Goal: Task Accomplishment & Management: Manage account settings

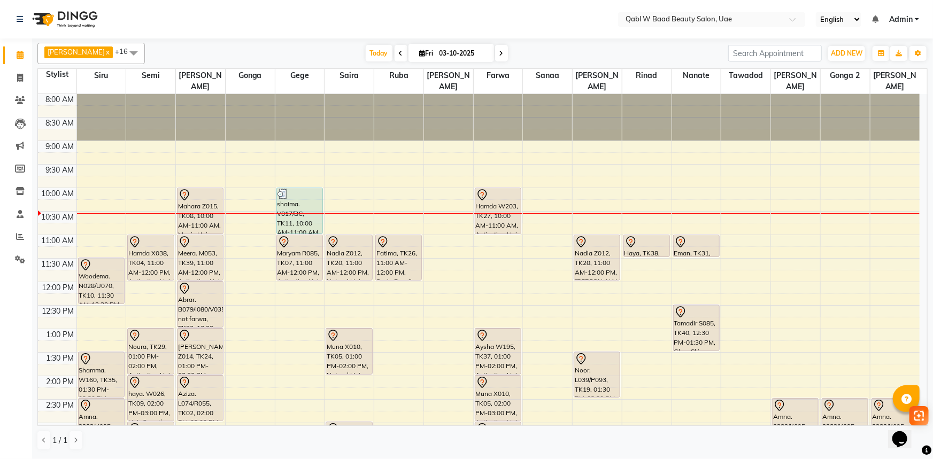
click at [417, 51] on span "Fri" at bounding box center [426, 53] width 19 height 8
select select "10"
select select "2025"
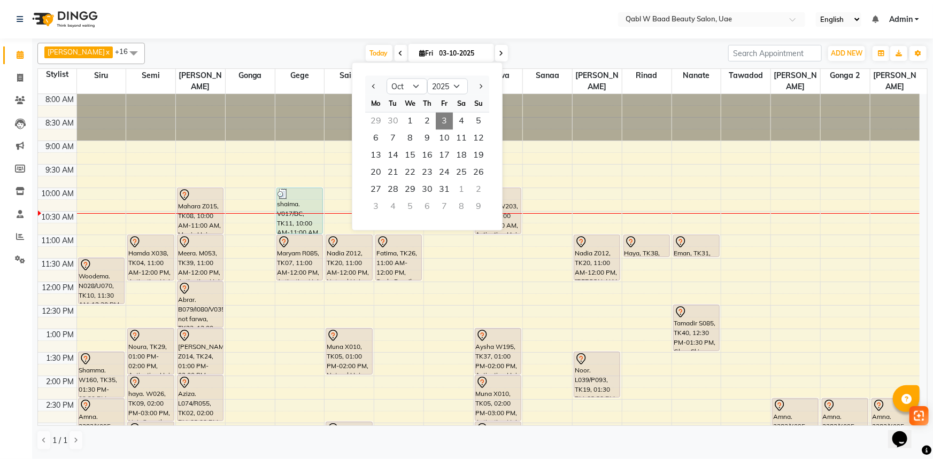
click at [591, 14] on nav "Select Location × Qabl W Baad Beauty Salon, Uae English ENGLISH Español العربية…" at bounding box center [466, 19] width 933 height 38
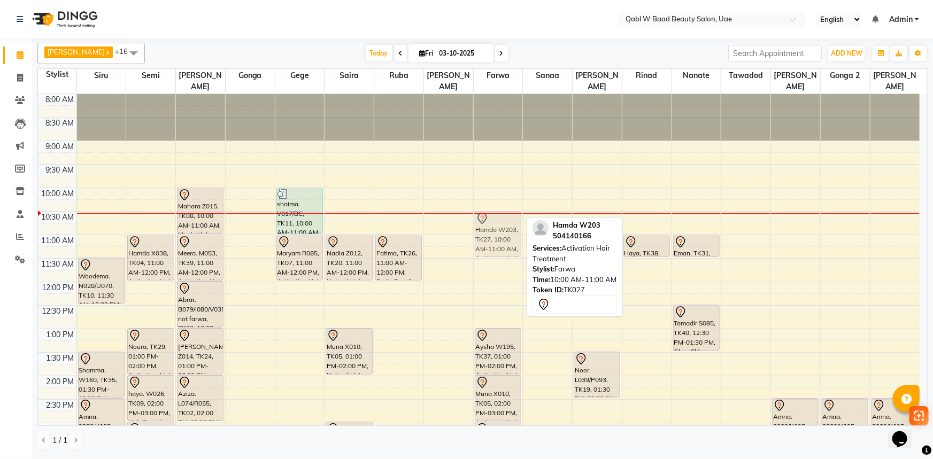
drag, startPoint x: 497, startPoint y: 195, endPoint x: 498, endPoint y: 211, distance: 16.1
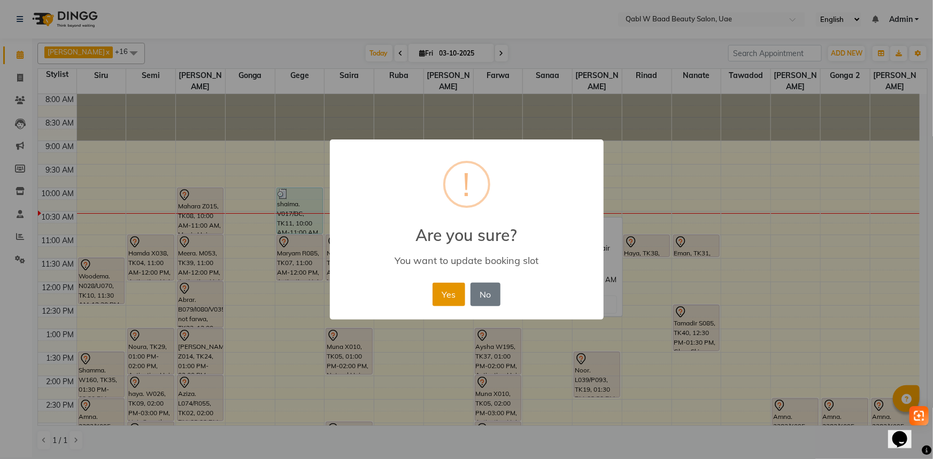
click at [454, 294] on button "Yes" at bounding box center [449, 295] width 33 height 24
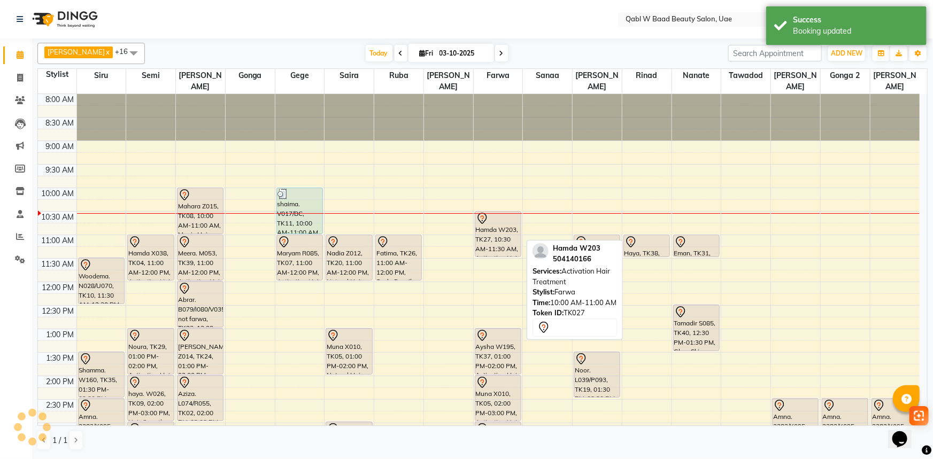
click at [503, 214] on div "Hamda W203, TK27, 10:30 AM-11:30 AM, Activation Hair Treatment" at bounding box center [497, 234] width 45 height 45
select select "7"
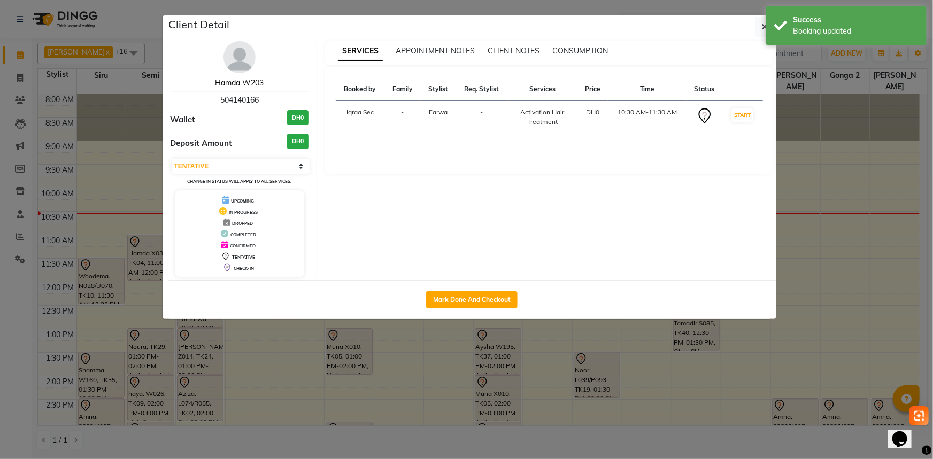
click at [222, 86] on link "Hamda W203" at bounding box center [239, 83] width 49 height 10
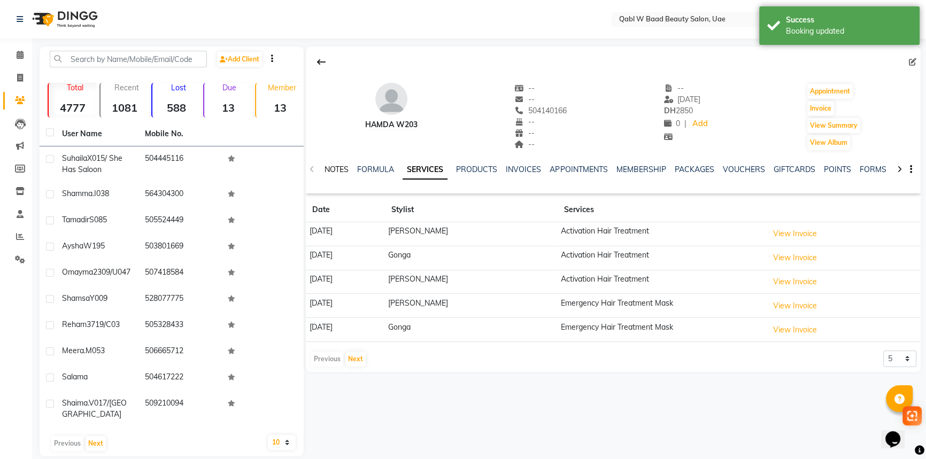
click at [327, 170] on link "NOTES" at bounding box center [337, 170] width 24 height 10
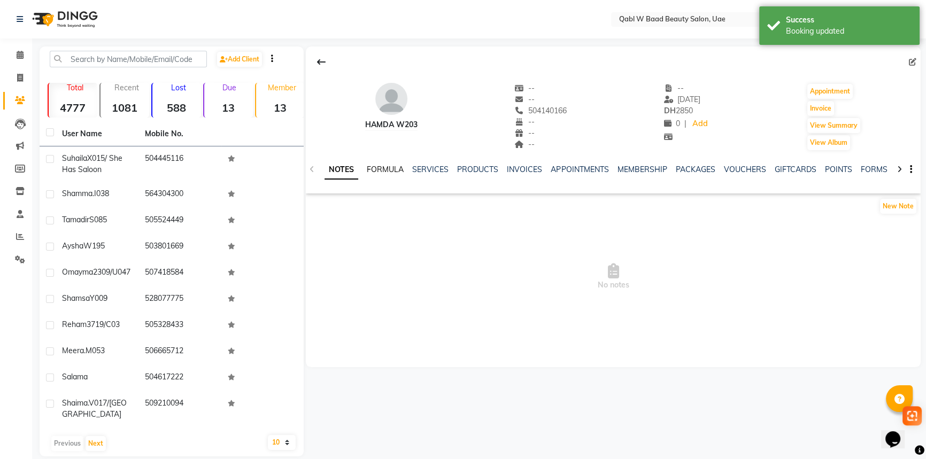
click at [398, 167] on link "FORMULA" at bounding box center [385, 170] width 37 height 10
click at [430, 166] on link "SERVICES" at bounding box center [429, 170] width 36 height 10
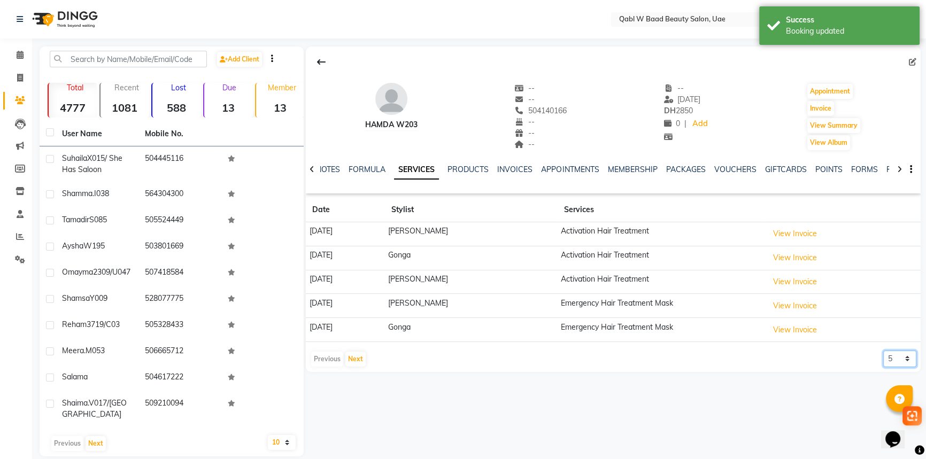
click at [889, 353] on select "5 10 50 100 500" at bounding box center [899, 359] width 33 height 17
select select "100"
click at [883, 351] on select "5 10 50 100 500" at bounding box center [899, 359] width 33 height 17
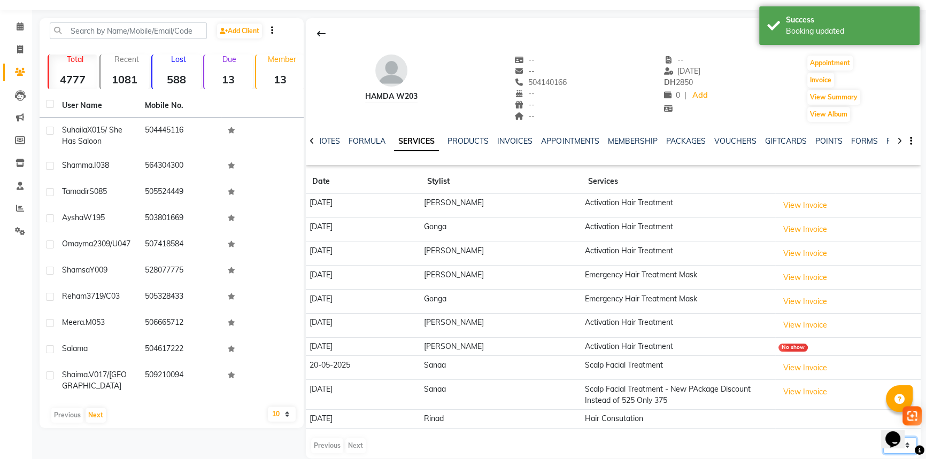
scroll to position [42, 0]
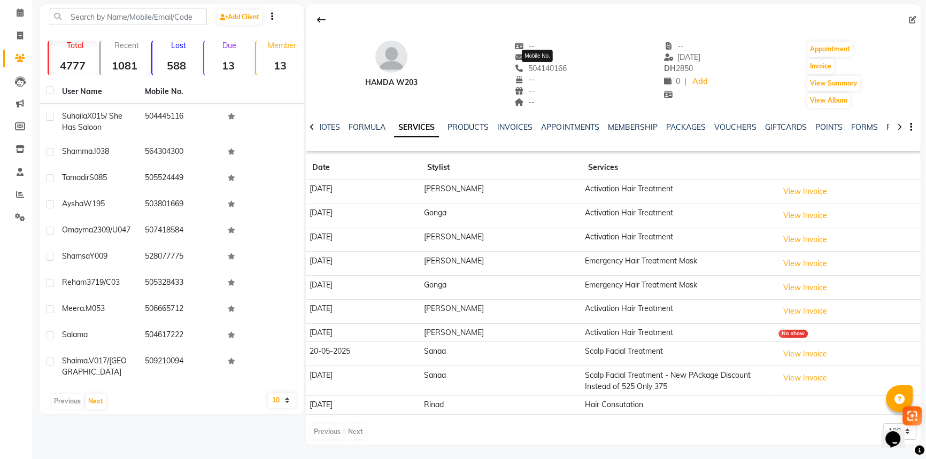
click at [550, 70] on span "504140166" at bounding box center [541, 69] width 52 height 10
copy span "504140166"
click at [340, 128] on link "NOTES" at bounding box center [328, 127] width 24 height 10
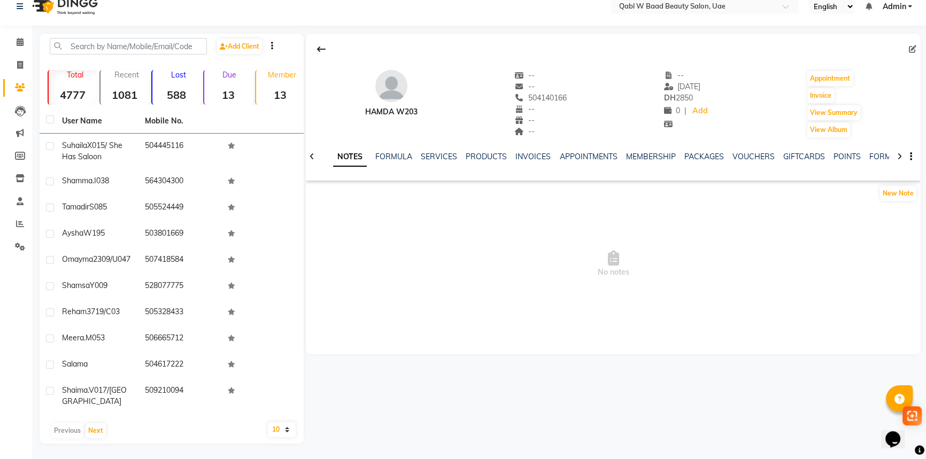
click at [880, 191] on div "New Note" at bounding box center [900, 193] width 42 height 17
click at [881, 190] on button "New Note" at bounding box center [898, 193] width 36 height 15
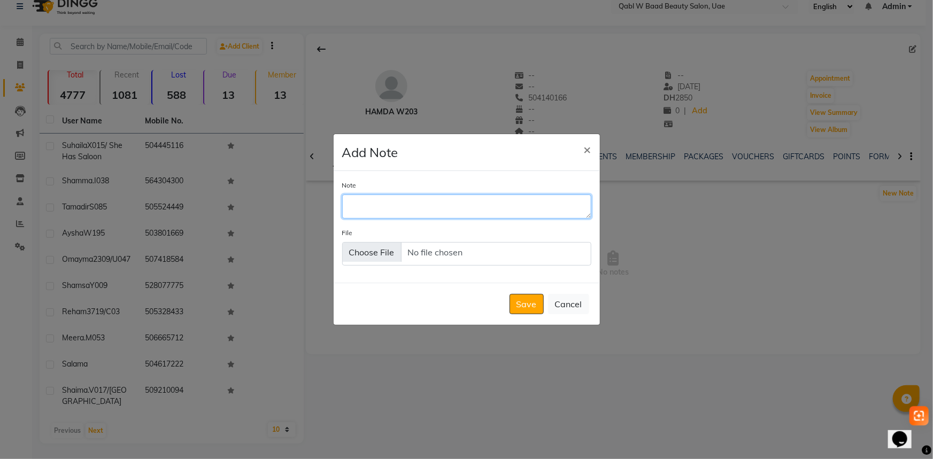
click at [552, 207] on textarea "Note" at bounding box center [466, 207] width 249 height 24
type textarea "خ"
type textarea "one session until end of october"
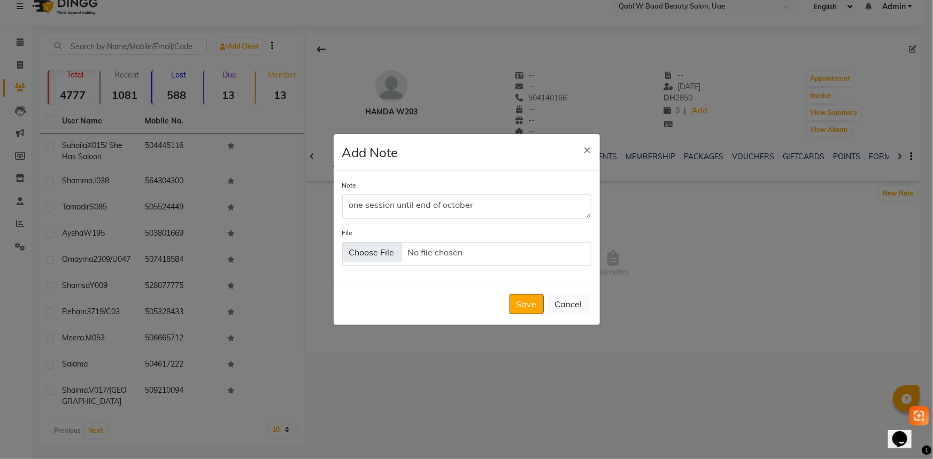
click at [528, 294] on div "Save Cancel" at bounding box center [467, 304] width 266 height 42
click at [536, 305] on button "Save" at bounding box center [527, 304] width 34 height 20
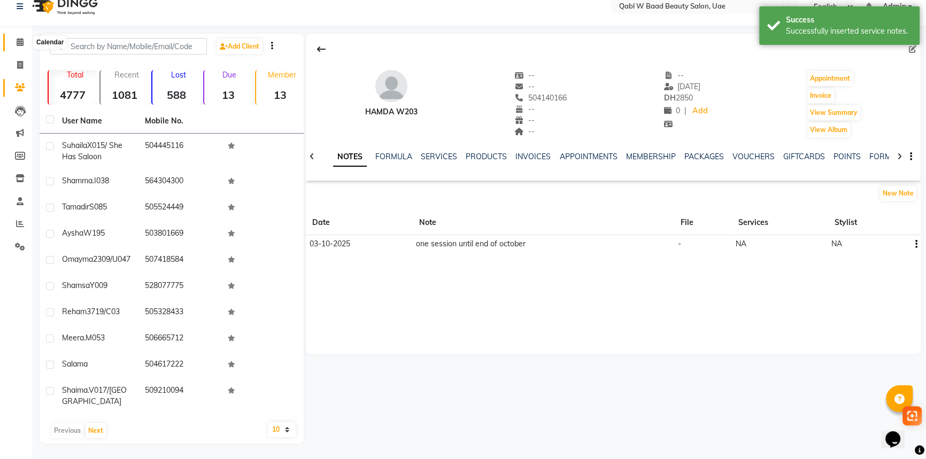
click at [13, 40] on span at bounding box center [20, 42] width 19 height 12
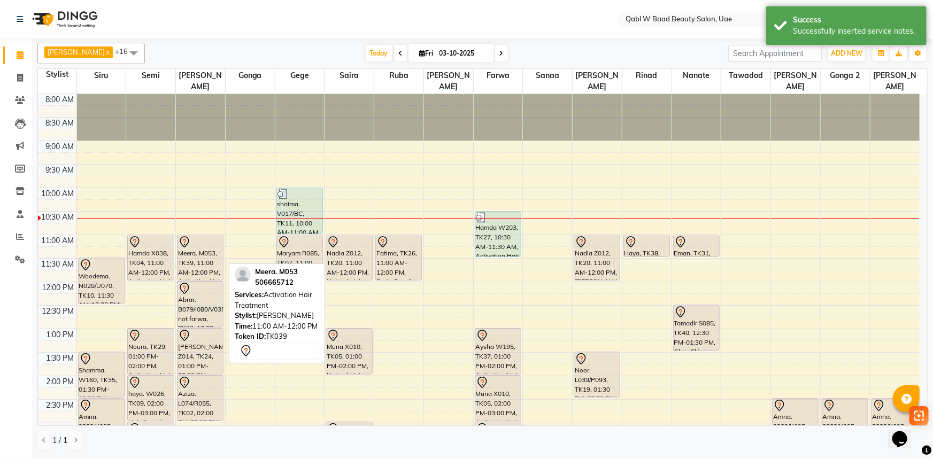
click at [199, 237] on div "Meera. M053, TK39, 11:00 AM-12:00 PM, Activation Hair Treatment" at bounding box center [200, 257] width 45 height 45
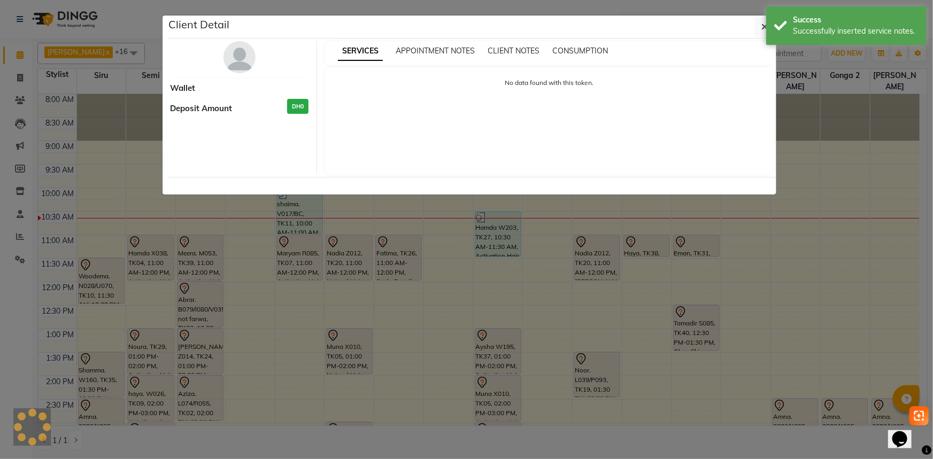
select select "7"
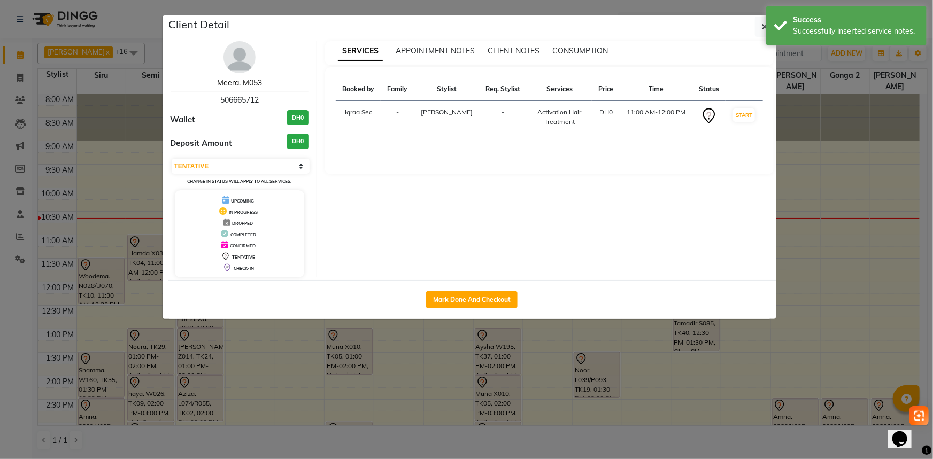
click at [250, 80] on link "Meera. M053" at bounding box center [239, 83] width 45 height 10
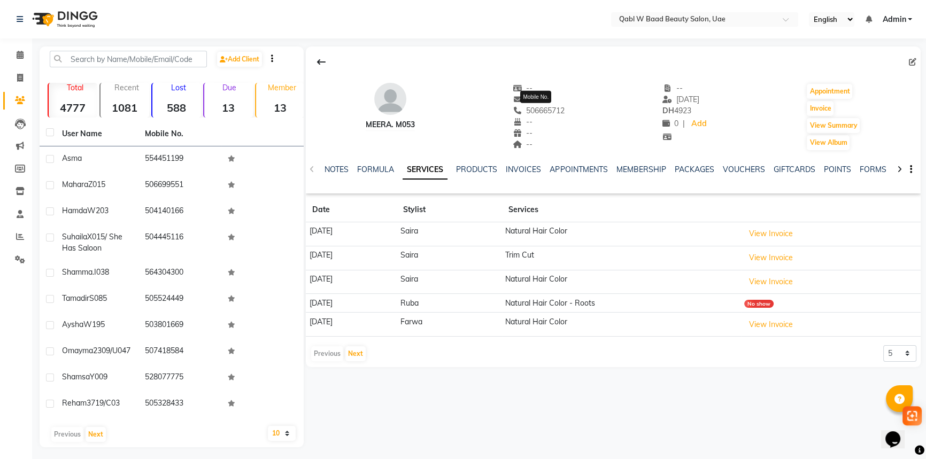
click at [556, 106] on span "506665712" at bounding box center [539, 111] width 52 height 10
copy span "506665712"
click at [547, 102] on div "--" at bounding box center [539, 99] width 52 height 11
click at [566, 109] on div "Meera. M053 -- -- 506665712 -- -- -- -- [DATE] DH 4923 0 | Add Appointment Invo…" at bounding box center [613, 111] width 615 height 79
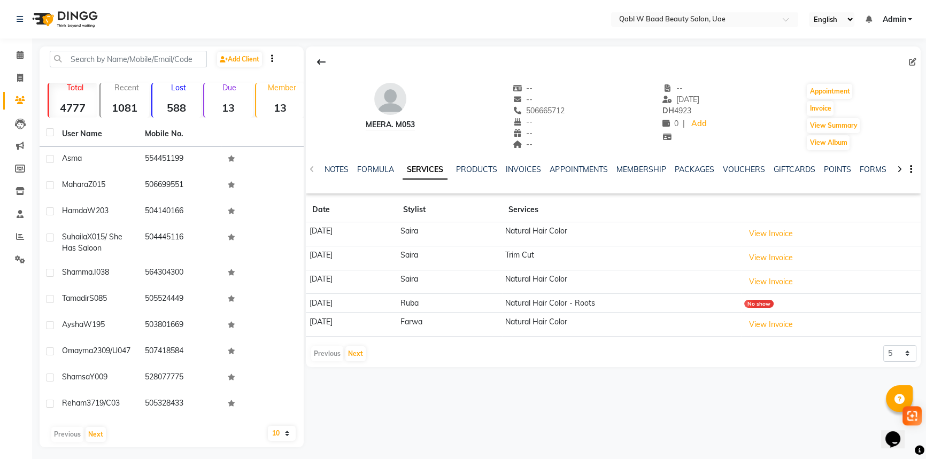
click at [566, 109] on div "Meera. M053 -- -- 506665712 -- -- -- -- [DATE] DH 4923 0 | Add Appointment Invo…" at bounding box center [613, 111] width 615 height 79
click at [561, 108] on span "506665712" at bounding box center [539, 111] width 52 height 10
copy span "506665712"
click at [327, 165] on link "NOTES" at bounding box center [337, 170] width 24 height 10
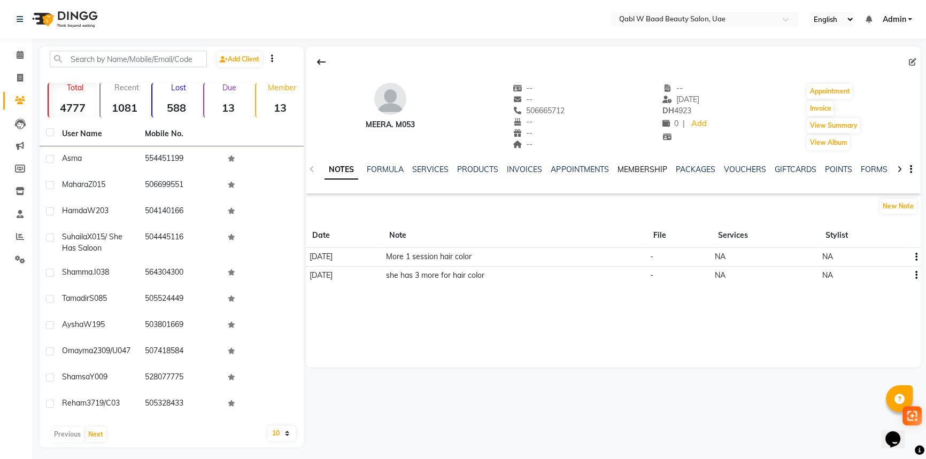
click at [663, 167] on link "MEMBERSHIP" at bounding box center [642, 170] width 50 height 10
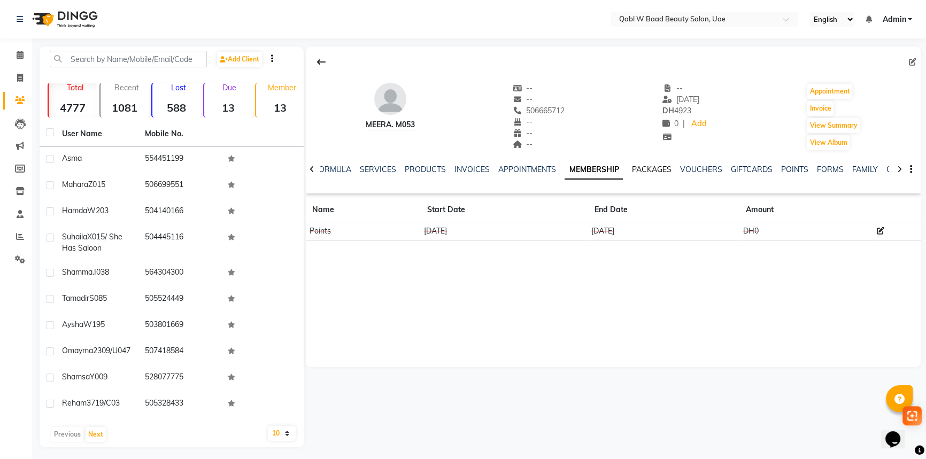
click at [674, 166] on ul "NOTES FORMULA SERVICES PRODUCTS INVOICES APPOINTMENTS MEMBERSHIP PACKAGES VOUCH…" at bounding box center [621, 169] width 678 height 11
click at [661, 170] on link "PACKAGES" at bounding box center [652, 170] width 40 height 10
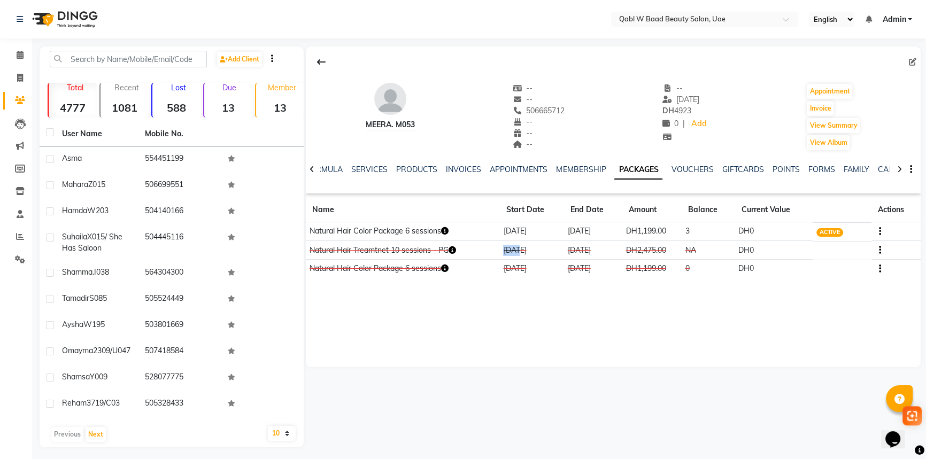
drag, startPoint x: 497, startPoint y: 251, endPoint x: 520, endPoint y: 249, distance: 23.0
click at [520, 249] on tr "Natural Hair Treamtnet 10 sessions - PG [DATE] [DATE] DH2,475.00 NA DH0 CONSUMED" at bounding box center [613, 250] width 615 height 19
click at [529, 332] on div "Meera. M053 -- -- 506665712 -- -- -- -- [DATE] DH 4923 0 | Add Appointment Invo…" at bounding box center [613, 207] width 615 height 321
click at [362, 167] on link "SERVICES" at bounding box center [369, 170] width 36 height 10
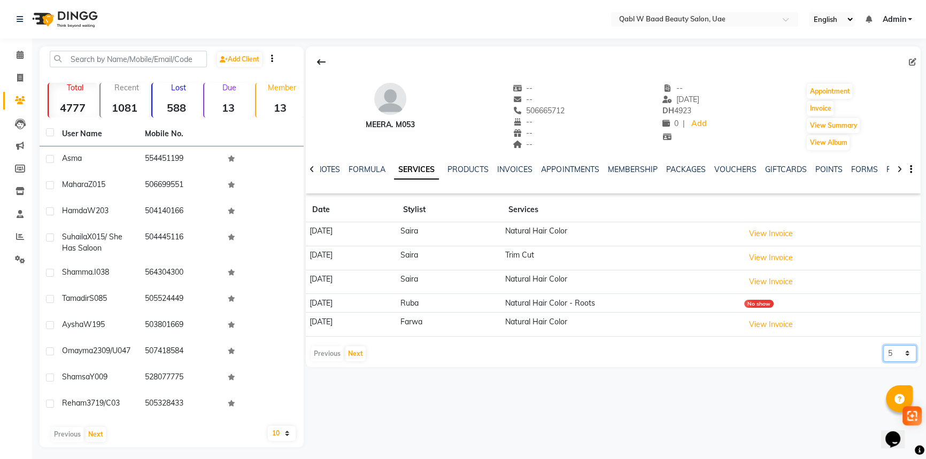
click at [905, 353] on select "5 10 50 100 500" at bounding box center [899, 353] width 33 height 17
select select "500"
click at [883, 345] on select "5 10 50 100 500" at bounding box center [899, 353] width 33 height 17
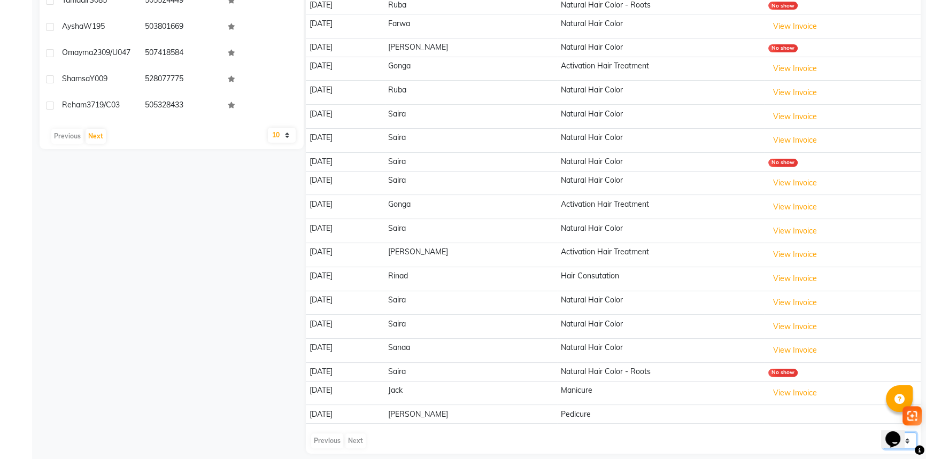
scroll to position [306, 0]
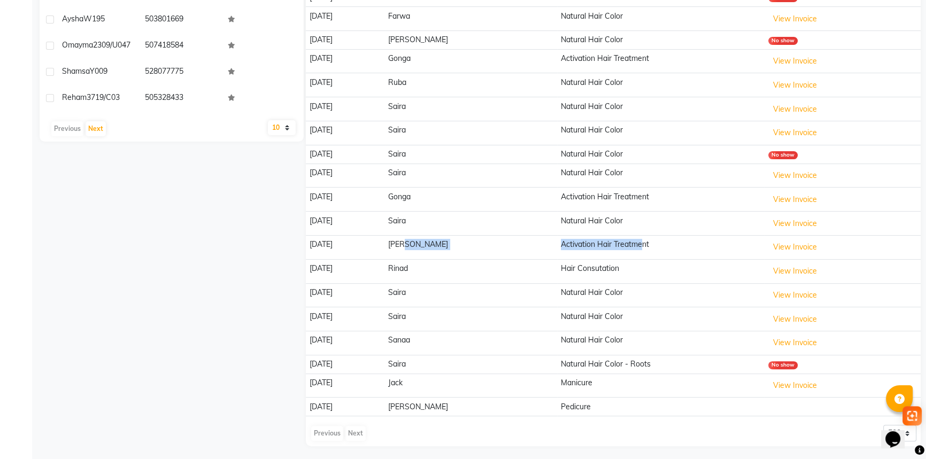
drag, startPoint x: 564, startPoint y: 240, endPoint x: 620, endPoint y: 240, distance: 56.1
click at [620, 240] on tr "[DATE] [PERSON_NAME] Activation Hair Treatment View Invoice" at bounding box center [613, 247] width 615 height 24
drag, startPoint x: 585, startPoint y: 192, endPoint x: 620, endPoint y: 194, distance: 35.3
click at [620, 194] on td "Activation Hair Treatment" at bounding box center [660, 200] width 207 height 24
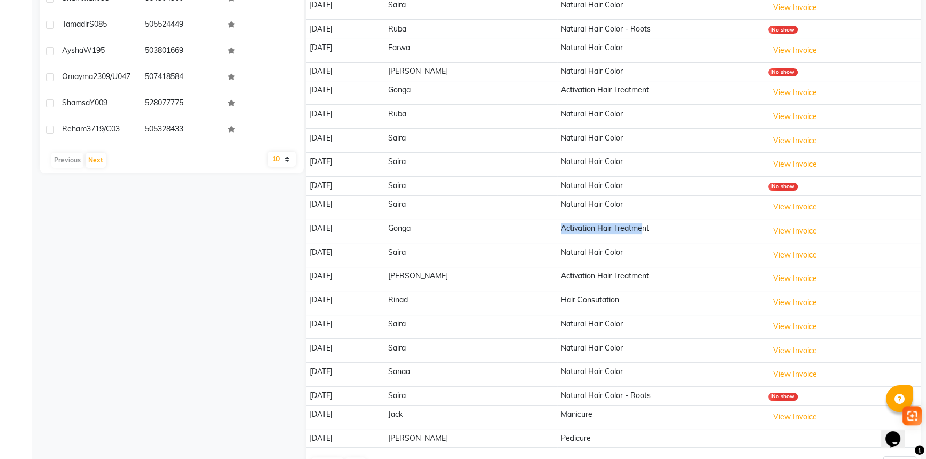
scroll to position [257, 0]
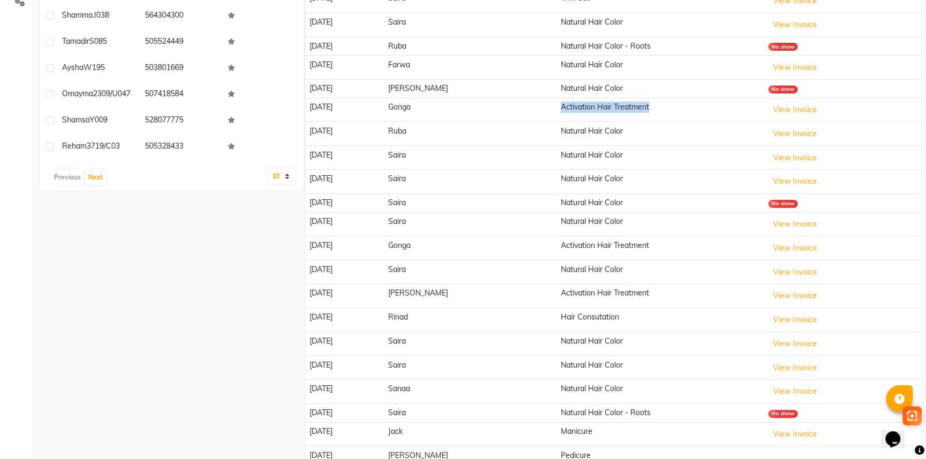
drag, startPoint x: 534, startPoint y: 107, endPoint x: 652, endPoint y: 117, distance: 118.6
click at [652, 117] on tr "[DATE] Gonga Activation Hair Treatment View Invoice" at bounding box center [613, 110] width 615 height 24
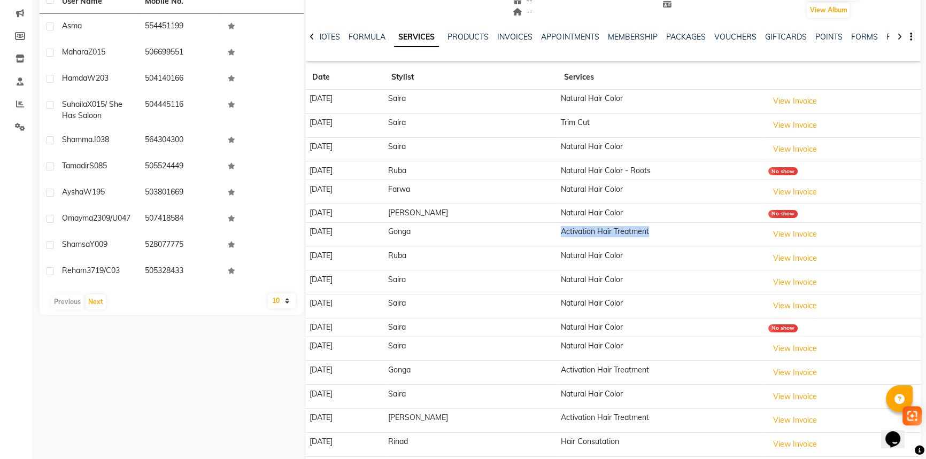
scroll to position [14, 0]
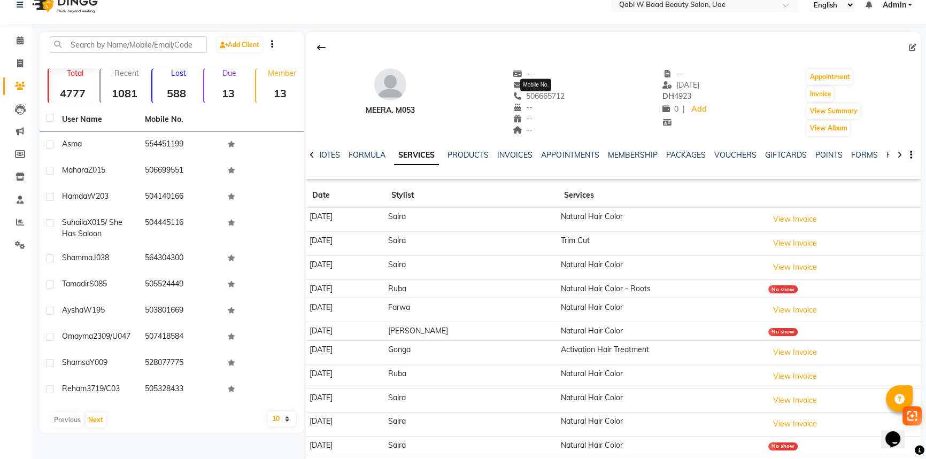
click at [549, 96] on span "506665712" at bounding box center [539, 96] width 52 height 10
copy span "506665712"
drag, startPoint x: 24, startPoint y: 37, endPoint x: 29, endPoint y: 43, distance: 8.3
click at [24, 37] on span at bounding box center [20, 41] width 19 height 12
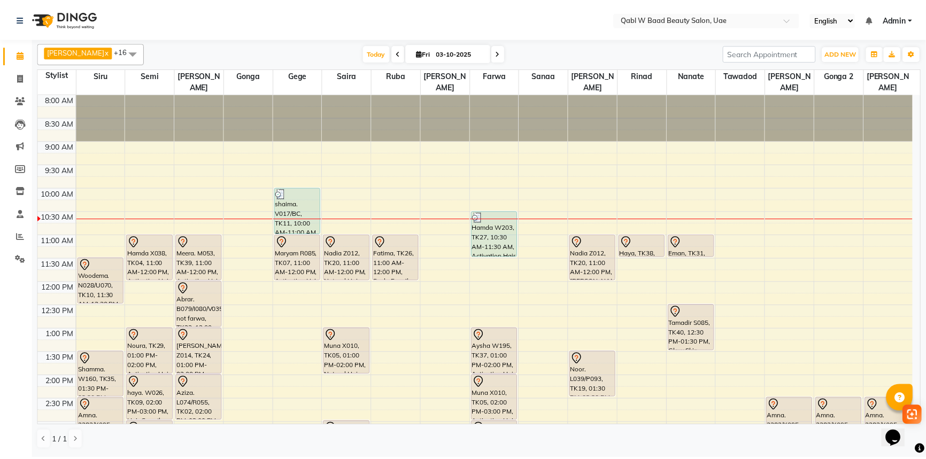
scroll to position [48, 0]
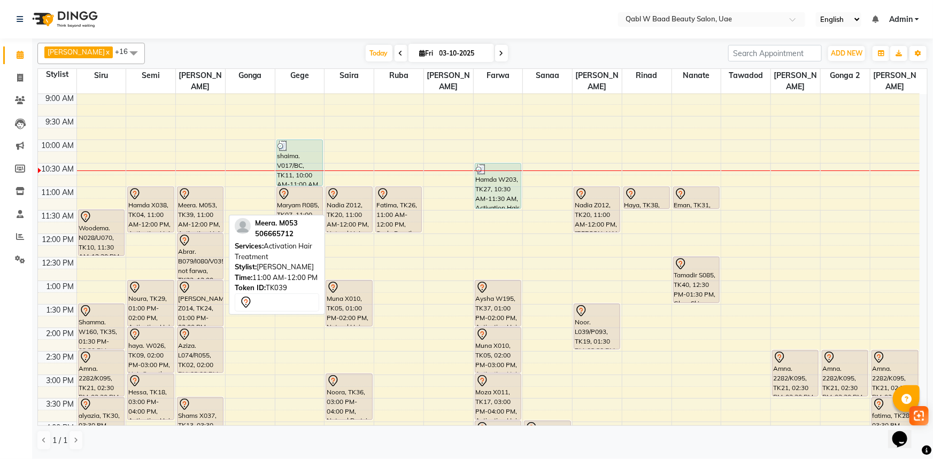
click at [201, 190] on div "Meera. M053, TK39, 11:00 AM-12:00 PM, Activation Hair Treatment" at bounding box center [200, 209] width 45 height 45
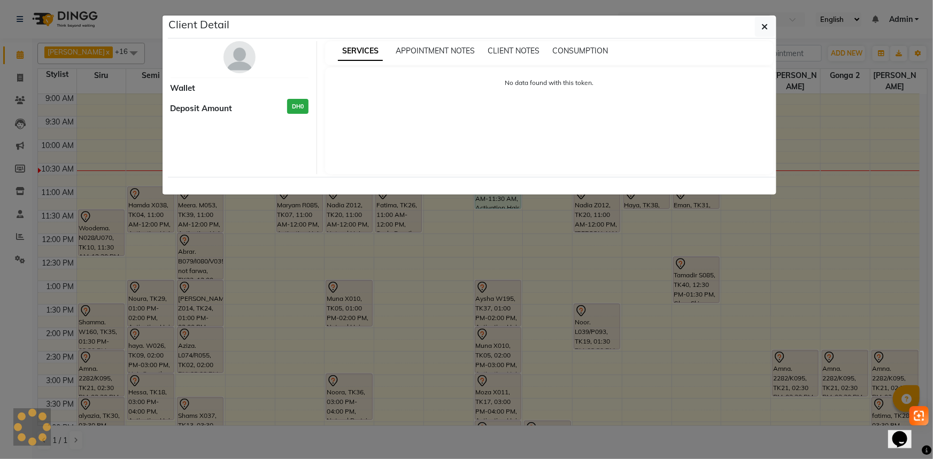
select select "7"
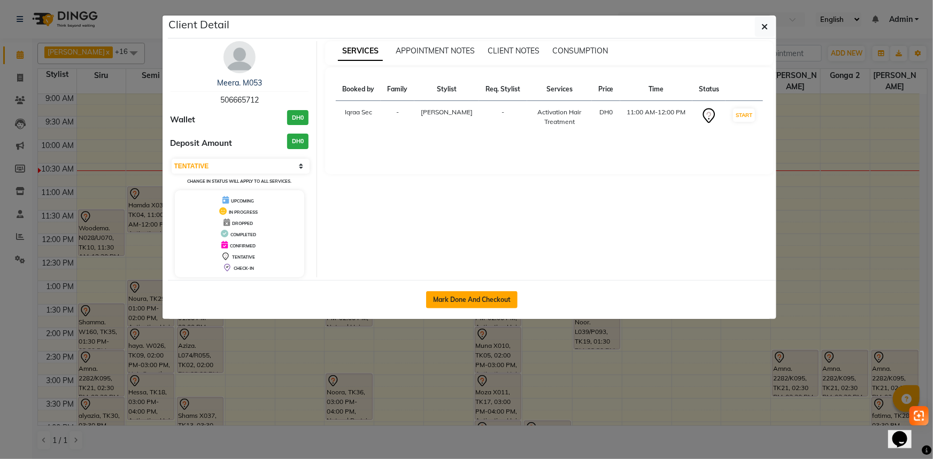
click at [470, 301] on button "Mark Done And Checkout" at bounding box center [471, 299] width 91 height 17
select select "6969"
select select "service"
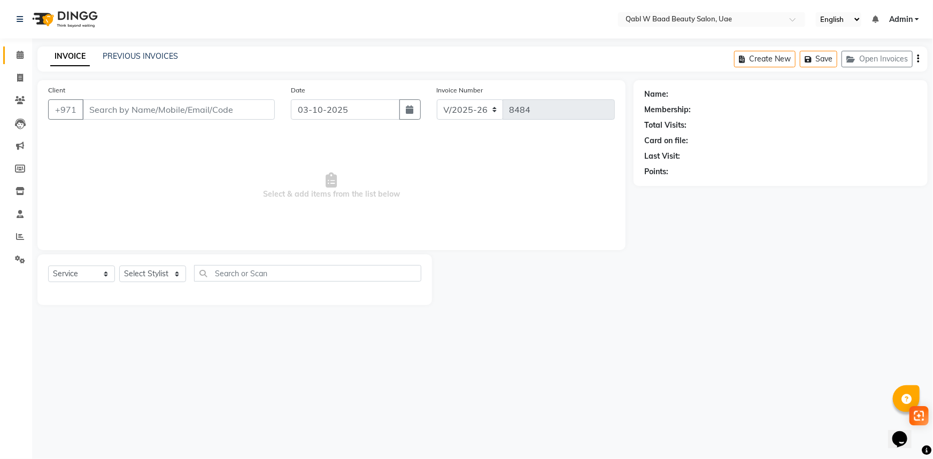
type input "506665712"
select select "56770"
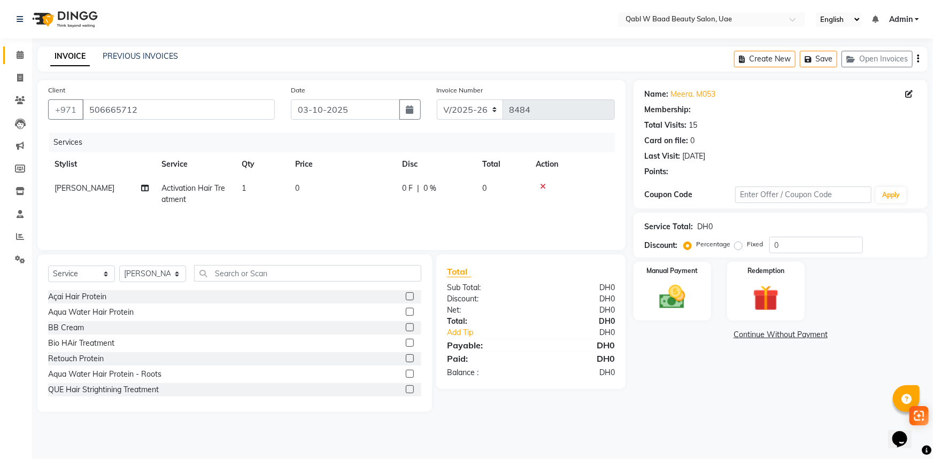
select select "1: Object"
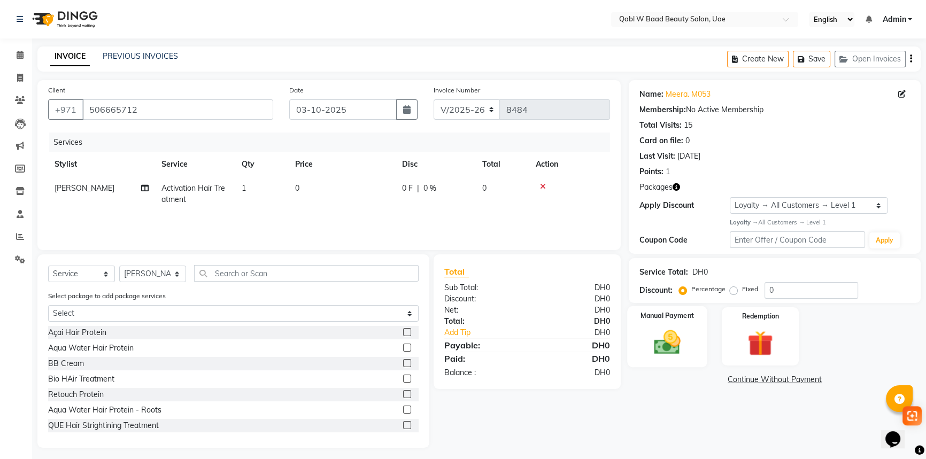
click at [673, 330] on img at bounding box center [667, 342] width 43 height 30
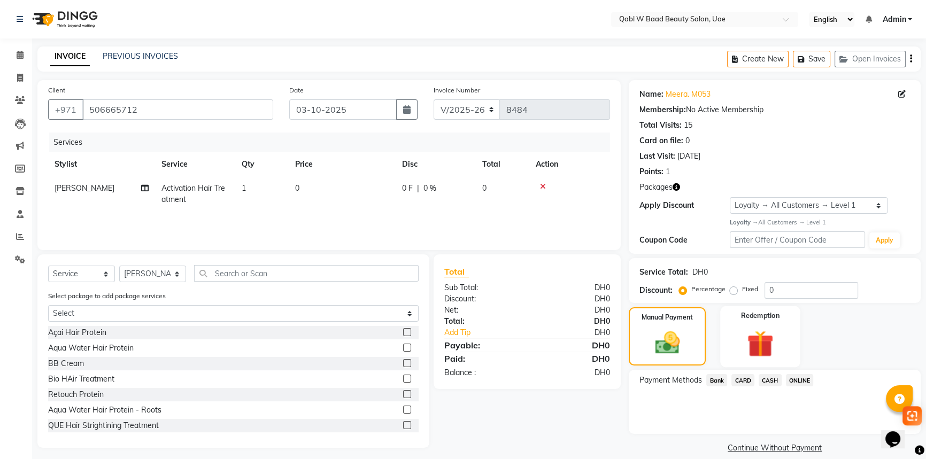
click at [773, 347] on img at bounding box center [760, 343] width 43 height 33
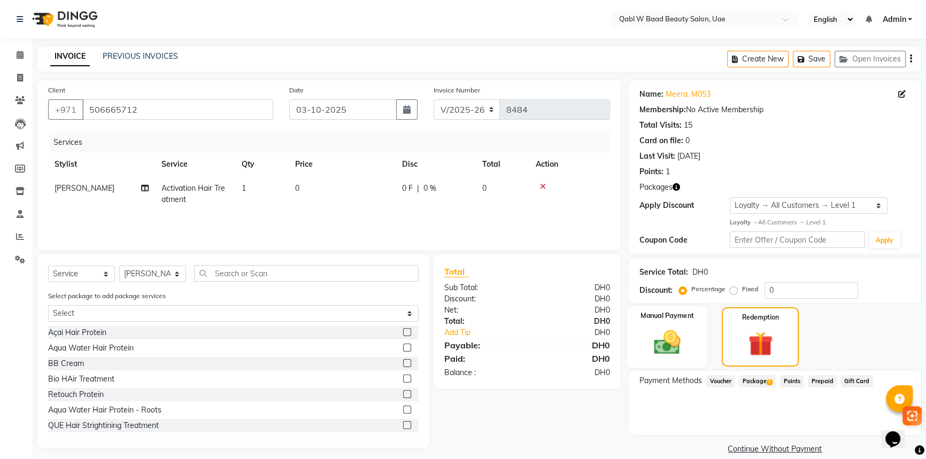
click at [703, 359] on div "Manual Payment" at bounding box center [667, 337] width 80 height 62
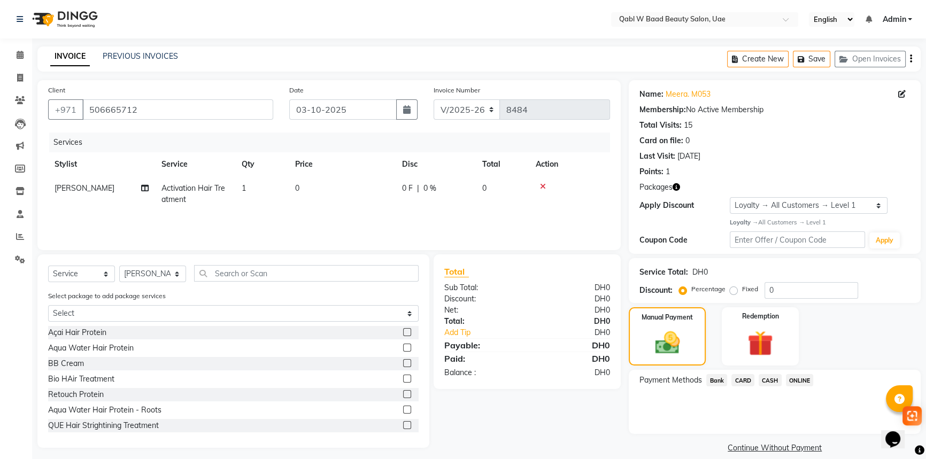
click at [736, 384] on span "CARD" at bounding box center [742, 380] width 23 height 12
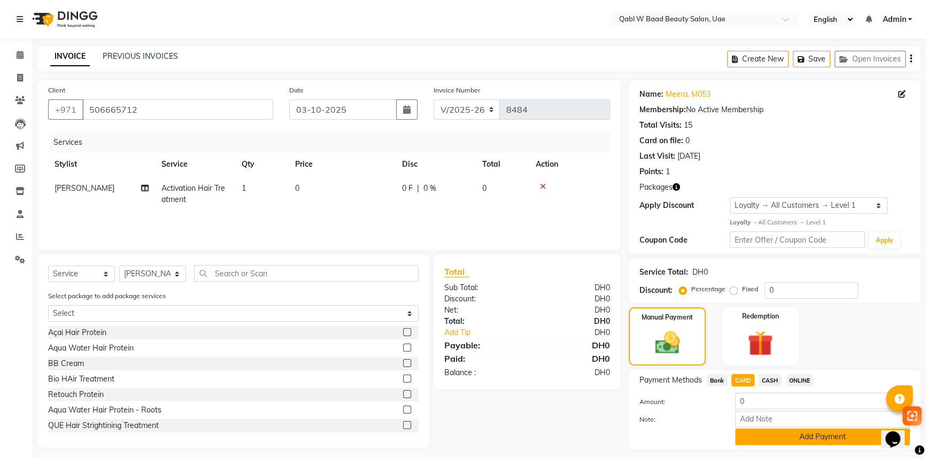
click at [787, 441] on button "Add Payment" at bounding box center [822, 437] width 175 height 17
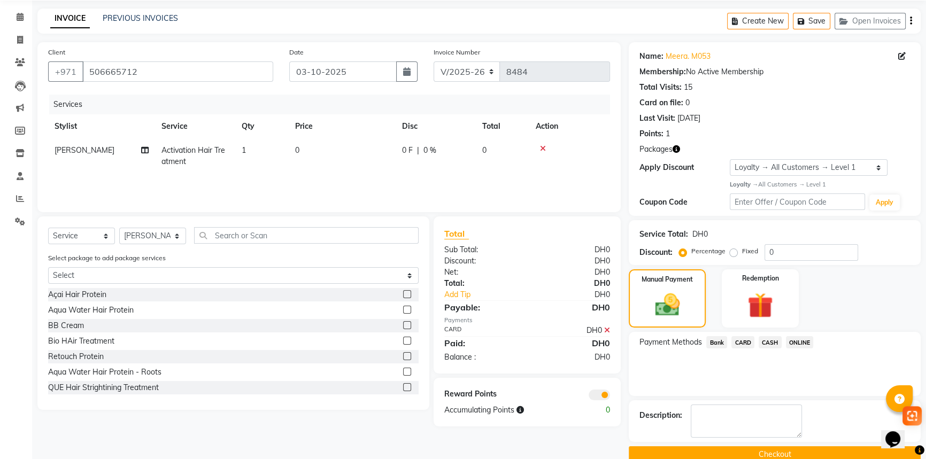
scroll to position [57, 0]
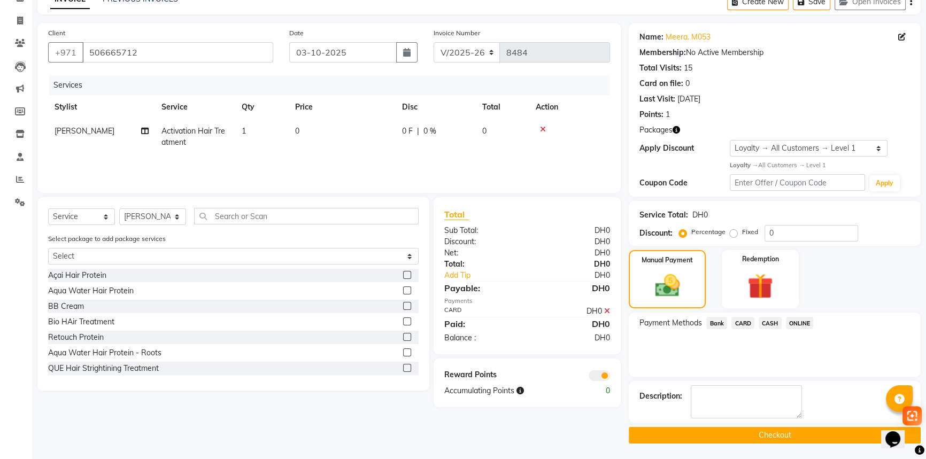
click at [784, 440] on button "Checkout" at bounding box center [775, 435] width 292 height 17
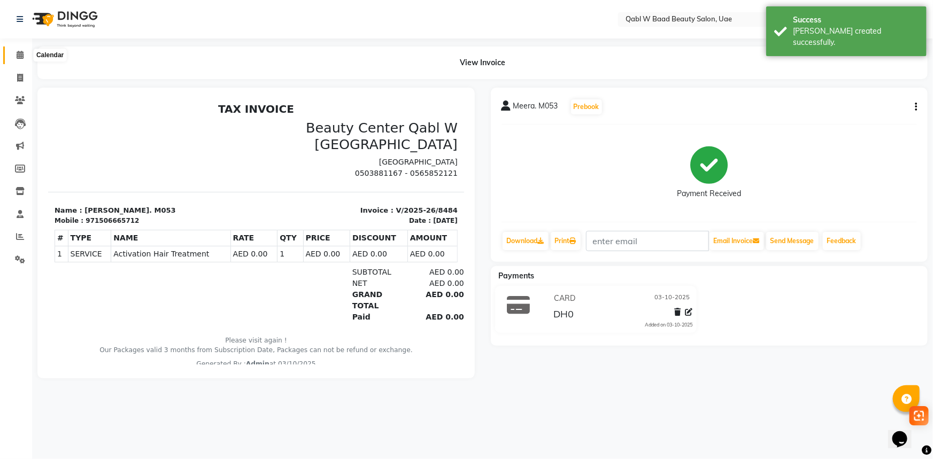
click at [21, 57] on icon at bounding box center [20, 55] width 7 height 8
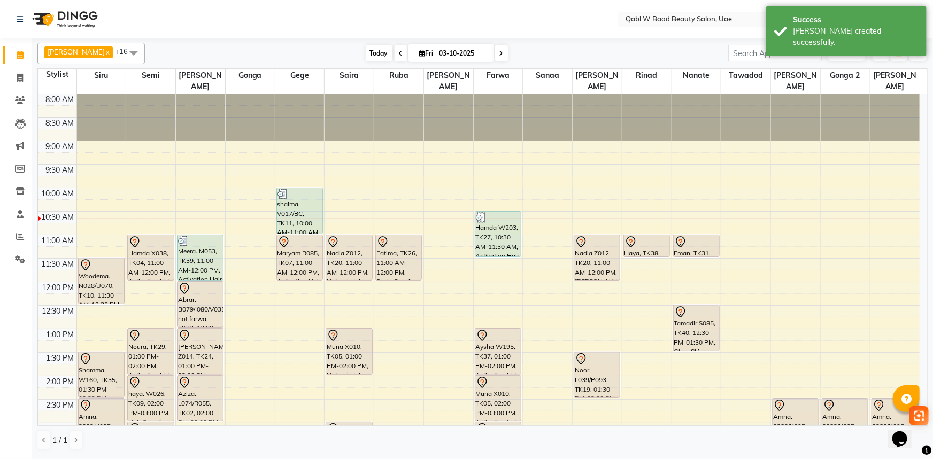
click at [366, 49] on span "Today" at bounding box center [379, 53] width 27 height 17
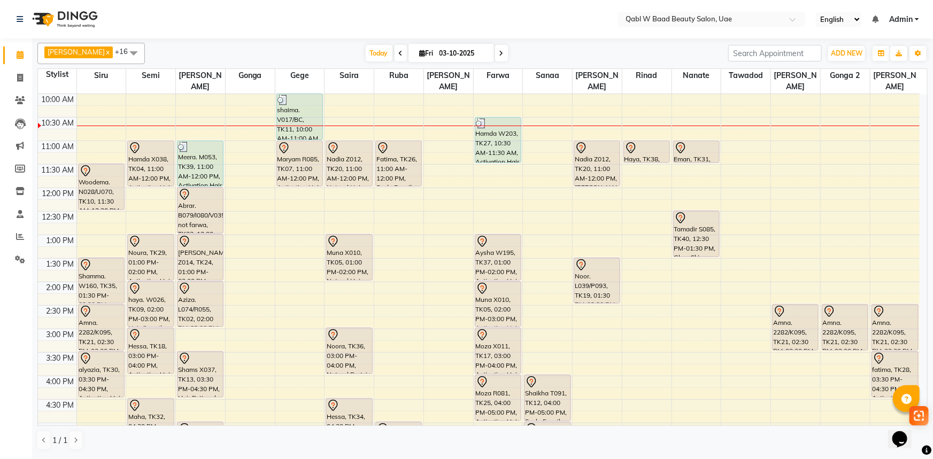
drag, startPoint x: 215, startPoint y: 34, endPoint x: 235, endPoint y: 27, distance: 21.0
click at [215, 33] on nav "Select Location × Qabl W Baad Beauty Salon, Uae English ENGLISH Español العربية…" at bounding box center [466, 19] width 933 height 38
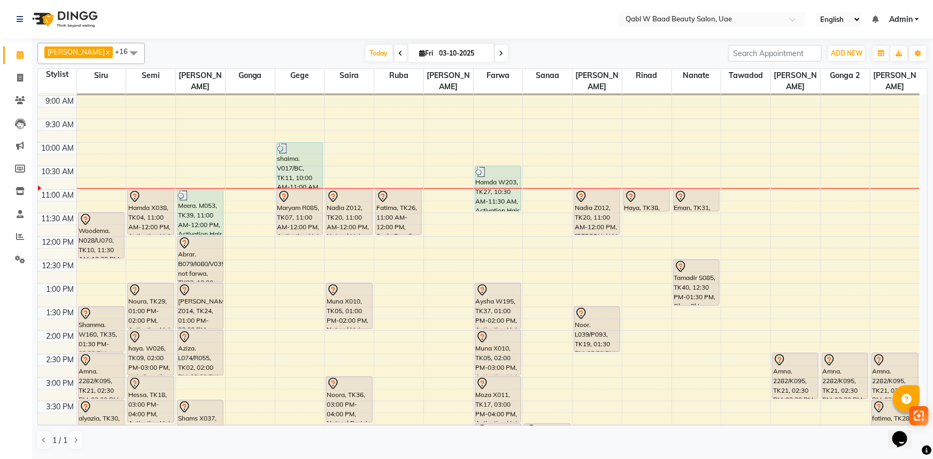
drag, startPoint x: 190, startPoint y: 27, endPoint x: 194, endPoint y: 14, distance: 12.9
click at [190, 27] on nav "Select Location × Qabl W Baad Beauty Salon, Uae English ENGLISH Español العربية…" at bounding box center [466, 19] width 933 height 38
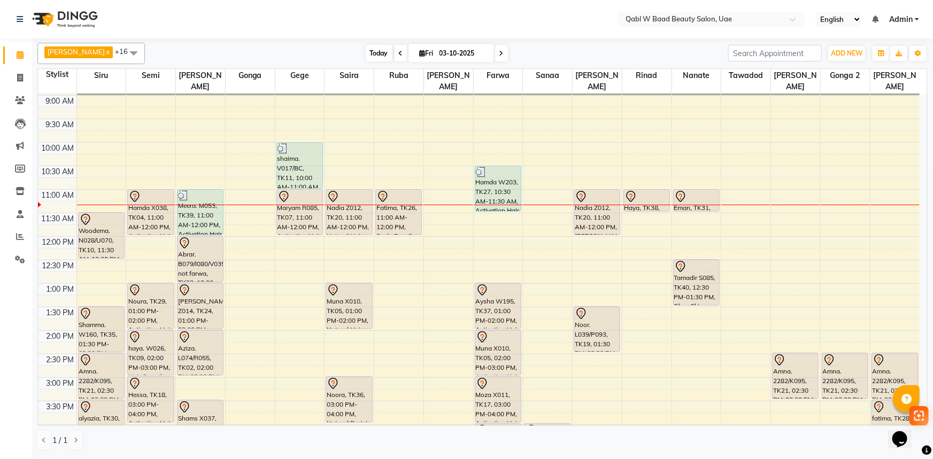
click at [375, 52] on span "Today" at bounding box center [379, 53] width 27 height 17
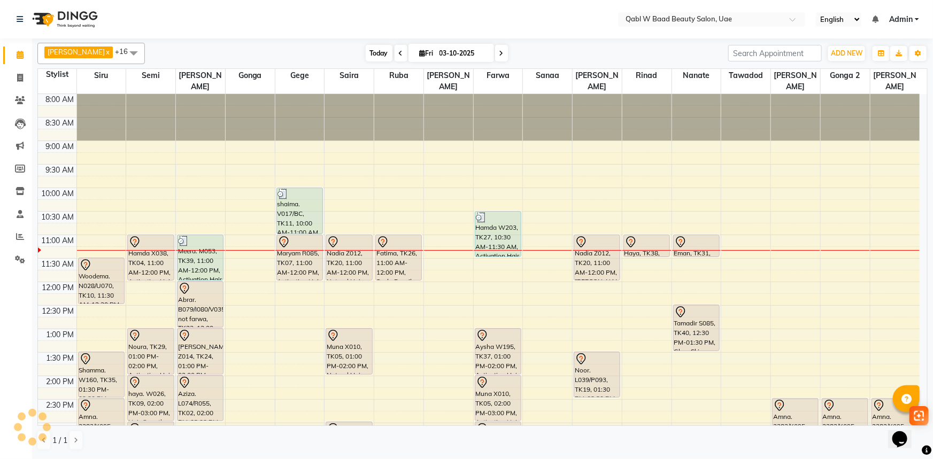
scroll to position [141, 0]
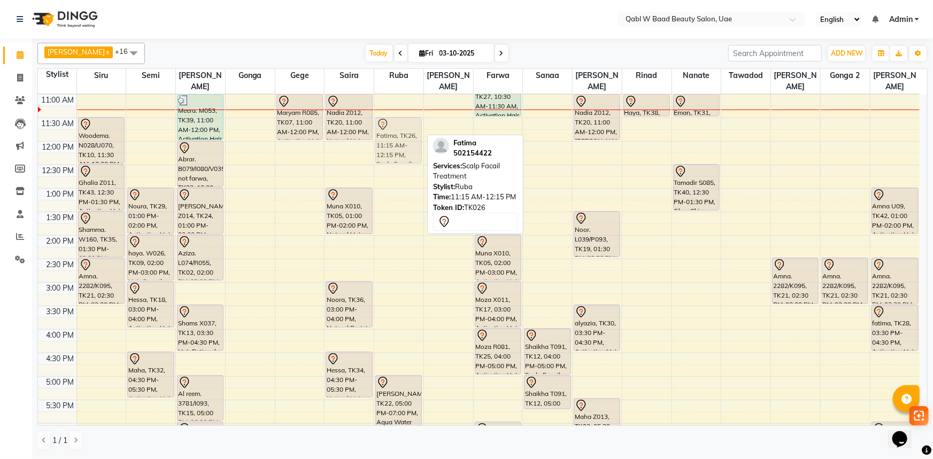
click at [405, 133] on div "Fatima, TK26, 11:15 AM-12:15 PM, Scalp Facail Treatment Aya, TK22, 05:00 PM-07:…" at bounding box center [398, 329] width 49 height 752
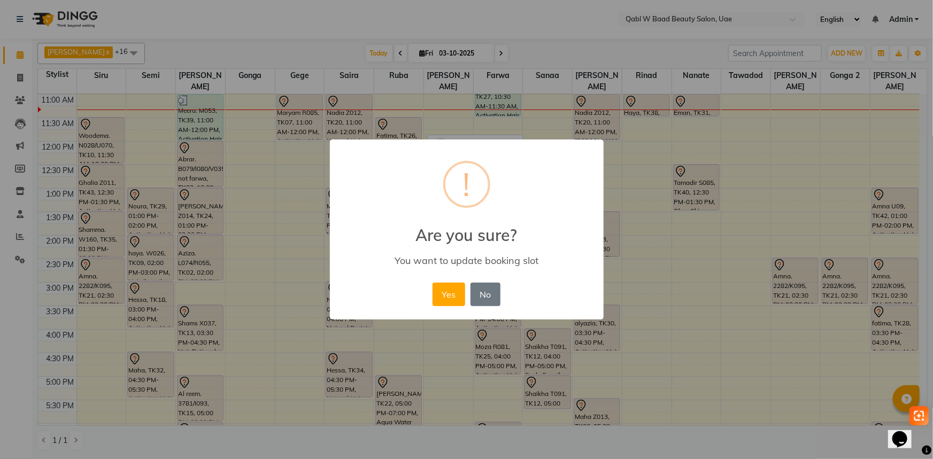
click at [459, 298] on button "Yes" at bounding box center [449, 295] width 33 height 24
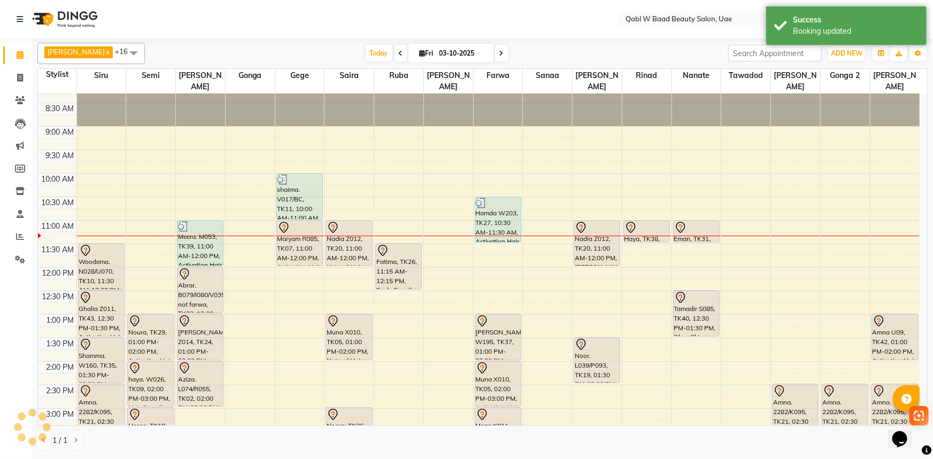
scroll to position [0, 0]
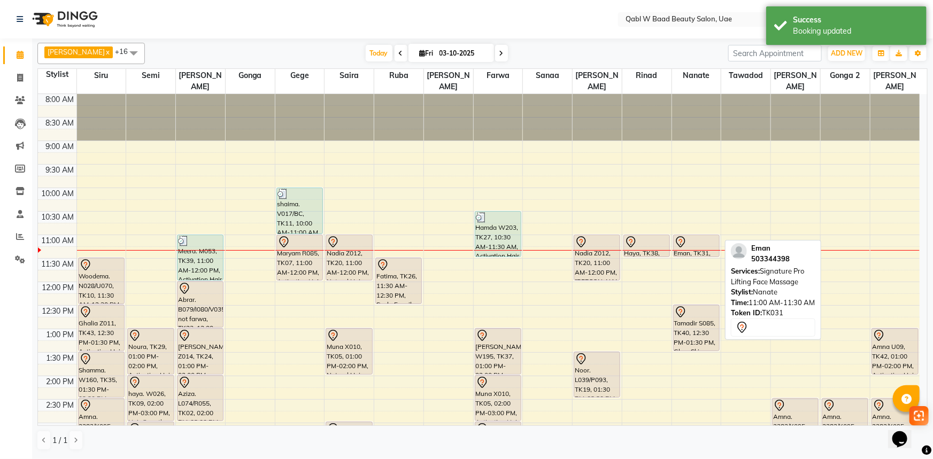
click at [691, 236] on div at bounding box center [696, 242] width 44 height 13
click at [695, 236] on div at bounding box center [696, 242] width 44 height 13
select select "7"
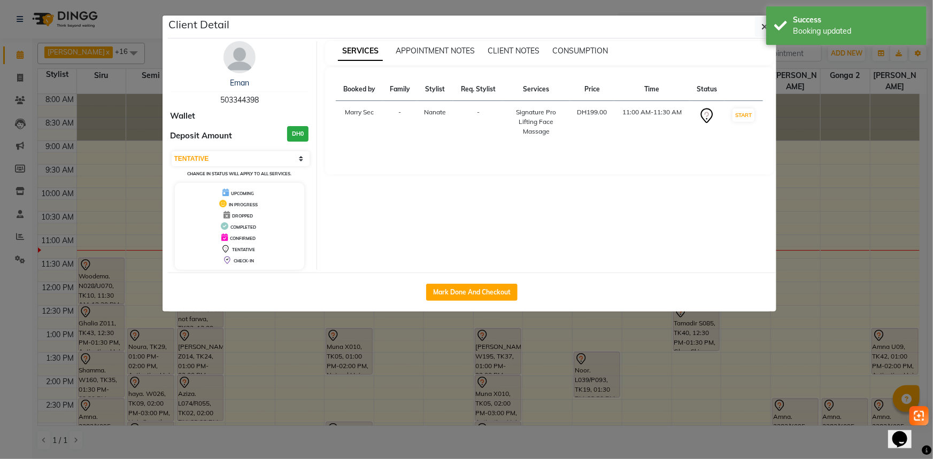
click at [243, 98] on span "503344398" at bounding box center [239, 100] width 38 height 10
click at [244, 98] on span "503344398" at bounding box center [239, 100] width 38 height 10
copy span "503344398"
click at [165, 141] on div "Eman 503344398 Wallet Deposit Amount DH0 Select IN SERVICE CONFIRMED TENTATIVE …" at bounding box center [240, 155] width 155 height 229
click at [118, 147] on ngb-modal-window "Client Detail Eman 503344398 Wallet Deposit Amount DH0 Select IN SERVICE CONFIR…" at bounding box center [466, 229] width 933 height 459
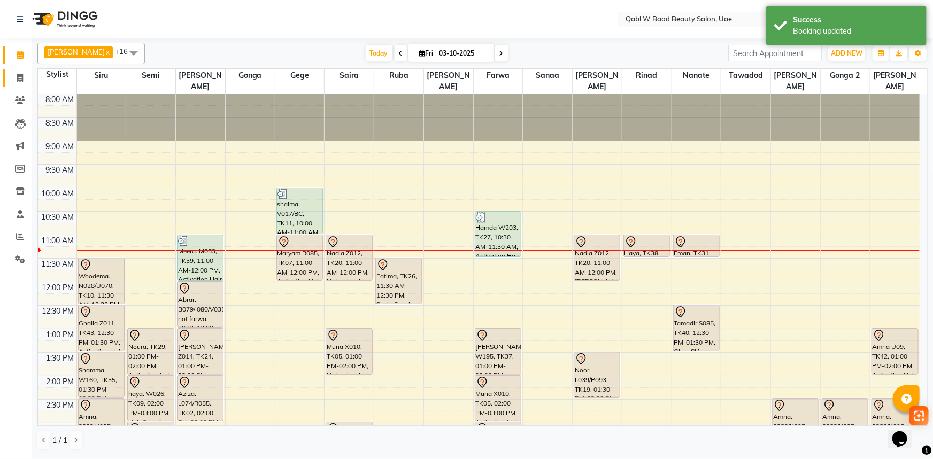
click at [21, 74] on icon at bounding box center [20, 78] width 6 height 8
select select "service"
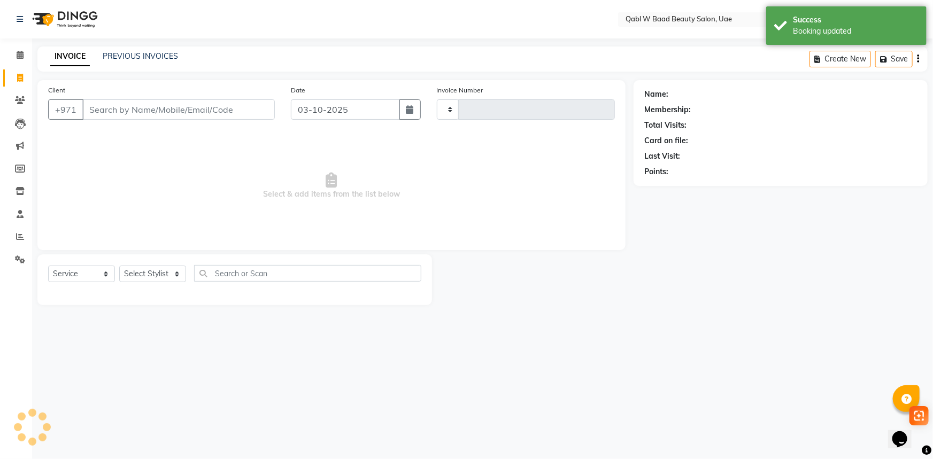
type input "8485"
select select "6969"
click at [128, 105] on input "Client" at bounding box center [178, 109] width 192 height 20
paste input "503344398"
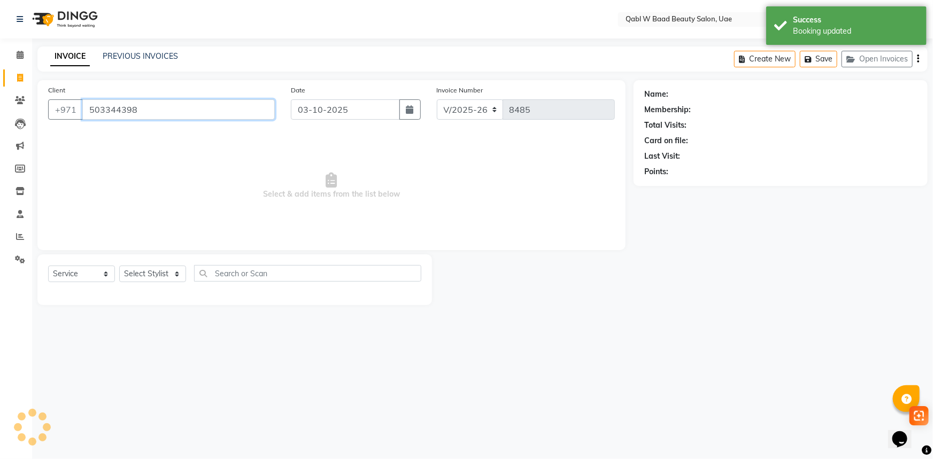
type input "503344398"
select select "1: Object"
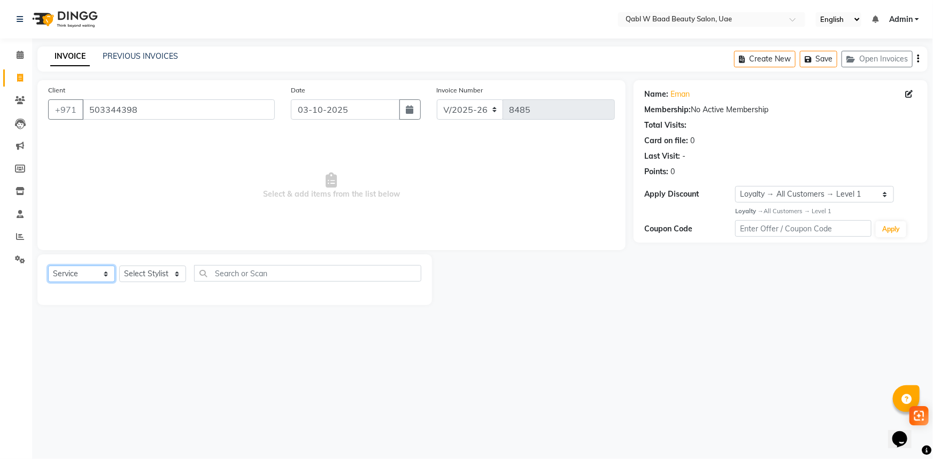
click at [82, 278] on select "Select Service Product Membership Package Voucher Prepaid Gift Card" at bounding box center [81, 274] width 67 height 17
select select "package"
click at [48, 266] on select "Select Service Product Membership Package Voucher Prepaid Gift Card" at bounding box center [81, 274] width 67 height 17
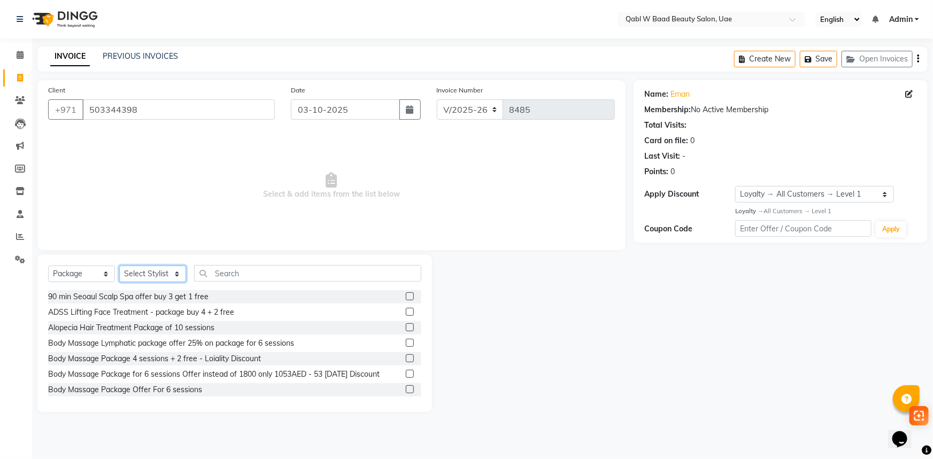
click at [166, 272] on select "Select Stylist Asia [PERSON_NAME] [PERSON_NAME] [PERSON_NAME] 2 Iqraa Sec [PERS…" at bounding box center [152, 274] width 67 height 17
select select "57630"
click at [119, 266] on select "Select Stylist Asia [PERSON_NAME] [PERSON_NAME] [PERSON_NAME] 2 Iqraa Sec [PERS…" at bounding box center [152, 274] width 67 height 17
click at [235, 283] on div "Select Service Product Membership Package Voucher Prepaid Gift Card Select Styl…" at bounding box center [234, 277] width 373 height 25
click at [234, 275] on input "text" at bounding box center [307, 273] width 227 height 17
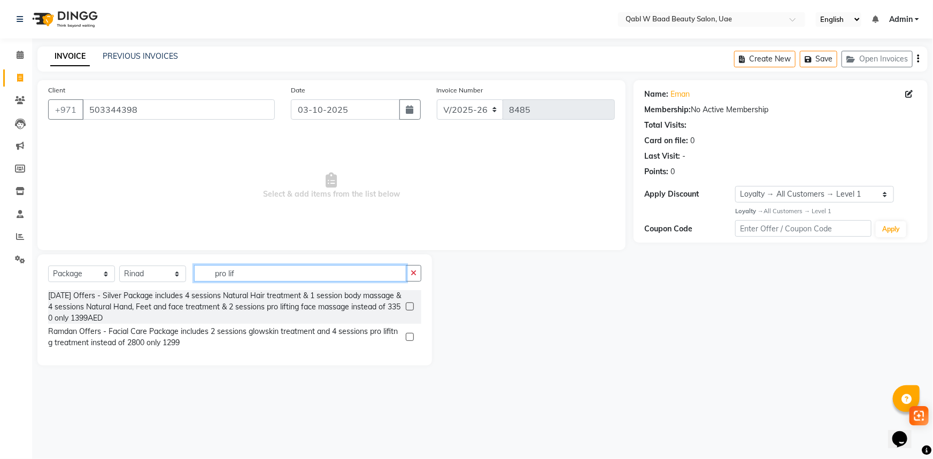
click at [224, 271] on input "pro lif" at bounding box center [300, 273] width 212 height 17
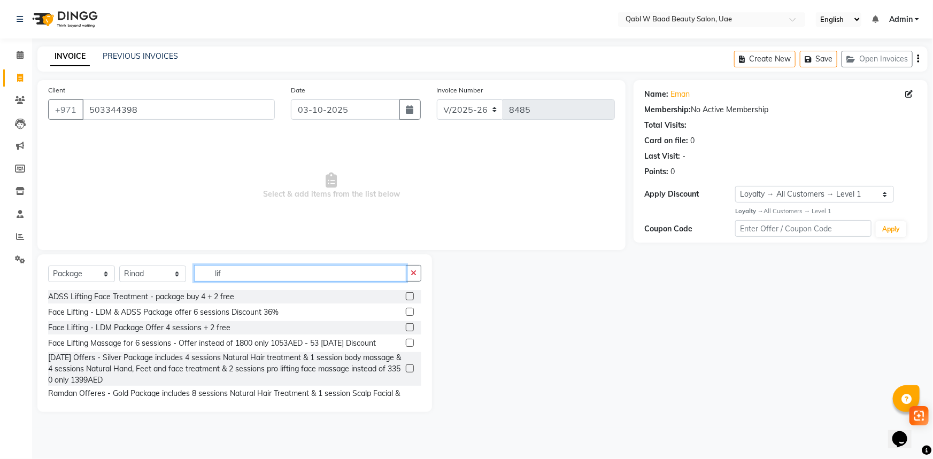
type input "lif"
click at [407, 297] on div at bounding box center [414, 296] width 16 height 13
click at [406, 298] on label at bounding box center [410, 296] width 8 height 8
click at [406, 298] on input "checkbox" at bounding box center [409, 297] width 7 height 7
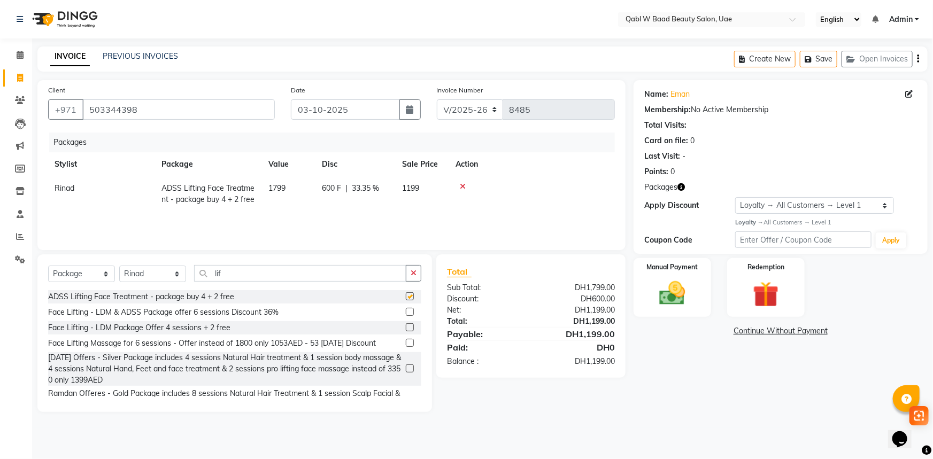
checkbox input "false"
click at [674, 306] on img at bounding box center [673, 293] width 44 height 31
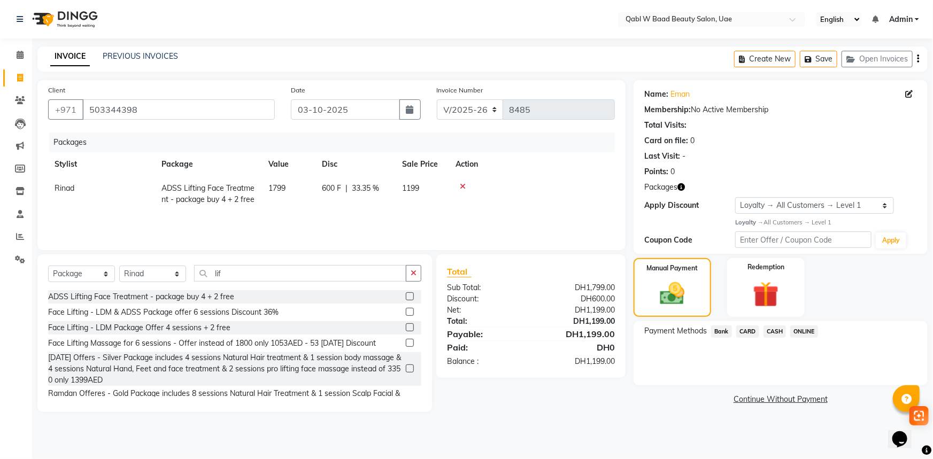
click at [760, 336] on div "CASH" at bounding box center [772, 333] width 27 height 14
click at [748, 332] on span "CARD" at bounding box center [747, 332] width 23 height 12
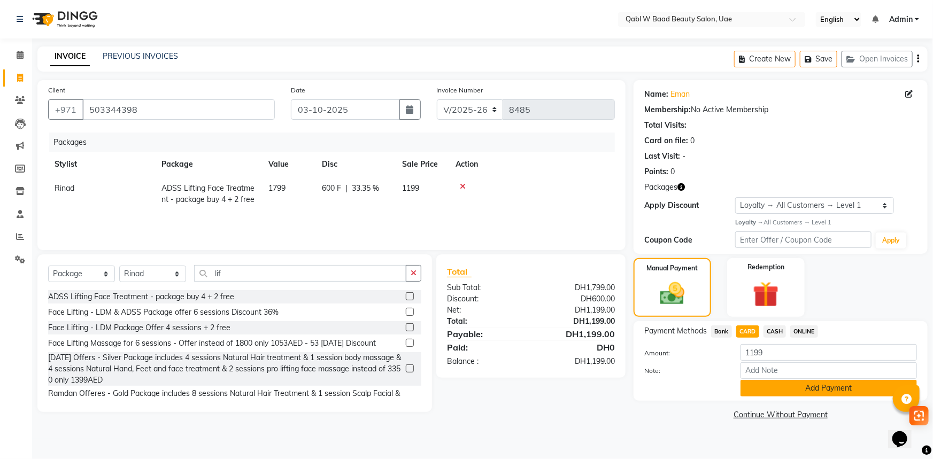
click at [786, 390] on button "Add Payment" at bounding box center [829, 388] width 176 height 17
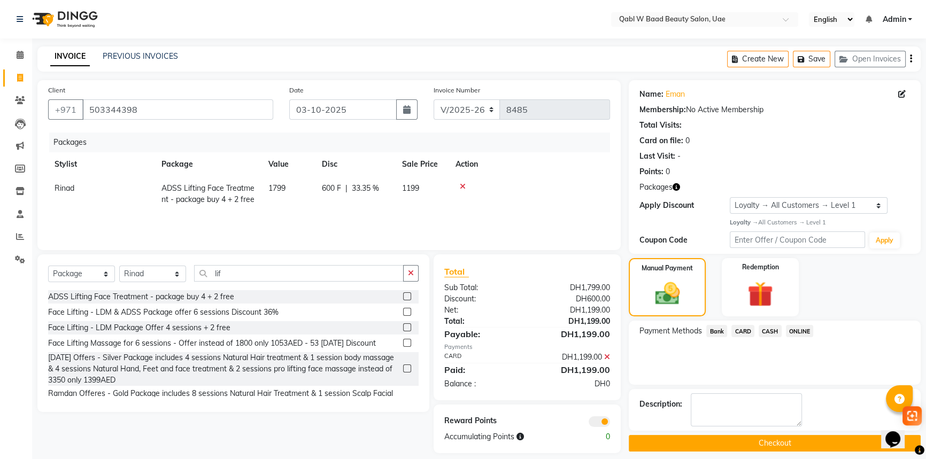
click at [775, 438] on button "Checkout" at bounding box center [775, 443] width 292 height 17
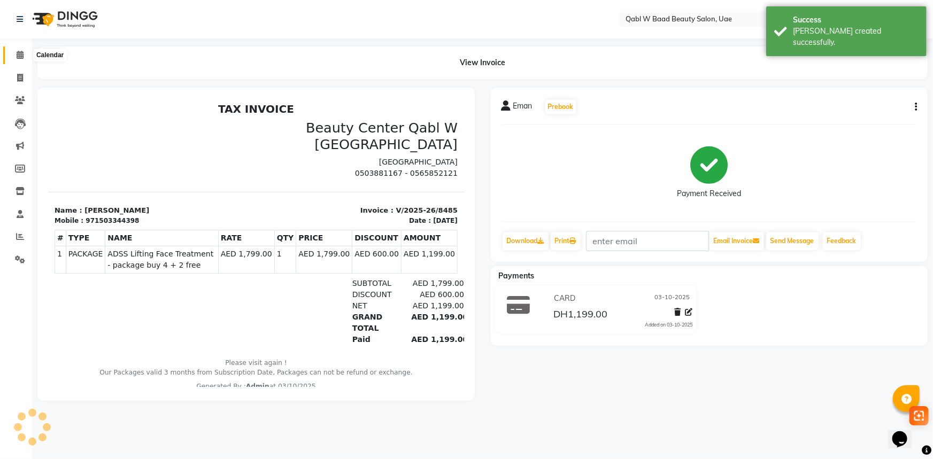
click at [19, 53] on icon at bounding box center [20, 55] width 7 height 8
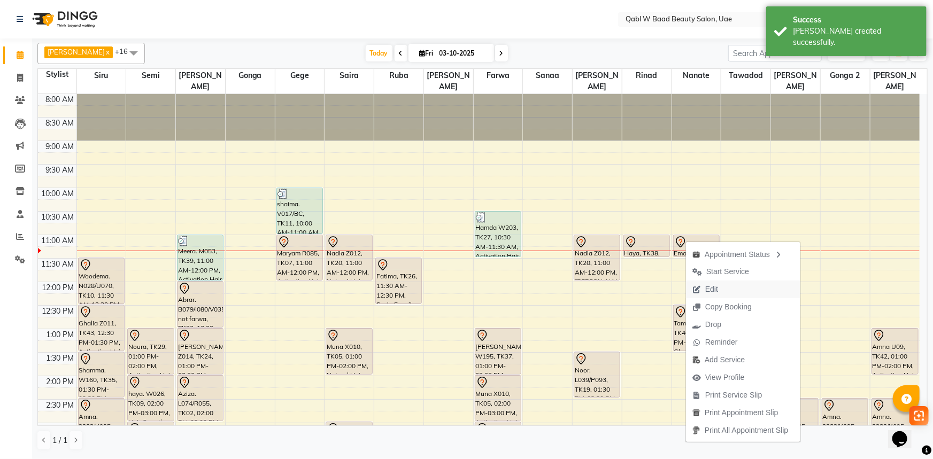
click at [709, 287] on span "Edit" at bounding box center [711, 289] width 13 height 11
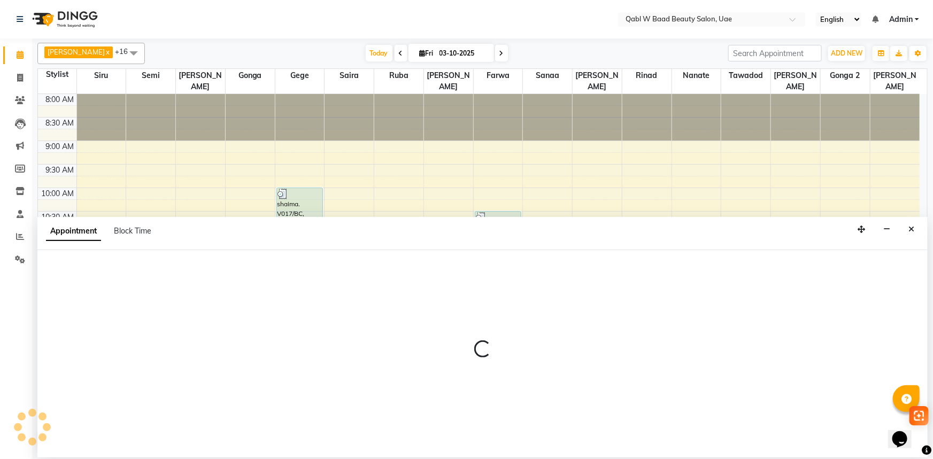
select select "tentative"
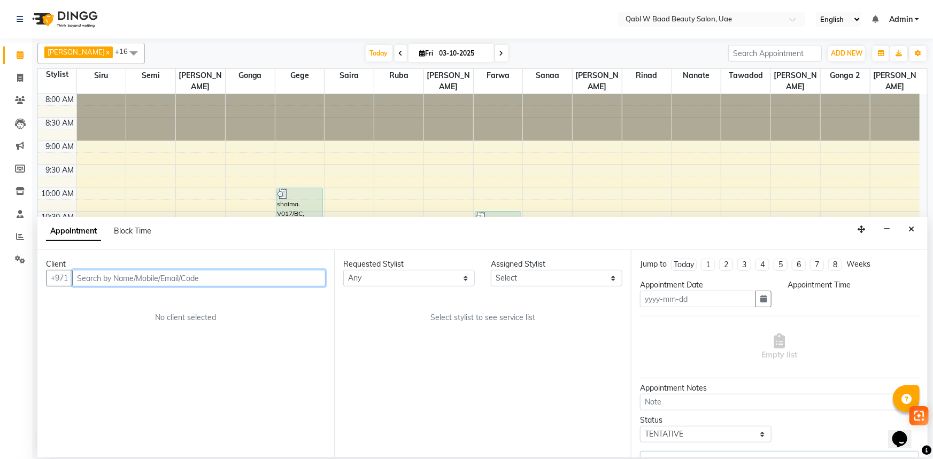
type input "03-10-2025"
select select "660"
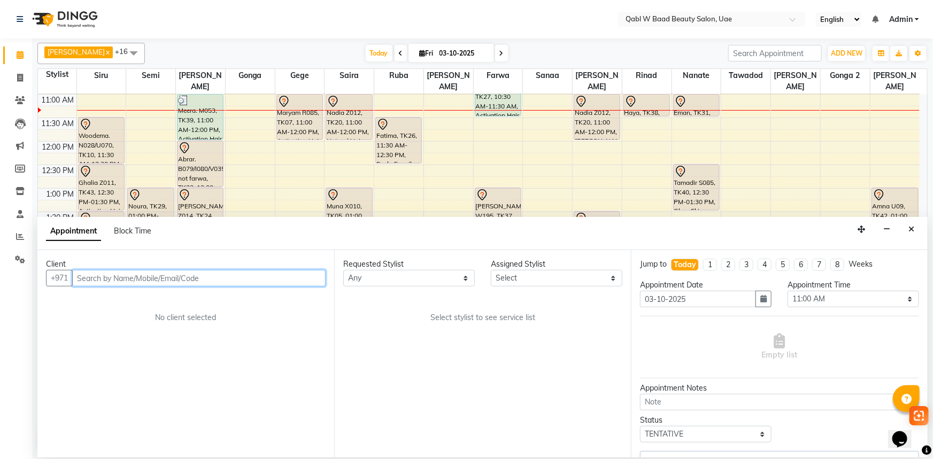
select select "57632"
select select "3488"
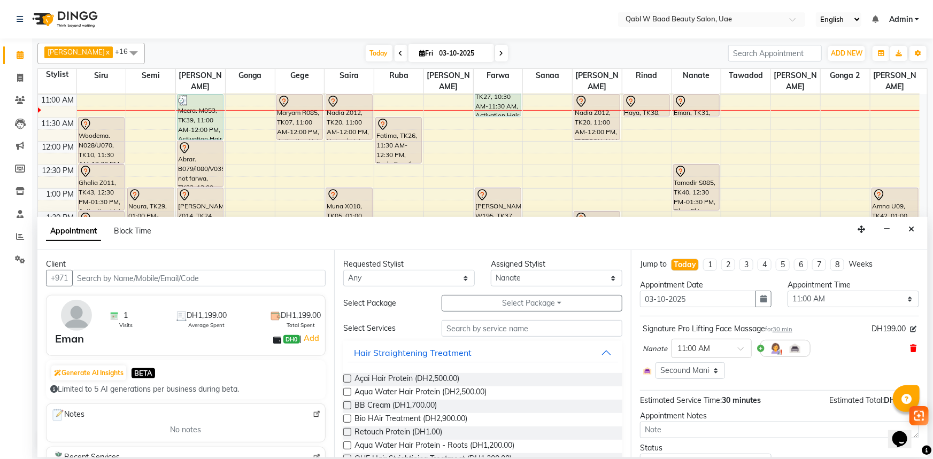
click at [910, 346] on icon at bounding box center [913, 348] width 6 height 7
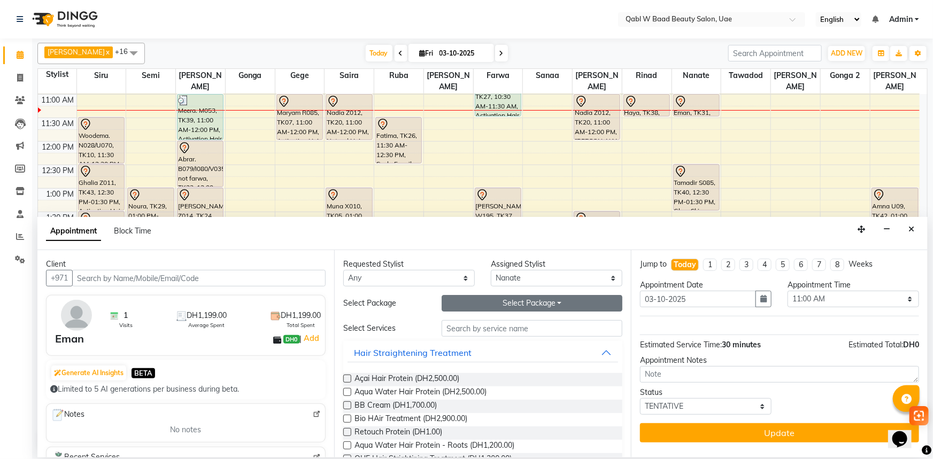
click at [509, 302] on button "Select Package Toggle Dropdown" at bounding box center [532, 303] width 181 height 17
click at [497, 320] on li "ADSS Lifting Face Treatment - package buy 4 + 2 free" at bounding box center [511, 326] width 232 height 16
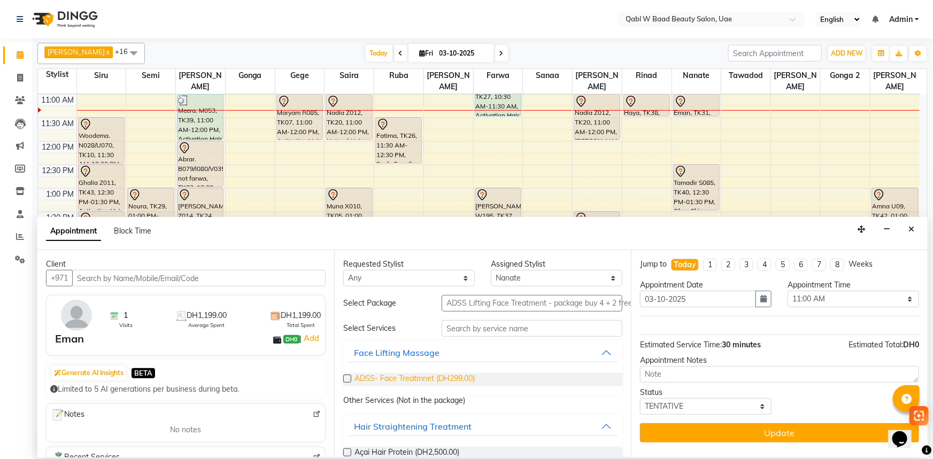
click at [397, 379] on span "ADSS- Face Treatmnet (DH299.00)" at bounding box center [415, 379] width 120 height 13
checkbox input "false"
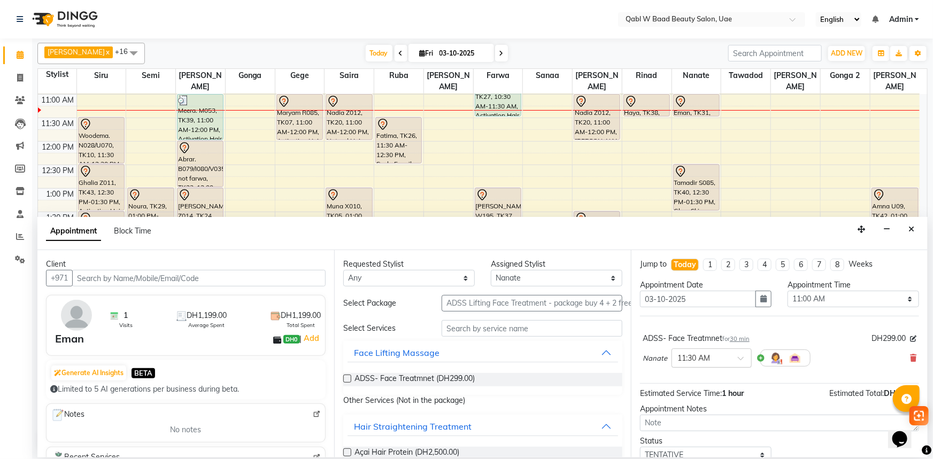
click at [717, 353] on input "text" at bounding box center [700, 357] width 47 height 11
click at [693, 385] on div "11:00 AM" at bounding box center [711, 387] width 79 height 20
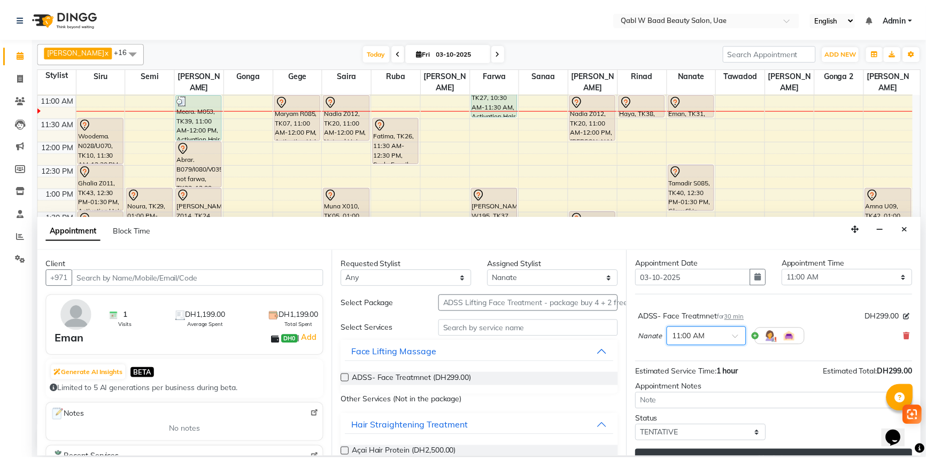
scroll to position [42, 0]
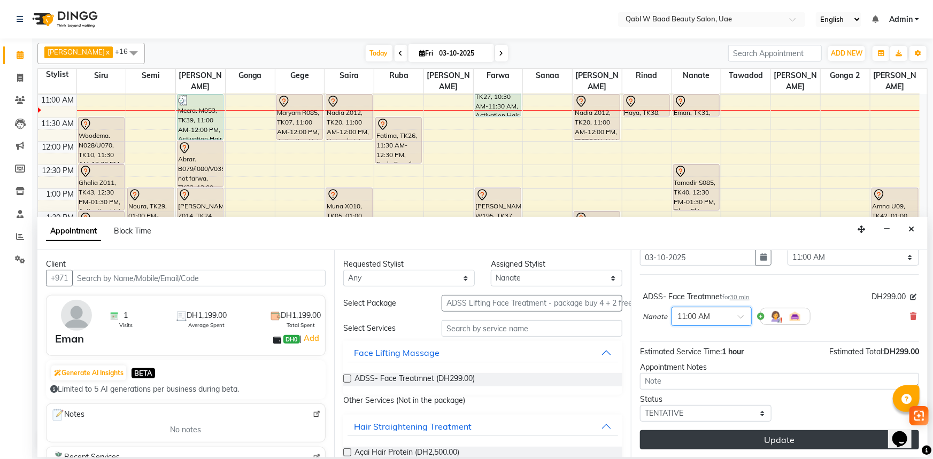
click at [724, 446] on button "Update" at bounding box center [779, 439] width 279 height 19
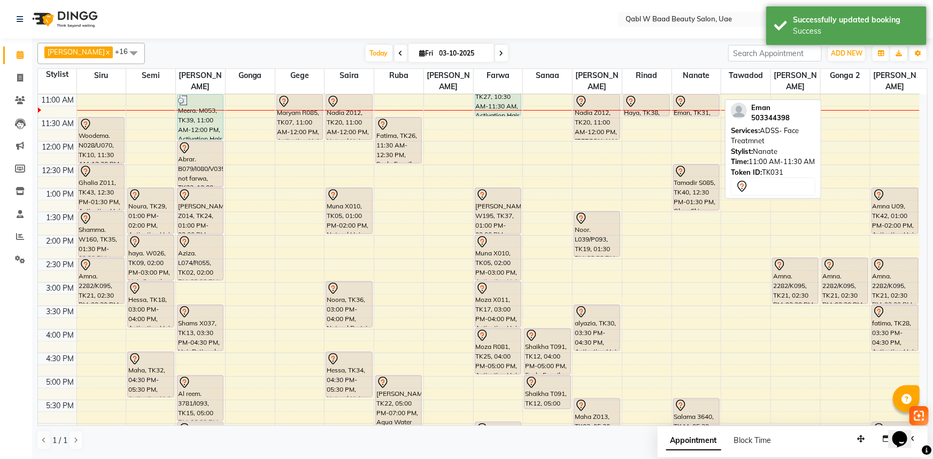
click at [689, 95] on div at bounding box center [696, 101] width 44 height 13
select select "7"
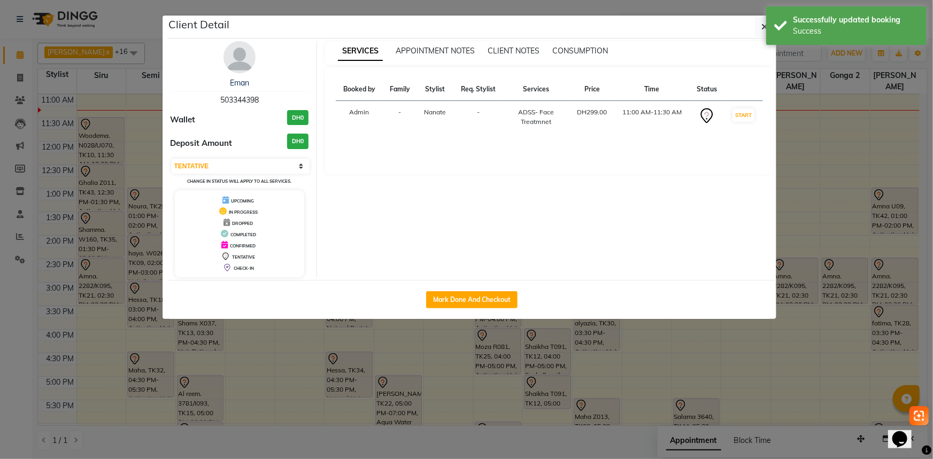
click at [459, 309] on div "Mark Done And Checkout" at bounding box center [472, 299] width 609 height 39
click at [464, 299] on button "Mark Done And Checkout" at bounding box center [471, 299] width 91 height 17
select select "service"
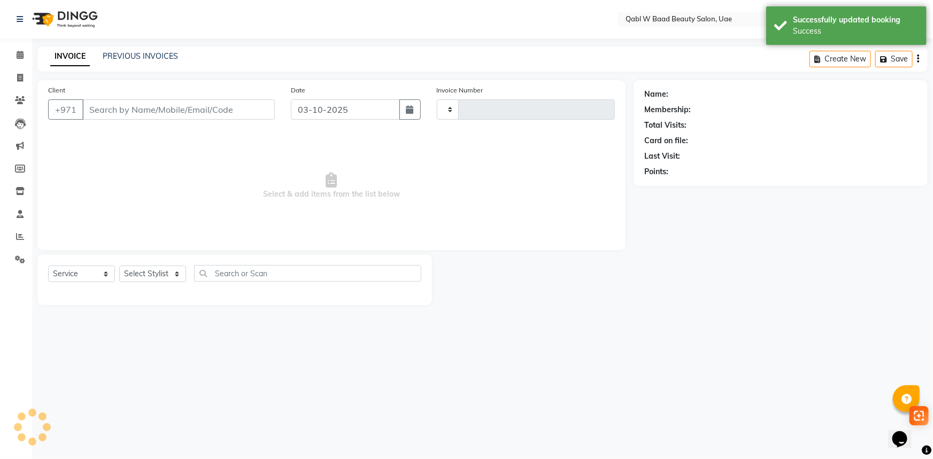
type input "8486"
select select "6969"
type input "503344398"
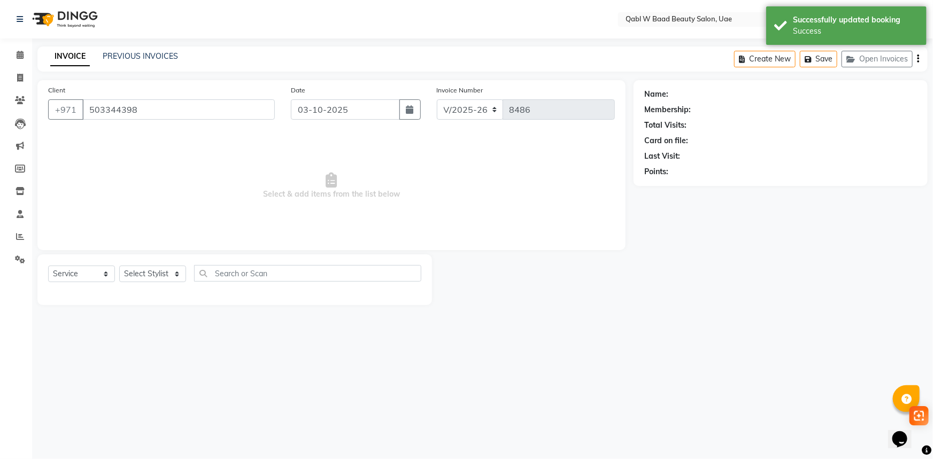
select select "57632"
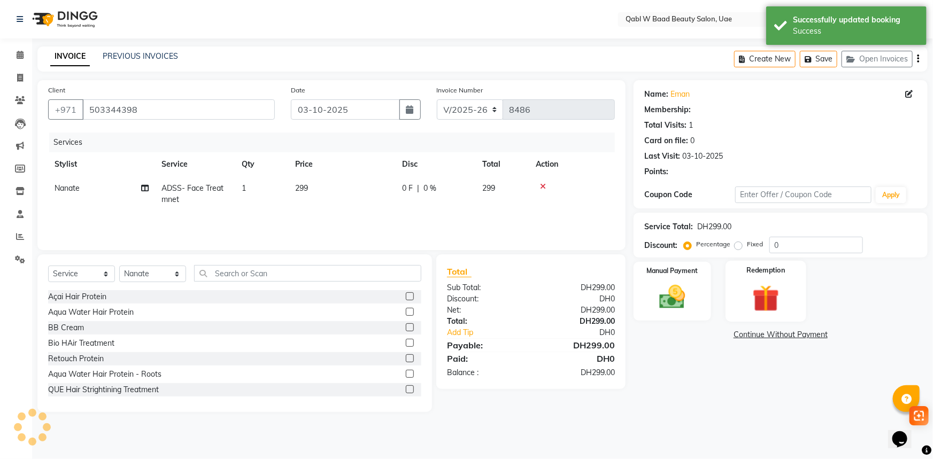
select select "1: Object"
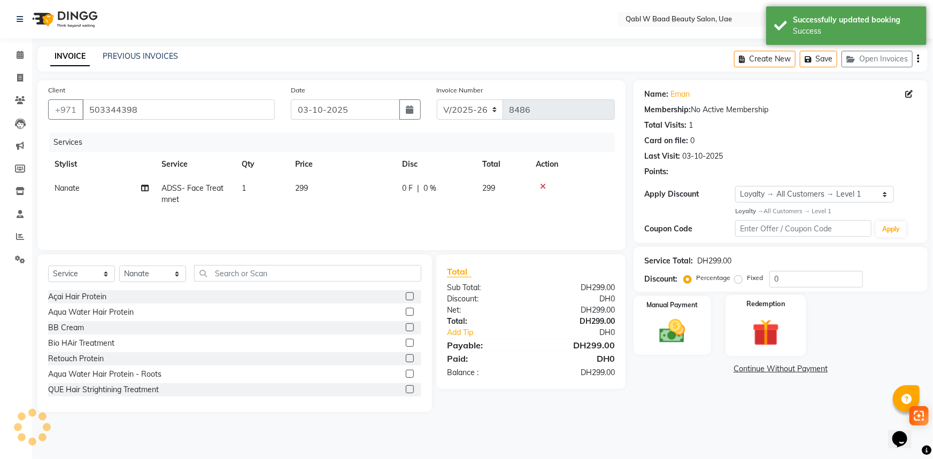
click at [784, 302] on label "Redemption" at bounding box center [766, 304] width 38 height 10
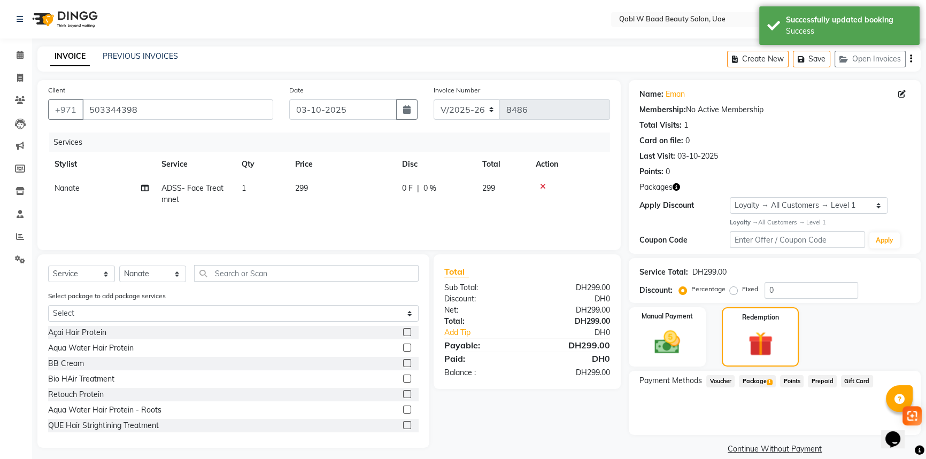
click at [758, 378] on span "Package 1" at bounding box center [757, 381] width 37 height 12
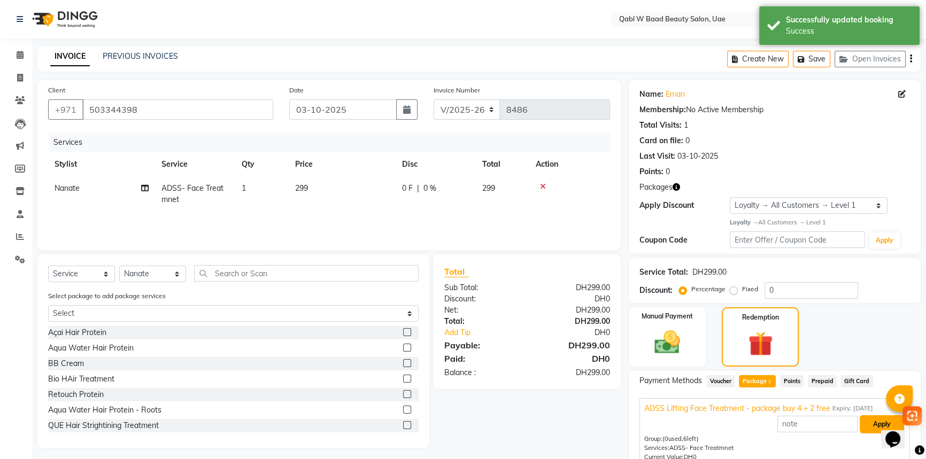
click at [877, 433] on button "Apply" at bounding box center [882, 424] width 44 height 18
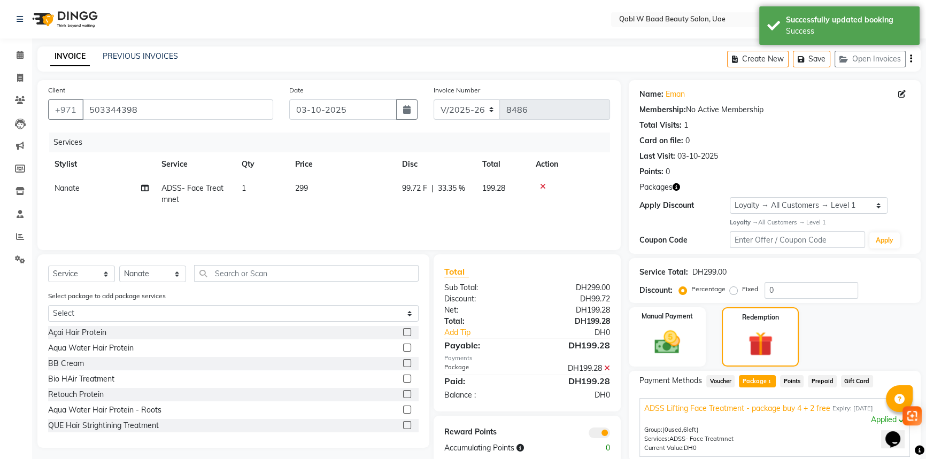
scroll to position [84, 0]
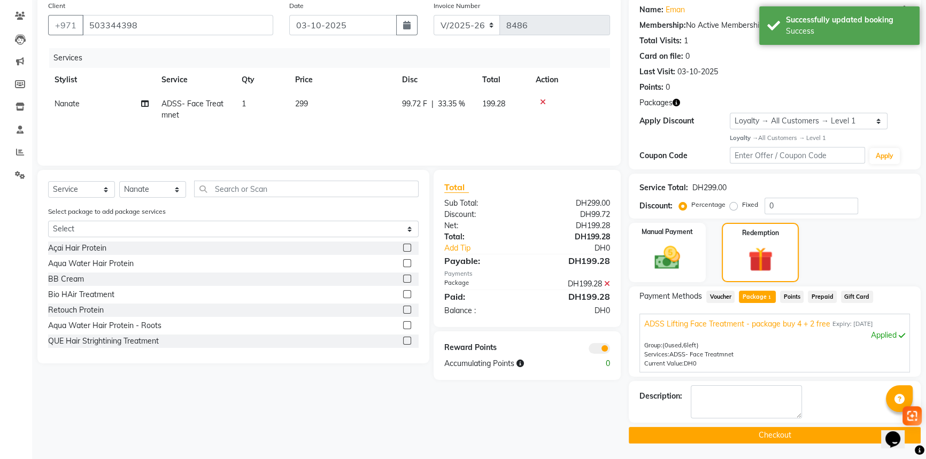
drag, startPoint x: 765, startPoint y: 435, endPoint x: 760, endPoint y: 441, distance: 7.6
click at [763, 438] on button "Checkout" at bounding box center [775, 435] width 292 height 17
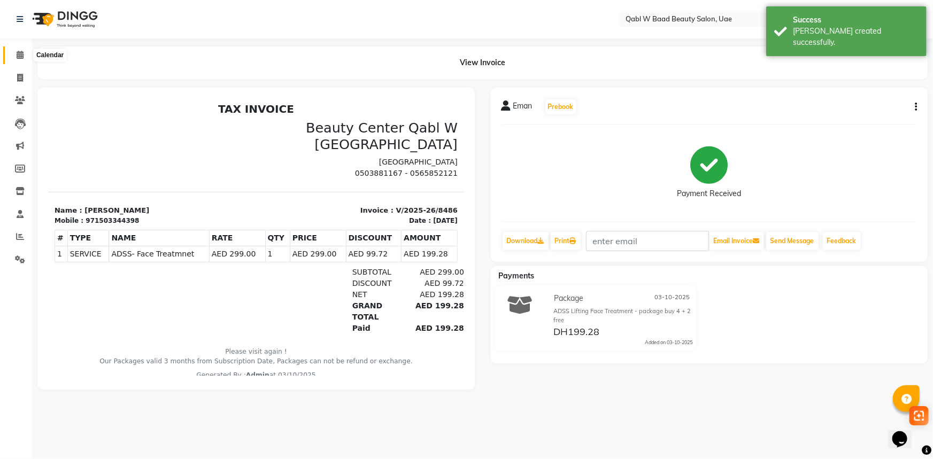
click at [18, 49] on span at bounding box center [20, 55] width 19 height 12
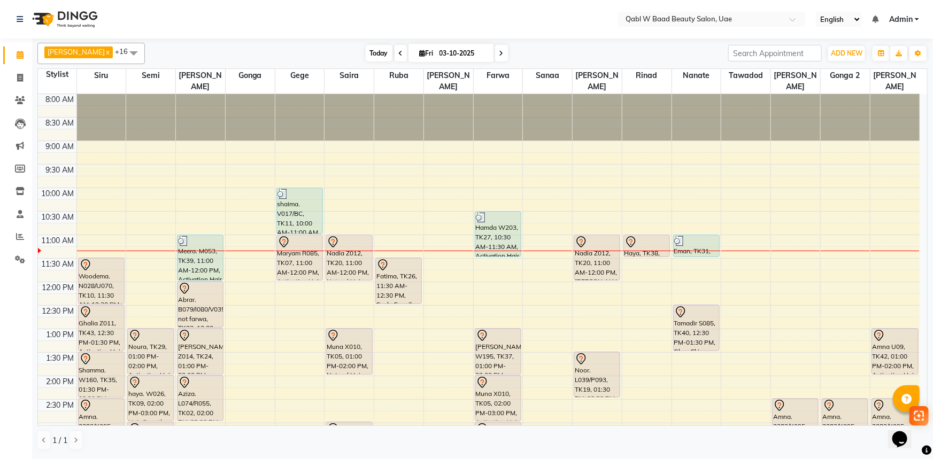
click at [366, 48] on span "Today" at bounding box center [379, 53] width 27 height 17
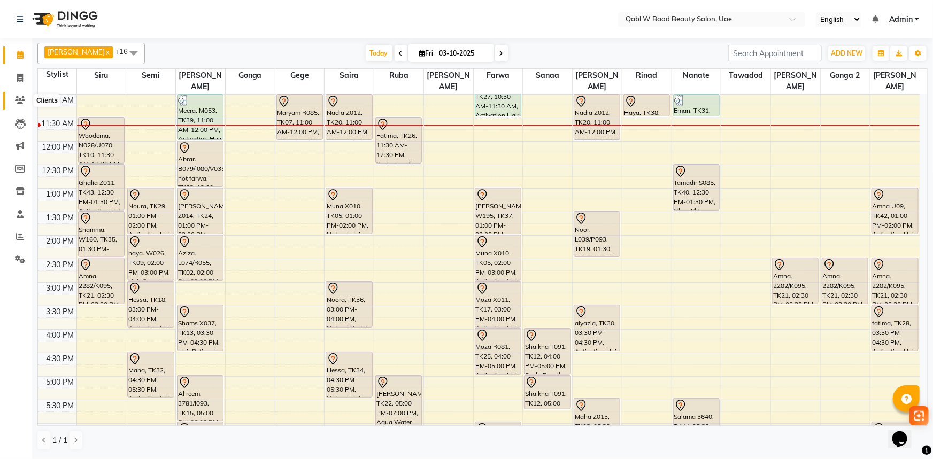
drag, startPoint x: 14, startPoint y: 103, endPoint x: 5, endPoint y: 109, distance: 11.1
click at [15, 103] on icon at bounding box center [20, 100] width 10 height 8
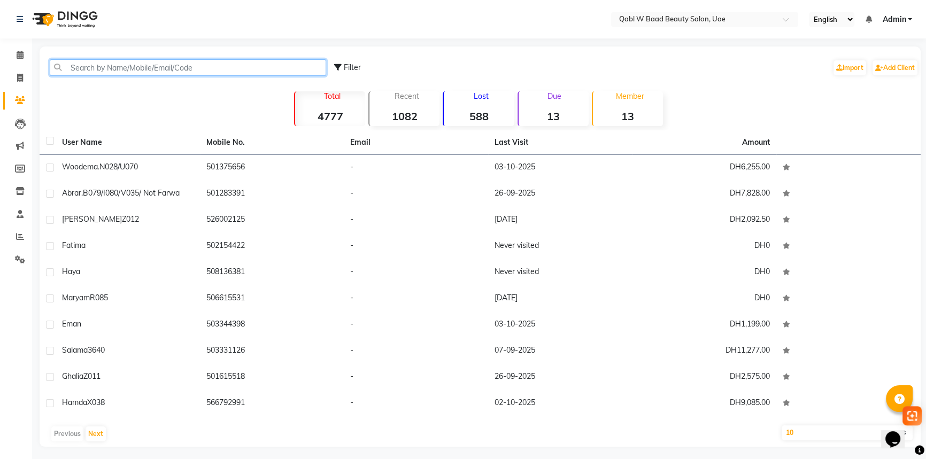
click at [181, 67] on input "text" at bounding box center [188, 67] width 276 height 17
paste input "50 666 9622"
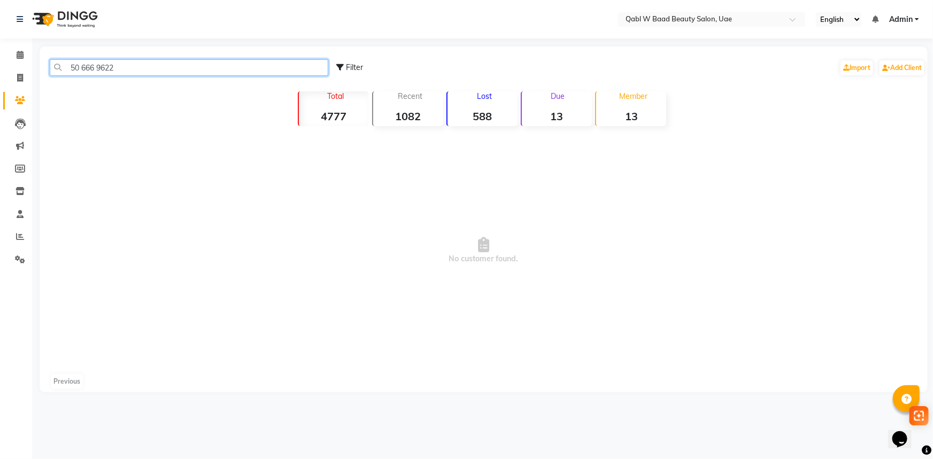
click at [83, 70] on input "50 666 9622" at bounding box center [189, 67] width 279 height 17
click at [98, 68] on input "50666 9622" at bounding box center [189, 67] width 279 height 17
click at [95, 70] on input "50666 9622" at bounding box center [189, 67] width 279 height 17
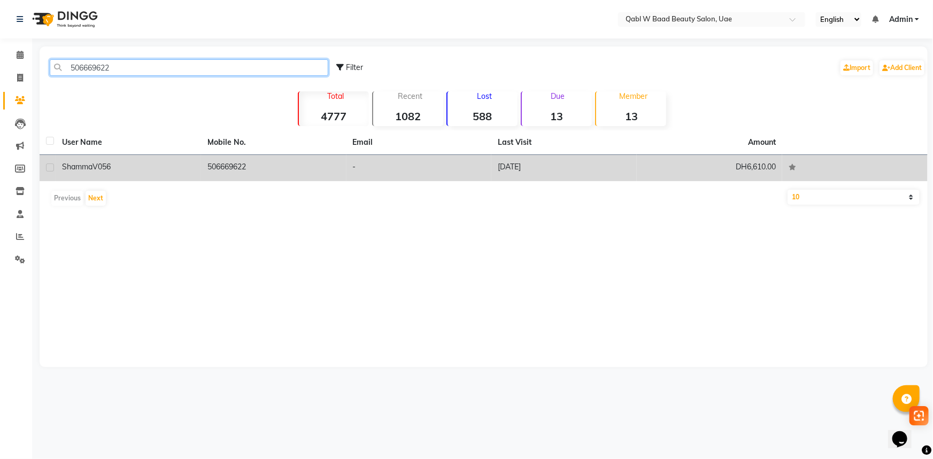
type input "506669622"
click at [126, 168] on div "Shamma V056" at bounding box center [128, 166] width 133 height 11
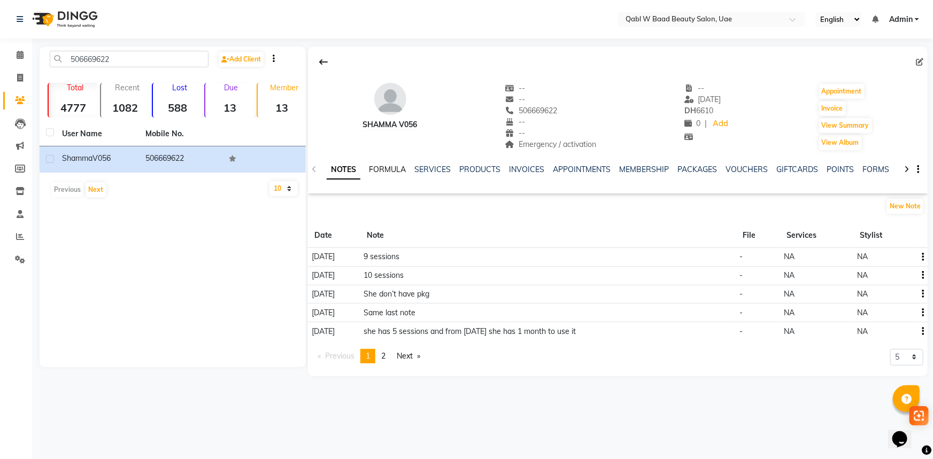
click at [389, 168] on link "FORMULA" at bounding box center [387, 170] width 37 height 10
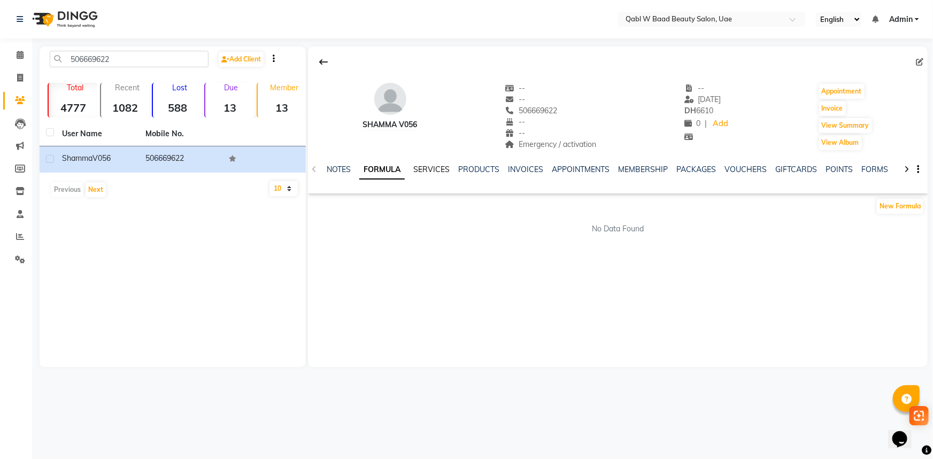
click at [421, 168] on link "SERVICES" at bounding box center [431, 170] width 36 height 10
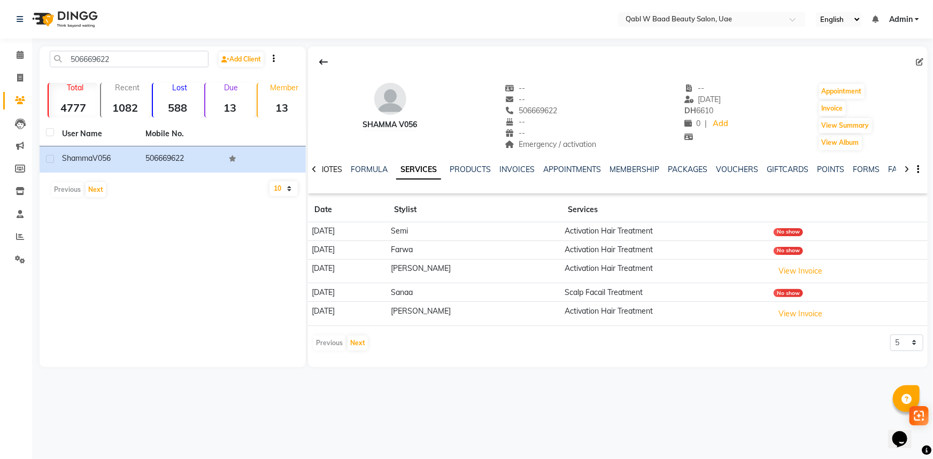
click at [340, 172] on link "NOTES" at bounding box center [330, 170] width 24 height 10
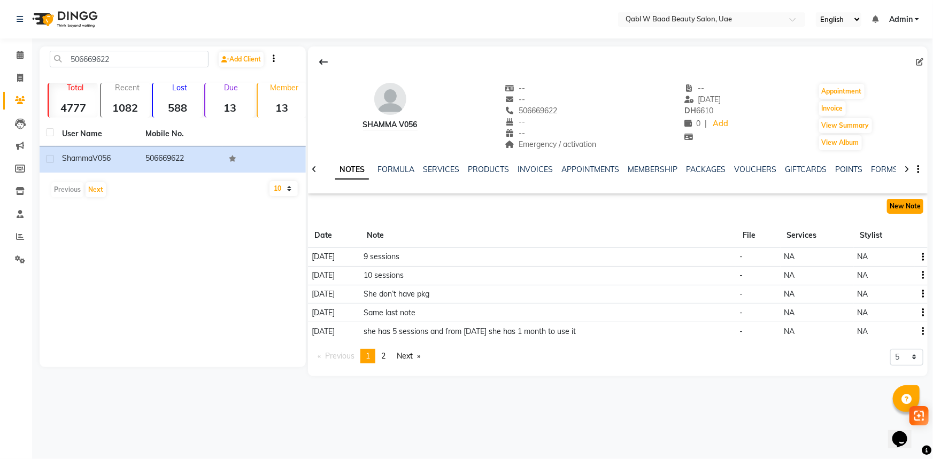
click at [897, 202] on button "New Note" at bounding box center [905, 206] width 36 height 15
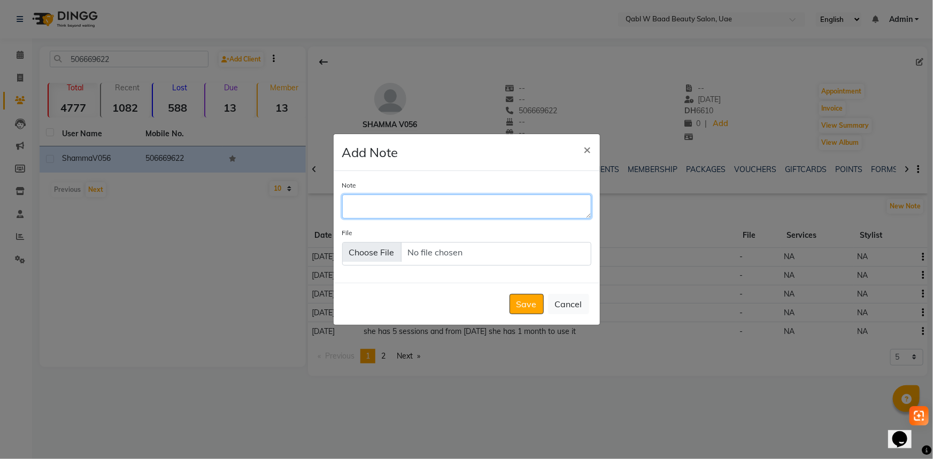
click at [463, 197] on textarea "Note" at bounding box center [466, 207] width 249 height 24
type textarea "she send in whatsapp she want to freeze"
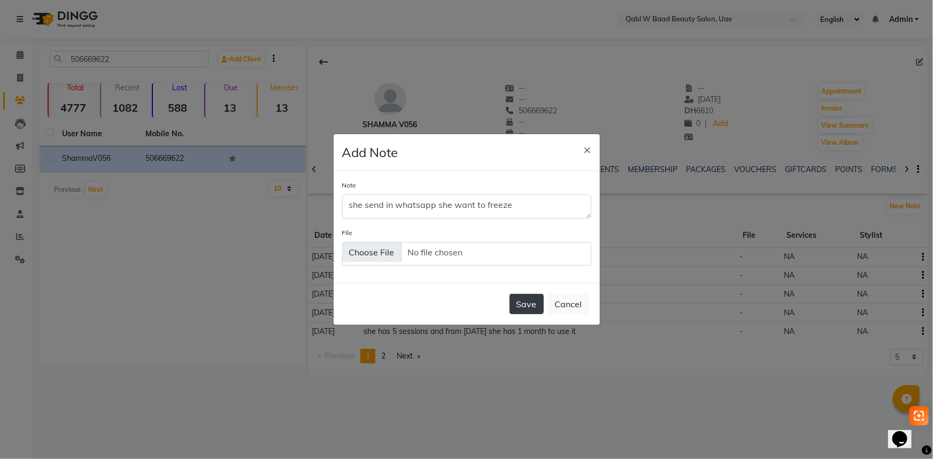
click at [520, 301] on button "Save" at bounding box center [527, 304] width 34 height 20
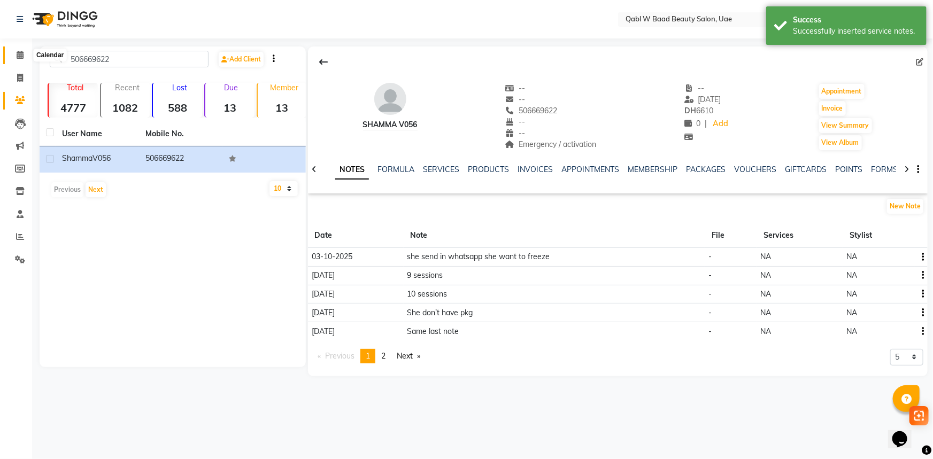
drag, startPoint x: 24, startPoint y: 56, endPoint x: 14, endPoint y: 54, distance: 9.2
click at [24, 56] on span at bounding box center [20, 55] width 19 height 12
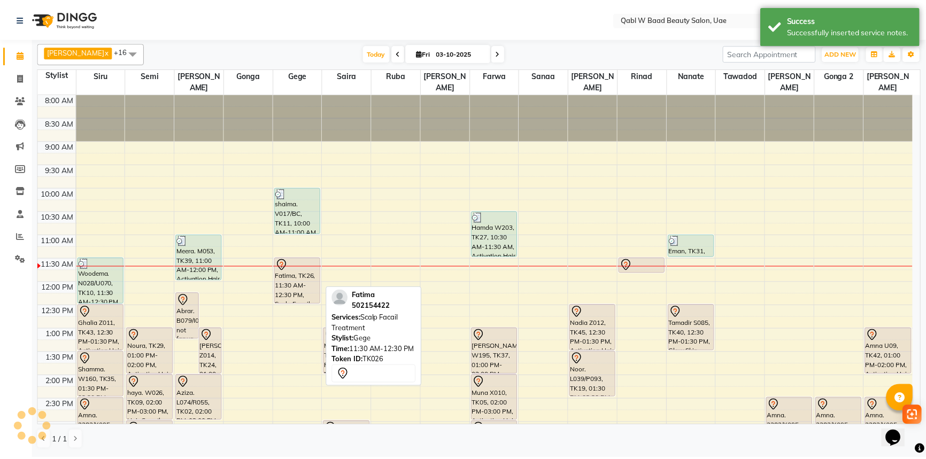
scroll to position [48, 0]
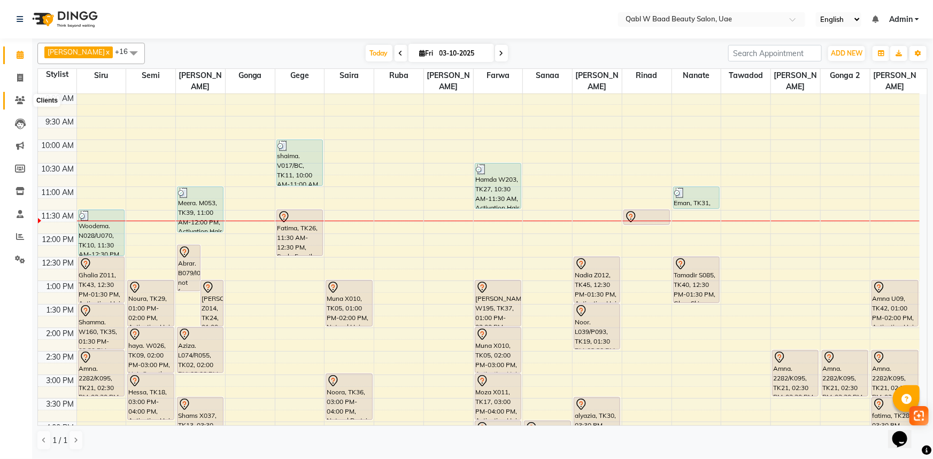
drag, startPoint x: 11, startPoint y: 100, endPoint x: 26, endPoint y: 101, distance: 15.0
click at [11, 100] on span at bounding box center [20, 101] width 19 height 12
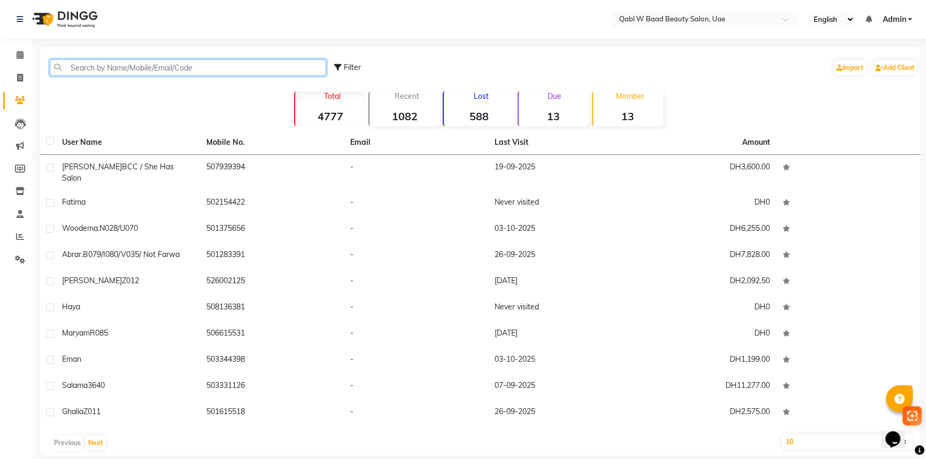
click at [219, 68] on input "text" at bounding box center [188, 67] width 276 height 17
paste input "54 414 4551"
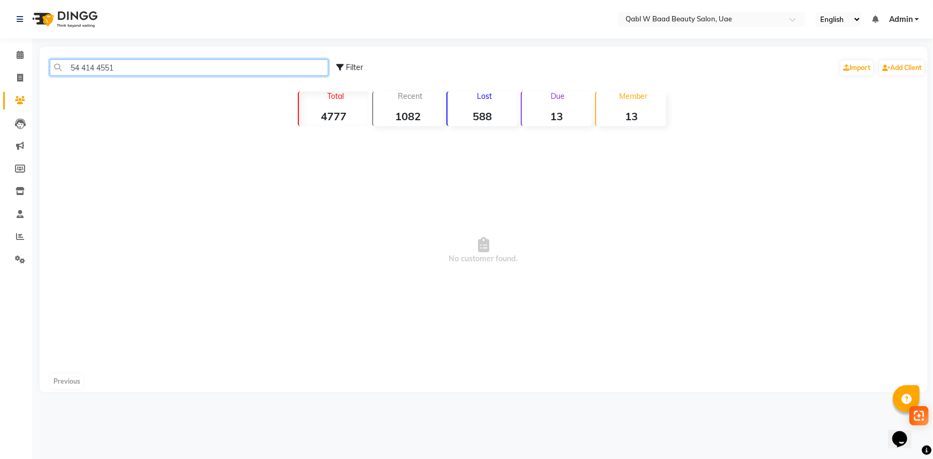
click at [84, 68] on input "54 414 4551" at bounding box center [189, 67] width 279 height 17
click at [94, 66] on input "54414 4551" at bounding box center [189, 67] width 279 height 17
click at [96, 64] on input "54414 4551" at bounding box center [189, 67] width 279 height 17
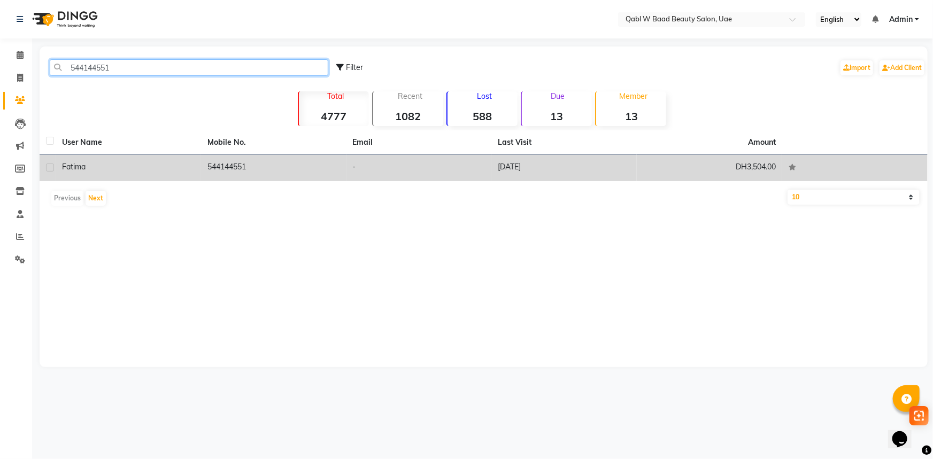
type input "544144551"
click at [104, 172] on div "Fatima" at bounding box center [128, 166] width 133 height 11
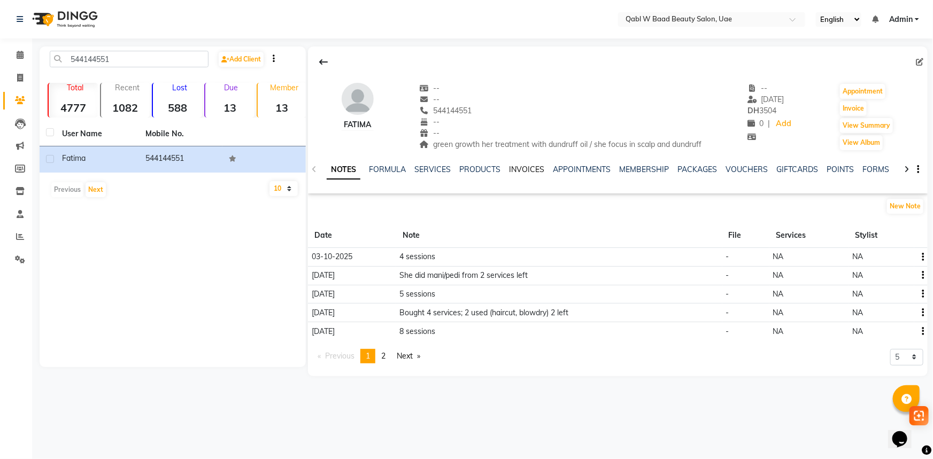
click at [514, 172] on link "INVOICES" at bounding box center [526, 170] width 35 height 10
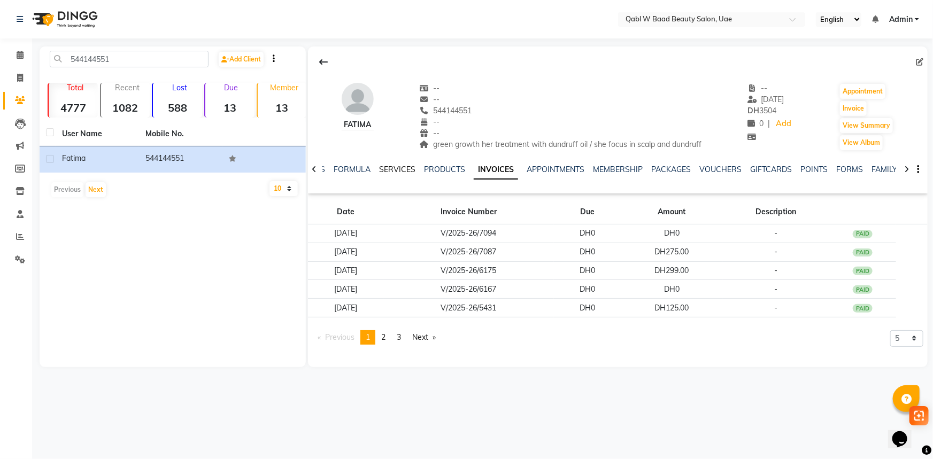
click at [402, 167] on link "SERVICES" at bounding box center [397, 170] width 36 height 10
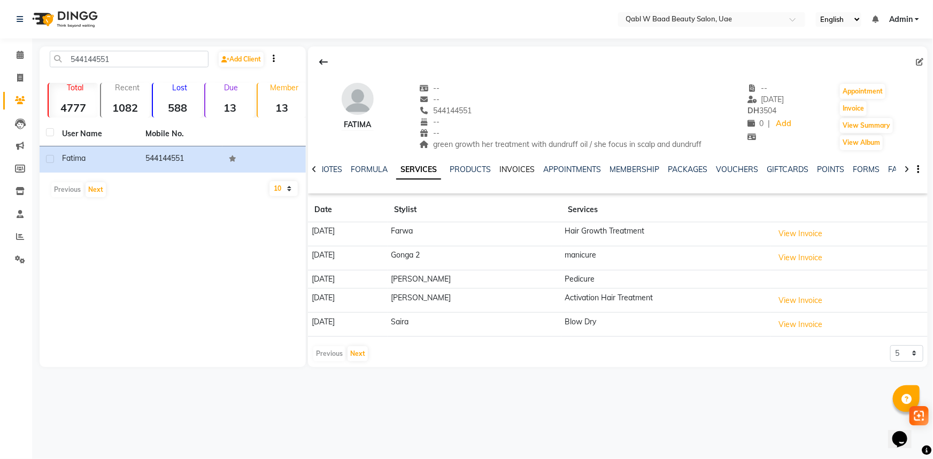
click at [525, 168] on link "INVOICES" at bounding box center [516, 170] width 35 height 10
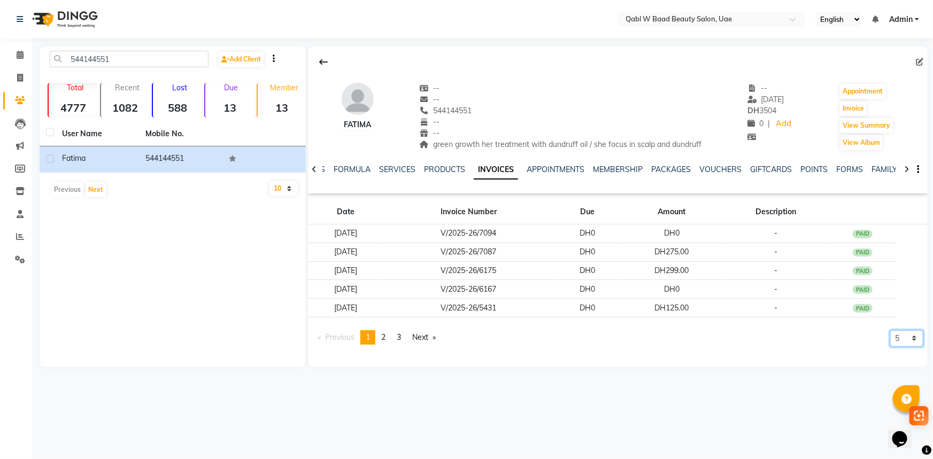
drag, startPoint x: 898, startPoint y: 337, endPoint x: 893, endPoint y: 340, distance: 6.0
click at [898, 337] on select "5 10 50 100 500" at bounding box center [906, 338] width 33 height 17
select select "100"
click at [890, 347] on select "5 10 50 100 500" at bounding box center [906, 338] width 33 height 17
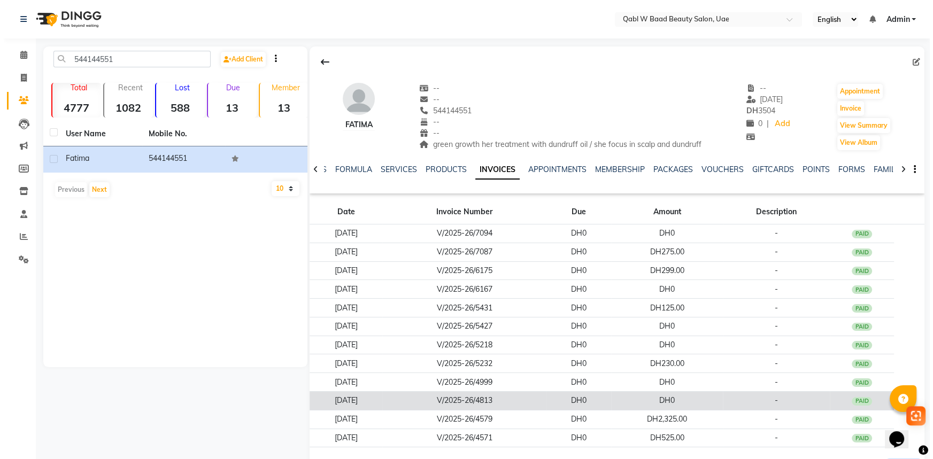
scroll to position [43, 0]
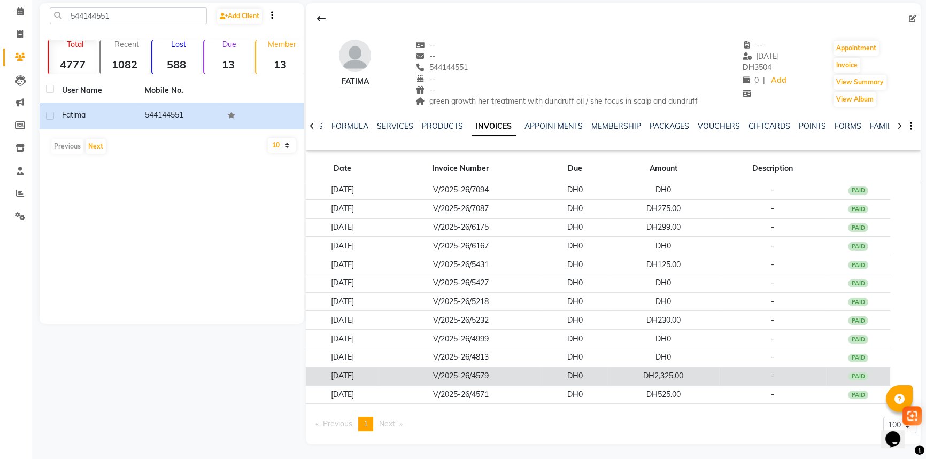
click at [746, 368] on td "-" at bounding box center [772, 376] width 107 height 19
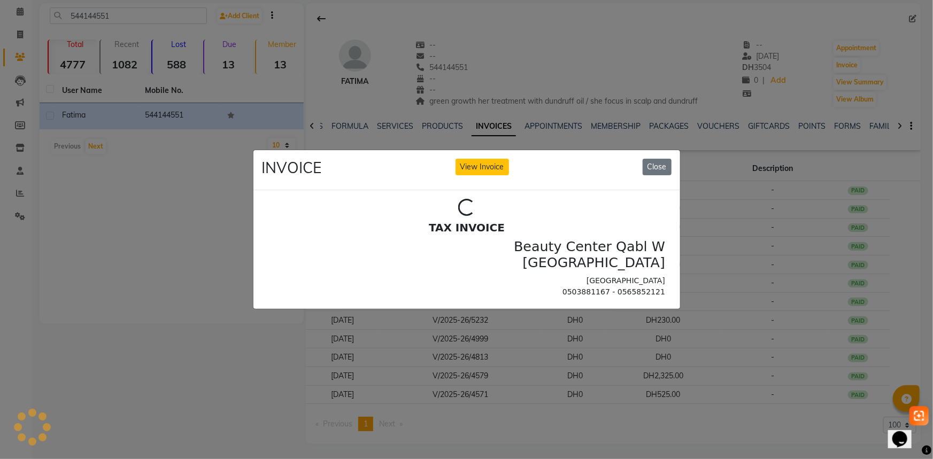
scroll to position [0, 0]
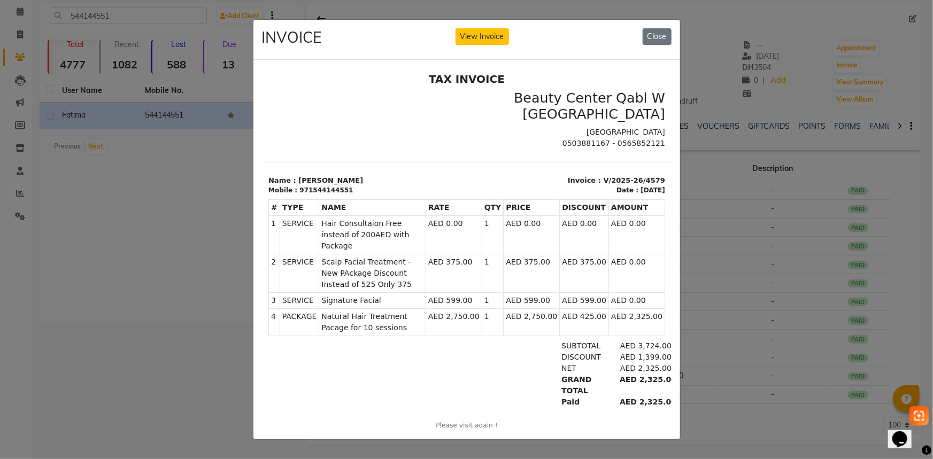
drag, startPoint x: 364, startPoint y: 248, endPoint x: 537, endPoint y: 253, distance: 172.8
click at [537, 254] on tr "2 SERVICE SERVICE Scalp Facial Treatment - [GEOGRAPHIC_DATA] Discount Instead o…" at bounding box center [466, 273] width 396 height 38
click at [542, 259] on td "AED 375.00" at bounding box center [531, 273] width 56 height 38
click at [568, 260] on td "AED 375.00" at bounding box center [583, 273] width 49 height 38
click at [597, 292] on td "AED 599.00" at bounding box center [583, 300] width 49 height 16
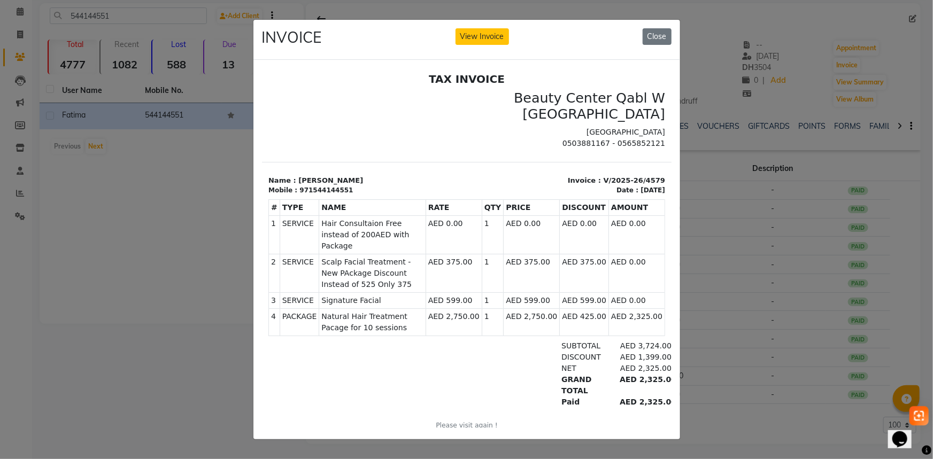
click at [597, 292] on td "AED 599.00" at bounding box center [583, 300] width 49 height 16
click at [588, 292] on td "AED 599.00" at bounding box center [583, 300] width 49 height 16
click at [541, 292] on td "AED 599.00" at bounding box center [531, 300] width 56 height 16
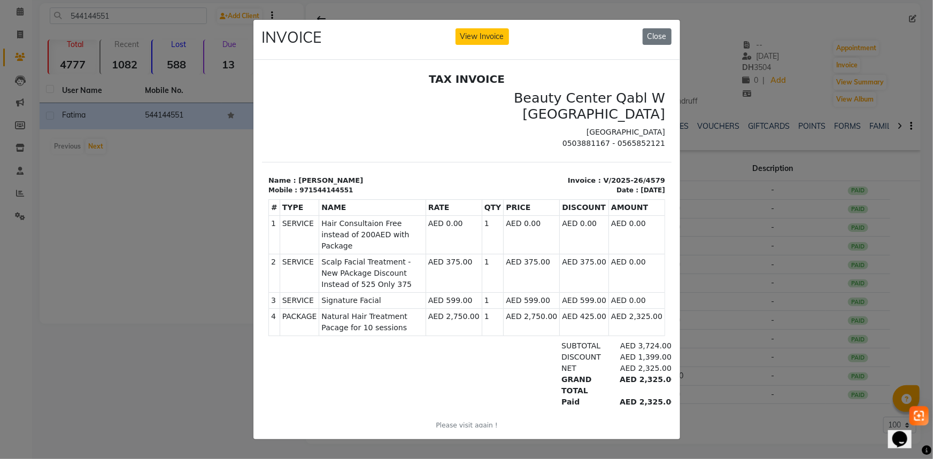
click at [541, 292] on td "AED 599.00" at bounding box center [531, 300] width 56 height 16
click at [492, 292] on td "1" at bounding box center [492, 300] width 22 height 16
click at [461, 292] on td "AED 599.00" at bounding box center [453, 300] width 56 height 16
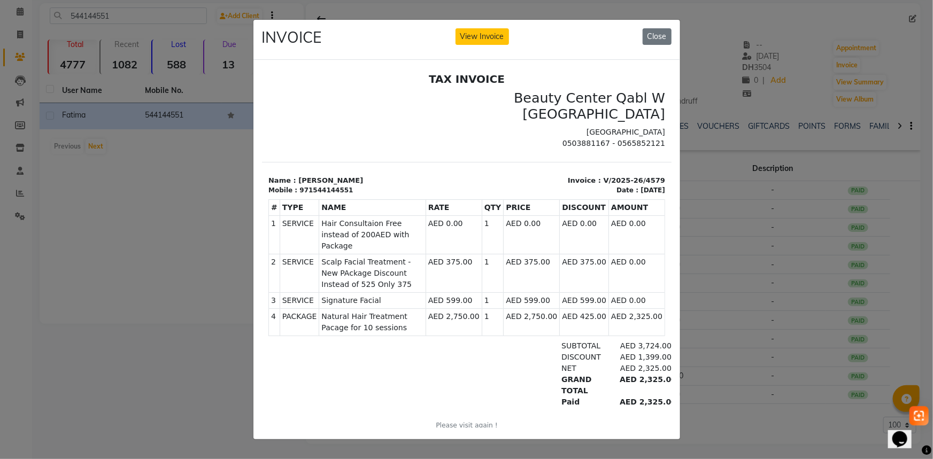
click at [638, 385] on div "TAX INVOICE [GEOGRAPHIC_DATA] Qabl W [GEOGRAPHIC_DATA] [GEOGRAPHIC_DATA] 050388…" at bounding box center [466, 263] width 410 height 382
click at [637, 396] on div "AED 2,325.00" at bounding box center [642, 401] width 58 height 11
click at [635, 387] on div "TAX INVOICE [GEOGRAPHIC_DATA] Qabl W [GEOGRAPHIC_DATA] [GEOGRAPHIC_DATA] 050388…" at bounding box center [466, 263] width 410 height 382
click at [668, 33] on button "Close" at bounding box center [657, 36] width 29 height 17
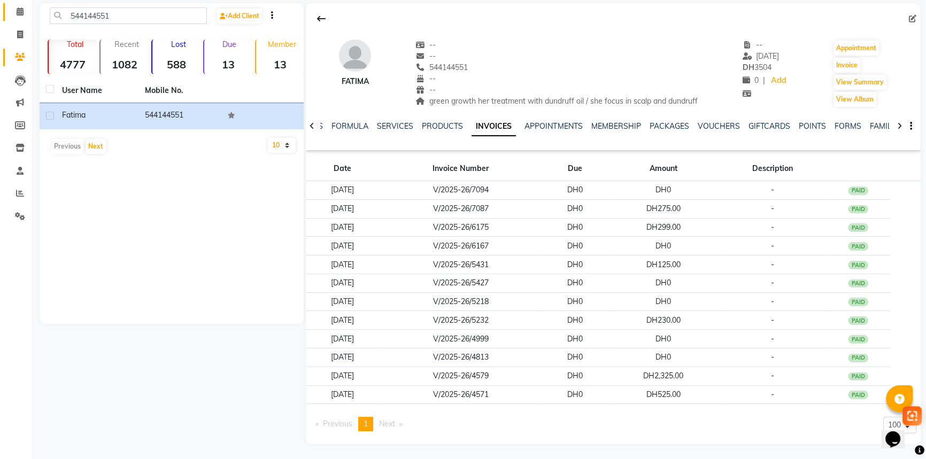
click at [23, 19] on link "Calendar" at bounding box center [16, 12] width 26 height 18
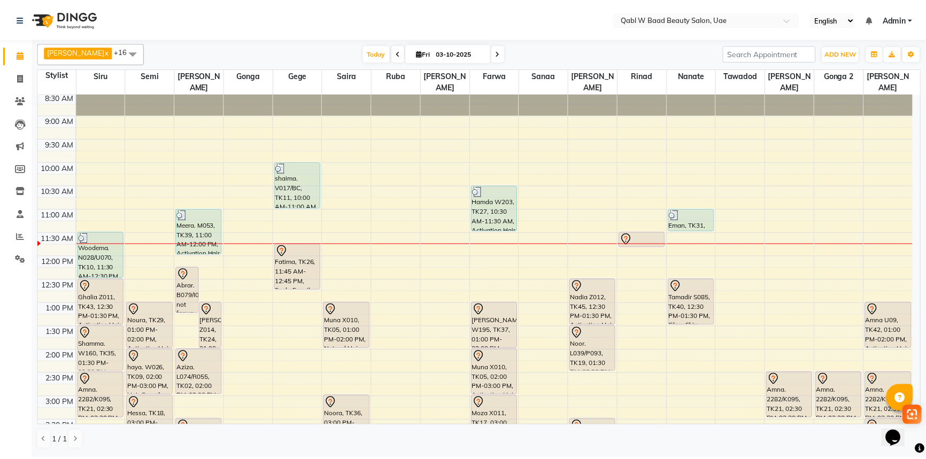
scroll to position [48, 0]
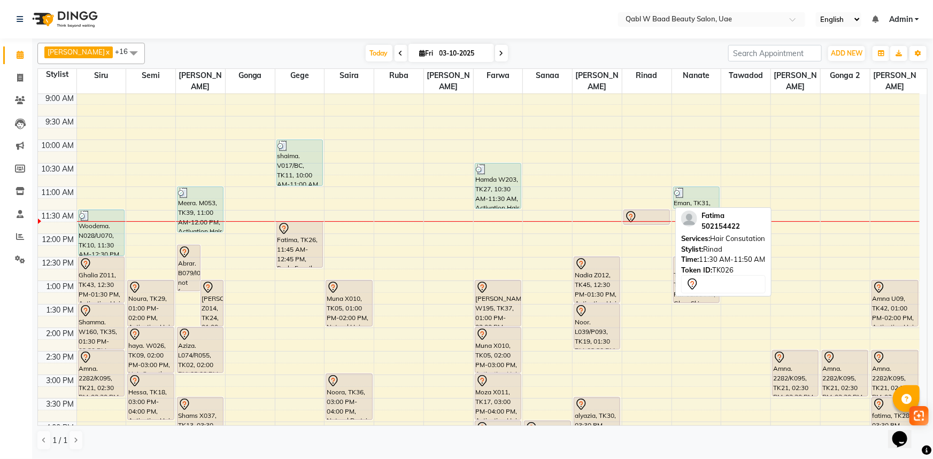
click at [635, 211] on icon at bounding box center [630, 216] width 9 height 11
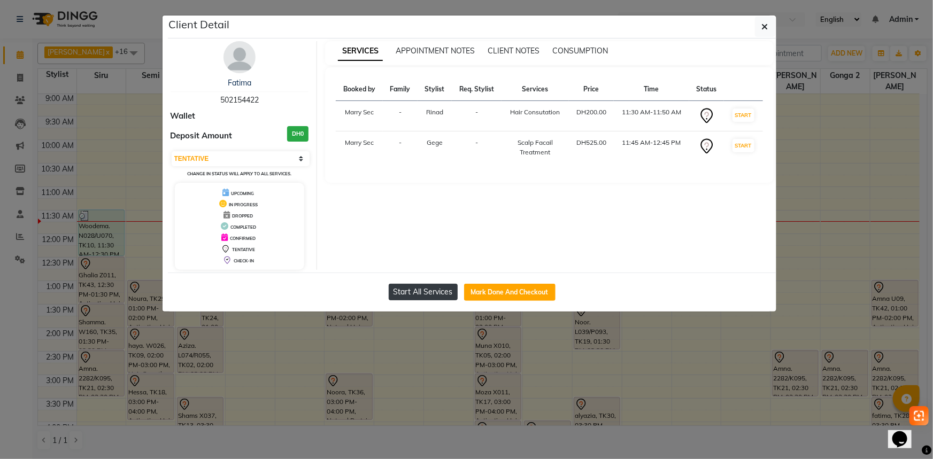
click at [432, 297] on button "Start All Services" at bounding box center [423, 292] width 69 height 17
select select "1"
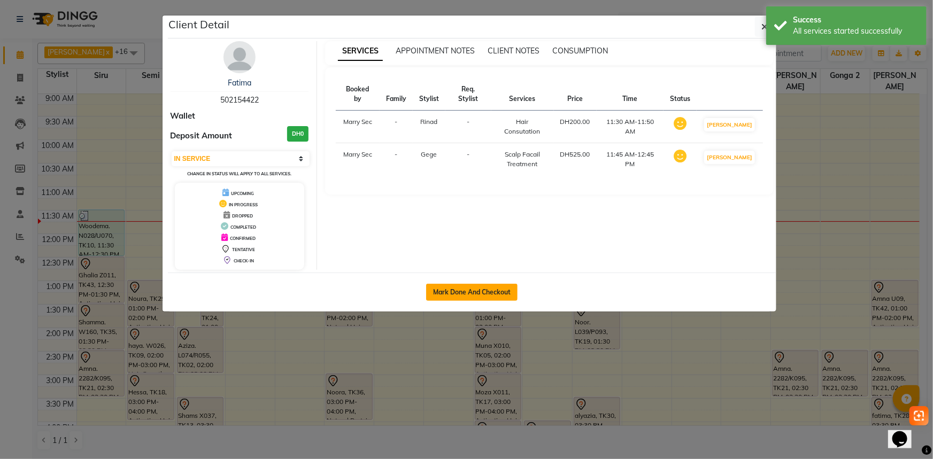
click at [481, 289] on button "Mark Done And Checkout" at bounding box center [471, 292] width 91 height 17
select select "service"
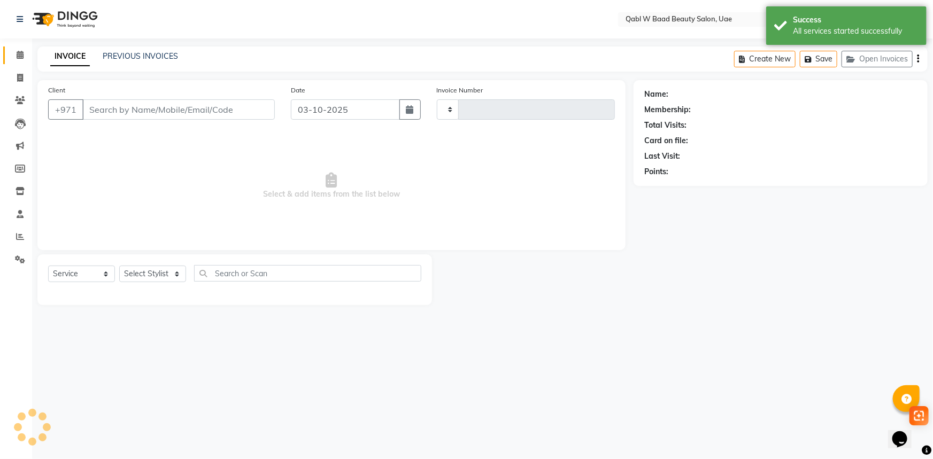
type input "8488"
select select "6969"
type input "502154422"
select select "57630"
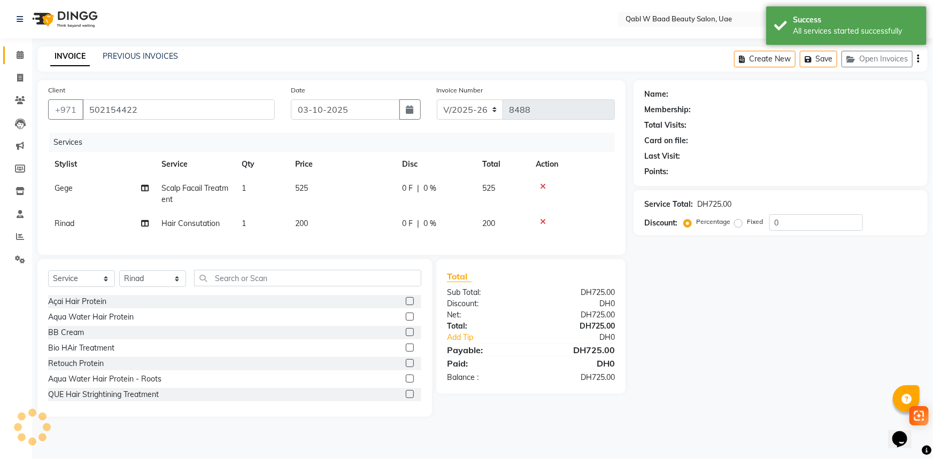
select select "1: Object"
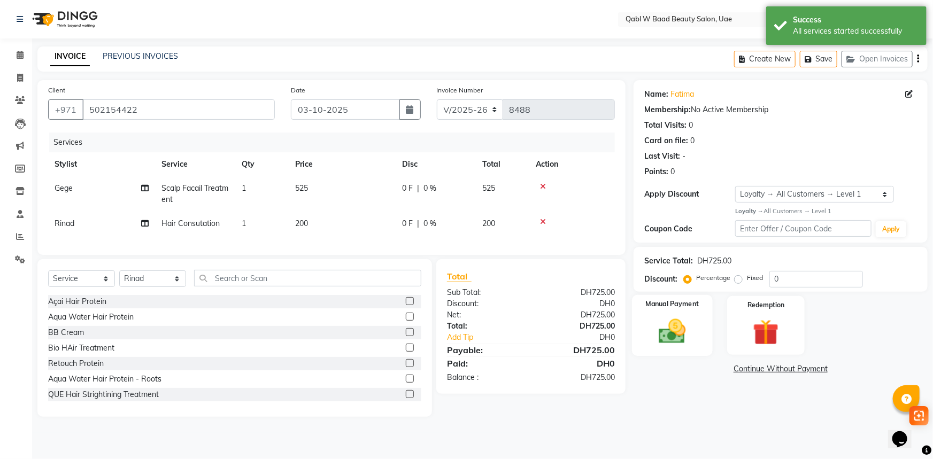
click at [710, 337] on div "Manual Payment" at bounding box center [672, 325] width 81 height 61
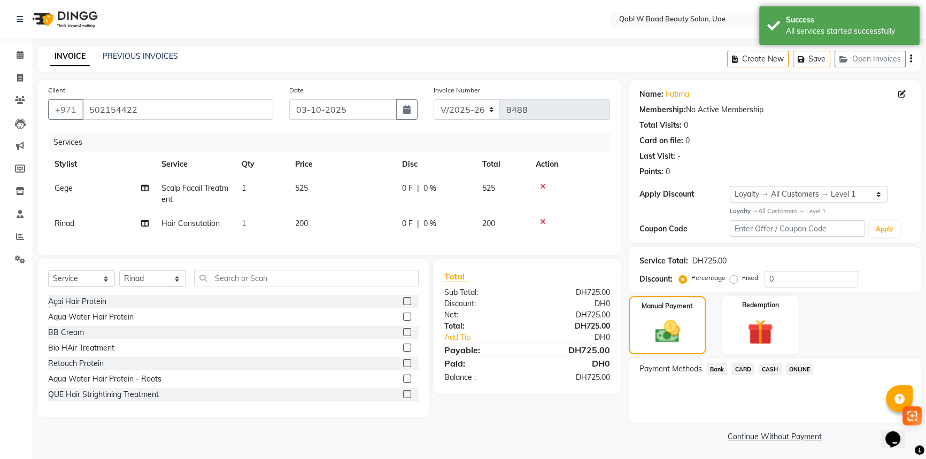
click at [748, 365] on span "CARD" at bounding box center [742, 369] width 23 height 12
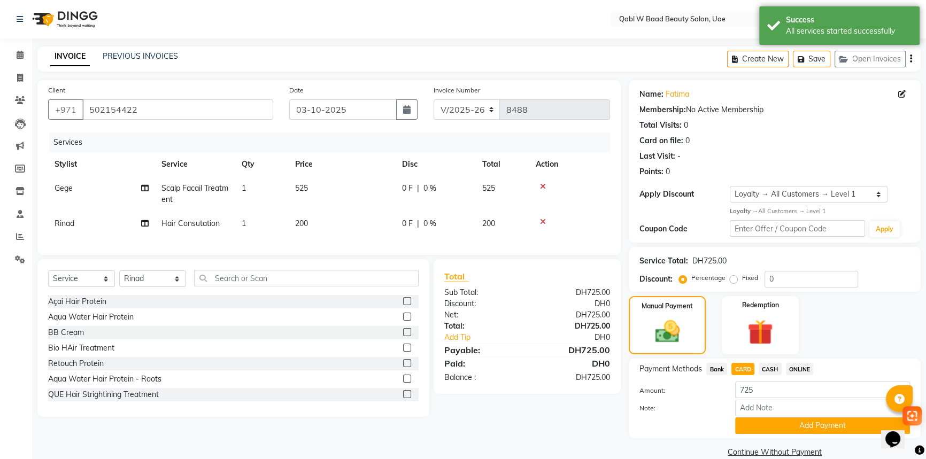
click at [794, 434] on div "Payment Methods Bank CARD CASH ONLINE Amount: 725 Note: Add Payment" at bounding box center [775, 399] width 292 height 80
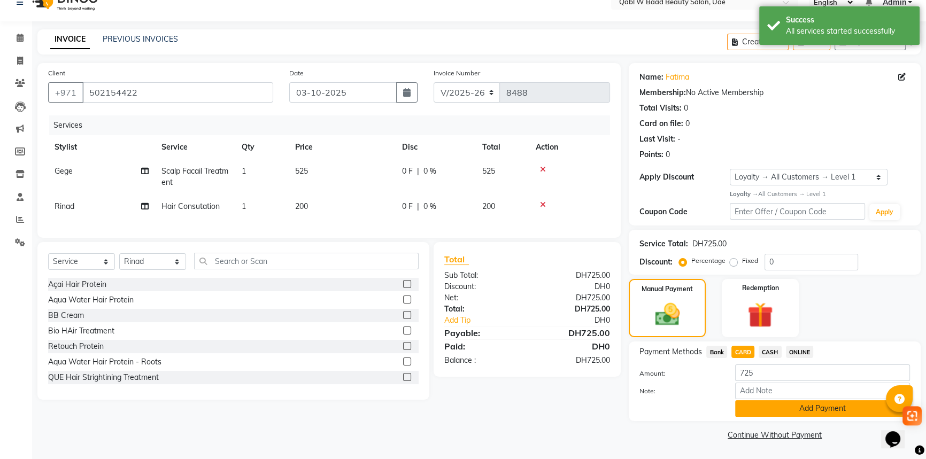
click at [784, 406] on button "Add Payment" at bounding box center [822, 409] width 175 height 17
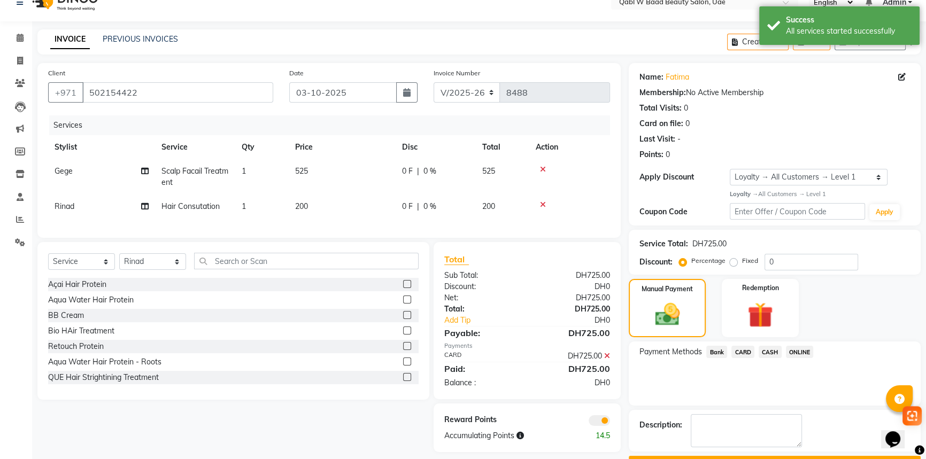
scroll to position [46, 0]
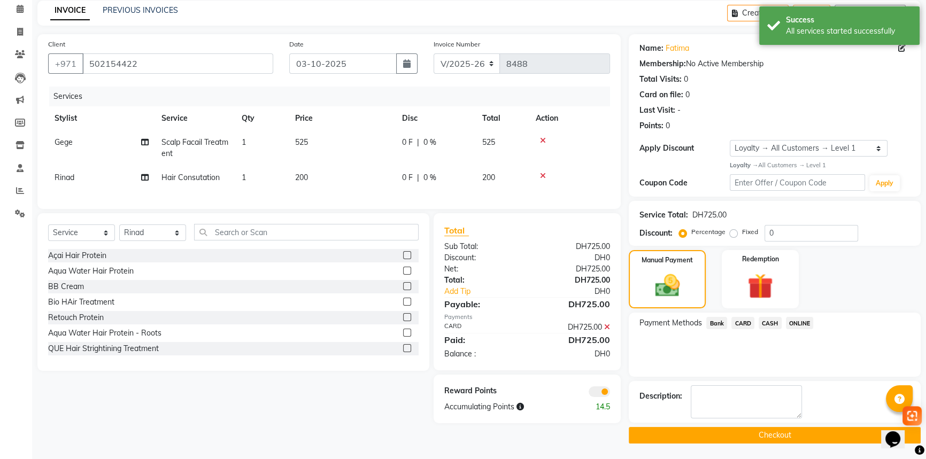
drag, startPoint x: 774, startPoint y: 434, endPoint x: 765, endPoint y: 428, distance: 10.8
click at [773, 434] on button "Checkout" at bounding box center [775, 435] width 292 height 17
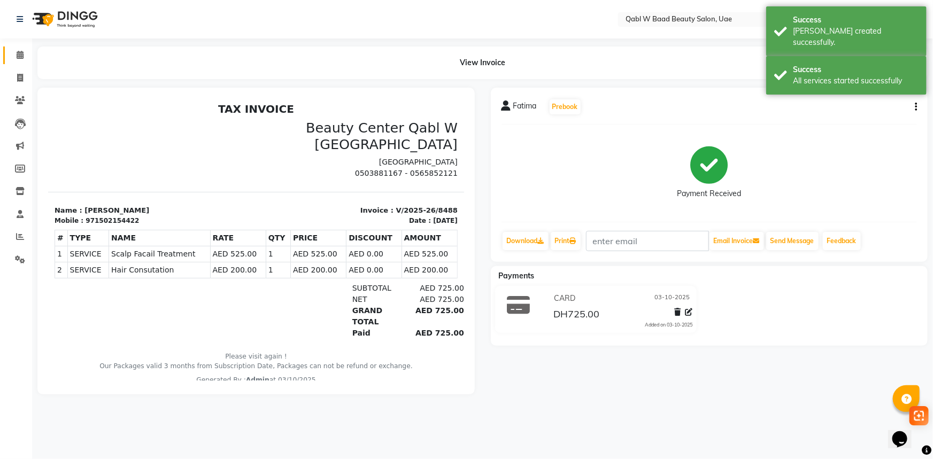
click at [22, 61] on link "Calendar" at bounding box center [16, 56] width 26 height 18
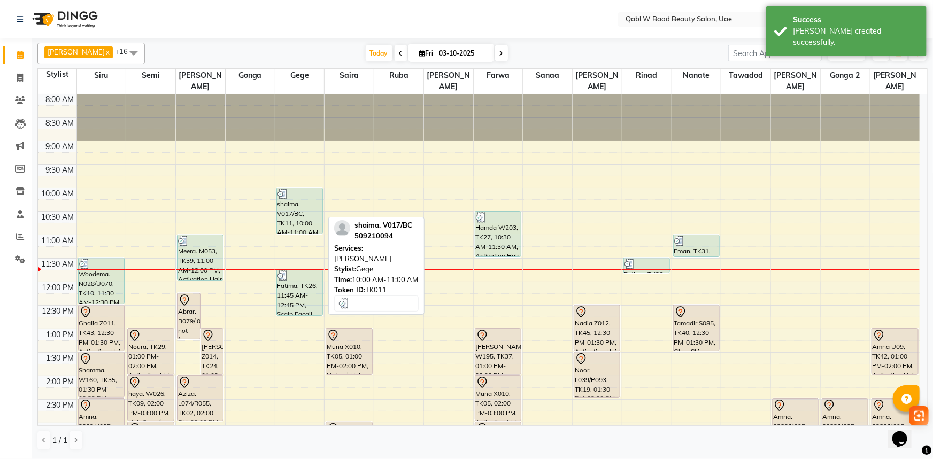
click at [294, 188] on div "shaima. V017/BC, TK11, 10:00 AM-11:00 AM, [PERSON_NAME]" at bounding box center [299, 210] width 45 height 45
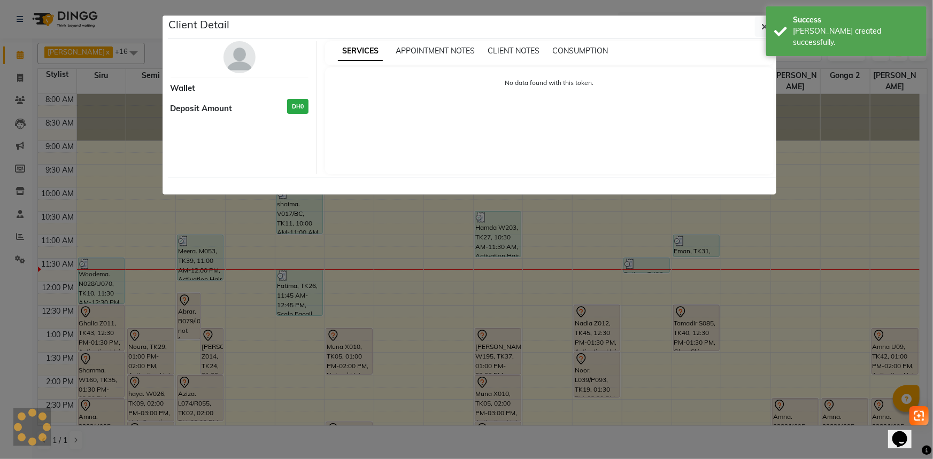
select select "3"
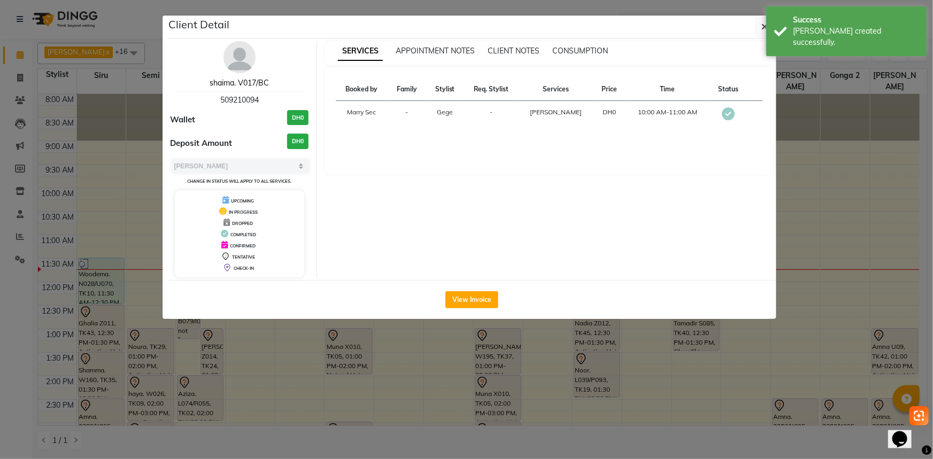
click at [238, 86] on link "shaima. V017/BC" at bounding box center [239, 83] width 59 height 10
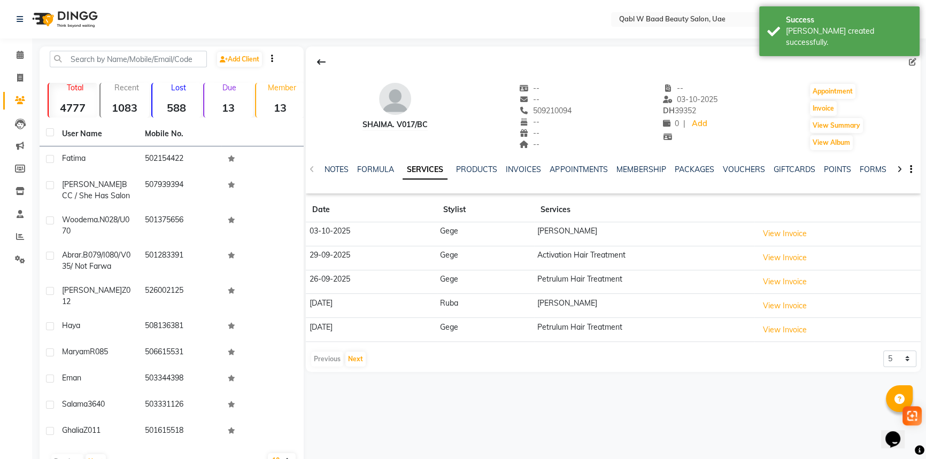
click at [339, 160] on div "NOTES FORMULA SERVICES PRODUCTS INVOICES APPOINTMENTS MEMBERSHIP PACKAGES VOUCH…" at bounding box center [613, 169] width 615 height 37
click at [340, 165] on link "NOTES" at bounding box center [337, 170] width 24 height 10
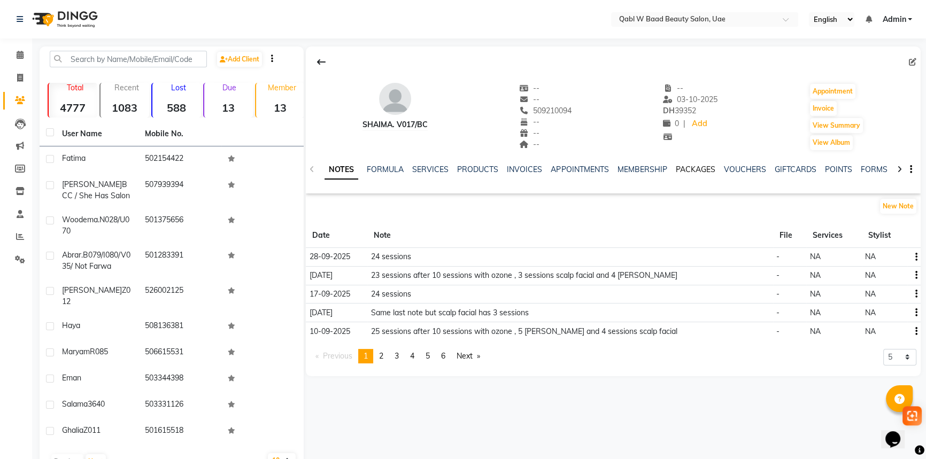
click at [683, 171] on link "PACKAGES" at bounding box center [695, 170] width 40 height 10
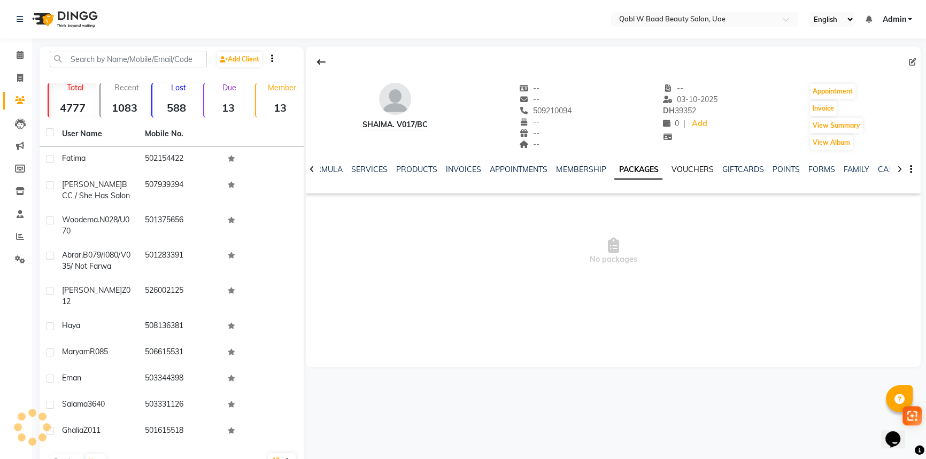
click at [681, 170] on link "VOUCHERS" at bounding box center [692, 170] width 42 height 10
click at [609, 171] on link "PACKAGES" at bounding box center [626, 170] width 40 height 10
click at [566, 171] on link "MEMBERSHIP" at bounding box center [581, 170] width 50 height 10
click at [633, 166] on link "PACKAGES" at bounding box center [652, 170] width 40 height 10
click at [731, 166] on link "GIFTCARDS" at bounding box center [743, 170] width 42 height 10
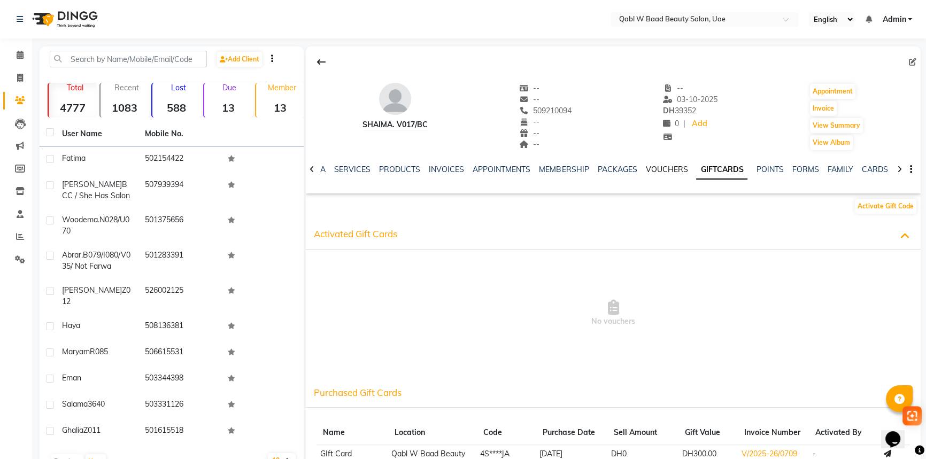
click at [679, 167] on link "VOUCHERS" at bounding box center [666, 170] width 42 height 10
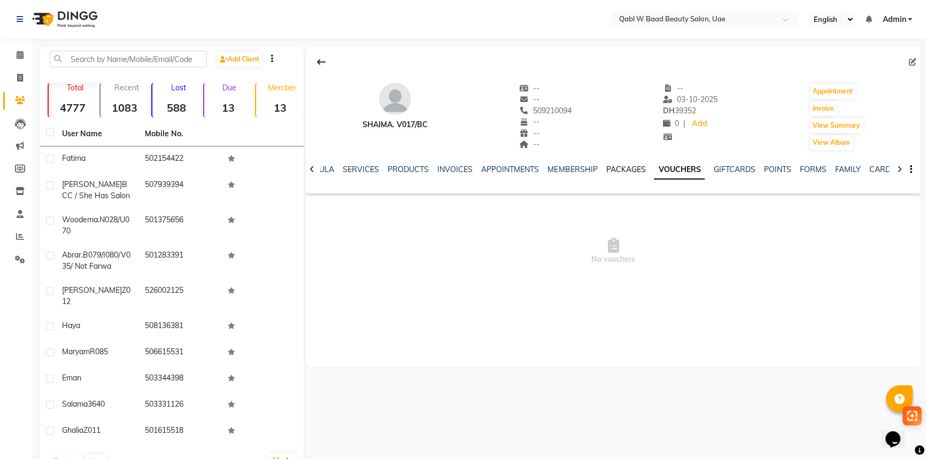
drag, startPoint x: 604, startPoint y: 166, endPoint x: 624, endPoint y: 171, distance: 20.4
click at [606, 166] on link "PACKAGES" at bounding box center [626, 170] width 40 height 10
click at [328, 170] on link "FORMULA" at bounding box center [324, 170] width 37 height 10
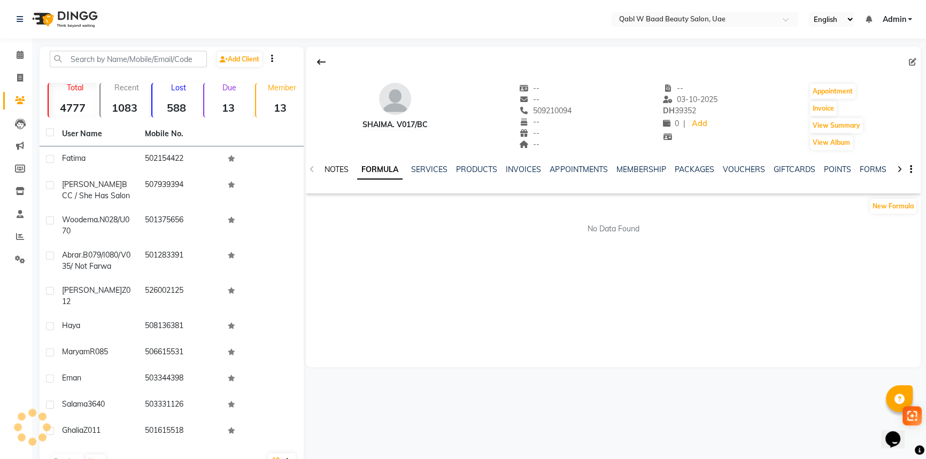
click at [333, 166] on link "NOTES" at bounding box center [337, 170] width 24 height 10
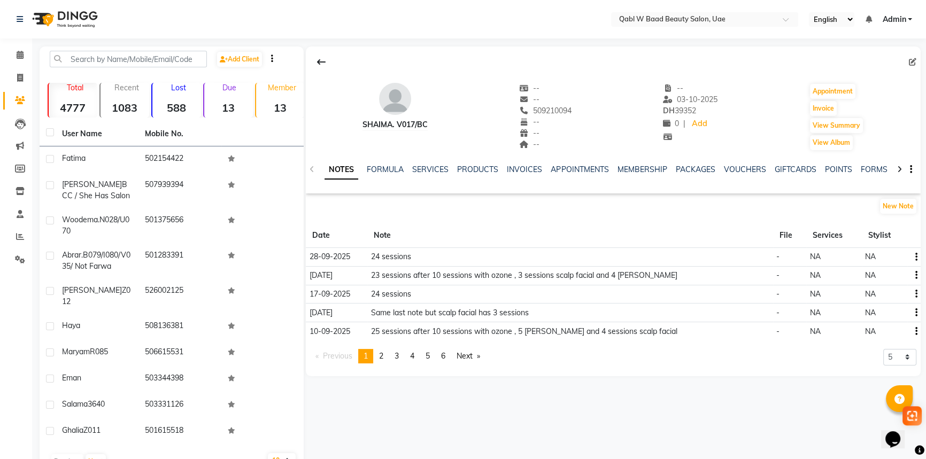
drag, startPoint x: 362, startPoint y: 280, endPoint x: 490, endPoint y: 282, distance: 128.4
click at [490, 282] on tr "[DATE] 23 sessions after 10 sessions with [PERSON_NAME] , 3 sessions scalp faci…" at bounding box center [613, 275] width 615 height 19
click at [517, 269] on td "23 sessions after 10 sessions with ozone , 3 sessions scalp facial and 4 [PERSO…" at bounding box center [570, 275] width 406 height 19
drag, startPoint x: 600, startPoint y: 273, endPoint x: 673, endPoint y: 273, distance: 73.3
click at [673, 273] on td "23 sessions after 10 sessions with ozone , 3 sessions scalp facial and 4 [PERSO…" at bounding box center [570, 275] width 406 height 19
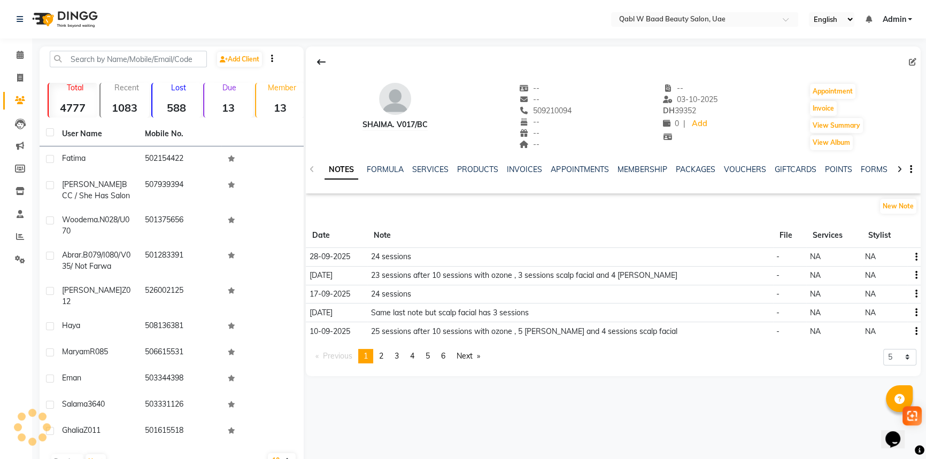
click at [649, 275] on td "23 sessions after 10 sessions with ozone , 3 sessions scalp facial and 4 [PERSO…" at bounding box center [570, 275] width 406 height 19
click at [619, 277] on td "23 sessions after 10 sessions with ozone , 3 sessions scalp facial and 4 [PERSO…" at bounding box center [570, 275] width 406 height 19
drag, startPoint x: 369, startPoint y: 330, endPoint x: 518, endPoint y: 329, distance: 149.2
click at [518, 329] on td "25 sessions after 10 sessions with ozone , 5 [PERSON_NAME] and 4 sessions scalp…" at bounding box center [570, 331] width 406 height 18
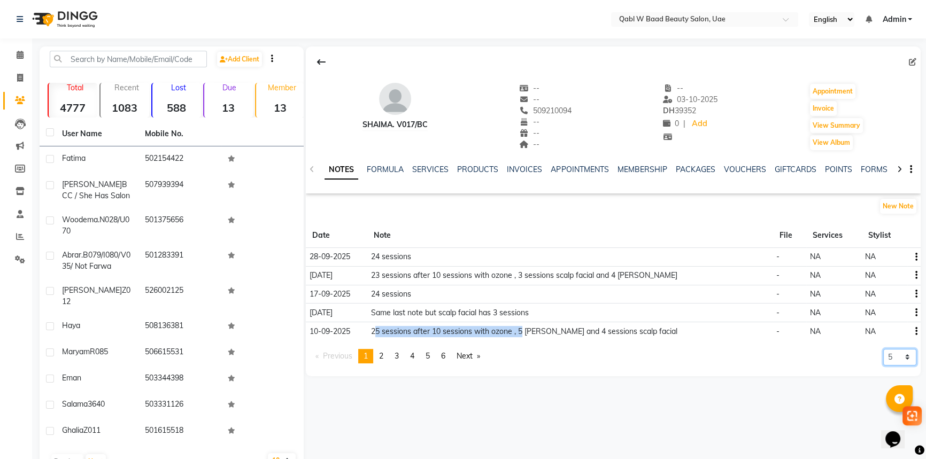
click at [889, 357] on select "5 10 50 100 500" at bounding box center [899, 357] width 33 height 17
select select "50"
click at [883, 366] on select "5 10 50 100 500" at bounding box center [899, 357] width 33 height 17
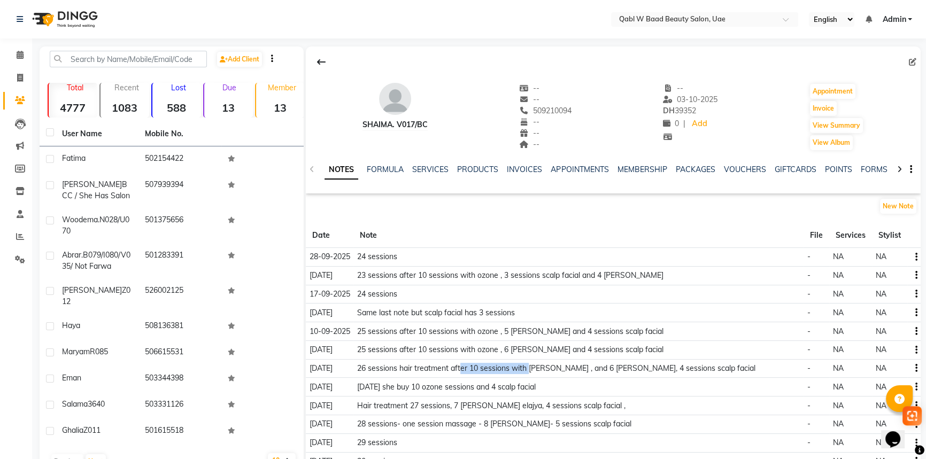
drag, startPoint x: 459, startPoint y: 365, endPoint x: 531, endPoint y: 372, distance: 72.5
click at [531, 372] on td "26 sessions hair treatment after 10 sessions with [PERSON_NAME] , and 6 [PERSON…" at bounding box center [578, 368] width 450 height 19
click at [549, 373] on td "26 sessions hair treatment after 10 sessions with [PERSON_NAME] , and 6 [PERSON…" at bounding box center [578, 368] width 450 height 19
drag, startPoint x: 567, startPoint y: 366, endPoint x: 648, endPoint y: 368, distance: 80.8
click at [648, 368] on td "26 sessions hair treatment after 10 sessions with [PERSON_NAME] , and 6 [PERSON…" at bounding box center [578, 368] width 450 height 19
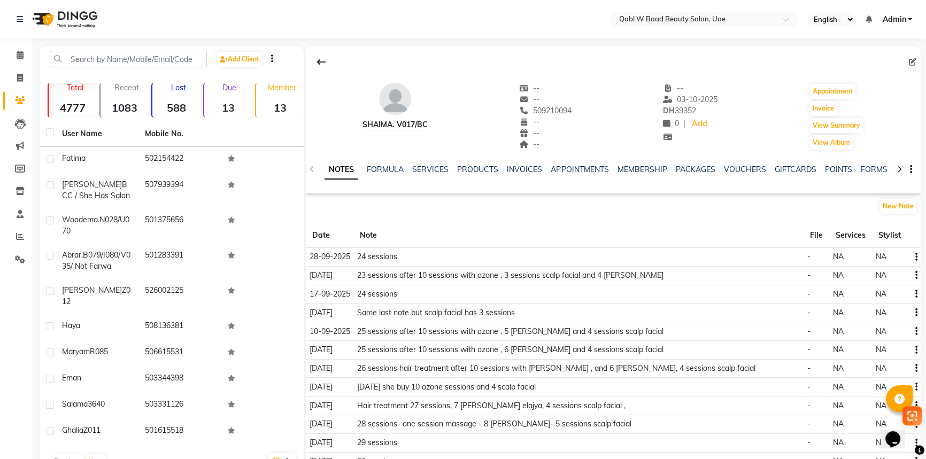
click at [675, 370] on td "26 sessions hair treatment after 10 sessions with [PERSON_NAME] , and 6 [PERSON…" at bounding box center [578, 368] width 450 height 19
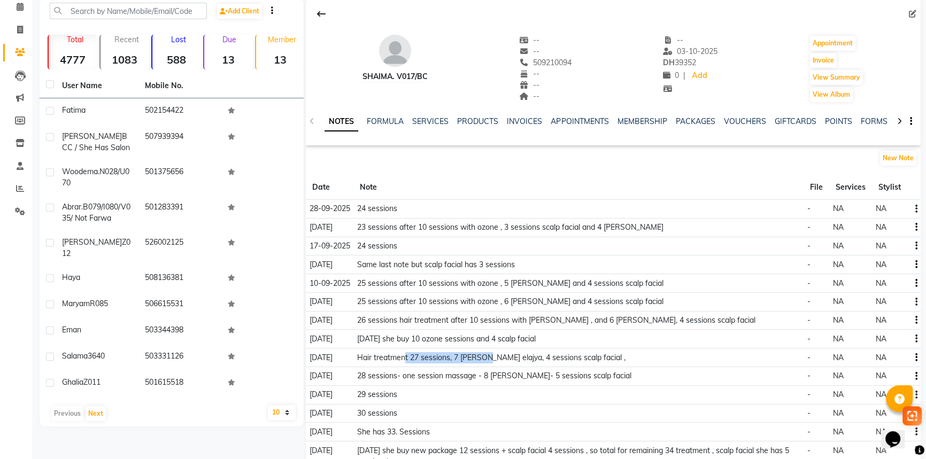
drag, startPoint x: 403, startPoint y: 355, endPoint x: 500, endPoint y: 353, distance: 97.9
click at [488, 354] on td "Hair treatment 27 sessions, 7 [PERSON_NAME] elajya, 4 sessions scalp facial ," at bounding box center [578, 358] width 450 height 19
click at [504, 353] on td "Hair treatment 27 sessions, 7 [PERSON_NAME] elajya, 4 sessions scalp facial ," at bounding box center [578, 358] width 450 height 19
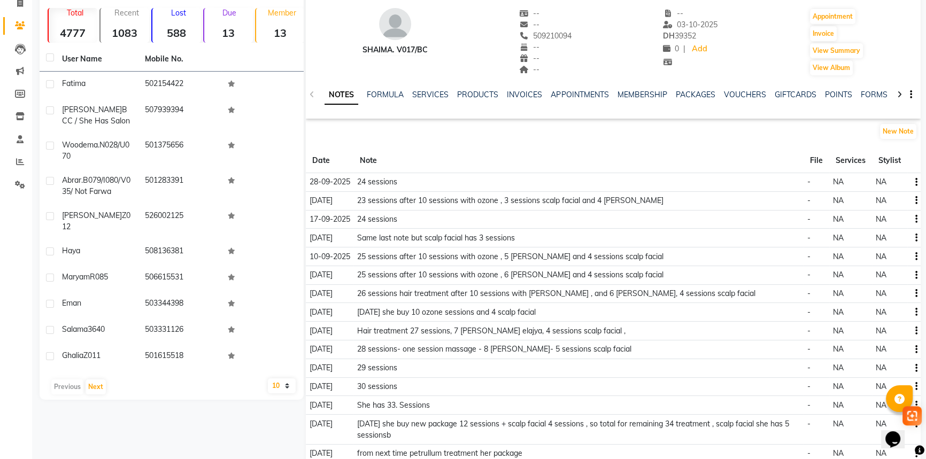
scroll to position [97, 0]
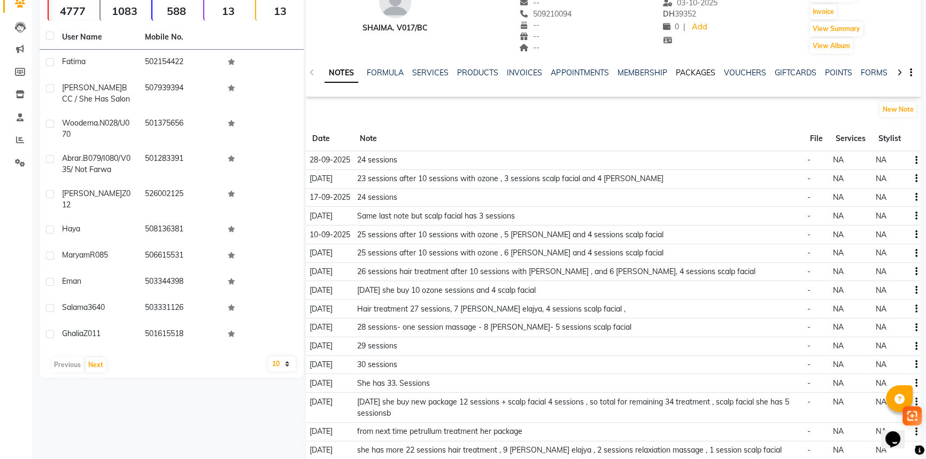
click at [690, 74] on link "PACKAGES" at bounding box center [695, 73] width 40 height 10
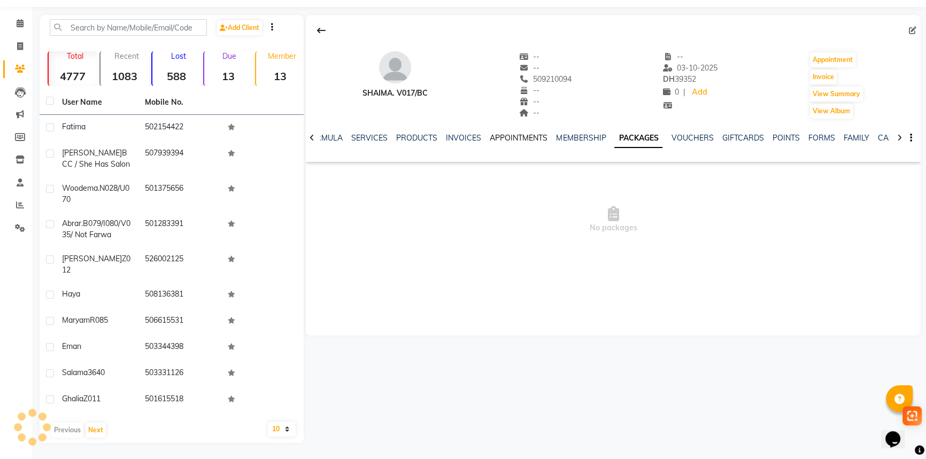
click at [511, 138] on link "APPOINTMENTS" at bounding box center [519, 138] width 58 height 10
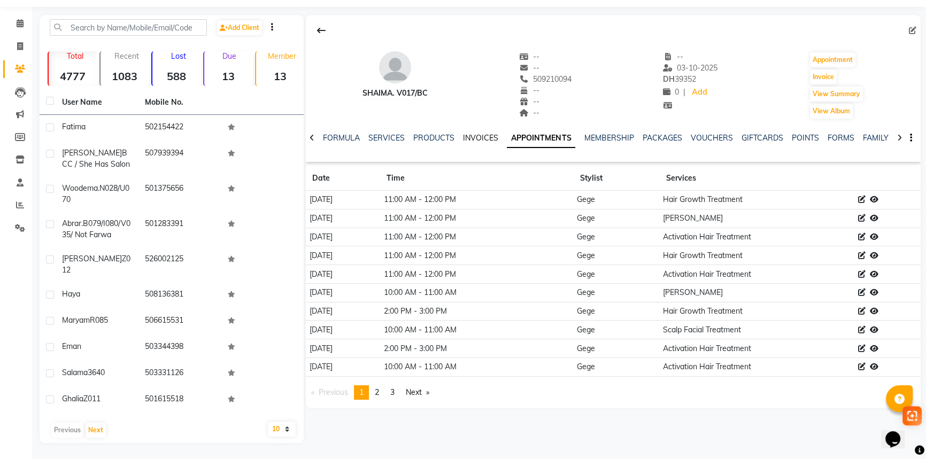
click at [486, 134] on link "INVOICES" at bounding box center [480, 138] width 35 height 10
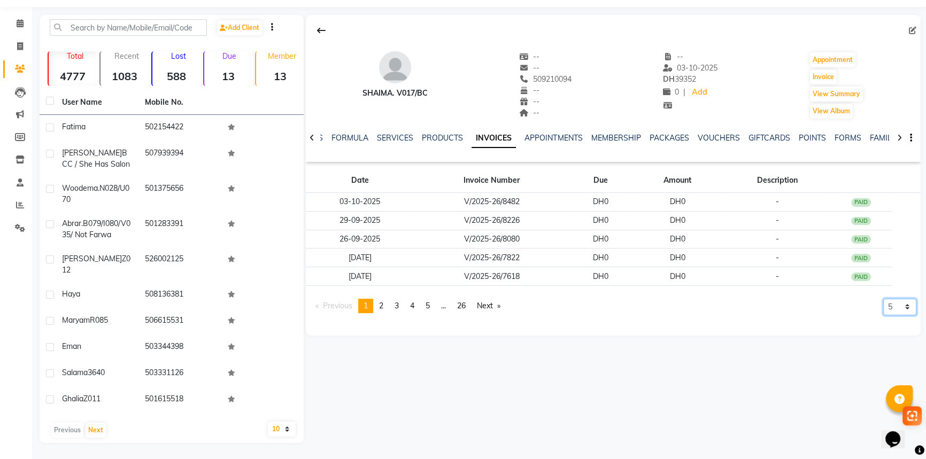
click at [899, 303] on select "5 10 50 100 500" at bounding box center [899, 307] width 33 height 17
click at [883, 315] on select "5 10 50 100 500" at bounding box center [899, 307] width 33 height 17
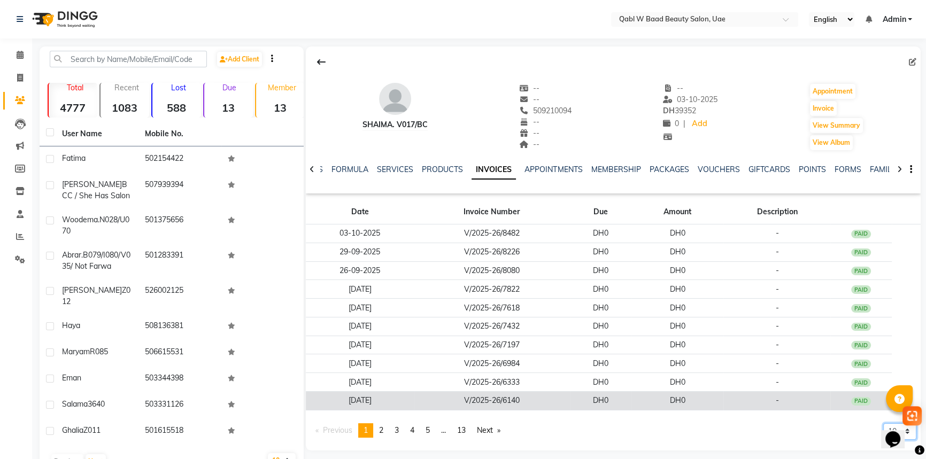
scroll to position [33, 0]
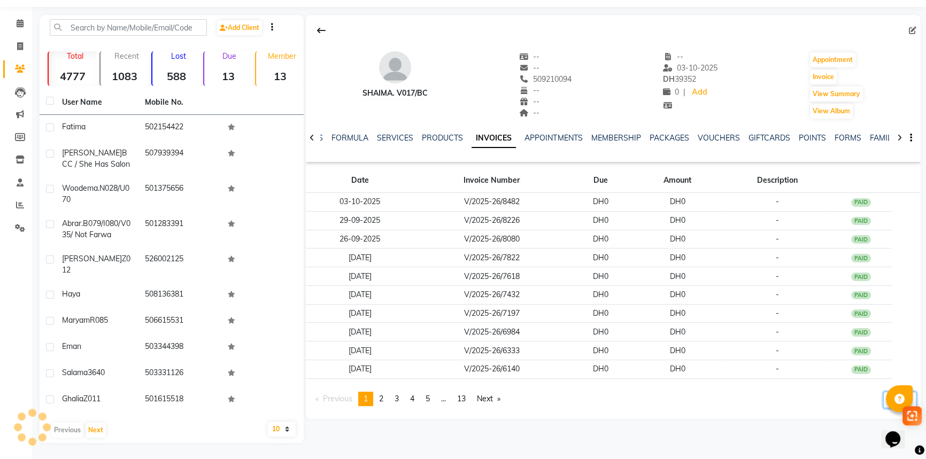
click at [883, 399] on select "5 10 50 100 500" at bounding box center [899, 400] width 33 height 17
select select "500"
click at [883, 409] on select "5 10 50 100 500" at bounding box center [899, 400] width 33 height 17
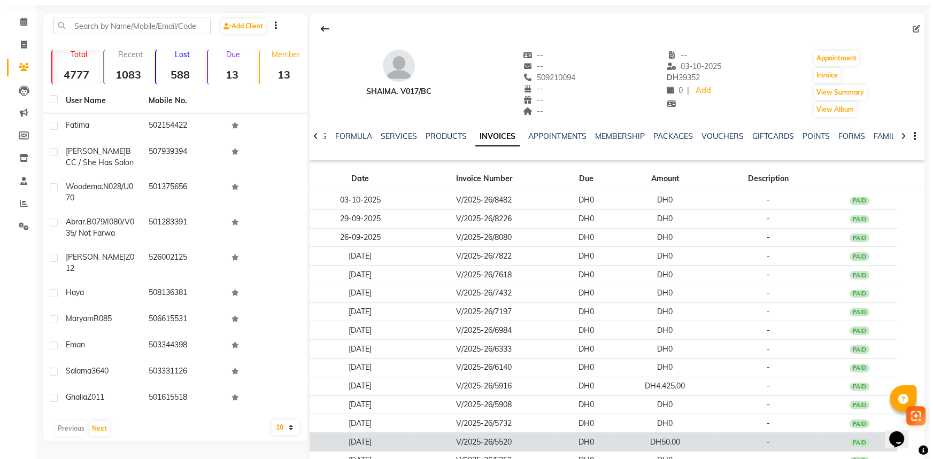
scroll to position [130, 0]
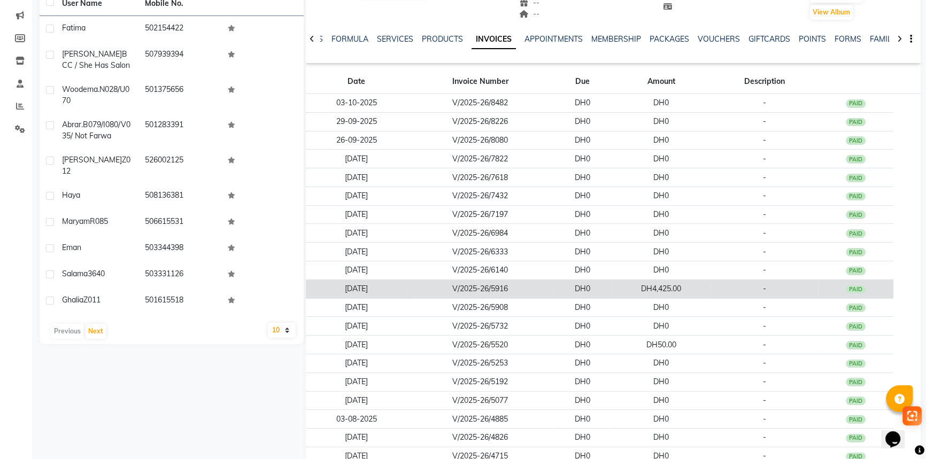
click at [709, 288] on td "DH4,425.00" at bounding box center [661, 289] width 100 height 19
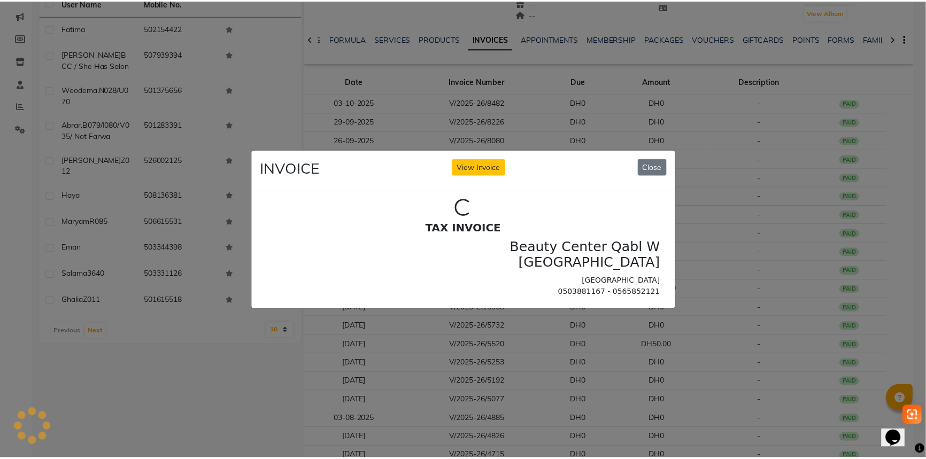
scroll to position [0, 0]
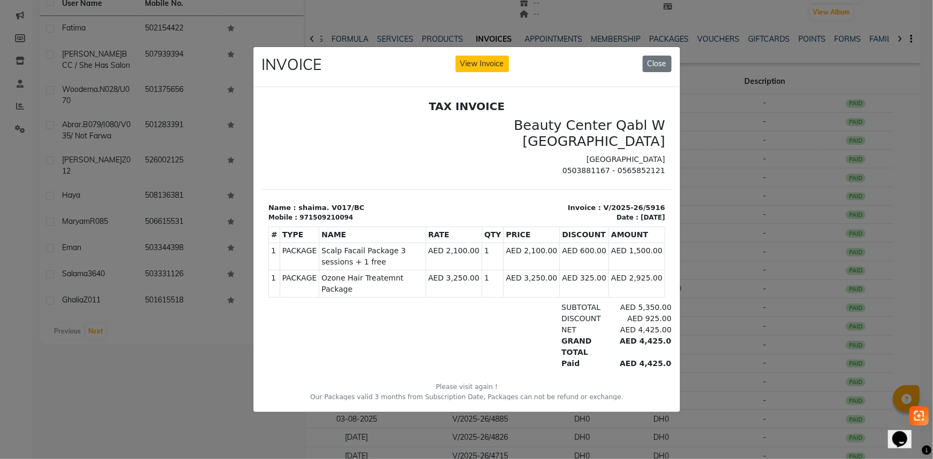
drag, startPoint x: 506, startPoint y: 287, endPoint x: 620, endPoint y: 288, distance: 113.4
click at [587, 287] on div "# TYPE NAME RATE QTY PRICE DISCOUNT AMOUNT 1" at bounding box center [466, 262] width 397 height 80
click at [653, 313] on div "AED 925.00" at bounding box center [642, 318] width 58 height 11
click at [654, 63] on button "Close" at bounding box center [657, 64] width 29 height 17
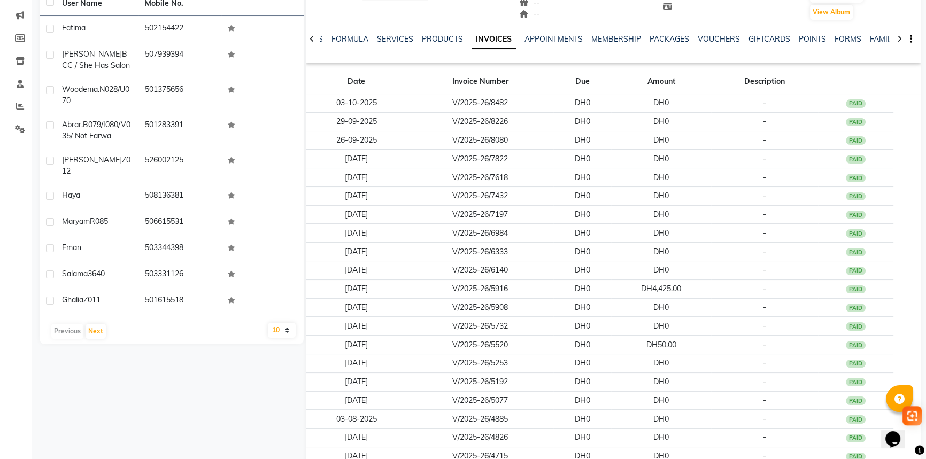
scroll to position [82, 0]
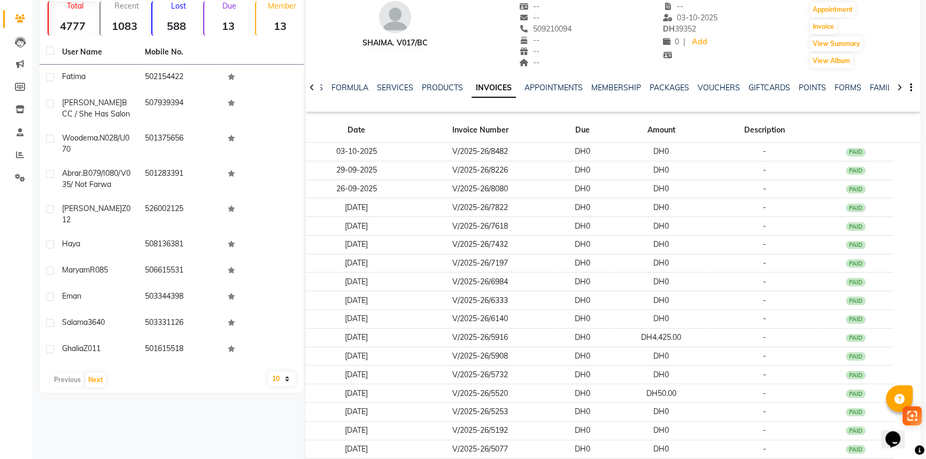
click at [345, 82] on div "FORMULA" at bounding box center [350, 87] width 37 height 11
click at [338, 89] on link "FORMULA" at bounding box center [350, 88] width 37 height 10
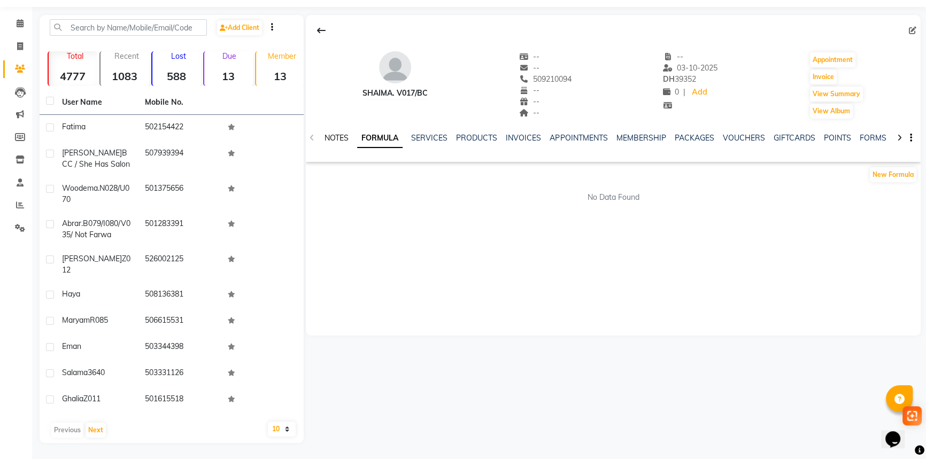
click at [342, 139] on link "NOTES" at bounding box center [337, 138] width 24 height 10
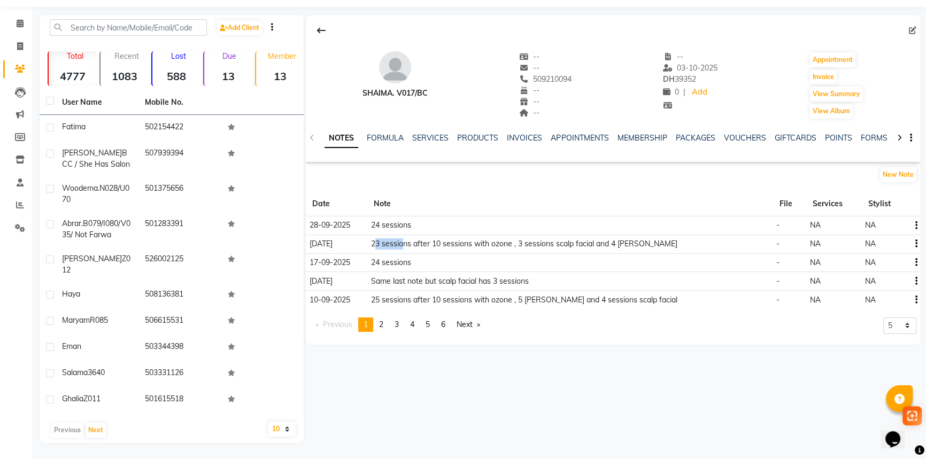
drag, startPoint x: 371, startPoint y: 240, endPoint x: 398, endPoint y: 243, distance: 27.4
click at [398, 243] on td "23 sessions after 10 sessions with ozone , 3 sessions scalp facial and 4 [PERSO…" at bounding box center [570, 244] width 406 height 19
click at [414, 242] on td "23 sessions after 10 sessions with ozone , 3 sessions scalp facial and 4 [PERSO…" at bounding box center [570, 244] width 406 height 19
click at [26, 25] on span at bounding box center [20, 24] width 19 height 12
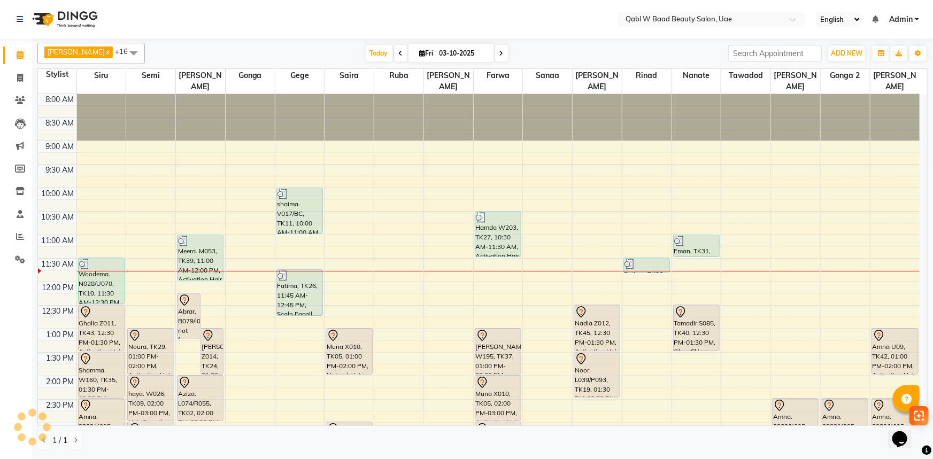
scroll to position [141, 0]
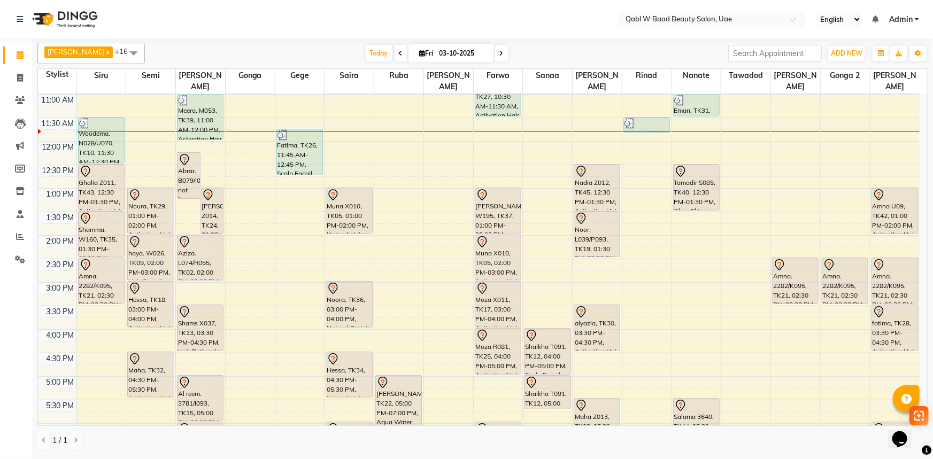
click at [129, 18] on nav "Select Location × Qabl W Baad Beauty Salon, Uae English ENGLISH Español العربية…" at bounding box center [466, 19] width 933 height 38
click at [354, 66] on div "[PERSON_NAME] x Siru x [PERSON_NAME] x Semi x Sanaa x Saira x [PERSON_NAME] x N…" at bounding box center [482, 246] width 890 height 417
click at [365, 61] on div "[DATE] [DATE]" at bounding box center [437, 53] width 144 height 16
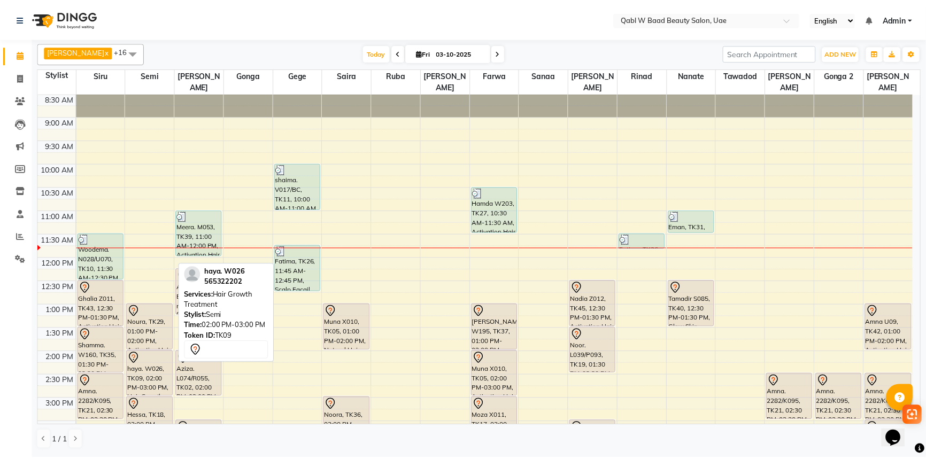
scroll to position [0, 0]
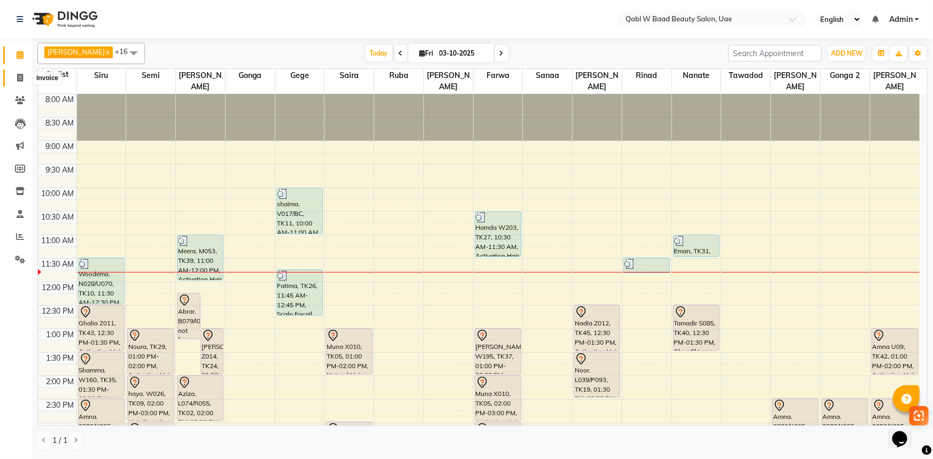
drag, startPoint x: 13, startPoint y: 74, endPoint x: 50, endPoint y: 75, distance: 37.5
click at [14, 75] on span at bounding box center [20, 78] width 19 height 12
select select "service"
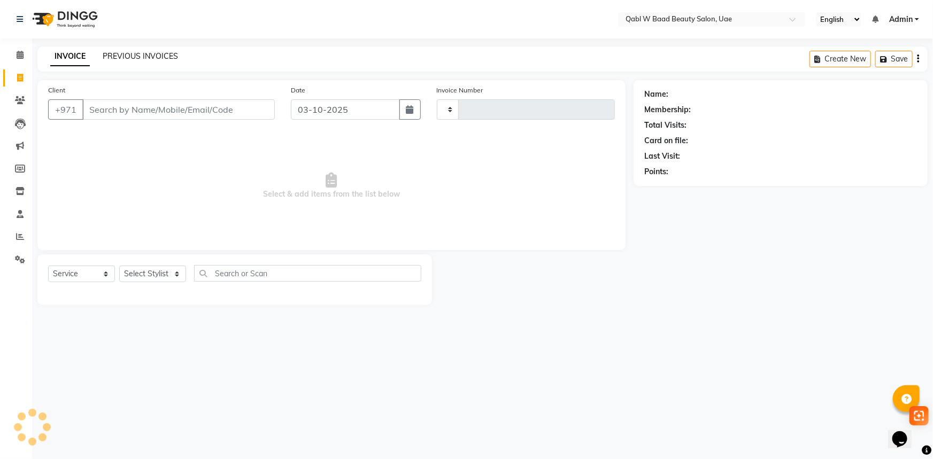
type input "8489"
select select "6969"
click at [122, 51] on link "PREVIOUS INVOICES" at bounding box center [140, 56] width 75 height 10
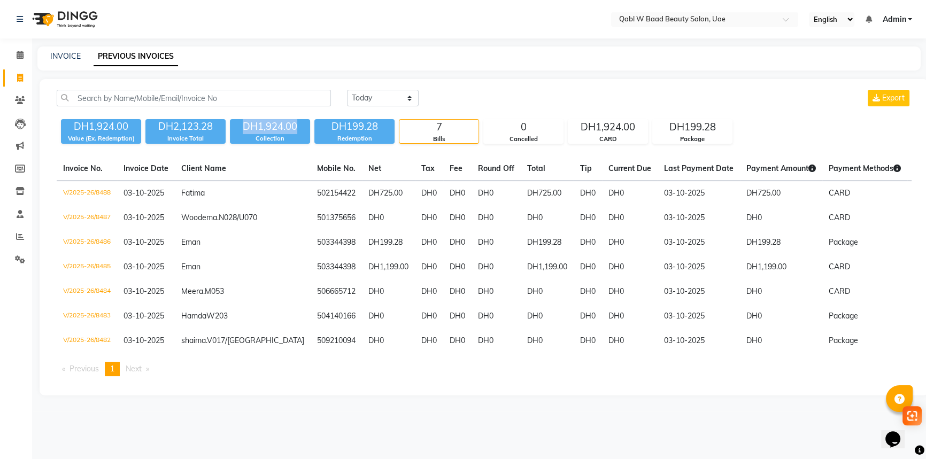
drag, startPoint x: 233, startPoint y: 119, endPoint x: 298, endPoint y: 121, distance: 65.8
click at [298, 121] on div "DH1,924.00" at bounding box center [270, 126] width 80 height 15
click at [19, 52] on icon at bounding box center [20, 55] width 7 height 8
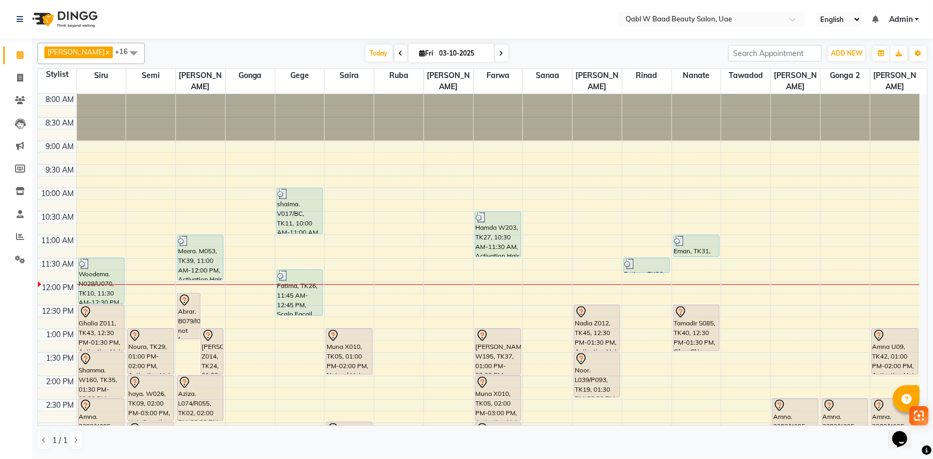
drag, startPoint x: 119, startPoint y: 11, endPoint x: 127, endPoint y: 3, distance: 11.3
click at [122, 9] on nav "Select Location × Qabl W Baad Beauty Salon, Uae English ENGLISH Español العربية…" at bounding box center [466, 19] width 933 height 38
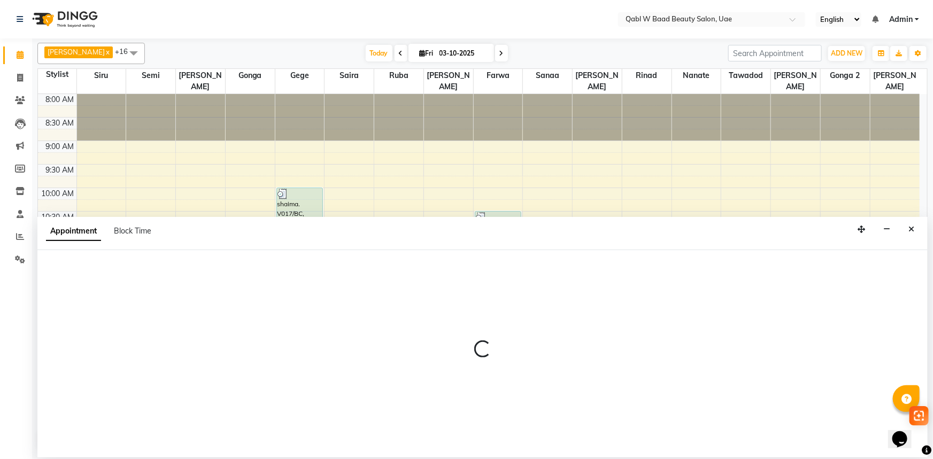
select select "56789"
select select "735"
select select "tentative"
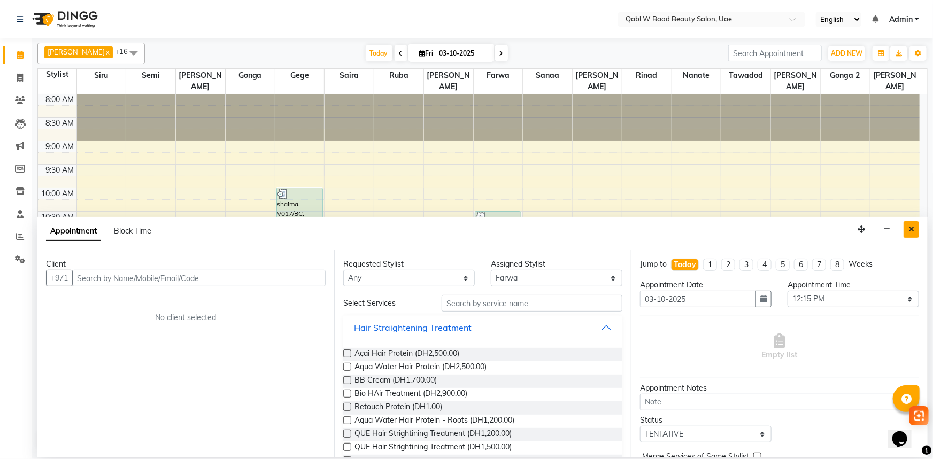
click at [915, 230] on button "Close" at bounding box center [912, 229] width 16 height 17
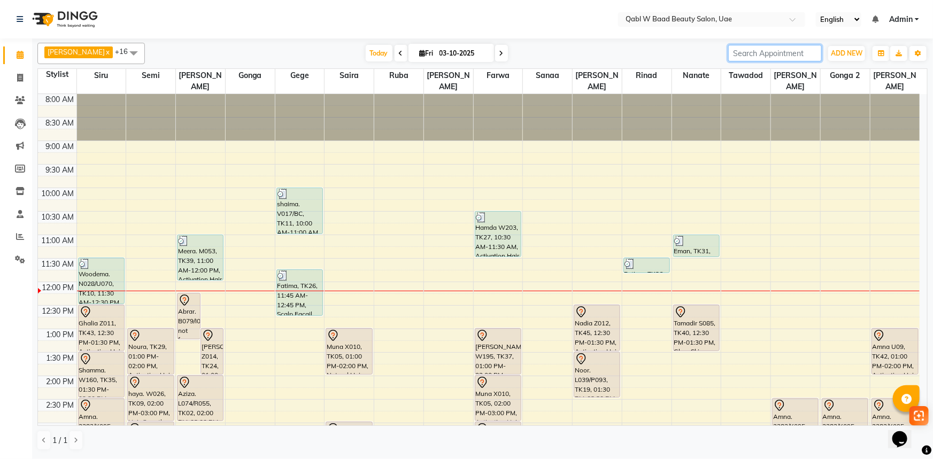
click at [753, 52] on input "search" at bounding box center [775, 53] width 94 height 17
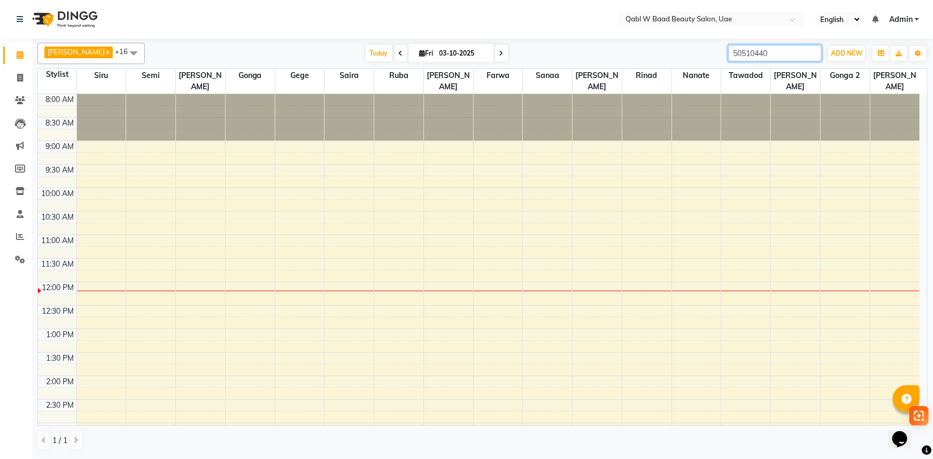
type input "505104404"
click at [728, 53] on input "505104404" at bounding box center [775, 53] width 94 height 17
click at [814, 57] on input "505104404" at bounding box center [775, 53] width 94 height 17
click at [811, 55] on input "505104404" at bounding box center [775, 53] width 94 height 17
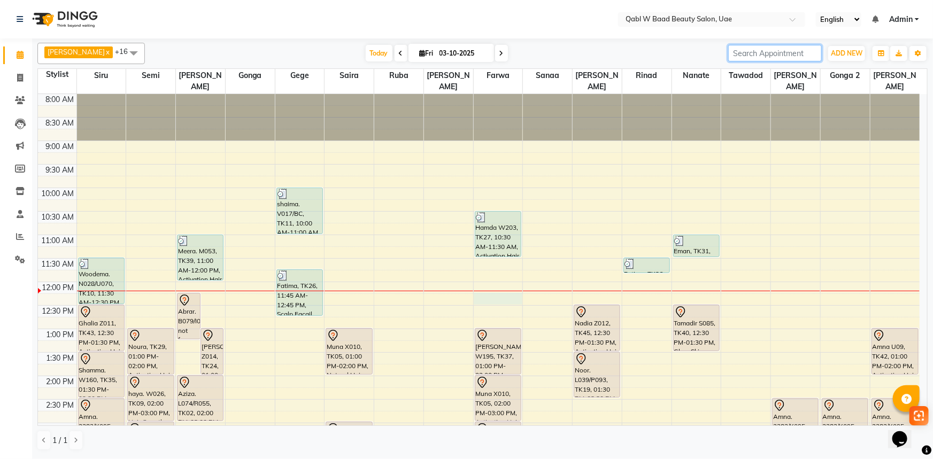
select select "56789"
select select "735"
select select "tentative"
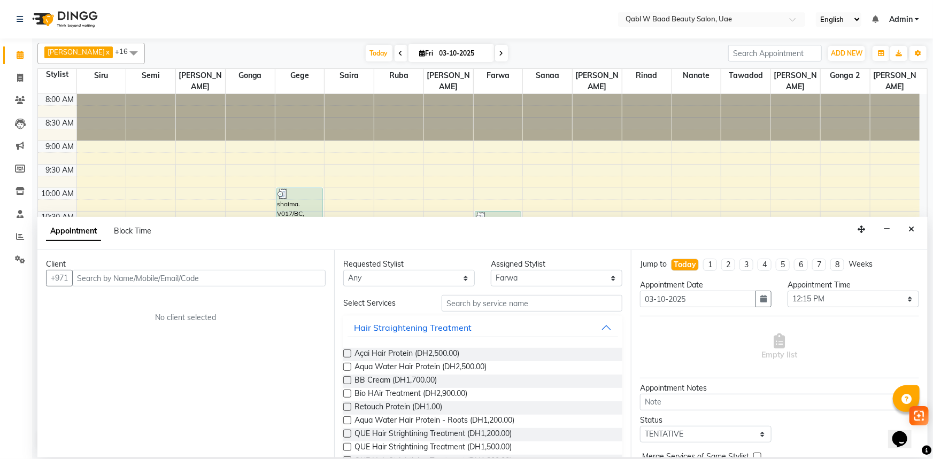
click at [156, 274] on input "text" at bounding box center [198, 278] width 253 height 17
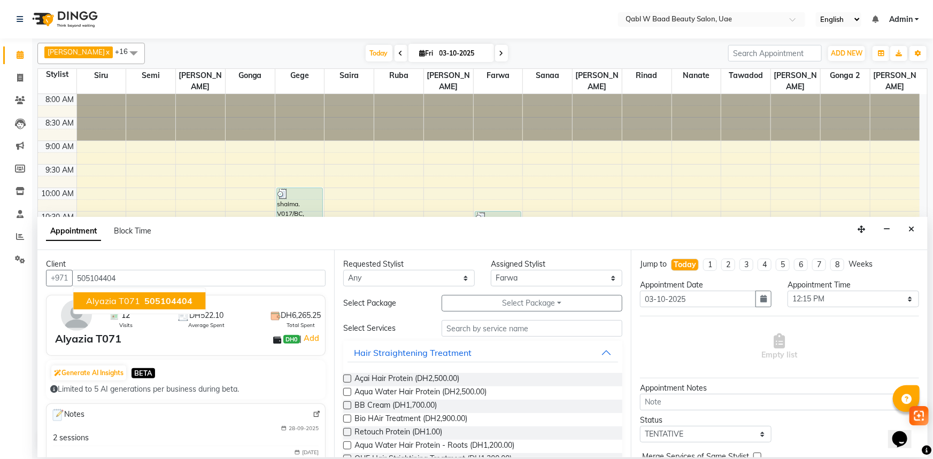
click at [115, 305] on span "Alyazia T071" at bounding box center [113, 301] width 54 height 11
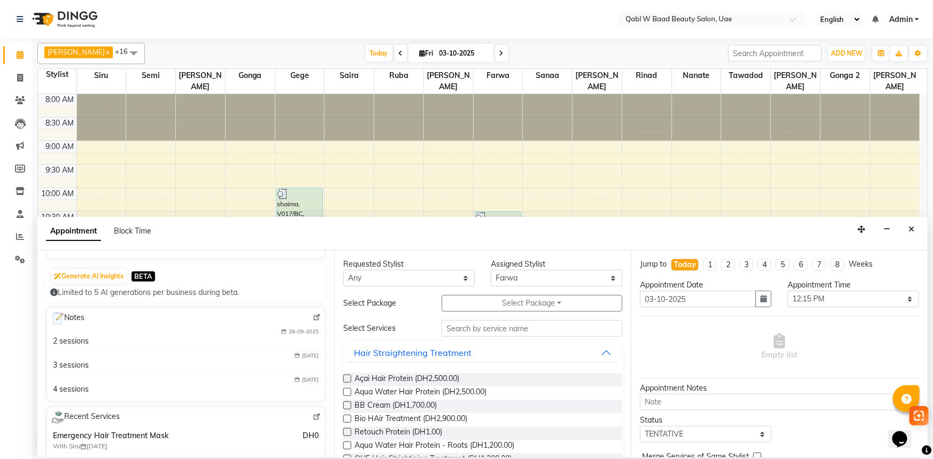
scroll to position [145, 0]
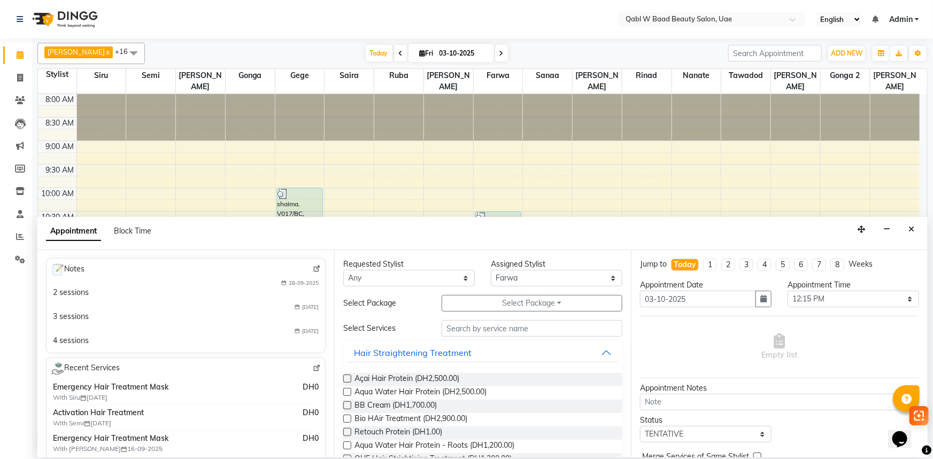
type input "505104404"
click at [313, 364] on span at bounding box center [317, 368] width 8 height 10
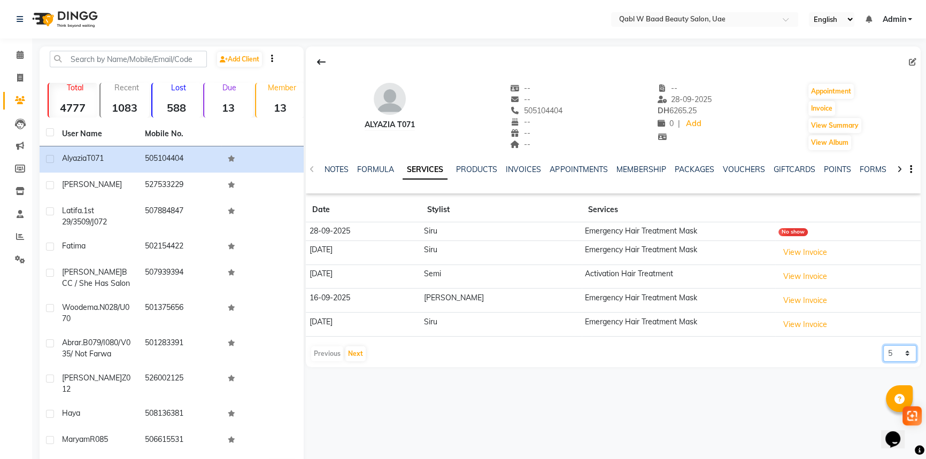
click at [902, 356] on select "5 10 50 100 500" at bounding box center [899, 353] width 33 height 17
select select "50"
click at [883, 345] on select "5 10 50 100 500" at bounding box center [899, 353] width 33 height 17
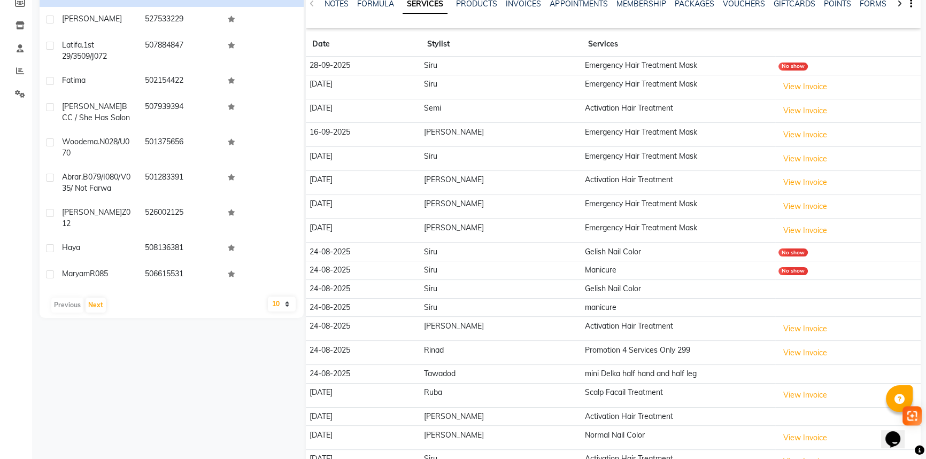
scroll to position [194, 0]
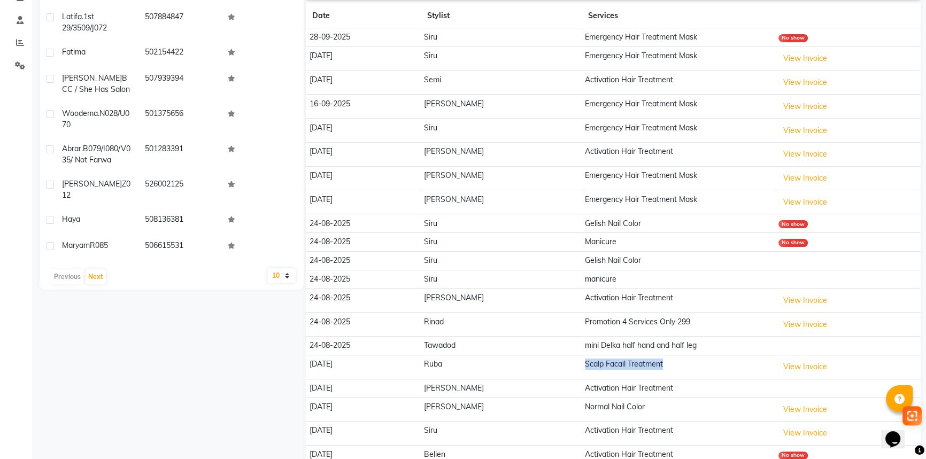
drag, startPoint x: 546, startPoint y: 364, endPoint x: 657, endPoint y: 364, distance: 110.7
click at [657, 364] on td "Scalp Facail Treatment" at bounding box center [679, 367] width 194 height 24
click at [390, 361] on td "[DATE]" at bounding box center [363, 367] width 114 height 24
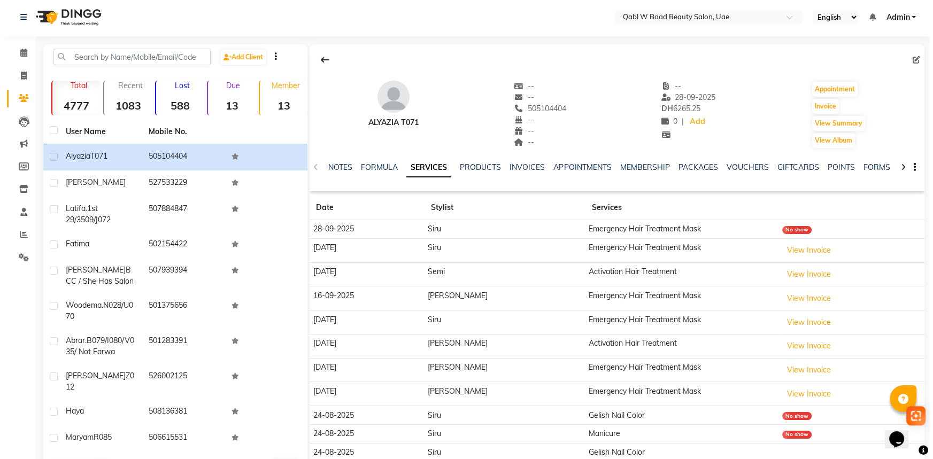
scroll to position [0, 0]
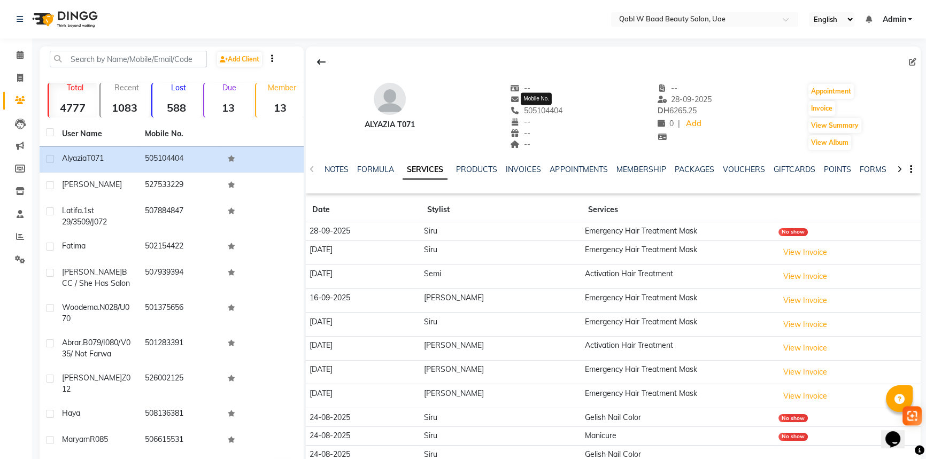
click at [546, 107] on span "505104404" at bounding box center [536, 111] width 52 height 10
copy span "505104404"
click at [692, 171] on link "PACKAGES" at bounding box center [694, 170] width 40 height 10
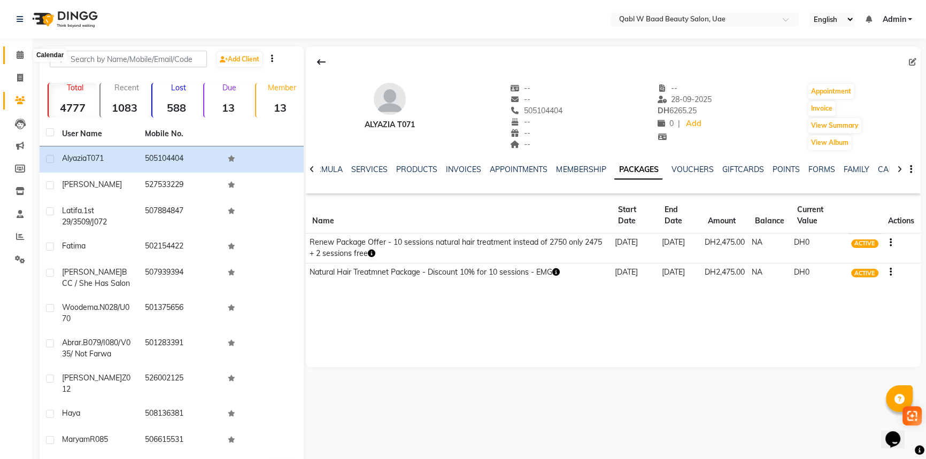
click at [27, 55] on span at bounding box center [20, 55] width 19 height 12
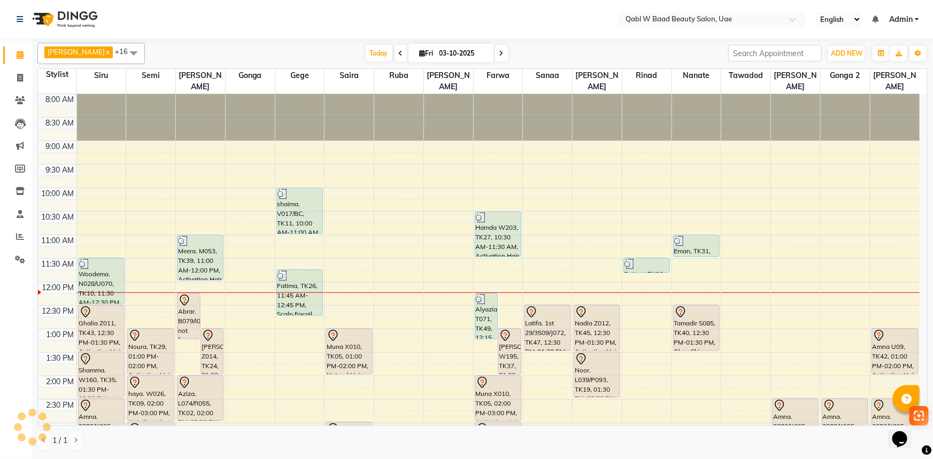
scroll to position [48, 0]
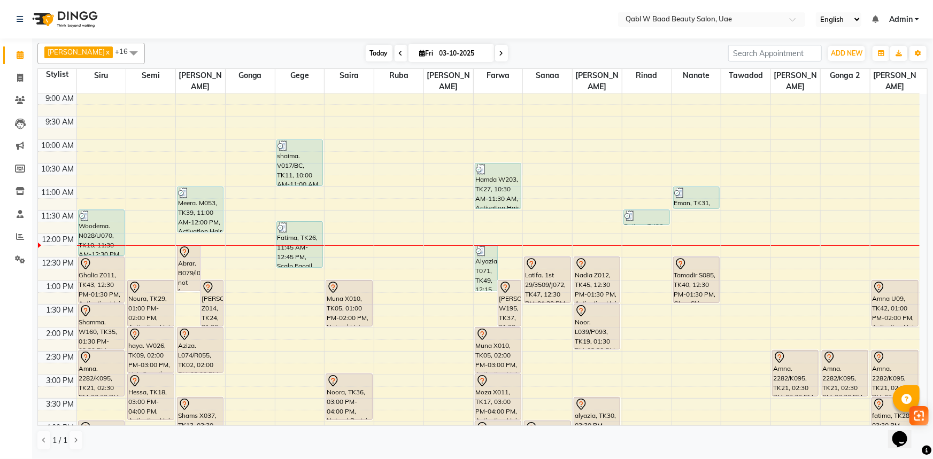
click at [366, 50] on span "Today" at bounding box center [379, 53] width 27 height 17
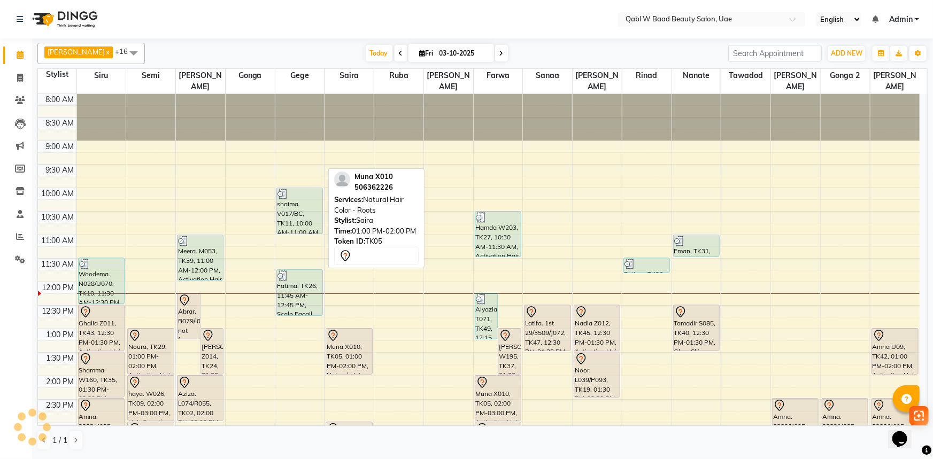
scroll to position [188, 0]
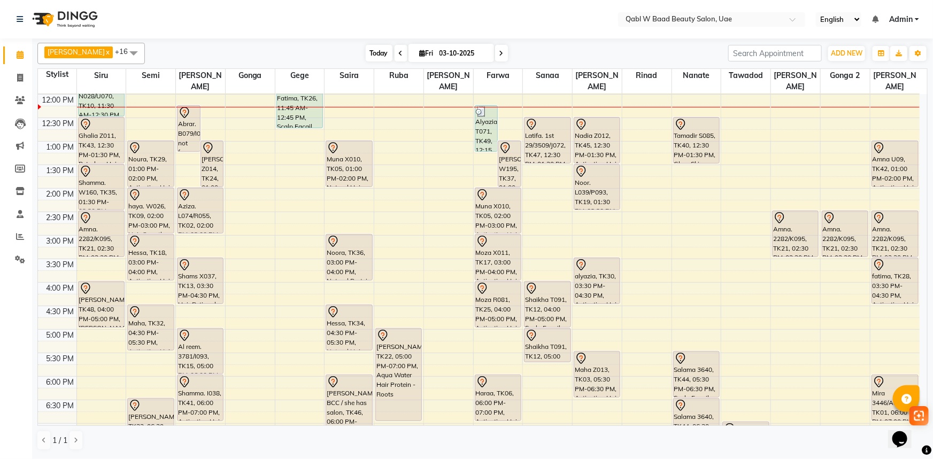
click at [366, 58] on span "Today" at bounding box center [379, 53] width 27 height 17
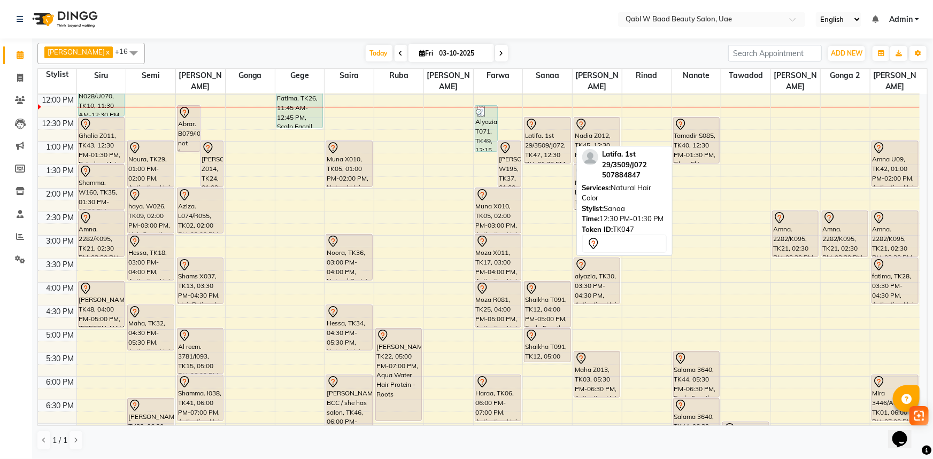
click at [550, 118] on div at bounding box center [547, 124] width 44 height 13
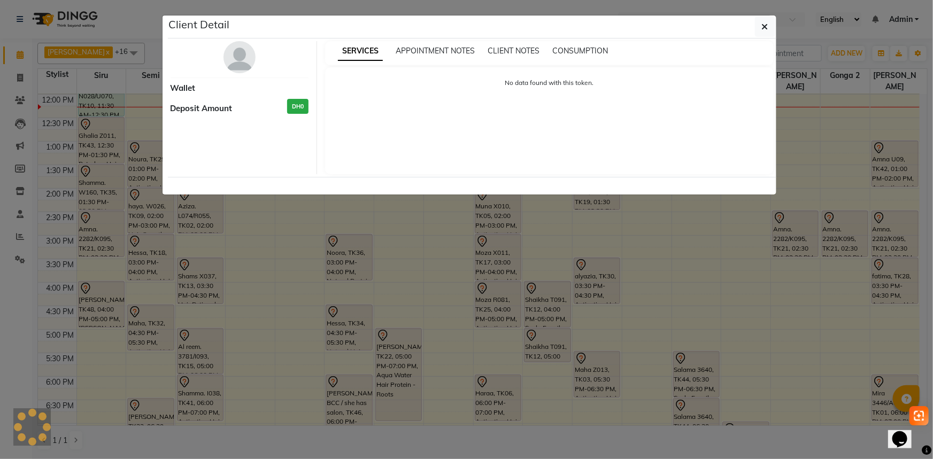
select select "7"
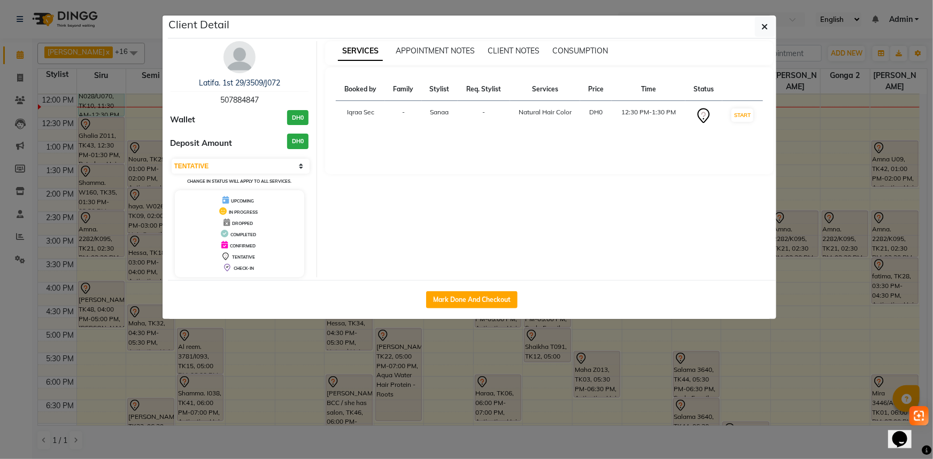
drag, startPoint x: 527, startPoint y: 376, endPoint x: 522, endPoint y: 364, distance: 13.2
click at [525, 375] on ngb-modal-window "Client Detail Latifa. 1st 29/3509/J072 507884847 Wallet DH0 Deposit Amount DH0 …" at bounding box center [466, 229] width 933 height 459
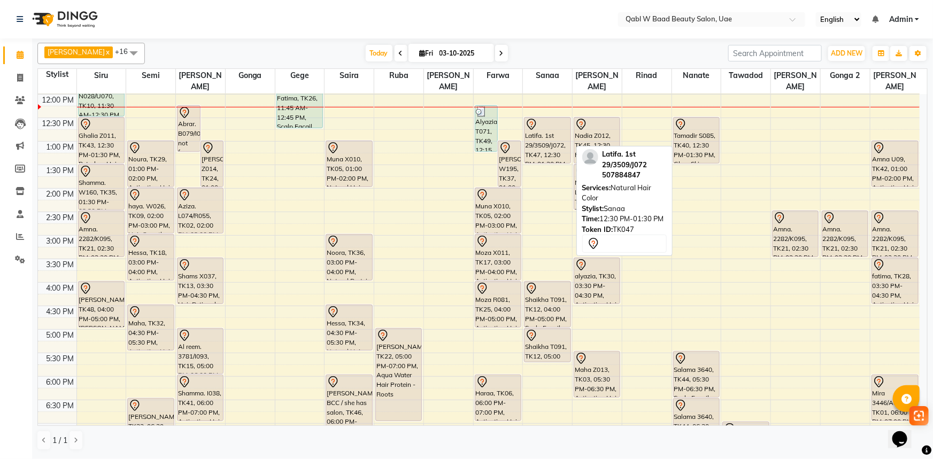
click at [542, 126] on div "Latifa. 1st 29/3509/J072, TK47, 12:30 PM-01:30 PM, Natural Hair Color" at bounding box center [547, 140] width 45 height 45
select select "7"
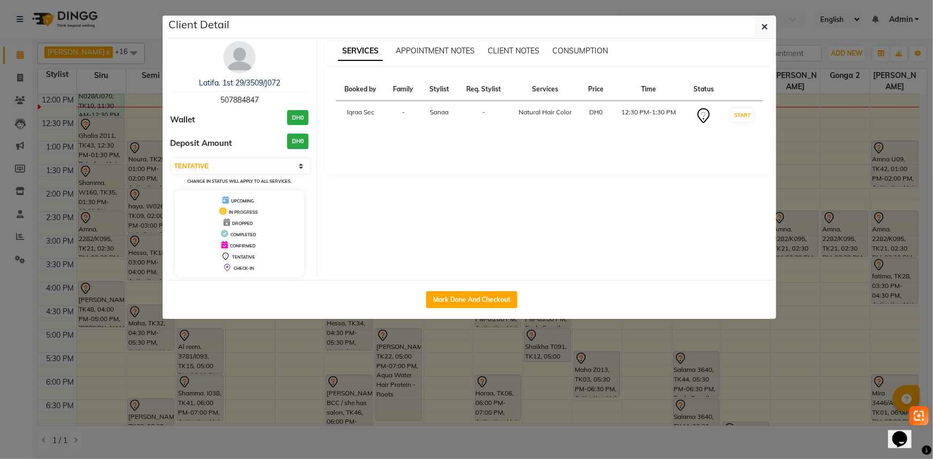
click at [554, 332] on ngb-modal-window "Client Detail Latifa. 1st 29/3509/J072 507884847 Wallet DH0 Deposit Amount DH0 …" at bounding box center [466, 229] width 933 height 459
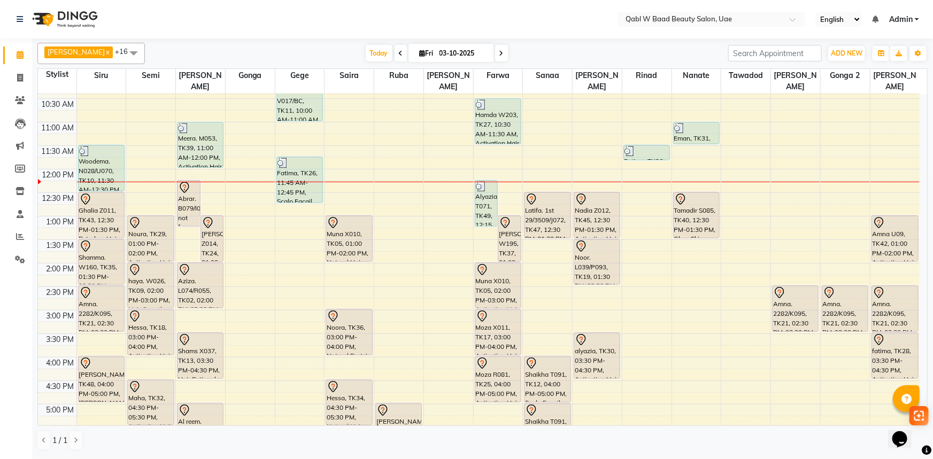
scroll to position [91, 0]
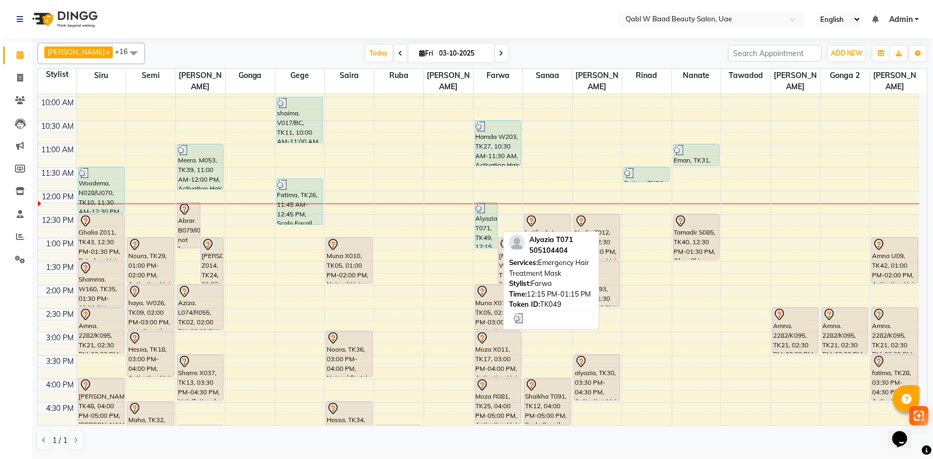
click at [489, 229] on div "Alyazia T071, TK49, 12:15 PM-01:15 PM, Emergency Hair Treatment Mask" at bounding box center [486, 225] width 22 height 45
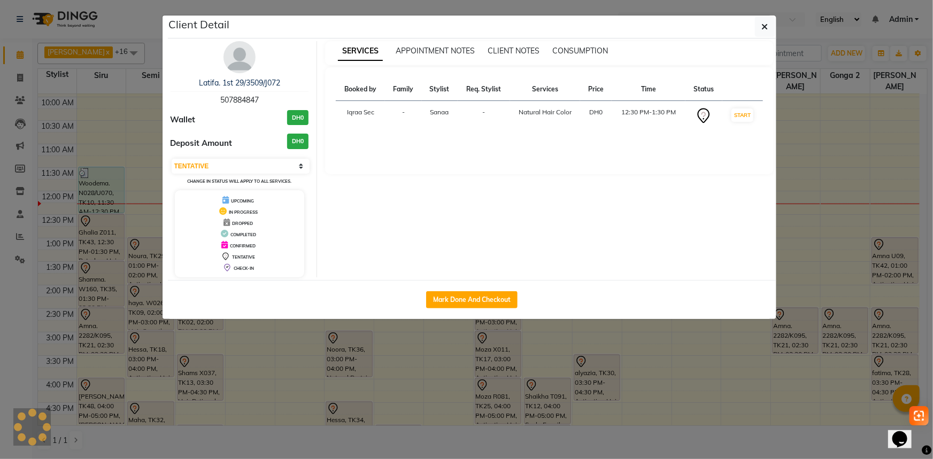
select select "3"
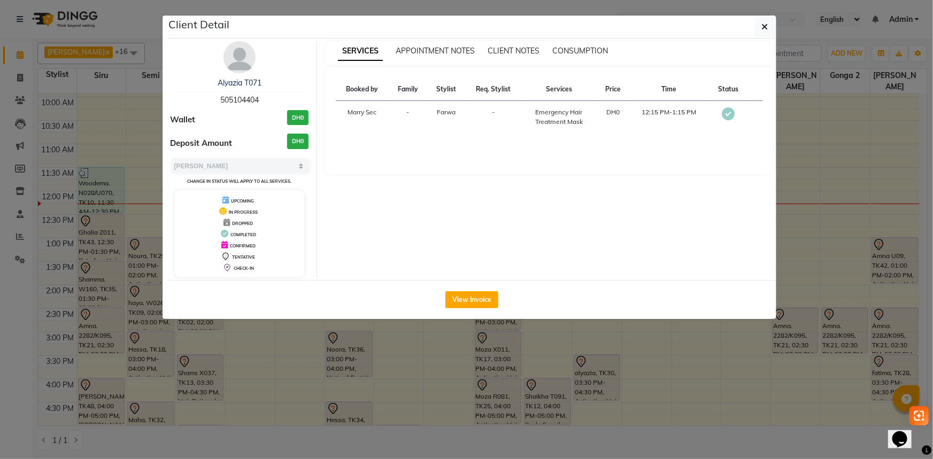
click at [224, 96] on span "505104404" at bounding box center [239, 100] width 38 height 10
click at [116, 38] on ngb-modal-window "Client Detail Alyazia T071 505104404 Wallet DH0 Deposit Amount DH0 Select MARK …" at bounding box center [466, 229] width 933 height 459
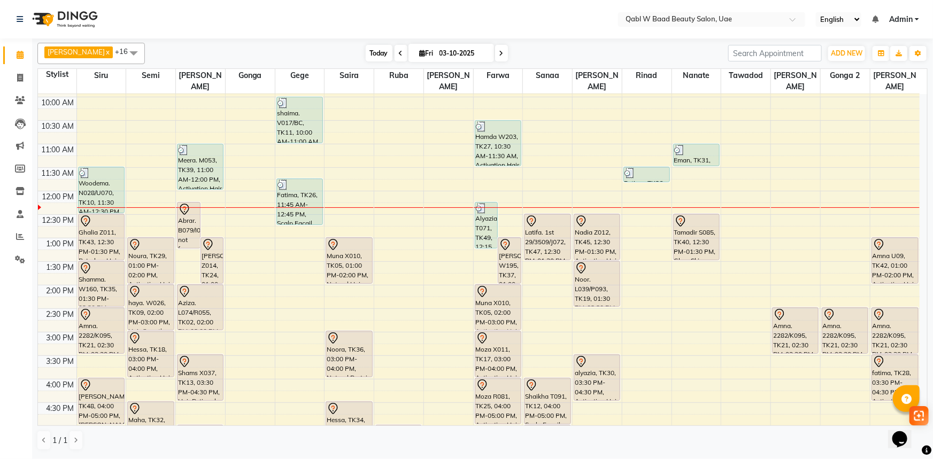
click at [368, 49] on span "Today" at bounding box center [379, 53] width 27 height 17
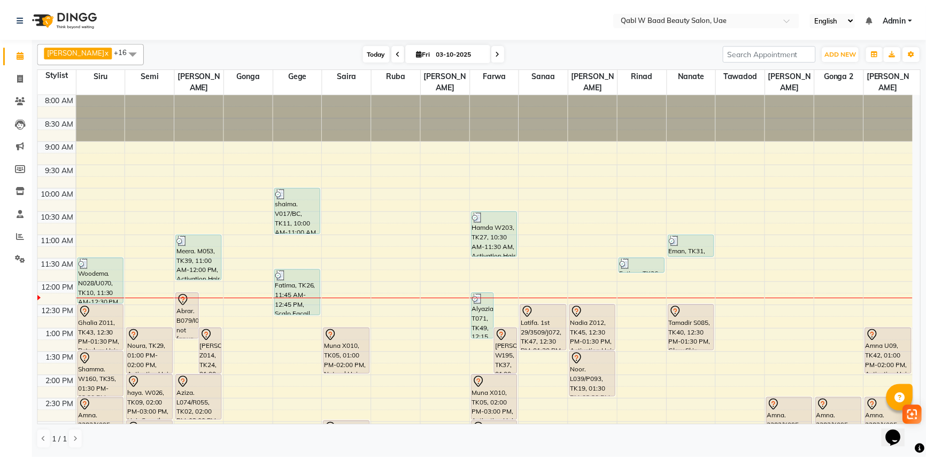
scroll to position [188, 0]
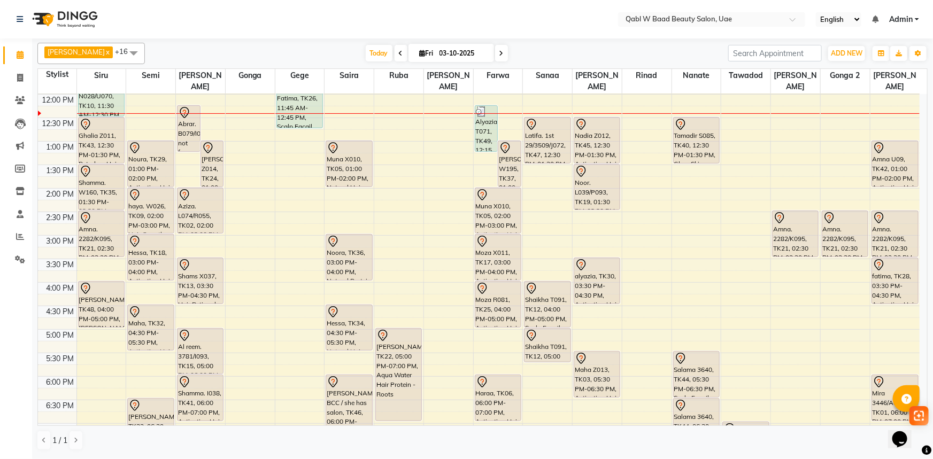
click at [257, 68] on table "Stylist Siru Semi Sonia Gonga Gege Saira Ruba Sabu Farwa Sanaa Sara Rinad Nanat…" at bounding box center [482, 247] width 890 height 358
click at [201, 113] on div "8:00 AM 8:30 AM 9:00 AM 9:30 AM 10:00 AM 10:30 AM 11:00 AM 11:30 AM 12:00 PM 12…" at bounding box center [479, 282] width 882 height 752
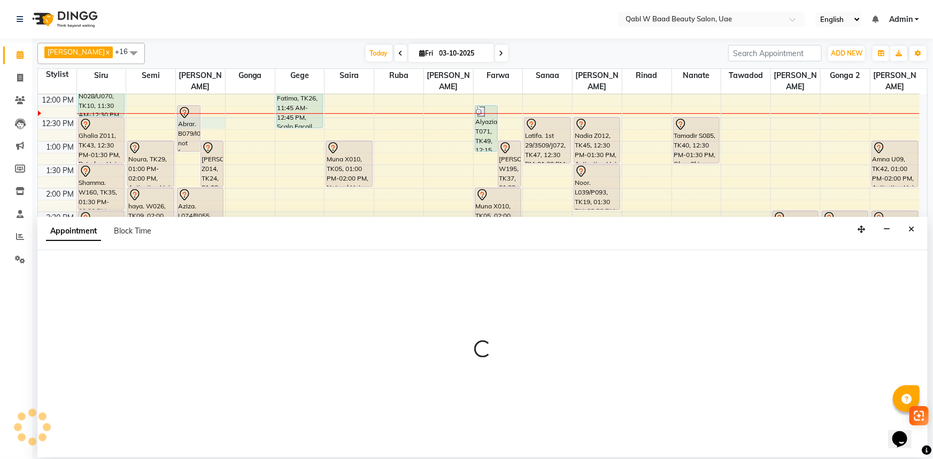
select select "56770"
select select "750"
select select "tentative"
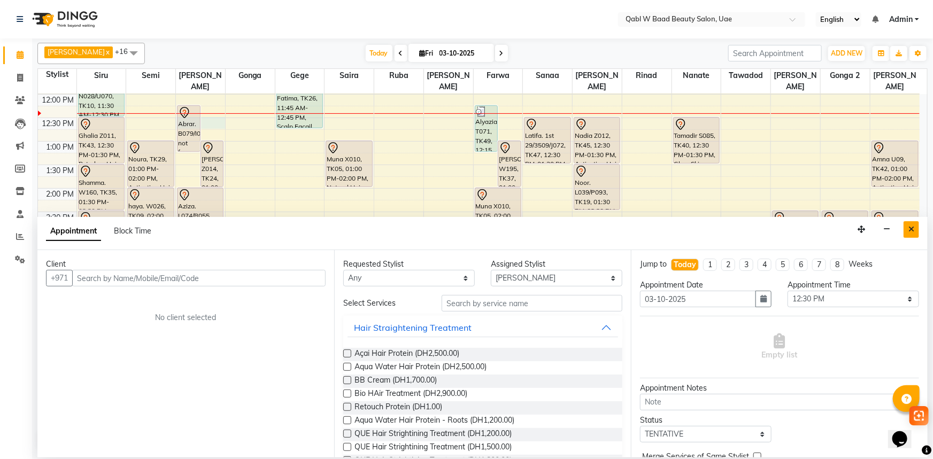
click at [909, 230] on icon "Close" at bounding box center [911, 229] width 6 height 7
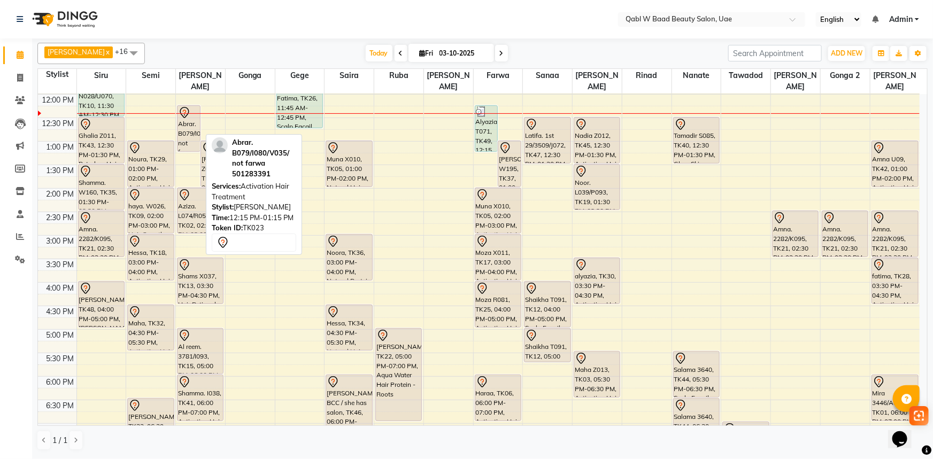
click at [193, 117] on div "Abrar. B079/I080/V035/ not farwa, TK23, 12:15 PM-01:15 PM, Activation Hair Trea…" at bounding box center [189, 128] width 22 height 45
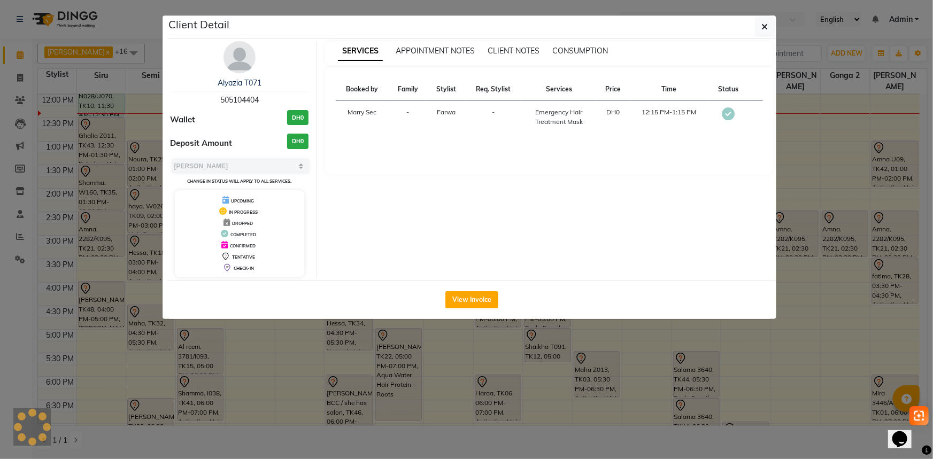
click at [252, 96] on span "505104404" at bounding box center [239, 100] width 38 height 10
select select "7"
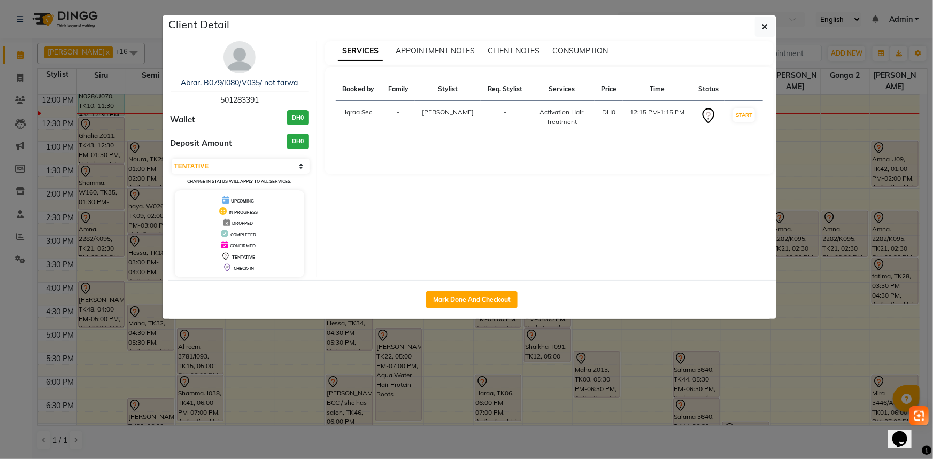
click at [252, 96] on span "501283391" at bounding box center [239, 100] width 38 height 10
click at [241, 124] on div "Wallet DH0" at bounding box center [240, 120] width 138 height 20
click at [240, 106] on div "Abrar. B079/I080/V035/ not farwa 501283391 Wallet DH0 Deposit Amount DH0 Select…" at bounding box center [240, 159] width 155 height 236
click at [241, 102] on span "501283391" at bounding box center [239, 100] width 38 height 10
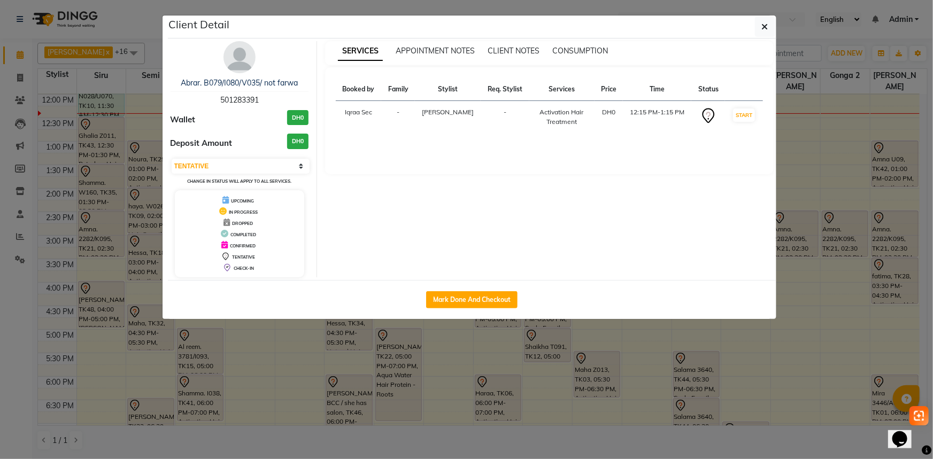
click at [241, 102] on span "501283391" at bounding box center [239, 100] width 38 height 10
copy span "501283391"
click at [226, 86] on link "Abrar. B079/I080/V035/ not farwa" at bounding box center [239, 83] width 117 height 10
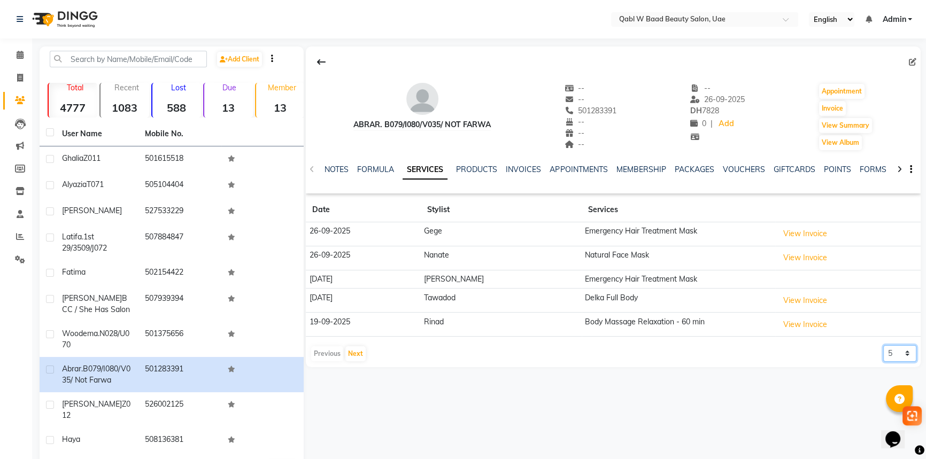
click at [883, 355] on select "5 10 50 100 500" at bounding box center [899, 353] width 33 height 17
select select "10"
click at [883, 345] on select "5 10 50 100 500" at bounding box center [899, 353] width 33 height 17
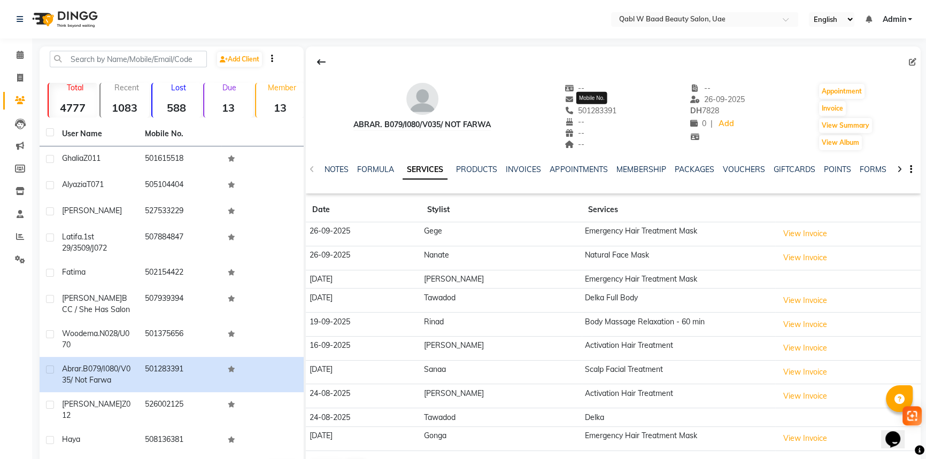
click at [590, 112] on span "501283391" at bounding box center [591, 111] width 52 height 10
copy span "501283391"
click at [22, 51] on icon at bounding box center [20, 55] width 7 height 8
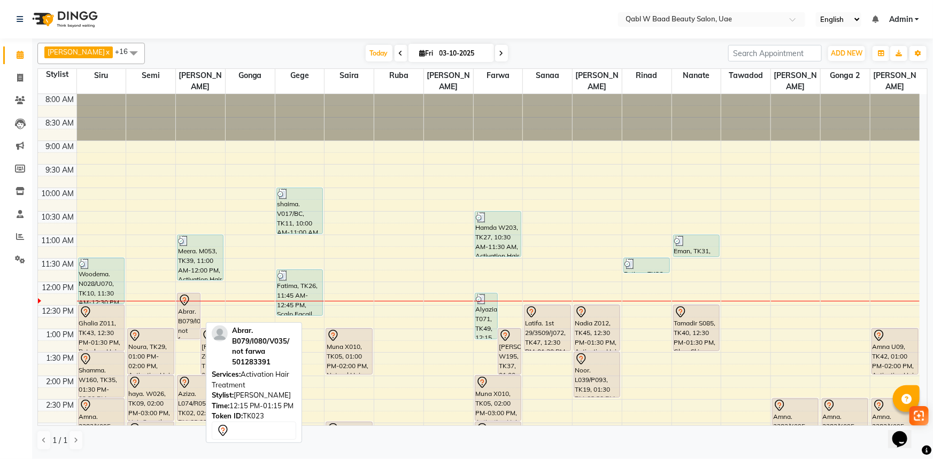
click at [196, 303] on div "Abrar. B079/I080/V035/ not farwa, TK23, 12:15 PM-01:15 PM, Activation Hair Trea…" at bounding box center [189, 316] width 22 height 45
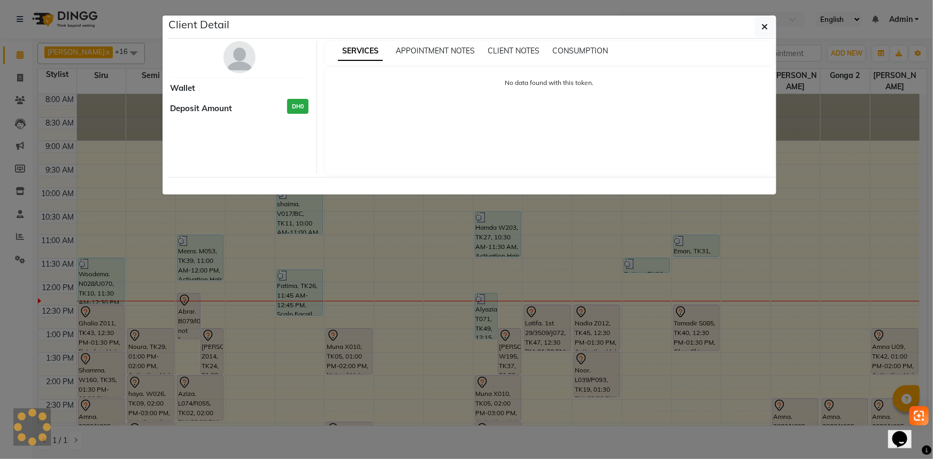
select select "7"
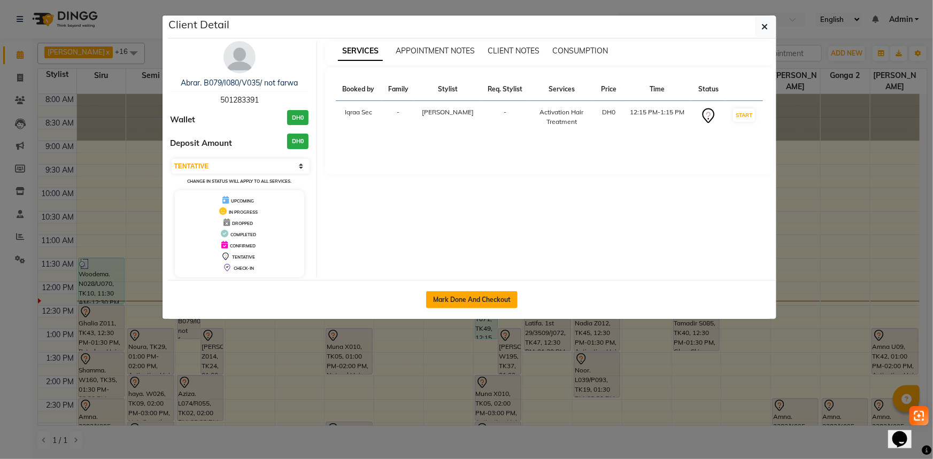
click at [472, 304] on button "Mark Done And Checkout" at bounding box center [471, 299] width 91 height 17
select select "service"
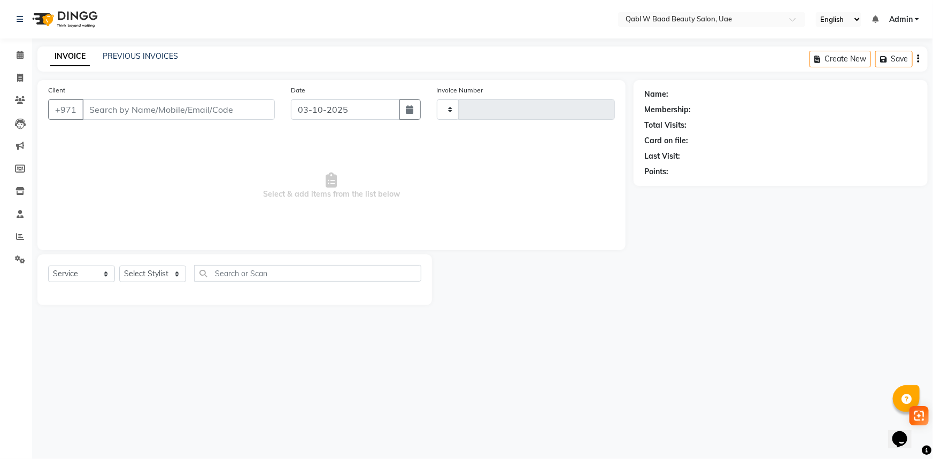
type input "8490"
select select "6969"
type input "501283391"
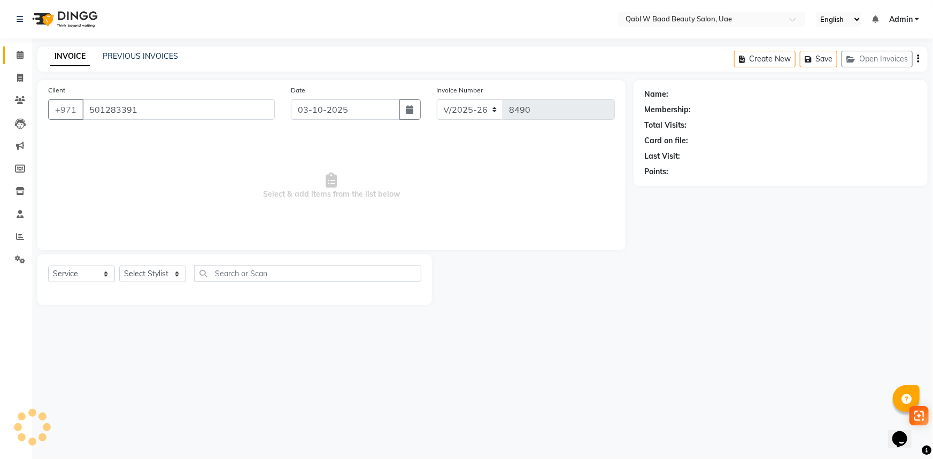
select select "56770"
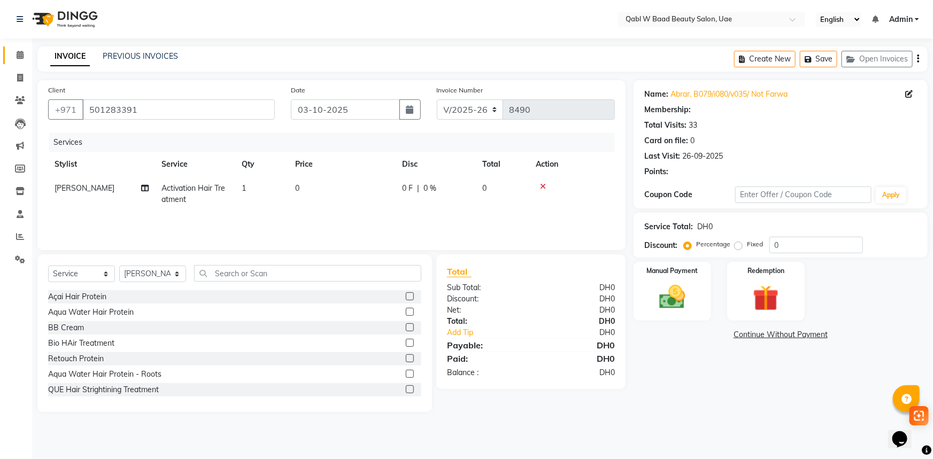
select select "1: Object"
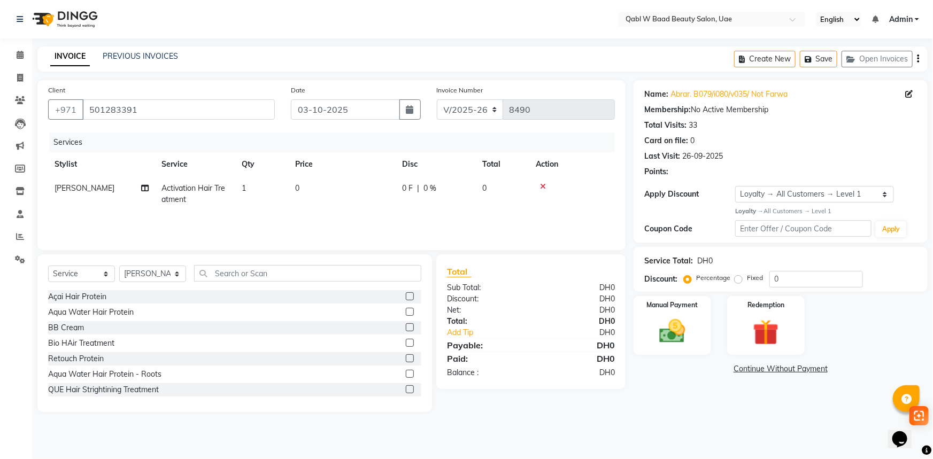
click at [788, 292] on div "Name: Abrar. B079/i080/v035/ Not Farwa Membership: No Active Membership Total V…" at bounding box center [785, 246] width 302 height 332
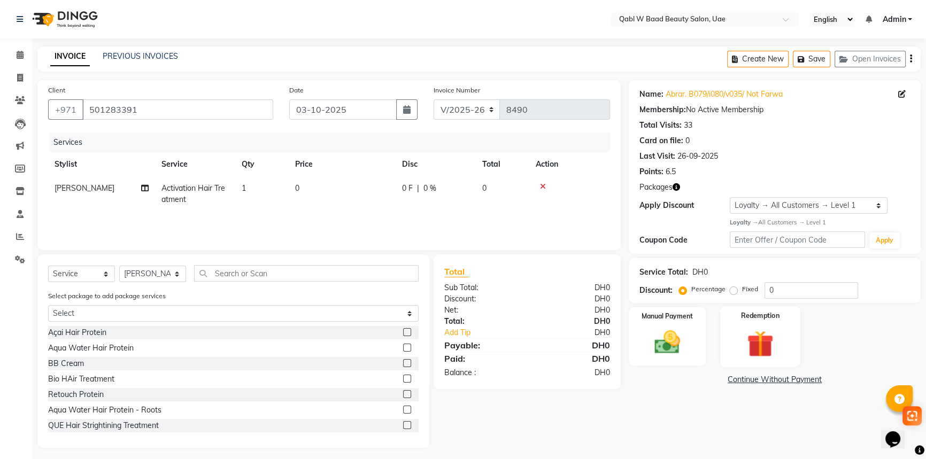
click at [768, 336] on img at bounding box center [760, 343] width 43 height 33
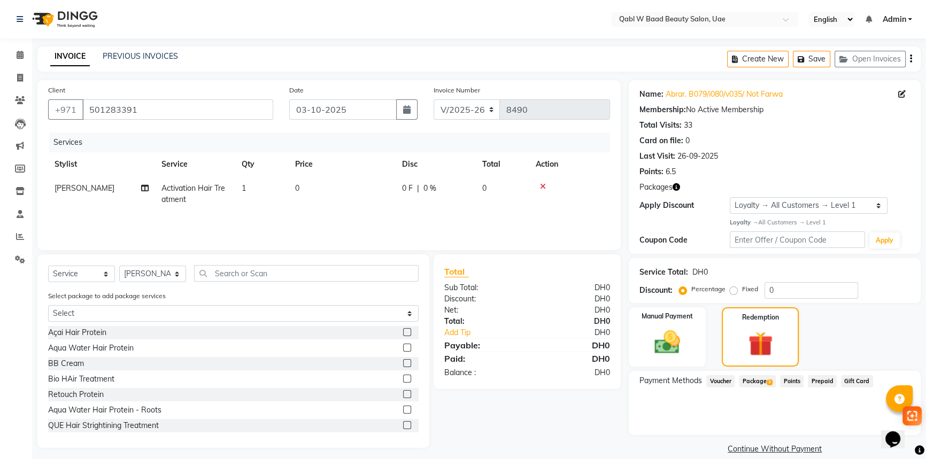
click at [771, 386] on span "Package 3" at bounding box center [757, 381] width 37 height 12
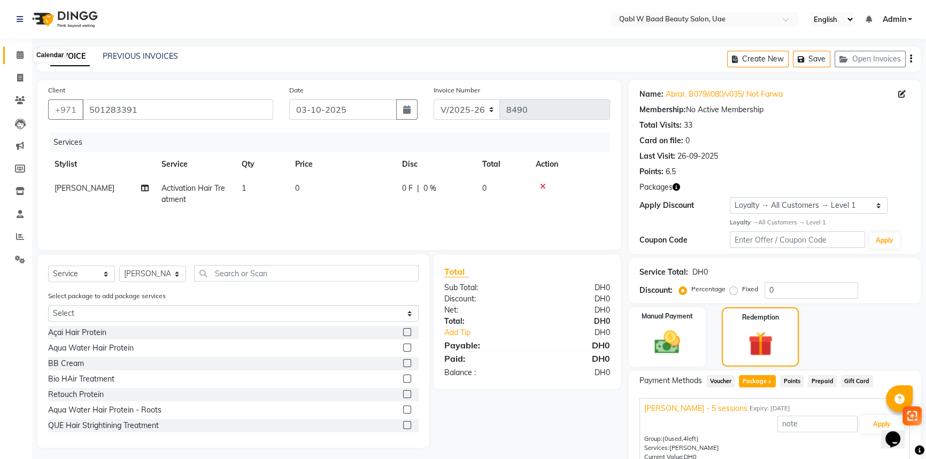
drag, startPoint x: 16, startPoint y: 54, endPoint x: 37, endPoint y: 53, distance: 21.4
click at [17, 54] on icon at bounding box center [20, 55] width 7 height 8
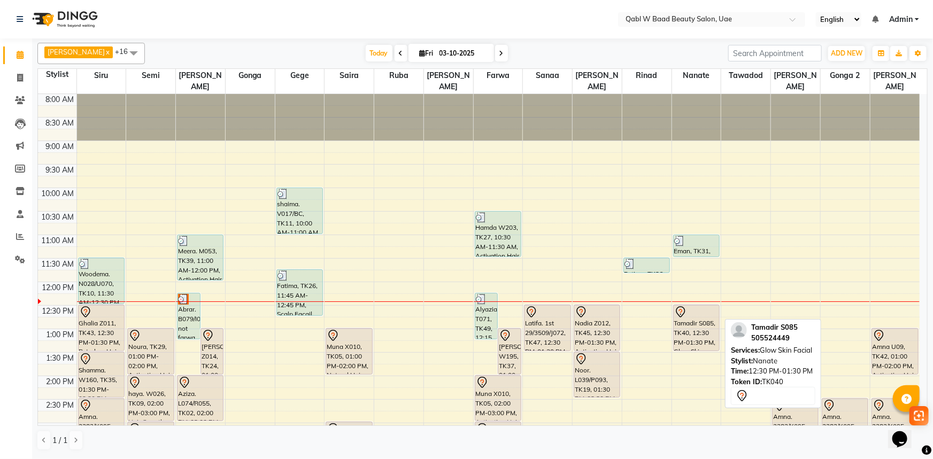
click at [680, 310] on div "Tamadir S085, TK40, 12:30 PM-01:30 PM, Glow Skin Facial" at bounding box center [696, 327] width 45 height 45
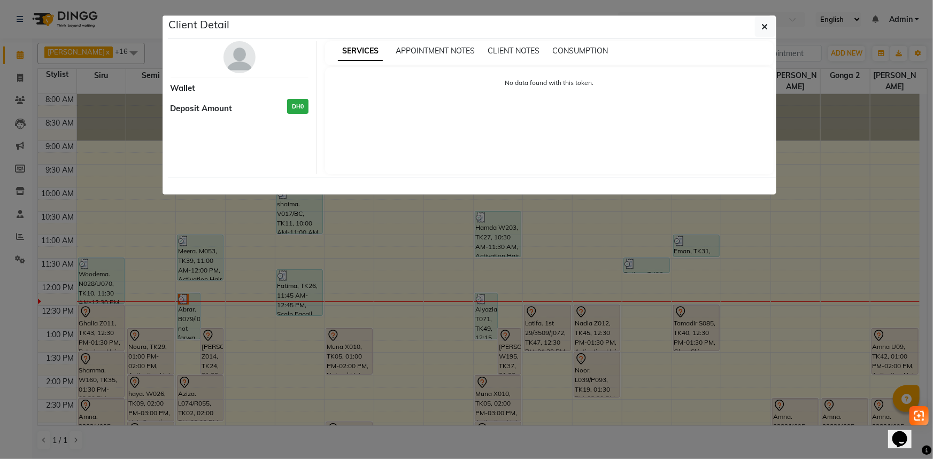
select select "7"
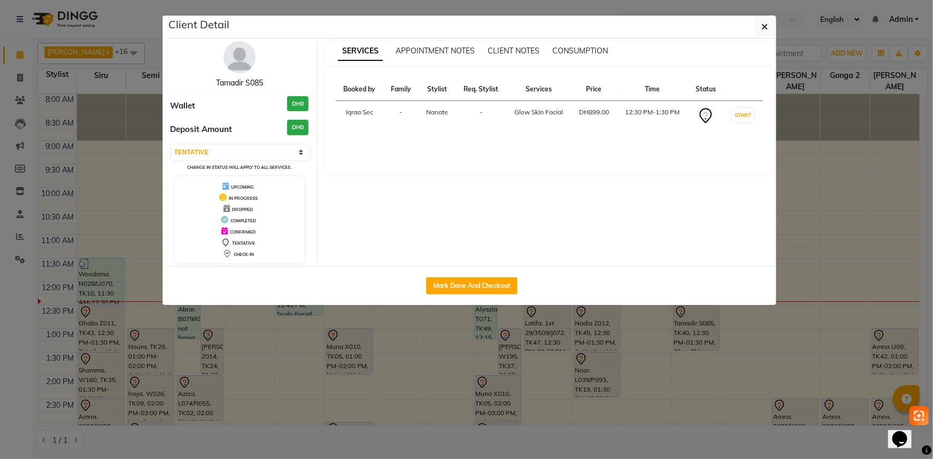
click at [243, 83] on link "Tamadir S085" at bounding box center [239, 83] width 47 height 10
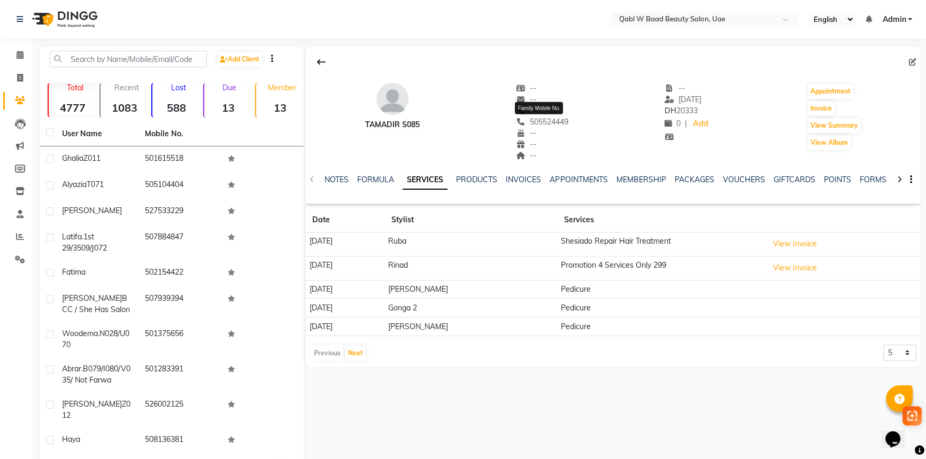
click at [549, 118] on span "505524449" at bounding box center [542, 122] width 52 height 10
copy span "505524449"
drag, startPoint x: 906, startPoint y: 352, endPoint x: 906, endPoint y: 358, distance: 5.9
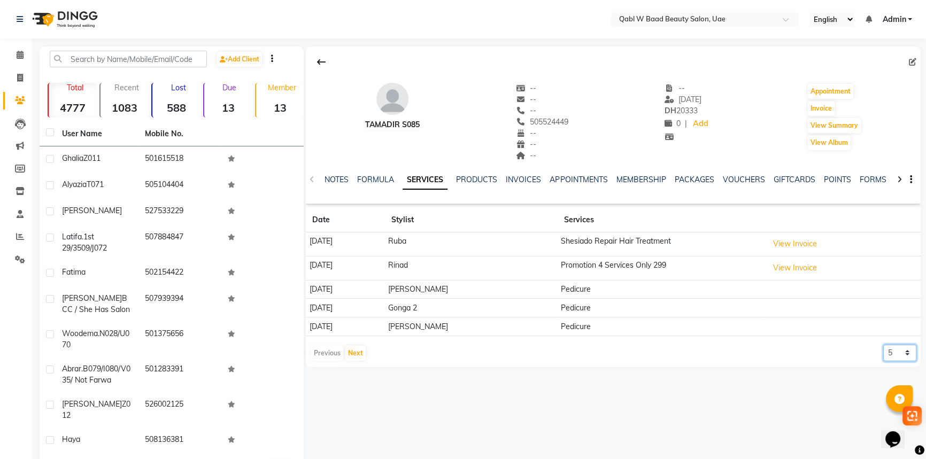
click at [906, 352] on select "5 10 50 100 500" at bounding box center [899, 353] width 33 height 17
select select "10"
click at [883, 345] on select "5 10 50 100 500" at bounding box center [899, 353] width 33 height 17
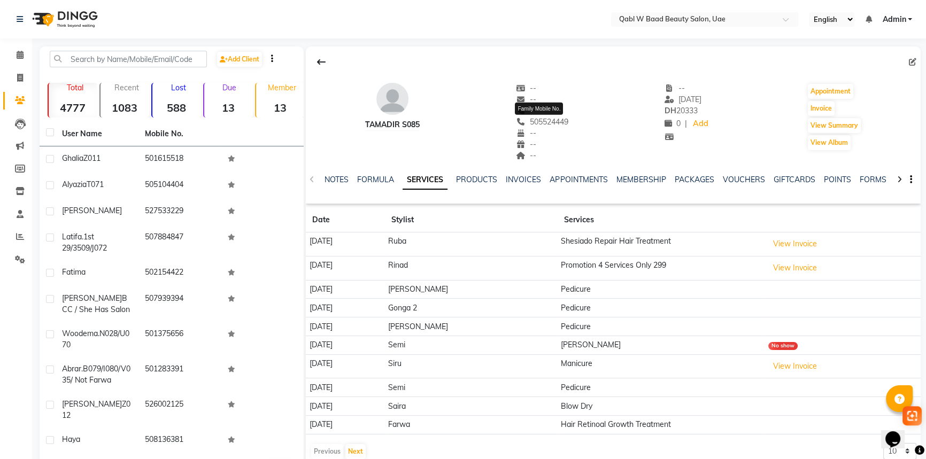
copy span "505524449"
click at [704, 180] on link "PACKAGES" at bounding box center [694, 180] width 40 height 10
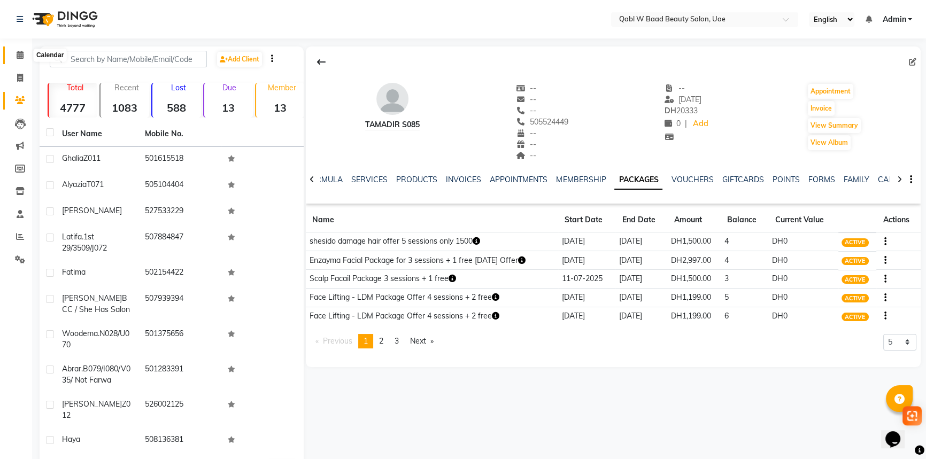
click at [22, 49] on span at bounding box center [20, 55] width 19 height 12
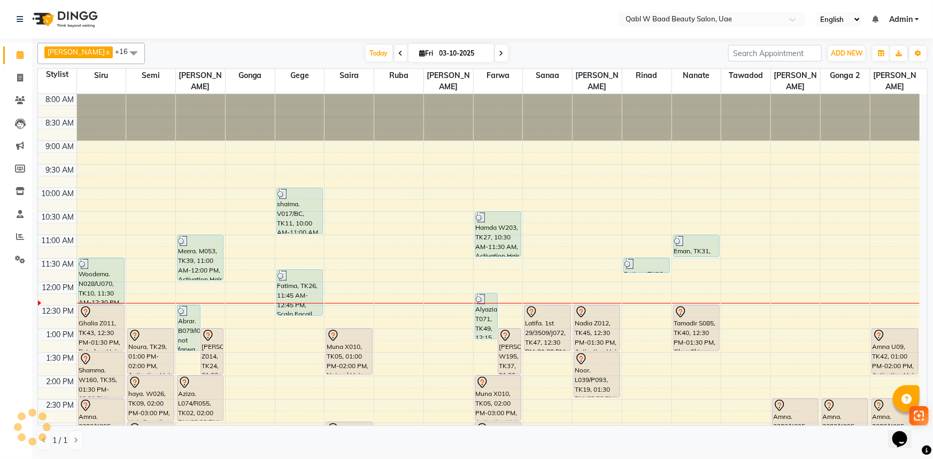
click at [436, 47] on input "03-10-2025" at bounding box center [462, 53] width 53 height 16
select select "10"
select select "2025"
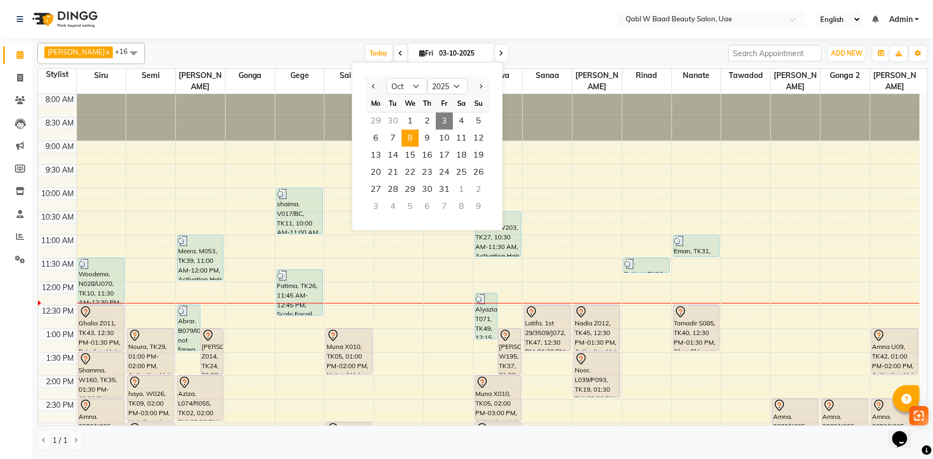
click at [406, 137] on span "8" at bounding box center [410, 138] width 17 height 17
type input "08-10-2025"
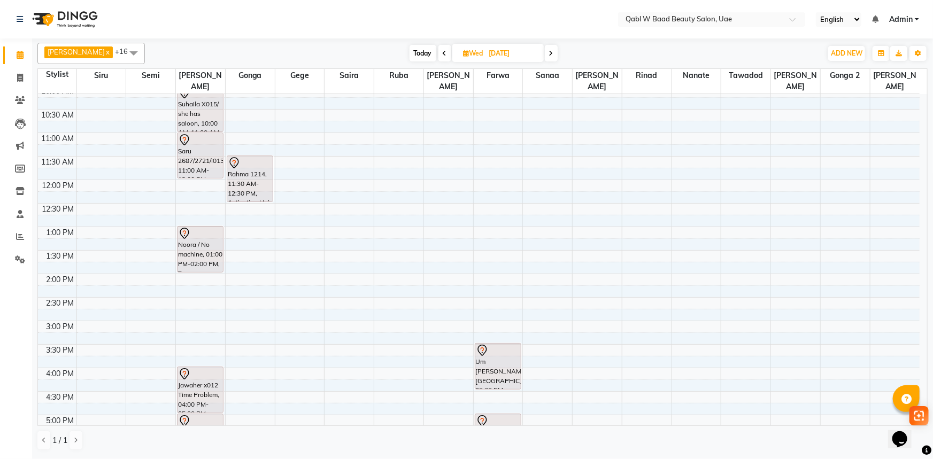
scroll to position [91, 0]
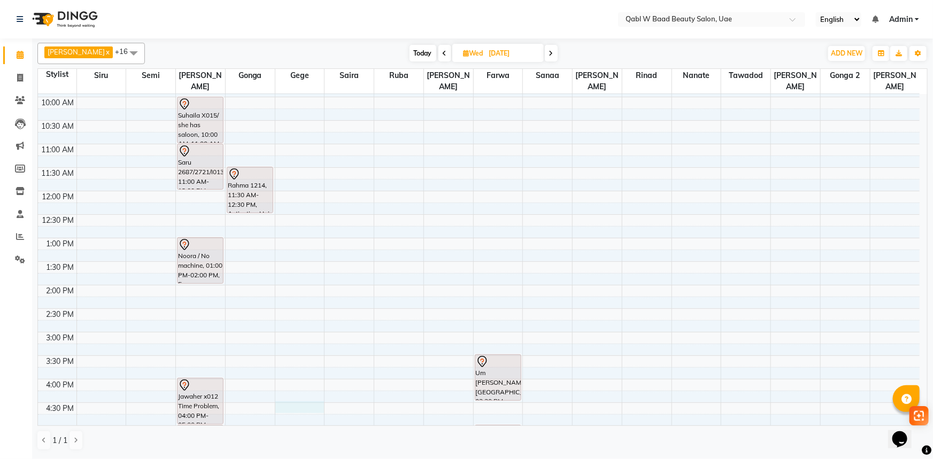
click at [290, 392] on div "8:00 AM 8:30 AM 9:00 AM 9:30 AM 10:00 AM 10:30 AM 11:00 AM 11:30 AM 12:00 PM 12…" at bounding box center [479, 379] width 882 height 752
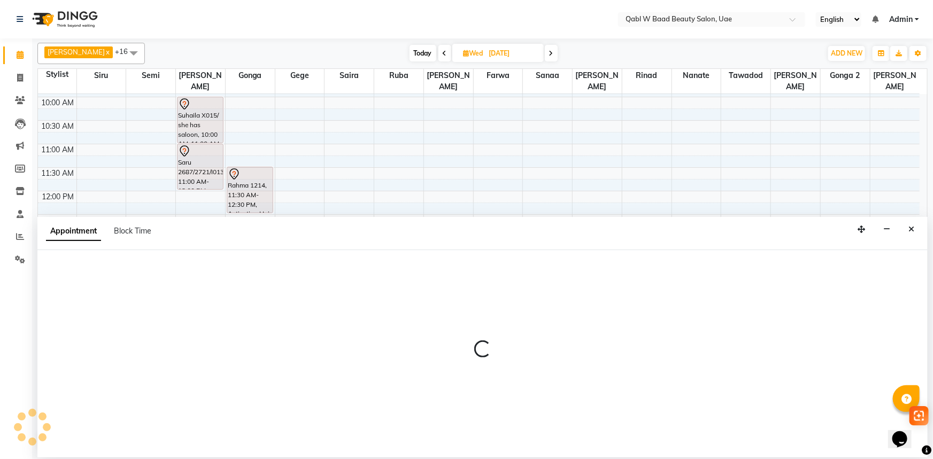
select select "56772"
select select "990"
select select "tentative"
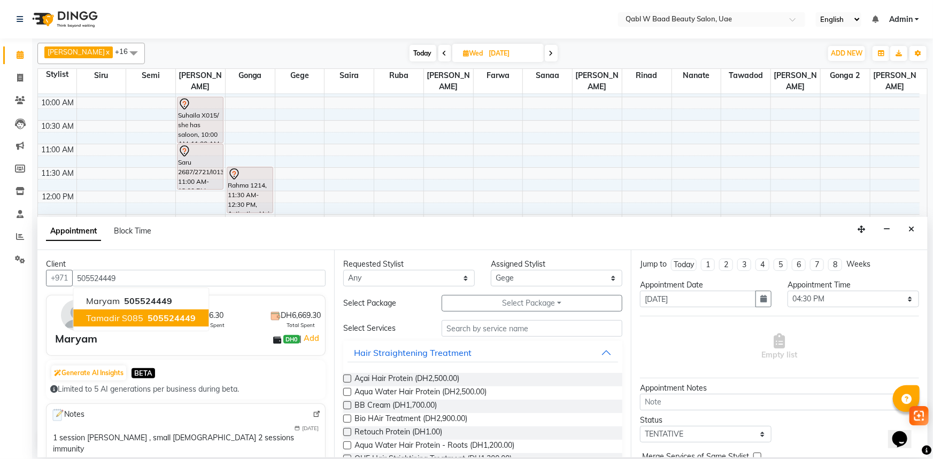
click at [141, 321] on span "Tamadir S085" at bounding box center [114, 318] width 57 height 11
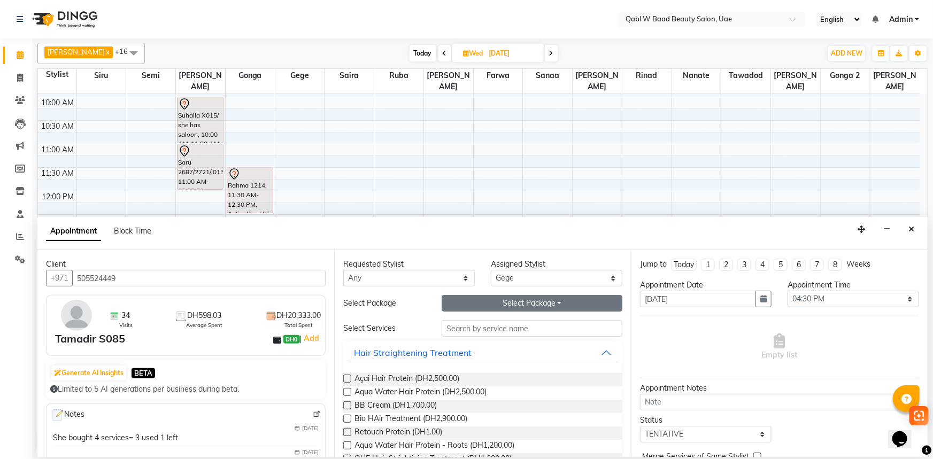
type input "505524449"
click at [502, 307] on button "Select Package Toggle Dropdown" at bounding box center [532, 303] width 181 height 17
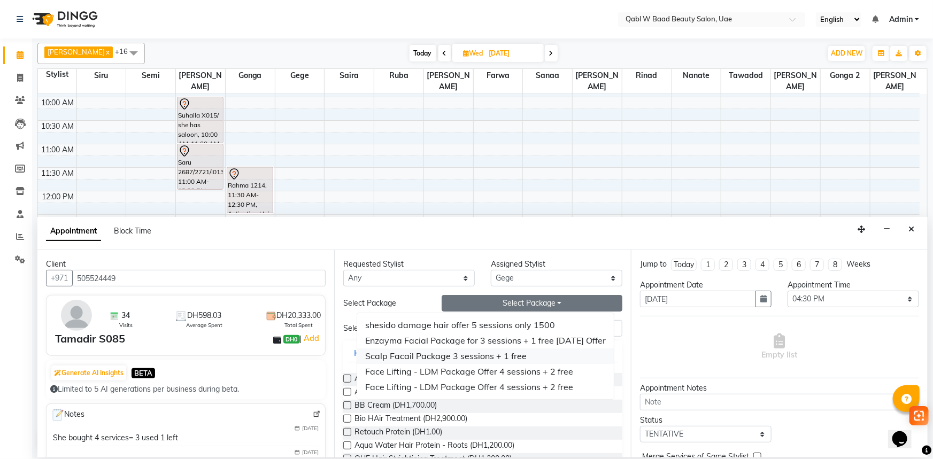
click at [425, 358] on li "Scalp Facail Package 3 sessions + 1 free" at bounding box center [485, 357] width 257 height 16
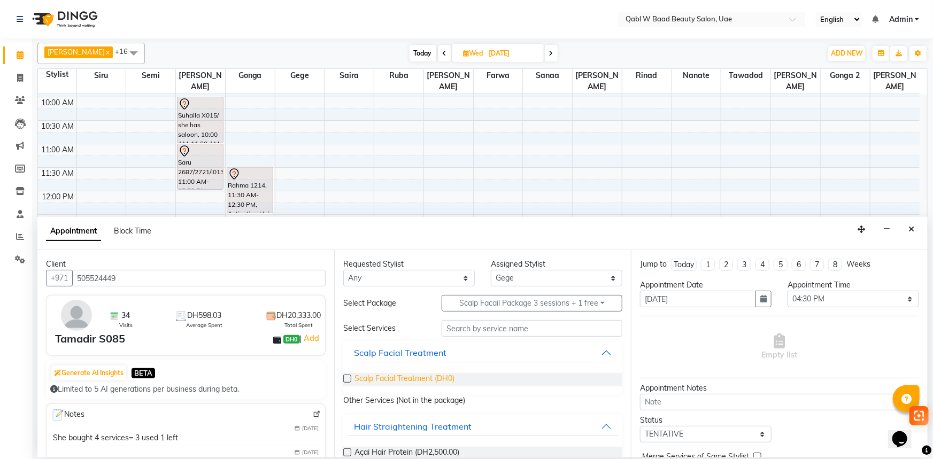
click at [421, 376] on span "Scalp Facial Treatment (DH0)" at bounding box center [405, 379] width 100 height 13
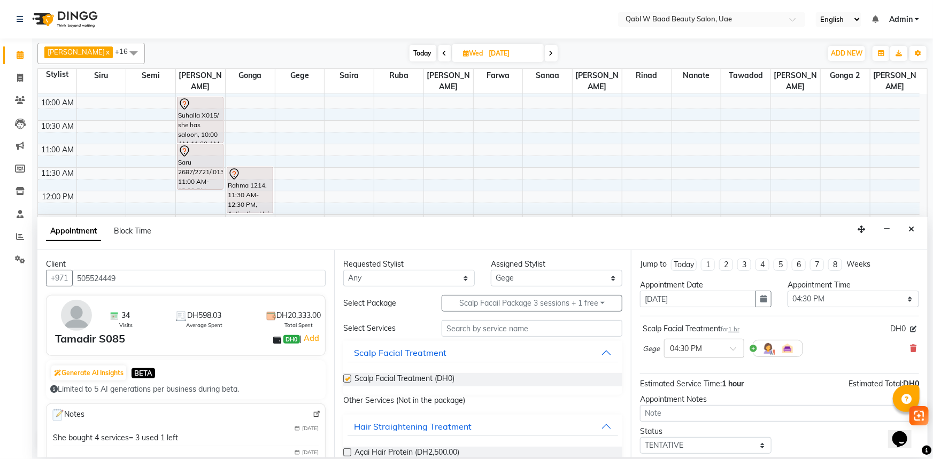
checkbox input "false"
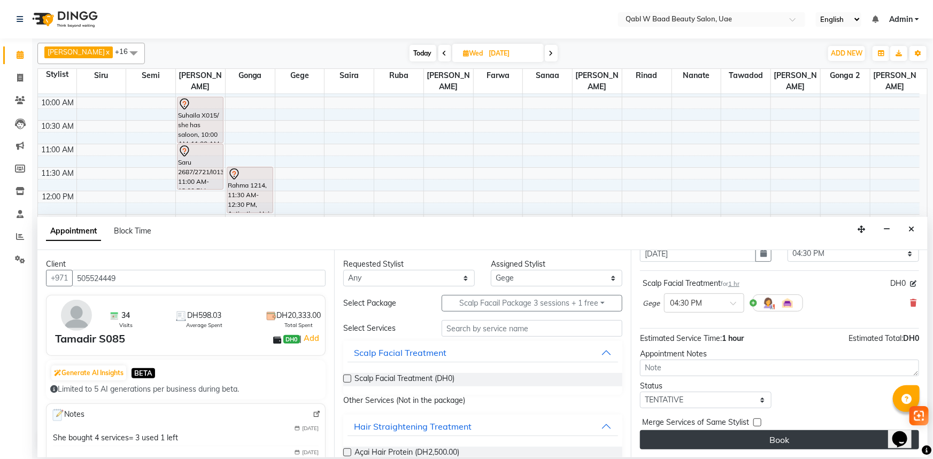
click at [810, 448] on button "Book" at bounding box center [779, 439] width 279 height 19
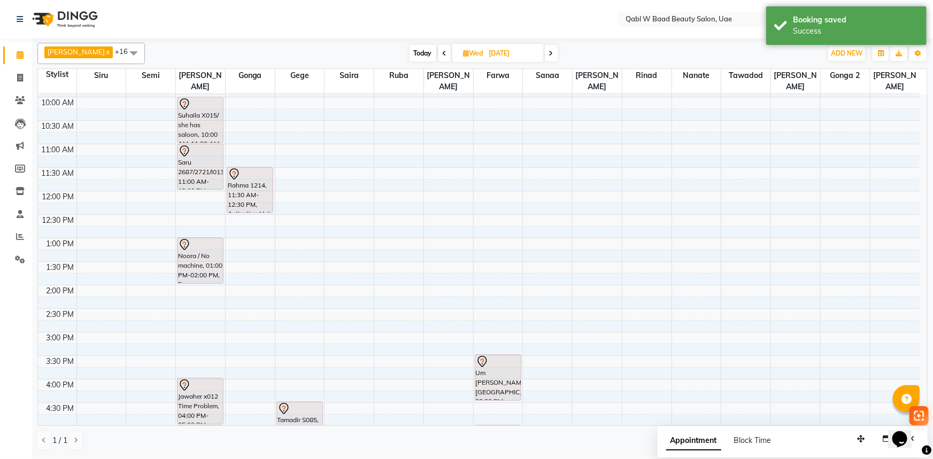
click at [412, 52] on span "Today" at bounding box center [423, 53] width 27 height 17
type input "03-10-2025"
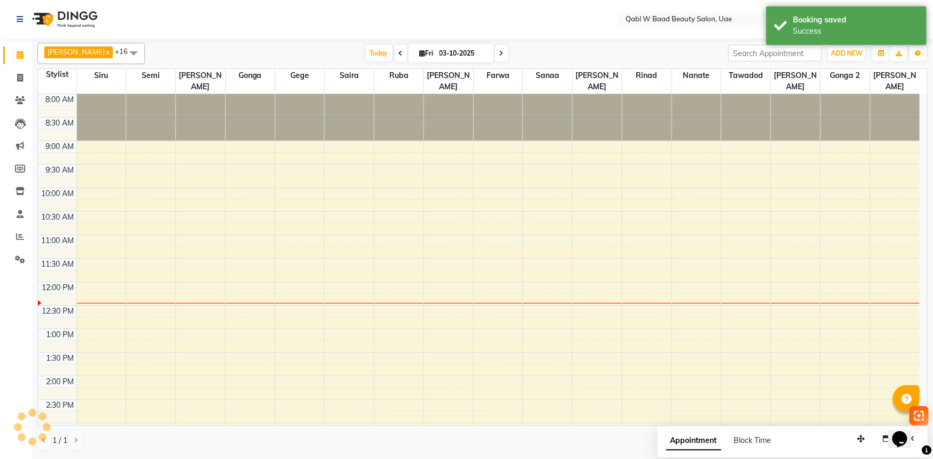
scroll to position [188, 0]
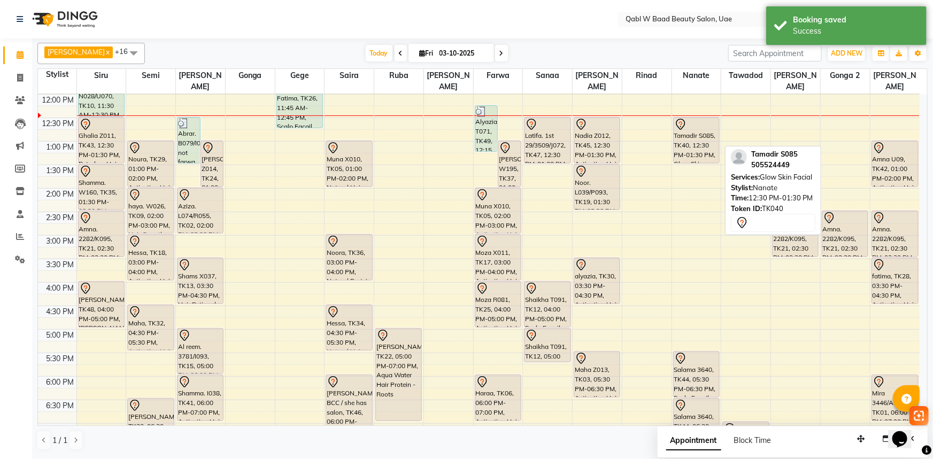
click at [709, 124] on div "Tamadir S085, TK40, 12:30 PM-01:30 PM, Glow Skin Facial" at bounding box center [696, 140] width 45 height 45
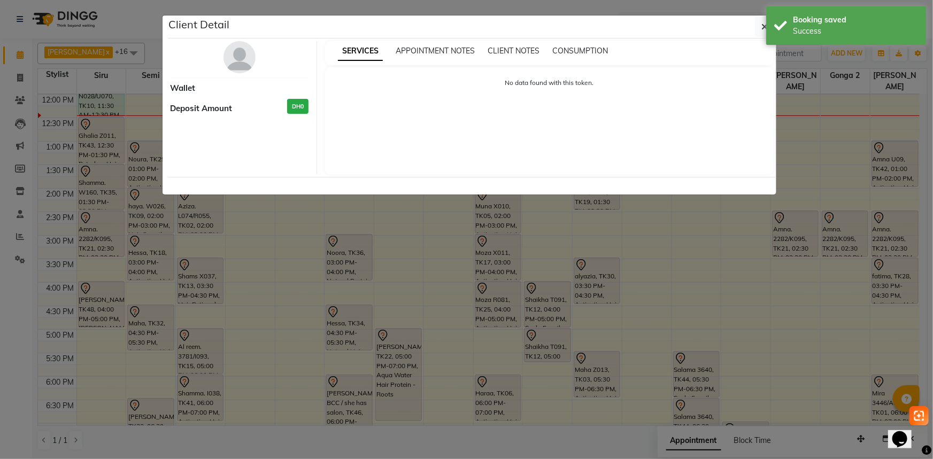
select select "7"
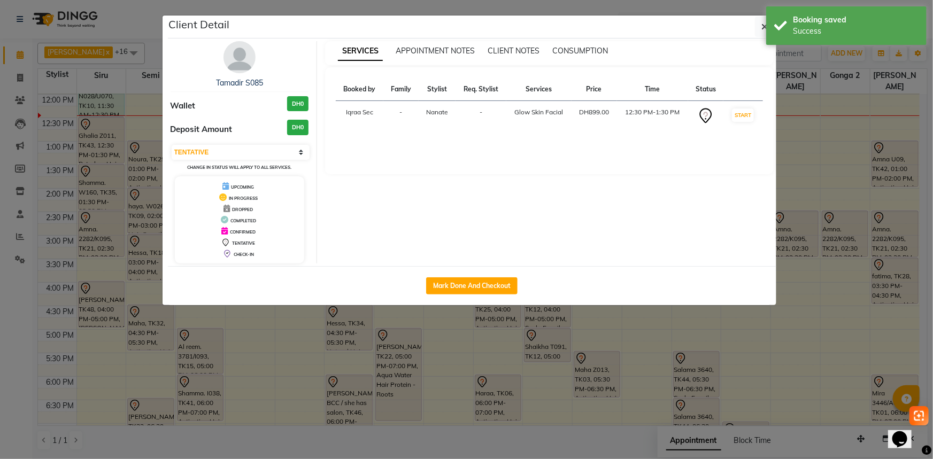
click at [228, 72] on div "Tamadir S085 Wallet DH0 Deposit Amount DH0 Select IN SERVICE CONFIRMED TENTATIV…" at bounding box center [240, 152] width 155 height 222
click at [230, 81] on link "Tamadir S085" at bounding box center [239, 83] width 47 height 10
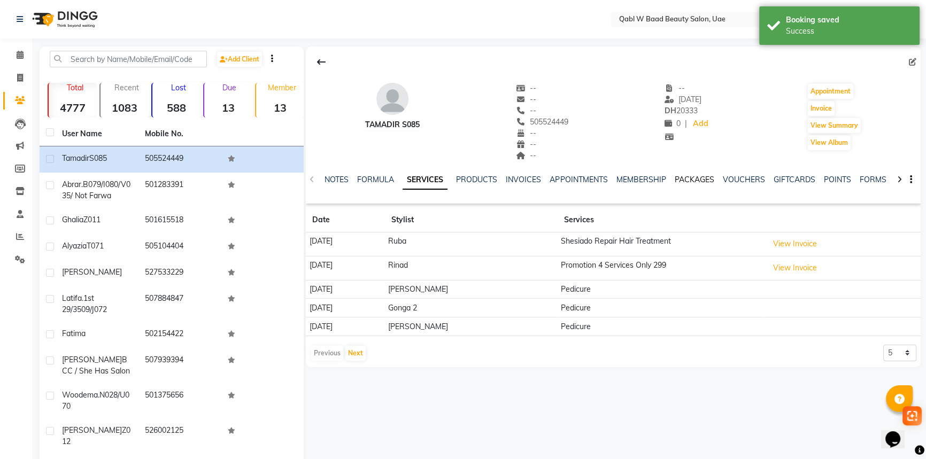
click at [693, 179] on link "PACKAGES" at bounding box center [694, 180] width 40 height 10
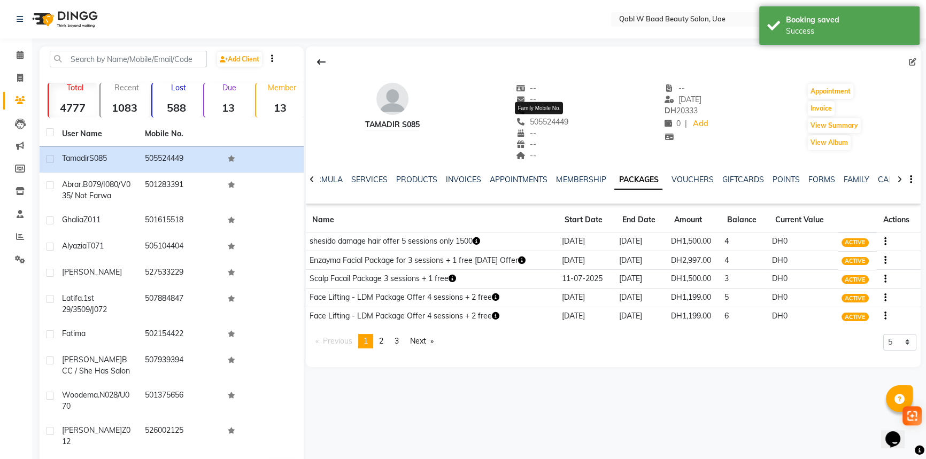
click at [565, 124] on span "505524449" at bounding box center [542, 122] width 52 height 10
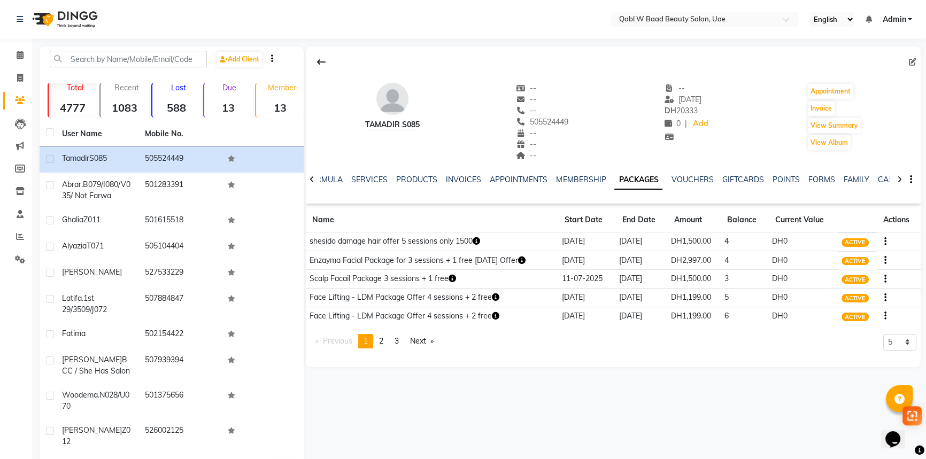
copy span "505524449"
click at [542, 260] on td "Enzayma Facial Package for 3 sessions + 1 free [DATE] Offer" at bounding box center [432, 260] width 252 height 19
click at [526, 260] on icon "button" at bounding box center [521, 260] width 7 height 7
click at [637, 369] on div "Tamadir S085 -- -- -- 505524449 -- -- -- -- 17-08-2025 DH 20333 0 | Add Appoint…" at bounding box center [612, 265] width 617 height 437
drag, startPoint x: 685, startPoint y: 264, endPoint x: 711, endPoint y: 263, distance: 26.2
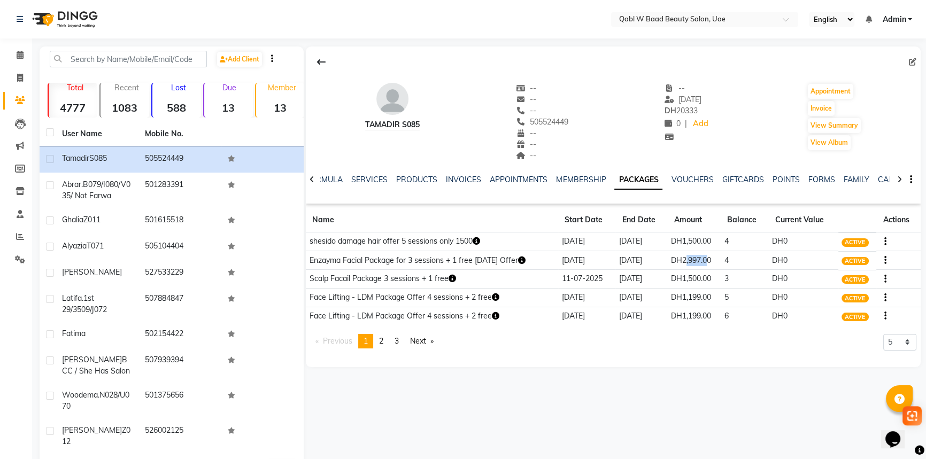
click at [711, 263] on td "DH2,997.00" at bounding box center [694, 260] width 53 height 19
click at [555, 119] on span "505524449" at bounding box center [542, 122] width 52 height 10
copy span "505524449"
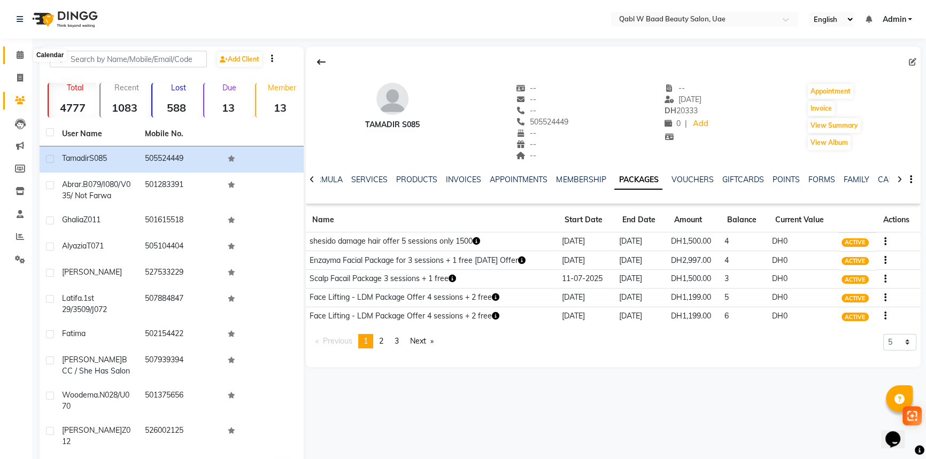
click at [23, 53] on icon at bounding box center [20, 55] width 7 height 8
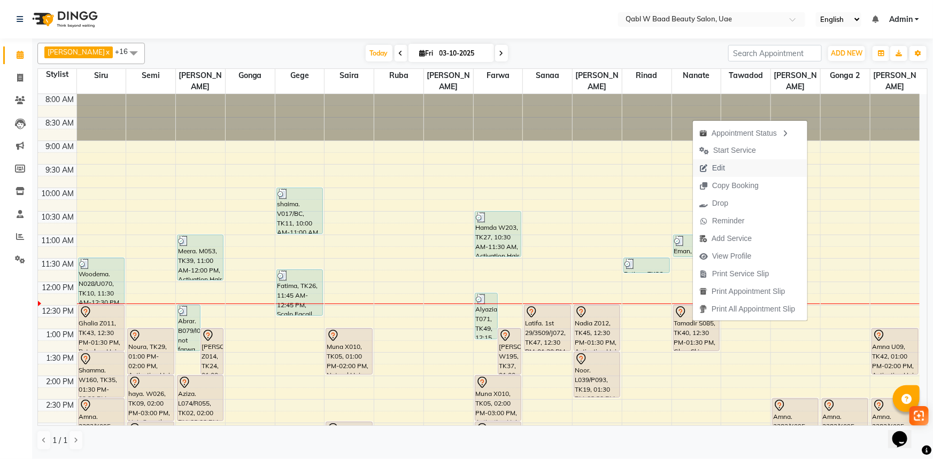
click at [705, 165] on icon "button" at bounding box center [703, 168] width 9 height 7
select select "tentative"
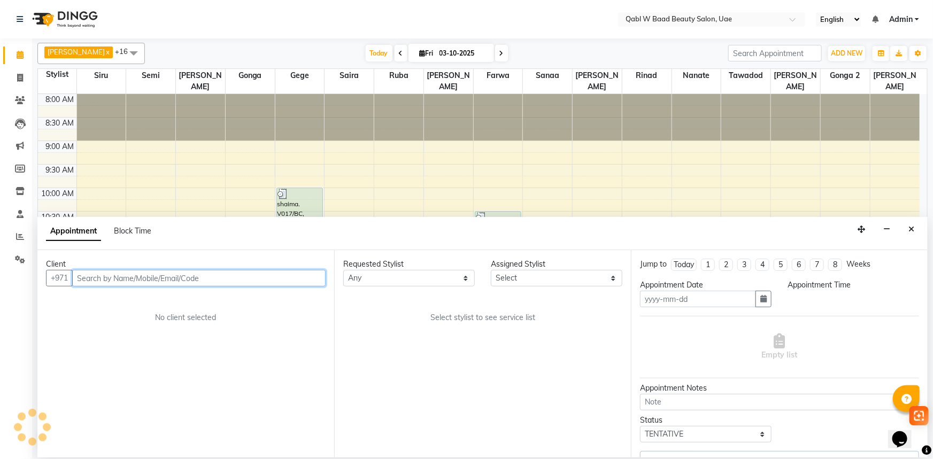
type input "03-10-2025"
select select "750"
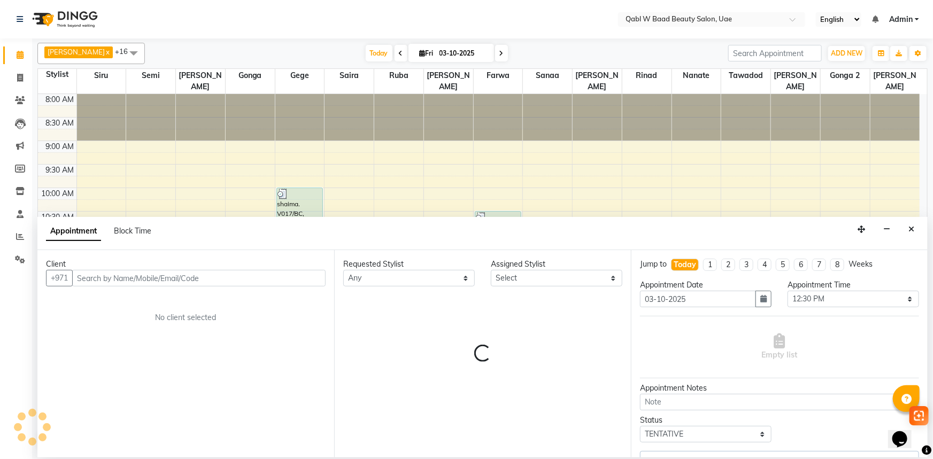
select select "57632"
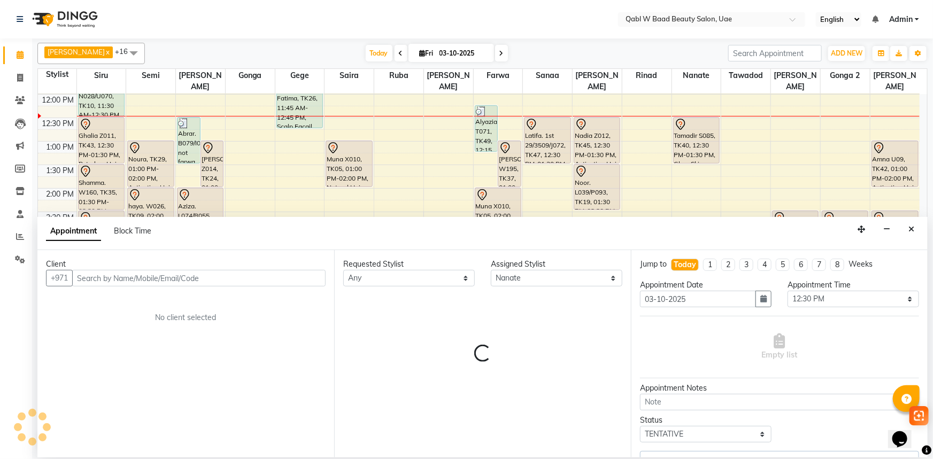
select select "3488"
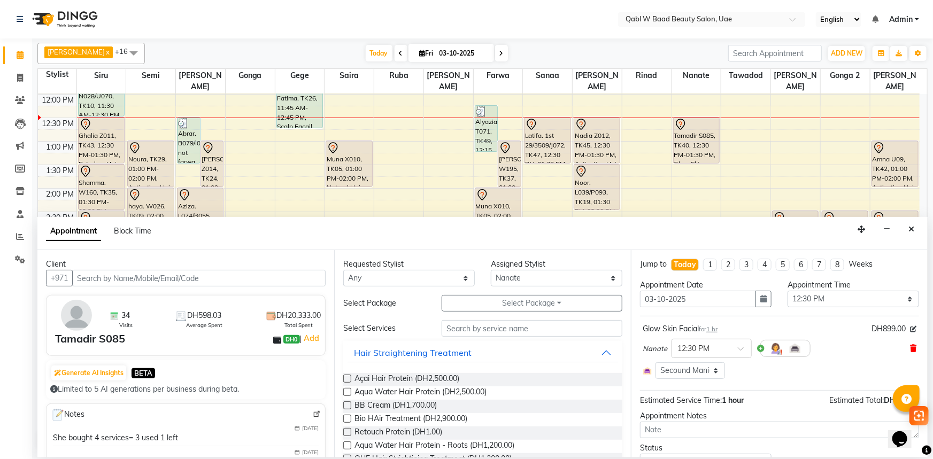
click at [910, 352] on span at bounding box center [913, 348] width 6 height 11
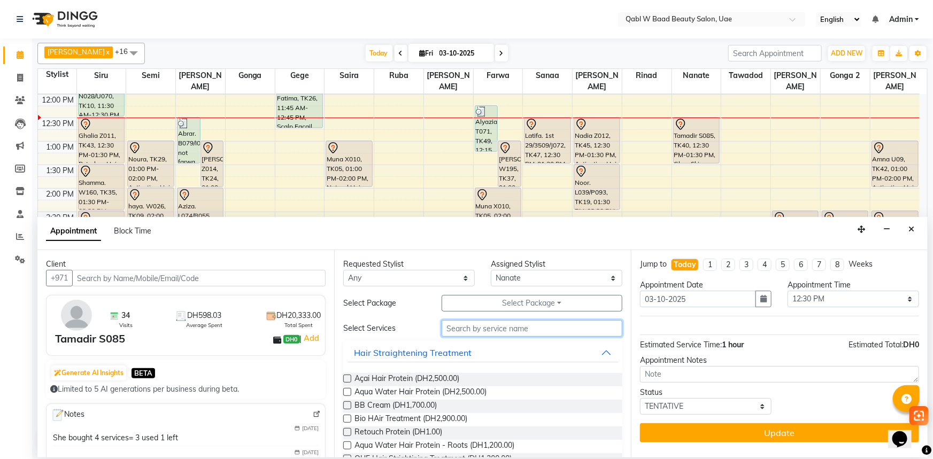
click at [458, 329] on input "text" at bounding box center [532, 328] width 181 height 17
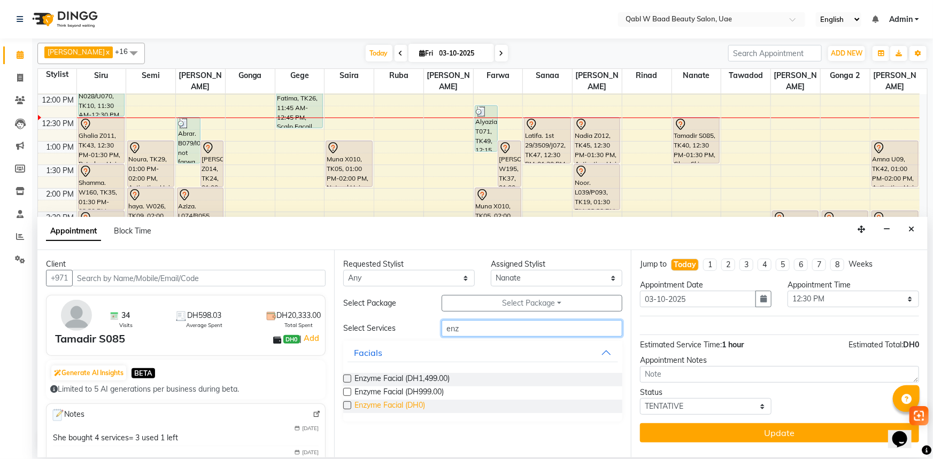
type input "enz"
click at [406, 412] on span "Enzyme Facial (DH0)" at bounding box center [390, 406] width 71 height 13
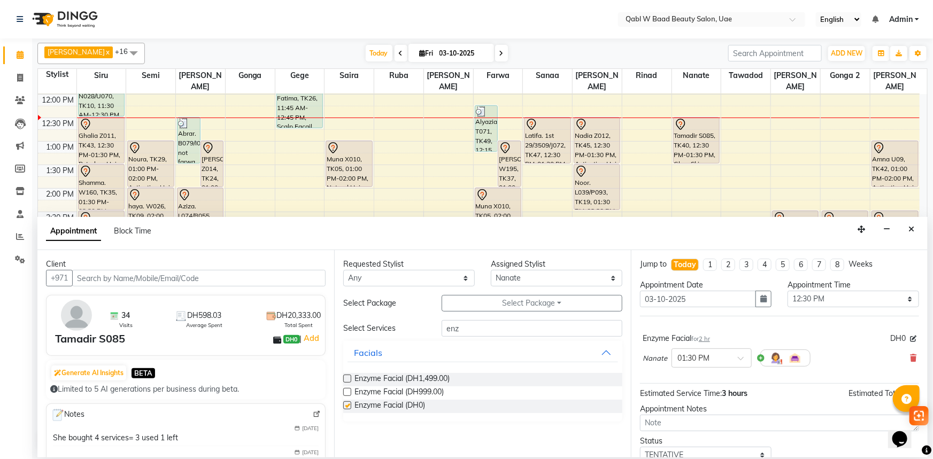
checkbox input "false"
click at [706, 354] on input "text" at bounding box center [700, 357] width 47 height 11
click at [697, 387] on div "12:30 PM" at bounding box center [711, 396] width 79 height 20
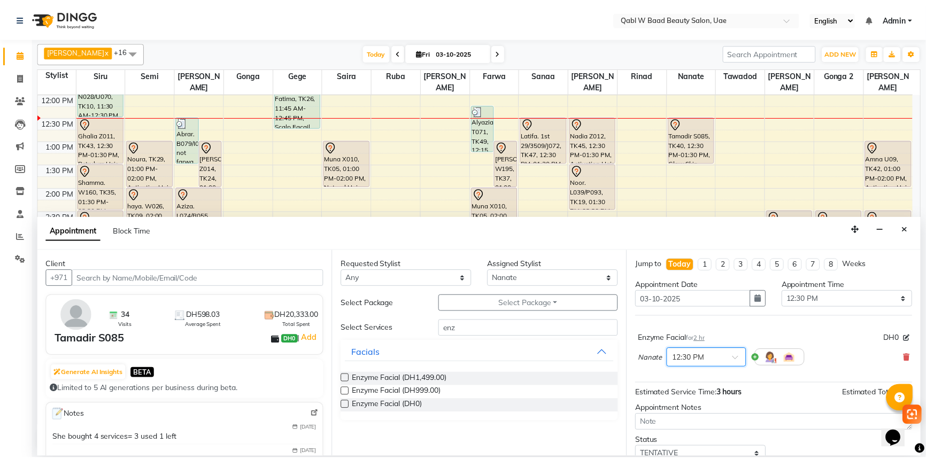
scroll to position [42, 0]
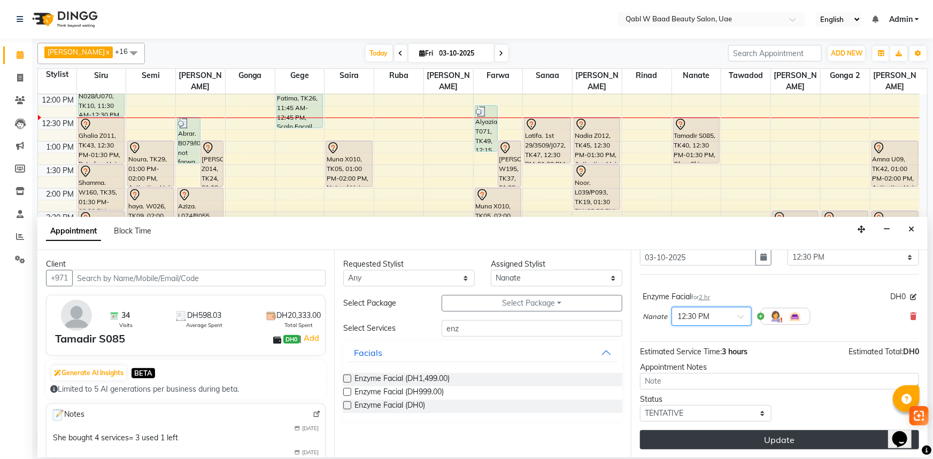
click at [731, 444] on button "Update" at bounding box center [779, 439] width 279 height 19
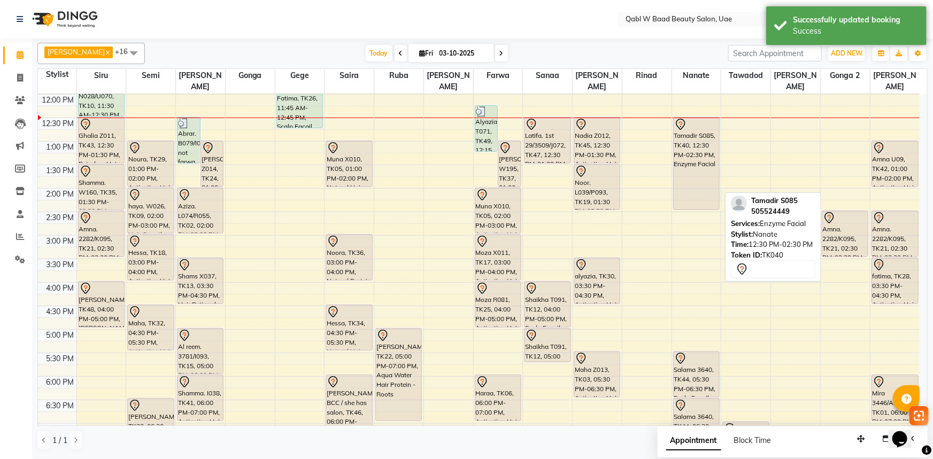
click at [691, 143] on div "Tamadir S085, TK40, 12:30 PM-02:30 PM, Enzyme Facial" at bounding box center [696, 164] width 45 height 92
select select "7"
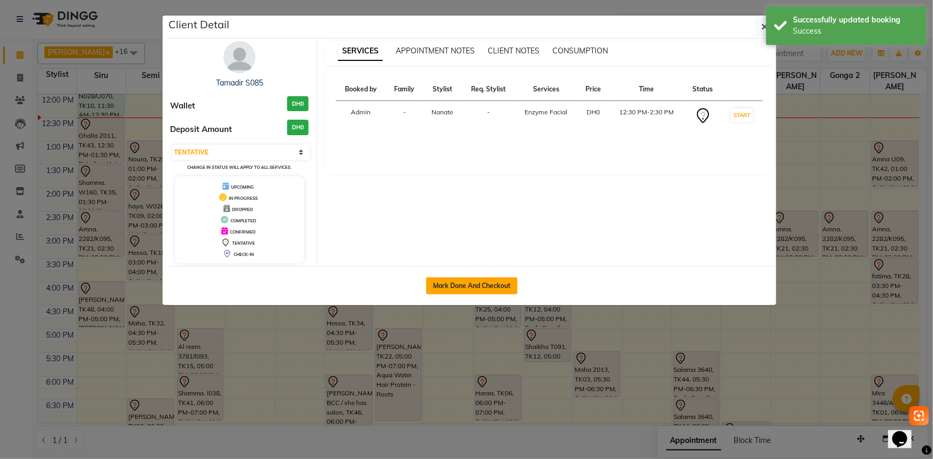
click at [481, 291] on button "Mark Done And Checkout" at bounding box center [471, 286] width 91 height 17
select select "service"
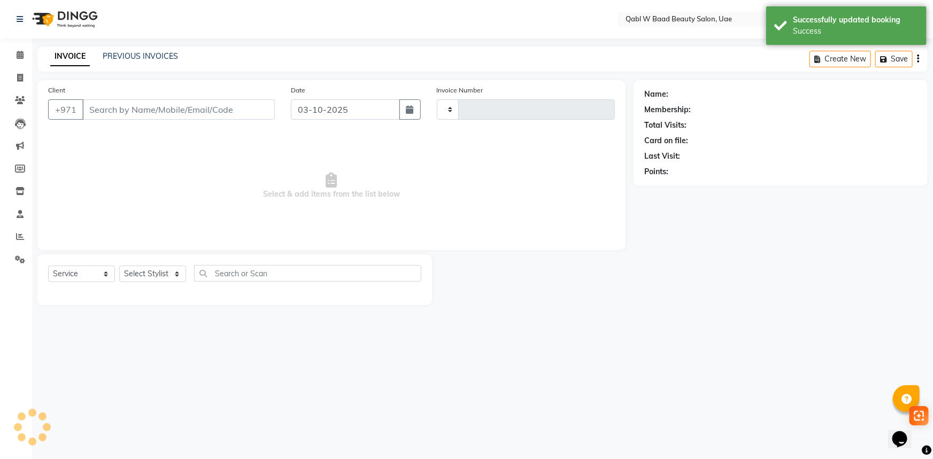
type input "8491"
select select "6969"
type input "505524449"
select select "57632"
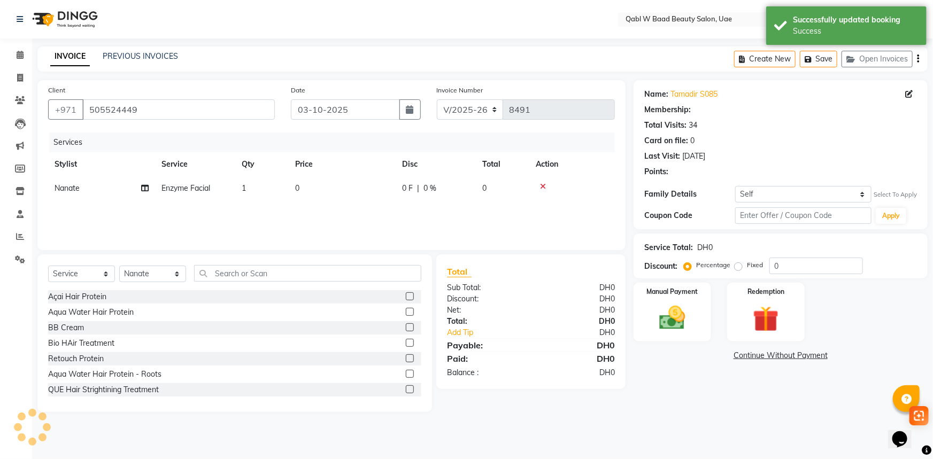
select select "1: Object"
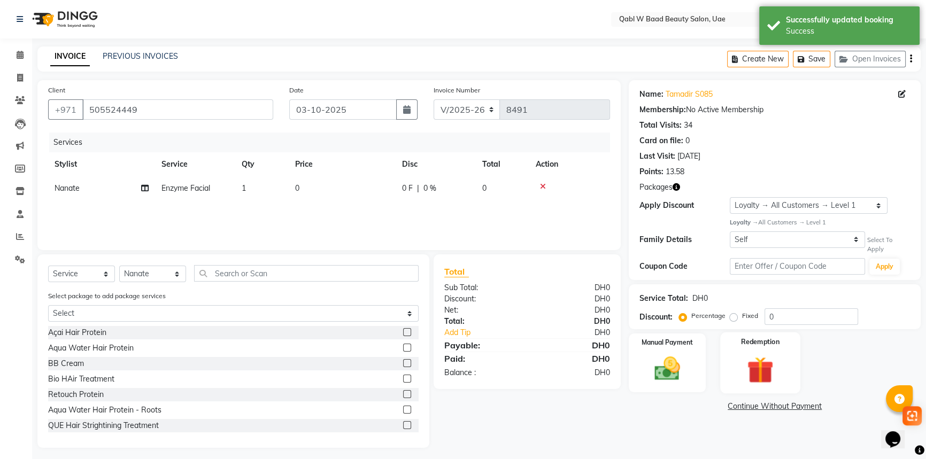
click at [792, 374] on div "Redemption" at bounding box center [760, 363] width 80 height 61
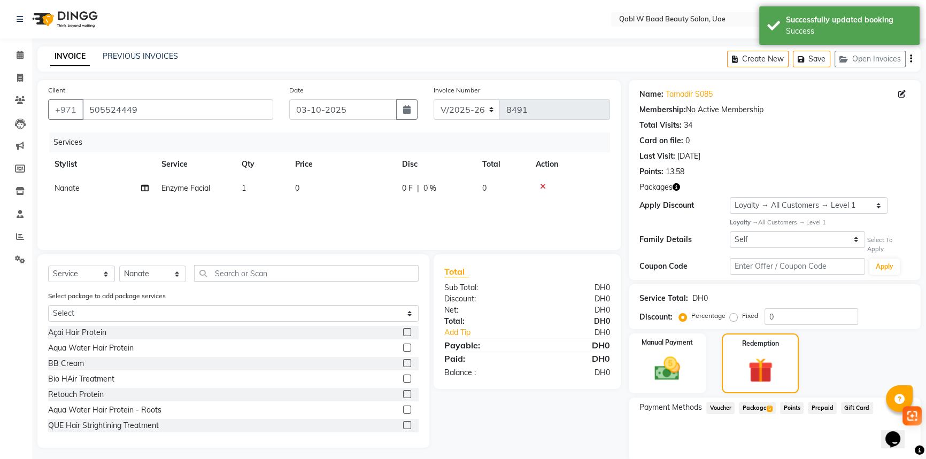
click at [754, 402] on span "Package 5" at bounding box center [757, 408] width 37 height 12
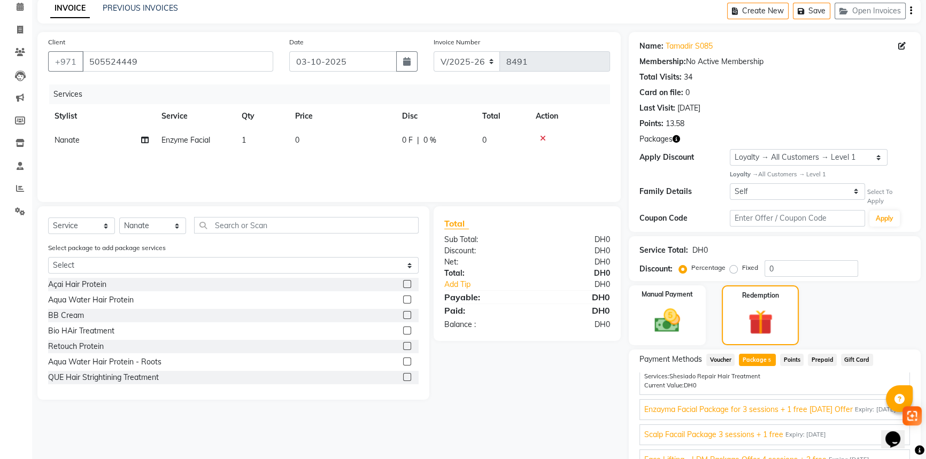
scroll to position [120, 0]
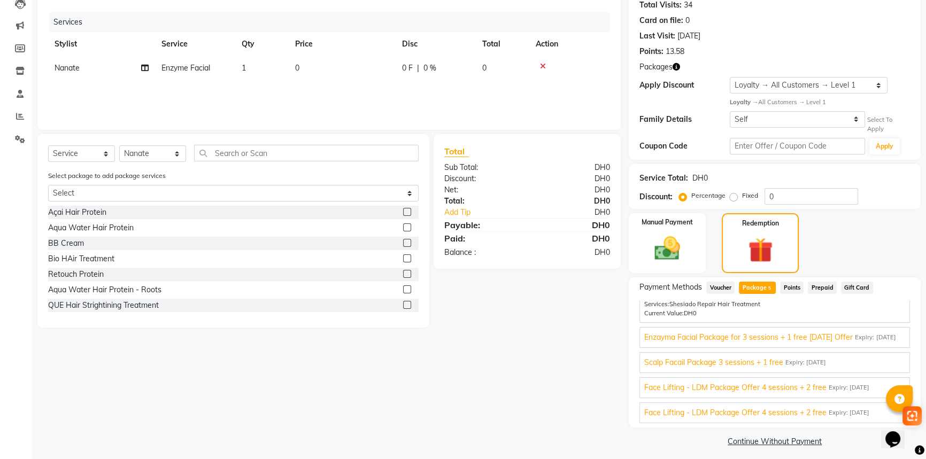
click at [683, 332] on span "Enzayma Facial Package for 3 sessions + 1 free [DATE] Offer" at bounding box center [748, 337] width 209 height 11
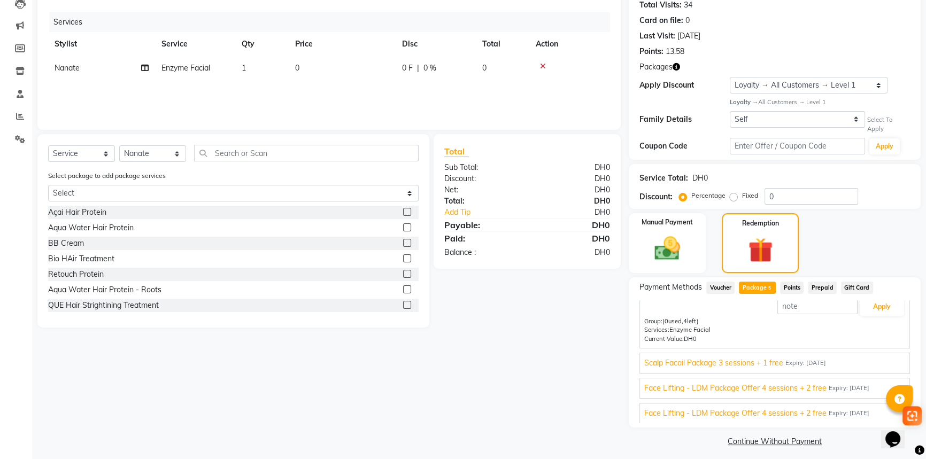
scroll to position [47, 0]
click at [860, 307] on button "Apply" at bounding box center [882, 309] width 44 height 18
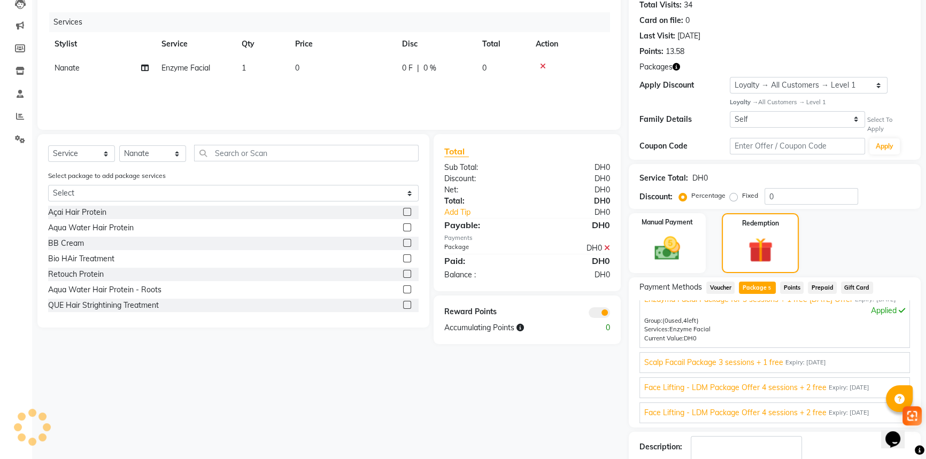
scroll to position [165, 0]
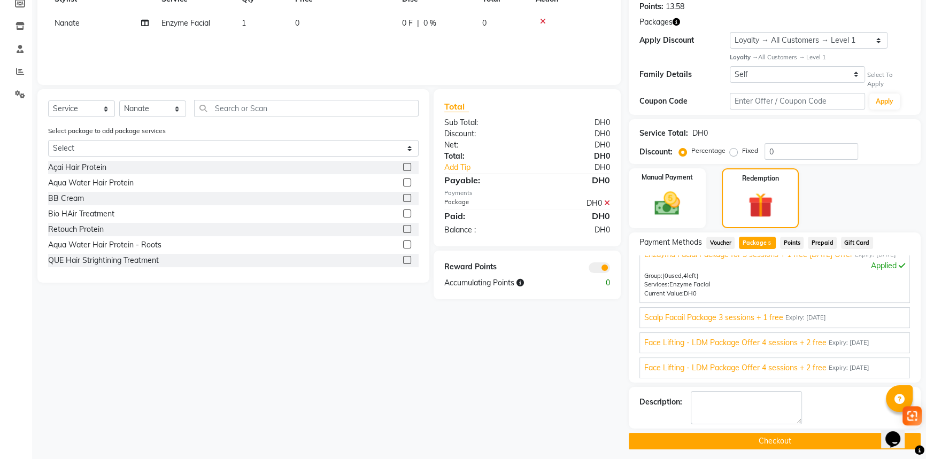
click at [750, 434] on button "Checkout" at bounding box center [775, 441] width 292 height 17
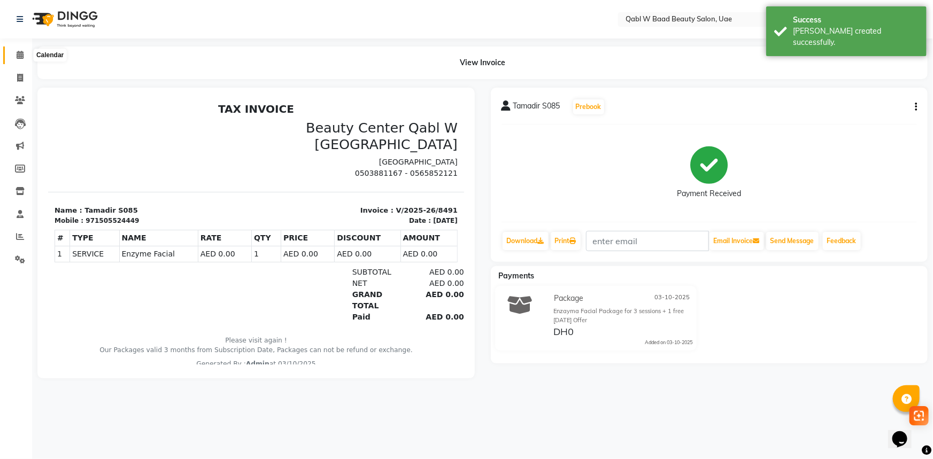
drag, startPoint x: 13, startPoint y: 50, endPoint x: 50, endPoint y: 58, distance: 37.9
click at [13, 50] on span at bounding box center [20, 55] width 19 height 12
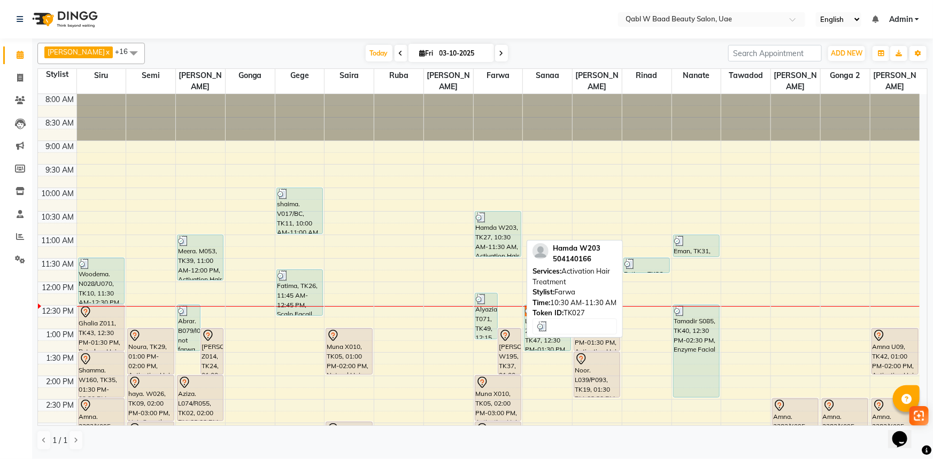
click at [502, 230] on div "Hamda W203, TK27, 10:30 AM-11:30 AM, Activation Hair Treatment" at bounding box center [497, 234] width 45 height 45
select select "3"
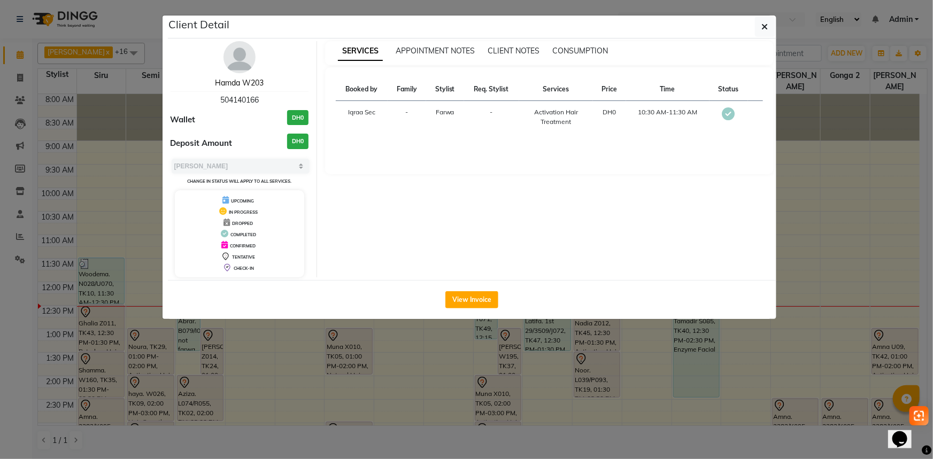
click at [258, 86] on link "Hamda W203" at bounding box center [239, 83] width 49 height 10
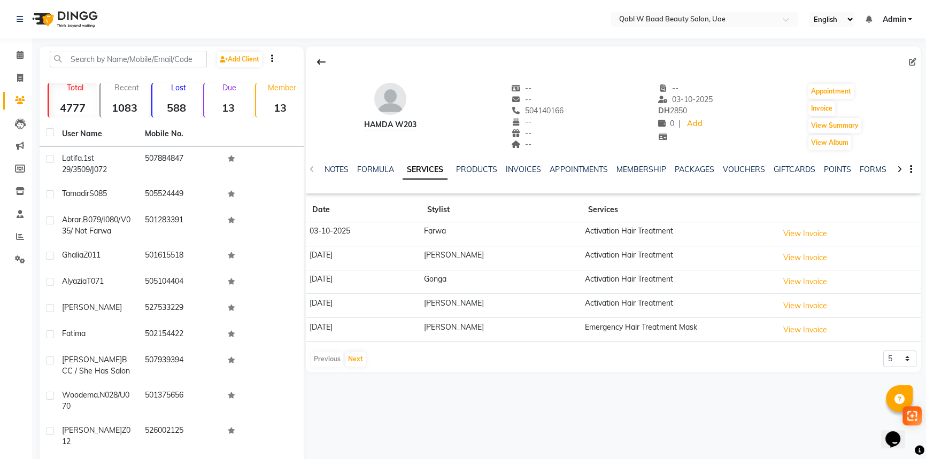
click at [881, 355] on div "Previous Next 5 10 50 100 500" at bounding box center [613, 359] width 606 height 17
click at [896, 361] on select "5 10 50 100 500" at bounding box center [899, 359] width 33 height 17
select select "100"
click at [883, 351] on select "5 10 50 100 500" at bounding box center [899, 359] width 33 height 17
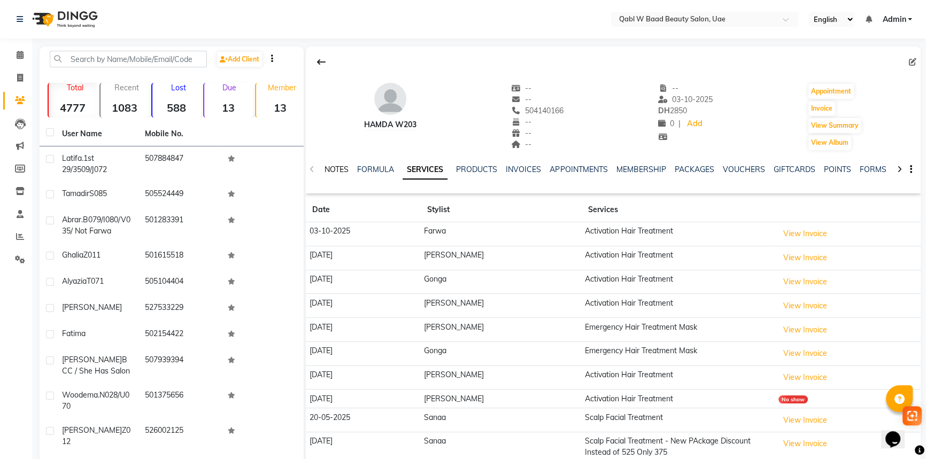
click at [340, 166] on link "NOTES" at bounding box center [337, 170] width 24 height 10
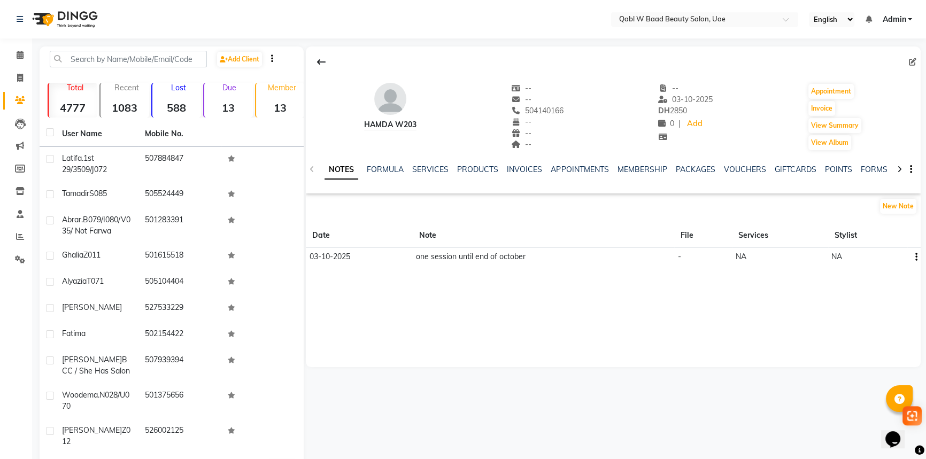
click at [911, 256] on button "button" at bounding box center [914, 256] width 6 height 11
click at [892, 259] on div "Edit" at bounding box center [890, 256] width 17 height 13
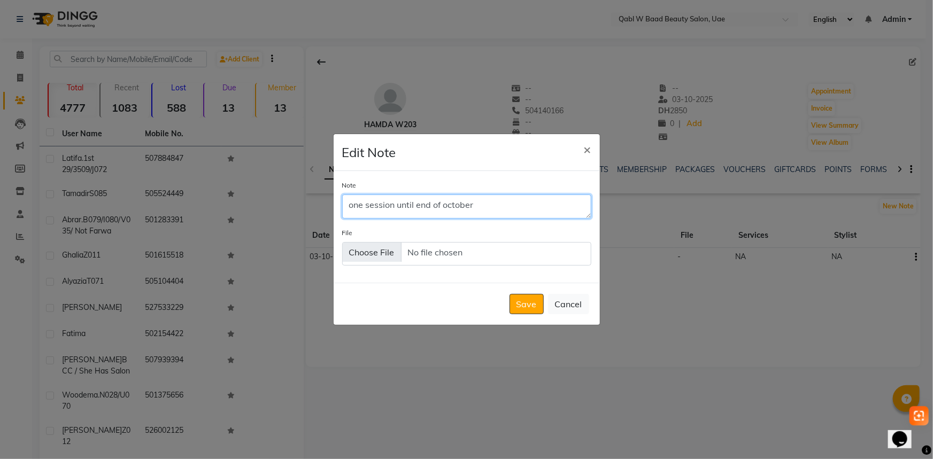
drag, startPoint x: 386, startPoint y: 204, endPoint x: 281, endPoint y: 203, distance: 104.8
click at [281, 203] on ngb-modal-window "Edit Note × Note one session until end of october File Save Cancel" at bounding box center [466, 229] width 933 height 459
click at [335, 211] on div "Note one session until end of october File" at bounding box center [467, 227] width 266 height 112
click at [361, 207] on textarea "one session until end of october" at bounding box center [466, 207] width 249 height 24
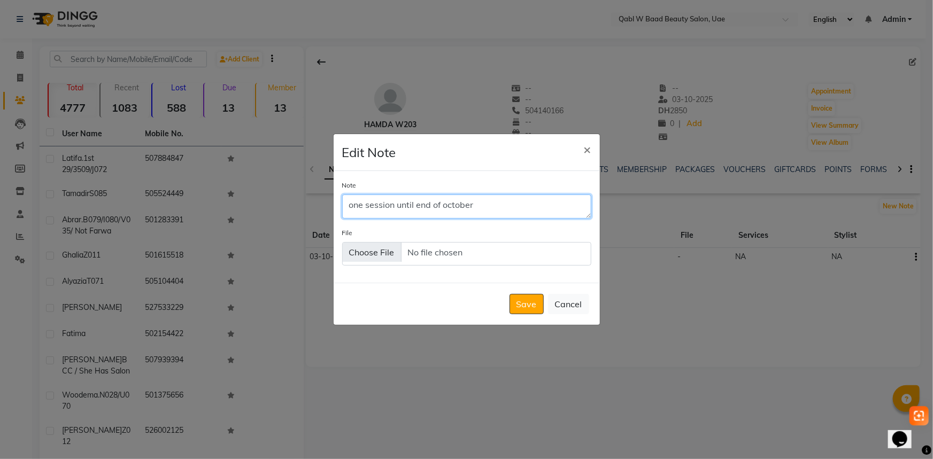
click at [351, 209] on textarea "one session until end of october" at bounding box center [466, 207] width 249 height 24
type textarea "more 2 session until end of october"
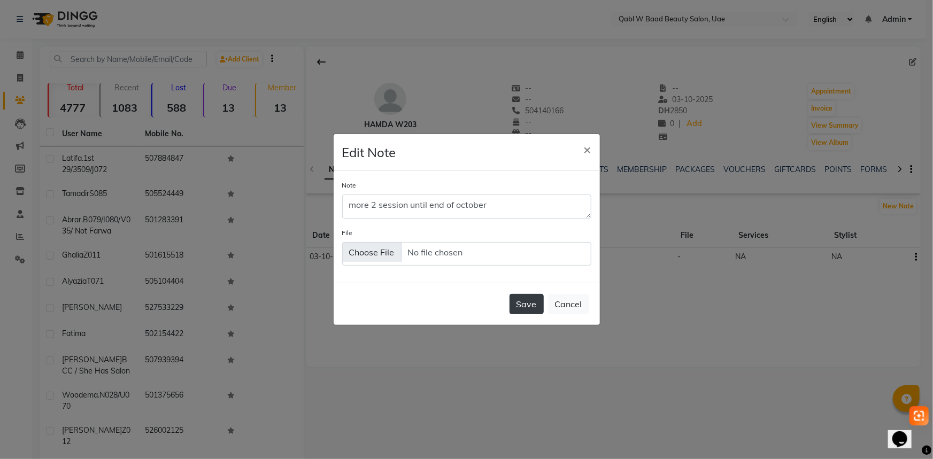
click at [529, 309] on button "Save" at bounding box center [527, 304] width 34 height 20
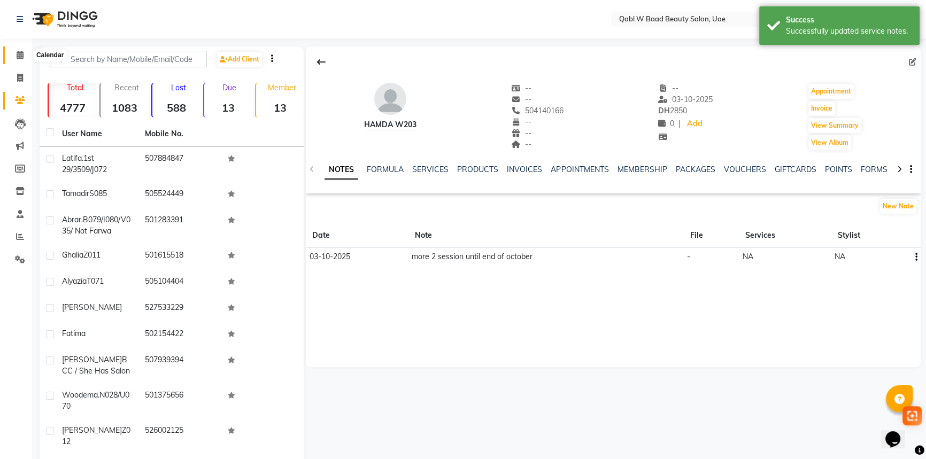
click at [13, 52] on span at bounding box center [20, 55] width 19 height 12
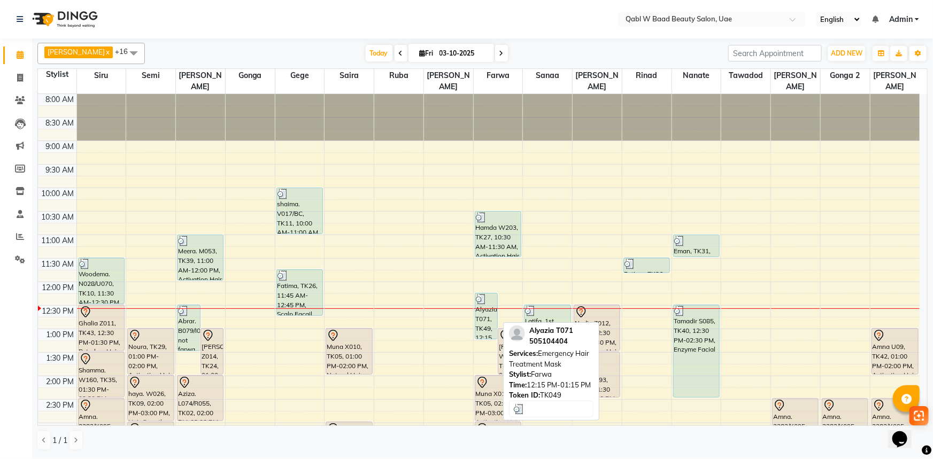
click at [491, 303] on div "Alyazia T071, TK49, 12:15 PM-01:15 PM, Emergency Hair Treatment Mask" at bounding box center [486, 316] width 22 height 45
select select "3"
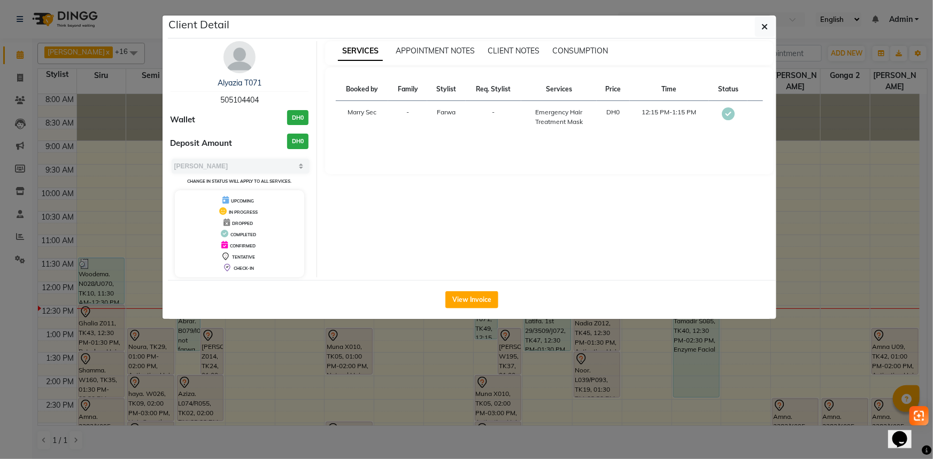
click at [250, 94] on div "Alyazia T071 505104404" at bounding box center [240, 92] width 138 height 28
click at [250, 103] on span "505104404" at bounding box center [239, 100] width 38 height 10
copy span "505104404"
click at [60, 126] on ngb-modal-window "Client Detail Alyazia T071 505104404 Wallet DH0 Deposit Amount DH0 Select MARK …" at bounding box center [466, 229] width 933 height 459
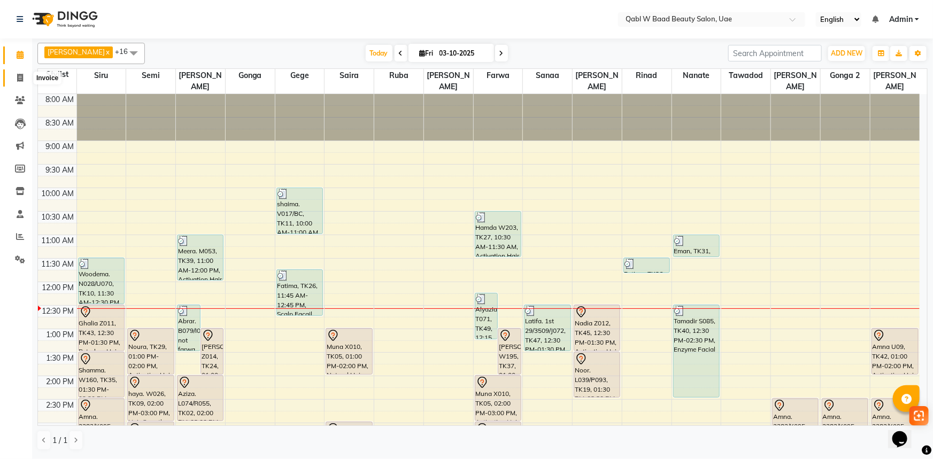
click at [21, 78] on icon at bounding box center [20, 78] width 6 height 8
select select "service"
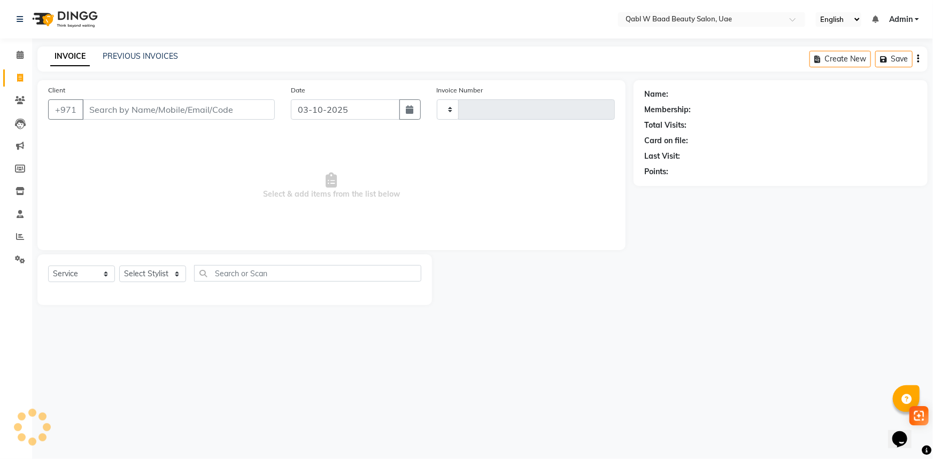
type input "8493"
select select "6969"
click at [199, 106] on input "Client" at bounding box center [178, 109] width 192 height 20
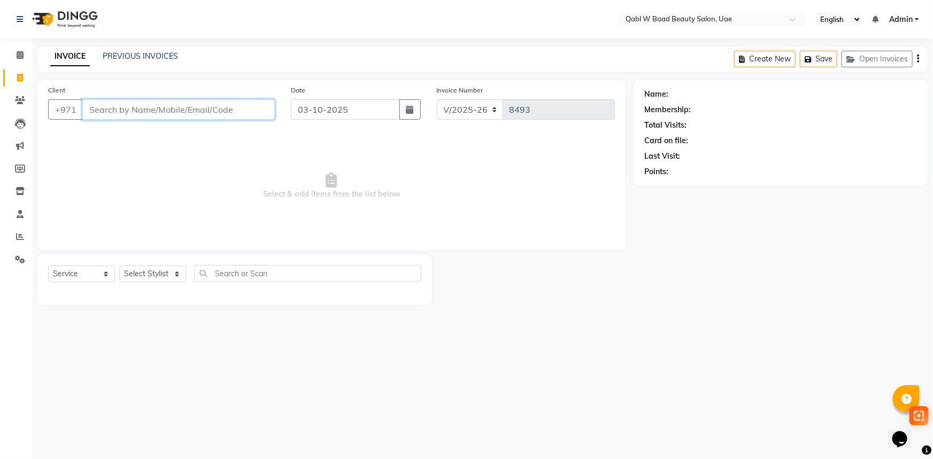
paste input "505104404"
type input "505104404"
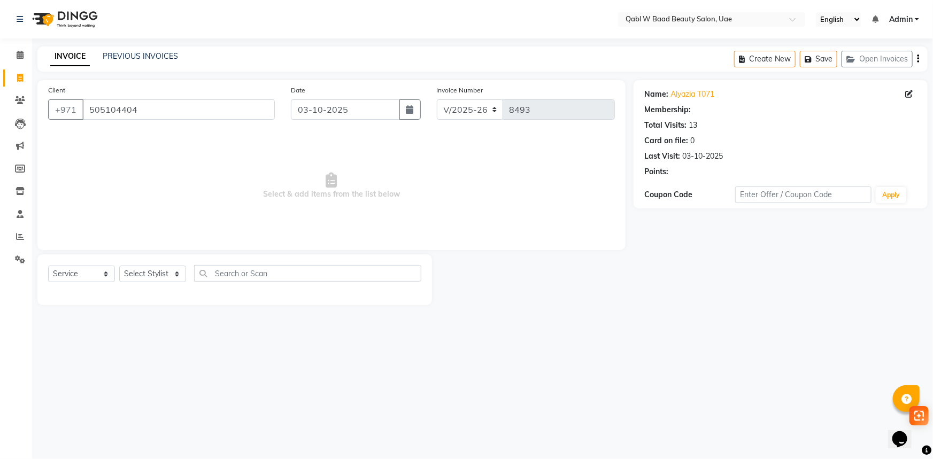
select select "1: Object"
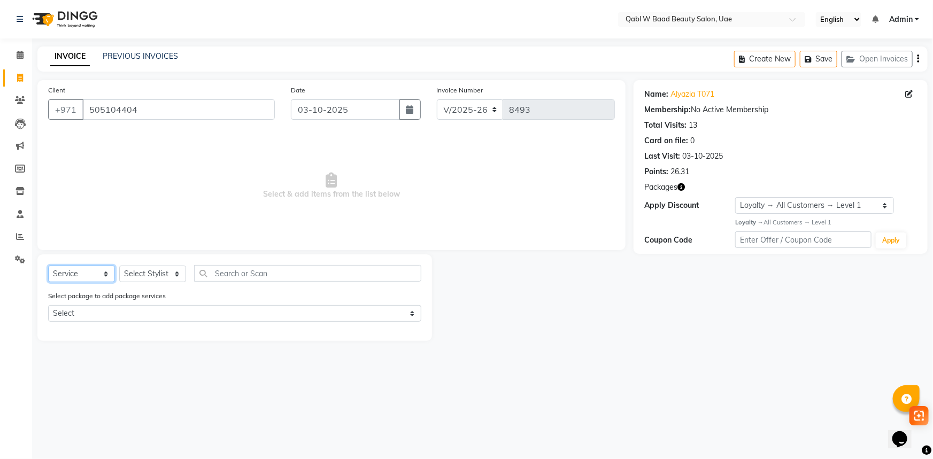
click at [86, 279] on select "Select Service Product Membership Package Voucher Prepaid Gift Card" at bounding box center [81, 274] width 67 height 17
select select "package"
click at [48, 266] on select "Select Service Product Membership Package Voucher Prepaid Gift Card" at bounding box center [81, 274] width 67 height 17
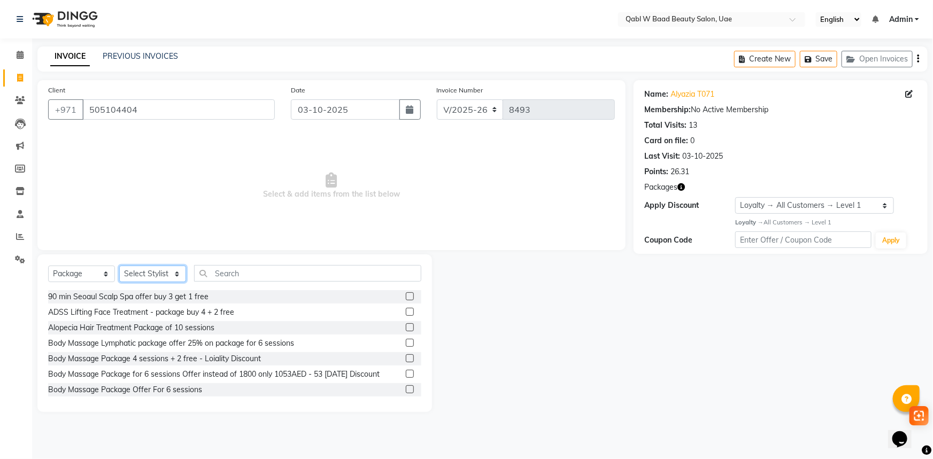
click at [160, 271] on select "Select Stylist Asia [PERSON_NAME] [PERSON_NAME] [PERSON_NAME] 2 Iqraa Sec [PERS…" at bounding box center [152, 274] width 67 height 17
select select "57630"
click at [119, 266] on select "Select Stylist Asia [PERSON_NAME] [PERSON_NAME] [PERSON_NAME] 2 Iqraa Sec [PERS…" at bounding box center [152, 274] width 67 height 17
click at [240, 262] on div "Select Service Product Membership Package Voucher Prepaid Gift Card Select Styl…" at bounding box center [234, 334] width 395 height 158
click at [242, 266] on input "text" at bounding box center [307, 273] width 227 height 17
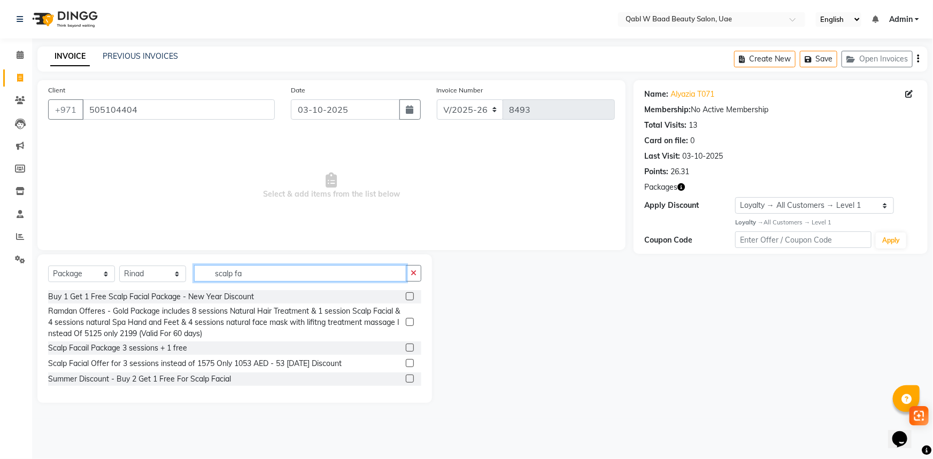
type input "scalp fa"
click at [412, 349] on label at bounding box center [410, 348] width 8 height 8
click at [412, 349] on input "checkbox" at bounding box center [409, 348] width 7 height 7
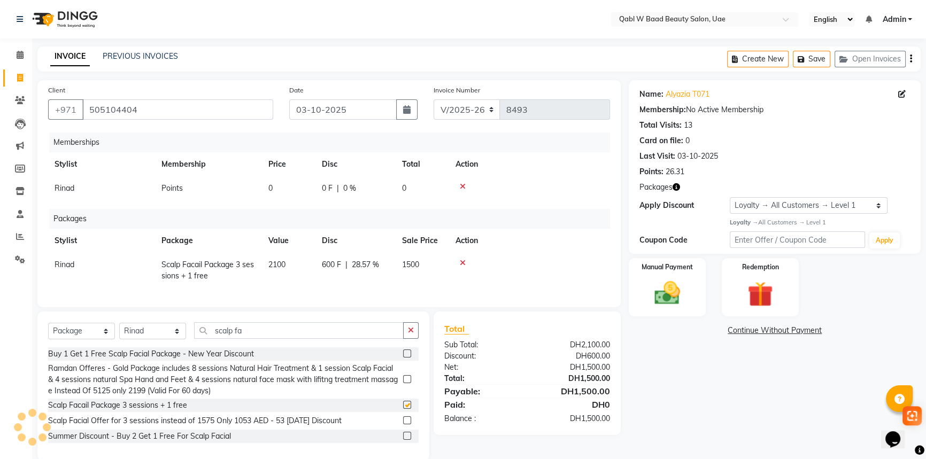
checkbox input "false"
click at [465, 187] on icon at bounding box center [463, 186] width 6 height 7
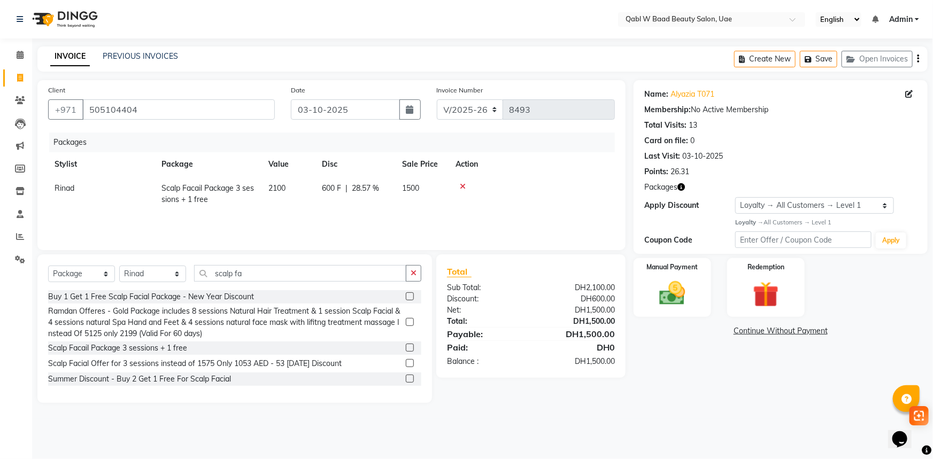
click at [334, 189] on span "600 F" at bounding box center [331, 188] width 19 height 11
select select "57630"
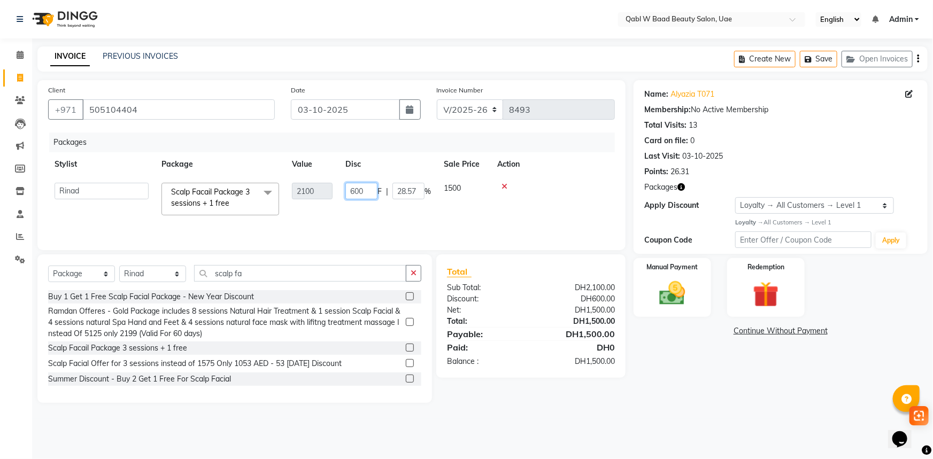
click at [369, 191] on input "600" at bounding box center [361, 191] width 32 height 17
click at [356, 194] on input "600" at bounding box center [361, 191] width 32 height 17
type input "525"
click at [391, 218] on div "Packages Stylist Package Value Disc Sale Price Action Asia Aysha Belien Belien …" at bounding box center [331, 186] width 567 height 107
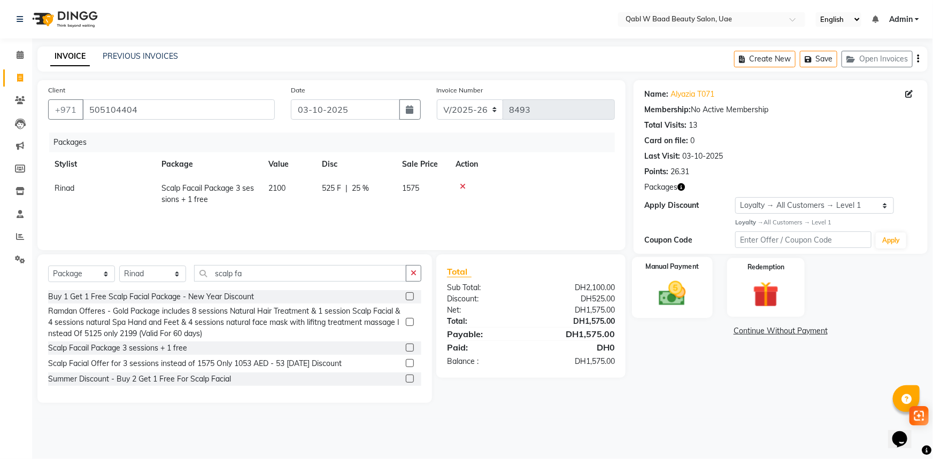
click at [679, 305] on img at bounding box center [673, 293] width 44 height 31
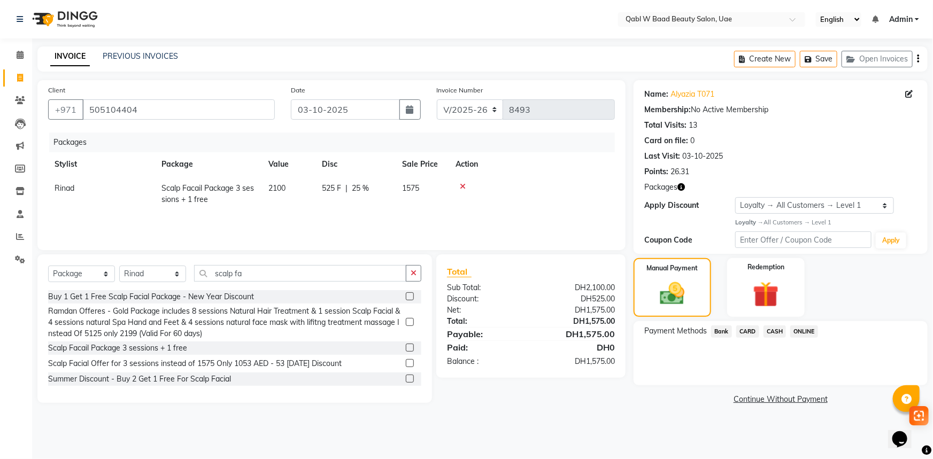
click at [752, 330] on span "CARD" at bounding box center [747, 332] width 23 height 12
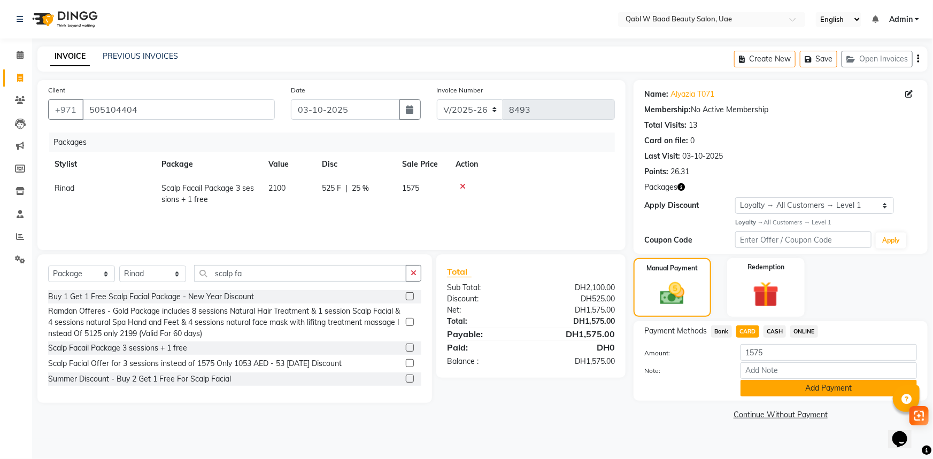
click at [805, 393] on button "Add Payment" at bounding box center [829, 388] width 176 height 17
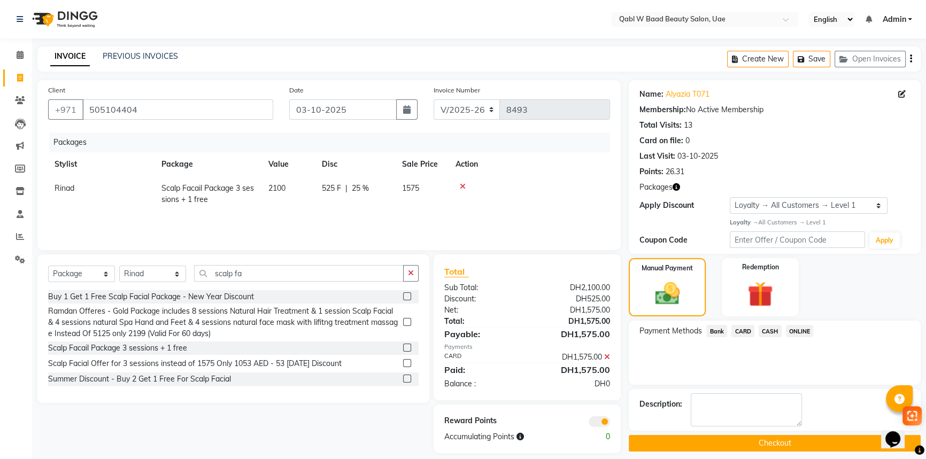
drag, startPoint x: 807, startPoint y: 428, endPoint x: 807, endPoint y: 440, distance: 11.8
click at [807, 428] on div "Description:" at bounding box center [775, 410] width 292 height 42
click at [806, 441] on button "Checkout" at bounding box center [775, 443] width 292 height 17
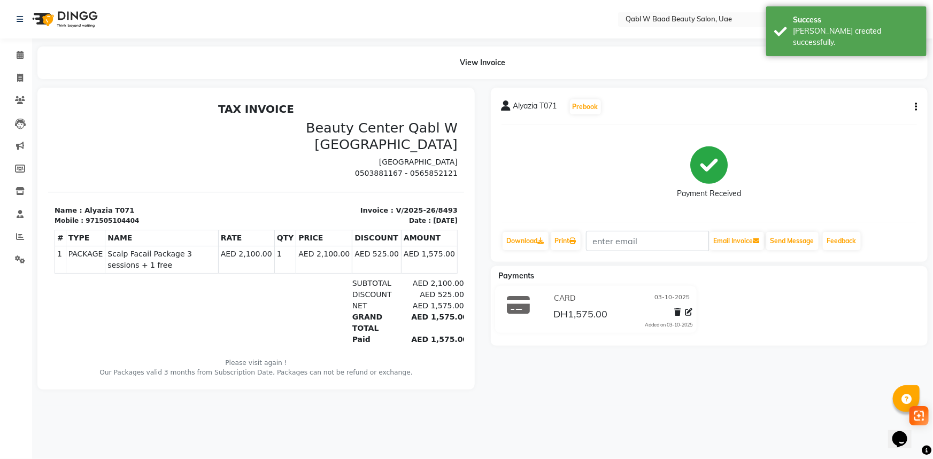
click at [534, 228] on div "Alyazia T071 Prebook Payment Received Download Print Email Invoice Send Message…" at bounding box center [709, 175] width 437 height 174
click at [534, 242] on link "Download" at bounding box center [526, 241] width 46 height 18
click at [97, 221] on div "971505104404" at bounding box center [111, 220] width 53 height 10
click at [16, 61] on link "Calendar" at bounding box center [16, 56] width 26 height 18
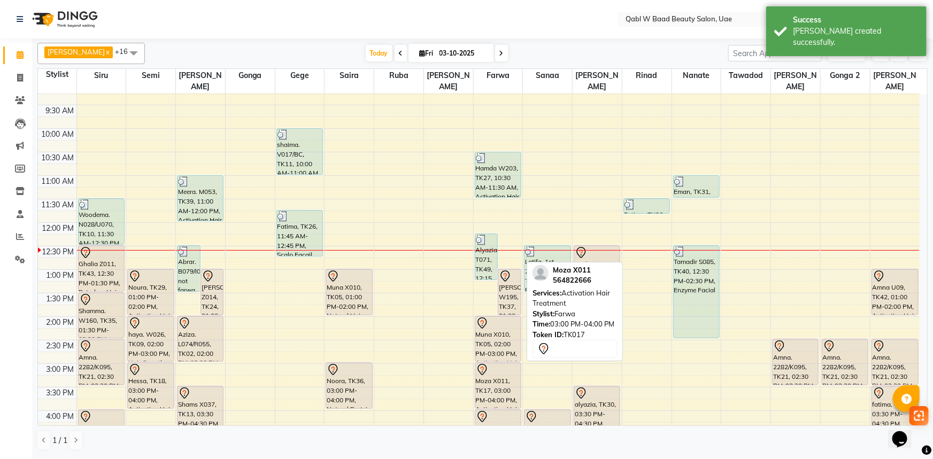
scroll to position [145, 0]
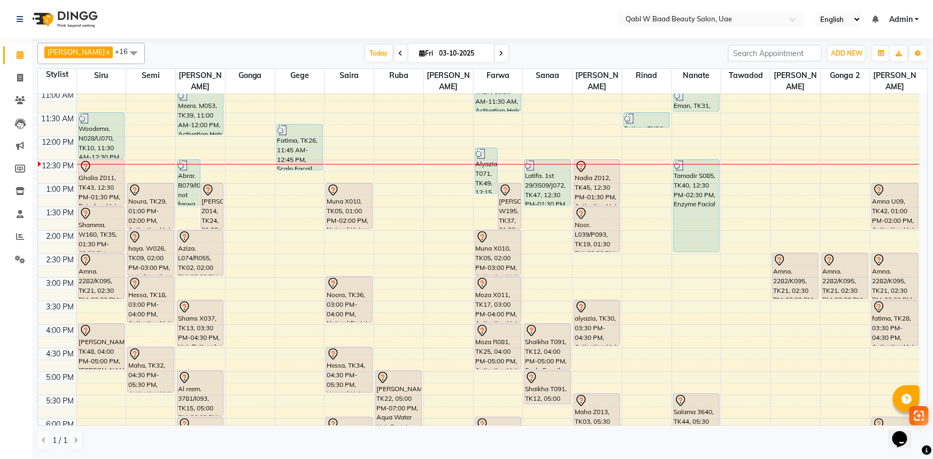
click at [494, 24] on nav "Select Location × Qabl W Baad Beauty Salon, Uae English ENGLISH Español العربية…" at bounding box center [466, 19] width 933 height 38
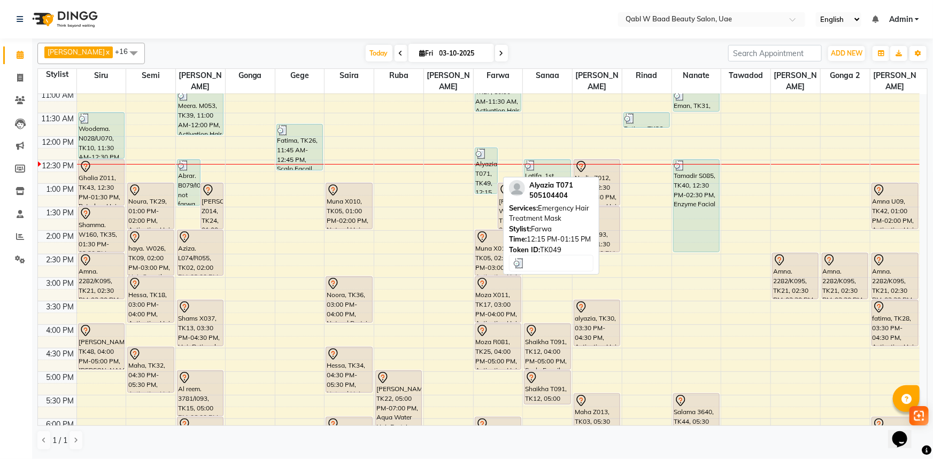
click at [484, 161] on div "Alyazia T071, TK49, 12:15 PM-01:15 PM, Emergency Hair Treatment Mask" at bounding box center [486, 170] width 22 height 45
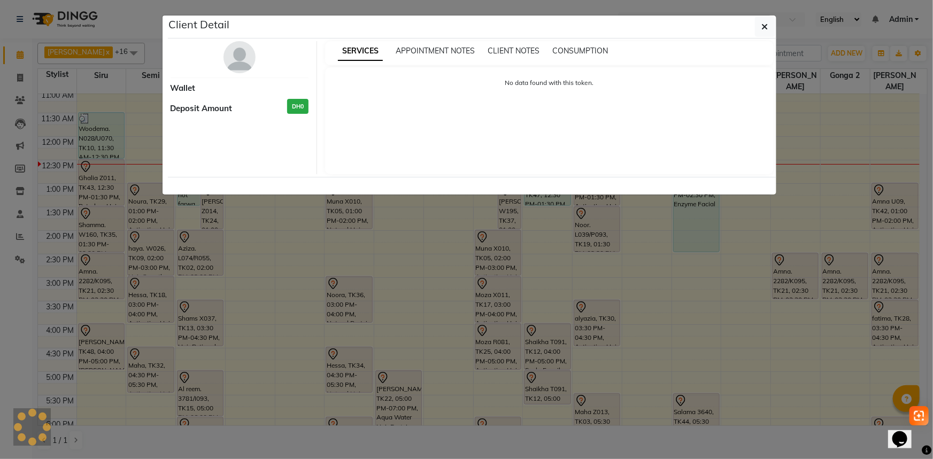
select select "3"
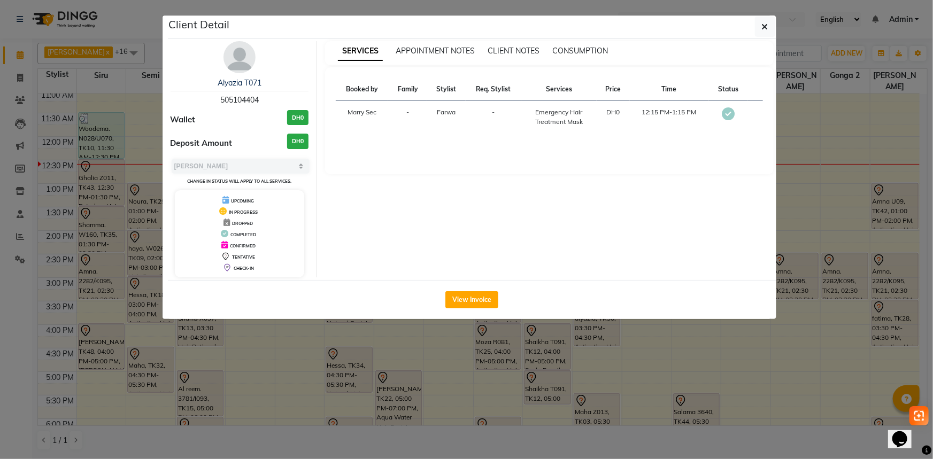
drag, startPoint x: 111, startPoint y: 35, endPoint x: 117, endPoint y: 37, distance: 6.3
click at [111, 35] on ngb-modal-window "Client Detail Alyazia T071 505104404 Wallet DH0 Deposit Amount DH0 Select MARK …" at bounding box center [466, 229] width 933 height 459
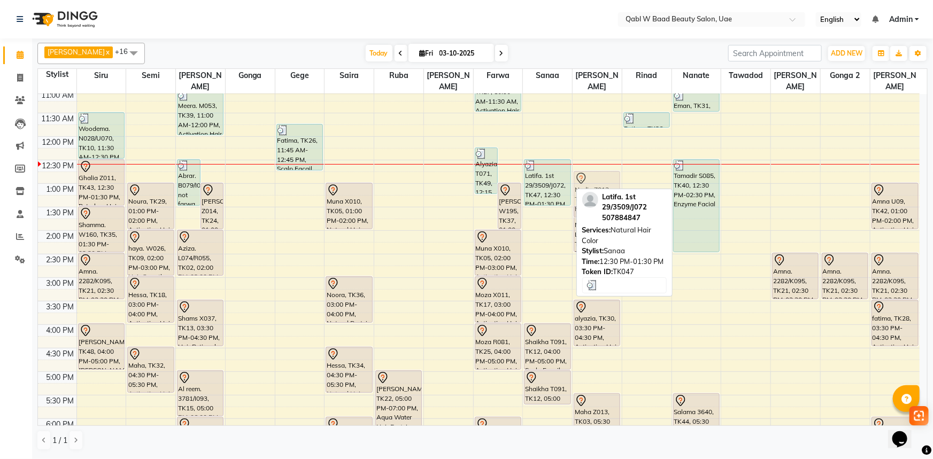
drag, startPoint x: 599, startPoint y: 173, endPoint x: 579, endPoint y: 181, distance: 21.3
click at [579, 181] on div "Nadia Z012, TK45, 12:30 PM-01:30 PM, Activation Hair Treatment Noor. L039/P093,…" at bounding box center [597, 325] width 49 height 752
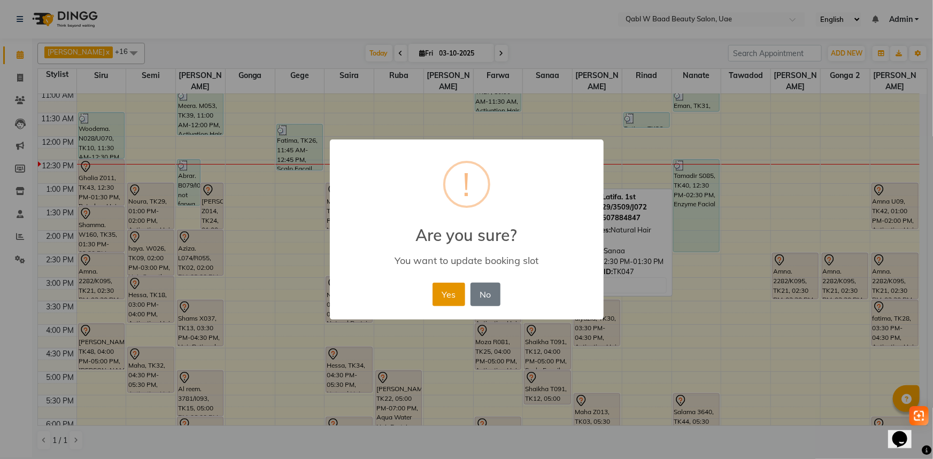
click at [440, 288] on button "Yes" at bounding box center [449, 295] width 33 height 24
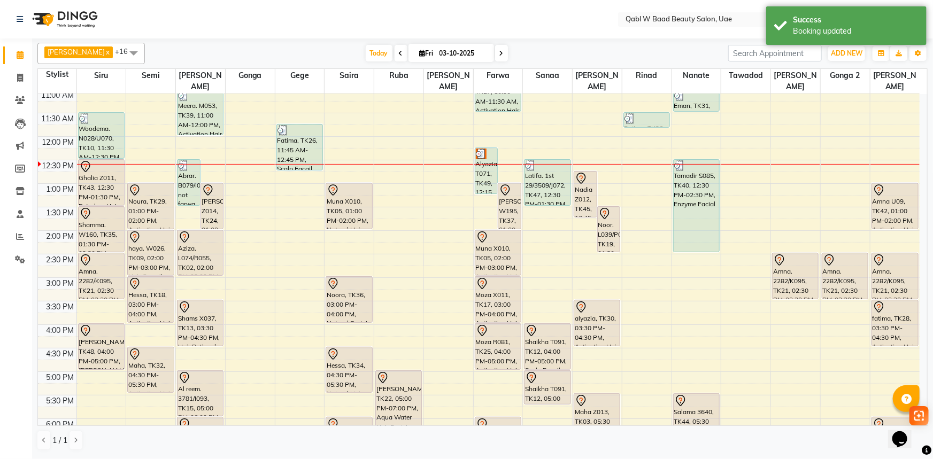
drag, startPoint x: 572, startPoint y: 171, endPoint x: 572, endPoint y: 157, distance: 14.4
drag, startPoint x: 572, startPoint y: 157, endPoint x: 609, endPoint y: 26, distance: 135.6
click at [609, 26] on nav "Select Location × Qabl W Baad Beauty Salon, Uae English ENGLISH Español العربية…" at bounding box center [466, 19] width 933 height 38
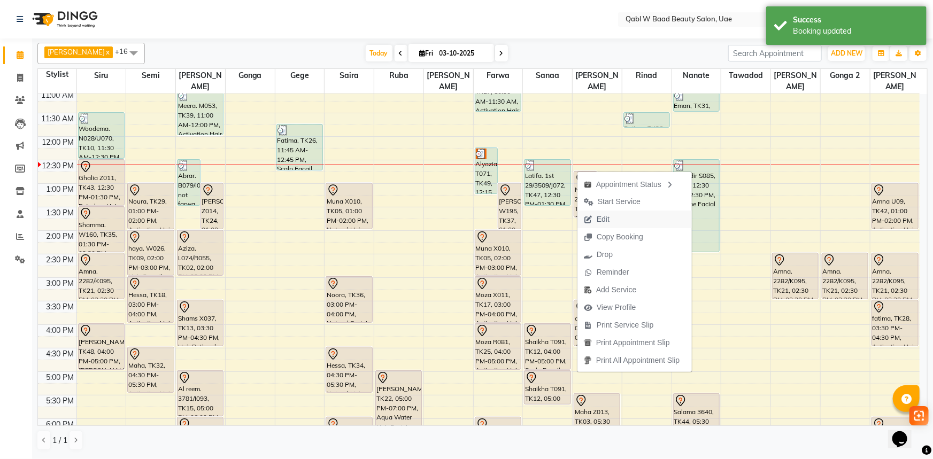
click at [600, 220] on span "Edit" at bounding box center [603, 219] width 13 height 11
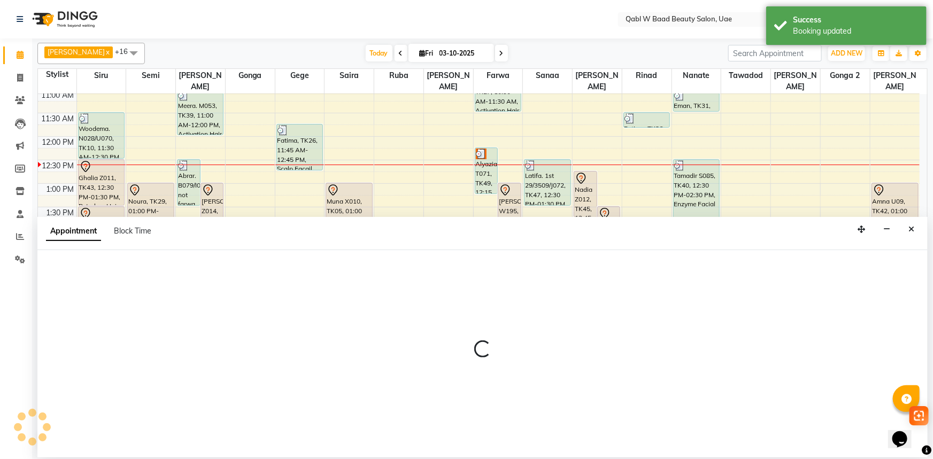
select select "tentative"
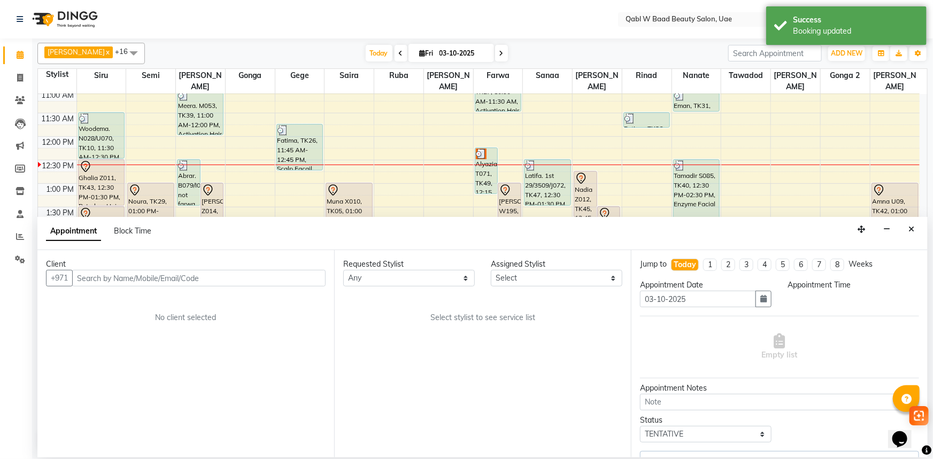
select select "56794"
select select "765"
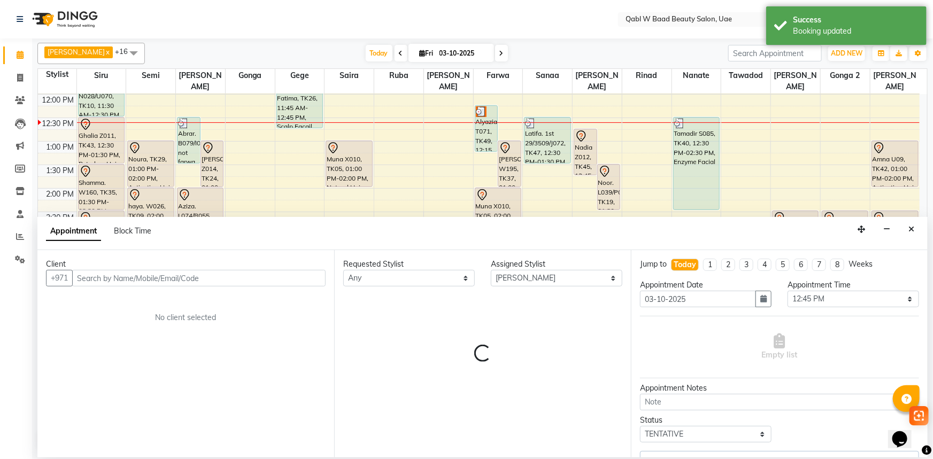
select select "3492"
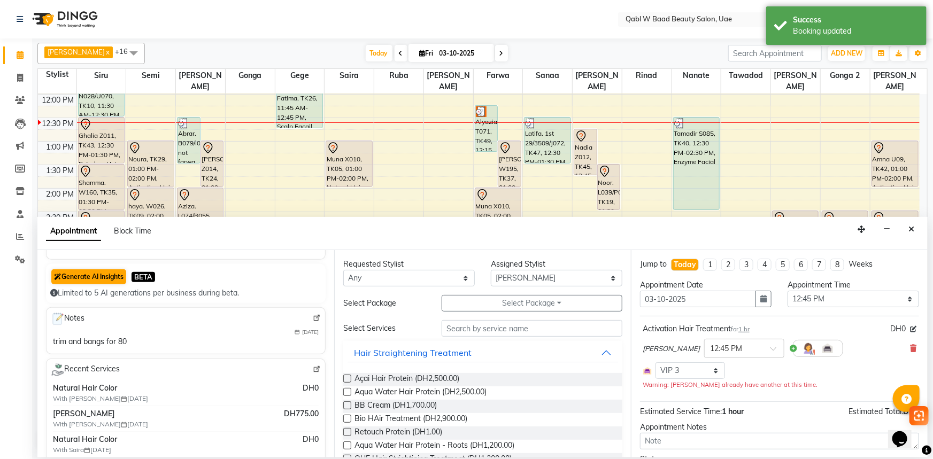
scroll to position [97, 0]
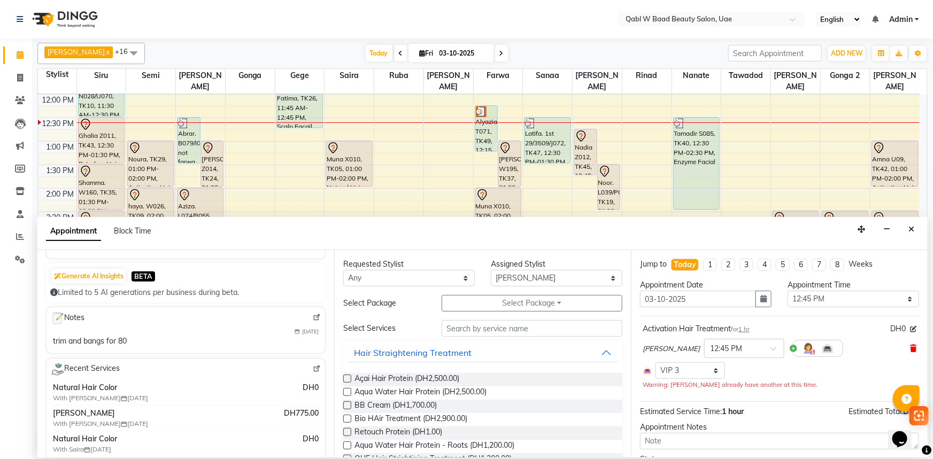
click at [910, 345] on icon at bounding box center [913, 348] width 6 height 7
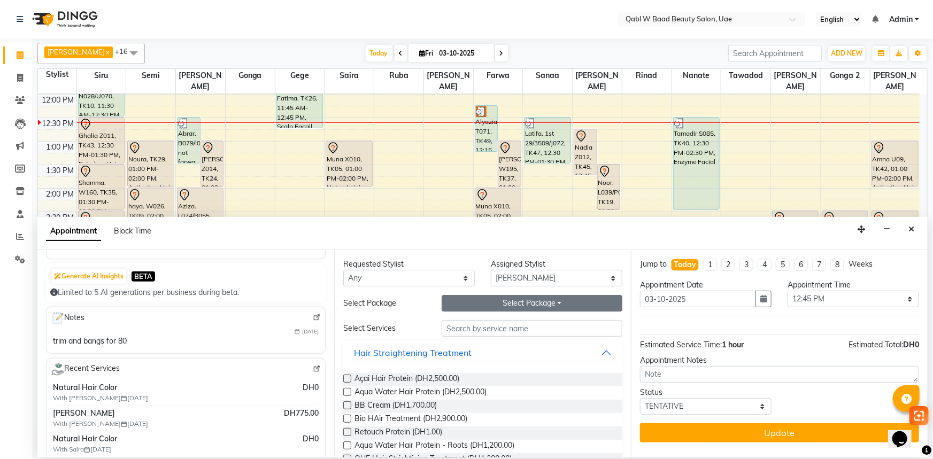
click at [530, 302] on button "Select Package Toggle Dropdown" at bounding box center [532, 303] width 181 height 17
click at [526, 326] on li "Natural Hair Color Package 6 sessions" at bounding box center [526, 326] width 169 height 16
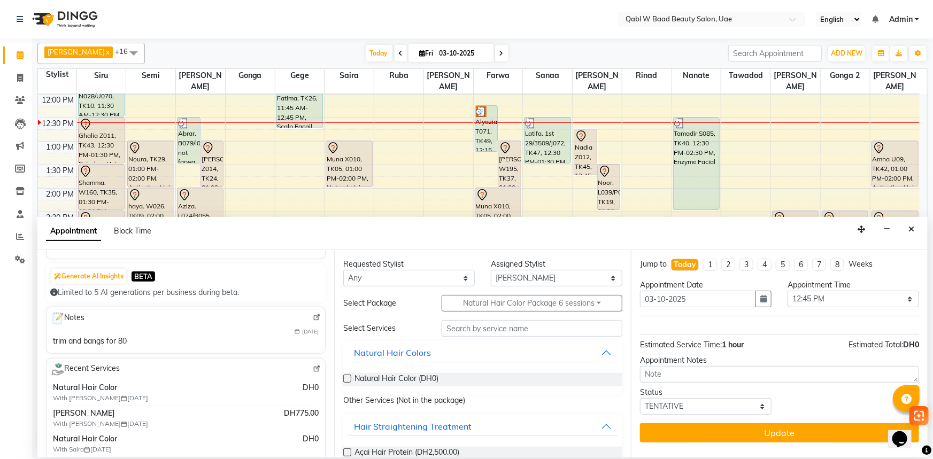
click at [417, 372] on div "Natural Hair Color (DH0)" at bounding box center [482, 380] width 279 height 30
click at [403, 378] on span "Natural Hair Color (DH0)" at bounding box center [397, 379] width 84 height 13
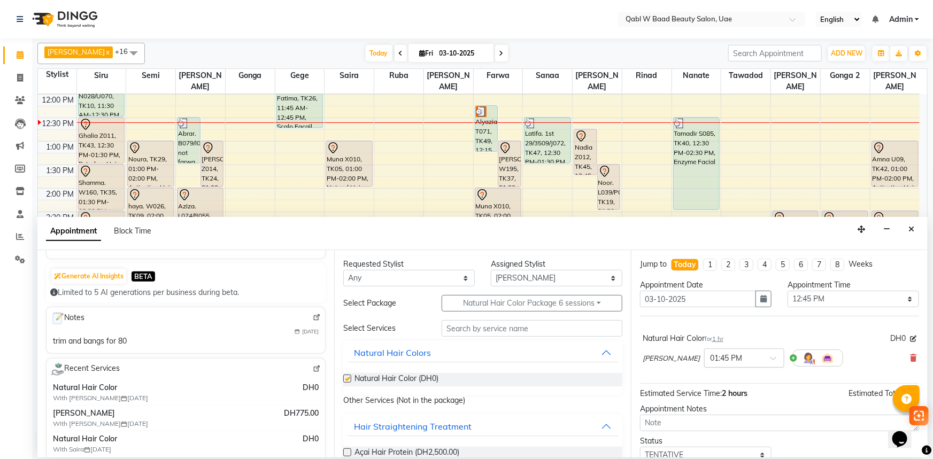
checkbox input "false"
click at [710, 364] on div "× 01:45 PM" at bounding box center [726, 358] width 32 height 11
click at [705, 379] on div "12:30 PM" at bounding box center [744, 375] width 79 height 20
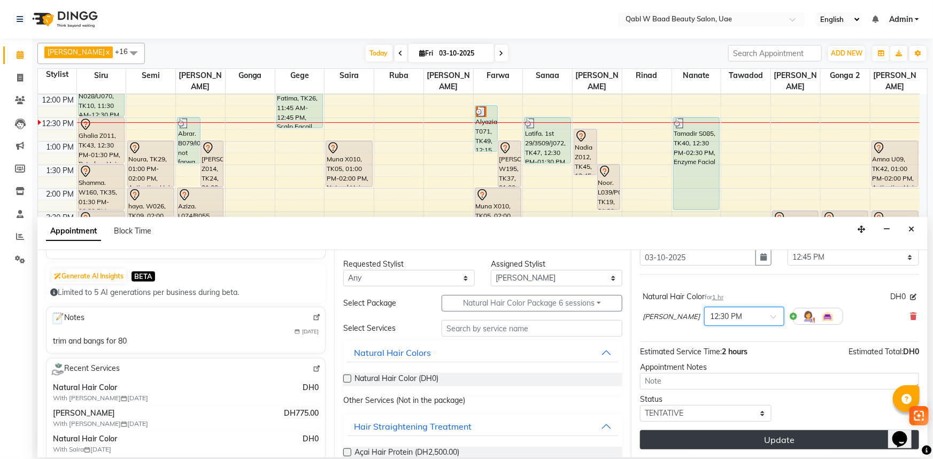
click at [719, 435] on button "Update" at bounding box center [779, 439] width 279 height 19
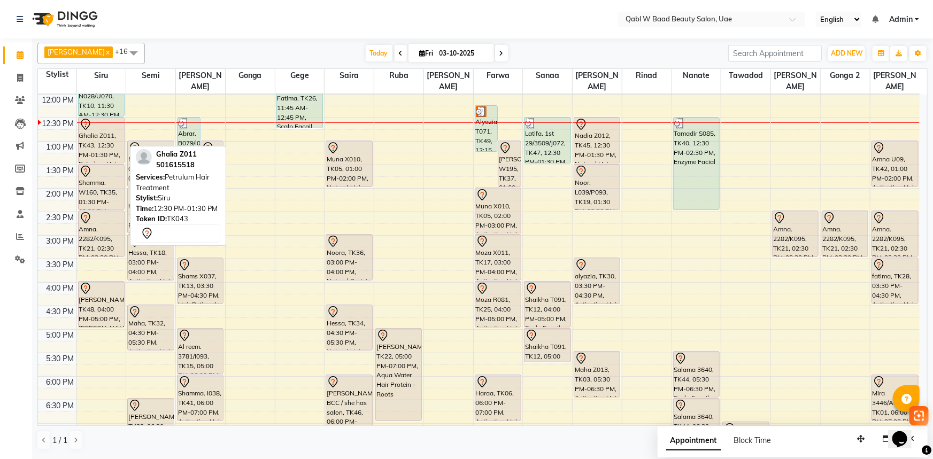
click at [91, 127] on div "Ghalia Z011, TK43, 12:30 PM-01:30 PM, Petrulum Hair Treatment" at bounding box center [101, 140] width 45 height 45
select select "7"
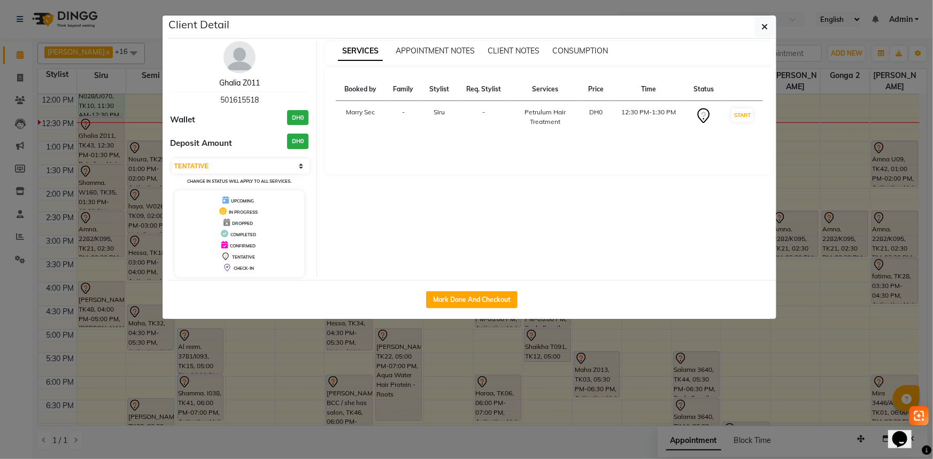
click at [229, 84] on link "Ghalia Z011" at bounding box center [239, 83] width 41 height 10
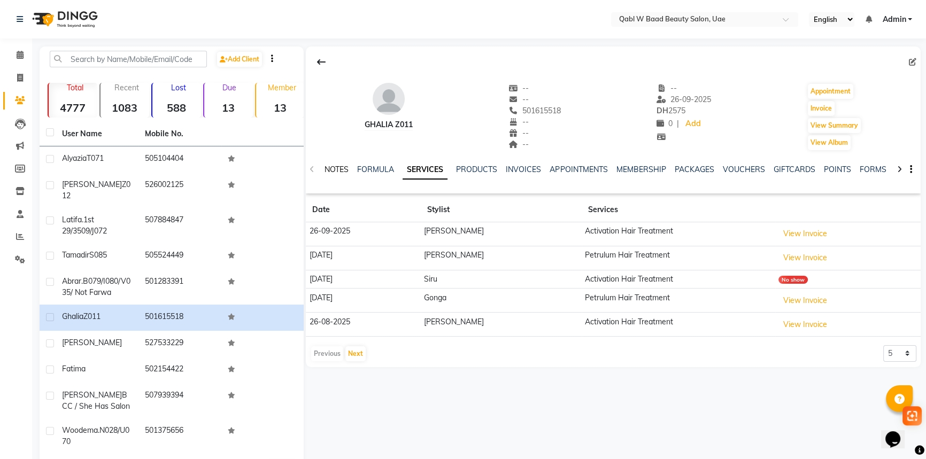
click at [334, 166] on link "NOTES" at bounding box center [337, 170] width 24 height 10
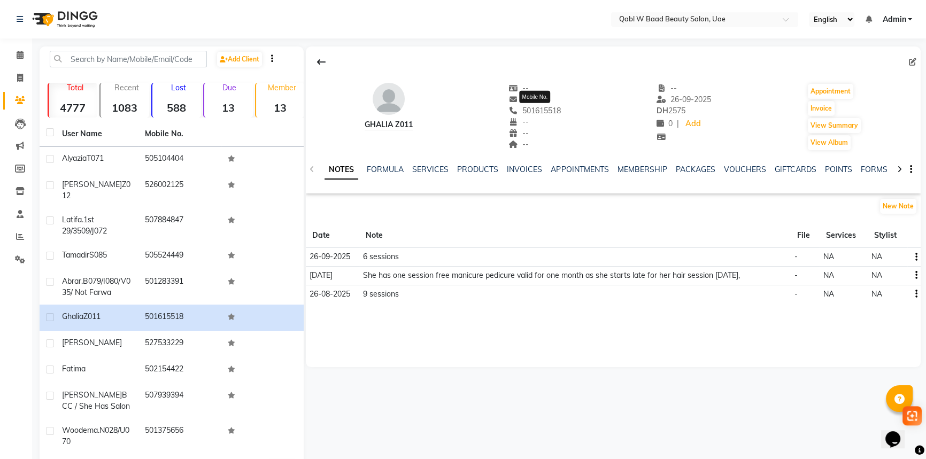
click at [533, 110] on span "501615518" at bounding box center [535, 111] width 52 height 10
drag, startPoint x: 371, startPoint y: 272, endPoint x: 461, endPoint y: 272, distance: 89.8
click at [461, 272] on td "She has one session free manicure pedicure valid for one month as she starts la…" at bounding box center [575, 275] width 432 height 19
click at [485, 276] on td "She has one session free manicure pedicure valid for one month as she starts la…" at bounding box center [575, 275] width 432 height 19
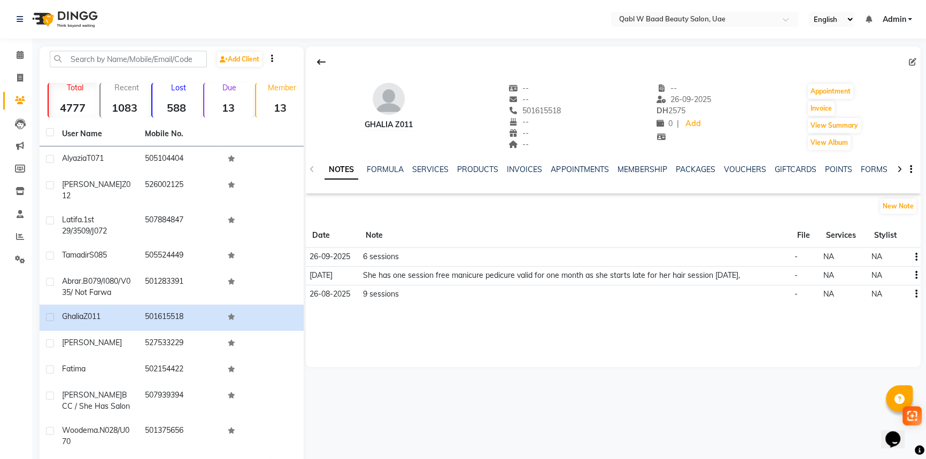
click at [580, 279] on td "She has one session free manicure pedicure valid for one month as she starts la…" at bounding box center [575, 275] width 432 height 19
click at [499, 166] on ul "NOTES FORMULA SERVICES PRODUCTS INVOICES APPOINTMENTS MEMBERSHIP PACKAGES VOUCH…" at bounding box center [664, 169] width 679 height 11
click at [517, 167] on link "INVOICES" at bounding box center [524, 170] width 35 height 10
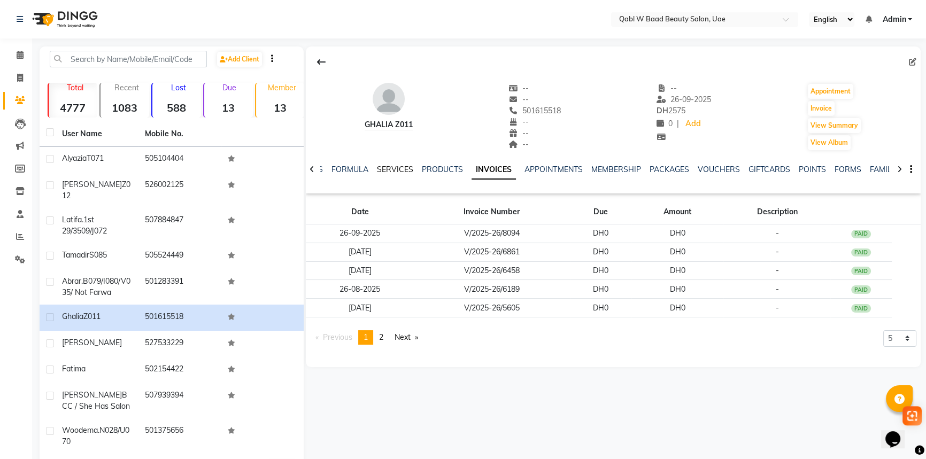
click at [396, 166] on link "SERVICES" at bounding box center [395, 170] width 36 height 10
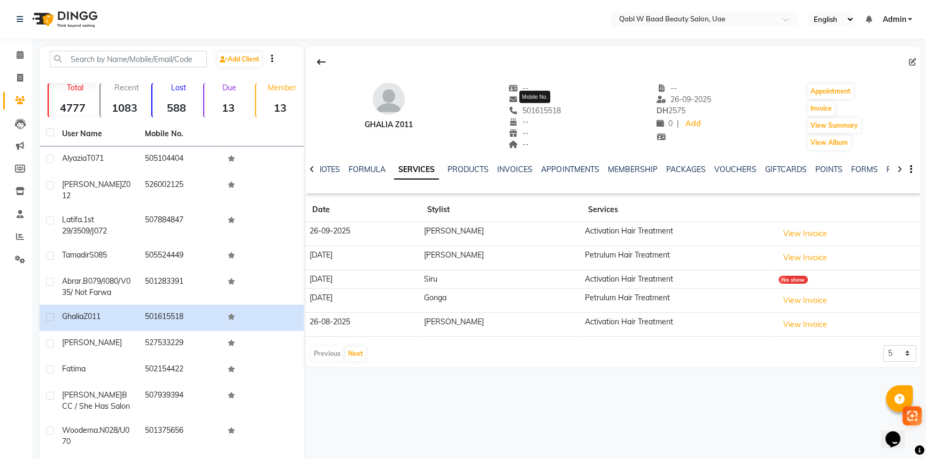
click at [543, 114] on span "501615518" at bounding box center [535, 111] width 52 height 10
click at [18, 58] on icon at bounding box center [20, 55] width 7 height 8
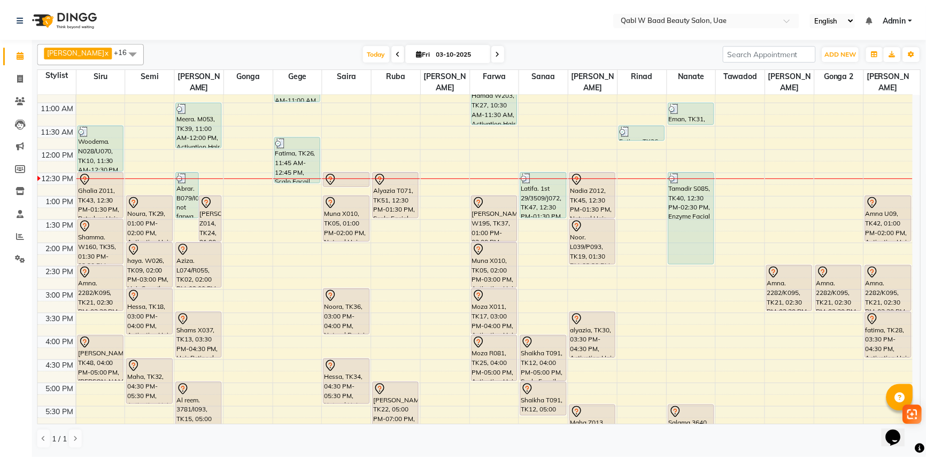
scroll to position [194, 0]
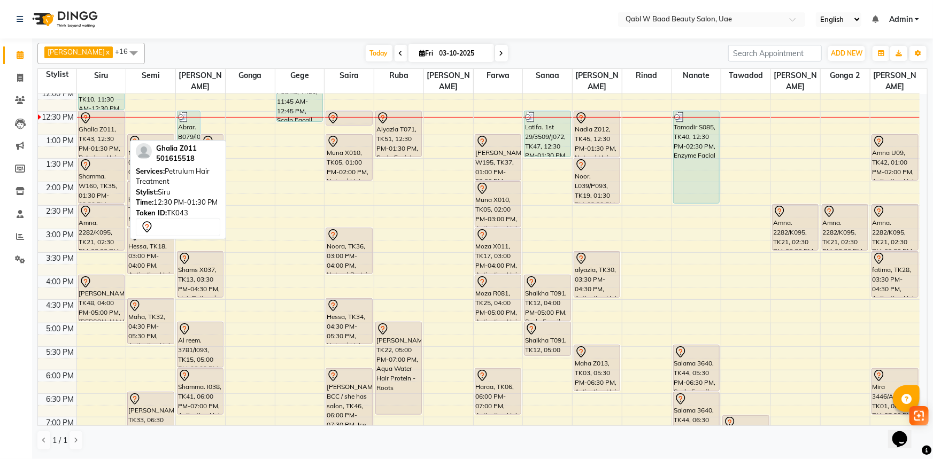
click at [95, 119] on div "Ghalia Z011, TK43, 12:30 PM-01:30 PM, Petrulum Hair Treatment" at bounding box center [101, 133] width 45 height 45
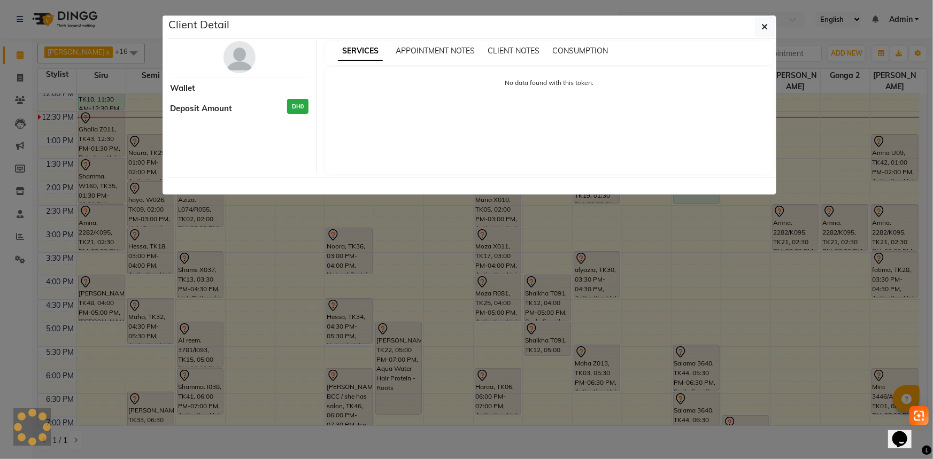
select select "7"
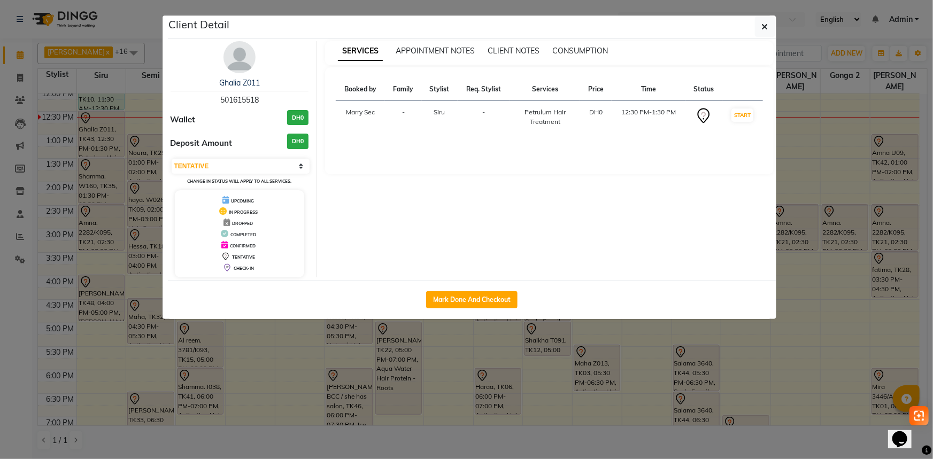
click at [224, 103] on span "501615518" at bounding box center [239, 100] width 38 height 10
click at [86, 105] on ngb-modal-window "Client Detail Ghalia Z011 501615518 Wallet DH0 Deposit Amount DH0 Select IN SER…" at bounding box center [466, 229] width 933 height 459
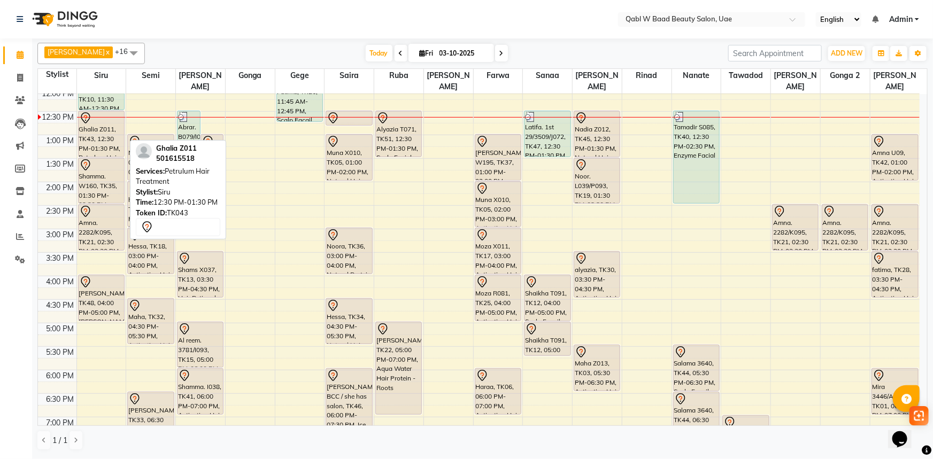
click at [83, 138] on div "Ghalia Z011, TK43, 12:30 PM-01:30 PM, Petrulum Hair Treatment" at bounding box center [101, 133] width 45 height 45
select select "7"
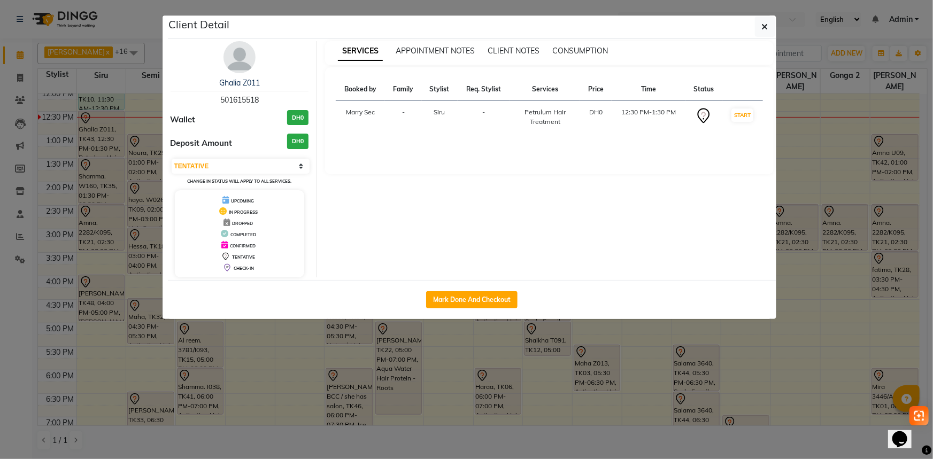
click at [472, 283] on div "Mark Done And Checkout" at bounding box center [472, 299] width 609 height 39
drag, startPoint x: 473, startPoint y: 292, endPoint x: 465, endPoint y: 298, distance: 9.6
click at [473, 293] on button "Mark Done And Checkout" at bounding box center [471, 299] width 91 height 17
select select "6969"
select select "service"
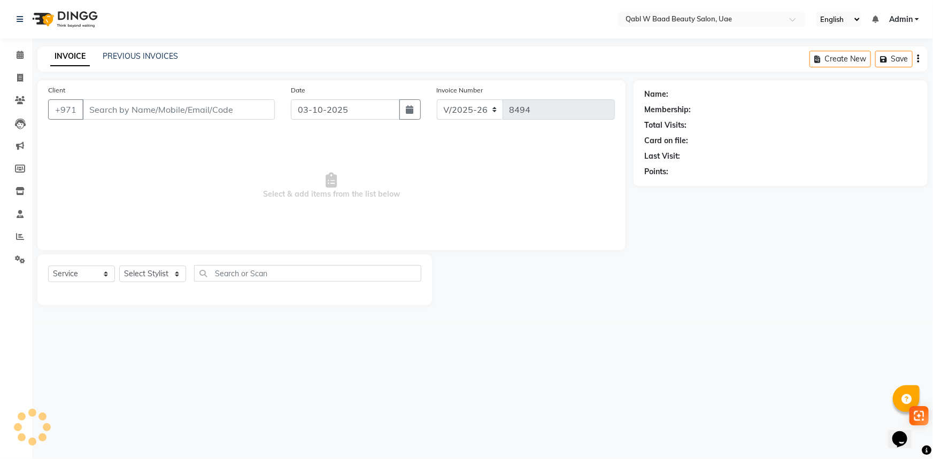
select select "3"
type input "501615518"
select select "55346"
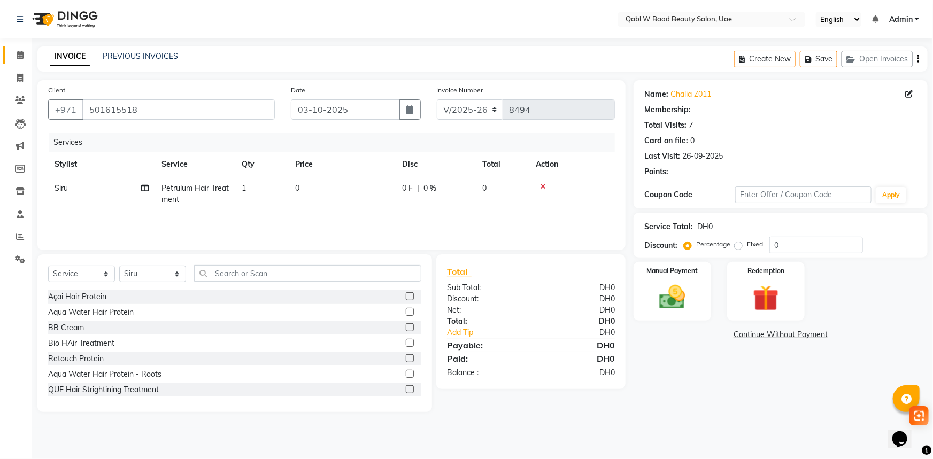
select select "1: Object"
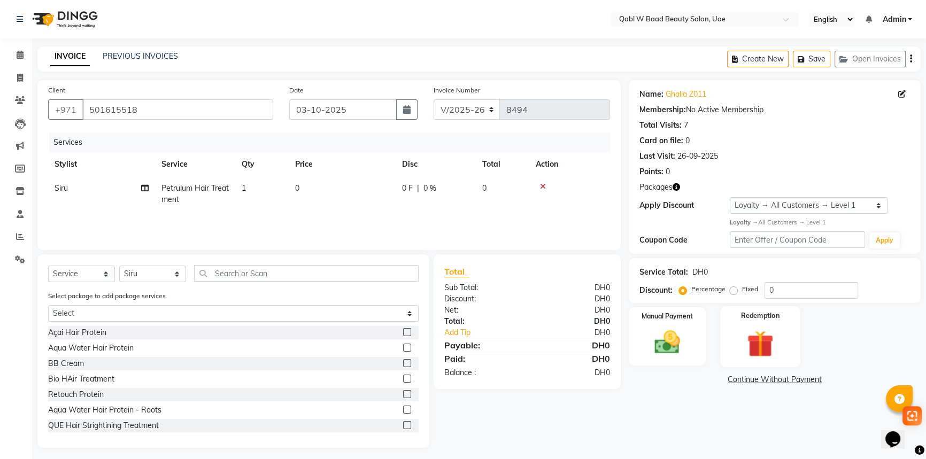
click at [751, 337] on img at bounding box center [760, 343] width 43 height 33
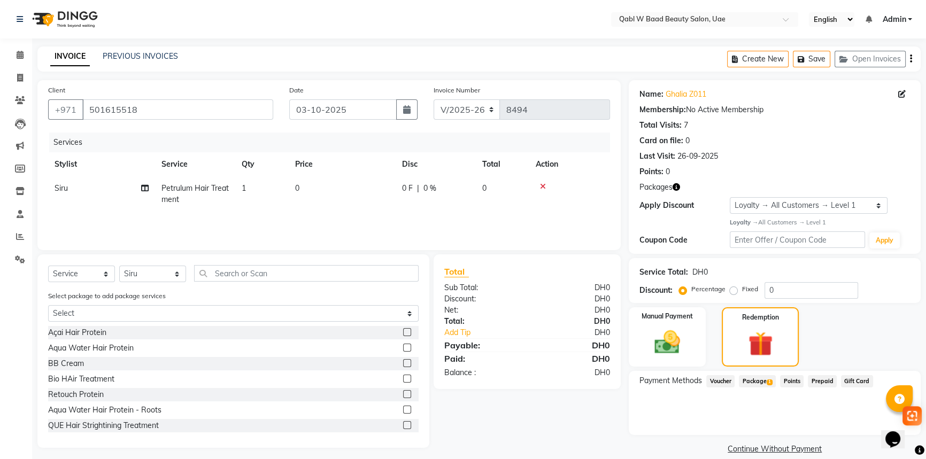
click at [766, 384] on span "Package 1" at bounding box center [757, 381] width 37 height 12
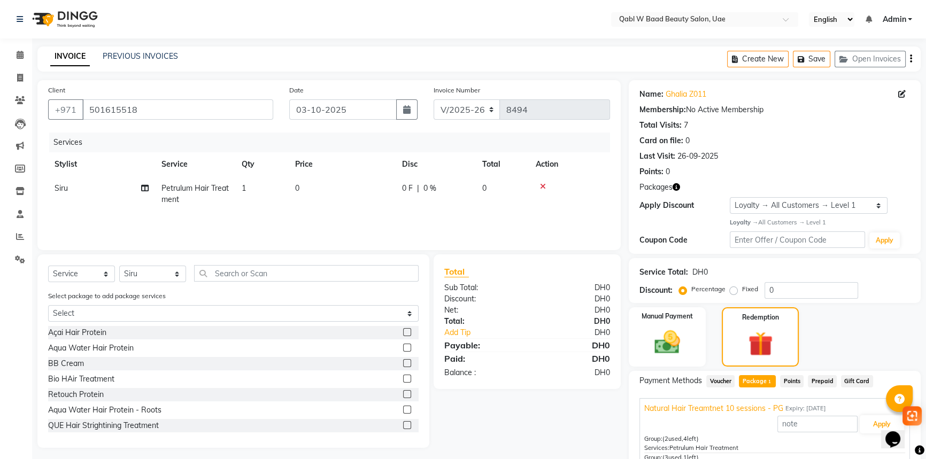
scroll to position [48, 0]
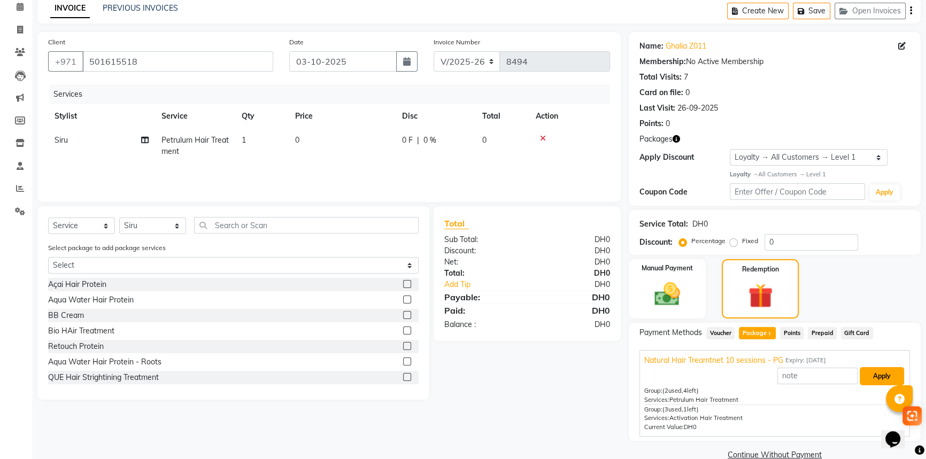
click at [872, 382] on button "Apply" at bounding box center [882, 376] width 44 height 18
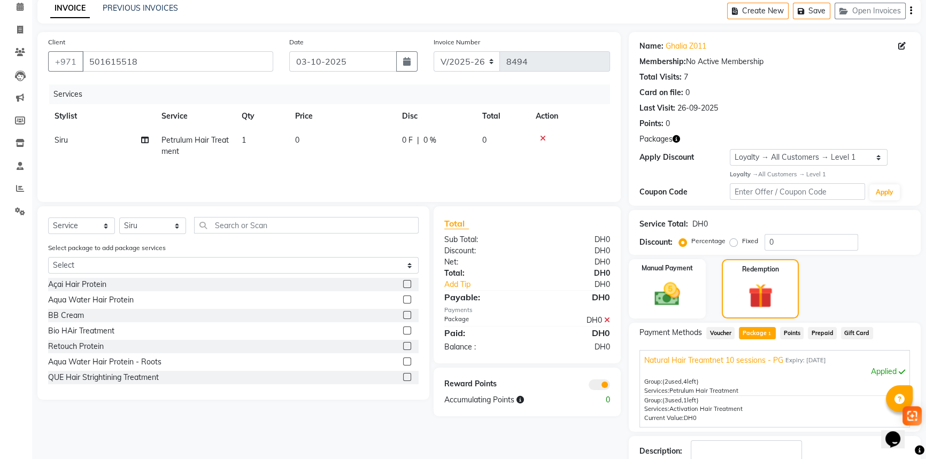
scroll to position [103, 0]
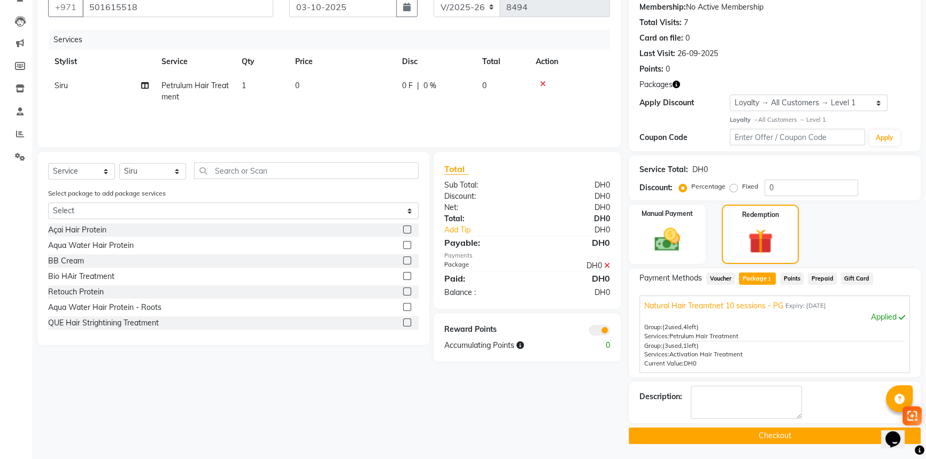
click at [815, 436] on button "Checkout" at bounding box center [775, 436] width 292 height 17
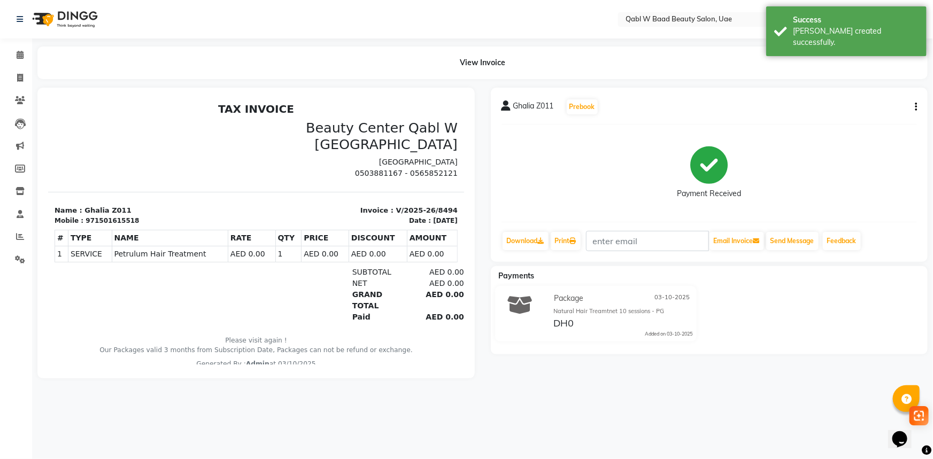
click at [90, 216] on div "971501615518" at bounding box center [111, 220] width 53 height 10
click at [20, 45] on li "Calendar" at bounding box center [16, 55] width 32 height 23
click at [18, 51] on icon at bounding box center [20, 55] width 7 height 8
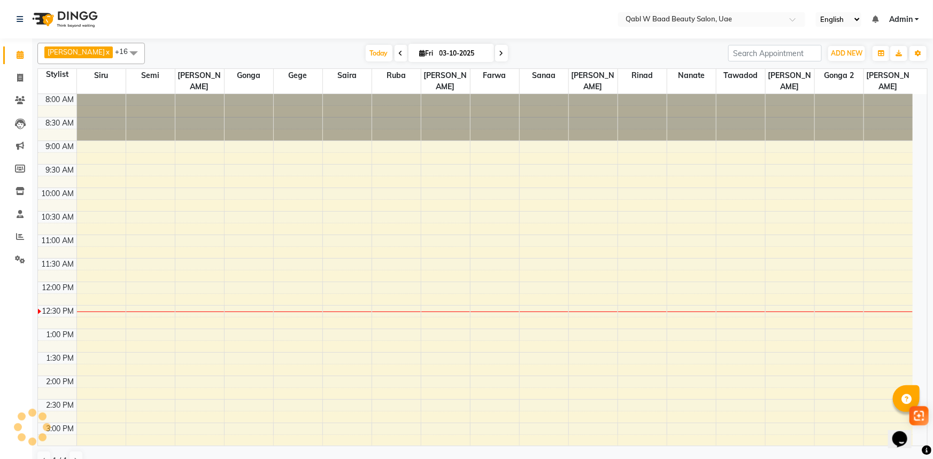
scroll to position [188, 0]
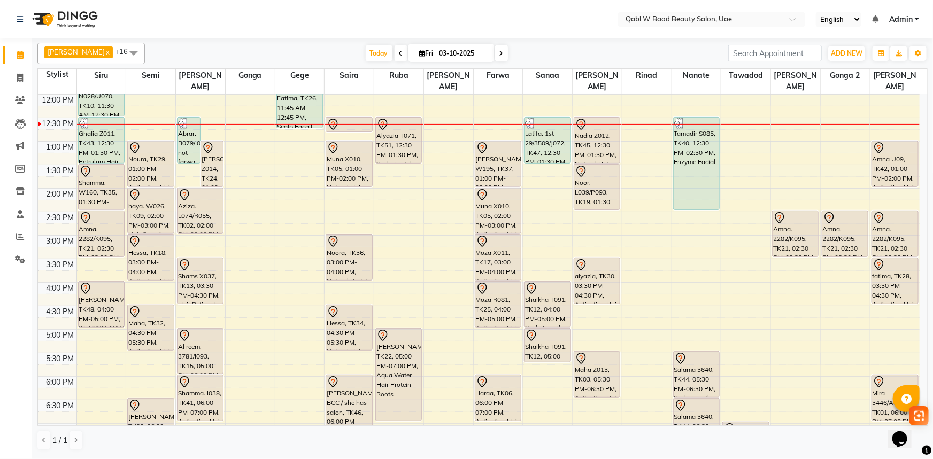
click at [853, 122] on div "8:00 AM 8:30 AM 9:00 AM 9:30 AM 10:00 AM 10:30 AM 11:00 AM 11:30 AM 12:00 PM 12…" at bounding box center [479, 282] width 882 height 752
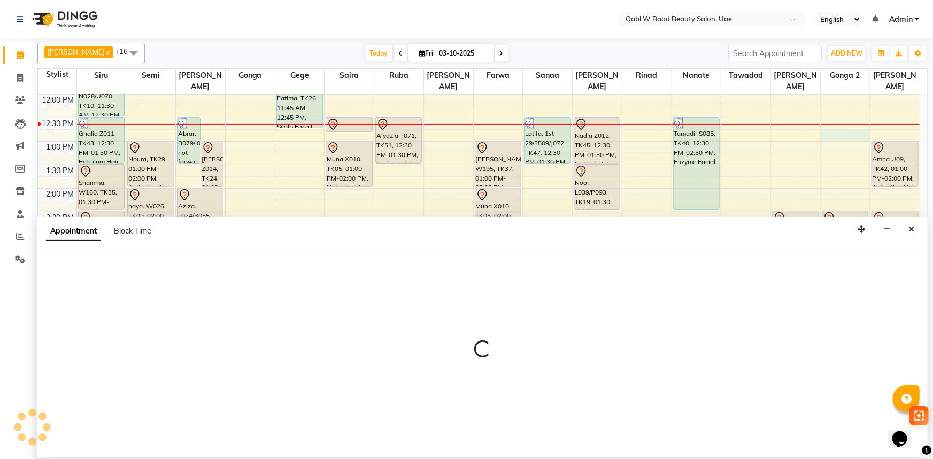
select select "85101"
select select "tentative"
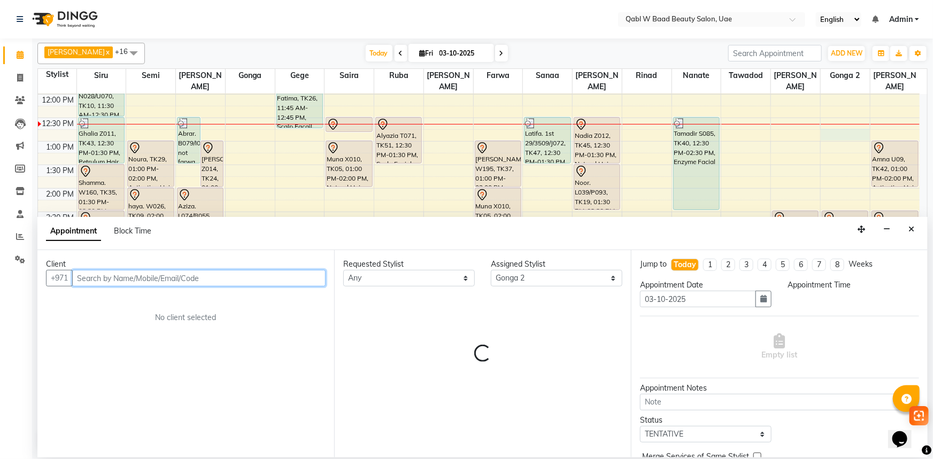
select select "765"
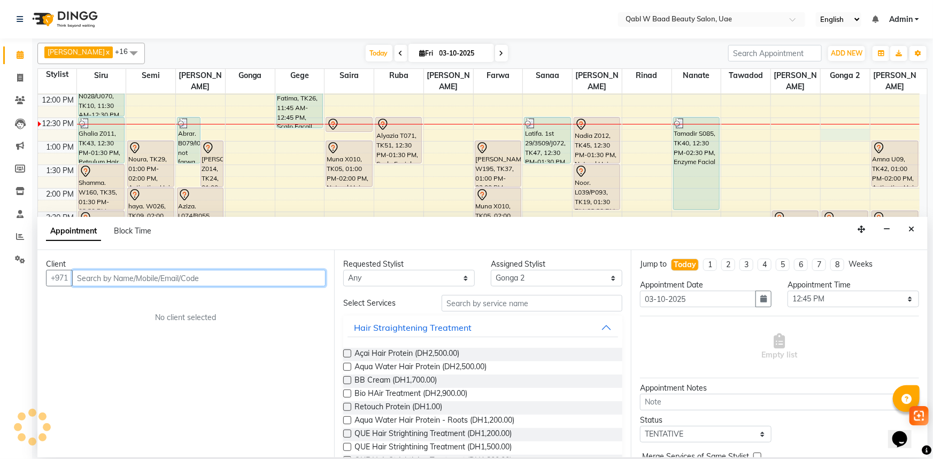
paste input "971501615518"
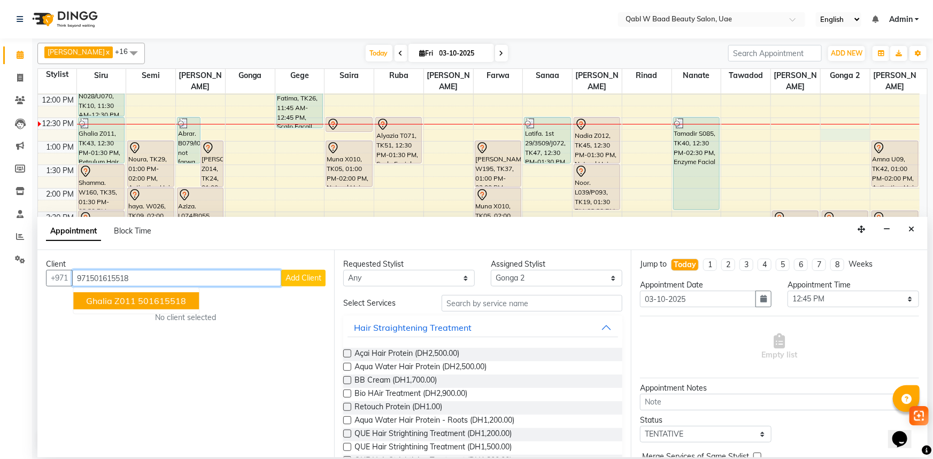
click at [115, 304] on span "Ghalia Z011" at bounding box center [111, 301] width 50 height 11
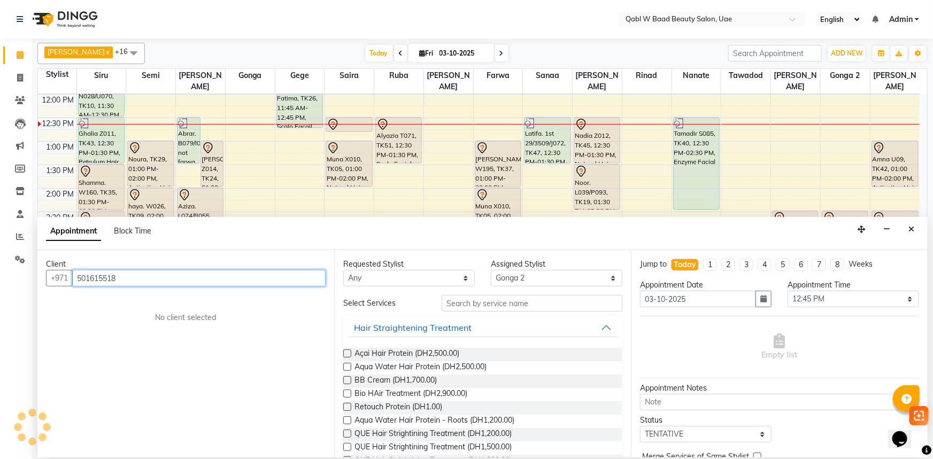
type input "501615518"
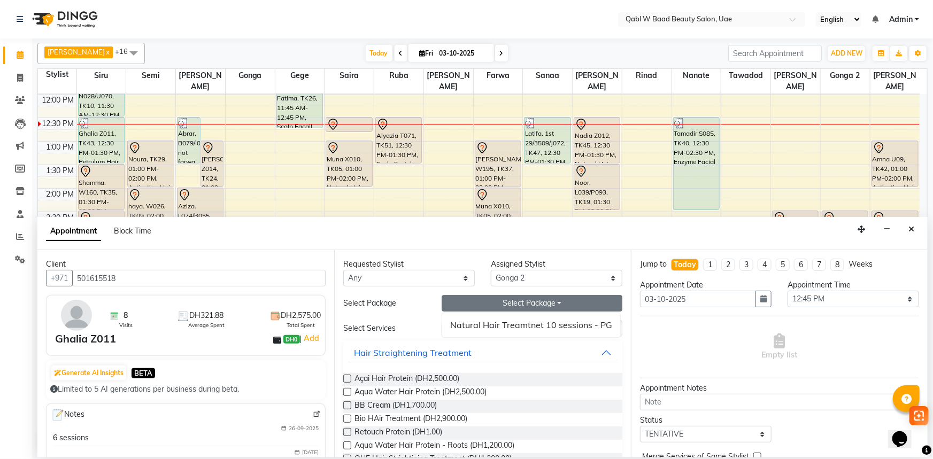
click at [399, 319] on div "Requested Stylist Any Asia Aysha Belien Belien Farwa Gege Gonga Gonga 2 Iqraa S…" at bounding box center [482, 353] width 297 height 207
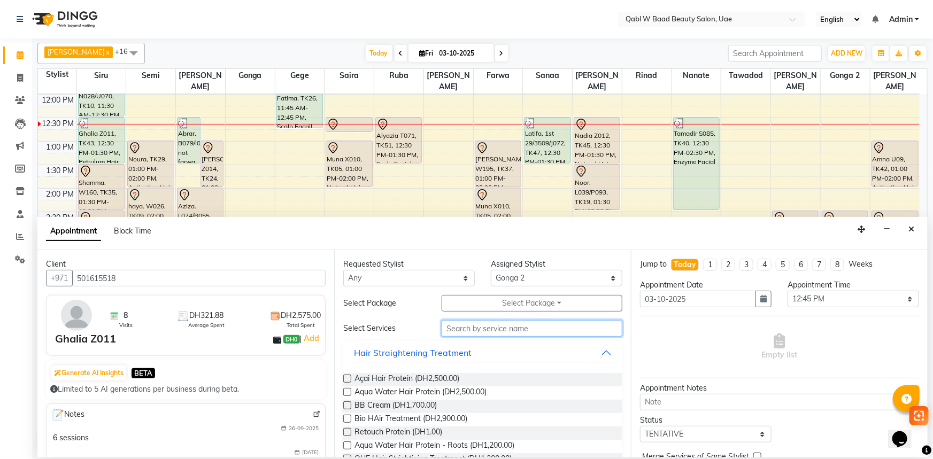
click at [482, 321] on input "text" at bounding box center [532, 328] width 181 height 17
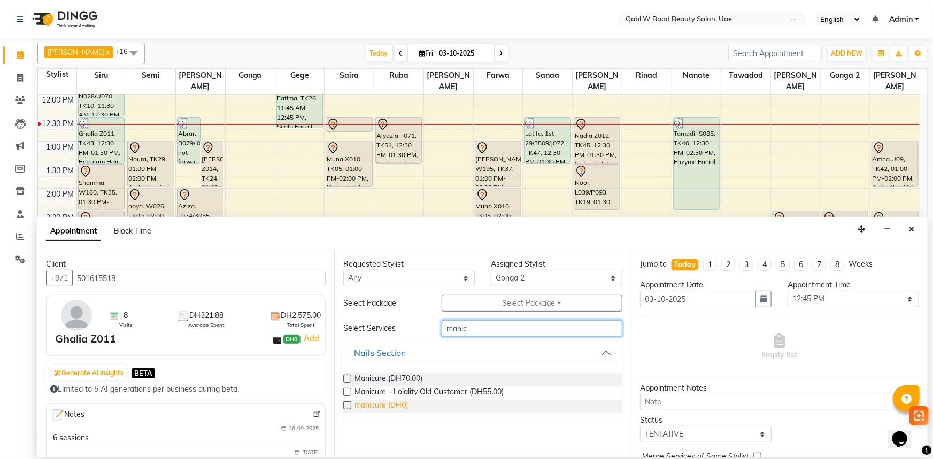
type input "manic"
click at [404, 400] on span "manicure (DH0)" at bounding box center [381, 406] width 53 height 13
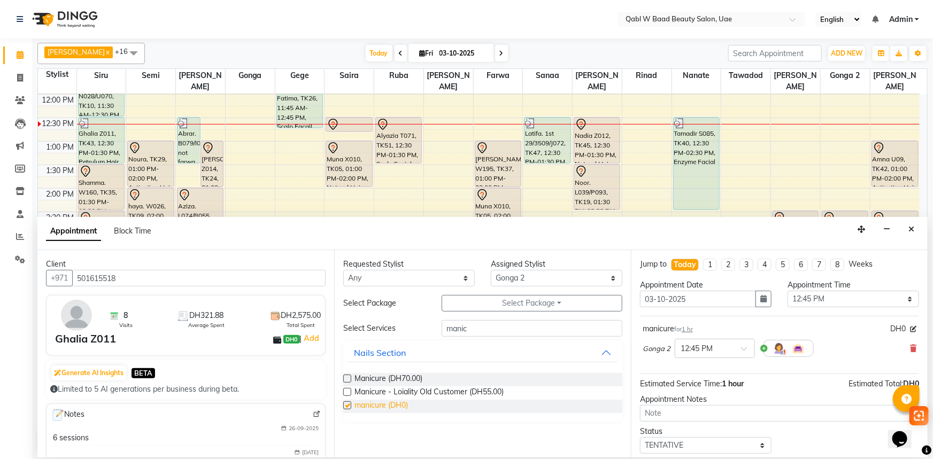
checkbox input "false"
click at [476, 331] on input "manic" at bounding box center [532, 328] width 181 height 17
type input "pedi"
click at [388, 409] on span "Pedicure (DH0)" at bounding box center [381, 406] width 52 height 13
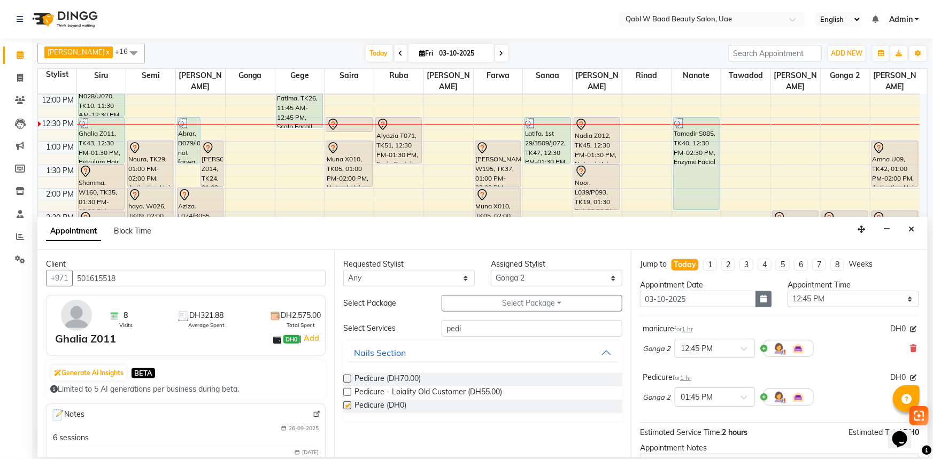
checkbox input "false"
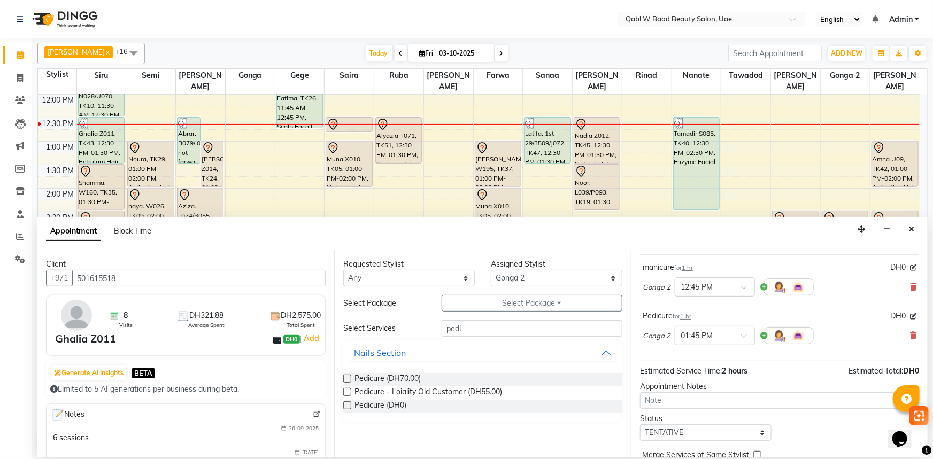
scroll to position [94, 0]
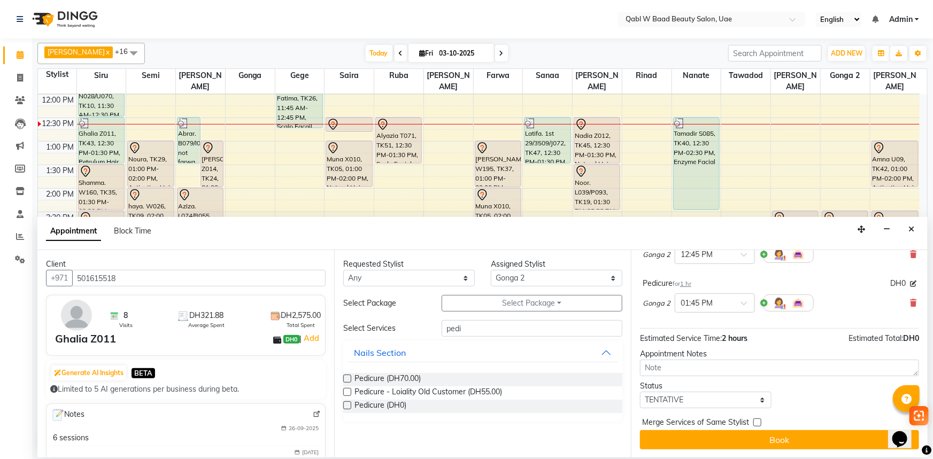
click at [787, 428] on div "Merge Services of Same Stylist" at bounding box center [779, 423] width 279 height 13
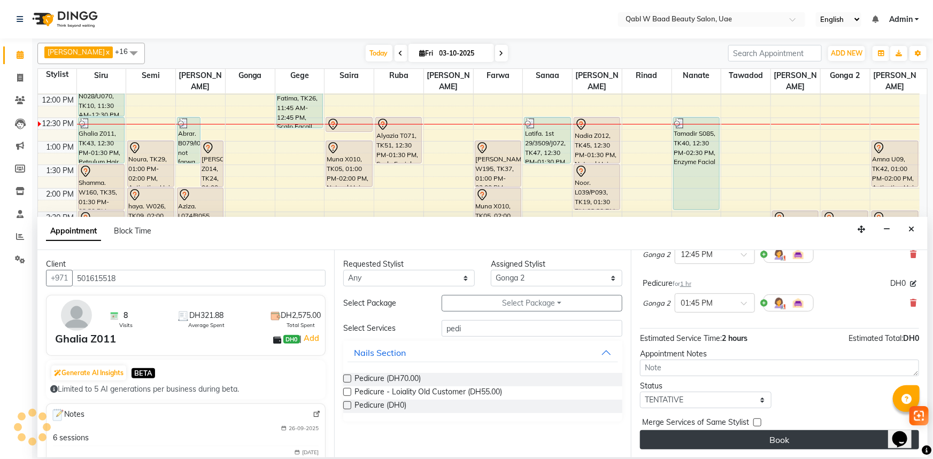
click at [788, 433] on button "Book" at bounding box center [779, 439] width 279 height 19
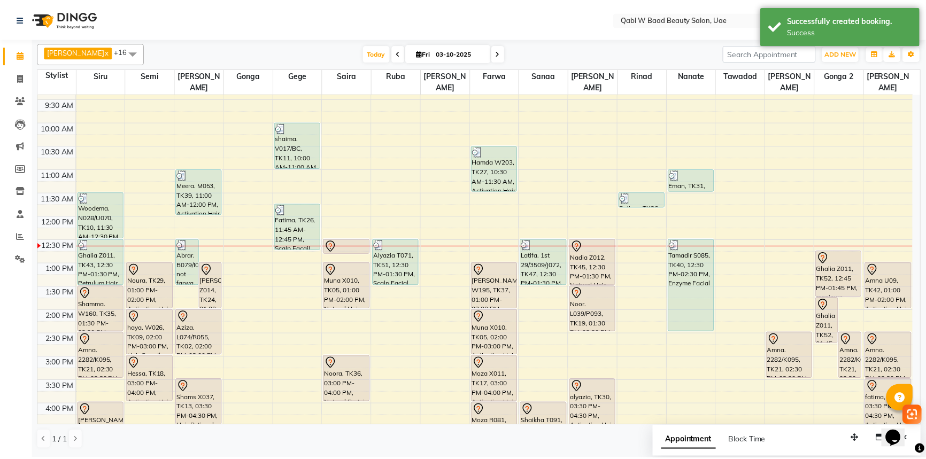
scroll to position [42, 0]
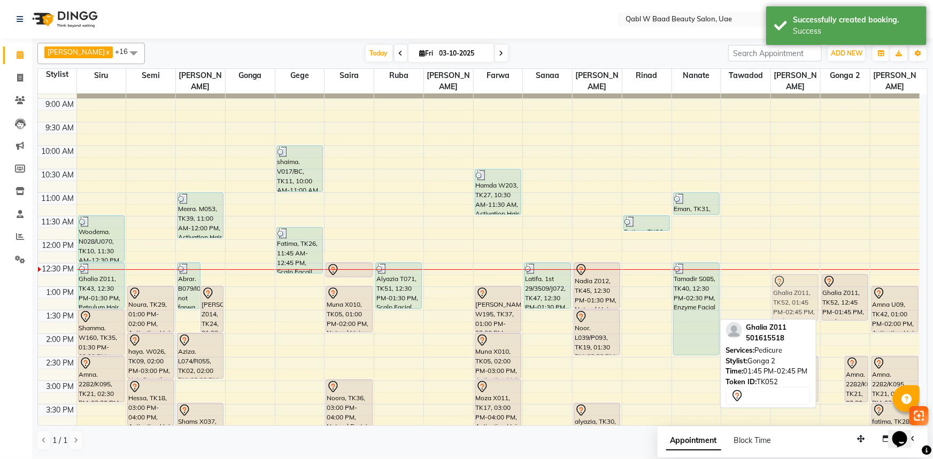
drag, startPoint x: 837, startPoint y: 329, endPoint x: 806, endPoint y: 283, distance: 55.5
click at [806, 283] on tr "Woodema. N028/U070, TK10, 11:30 AM-12:30 PM, Hair Growth Treatment Ghalia Z011,…" at bounding box center [479, 428] width 882 height 752
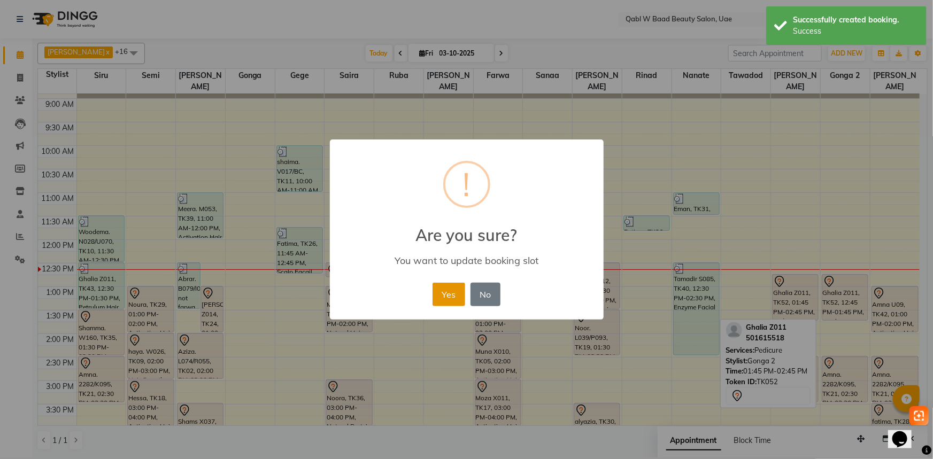
click at [453, 296] on button "Yes" at bounding box center [449, 295] width 33 height 24
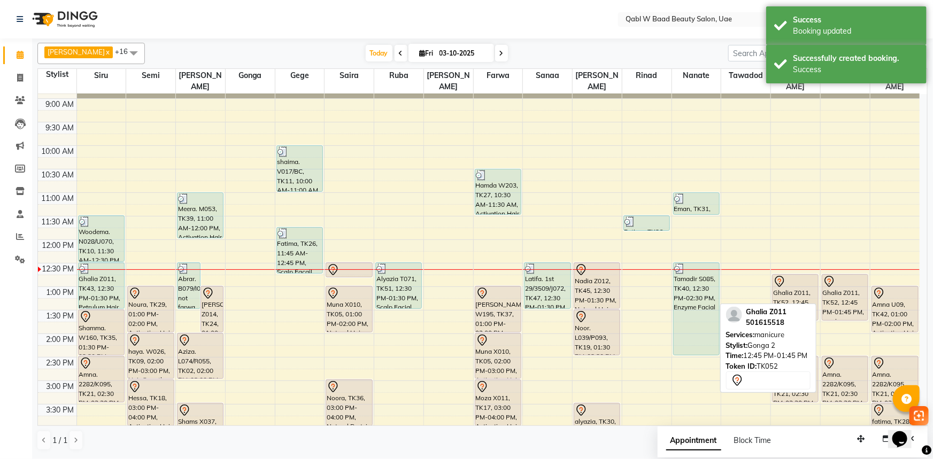
click at [849, 298] on div "Ghalia Z011, TK52, 12:45 PM-01:45 PM, manicure" at bounding box center [844, 297] width 45 height 45
click at [848, 296] on div "Ghalia Z011, TK52, 12:45 PM-01:45 PM, manicure" at bounding box center [844, 297] width 45 height 45
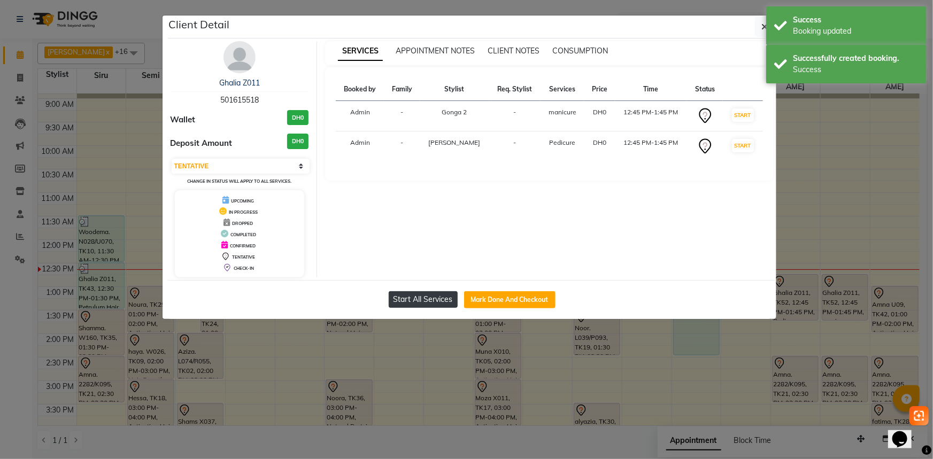
click at [445, 299] on button "Start All Services" at bounding box center [423, 299] width 69 height 17
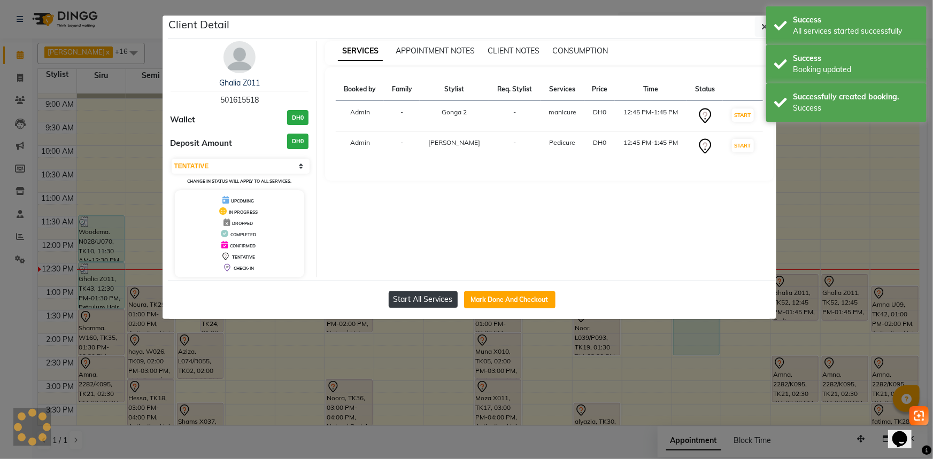
select select "1"
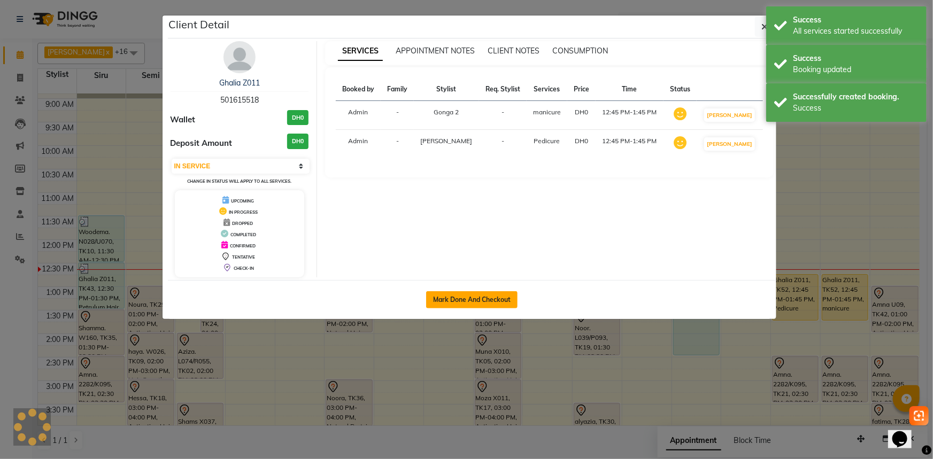
click at [491, 300] on button "Mark Done And Checkout" at bounding box center [471, 299] width 91 height 17
select select "service"
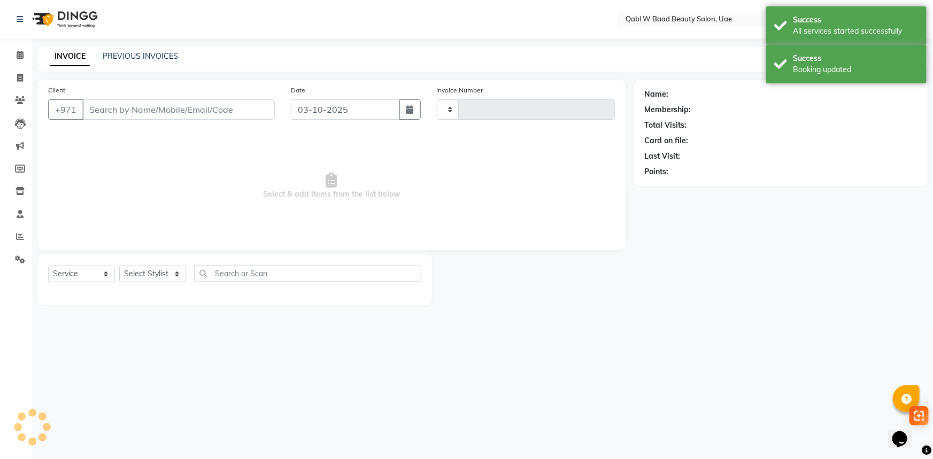
type input "8496"
type input "501615518"
select select "85101"
select select "6969"
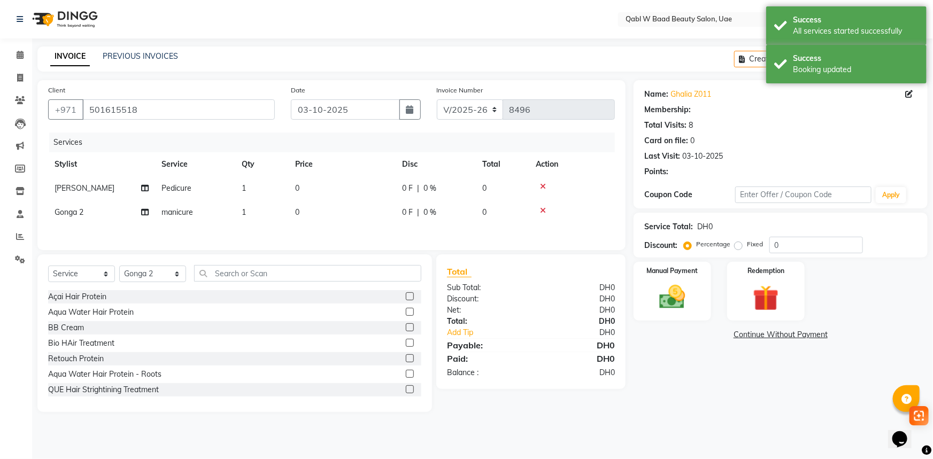
select select "1: Object"
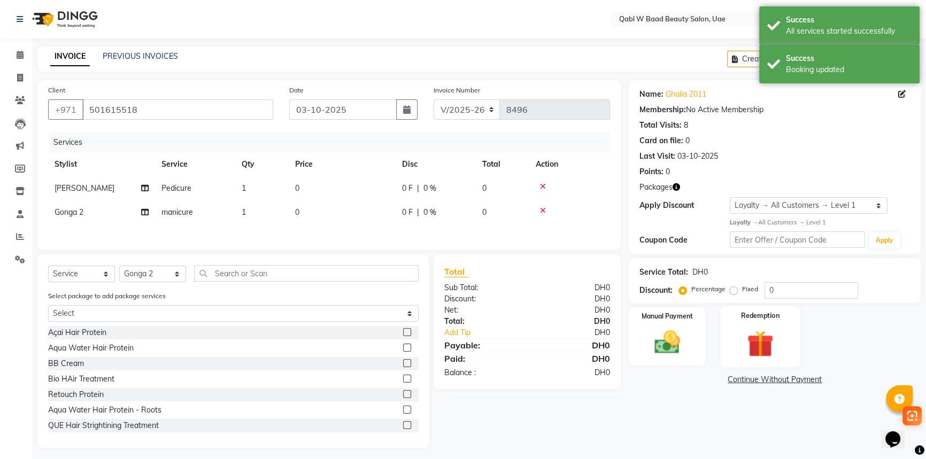
click at [785, 326] on div "Redemption" at bounding box center [760, 336] width 80 height 61
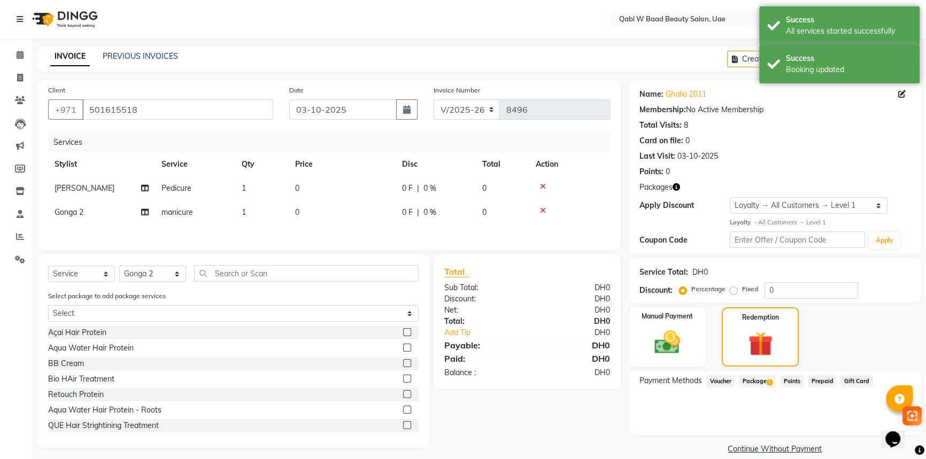
click at [771, 388] on div "Package 1" at bounding box center [755, 382] width 41 height 14
click at [768, 384] on span "1" at bounding box center [770, 383] width 6 height 6
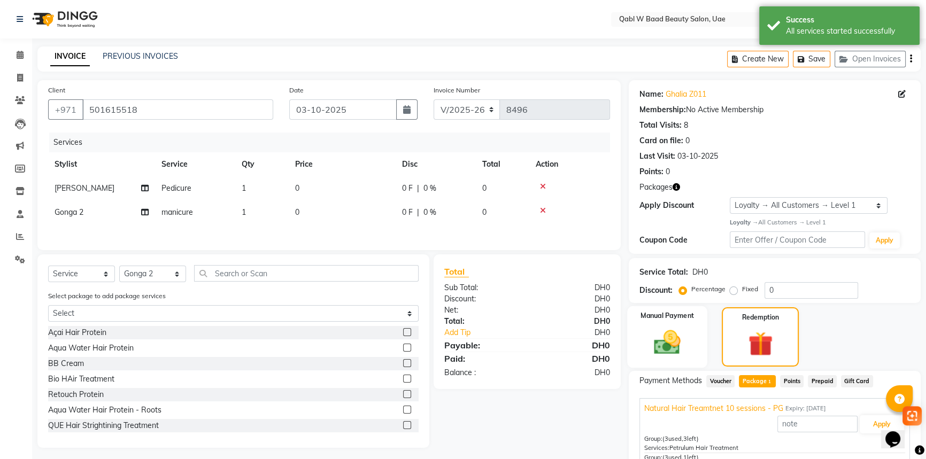
click at [674, 340] on img at bounding box center [667, 342] width 43 height 30
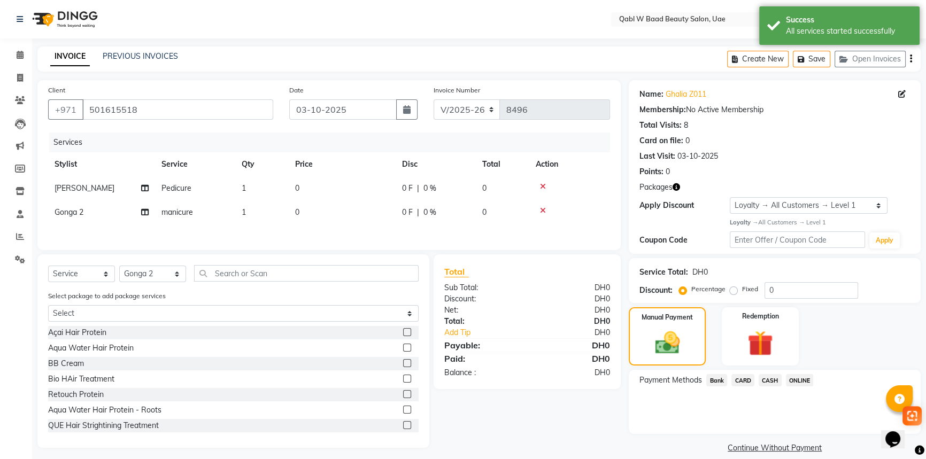
click at [745, 382] on span "CARD" at bounding box center [742, 380] width 23 height 12
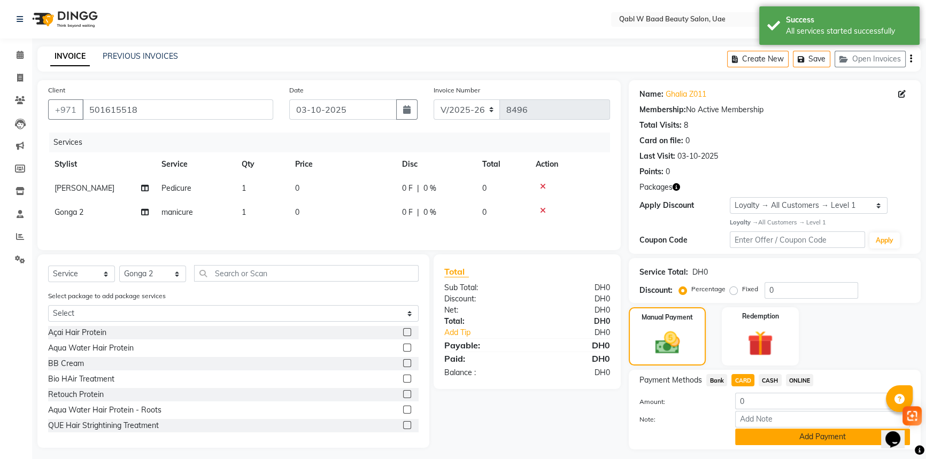
click at [782, 440] on button "Add Payment" at bounding box center [822, 437] width 175 height 17
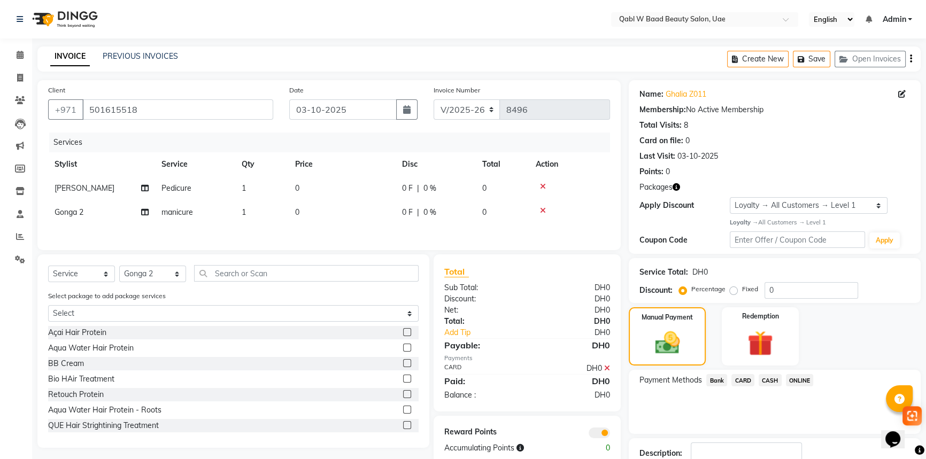
scroll to position [57, 0]
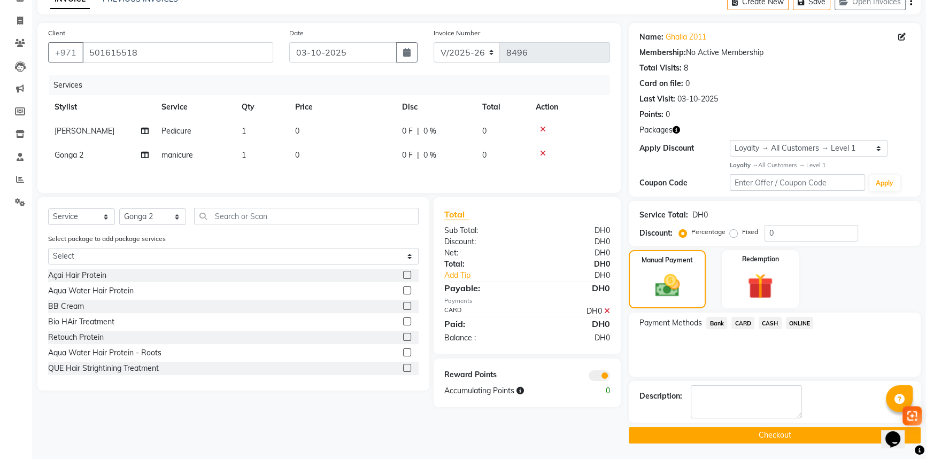
click at [817, 435] on button "Checkout" at bounding box center [775, 435] width 292 height 17
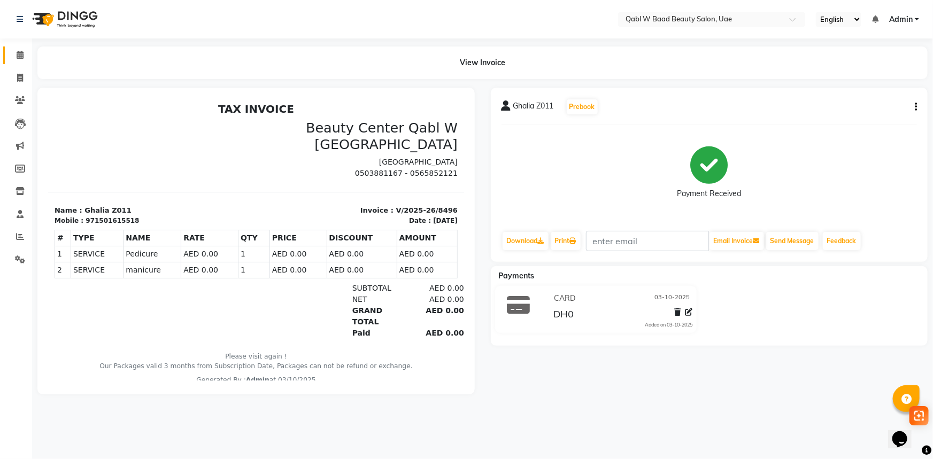
click at [17, 61] on link "Calendar" at bounding box center [16, 56] width 26 height 18
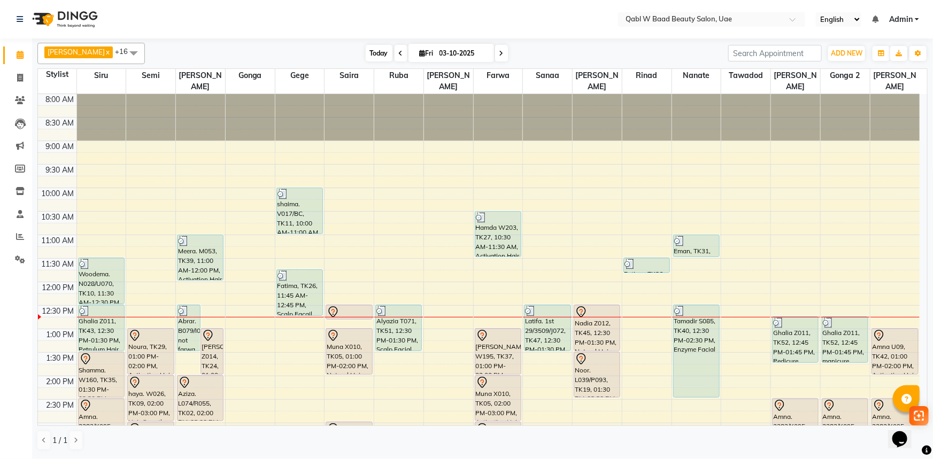
click at [366, 54] on span "Today" at bounding box center [379, 53] width 27 height 17
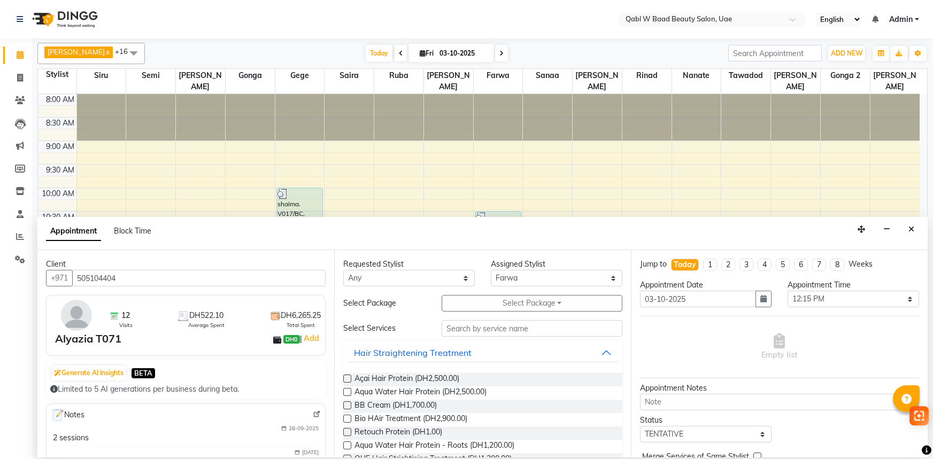
select select "56789"
select select "735"
select select "tentative"
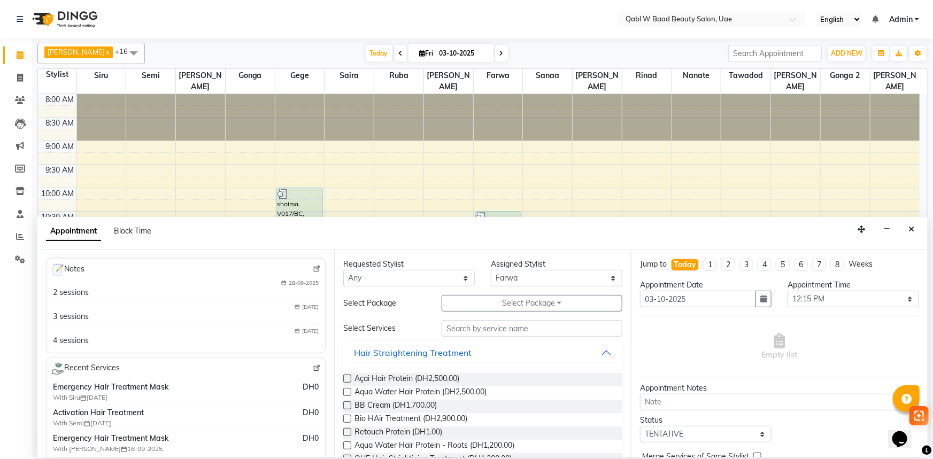
click at [234, 3] on nav "Select Location × Qabl W Baad Beauty Salon, Uae English ENGLISH Español العربية…" at bounding box center [466, 19] width 933 height 38
click at [366, 56] on span "Today" at bounding box center [379, 53] width 27 height 17
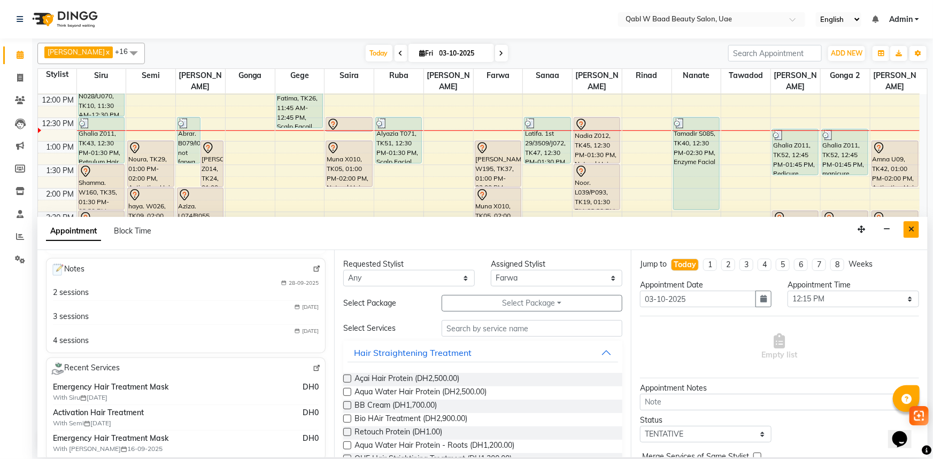
click at [910, 227] on icon "Close" at bounding box center [911, 229] width 6 height 7
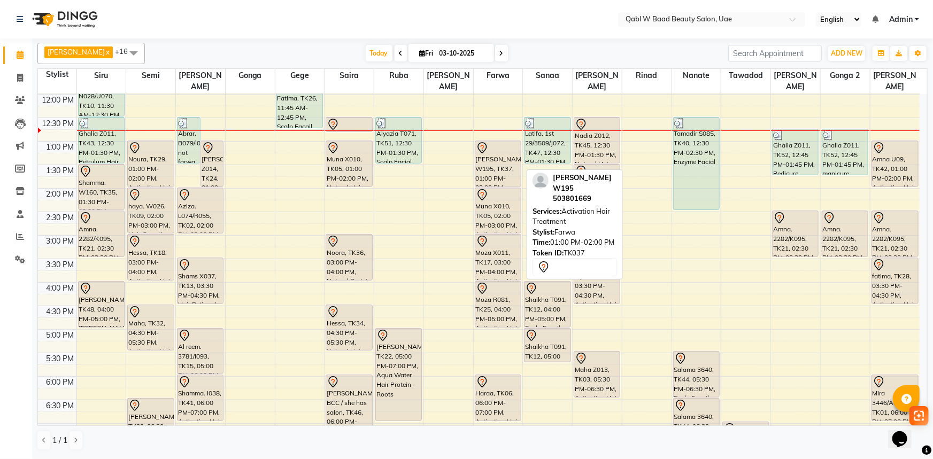
click at [492, 147] on div "[PERSON_NAME] W195, TK37, 01:00 PM-02:00 PM, Activation Hair Treatment" at bounding box center [497, 163] width 45 height 45
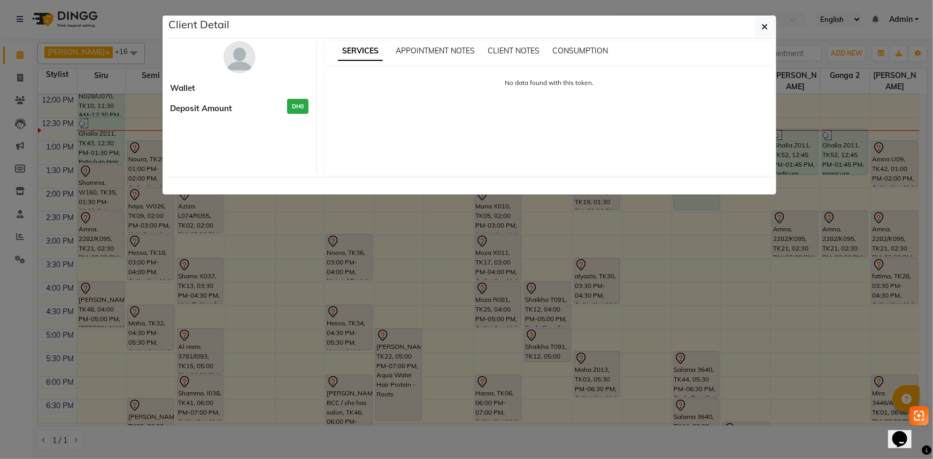
select select "7"
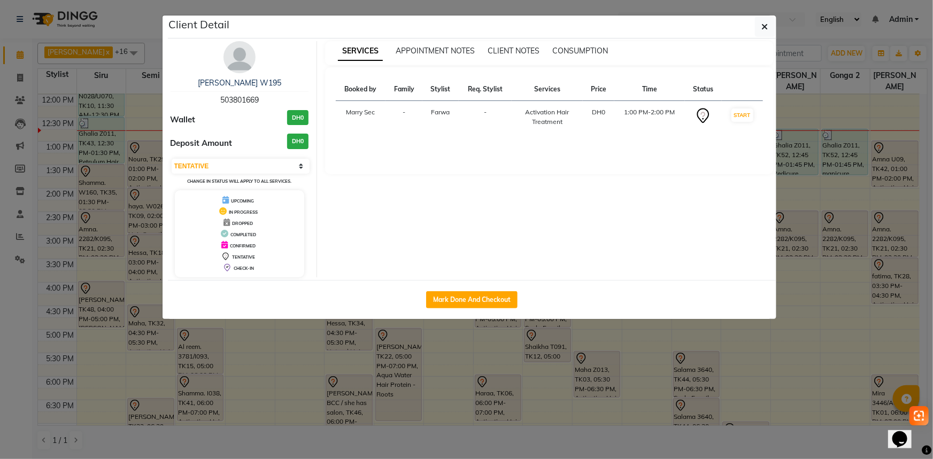
click at [492, 147] on div "Booked by Family Stylist Req. Stylist Services Price Time Status Marry Sec - Fa…" at bounding box center [549, 120] width 449 height 107
click at [244, 92] on div "Ayesha W195 503801669" at bounding box center [240, 92] width 138 height 28
copy span "503801669"
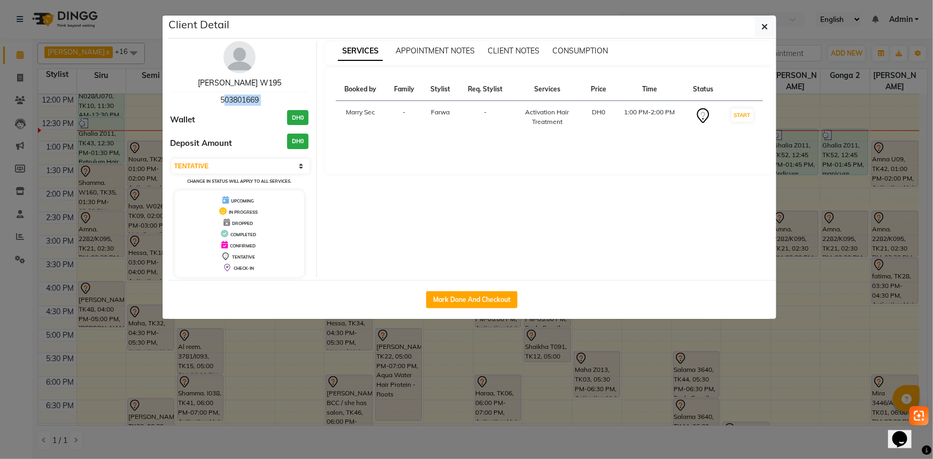
click at [241, 86] on link "[PERSON_NAME] W195" at bounding box center [239, 83] width 83 height 10
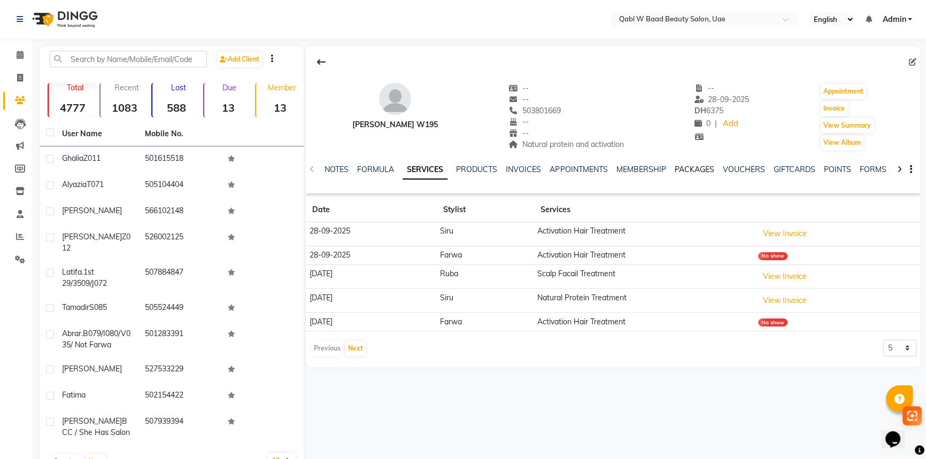
click at [687, 167] on link "PACKAGES" at bounding box center [694, 170] width 40 height 10
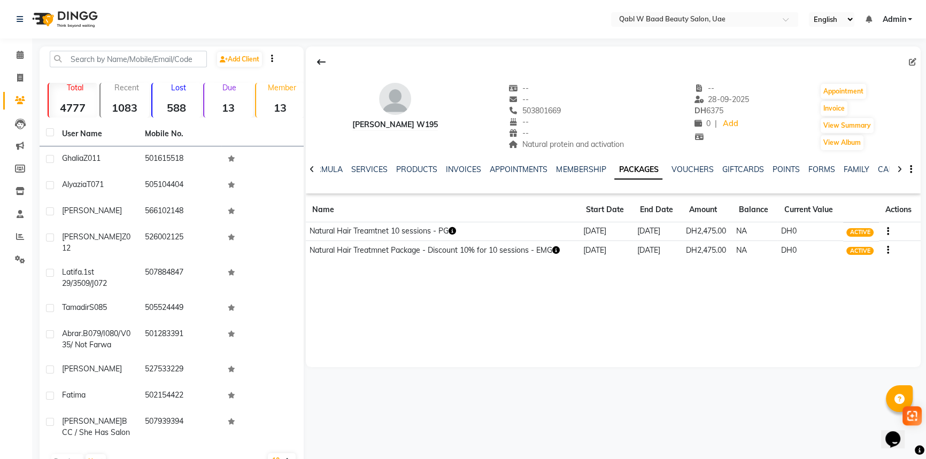
click at [885, 250] on button "button" at bounding box center [886, 250] width 6 height 11
click at [813, 259] on div "Edit" at bounding box center [836, 256] width 70 height 13
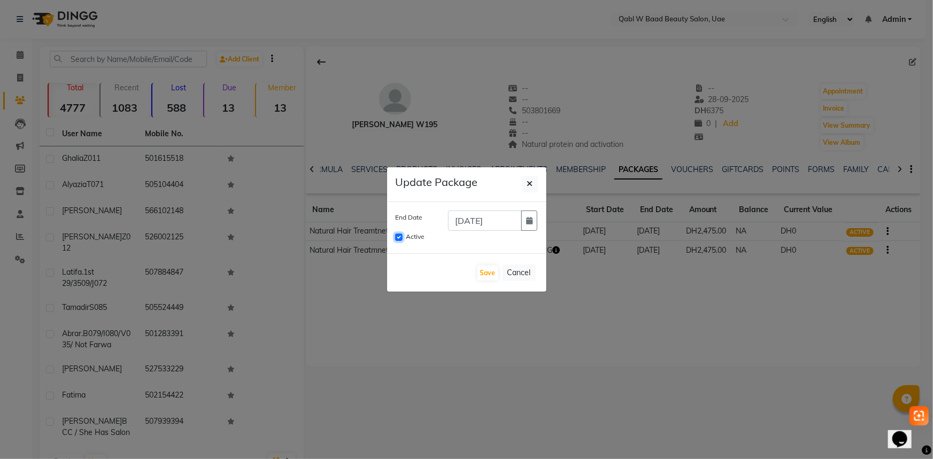
click at [400, 237] on input "Active" at bounding box center [398, 237] width 7 height 7
checkbox input "false"
click at [484, 273] on button "Save" at bounding box center [488, 273] width 21 height 15
checkbox input "false"
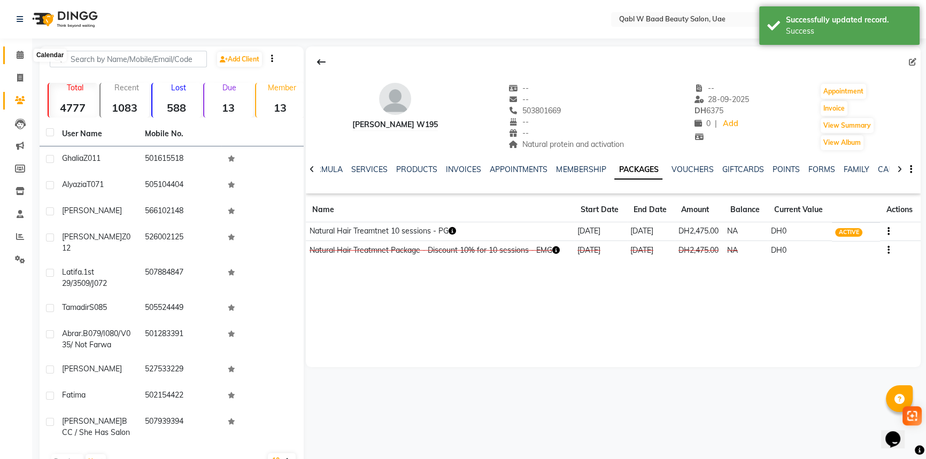
click at [12, 56] on span at bounding box center [20, 55] width 19 height 12
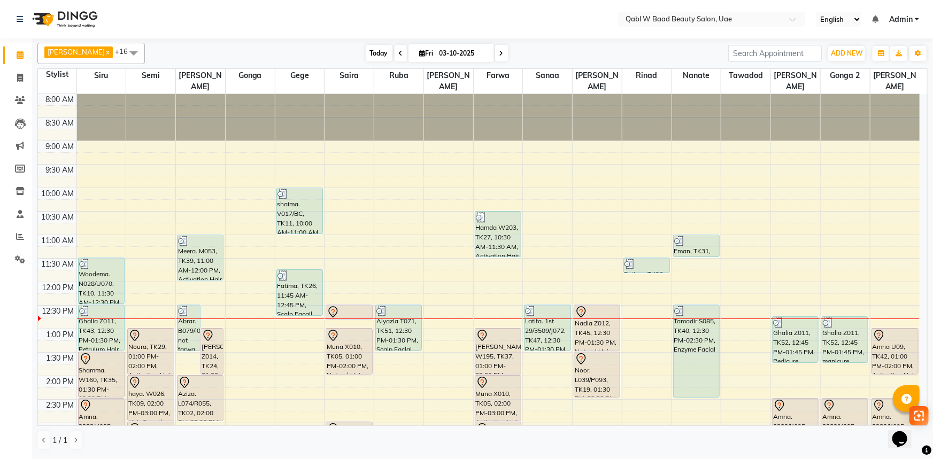
click at [366, 49] on span "Today" at bounding box center [379, 53] width 27 height 17
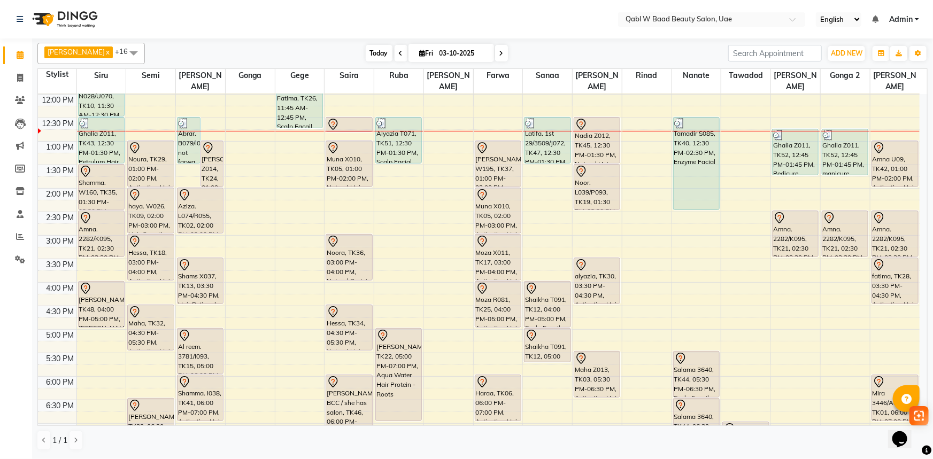
drag, startPoint x: 364, startPoint y: 50, endPoint x: 365, endPoint y: 58, distance: 7.5
click at [366, 50] on span "Today" at bounding box center [379, 53] width 27 height 17
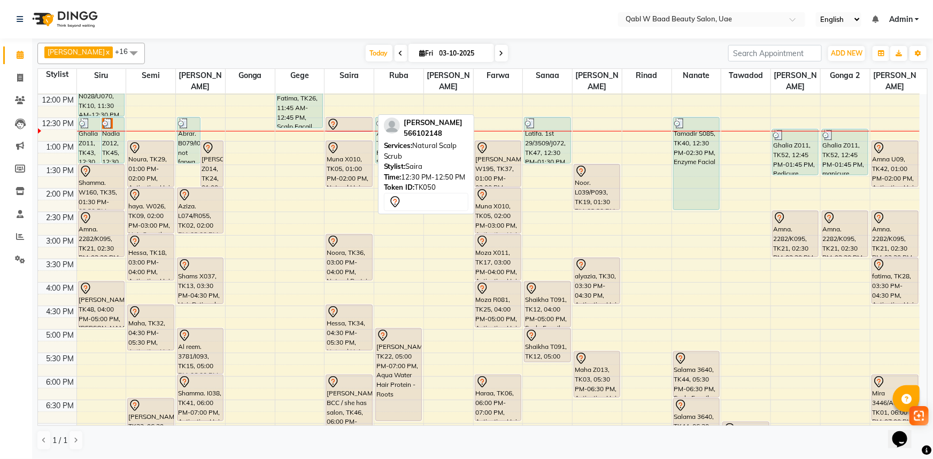
click at [359, 118] on div at bounding box center [349, 124] width 44 height 13
select select "7"
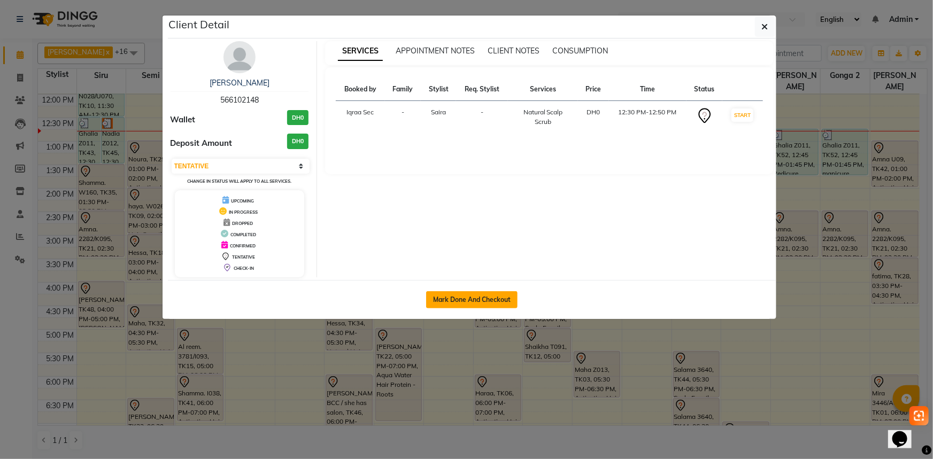
click at [484, 304] on button "Mark Done And Checkout" at bounding box center [471, 299] width 91 height 17
select select "service"
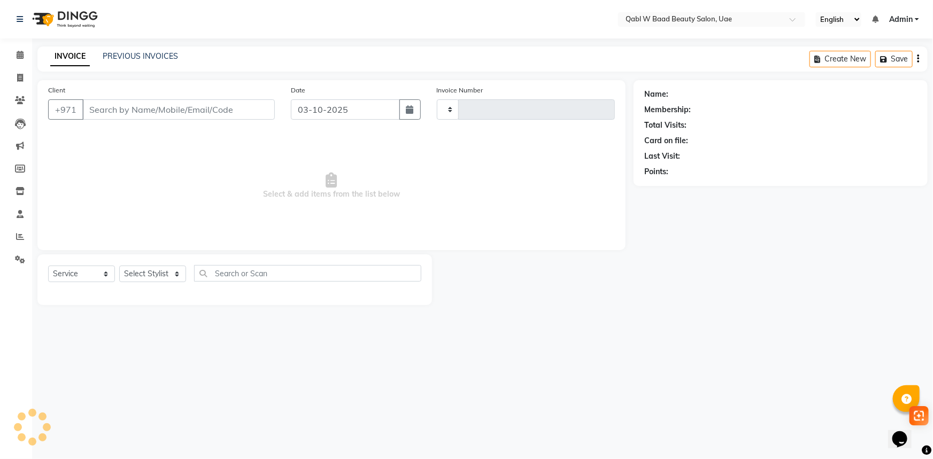
type input "8498"
select select "6969"
type input "566102148"
select select "56784"
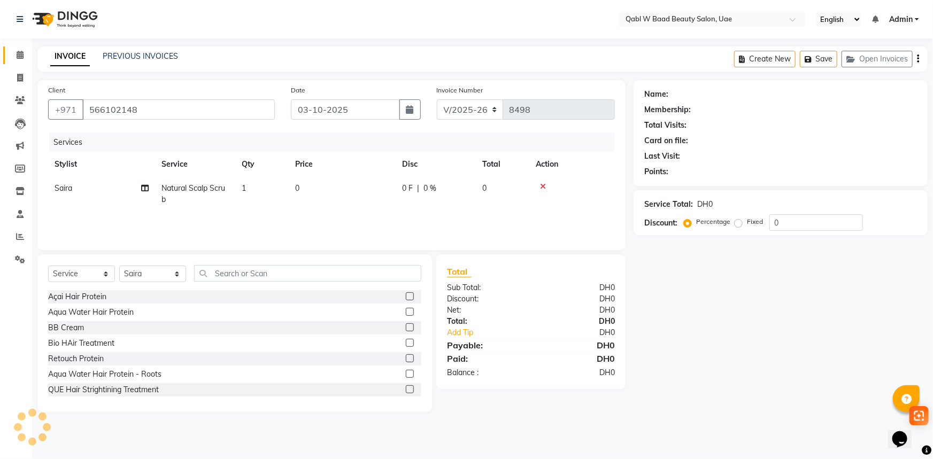
select select "1: Object"
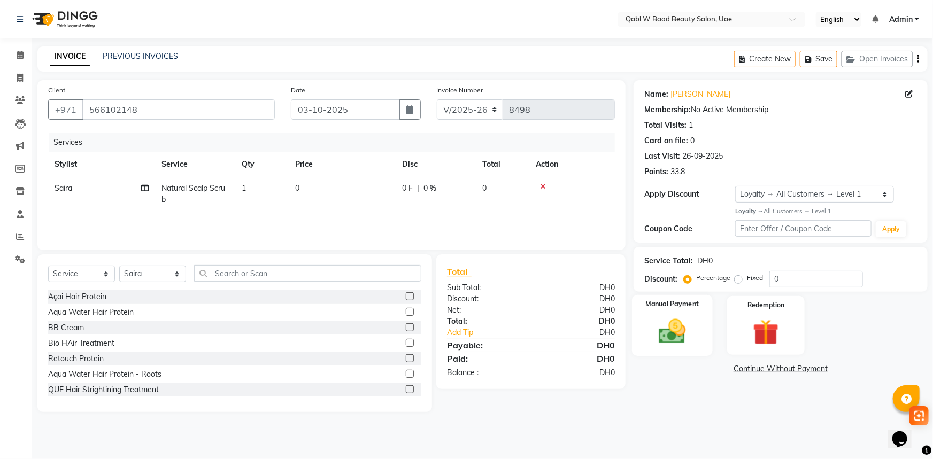
click at [692, 321] on img at bounding box center [673, 331] width 44 height 31
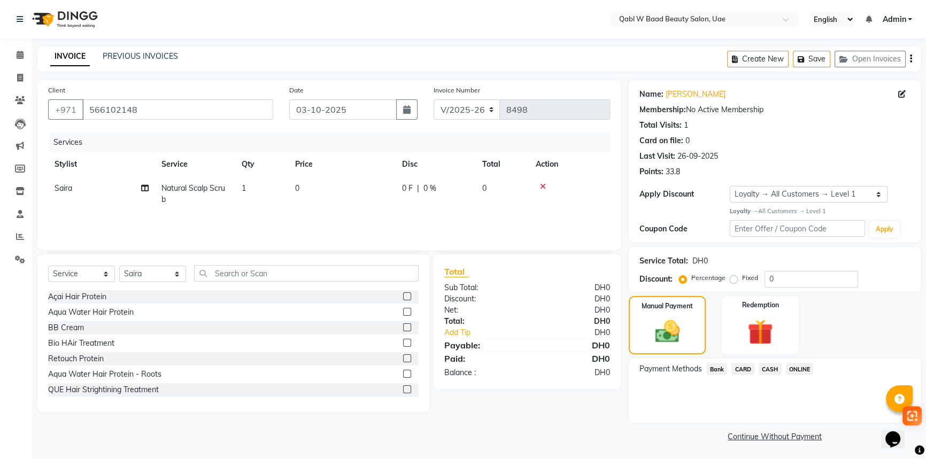
click at [743, 373] on span "CARD" at bounding box center [742, 369] width 23 height 12
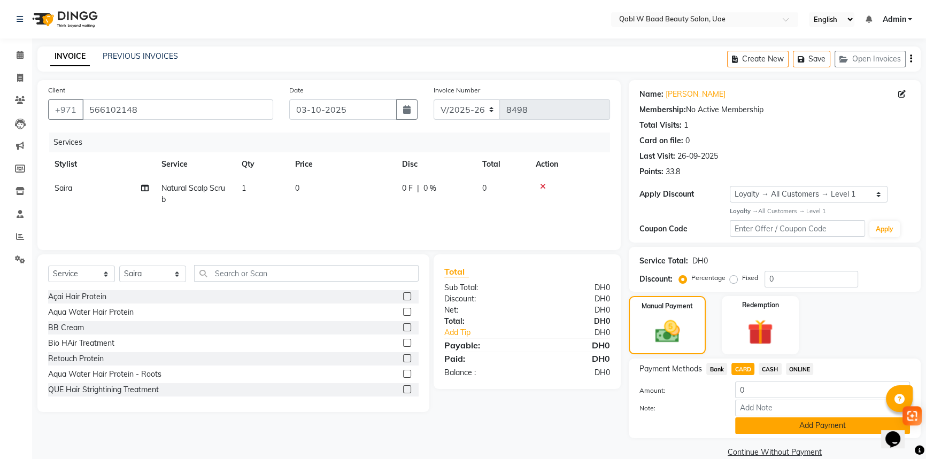
click at [786, 421] on button "Add Payment" at bounding box center [822, 426] width 175 height 17
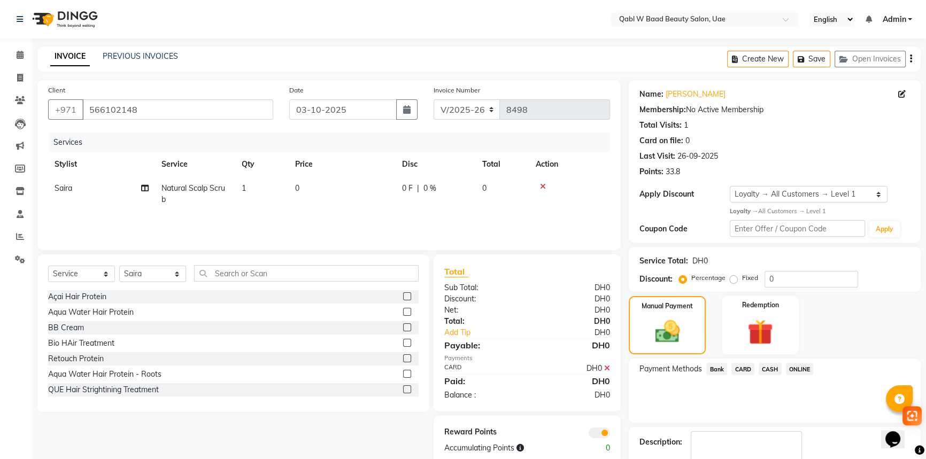
scroll to position [46, 0]
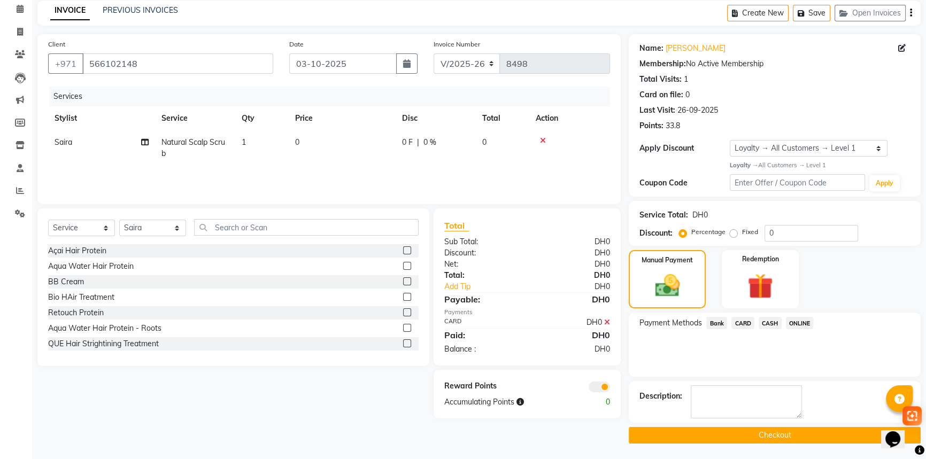
click at [748, 443] on button "Checkout" at bounding box center [775, 435] width 292 height 17
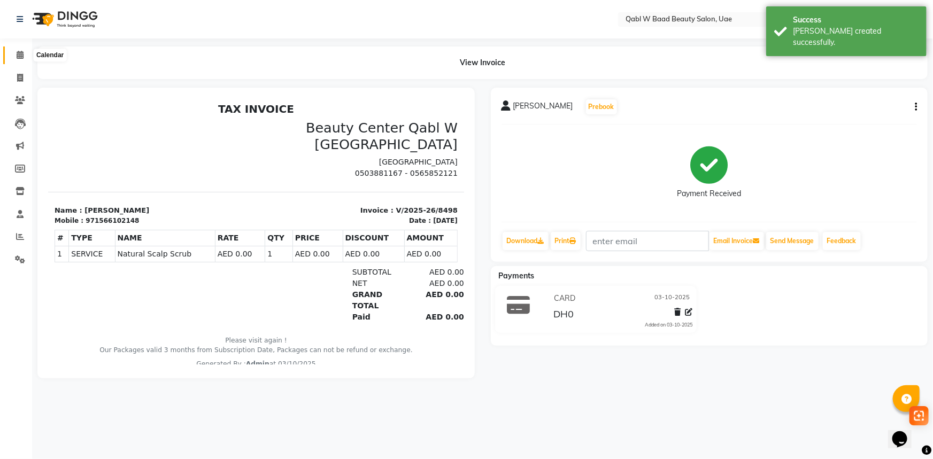
click at [19, 52] on icon at bounding box center [20, 55] width 7 height 8
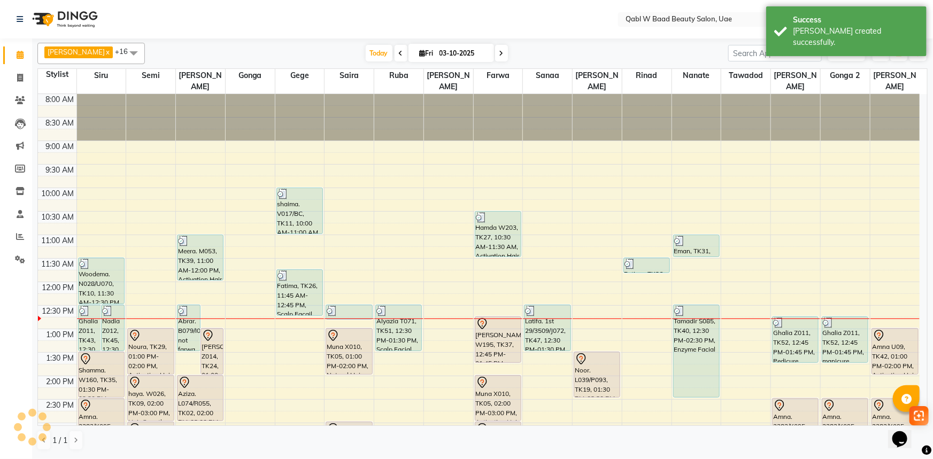
scroll to position [188, 0]
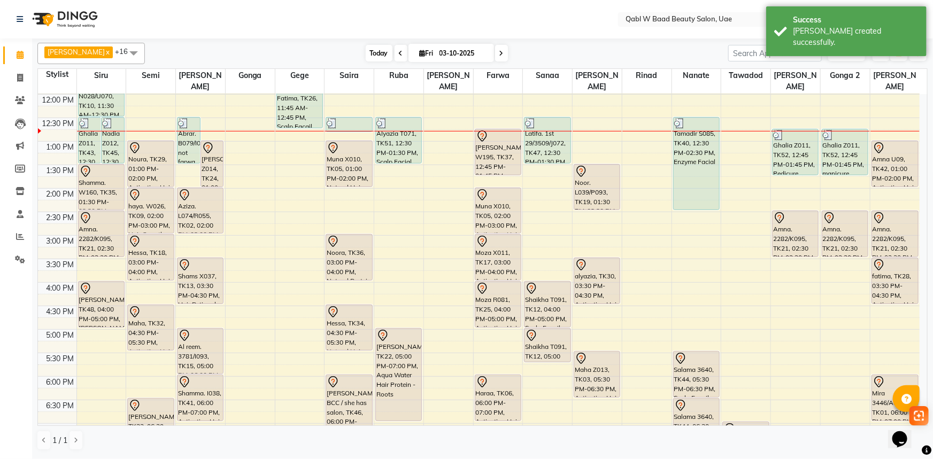
click at [366, 51] on span "Today" at bounding box center [379, 53] width 27 height 17
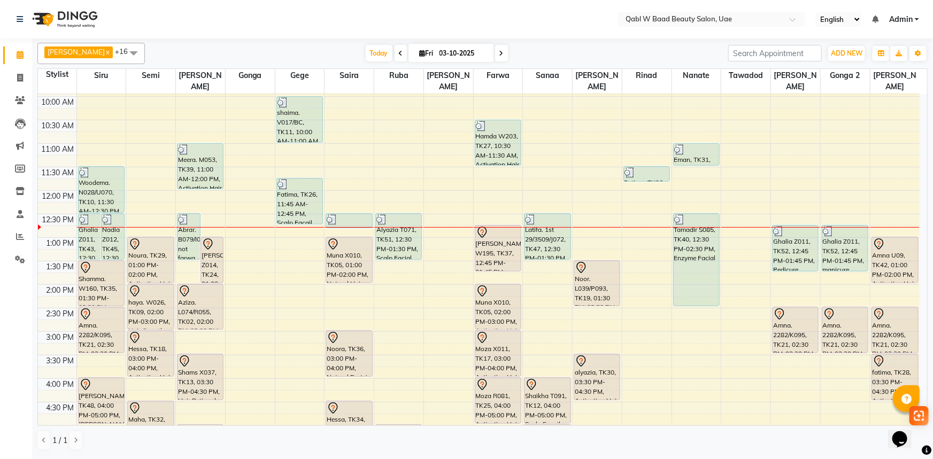
scroll to position [42, 0]
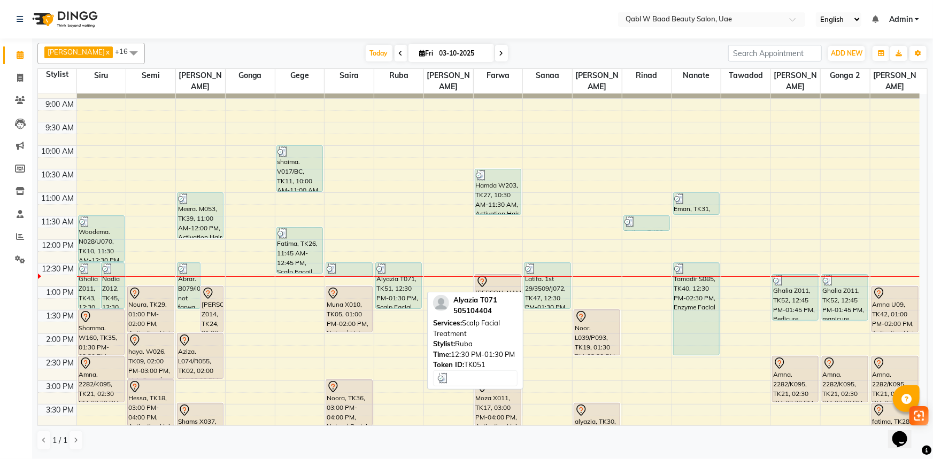
click at [389, 277] on div "Alyazia T071, TK51, 12:30 PM-01:30 PM, Scalp Facial Treatment" at bounding box center [398, 285] width 45 height 45
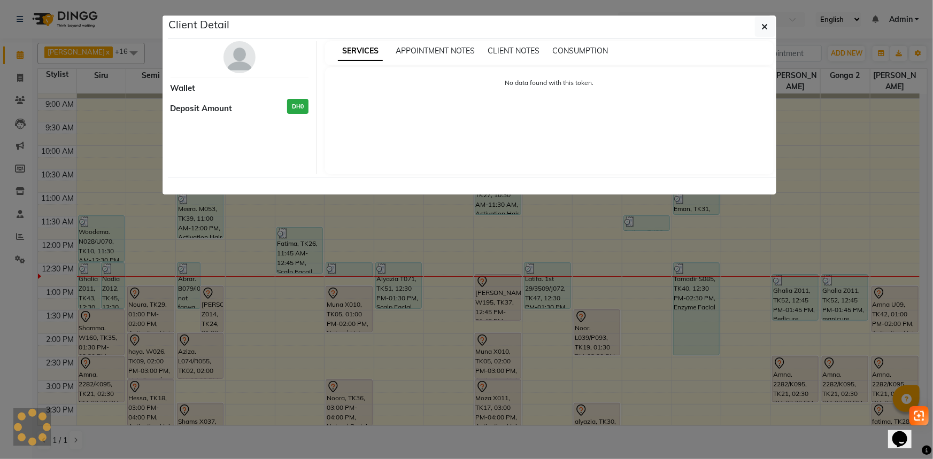
select select "3"
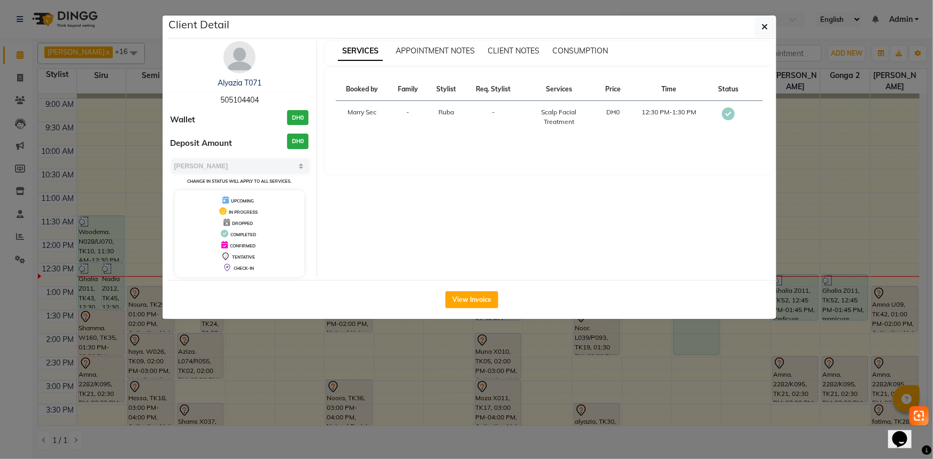
click at [250, 95] on span "505104404" at bounding box center [239, 100] width 38 height 10
copy span "505104404"
click at [229, 120] on div "Wallet DH0" at bounding box center [240, 120] width 138 height 20
click at [561, 210] on div "SERVICES APPOINTMENT NOTES CLIENT NOTES CONSUMPTION Booked by Family Stylist Re…" at bounding box center [549, 159] width 465 height 236
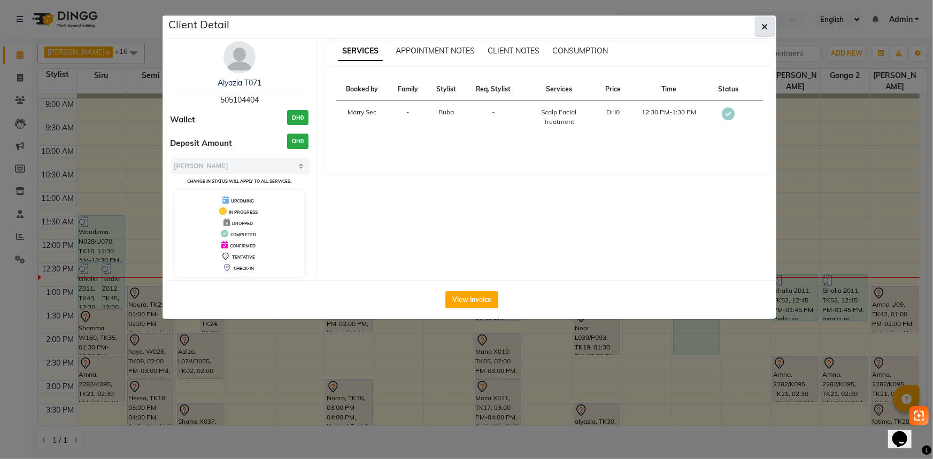
click at [763, 32] on span "button" at bounding box center [765, 26] width 6 height 11
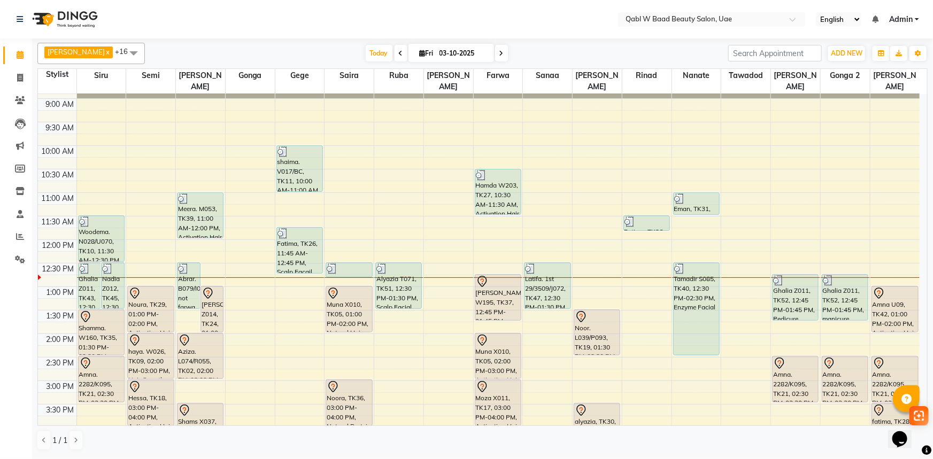
click at [356, 43] on div "[PERSON_NAME] x Siru x [PERSON_NAME] x Semi x Sanaa x Saira x [PERSON_NAME] x N…" at bounding box center [482, 53] width 890 height 21
click at [366, 51] on span "Today" at bounding box center [379, 53] width 27 height 17
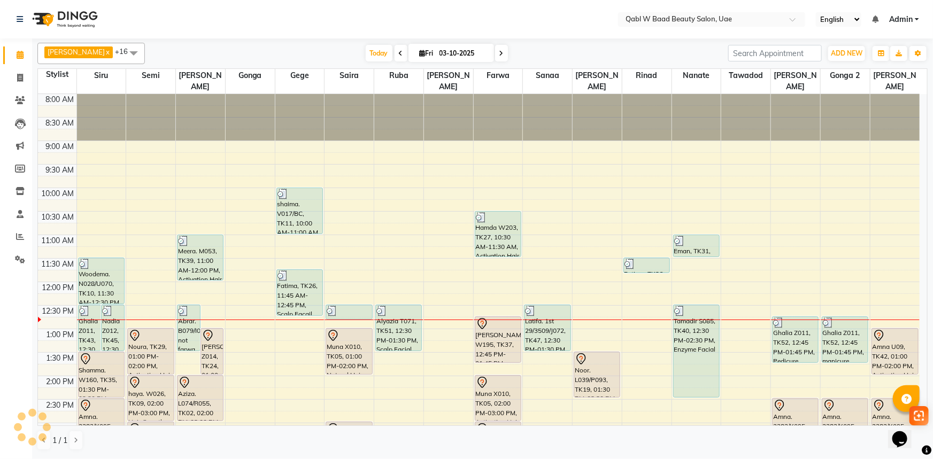
scroll to position [188, 0]
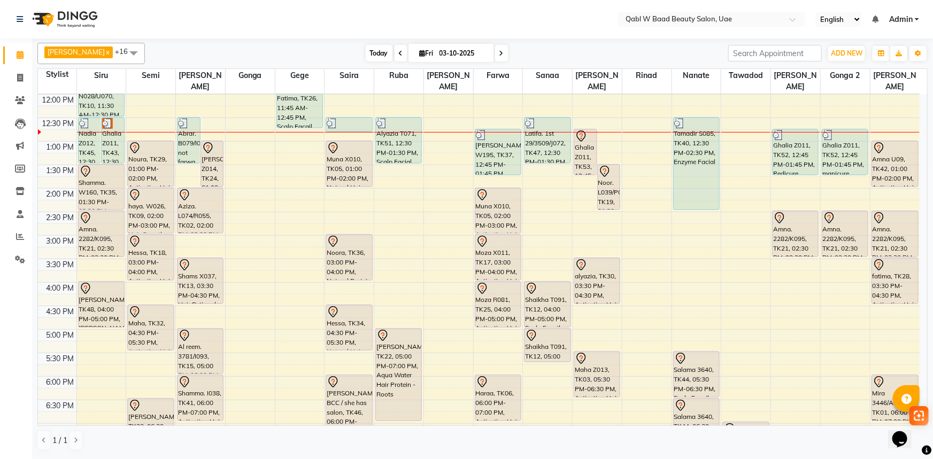
click at [366, 52] on span "Today" at bounding box center [379, 53] width 27 height 17
click at [366, 60] on span "Today" at bounding box center [379, 53] width 27 height 17
click at [12, 74] on span at bounding box center [20, 78] width 19 height 12
select select "6969"
select select "service"
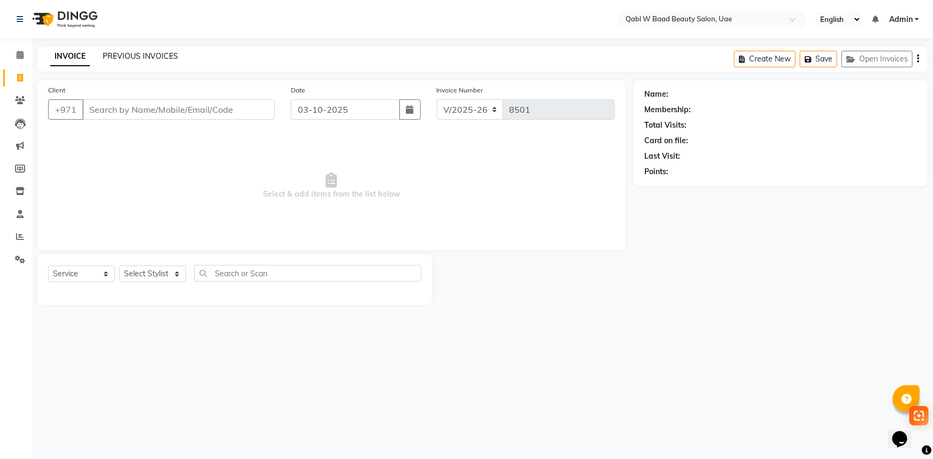
click at [114, 56] on link "PREVIOUS INVOICES" at bounding box center [140, 56] width 75 height 10
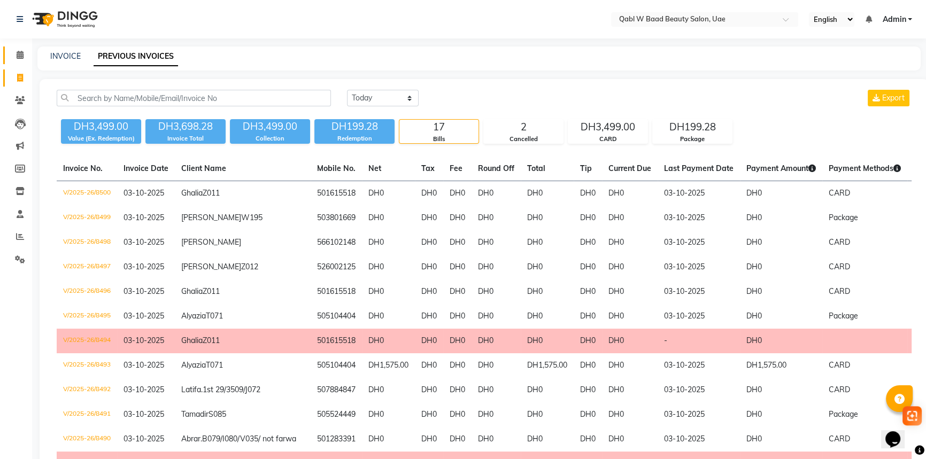
click at [18, 50] on span at bounding box center [20, 55] width 19 height 12
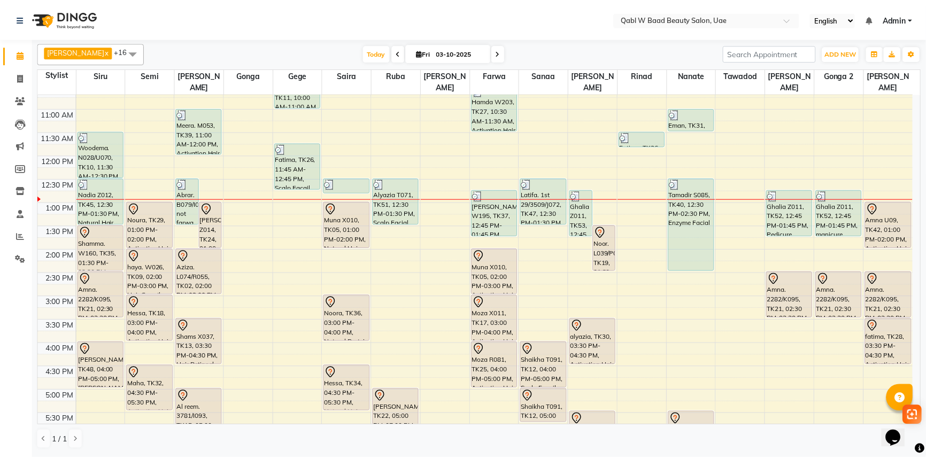
scroll to position [145, 0]
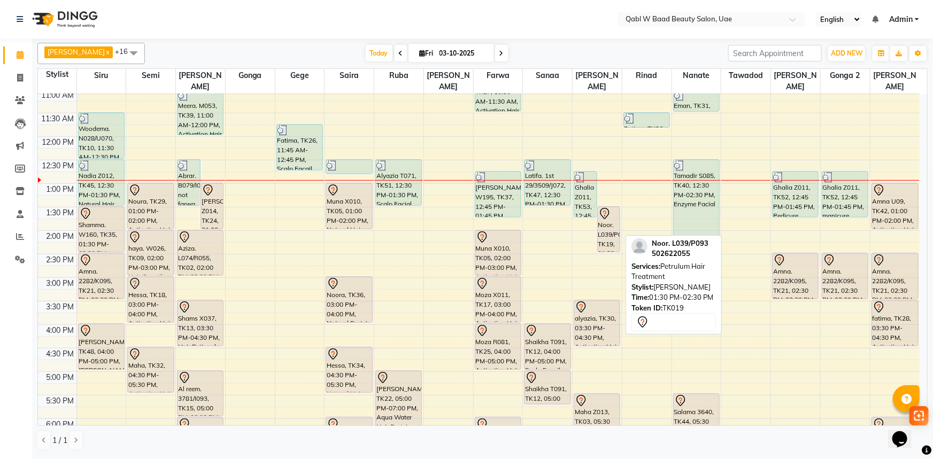
click at [604, 210] on div "Noor. L039/P093, TK19, 01:30 PM-02:30 PM, Petrulum Hair Treatment" at bounding box center [609, 229] width 22 height 45
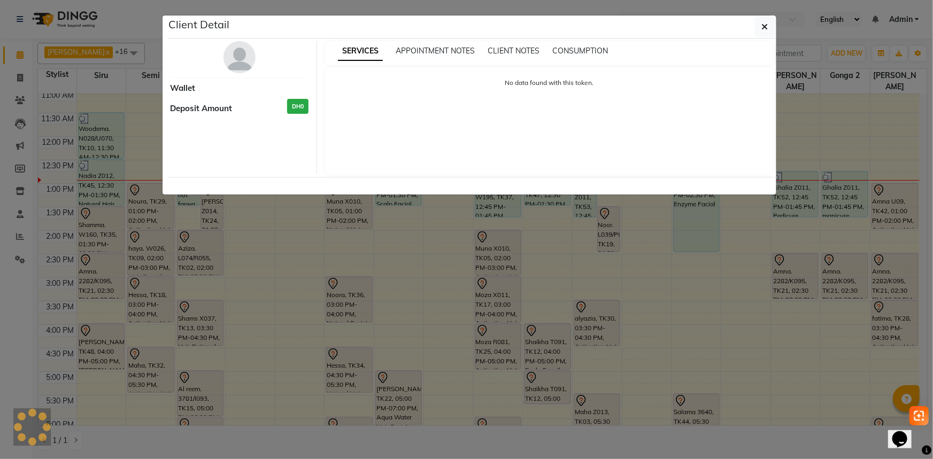
select select "7"
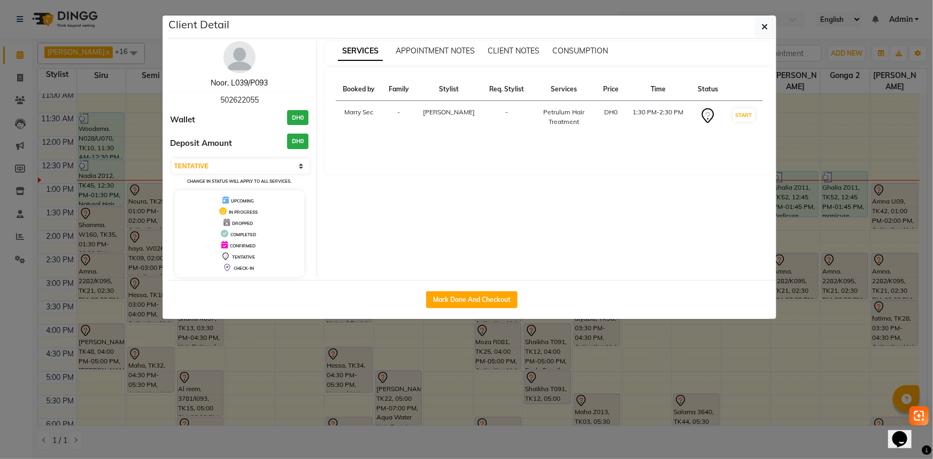
click at [219, 78] on link "Noor. L039/P093" at bounding box center [239, 83] width 57 height 10
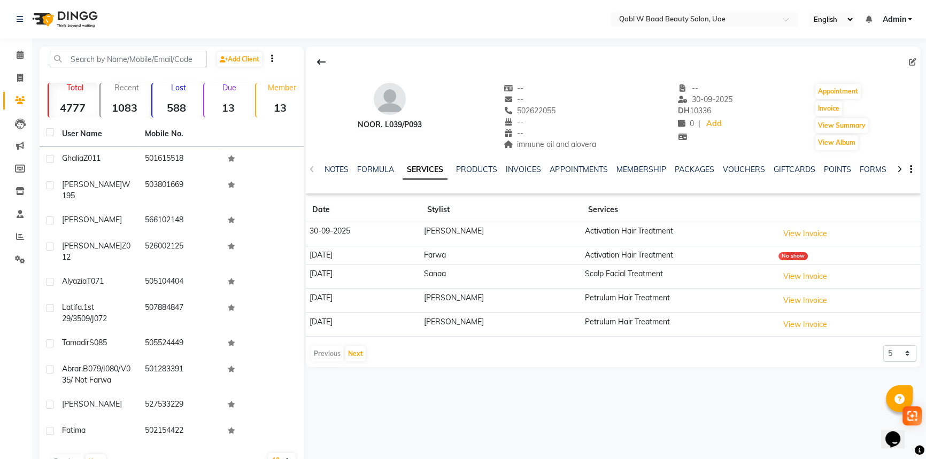
drag, startPoint x: 309, startPoint y: 267, endPoint x: 358, endPoint y: 269, distance: 49.2
click at [358, 269] on td "[DATE]" at bounding box center [363, 277] width 114 height 24
click at [545, 111] on span "502622055" at bounding box center [530, 111] width 52 height 10
copy span "502622055"
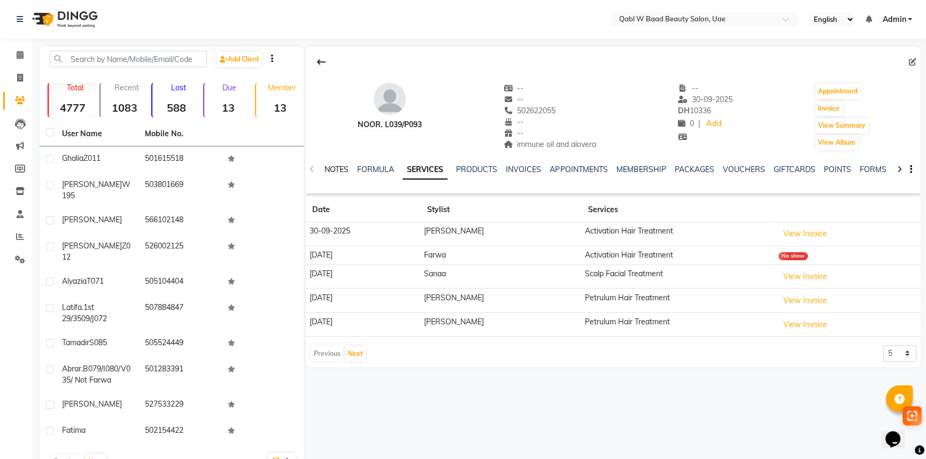
click at [334, 173] on link "NOTES" at bounding box center [337, 170] width 24 height 10
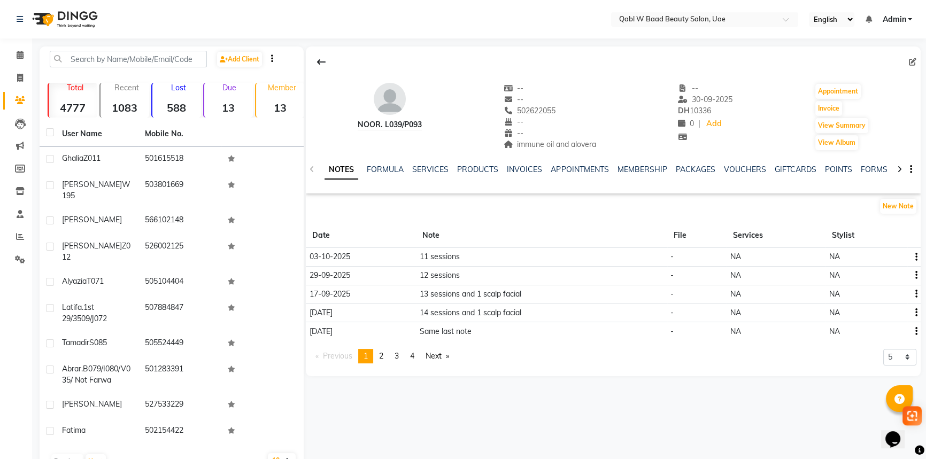
drag, startPoint x: 401, startPoint y: 257, endPoint x: 497, endPoint y: 253, distance: 95.8
click at [497, 253] on tr "03-10-2025 11 sessions - NA NA" at bounding box center [613, 257] width 615 height 19
click at [689, 172] on link "PACKAGES" at bounding box center [695, 170] width 40 height 10
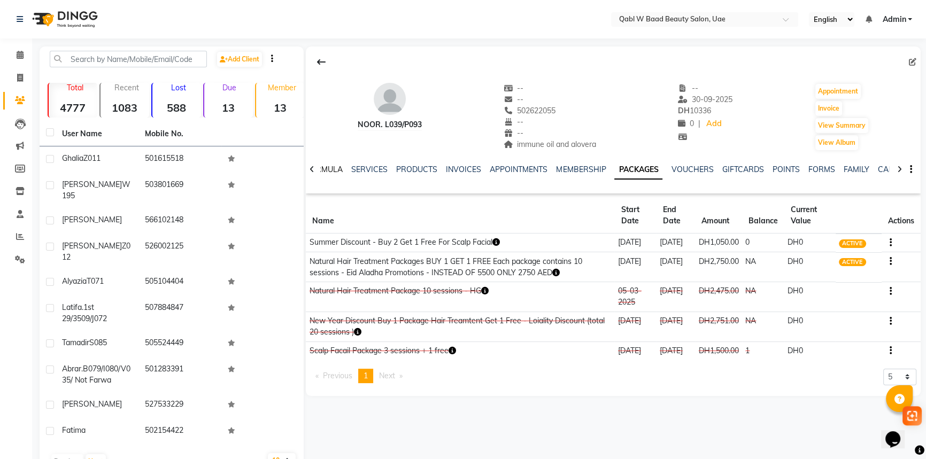
click at [336, 170] on link "FORMULA" at bounding box center [324, 170] width 37 height 10
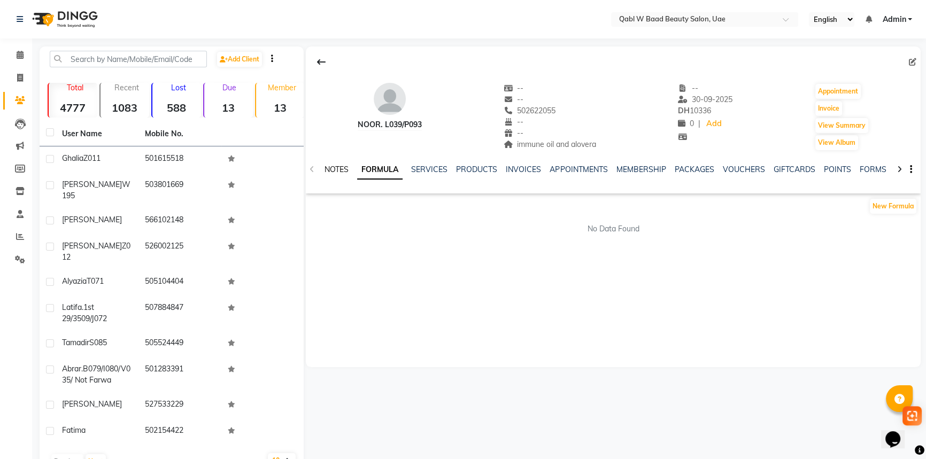
click at [336, 170] on link "NOTES" at bounding box center [337, 170] width 24 height 10
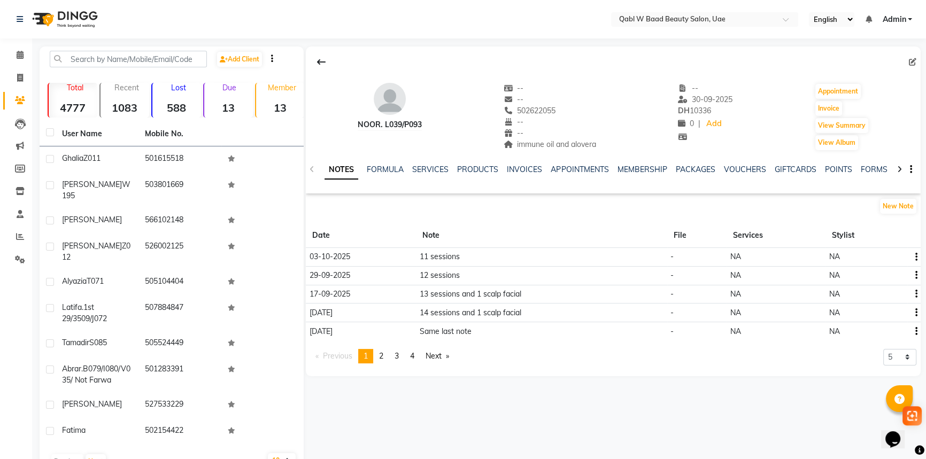
drag, startPoint x: 419, startPoint y: 258, endPoint x: 465, endPoint y: 256, distance: 45.5
click at [465, 256] on td "11 sessions" at bounding box center [541, 257] width 251 height 19
click at [489, 209] on div "New Note" at bounding box center [613, 208] width 615 height 21
click at [21, 59] on span at bounding box center [20, 55] width 19 height 12
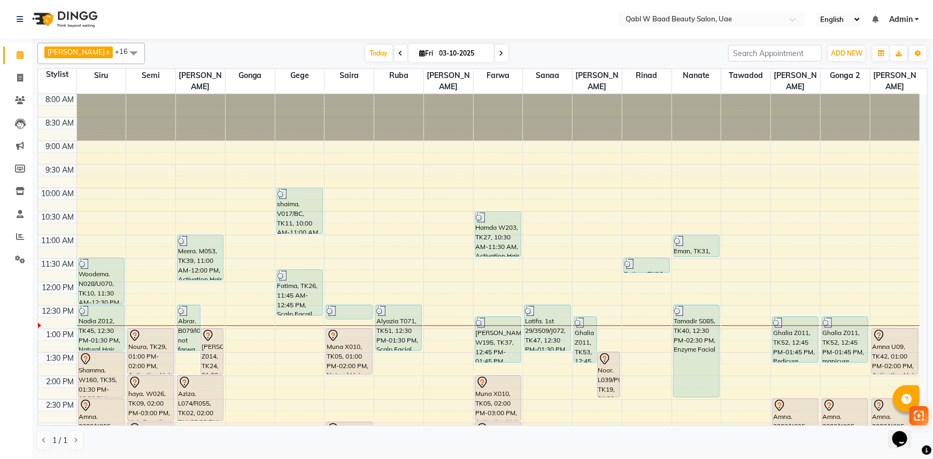
drag, startPoint x: 232, startPoint y: 52, endPoint x: 286, endPoint y: 41, distance: 54.6
click at [232, 52] on div "[DATE] [DATE]" at bounding box center [436, 53] width 573 height 16
click at [369, 51] on span "Today" at bounding box center [379, 53] width 27 height 17
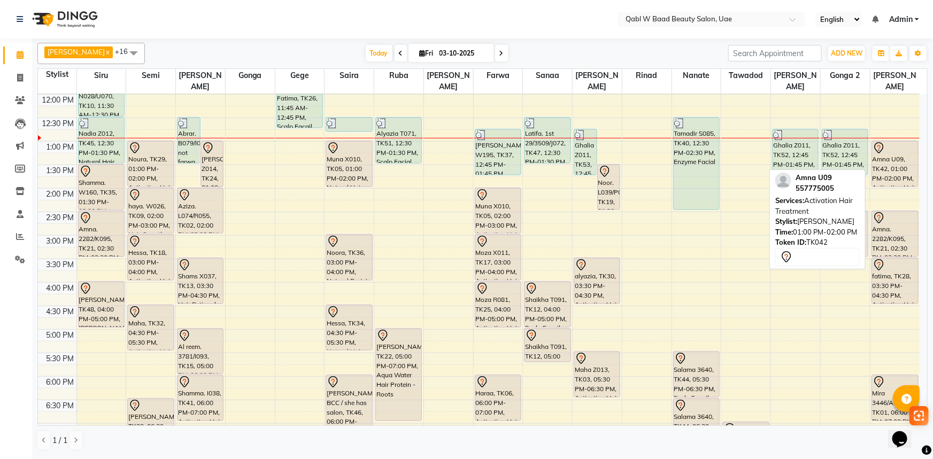
click at [889, 151] on div "Amna U09, TK42, 01:00 PM-02:00 PM, Activation Hair Treatment" at bounding box center [895, 163] width 46 height 45
select select "7"
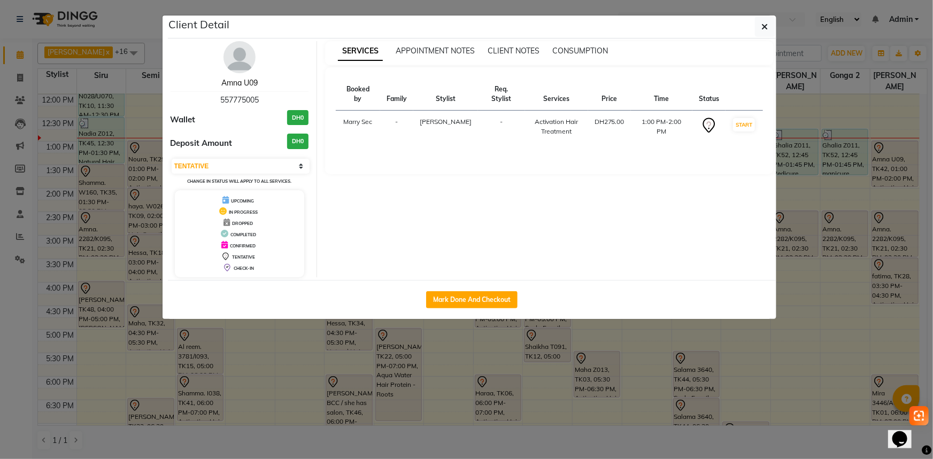
click at [247, 81] on link "Amna U09" at bounding box center [239, 83] width 36 height 10
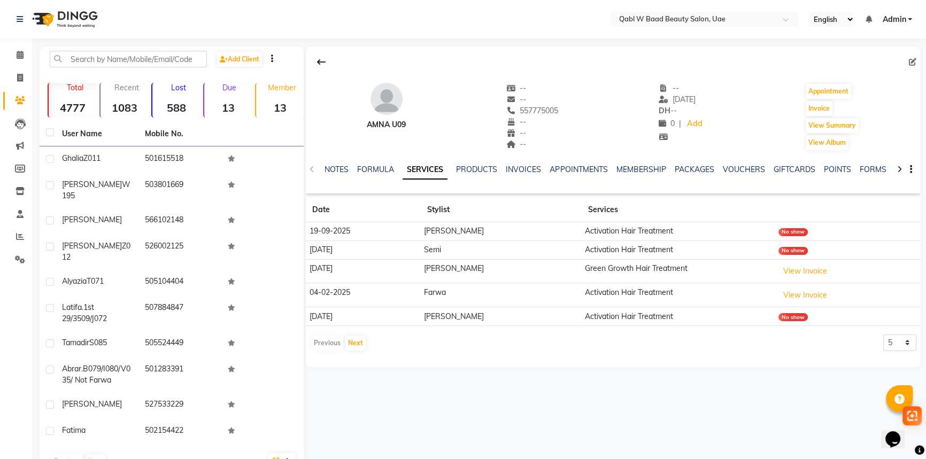
click at [322, 169] on div "NOTES FORMULA SERVICES PRODUCTS INVOICES APPOINTMENTS MEMBERSHIP PACKAGES VOUCH…" at bounding box center [604, 176] width 569 height 24
click at [325, 170] on link "NOTES" at bounding box center [337, 170] width 24 height 10
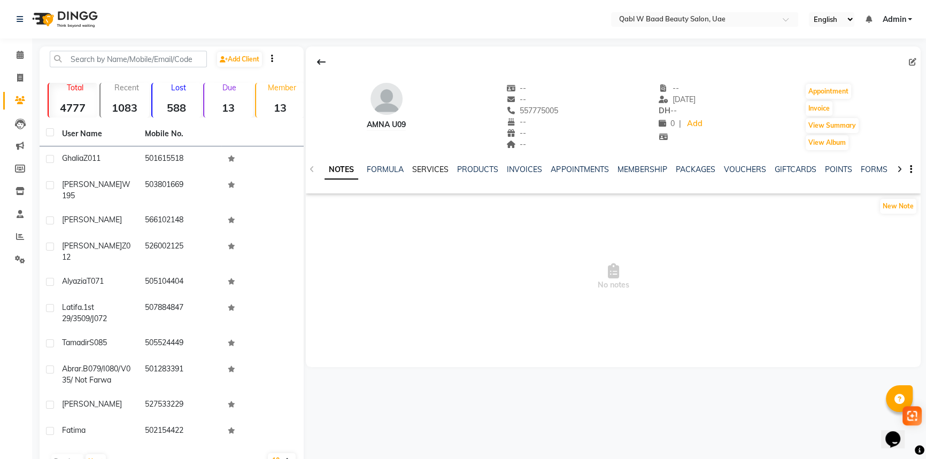
click at [429, 165] on link "SERVICES" at bounding box center [430, 170] width 36 height 10
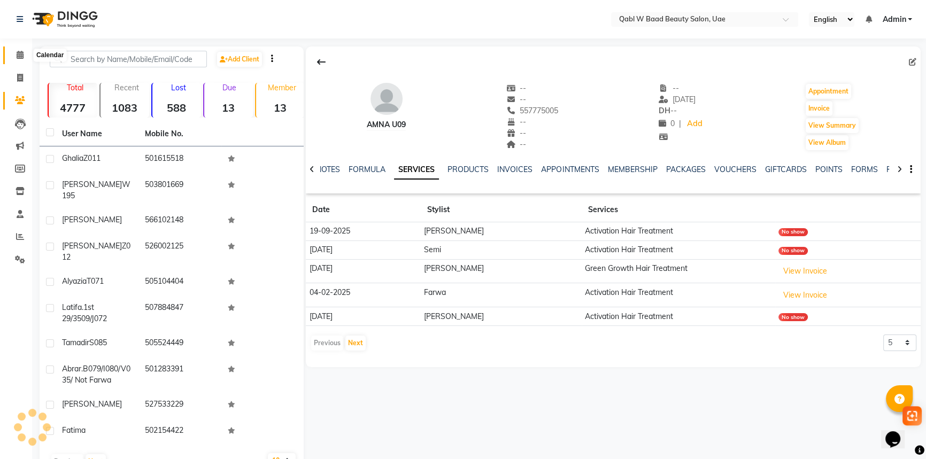
click at [12, 58] on span at bounding box center [20, 55] width 19 height 12
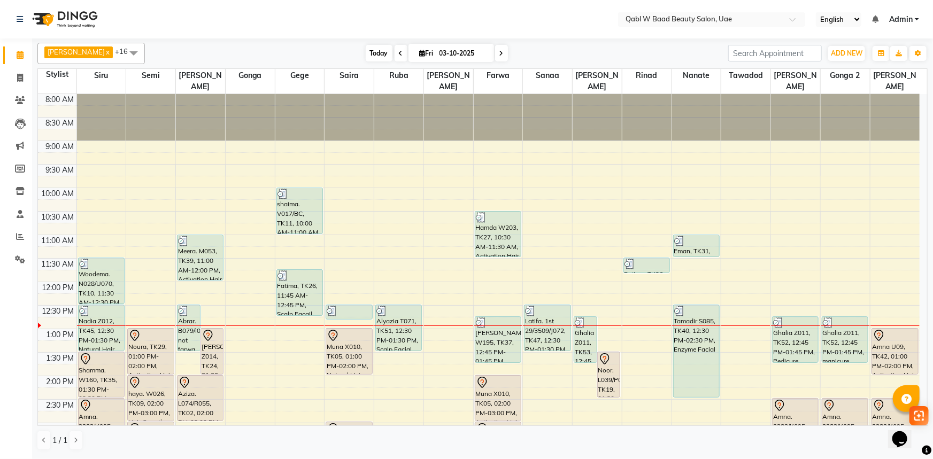
click at [366, 60] on span "Today" at bounding box center [379, 53] width 27 height 17
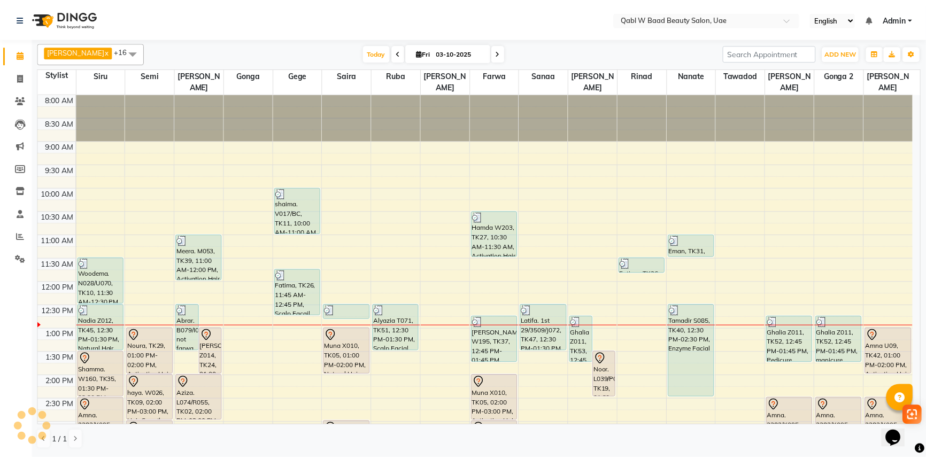
scroll to position [188, 0]
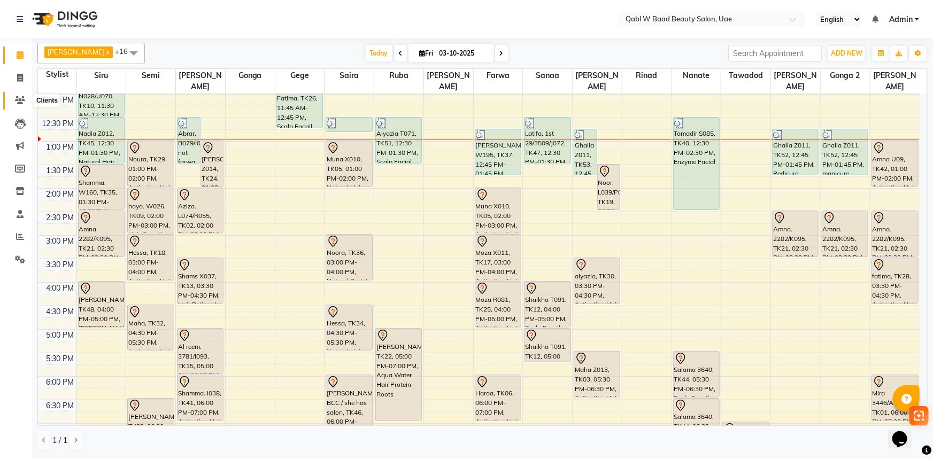
click at [15, 103] on icon at bounding box center [20, 100] width 10 height 8
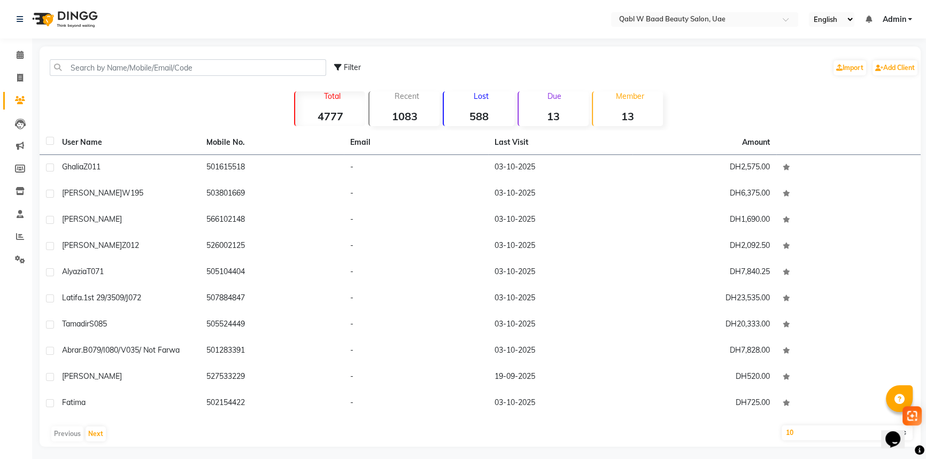
click at [114, 76] on div "Filter Import Add Client" at bounding box center [480, 68] width 877 height 34
click at [112, 67] on input "text" at bounding box center [188, 67] width 276 height 17
paste input "56 657 1177"
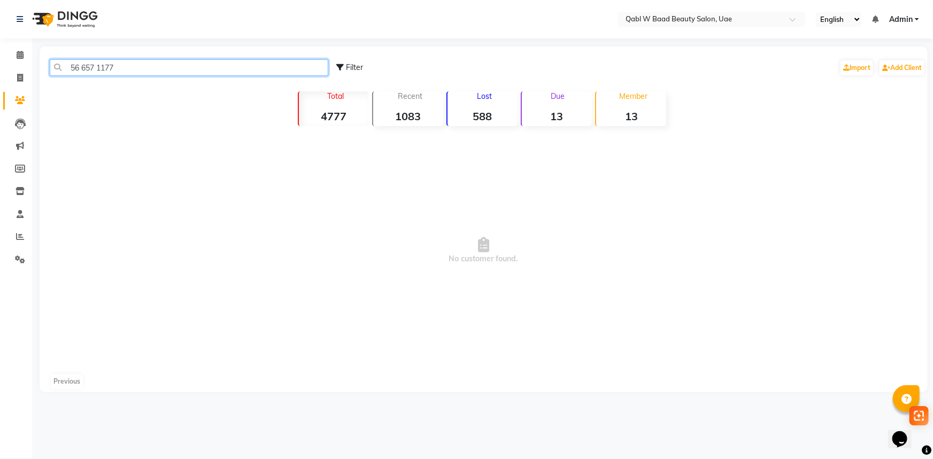
click at [80, 70] on input "56 657 1177" at bounding box center [189, 67] width 279 height 17
click at [96, 68] on input "56657 1177" at bounding box center [189, 67] width 279 height 17
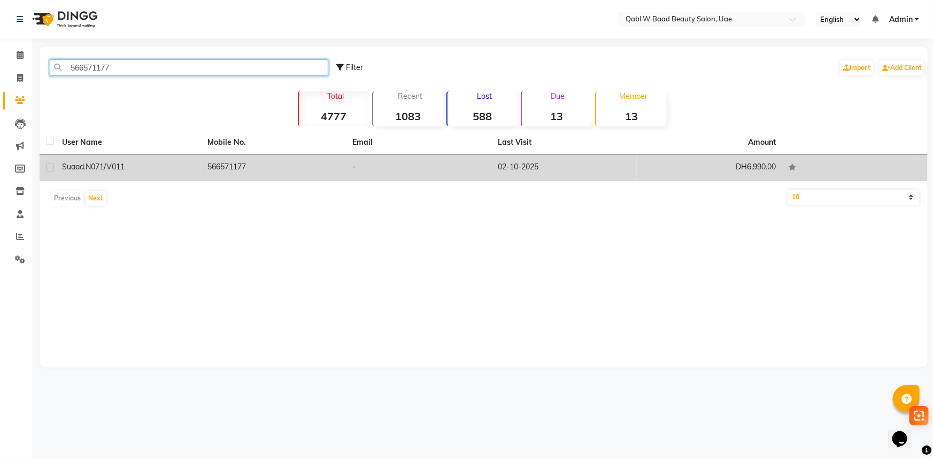
type input "566571177"
click at [121, 176] on td "Suaad. N071/V011" at bounding box center [128, 168] width 145 height 26
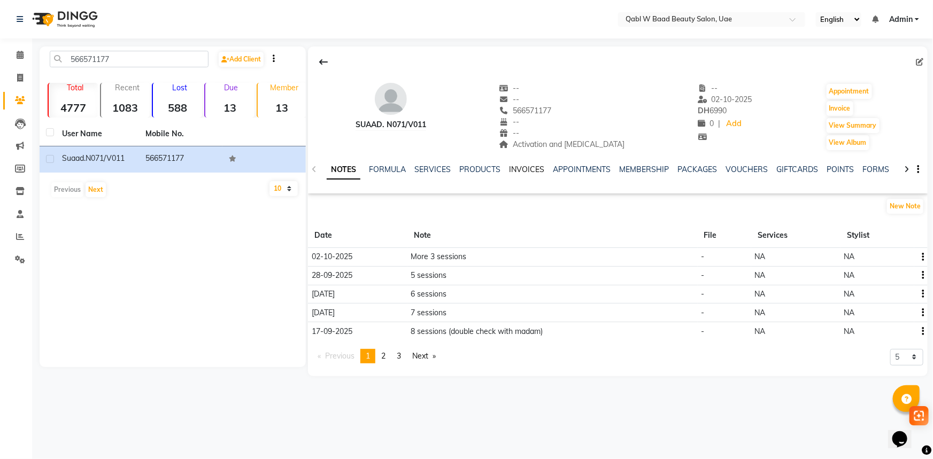
click at [532, 169] on link "INVOICES" at bounding box center [526, 170] width 35 height 10
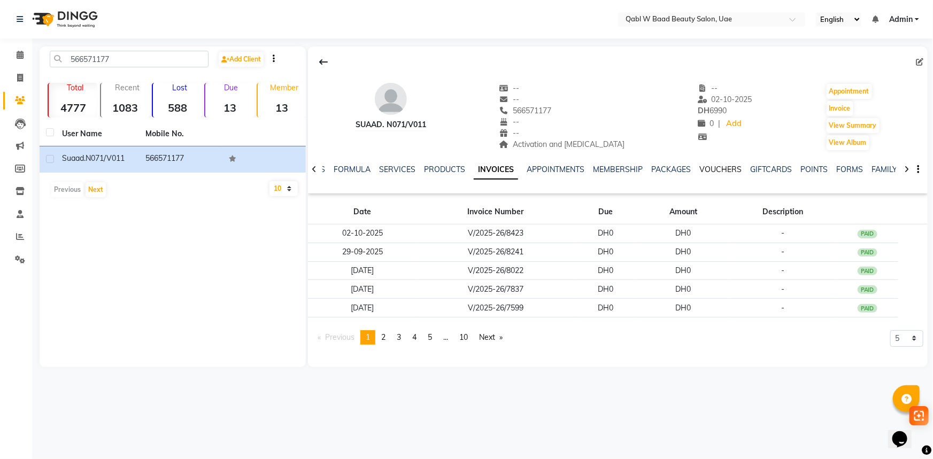
click at [717, 167] on link "VOUCHERS" at bounding box center [720, 170] width 42 height 10
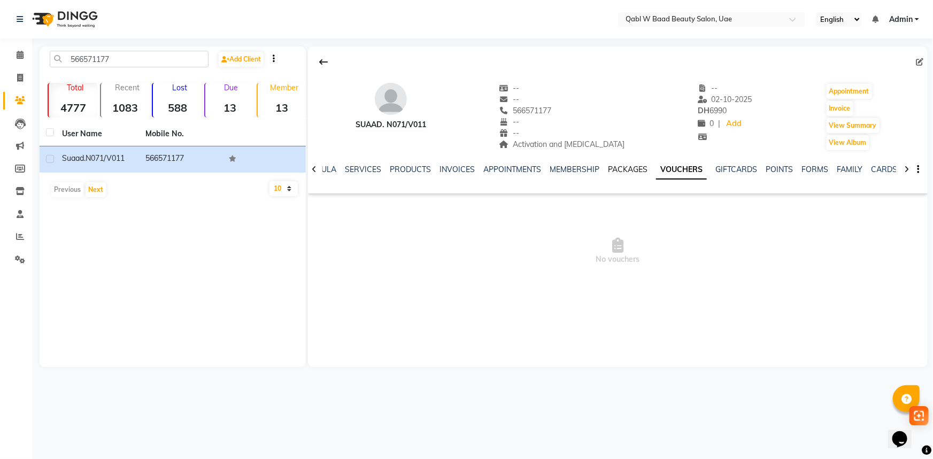
click at [617, 166] on link "PACKAGES" at bounding box center [628, 170] width 40 height 10
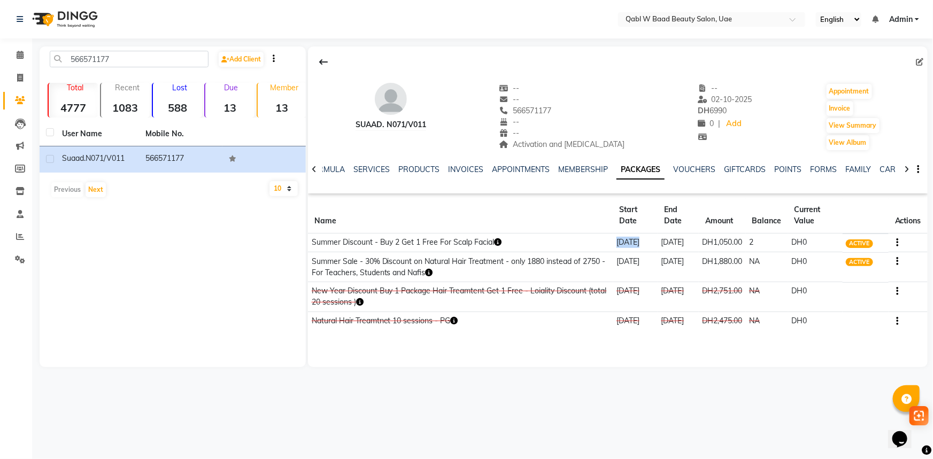
drag, startPoint x: 607, startPoint y: 237, endPoint x: 651, endPoint y: 238, distance: 43.3
click at [651, 238] on tr "Summer Discount - Buy 2 Get 1 Free For Scalp Facial 17-06-2025 12-06-2026 DH1,0…" at bounding box center [618, 243] width 620 height 19
click at [613, 267] on td "17-06-2025" at bounding box center [635, 267] width 44 height 30
drag, startPoint x: 612, startPoint y: 272, endPoint x: 627, endPoint y: 286, distance: 20.5
click at [627, 282] on td "17-06-2025" at bounding box center [635, 267] width 44 height 30
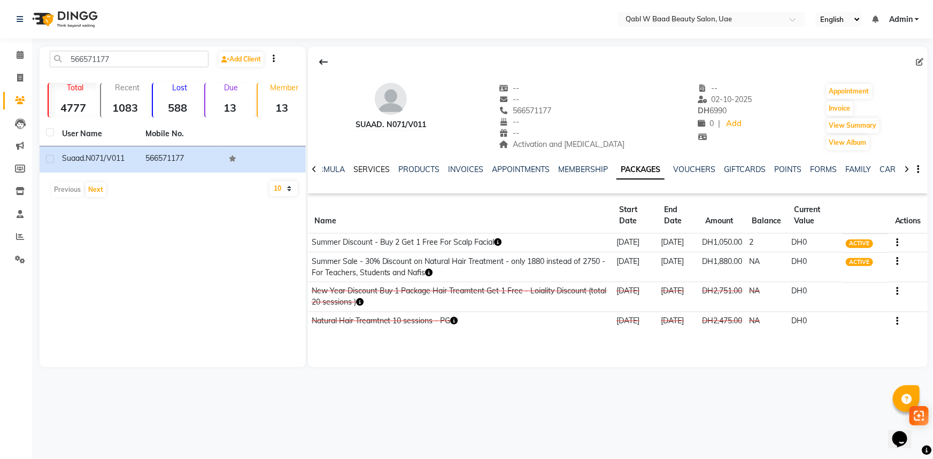
click at [361, 168] on link "SERVICES" at bounding box center [371, 170] width 36 height 10
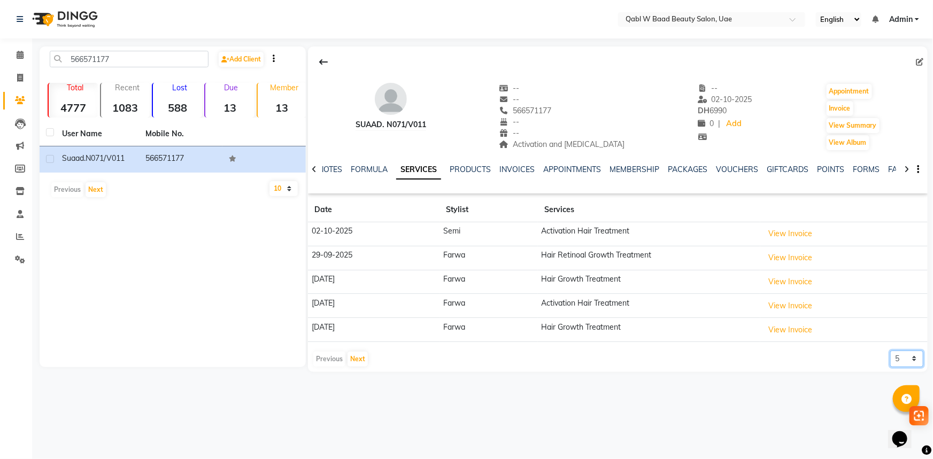
click at [919, 366] on select "5 10 50 100 500" at bounding box center [906, 359] width 33 height 17
select select "50"
click at [890, 351] on select "5 10 50 100 500" at bounding box center [906, 359] width 33 height 17
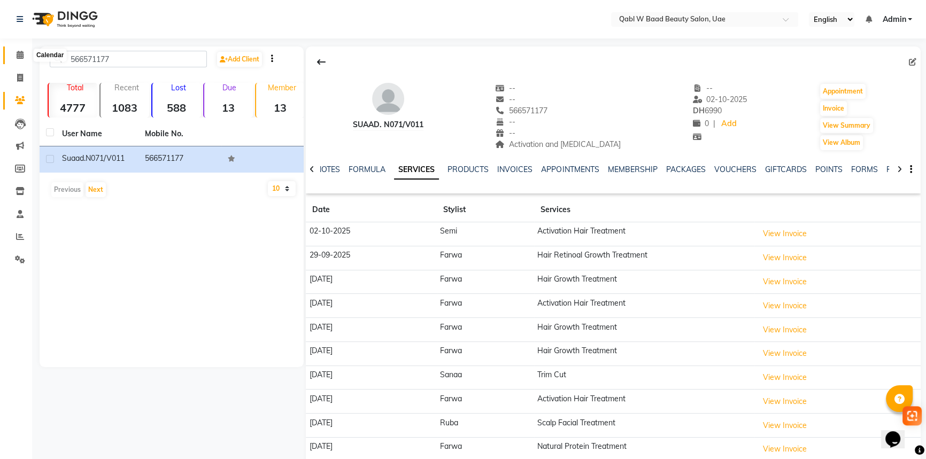
click at [25, 59] on span at bounding box center [20, 55] width 19 height 12
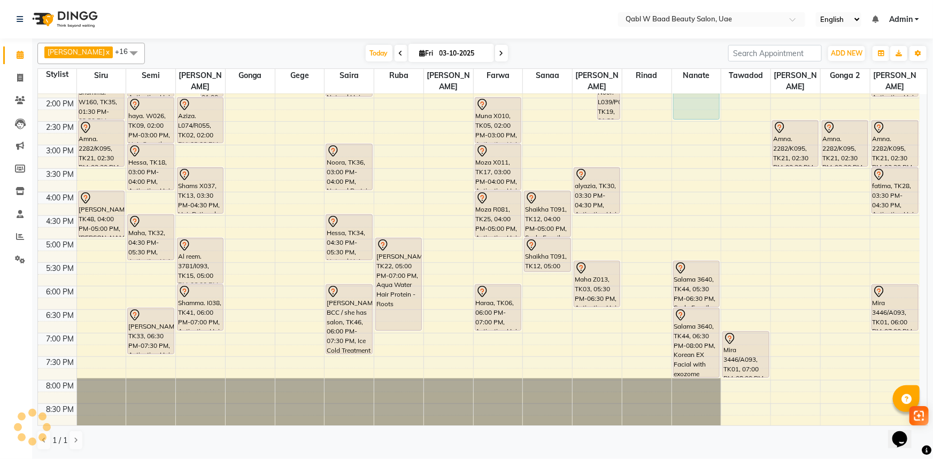
scroll to position [291, 0]
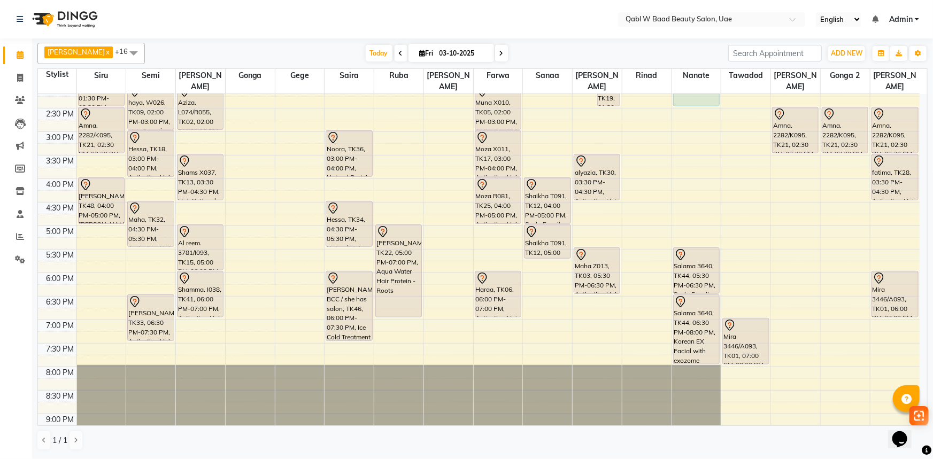
click at [436, 53] on input "03-10-2025" at bounding box center [462, 53] width 53 height 16
select select "10"
select select "2025"
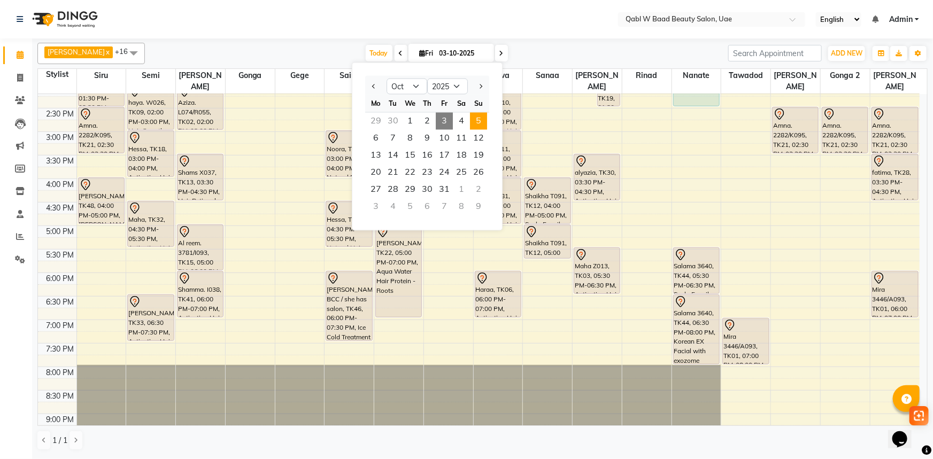
click at [471, 117] on span "5" at bounding box center [478, 121] width 17 height 17
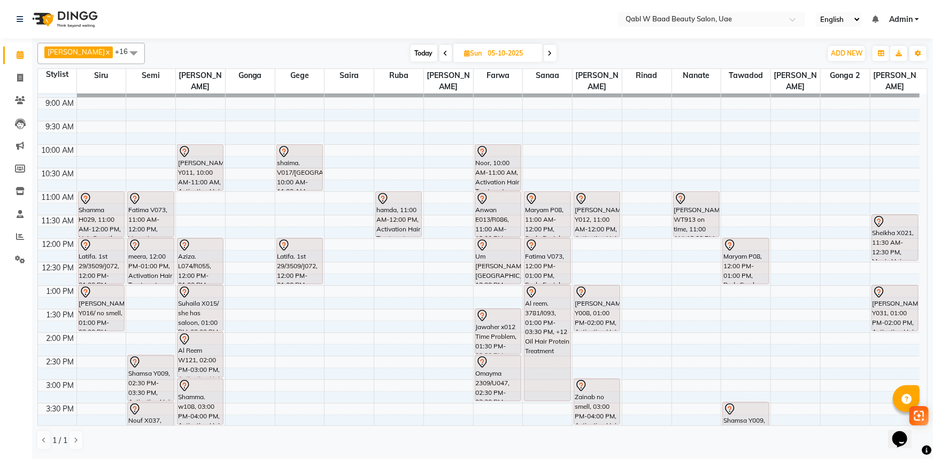
scroll to position [0, 0]
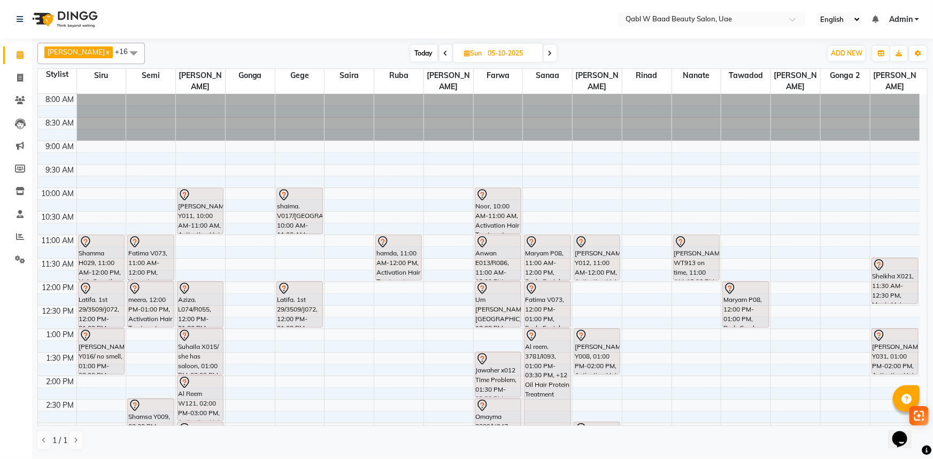
drag, startPoint x: 410, startPoint y: 53, endPoint x: 389, endPoint y: 51, distance: 21.0
click at [411, 53] on span "Today" at bounding box center [424, 53] width 27 height 17
type input "03-10-2025"
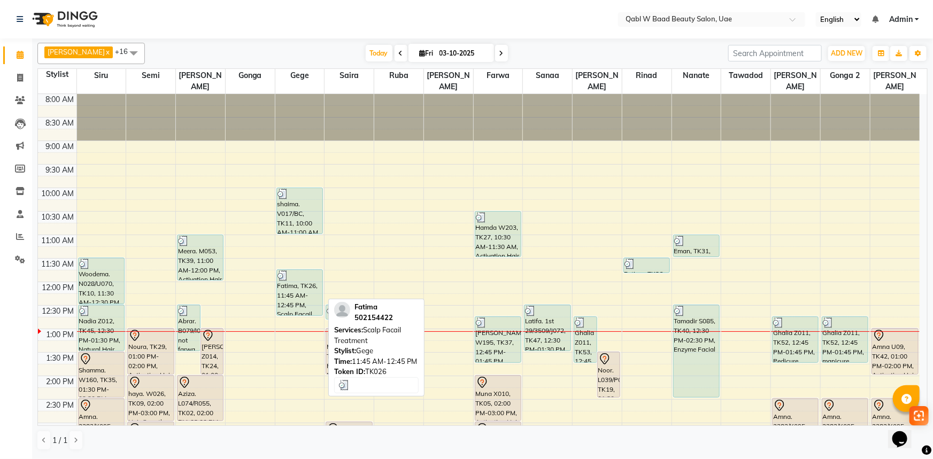
click at [307, 273] on div "Fatima, TK26, 11:45 AM-12:45 PM, Scalp Facail Treatment" at bounding box center [299, 292] width 45 height 45
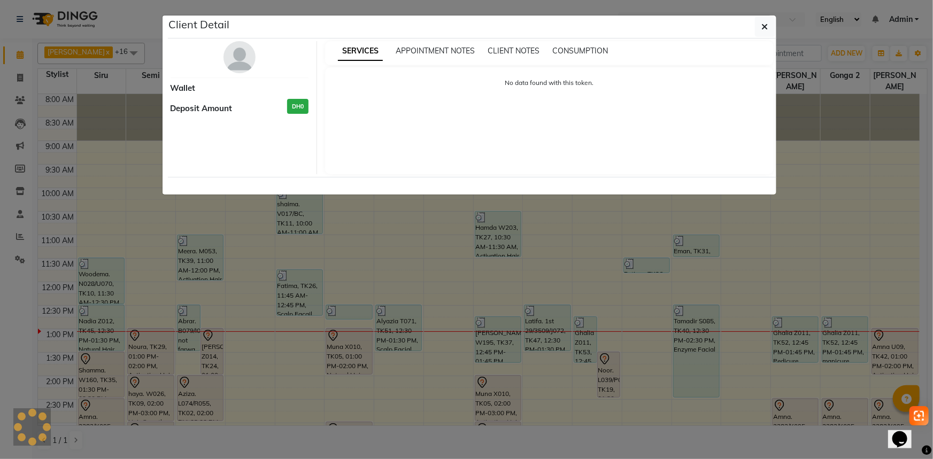
select select "3"
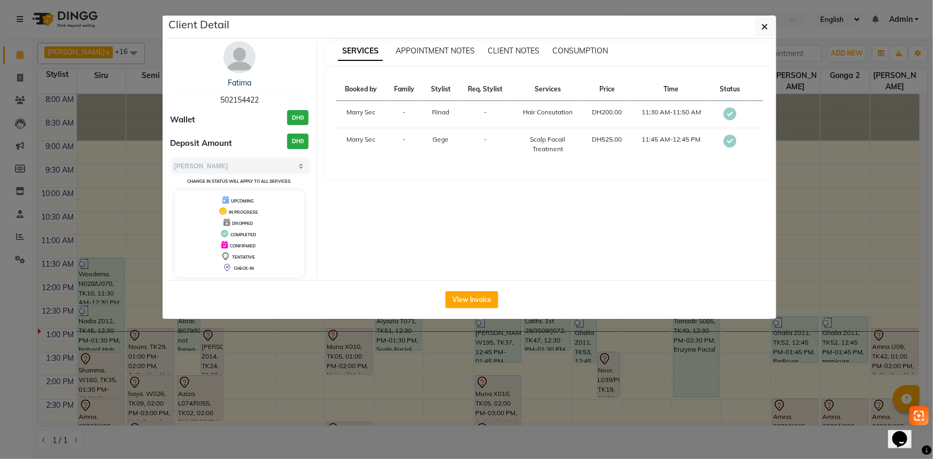
click at [252, 103] on span "502154422" at bounding box center [239, 100] width 38 height 10
copy span "502154422"
click at [491, 291] on button "View Invoice" at bounding box center [471, 299] width 53 height 17
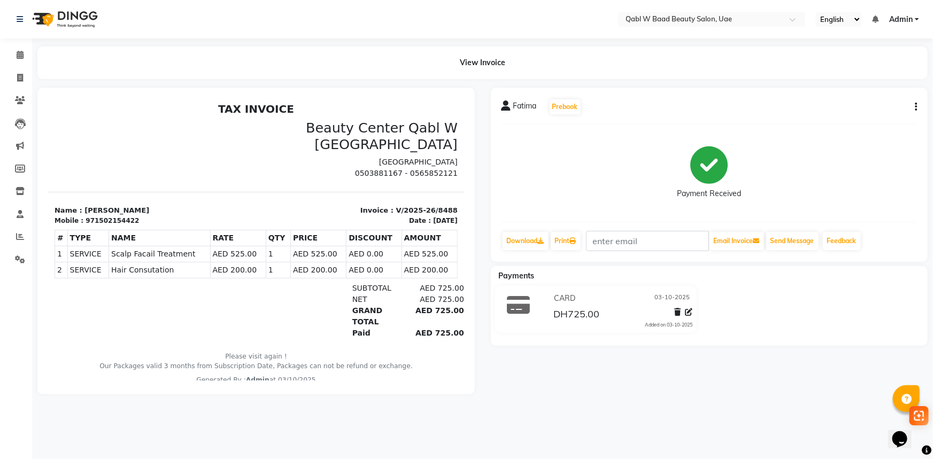
click at [915, 107] on icon "button" at bounding box center [916, 107] width 2 height 1
click at [857, 80] on div "Cancel Invoice" at bounding box center [862, 79] width 73 height 13
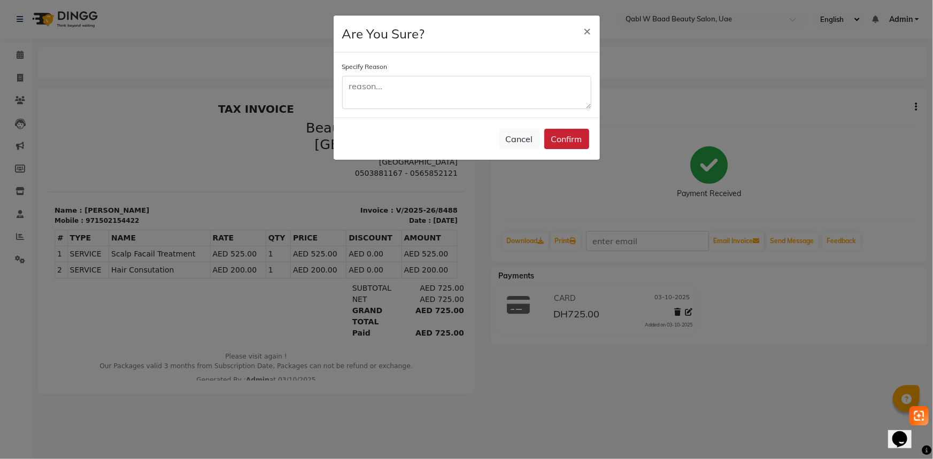
click at [583, 140] on button "Confirm" at bounding box center [566, 139] width 45 height 20
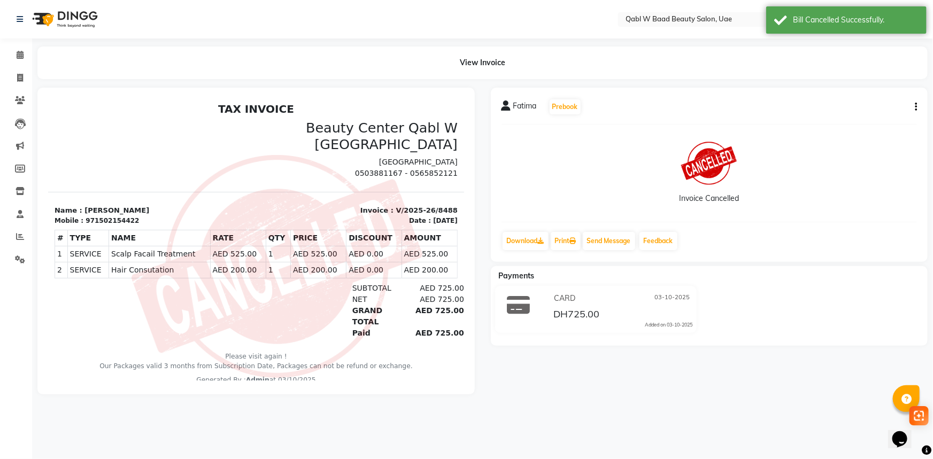
click at [121, 215] on div "971502154422" at bounding box center [111, 220] width 53 height 10
copy div "971502154422"
click at [17, 49] on span at bounding box center [20, 55] width 19 height 12
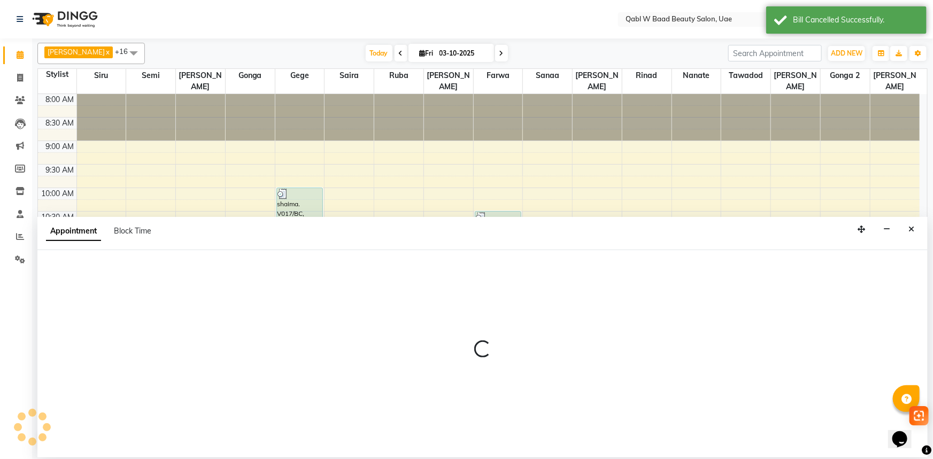
select select "57630"
select select "tentative"
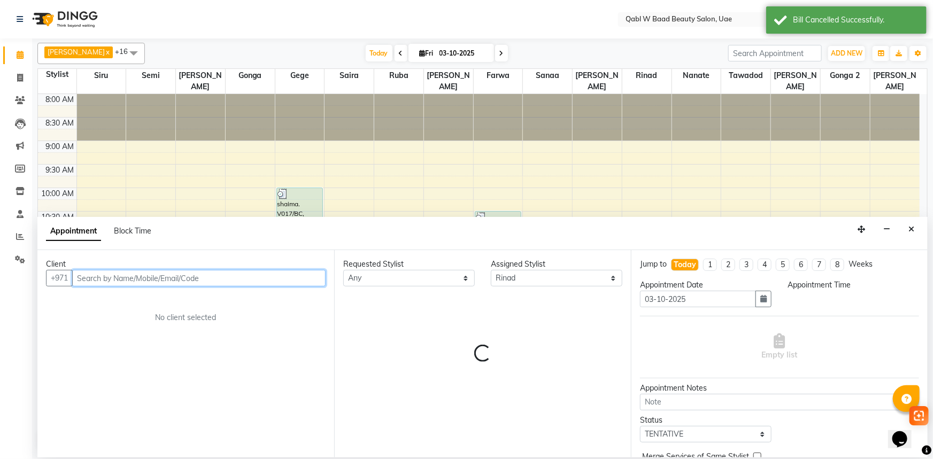
select select "735"
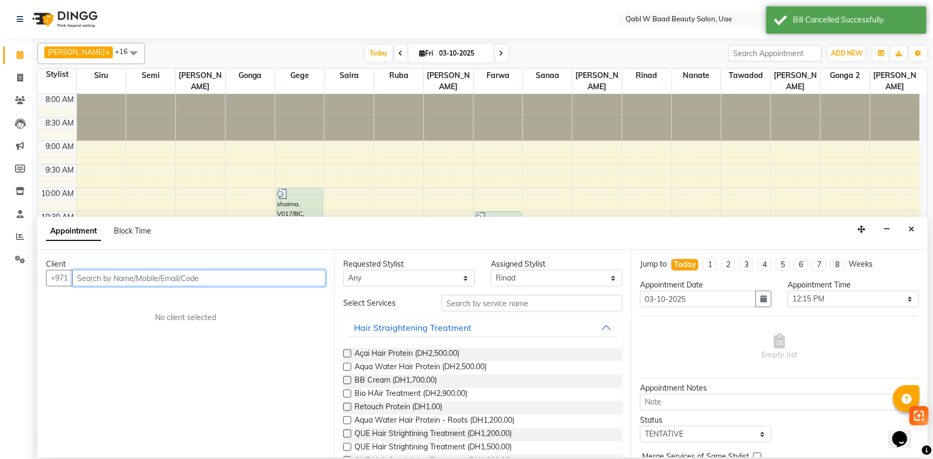
paste input "971502154422"
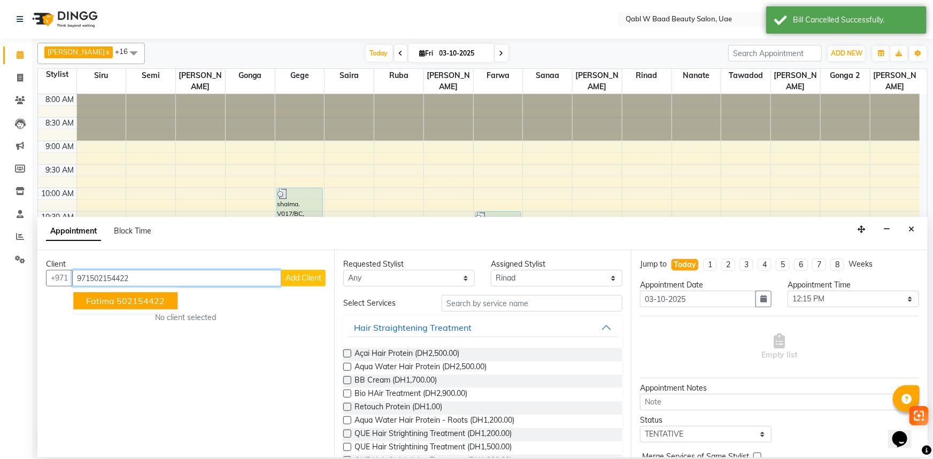
click at [148, 299] on ngb-highlight "502154422" at bounding box center [141, 301] width 48 height 11
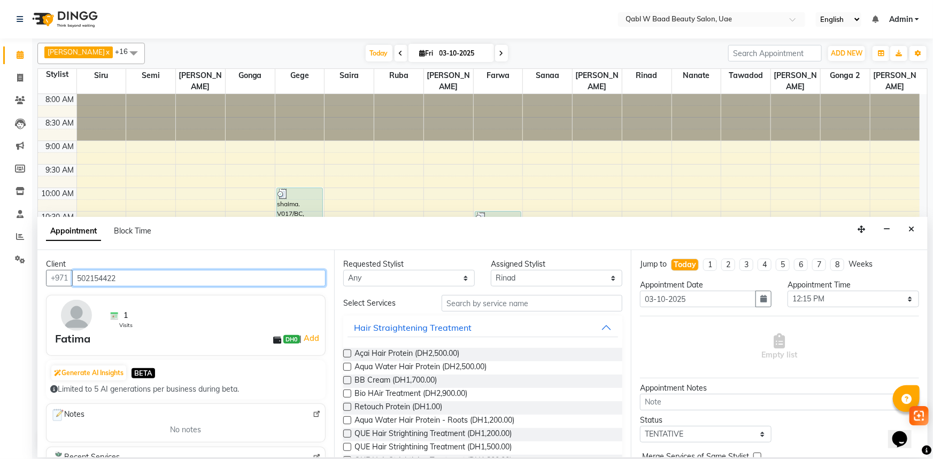
type input "502154422"
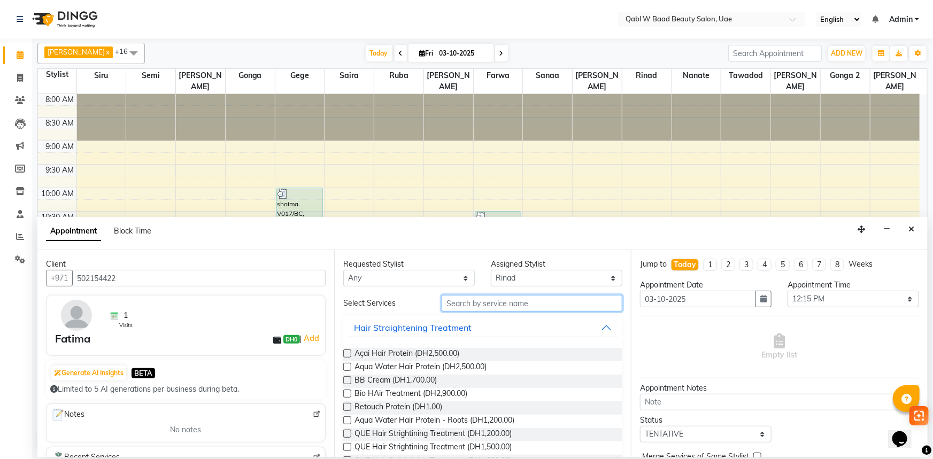
click at [503, 303] on input "text" at bounding box center [532, 303] width 181 height 17
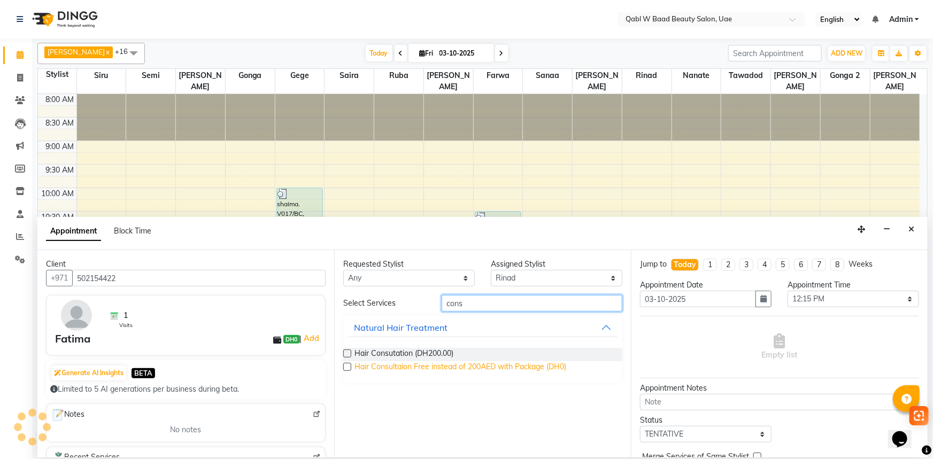
type input "cons"
click at [486, 364] on span "Hair Consultaion Free instead of 200AED with Package (DH0)" at bounding box center [461, 367] width 212 height 13
checkbox input "false"
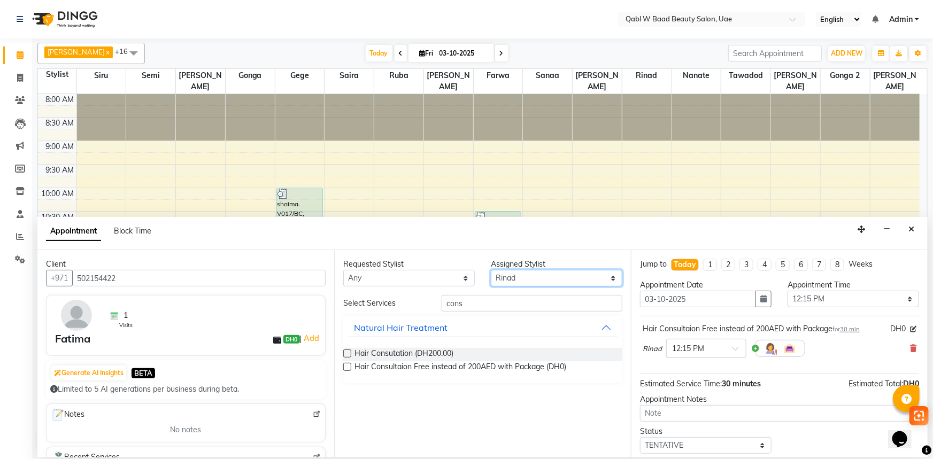
click at [509, 280] on select "Select Asia Aysha Belien Belien Farwa Gege Gonga Gonga 2 Iqraa Sec Jamila Luna …" at bounding box center [557, 278] width 132 height 17
select select "56772"
click at [491, 270] on select "Select Asia Aysha Belien Belien Farwa Gege Gonga Gonga 2 Iqraa Sec Jamila Luna …" at bounding box center [557, 278] width 132 height 17
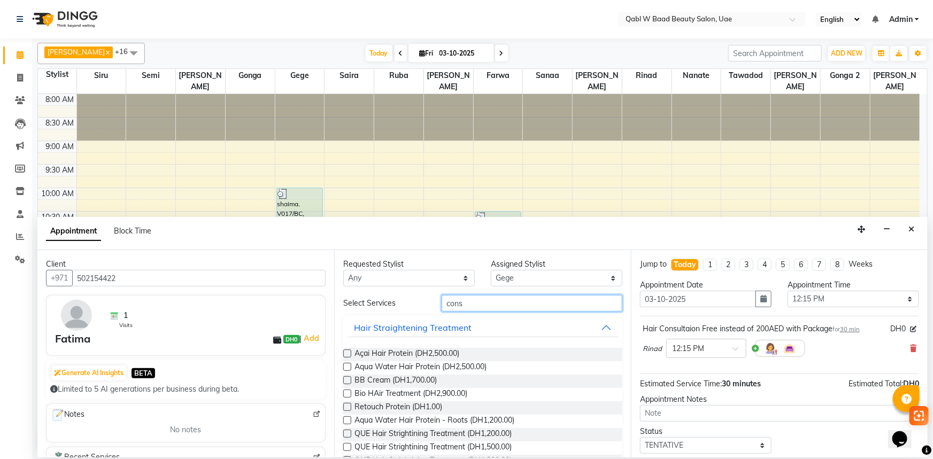
click at [471, 302] on input "cons" at bounding box center [532, 303] width 181 height 17
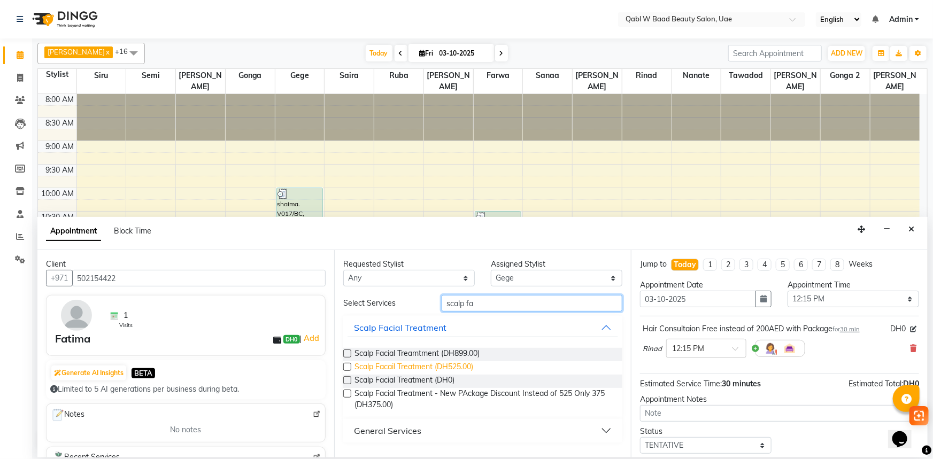
type input "scalp fa"
click at [431, 372] on span "Scalp Facail Treatment (DH525.00)" at bounding box center [414, 367] width 119 height 13
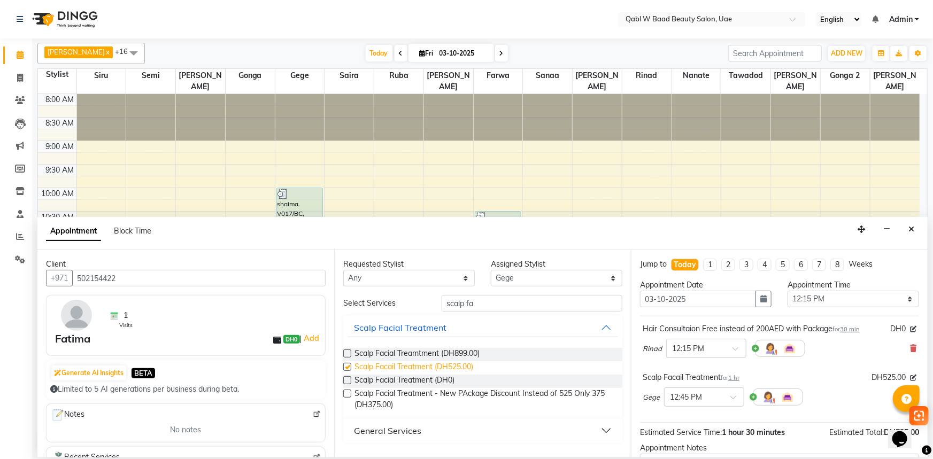
checkbox input "false"
click at [679, 390] on div "× 12:45 PM" at bounding box center [704, 397] width 80 height 19
click at [700, 443] on div "12:00 PM (Booked)" at bounding box center [704, 452] width 79 height 21
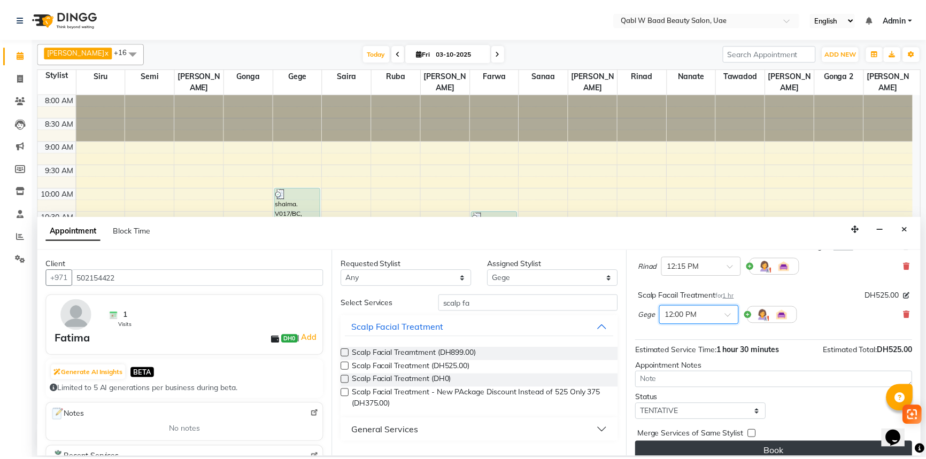
scroll to position [94, 0]
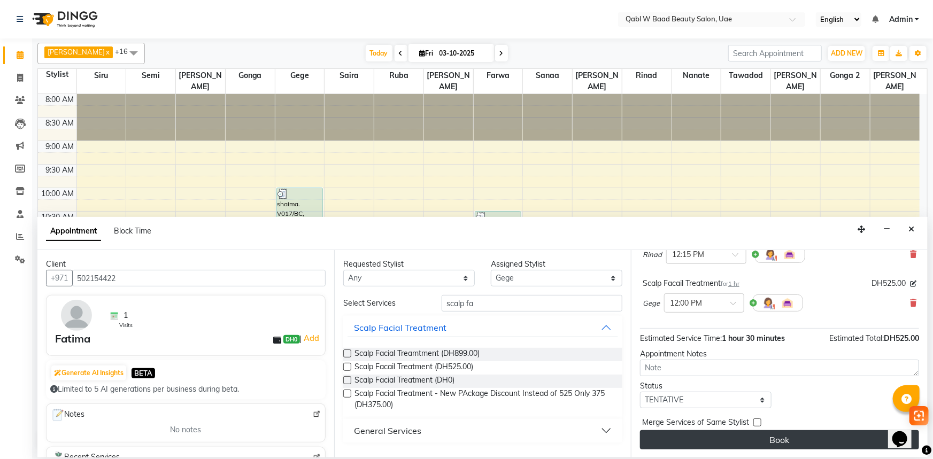
click at [700, 448] on button "Book" at bounding box center [779, 439] width 279 height 19
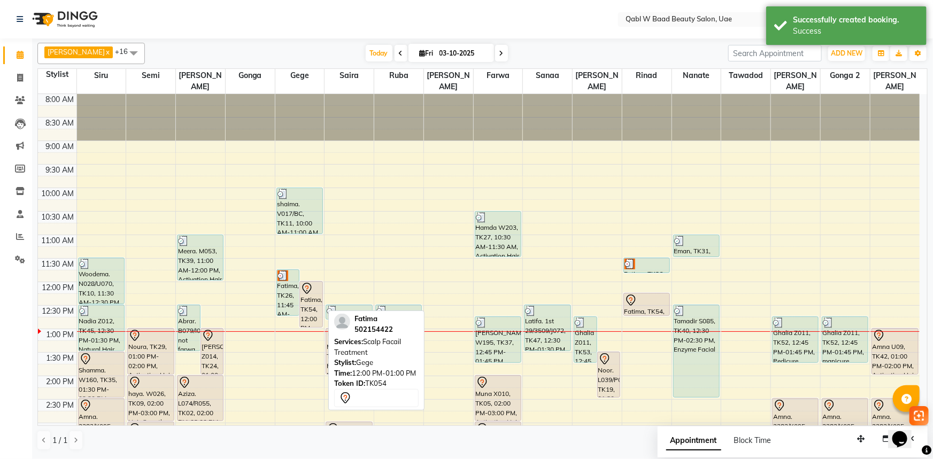
click at [315, 284] on div "Fatima, TK54, 12:00 PM-01:00 PM, Scalp Facail Treatment" at bounding box center [311, 304] width 22 height 45
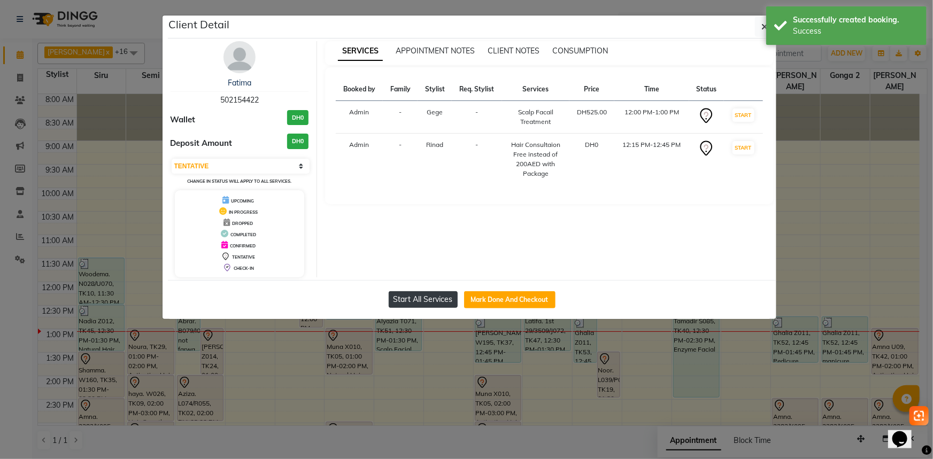
click at [402, 300] on button "Start All Services" at bounding box center [423, 299] width 69 height 17
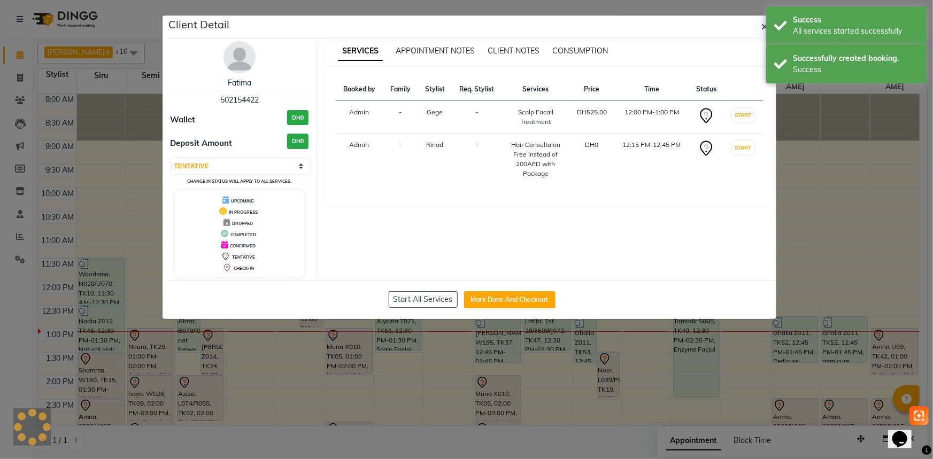
select select "1"
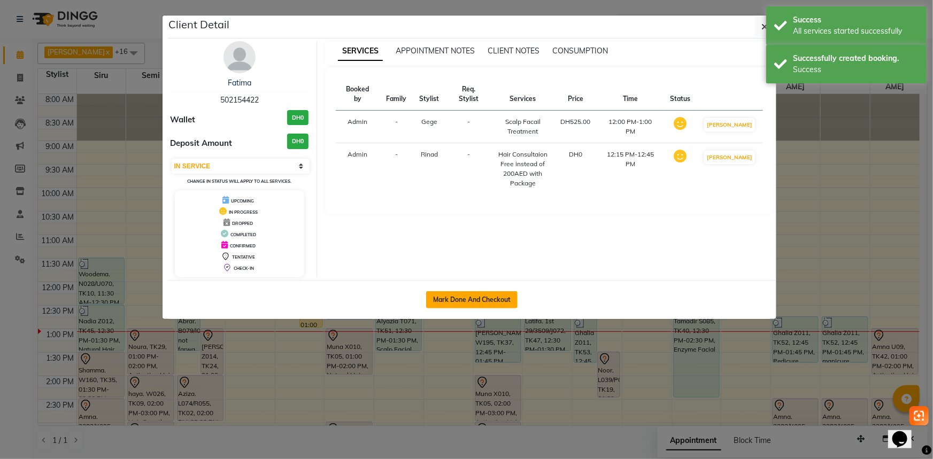
click at [466, 303] on button "Mark Done And Checkout" at bounding box center [471, 299] width 91 height 17
select select "service"
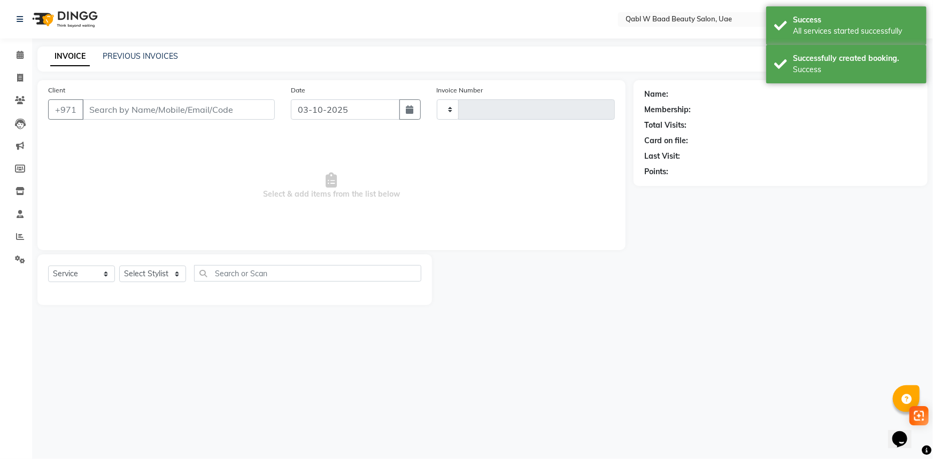
type input "8501"
select select "6969"
type input "502154422"
select select "57630"
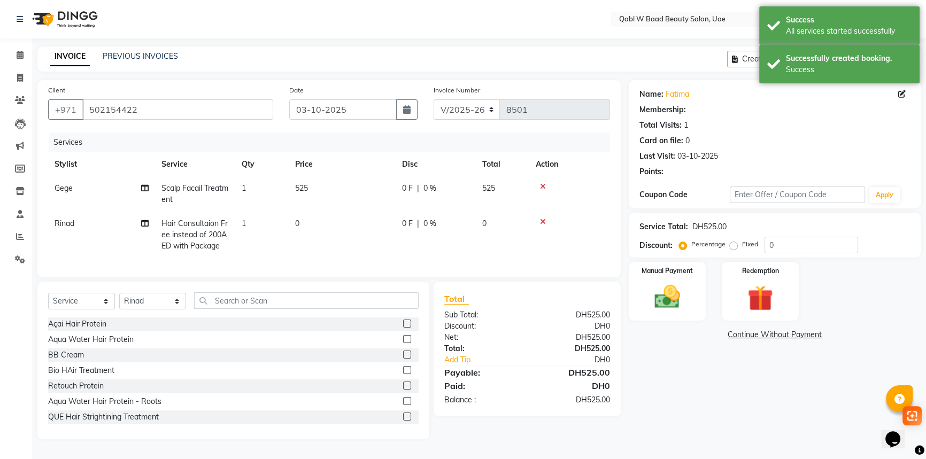
click at [397, 205] on td "0 F | 0 %" at bounding box center [436, 193] width 80 height 35
select select "56772"
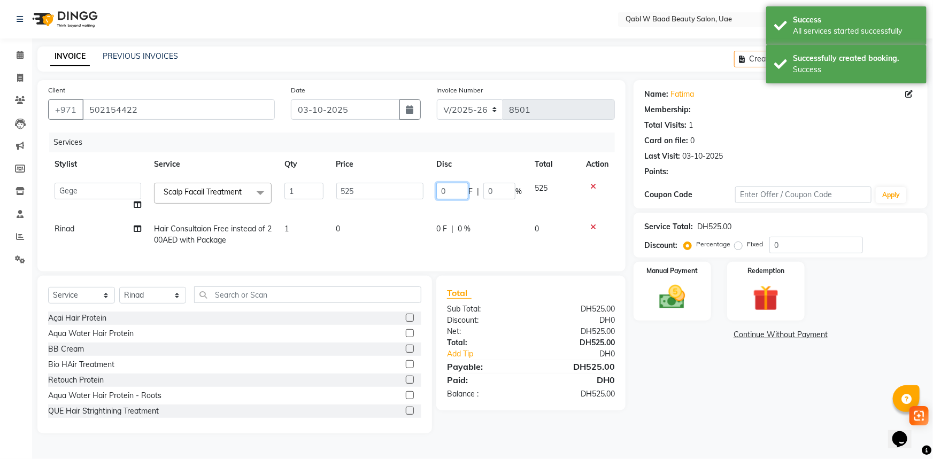
select select "1: Object"
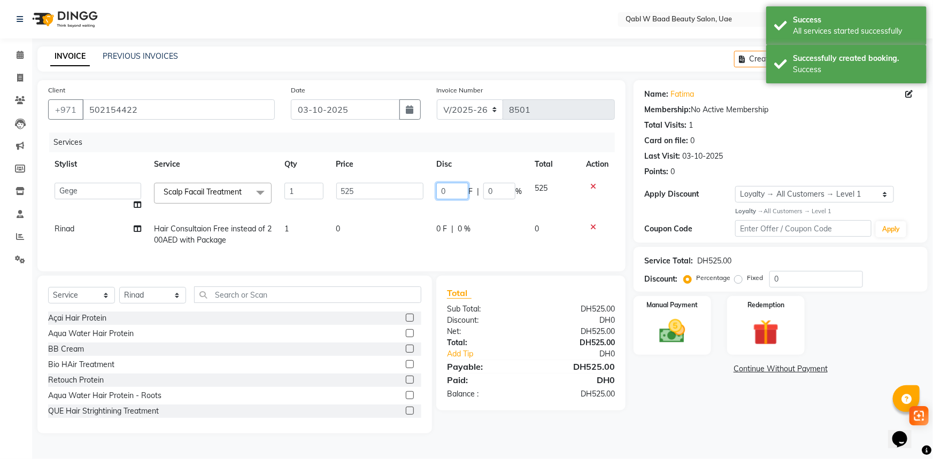
drag, startPoint x: 455, startPoint y: 191, endPoint x: 416, endPoint y: 191, distance: 39.0
click at [416, 191] on tr "Asia Aysha Belien Belien Farwa Gege Gonga Gonga 2 Iqraa Sec Jamila Luna Marry S…" at bounding box center [331, 196] width 567 height 41
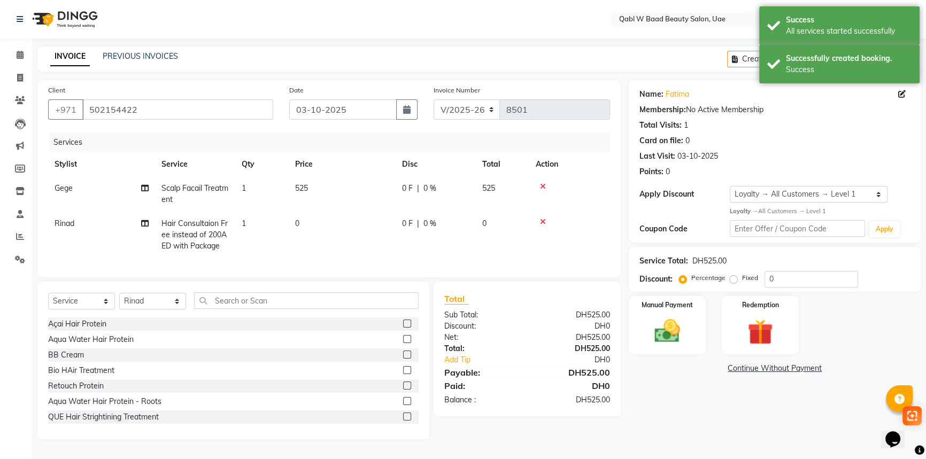
drag, startPoint x: 491, startPoint y: 189, endPoint x: 477, endPoint y: 191, distance: 14.7
click at [434, 190] on span "0 %" at bounding box center [429, 188] width 13 height 11
select select "56772"
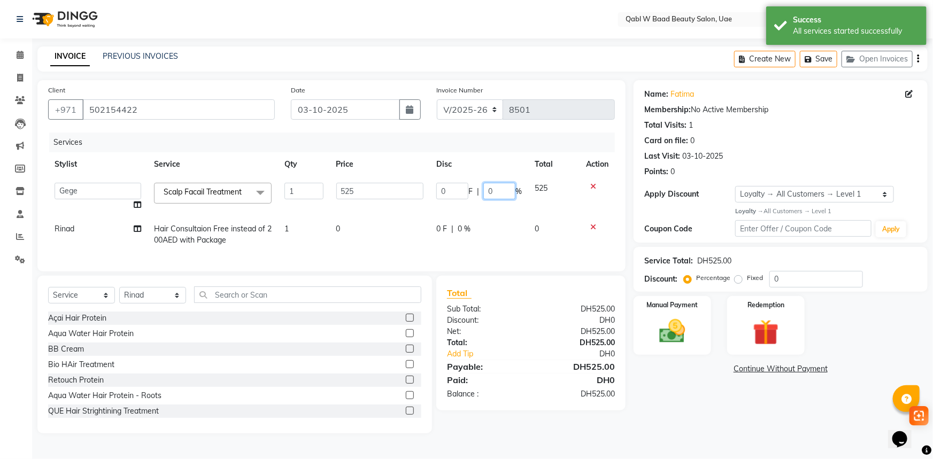
click at [475, 191] on div "0 F | 0 %" at bounding box center [479, 191] width 86 height 17
type input "15"
click at [474, 204] on td "0 F | 15 %" at bounding box center [479, 196] width 98 height 41
select select "56772"
click at [82, 296] on select "Select Service Product Membership Package Voucher Prepaid Gift Card" at bounding box center [81, 295] width 67 height 17
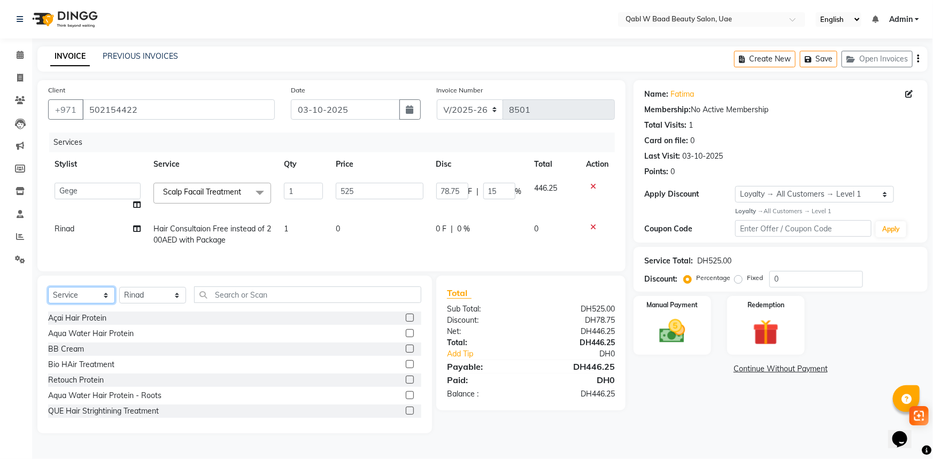
select select "package"
click at [48, 295] on select "Select Service Product Membership Package Voucher Prepaid Gift Card" at bounding box center [81, 295] width 67 height 17
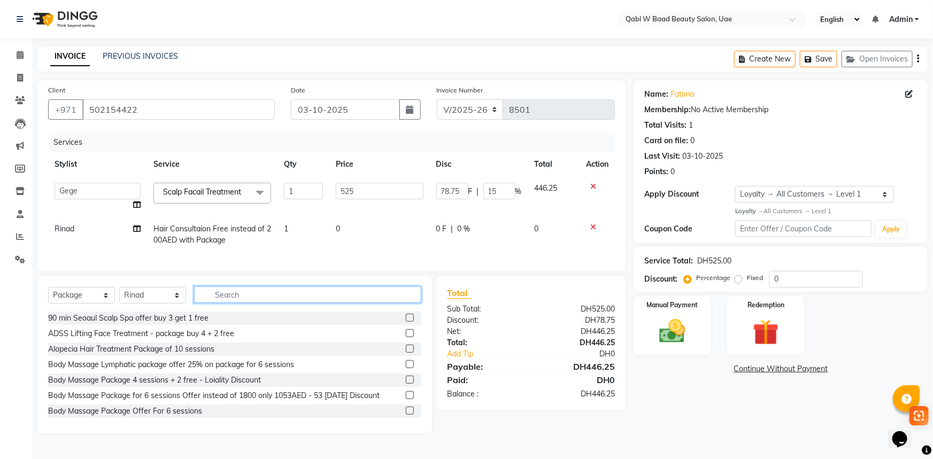
click at [211, 294] on input "text" at bounding box center [307, 295] width 227 height 17
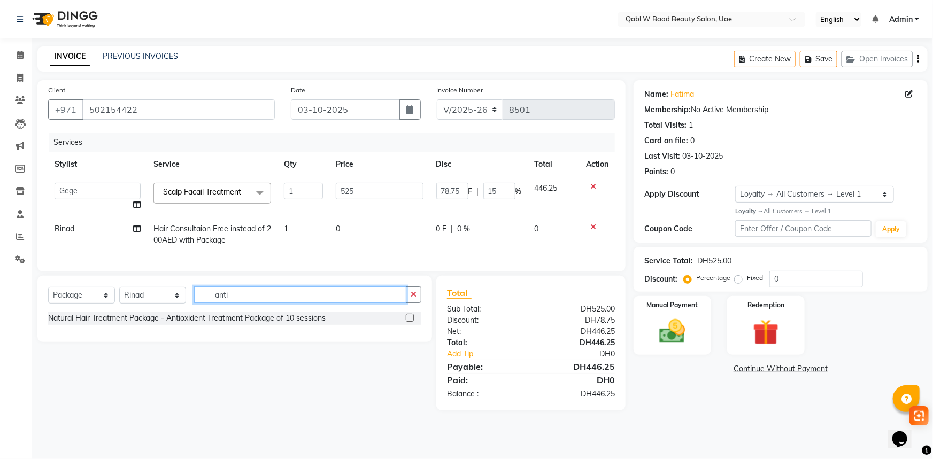
type input "anti"
click at [406, 322] on label at bounding box center [410, 318] width 8 height 8
click at [406, 322] on input "checkbox" at bounding box center [409, 318] width 7 height 7
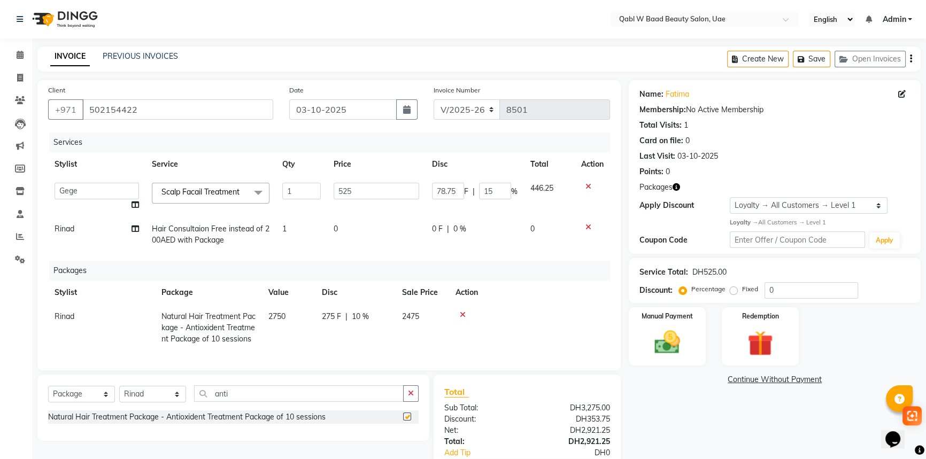
checkbox input "false"
click at [682, 350] on img at bounding box center [667, 342] width 43 height 30
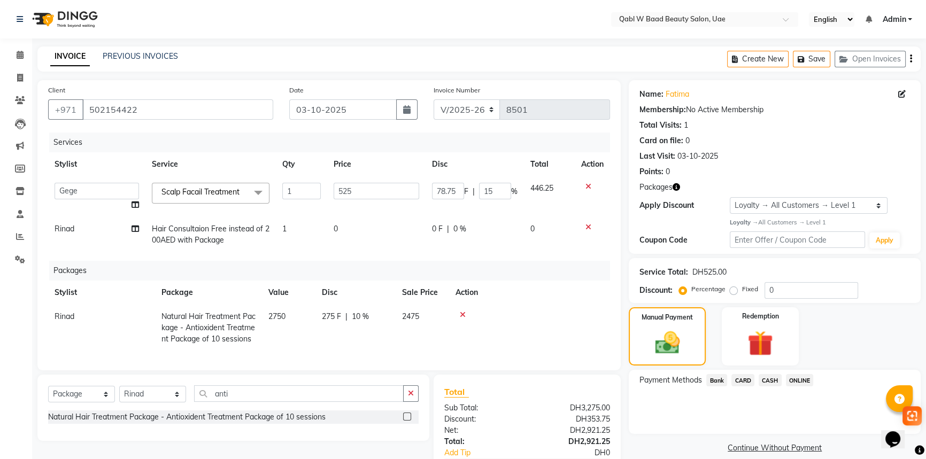
click at [746, 384] on span "CARD" at bounding box center [742, 380] width 23 height 12
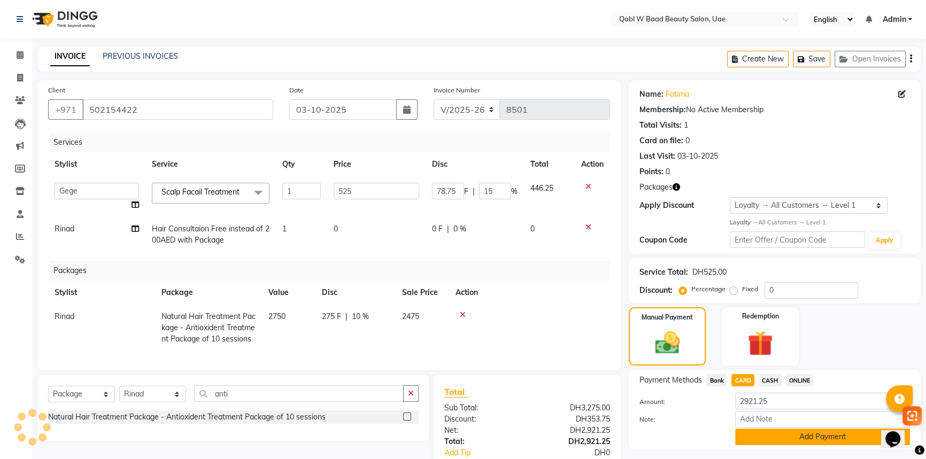
click at [802, 436] on button "Add Payment" at bounding box center [822, 437] width 175 height 17
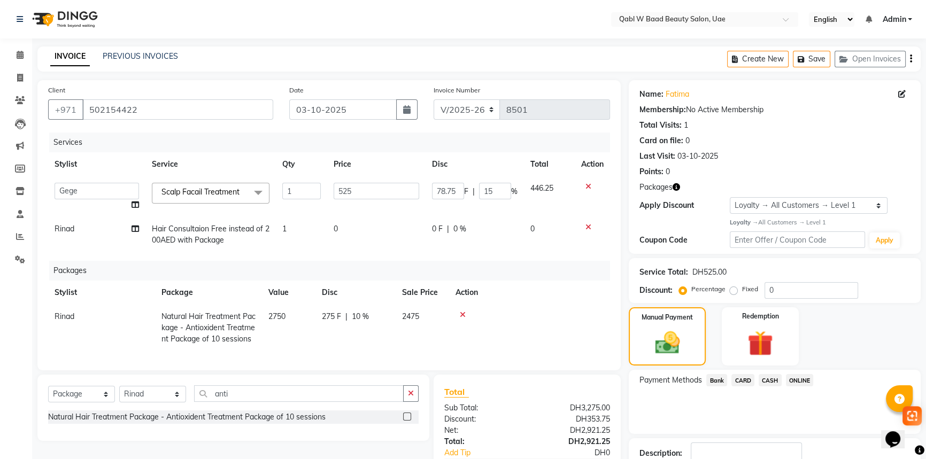
scroll to position [149, 0]
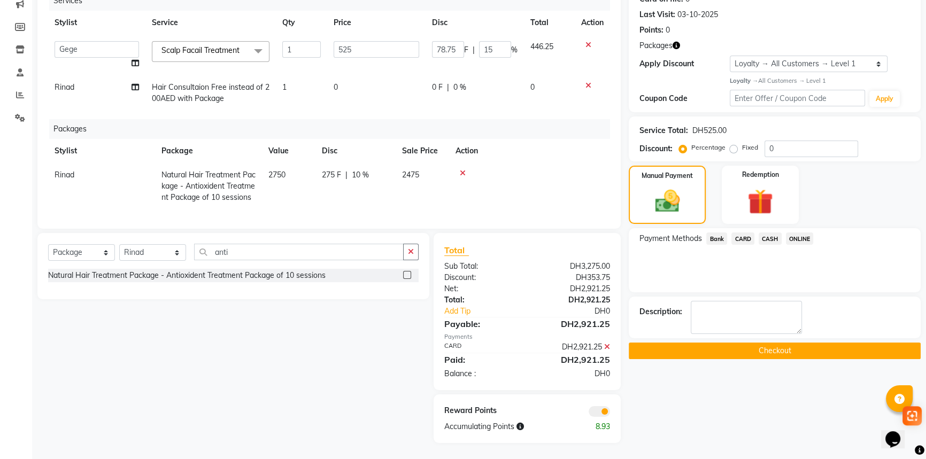
click at [726, 343] on button "Checkout" at bounding box center [775, 351] width 292 height 17
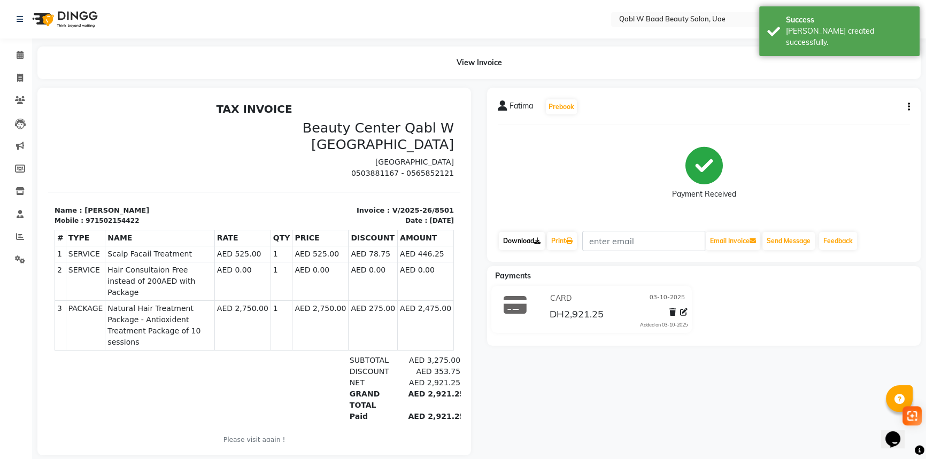
click at [533, 240] on link "Download" at bounding box center [522, 241] width 46 height 18
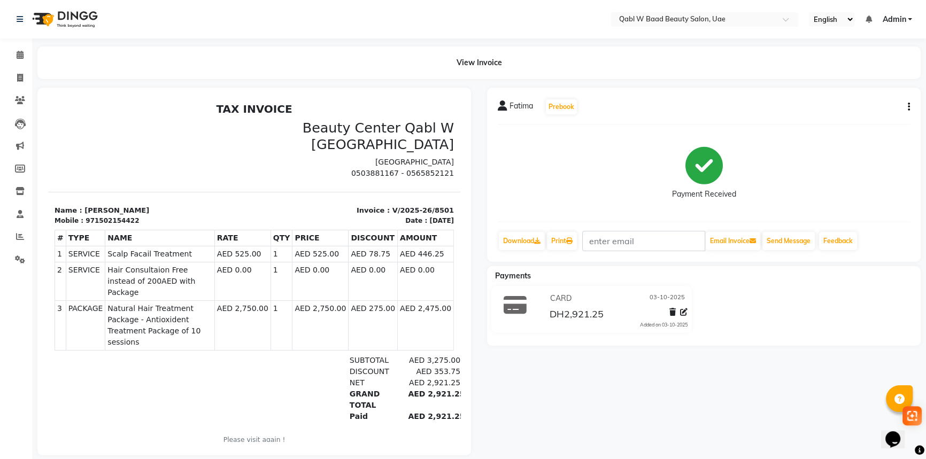
click at [631, 340] on div "Payments CARD 03-10-2025 DH2,921.25 Added on 03-10-2025" at bounding box center [704, 306] width 434 height 80
click at [26, 52] on span at bounding box center [20, 55] width 19 height 12
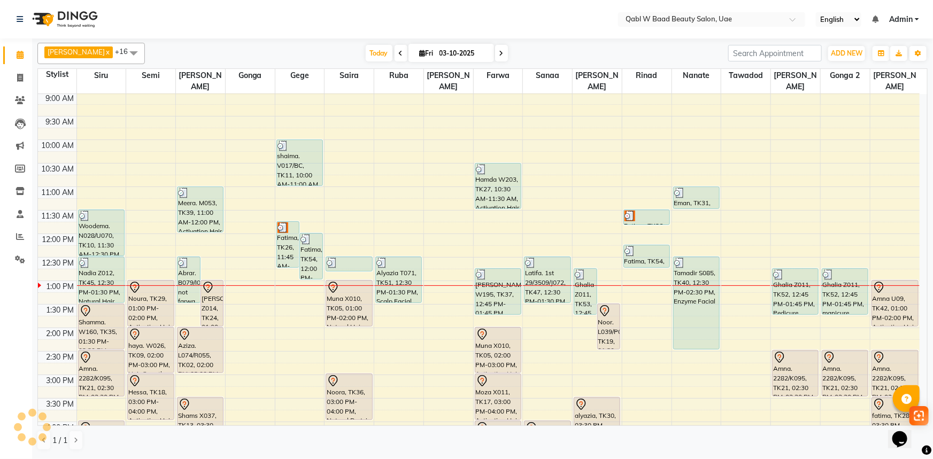
scroll to position [235, 0]
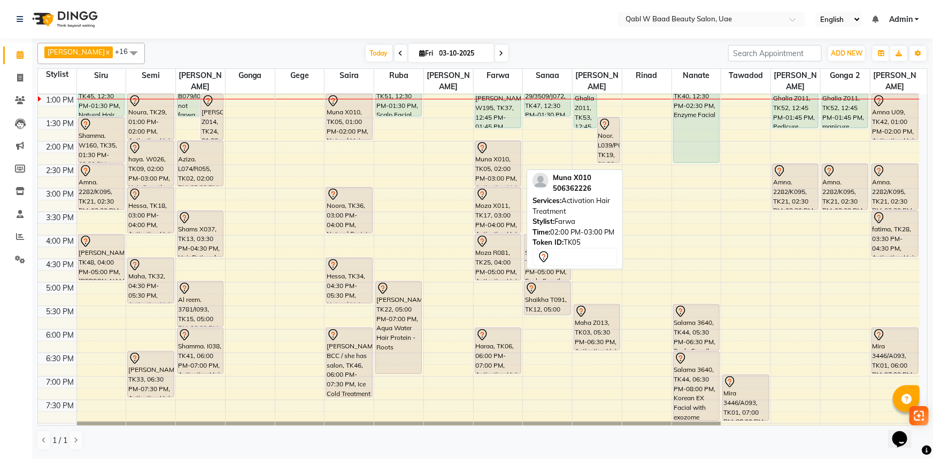
click at [491, 157] on div "Muna X010, TK05, 02:00 PM-03:00 PM, Activation Hair Treatment" at bounding box center [497, 163] width 45 height 45
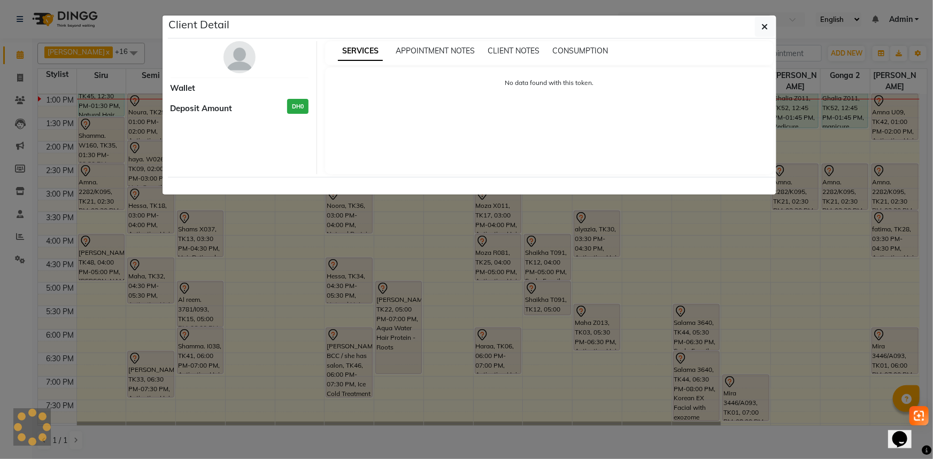
select select "7"
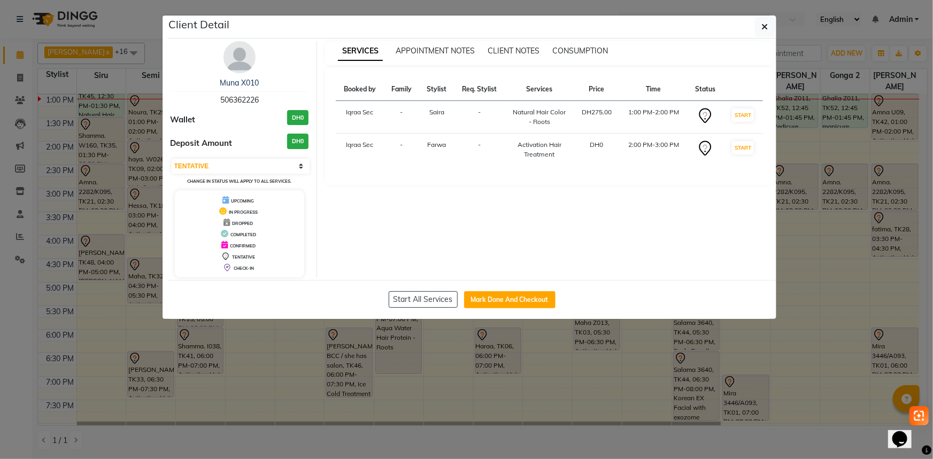
click at [254, 98] on span "506362226" at bounding box center [239, 100] width 38 height 10
copy span "506362226"
click at [147, 98] on ngb-modal-window "Client Detail Muna X010 506362226 Wallet DH0 Deposit Amount DH0 Select IN SERVI…" at bounding box center [466, 229] width 933 height 459
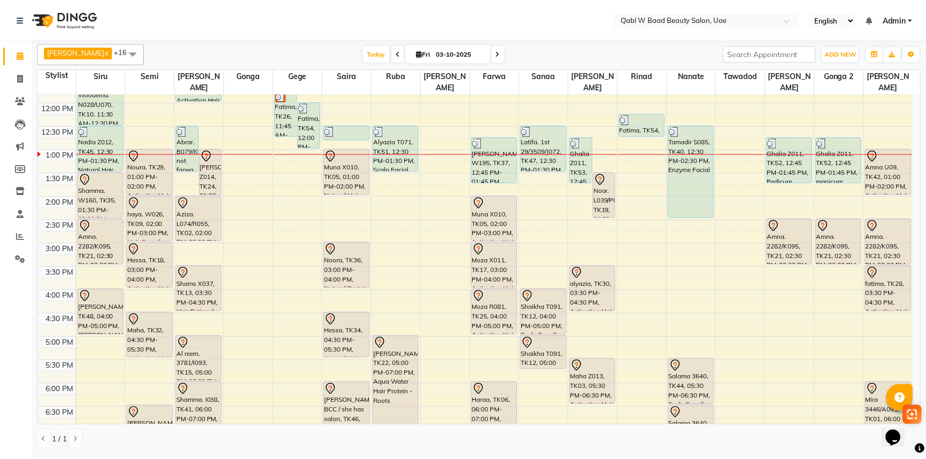
scroll to position [137, 0]
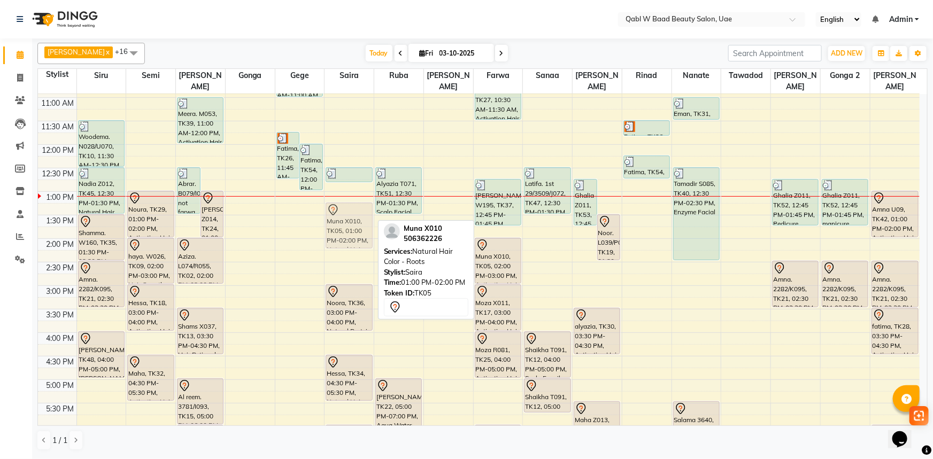
drag, startPoint x: 343, startPoint y: 205, endPoint x: 343, endPoint y: 212, distance: 7.0
click at [343, 212] on div "Nasreen, TK50, 12:30 PM-12:50 PM, Natural Scalp Scrub Muna X010, TK05, 01:00 PM…" at bounding box center [349, 333] width 49 height 752
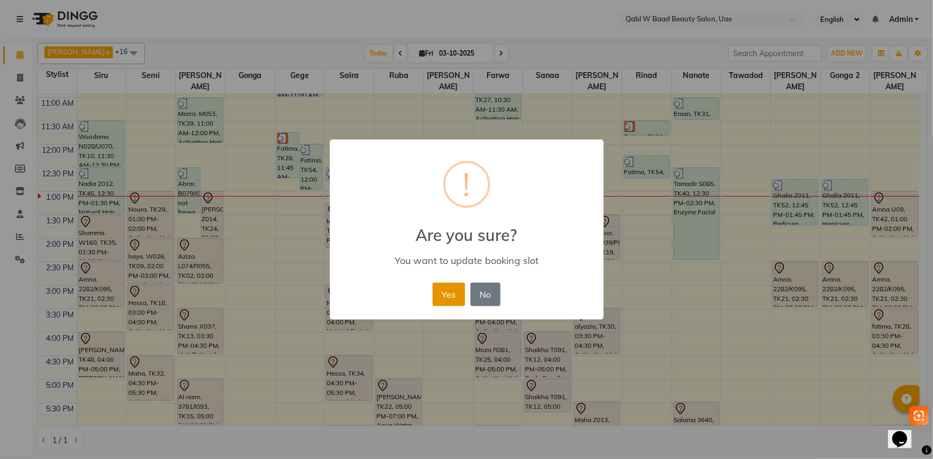
click at [452, 290] on button "Yes" at bounding box center [449, 295] width 33 height 24
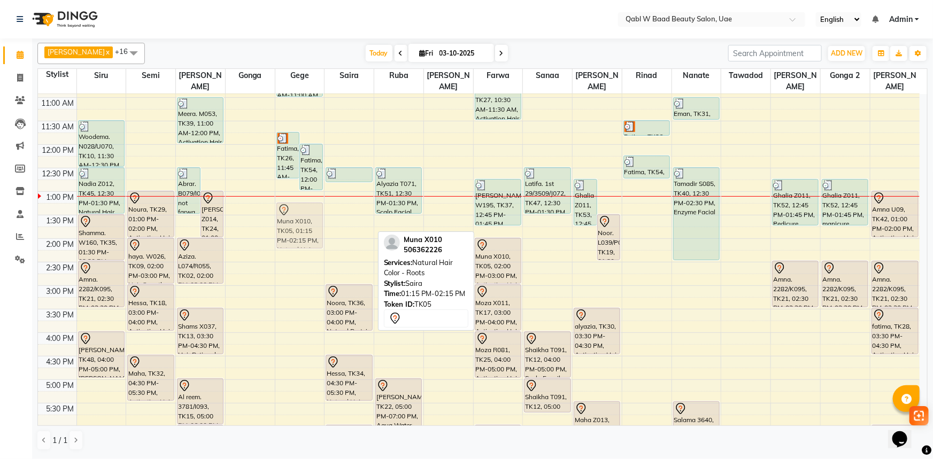
drag, startPoint x: 341, startPoint y: 219, endPoint x: 315, endPoint y: 219, distance: 25.1
click at [315, 219] on tr "Woodema. N028/U070, TK10, 11:30 AM-12:30 PM, Hair Growth Treatment Nadia Z012, …" at bounding box center [479, 333] width 882 height 752
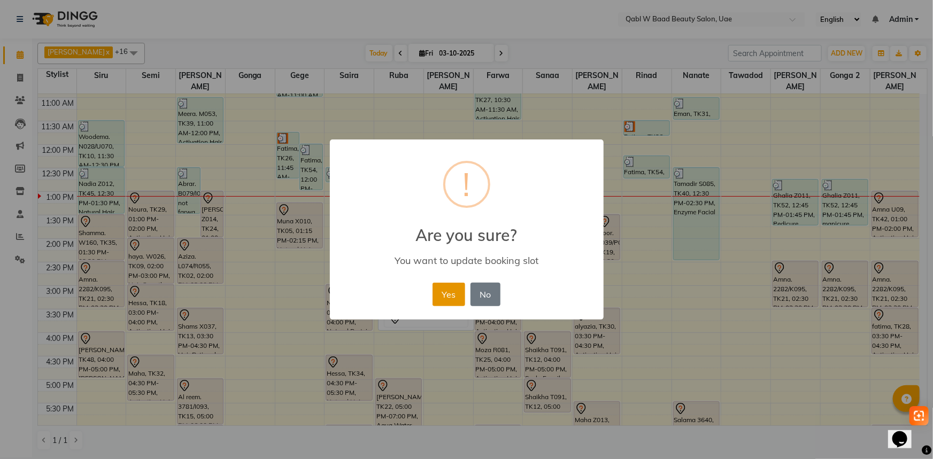
drag, startPoint x: 453, startPoint y: 295, endPoint x: 436, endPoint y: 303, distance: 18.4
click at [453, 297] on button "Yes" at bounding box center [449, 295] width 33 height 24
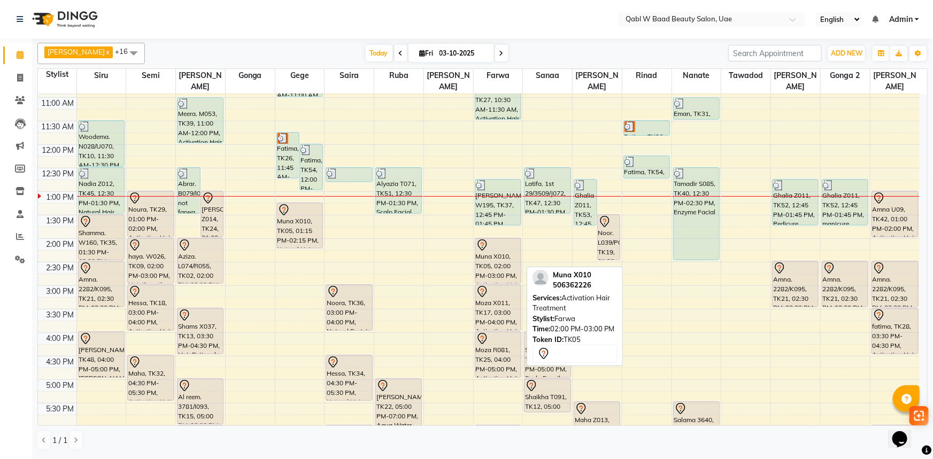
click at [490, 243] on div "Muna X010, TK05, 02:00 PM-03:00 PM, Activation Hair Treatment" at bounding box center [497, 260] width 45 height 45
click at [507, 256] on div "Muna X010, TK05, 02:00 PM-03:00 PM, Activation Hair Treatment" at bounding box center [497, 260] width 45 height 45
select select "7"
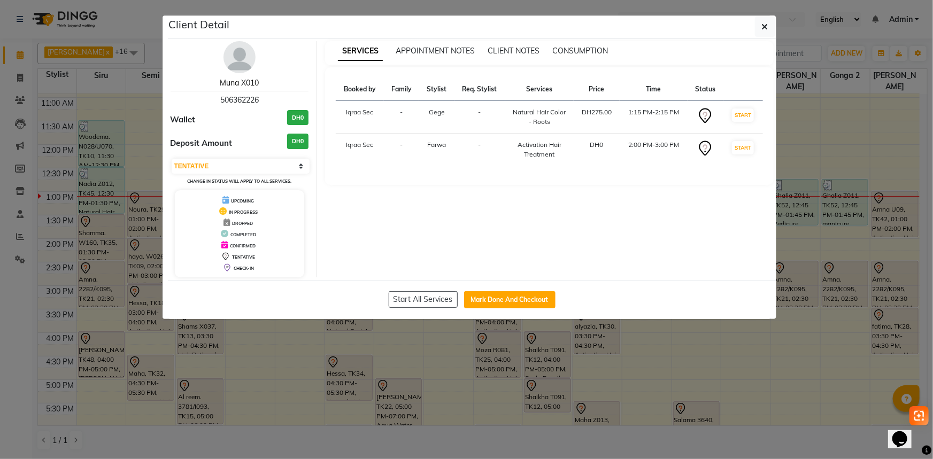
click at [250, 84] on link "Muna X010" at bounding box center [239, 83] width 39 height 10
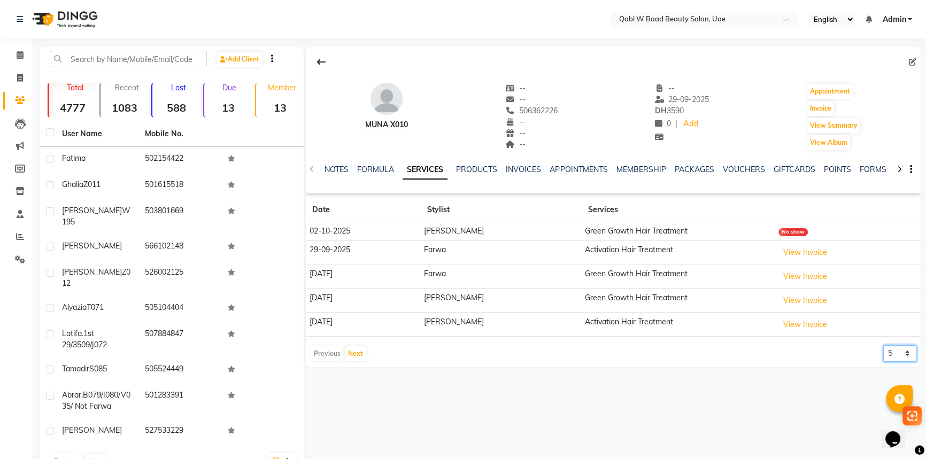
drag, startPoint x: 895, startPoint y: 351, endPoint x: 895, endPoint y: 360, distance: 9.1
click at [895, 351] on select "5 10 50 100 500" at bounding box center [899, 353] width 33 height 17
select select "100"
click at [883, 345] on select "5 10 50 100 500" at bounding box center [899, 353] width 33 height 17
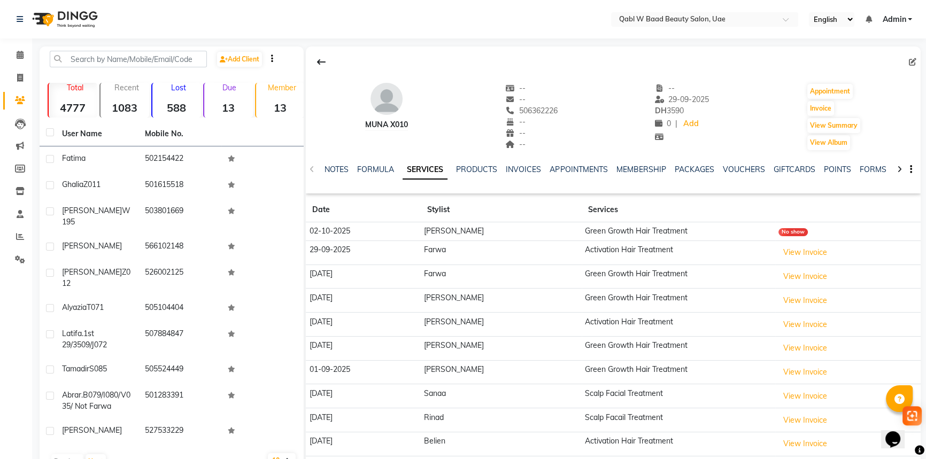
scroll to position [71, 0]
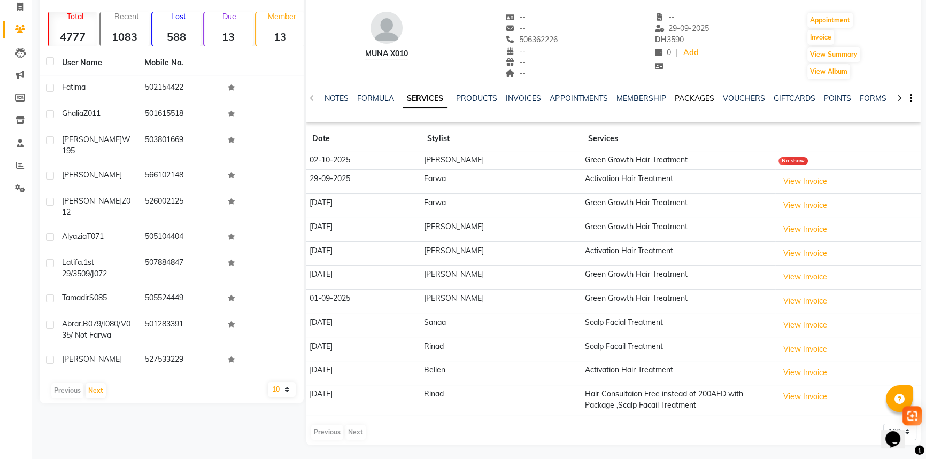
click at [696, 95] on link "PACKAGES" at bounding box center [694, 99] width 40 height 10
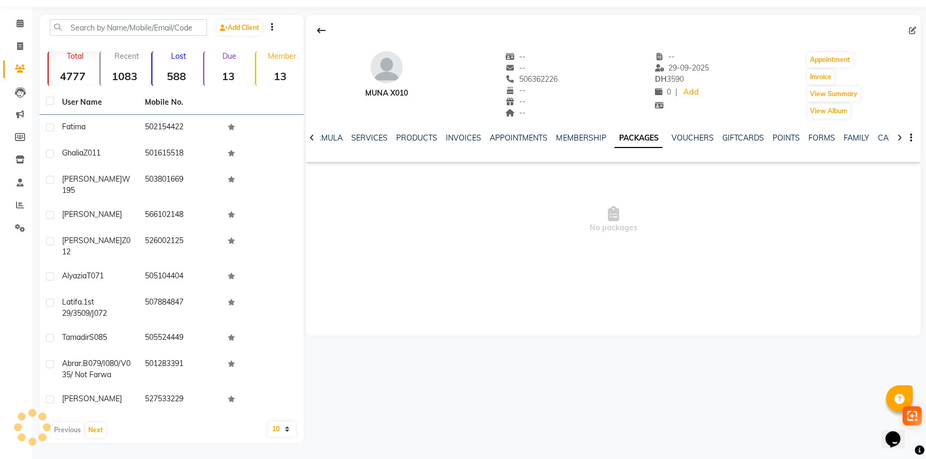
scroll to position [24, 0]
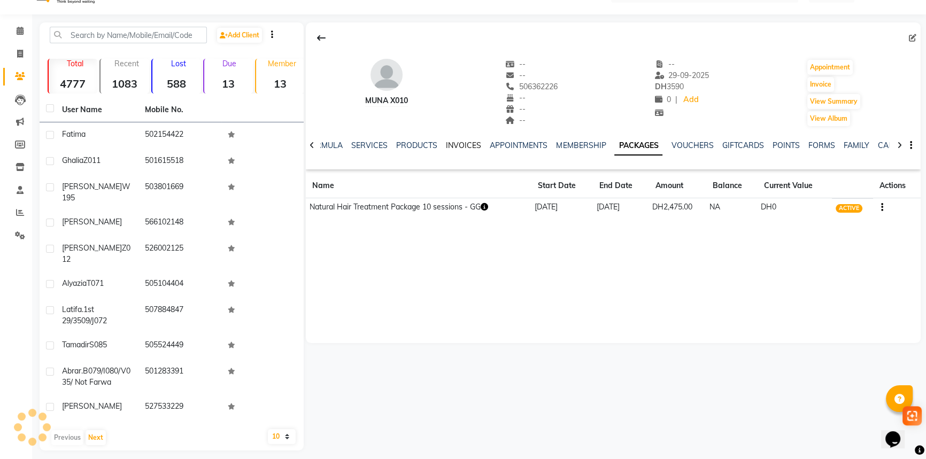
click at [462, 142] on link "INVOICES" at bounding box center [463, 146] width 35 height 10
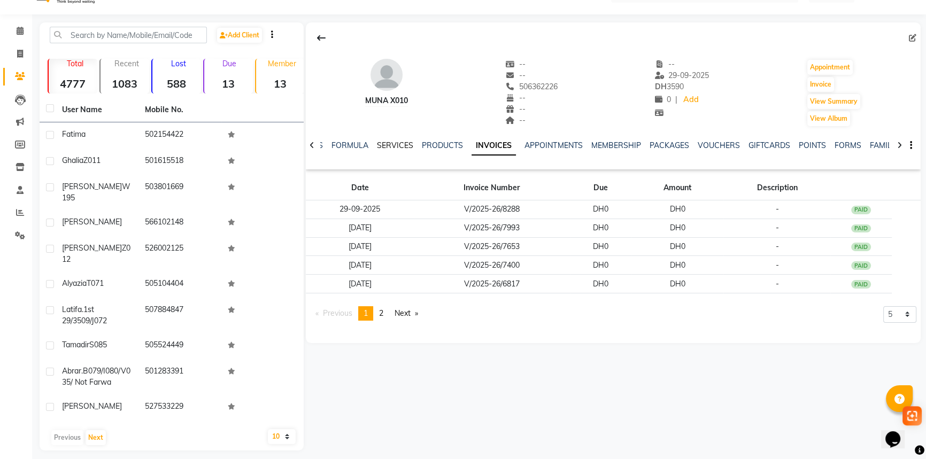
click at [401, 144] on link "SERVICES" at bounding box center [395, 146] width 36 height 10
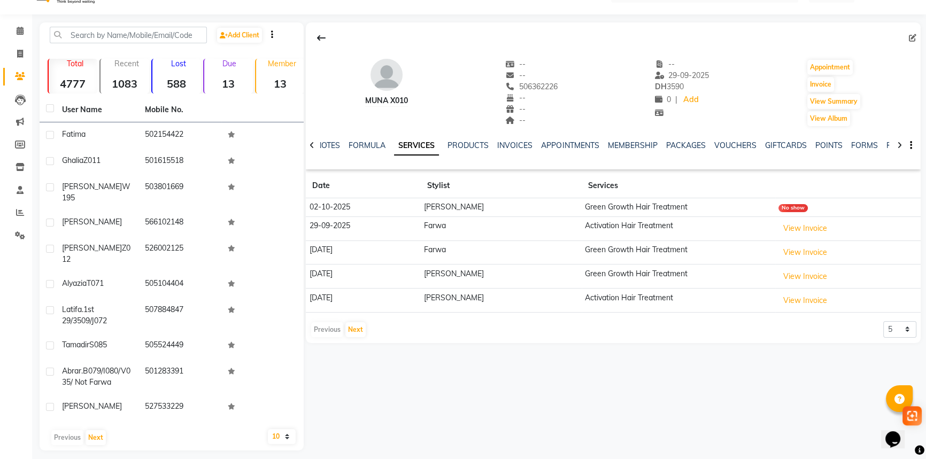
click at [906, 338] on div "Muna X010 -- -- 506362226 -- -- -- -- 29-09-2025 DH 3590 0 | Add Appointment In…" at bounding box center [613, 182] width 615 height 320
click at [907, 332] on select "5 10 50 100 500" at bounding box center [899, 329] width 33 height 17
select select "500"
click at [883, 321] on select "5 10 50 100 500" at bounding box center [899, 329] width 33 height 17
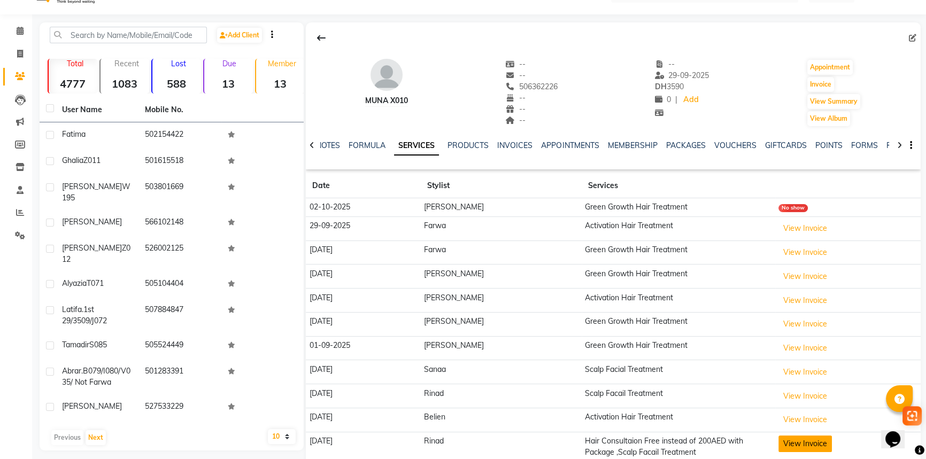
scroll to position [71, 0]
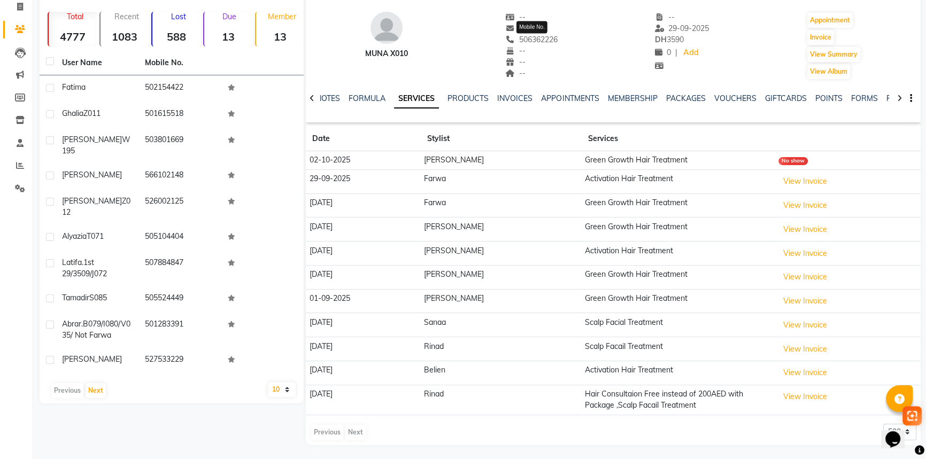
click at [543, 37] on span "506362226" at bounding box center [531, 40] width 52 height 10
copy span "506362226"
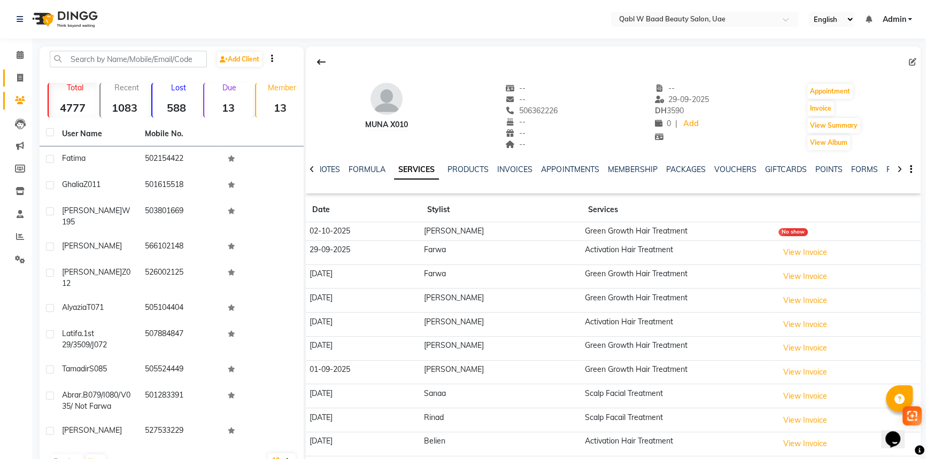
click at [25, 77] on span at bounding box center [20, 78] width 19 height 12
select select "service"
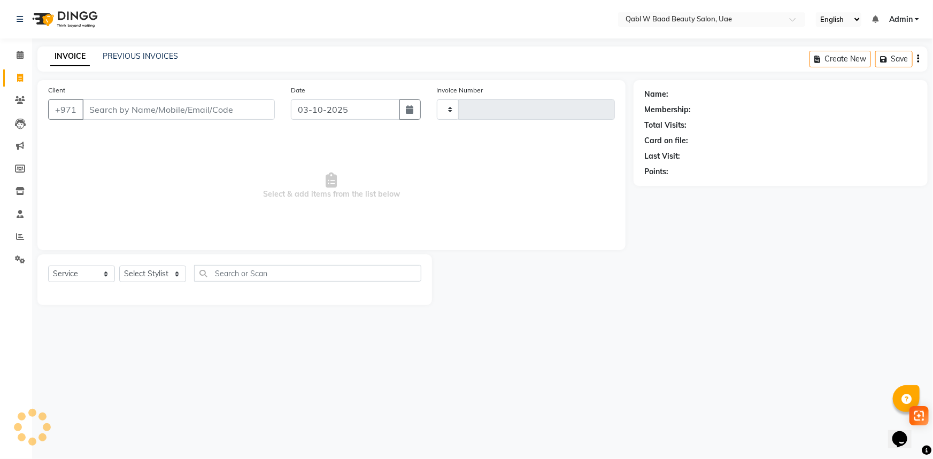
type input "8502"
select select "6969"
click at [103, 104] on input "Client" at bounding box center [178, 109] width 192 height 20
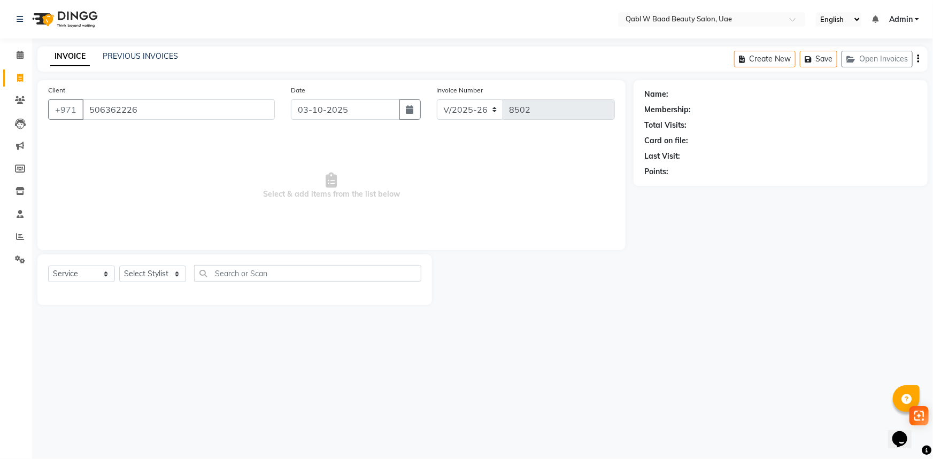
type input "506362226"
select select "1: Object"
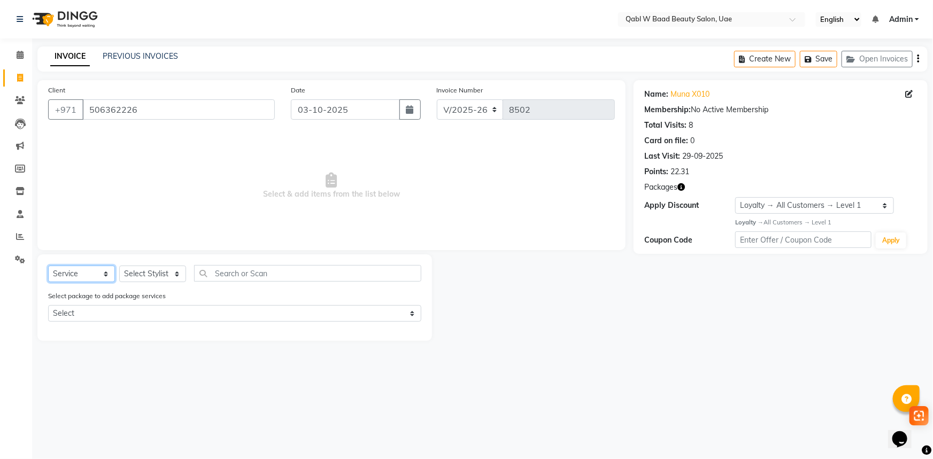
click at [90, 270] on select "Select Service Product Membership Package Voucher Prepaid Gift Card" at bounding box center [81, 274] width 67 height 17
select select "package"
click at [48, 266] on select "Select Service Product Membership Package Voucher Prepaid Gift Card" at bounding box center [81, 274] width 67 height 17
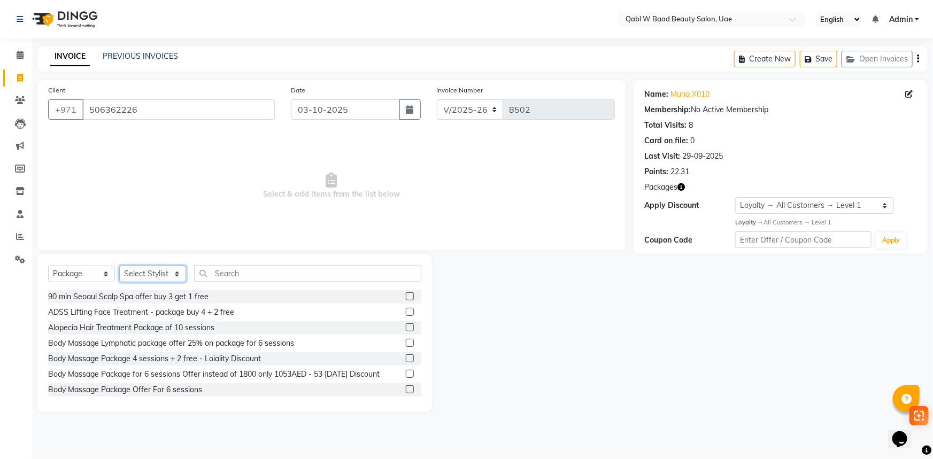
click at [151, 280] on select "Select Stylist Asia [PERSON_NAME] [PERSON_NAME] [PERSON_NAME] 2 Iqraa Sec [PERS…" at bounding box center [152, 274] width 67 height 17
select select "57630"
click at [119, 266] on select "Select Stylist Asia [PERSON_NAME] [PERSON_NAME] [PERSON_NAME] 2 Iqraa Sec [PERS…" at bounding box center [152, 274] width 67 height 17
click at [219, 267] on input "text" at bounding box center [307, 273] width 227 height 17
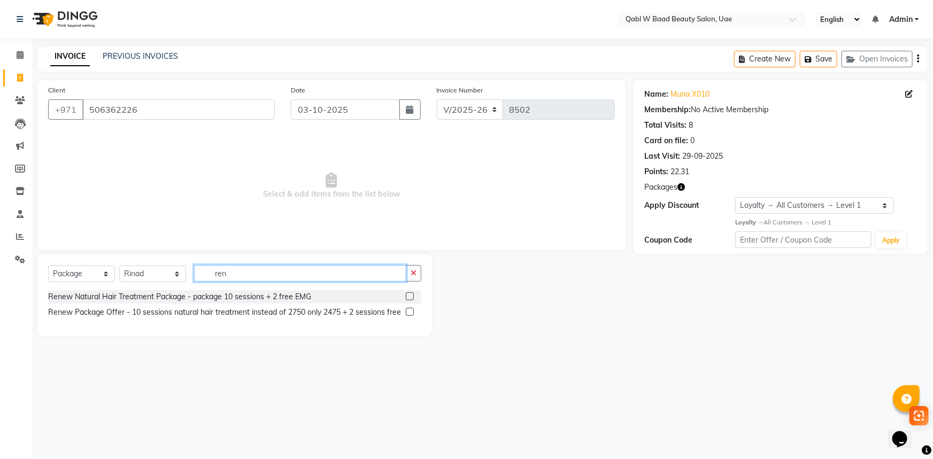
type input "ren"
click at [410, 309] on label at bounding box center [410, 312] width 8 height 8
click at [410, 309] on input "checkbox" at bounding box center [409, 312] width 7 height 7
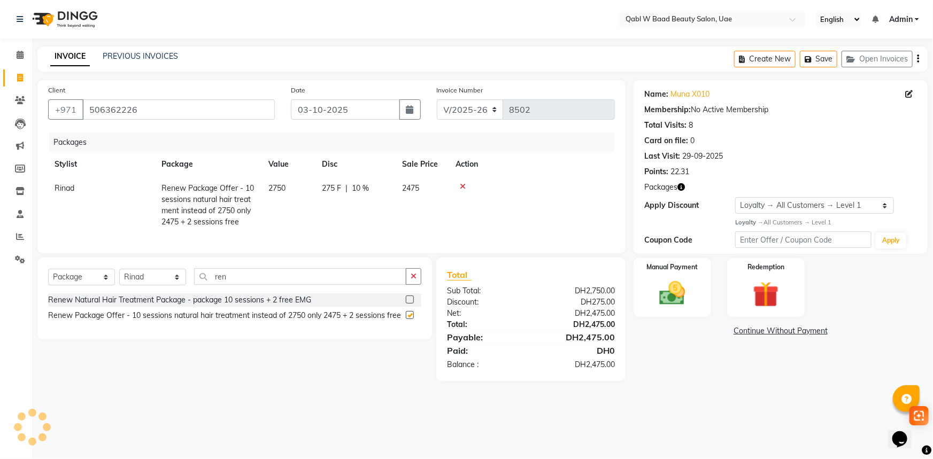
checkbox input "false"
click at [683, 278] on div "Manual Payment" at bounding box center [672, 287] width 81 height 61
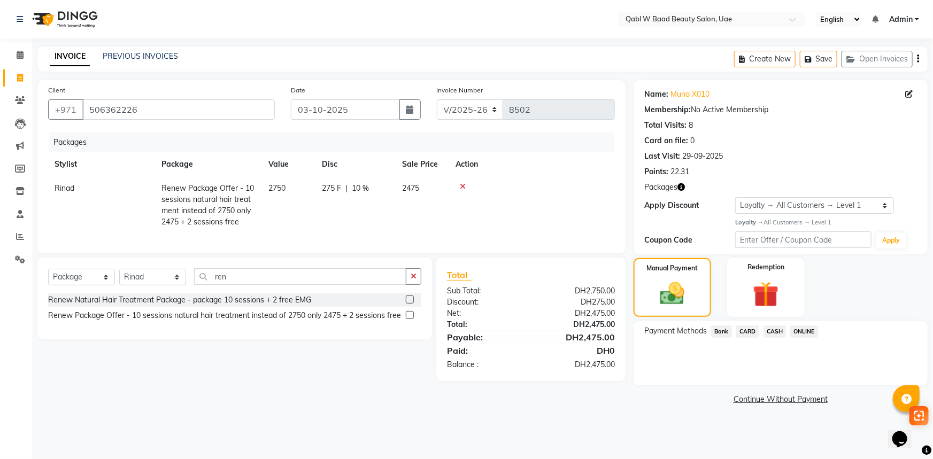
click at [743, 331] on span "CARD" at bounding box center [747, 332] width 23 height 12
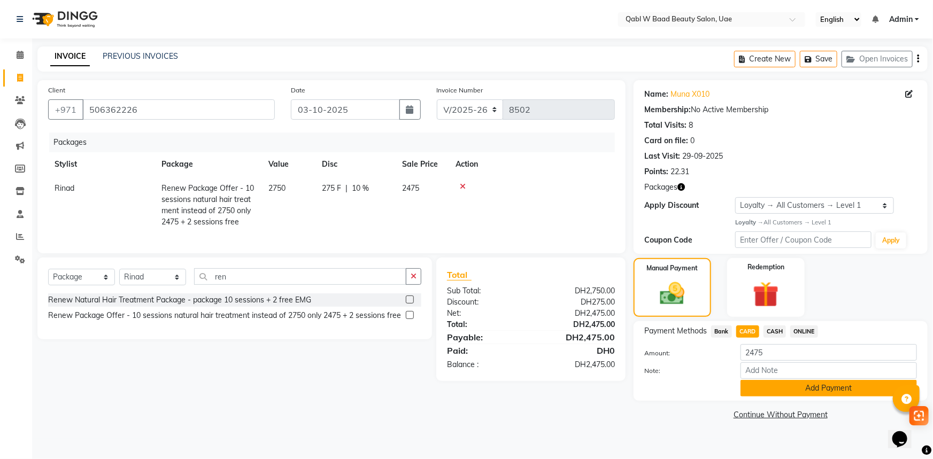
click at [791, 390] on button "Add Payment" at bounding box center [829, 388] width 176 height 17
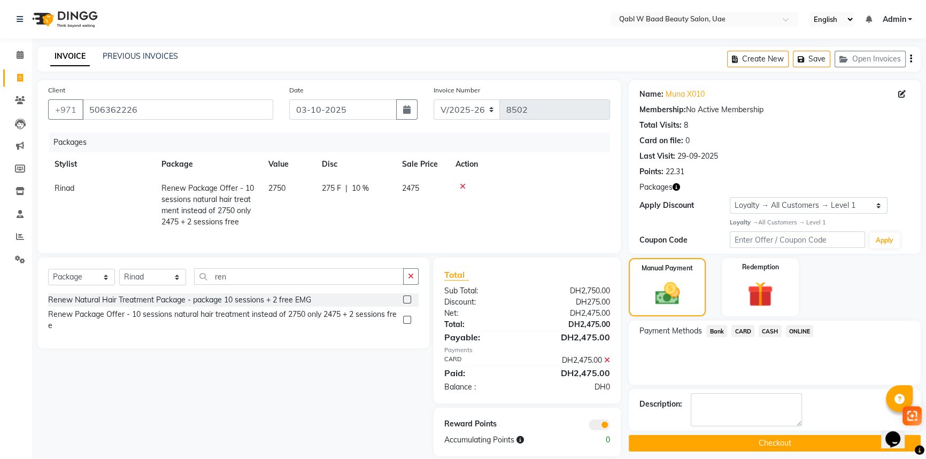
scroll to position [21, 0]
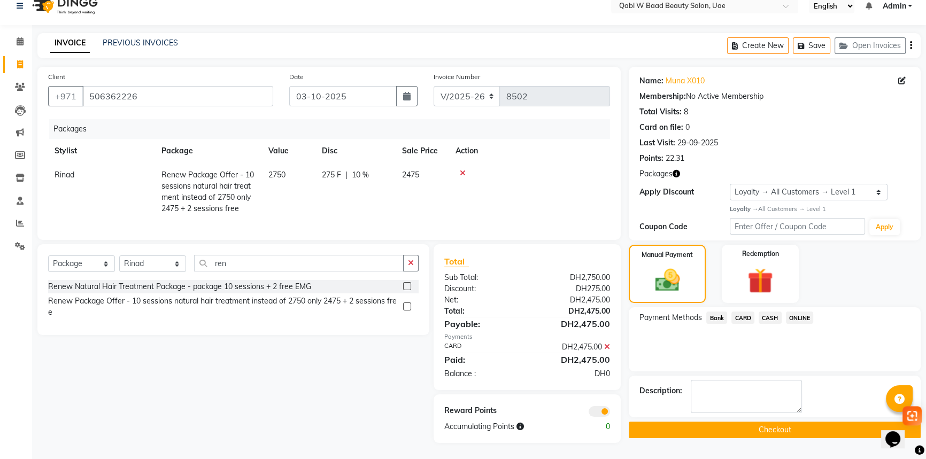
click at [782, 422] on button "Checkout" at bounding box center [775, 430] width 292 height 17
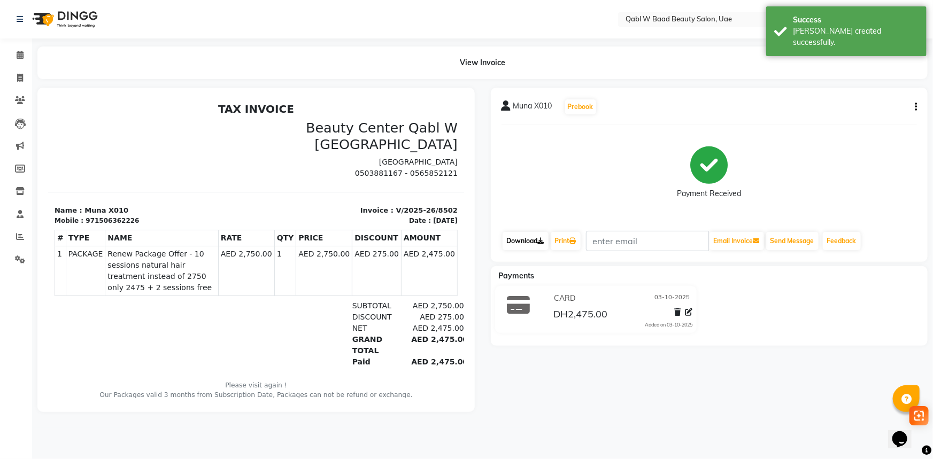
click at [532, 241] on link "Download" at bounding box center [526, 241] width 46 height 18
click at [97, 219] on div "971506362226" at bounding box center [111, 220] width 53 height 10
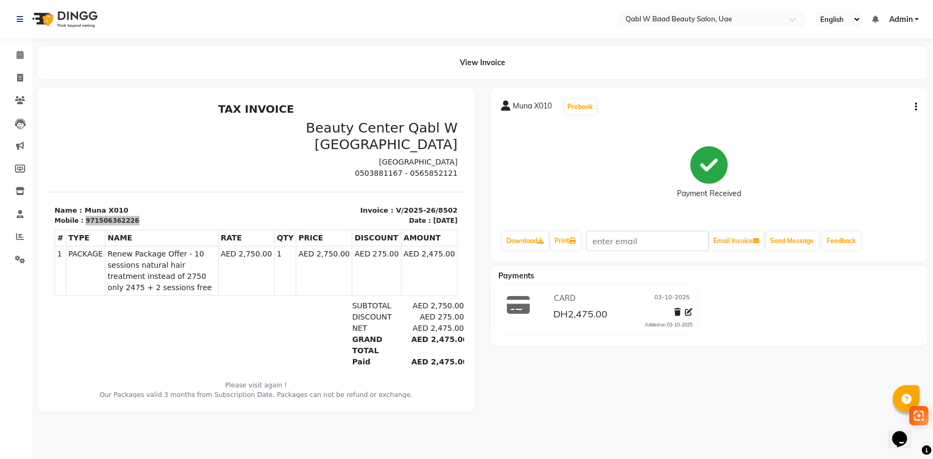
click at [796, 362] on div "Muna X010 Prebook Payment Received Download Print Email Invoice Send Message Fe…" at bounding box center [709, 250] width 453 height 325
click at [24, 59] on span at bounding box center [20, 55] width 19 height 12
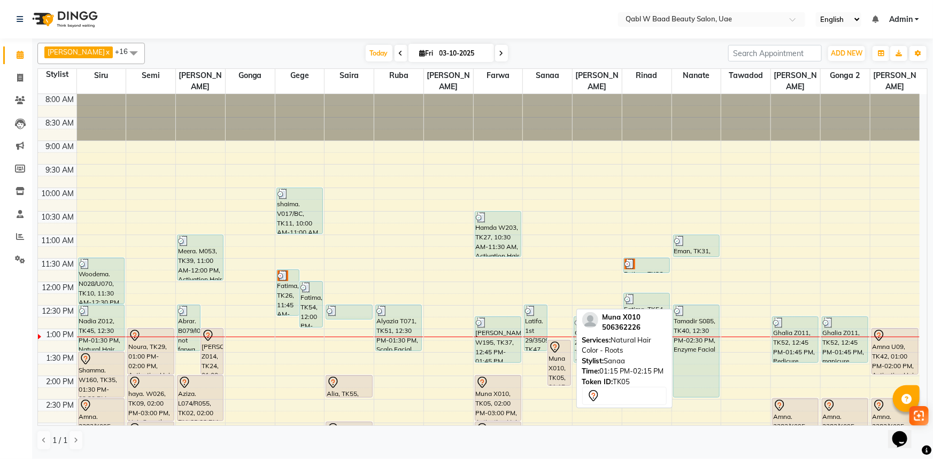
click at [551, 346] on div "Muna X010, TK05, 01:15 PM-02:15 PM, Natural Hair Color - Roots" at bounding box center [559, 363] width 22 height 45
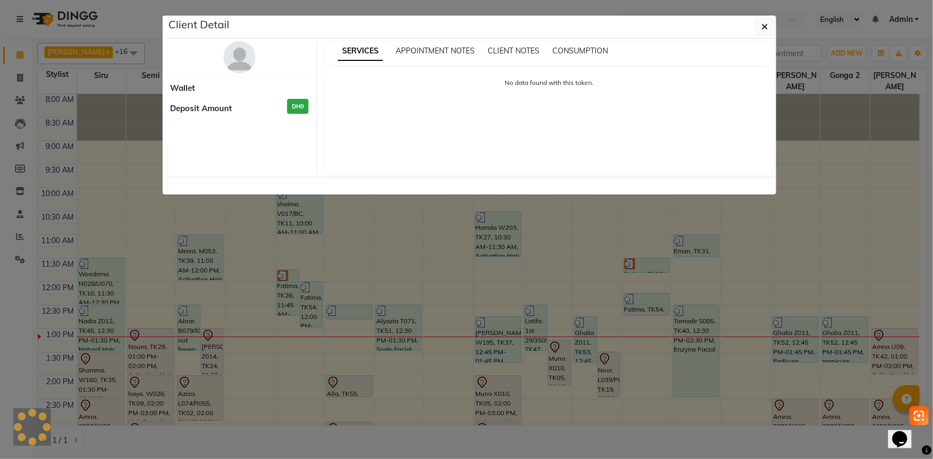
select select "7"
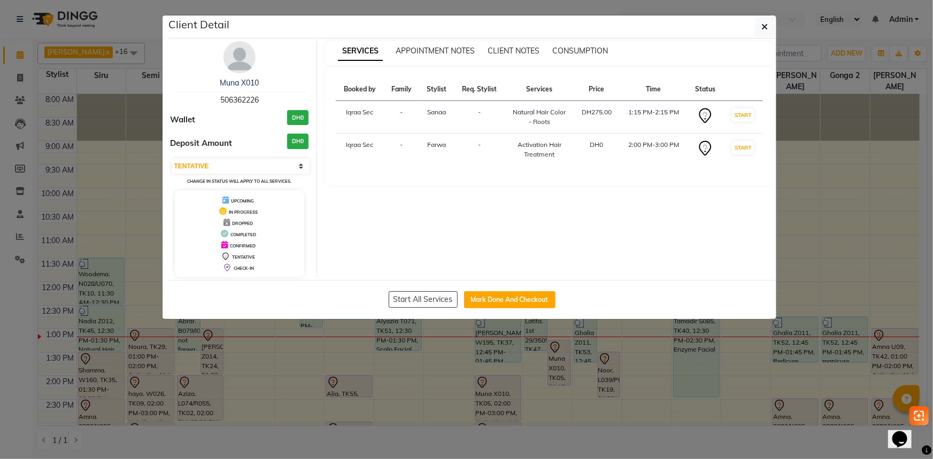
click at [457, 344] on ngb-modal-window "Client Detail Muna X010 506362226 Wallet DH0 Deposit Amount DH0 Select IN SERVI…" at bounding box center [466, 229] width 933 height 459
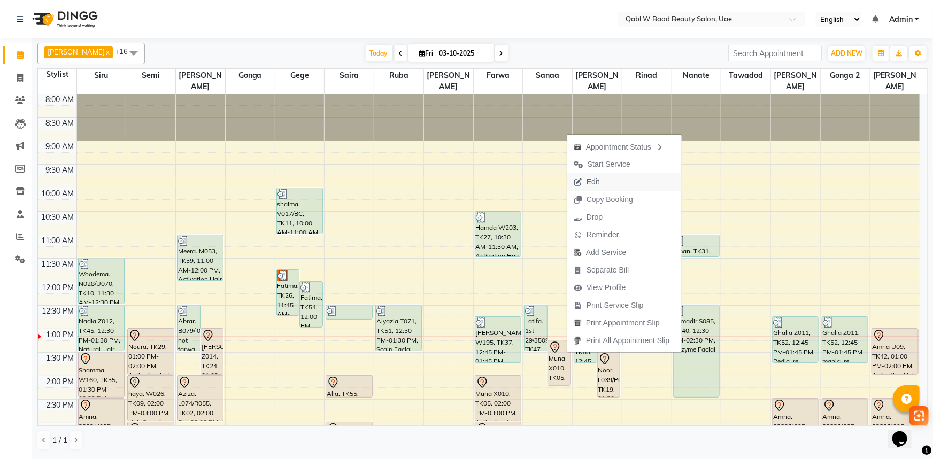
click at [604, 189] on span "Edit" at bounding box center [586, 182] width 38 height 18
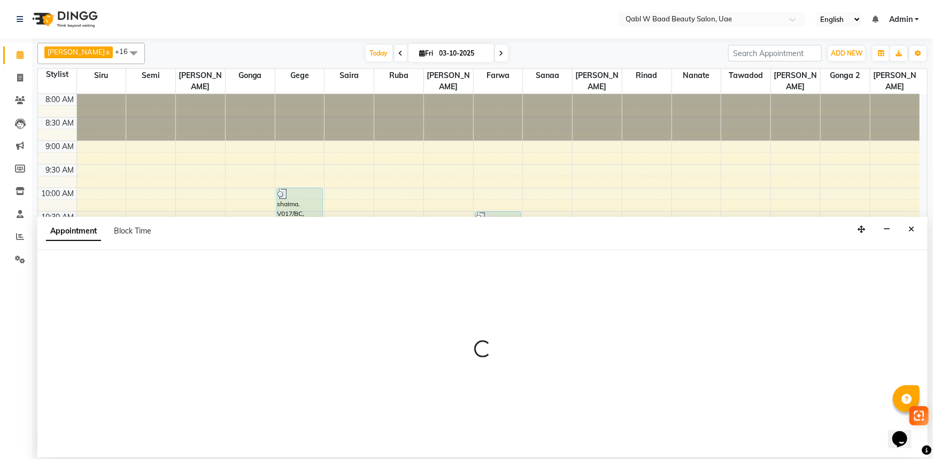
select select "tentative"
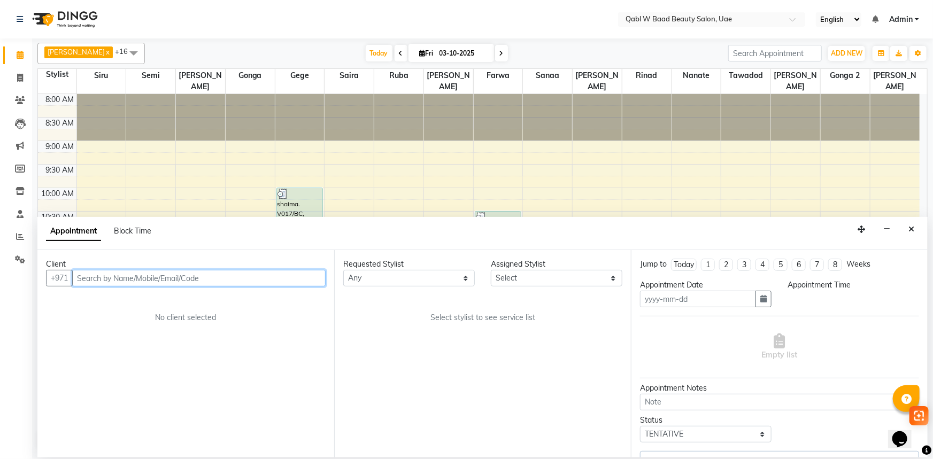
type input "03-10-2025"
select select "795"
select select "56789"
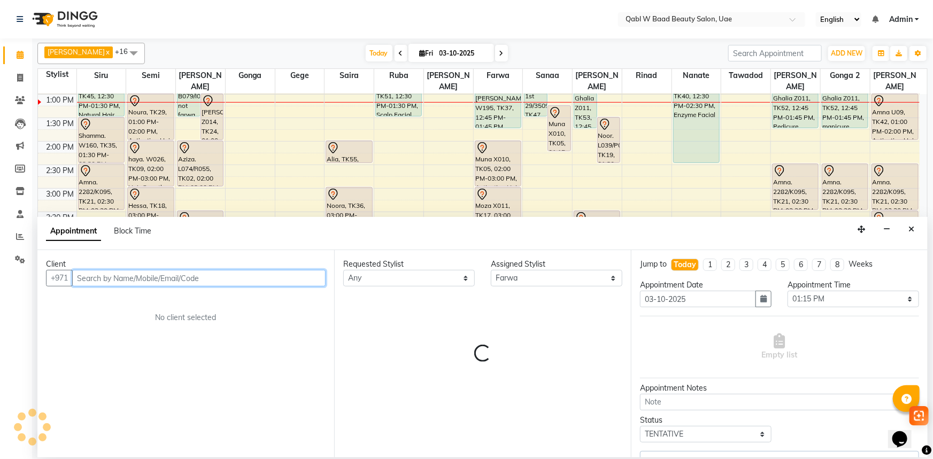
select select "3488"
select select "3477"
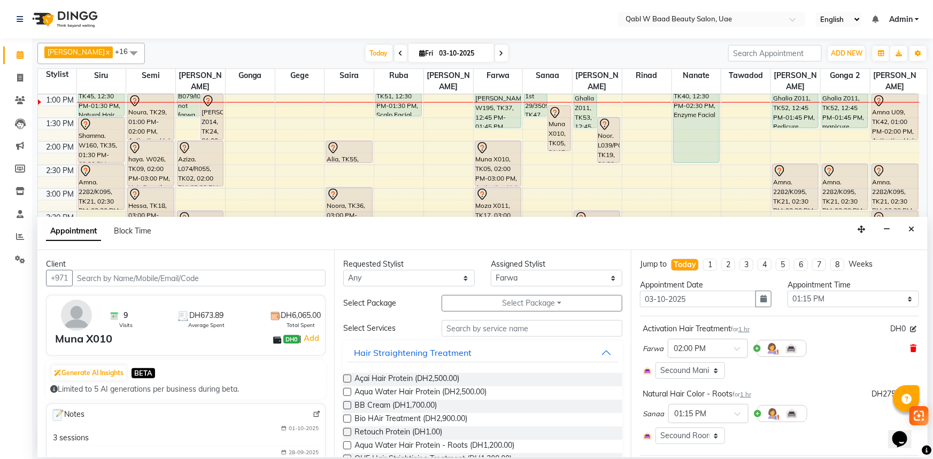
click at [910, 346] on icon at bounding box center [913, 348] width 6 height 7
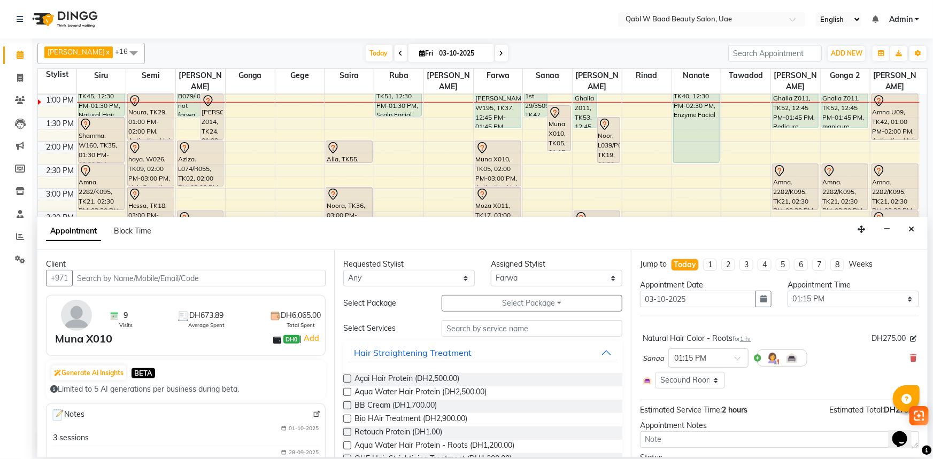
click at [523, 294] on div "Requested Stylist Any Asia Aysha Belien Belien Farwa Gege Gonga Gonga 2 Iqraa S…" at bounding box center [482, 353] width 297 height 207
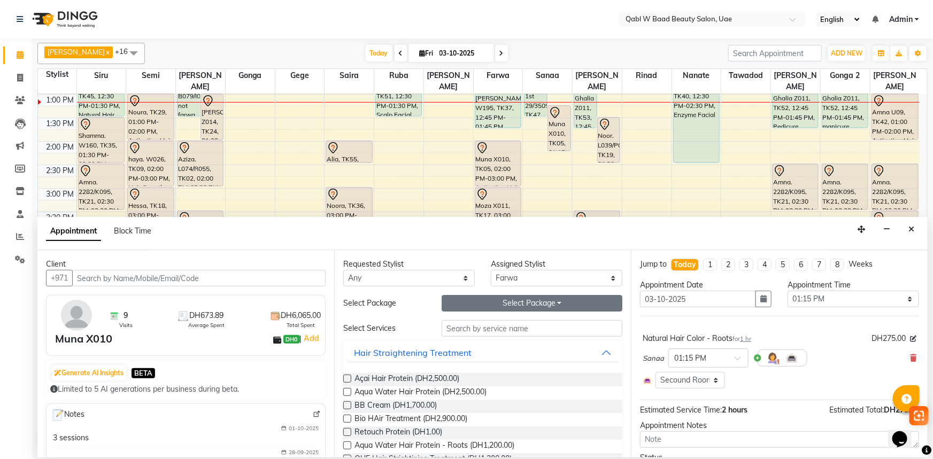
click at [524, 302] on button "Select Package Toggle Dropdown" at bounding box center [532, 303] width 181 height 17
click at [503, 337] on li "Natural Hair Treatment Package 10 sessions - GG" at bounding box center [416, 341] width 424 height 16
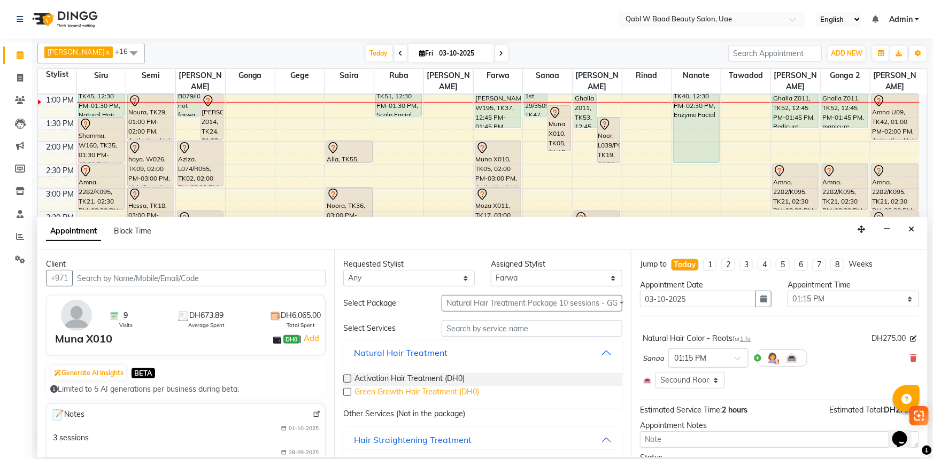
click at [450, 389] on span "Green Growth Hair Treatment (DH0)" at bounding box center [417, 393] width 125 height 13
checkbox input "false"
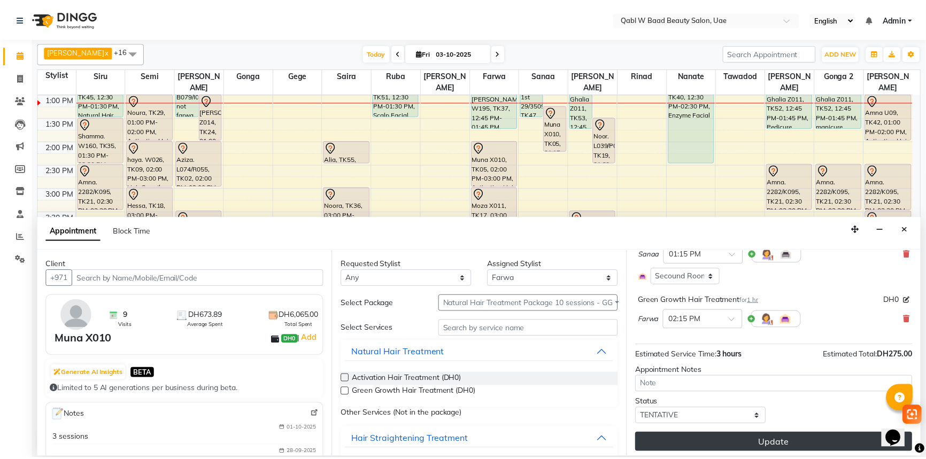
scroll to position [107, 0]
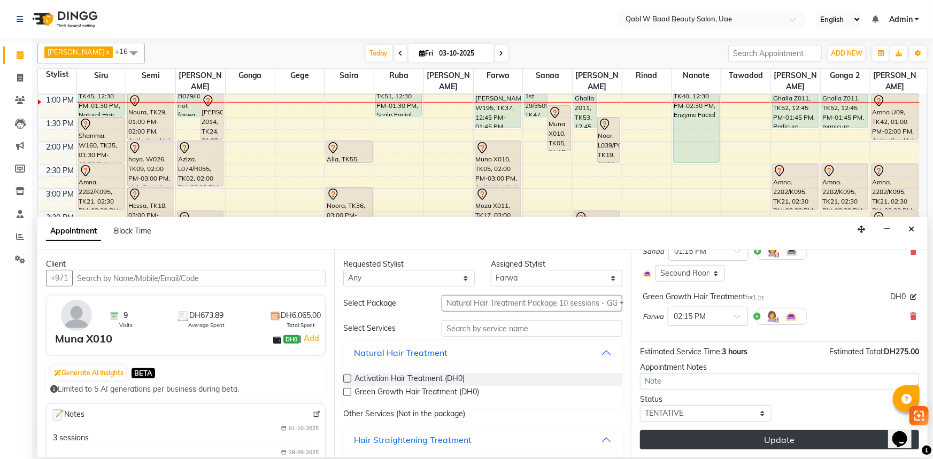
click at [757, 442] on button "Update" at bounding box center [779, 439] width 279 height 19
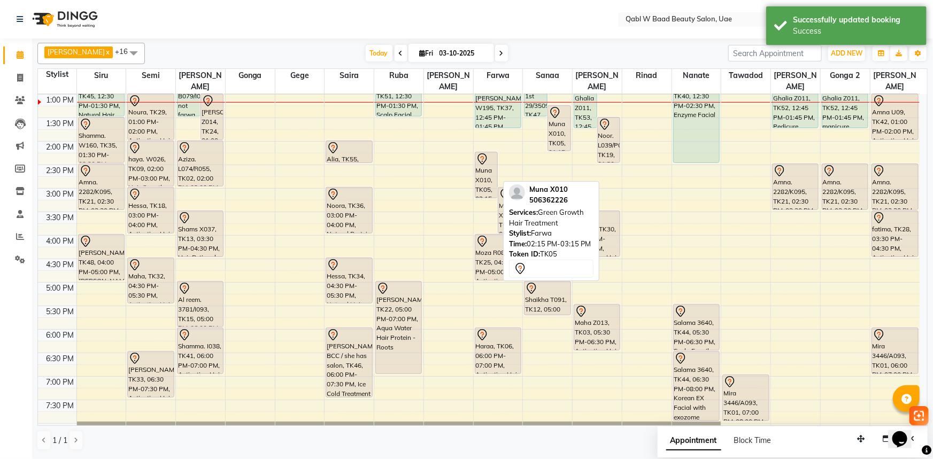
click at [486, 164] on div "Muna X010, TK05, 02:15 PM-03:15 PM, Green Growth Hair Treatment" at bounding box center [486, 174] width 22 height 45
select select "7"
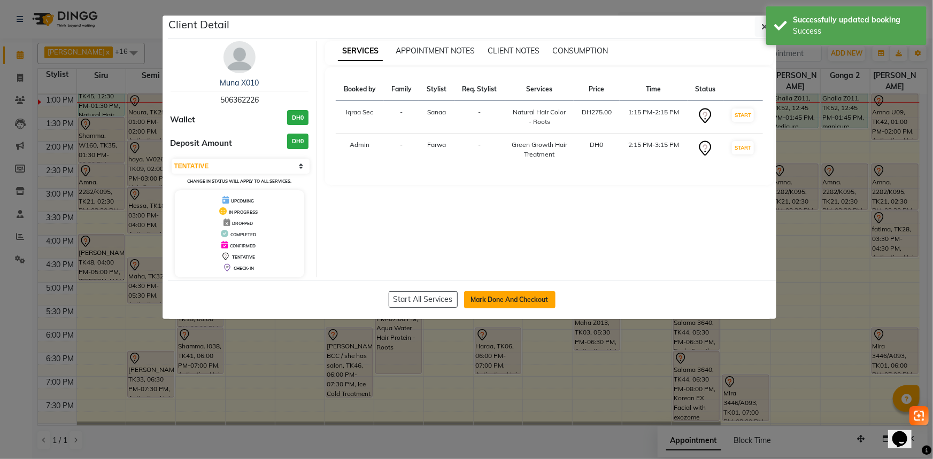
click at [504, 305] on button "Mark Done And Checkout" at bounding box center [509, 299] width 91 height 17
select select "service"
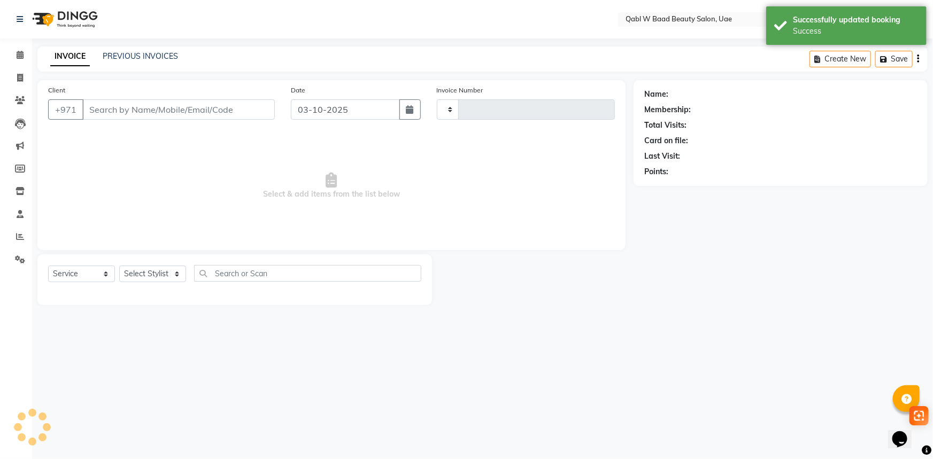
type input "8503"
select select "6969"
type input "506362226"
select select "56789"
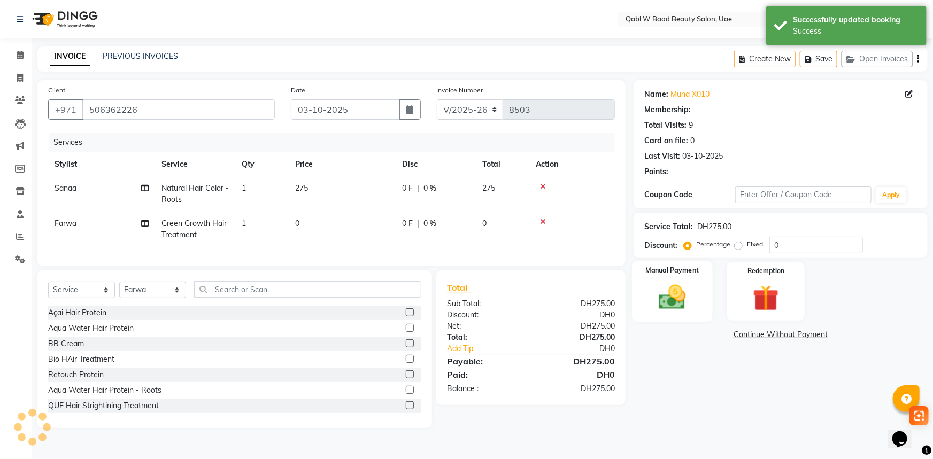
select select "1: Object"
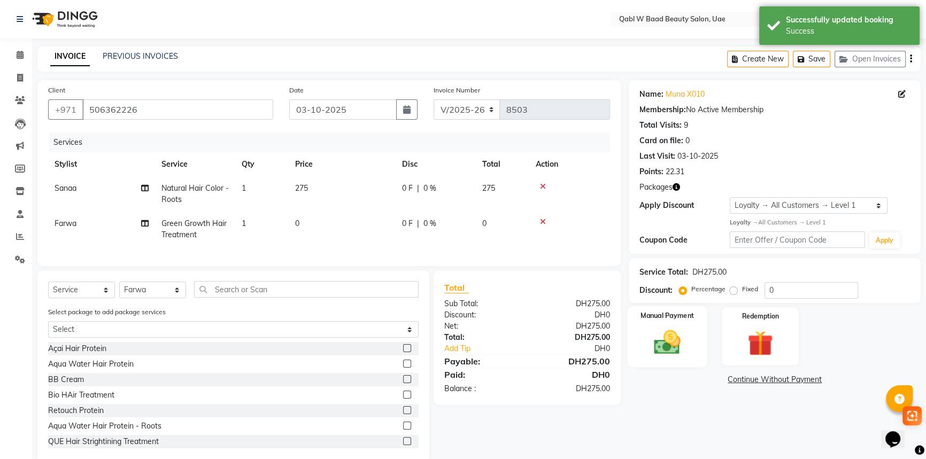
click at [702, 314] on div "Manual Payment" at bounding box center [667, 336] width 80 height 61
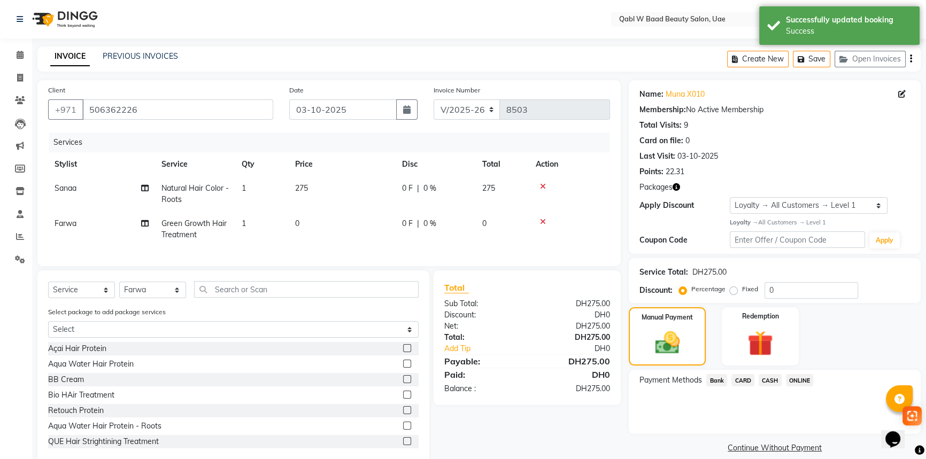
click at [740, 377] on span "CARD" at bounding box center [742, 380] width 23 height 12
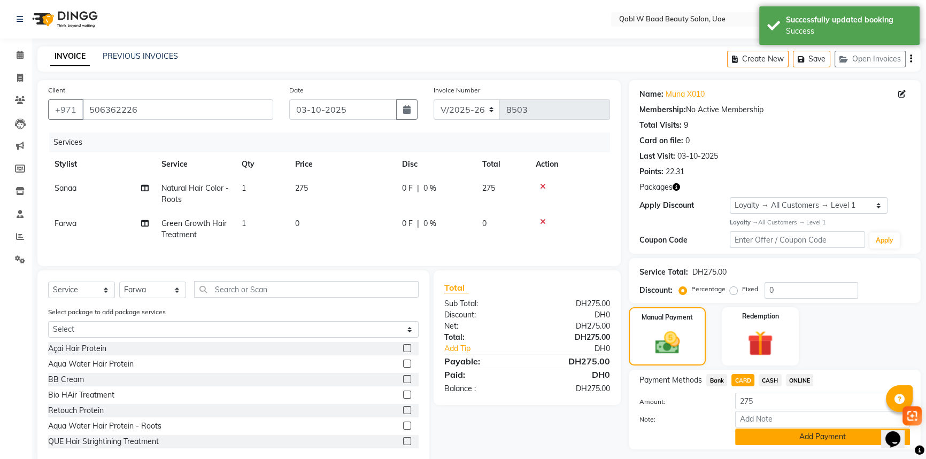
click at [792, 438] on button "Add Payment" at bounding box center [822, 437] width 175 height 17
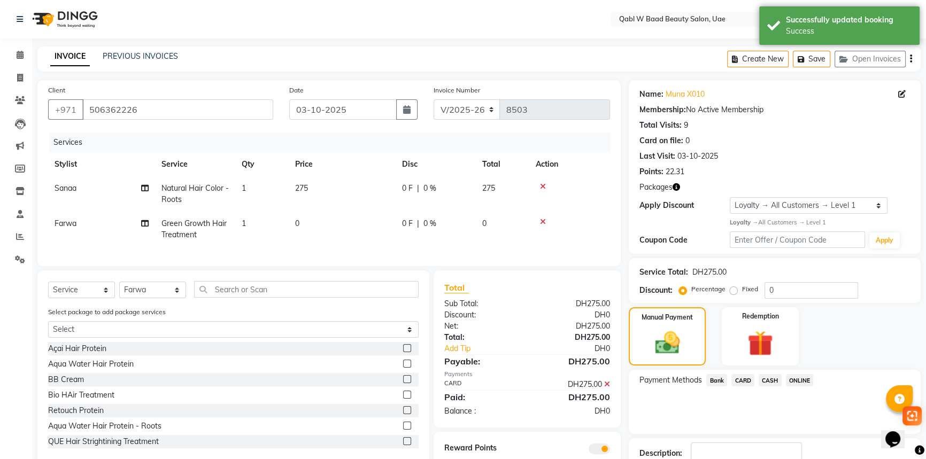
scroll to position [57, 0]
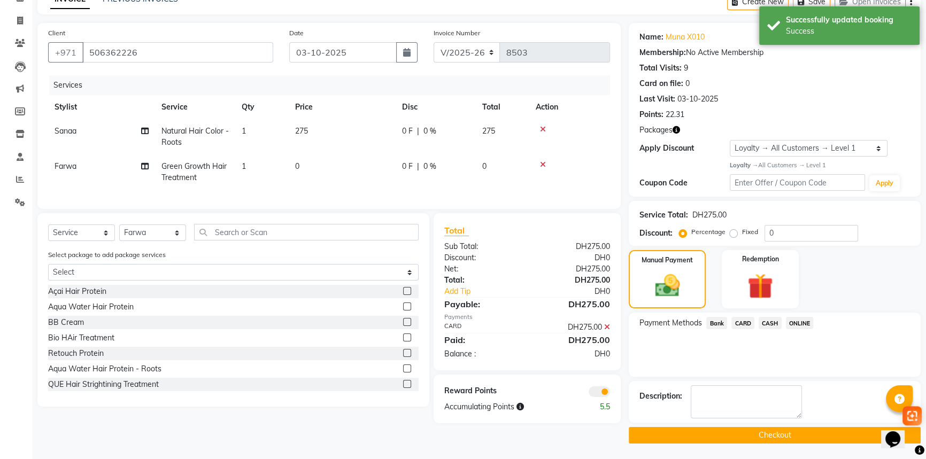
click at [791, 437] on button "Checkout" at bounding box center [775, 435] width 292 height 17
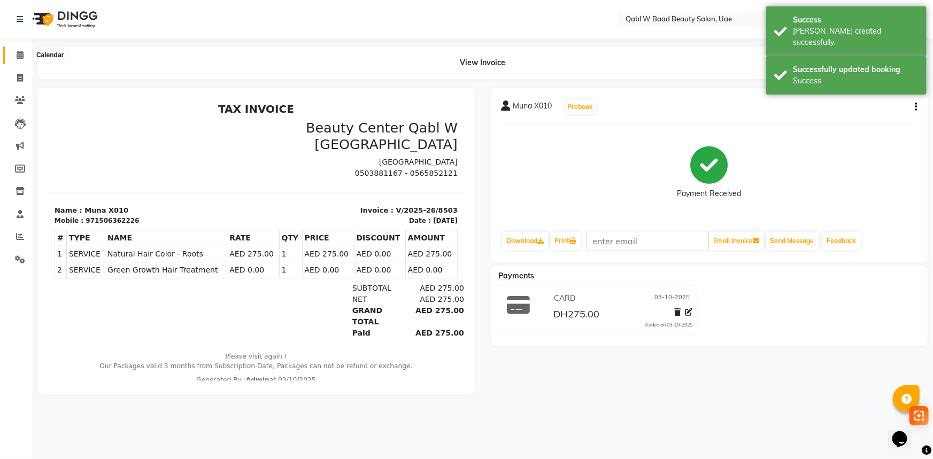
click at [16, 49] on span at bounding box center [20, 55] width 19 height 12
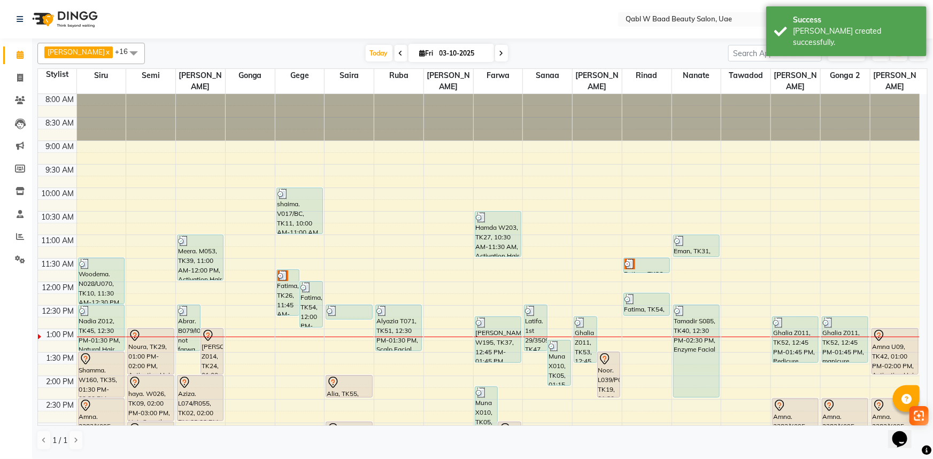
scroll to position [48, 0]
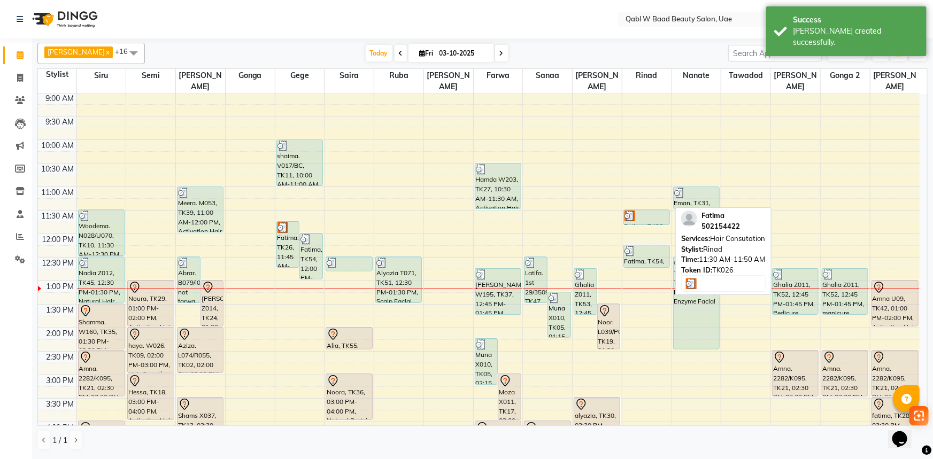
click at [650, 211] on div at bounding box center [647, 216] width 44 height 11
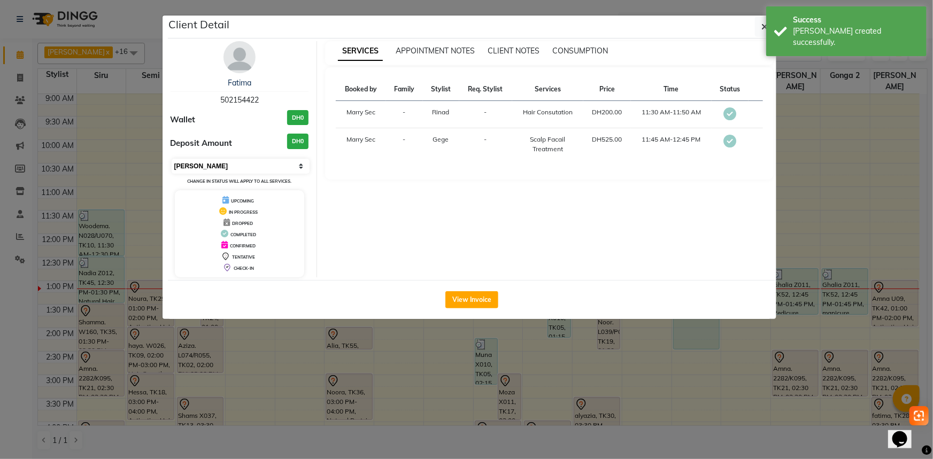
click at [201, 169] on select "Select MARK DONE UPCOMING" at bounding box center [241, 166] width 138 height 15
click at [172, 159] on select "Select MARK DONE UPCOMING" at bounding box center [241, 166] width 138 height 15
click at [199, 170] on select "Select MARK DONE UPCOMING" at bounding box center [241, 166] width 138 height 15
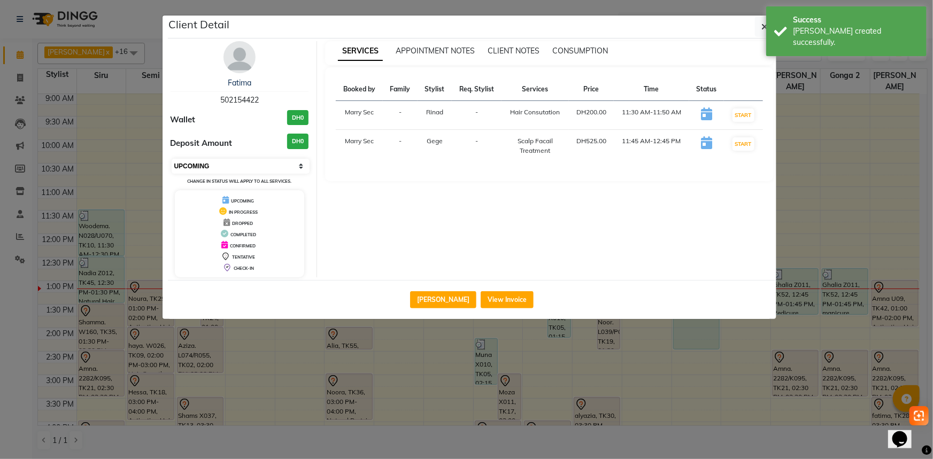
select select "2"
click at [172, 159] on select "Select IN SERVICE CONFIRMED TENTATIVE CHECK IN MARK DONE DROPPED UPCOMING" at bounding box center [241, 166] width 138 height 15
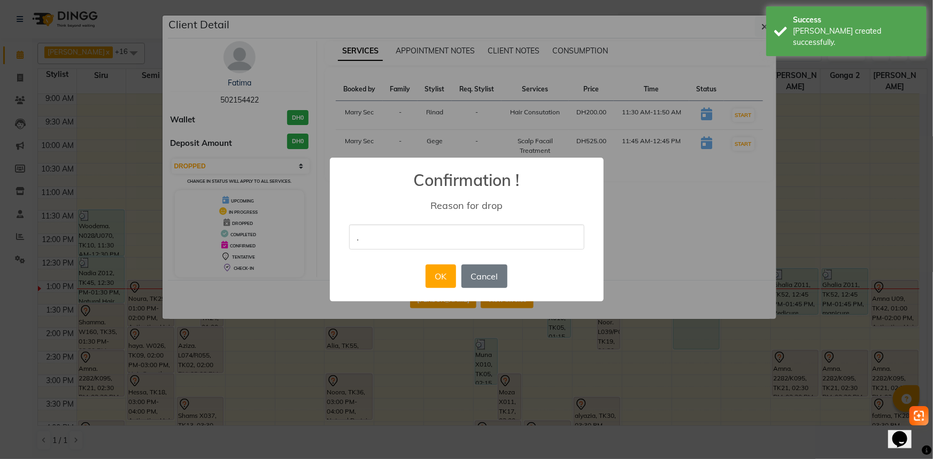
type input "."
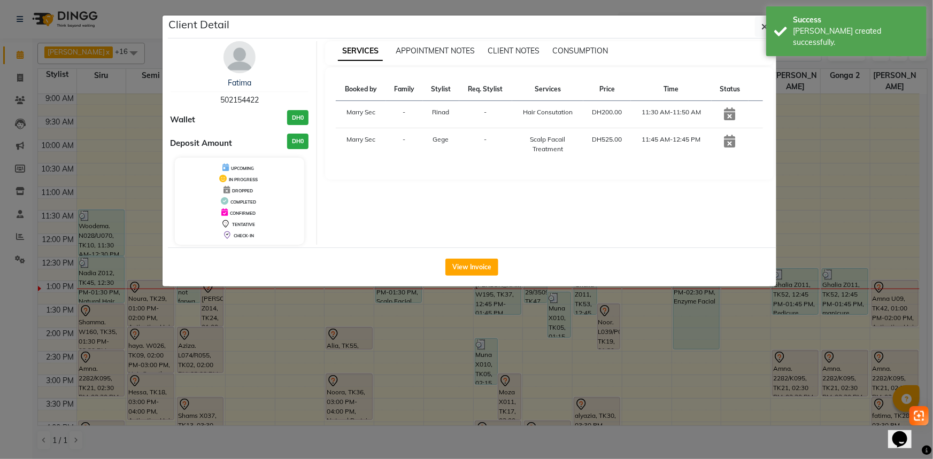
click at [432, 295] on ngb-modal-window "Client Detail Fatima 502154422 Wallet DH0 Deposit Amount DH0 UPCOMING IN PROGRE…" at bounding box center [466, 229] width 933 height 459
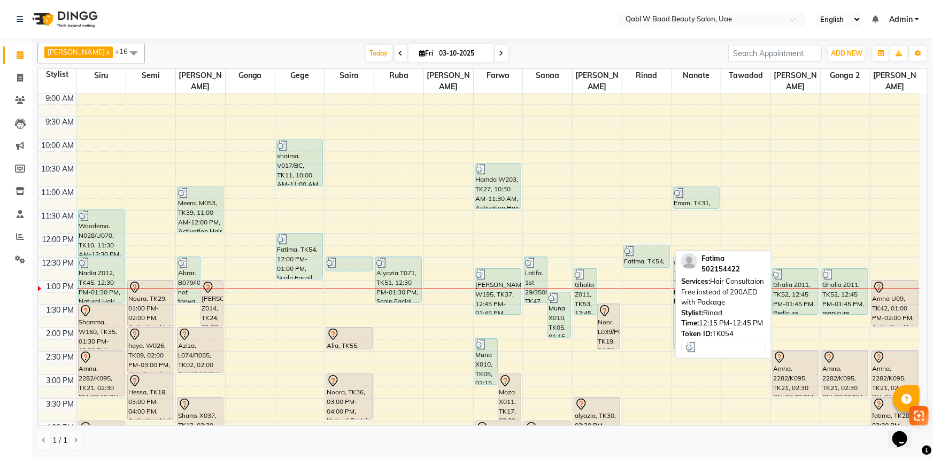
click at [653, 252] on div "Fatima, TK54, 12:15 PM-12:45 PM, Hair Consultaion Free instead of 200AED with P…" at bounding box center [646, 256] width 45 height 22
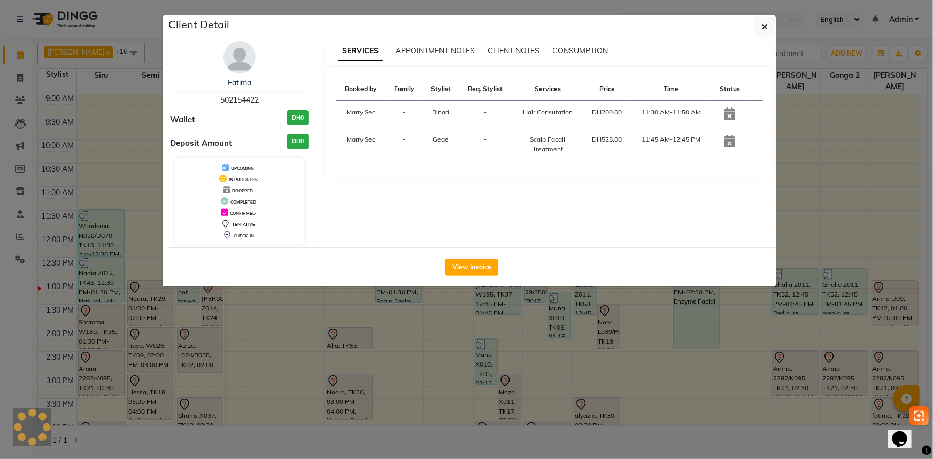
select select "3"
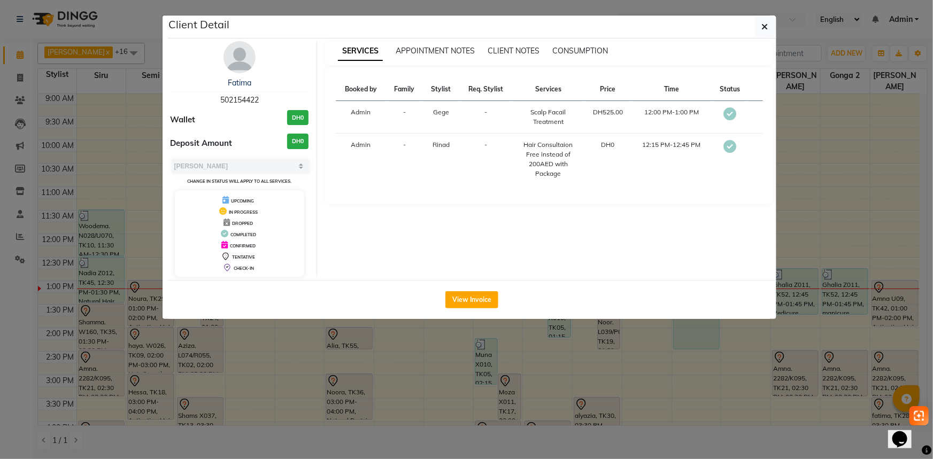
click at [226, 105] on div "Fatima 502154422" at bounding box center [240, 92] width 138 height 28
copy span "502154422"
click at [245, 86] on link "Fatima" at bounding box center [240, 83] width 24 height 10
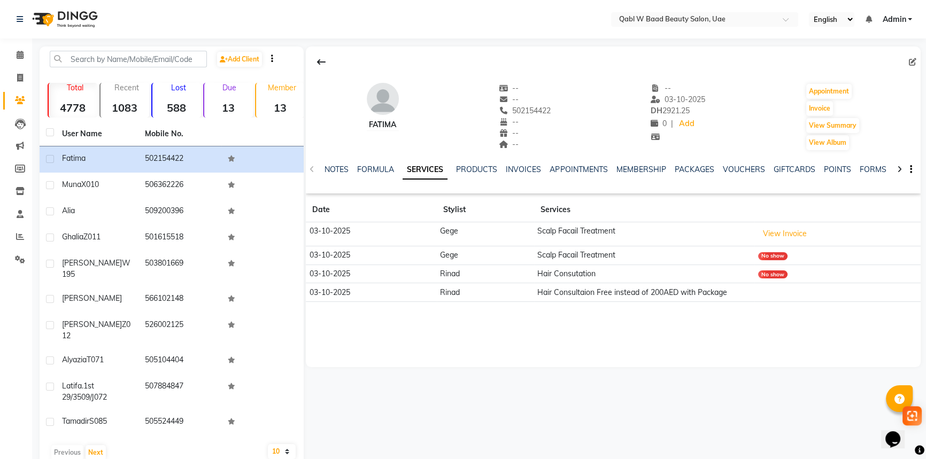
click at [544, 174] on ul "NOTES FORMULA SERVICES PRODUCTS INVOICES APPOINTMENTS MEMBERSHIP PACKAGES VOUCH…" at bounding box center [664, 169] width 678 height 11
click at [515, 170] on link "INVOICES" at bounding box center [523, 170] width 35 height 10
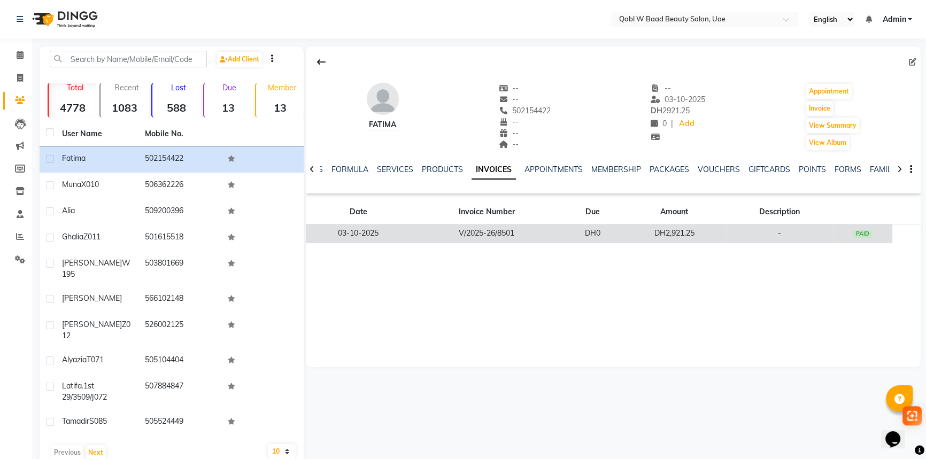
click at [703, 235] on td "DH2,921.25" at bounding box center [674, 234] width 103 height 19
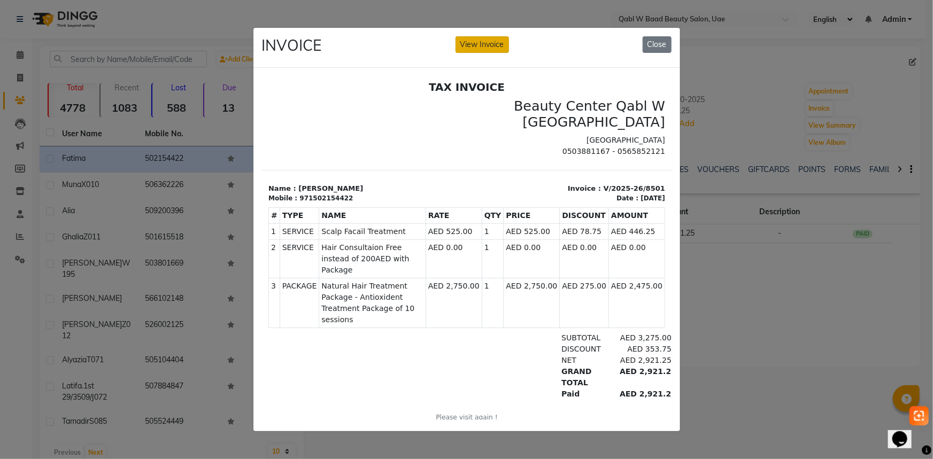
click at [486, 45] on button "View Invoice" at bounding box center [482, 44] width 53 height 17
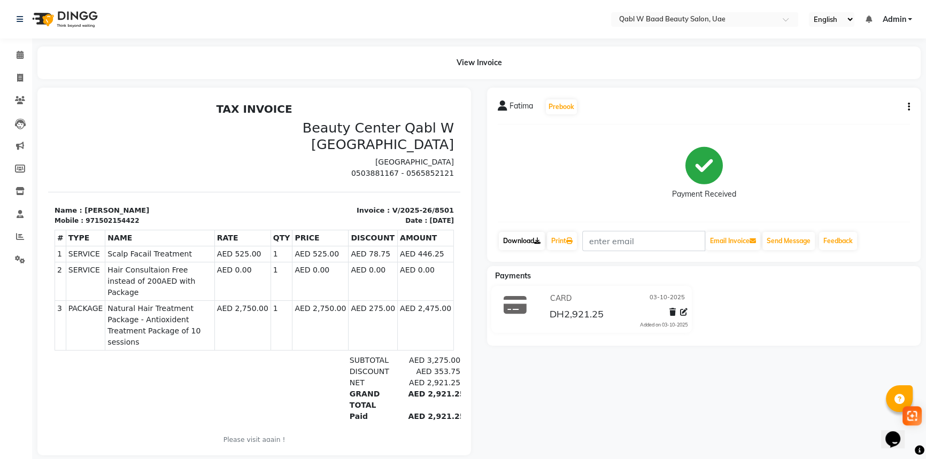
click at [512, 249] on link "Download" at bounding box center [522, 241] width 46 height 18
click at [760, 411] on div "Fatima Prebook Payment Received Download Print Email Invoice Send Message Feedb…" at bounding box center [704, 272] width 450 height 368
drag, startPoint x: 21, startPoint y: 48, endPoint x: 5, endPoint y: 53, distance: 17.4
click at [21, 48] on link "Calendar" at bounding box center [16, 56] width 26 height 18
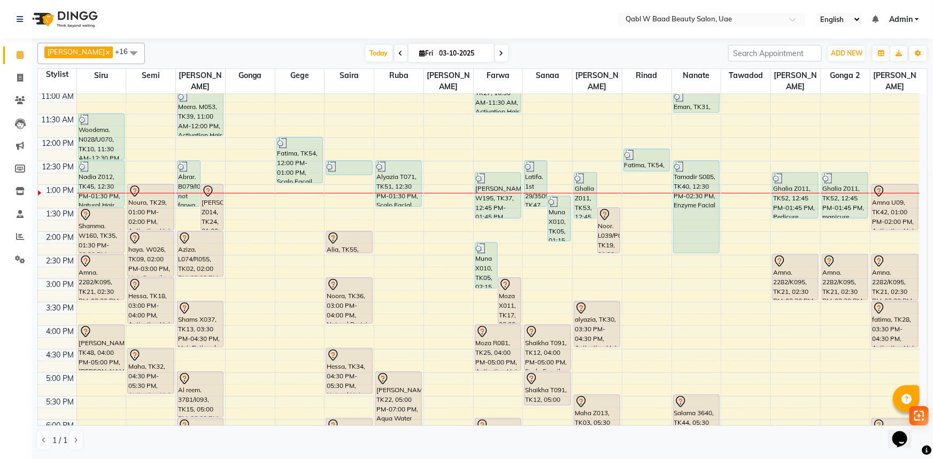
scroll to position [137, 0]
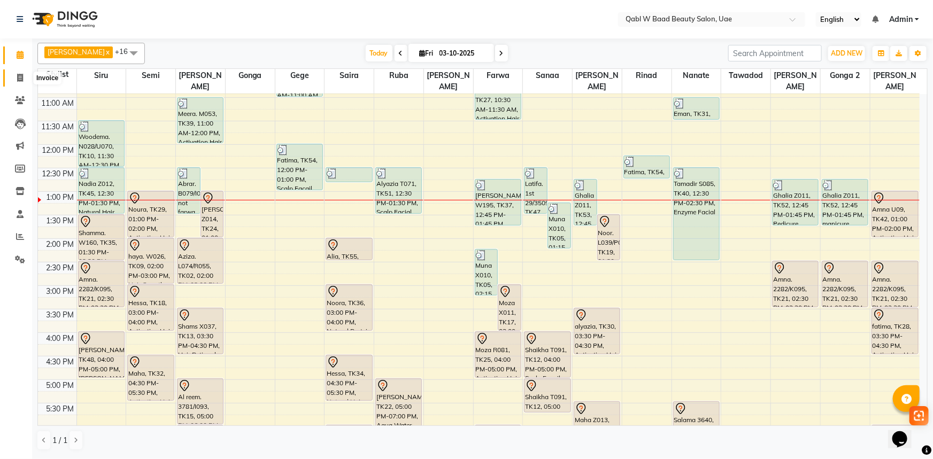
click at [11, 78] on span at bounding box center [20, 78] width 19 height 12
select select "service"
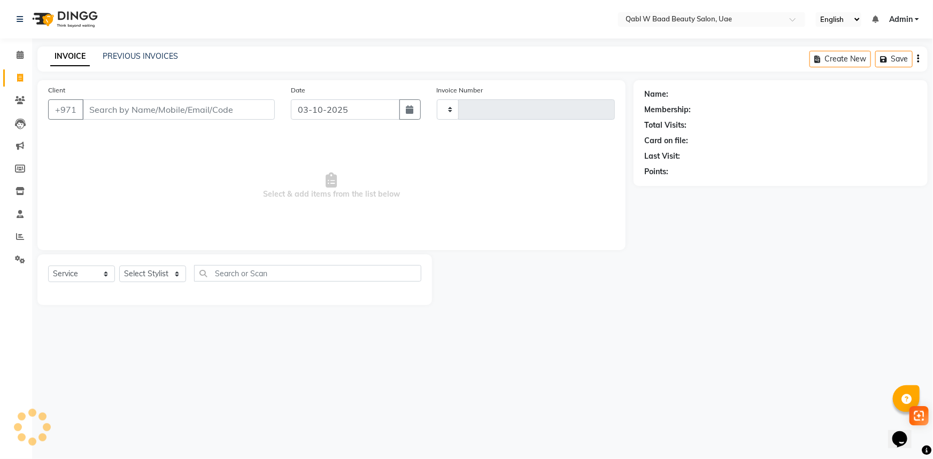
type input "8504"
select select "6969"
click at [120, 56] on link "PREVIOUS INVOICES" at bounding box center [140, 56] width 75 height 10
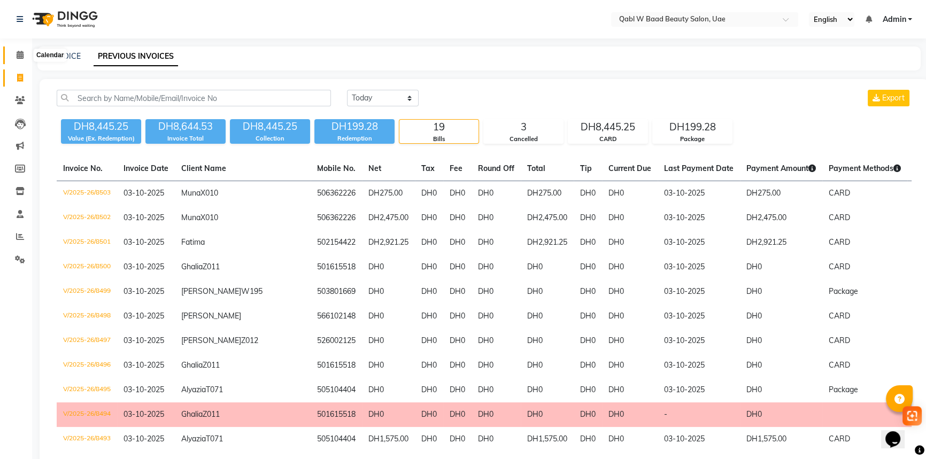
click at [19, 52] on icon at bounding box center [20, 55] width 7 height 8
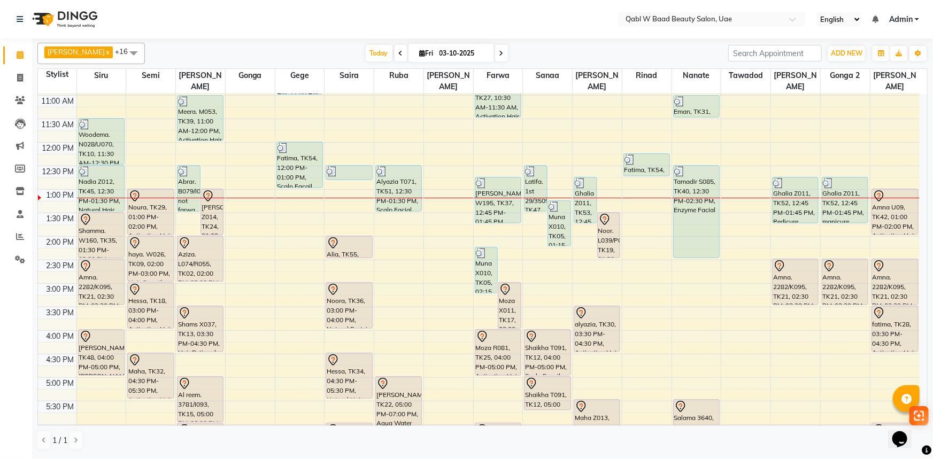
scroll to position [145, 0]
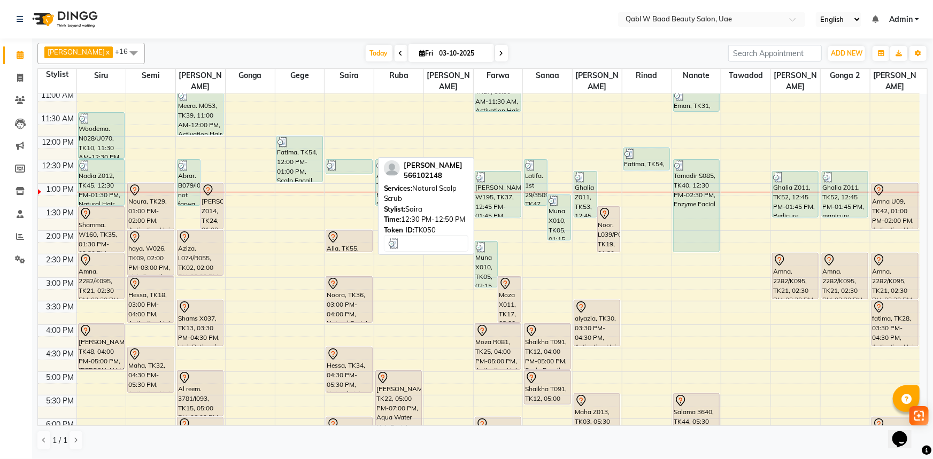
click at [358, 159] on link "Nasreen, TK50, 12:30 PM-12:50 PM, Natural Scalp Scrub" at bounding box center [349, 166] width 47 height 15
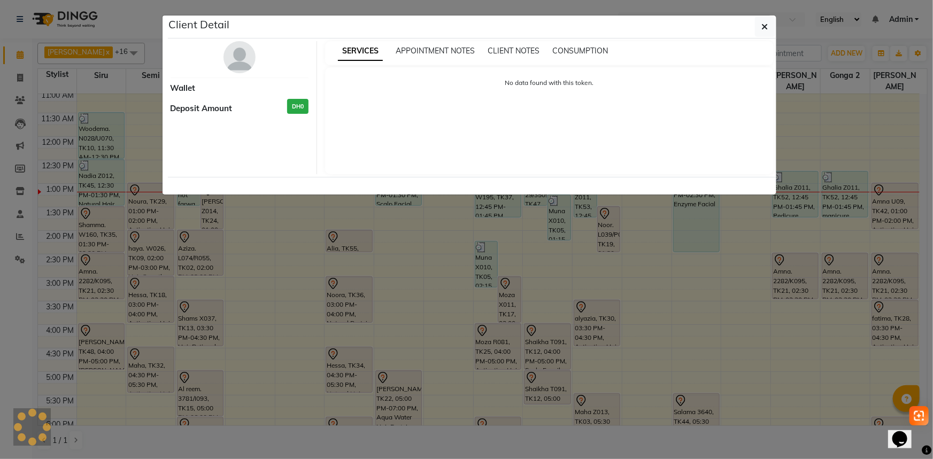
select select "3"
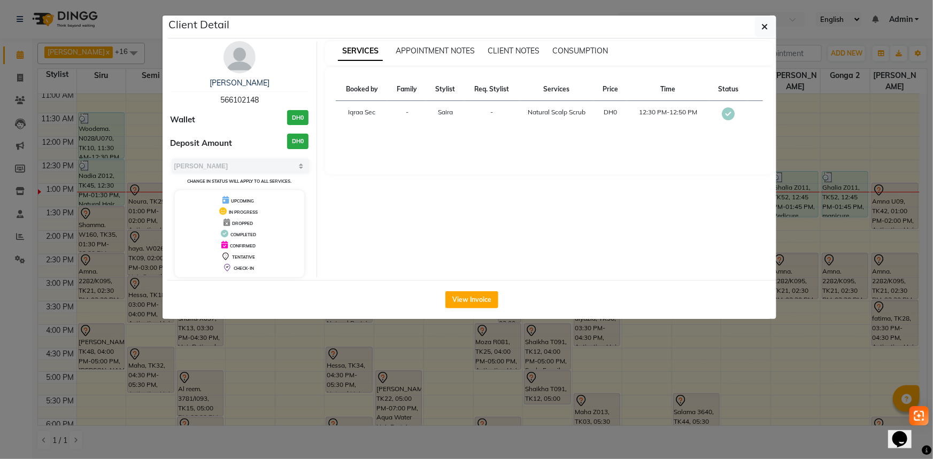
click at [229, 100] on span "566102148" at bounding box center [239, 100] width 38 height 10
copy span "566102148"
click at [111, 158] on ngb-modal-window "Client Detail Nasreen 566102148 Wallet DH0 Deposit Amount DH0 Select MARK DONE …" at bounding box center [466, 229] width 933 height 459
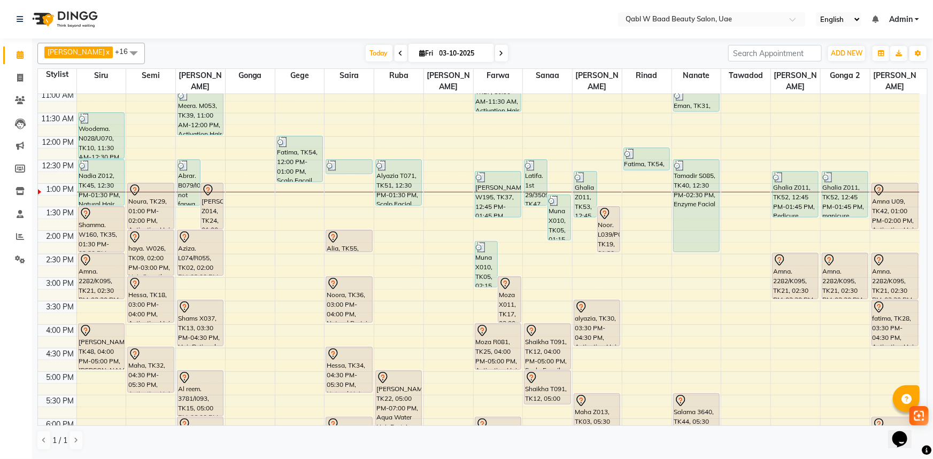
click at [356, 188] on div "8:00 AM 8:30 AM 9:00 AM 9:30 AM 10:00 AM 10:30 AM 11:00 AM 11:30 AM 12:00 PM 12…" at bounding box center [479, 325] width 882 height 752
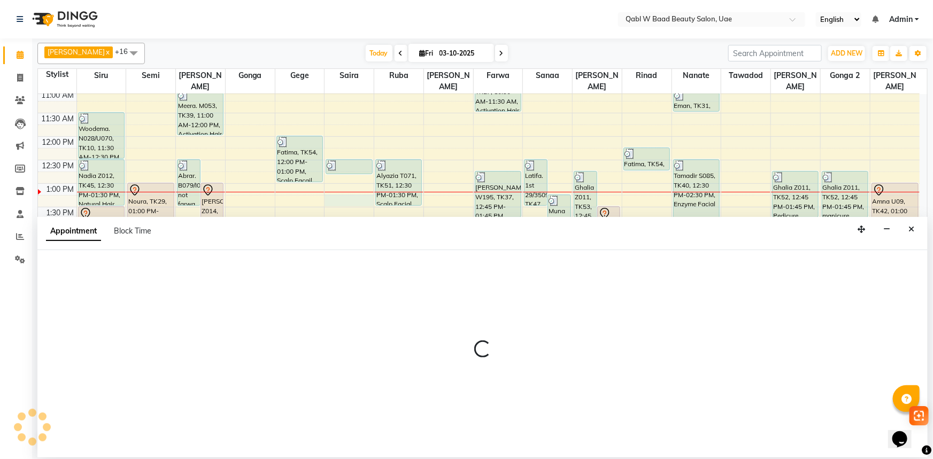
select select "56784"
select select "795"
select select "tentative"
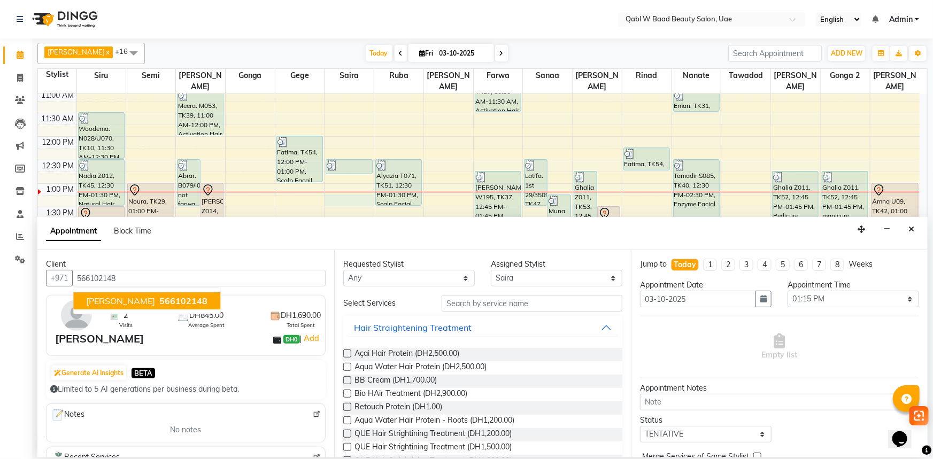
click at [107, 301] on span "Nasreen" at bounding box center [120, 301] width 69 height 11
type input "566102148"
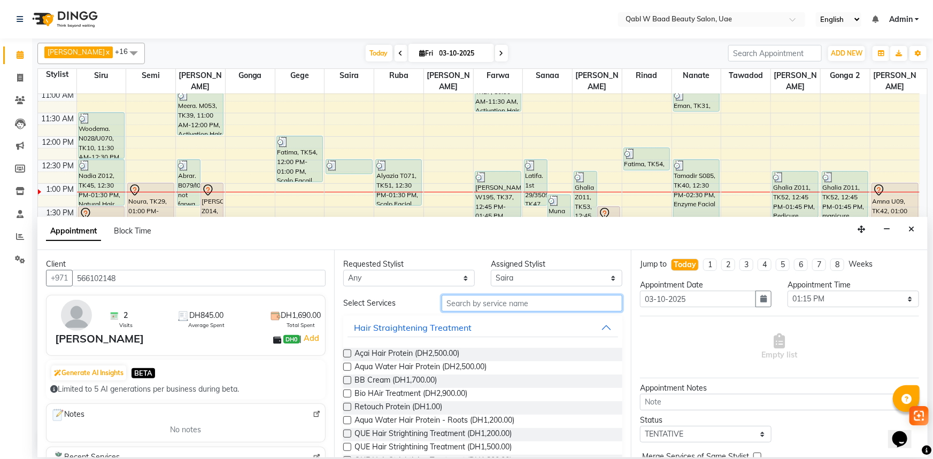
click at [522, 304] on input "text" at bounding box center [532, 303] width 181 height 17
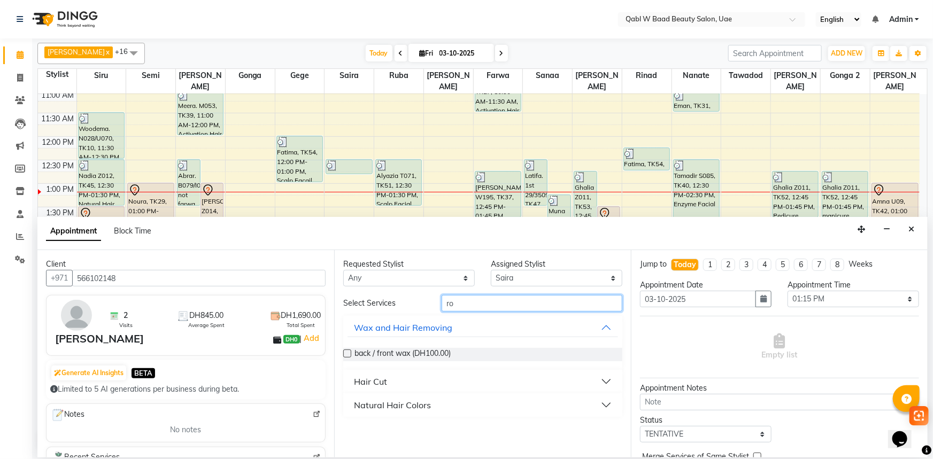
type input "r"
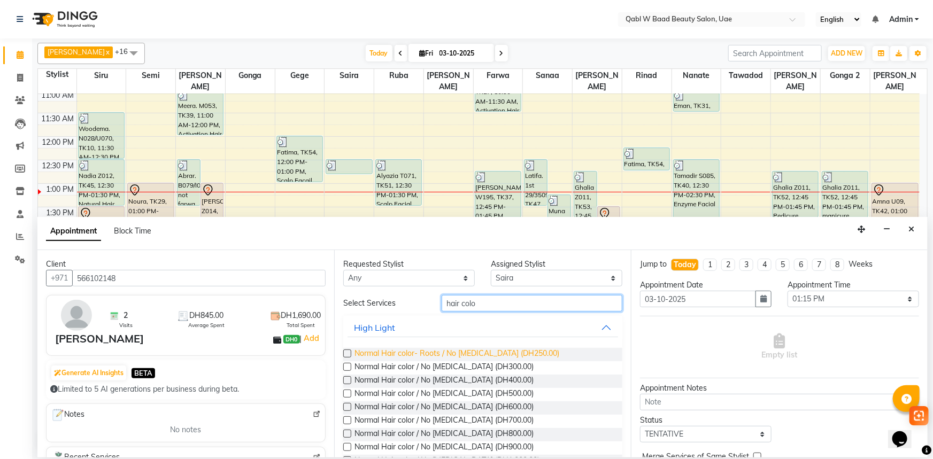
type input "hair colo"
click at [446, 356] on span "Normal Hair color- Roots / No ammonia (DH250.00)" at bounding box center [457, 354] width 205 height 13
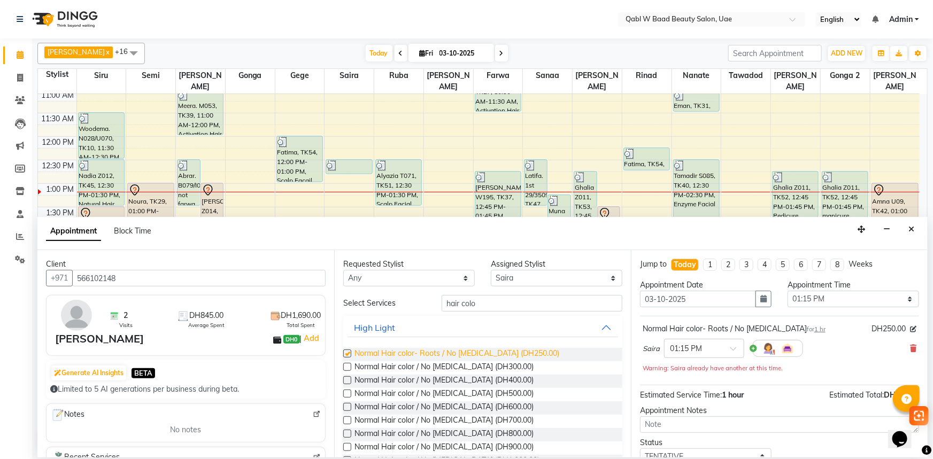
checkbox input "false"
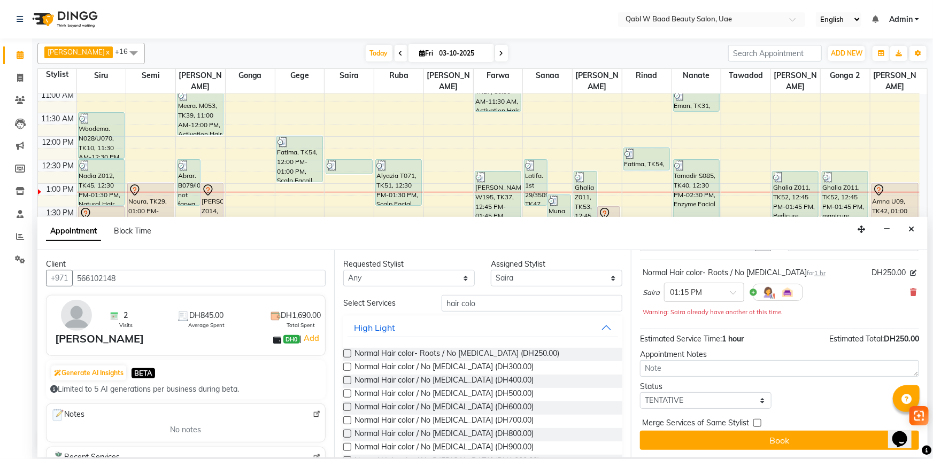
scroll to position [57, 0]
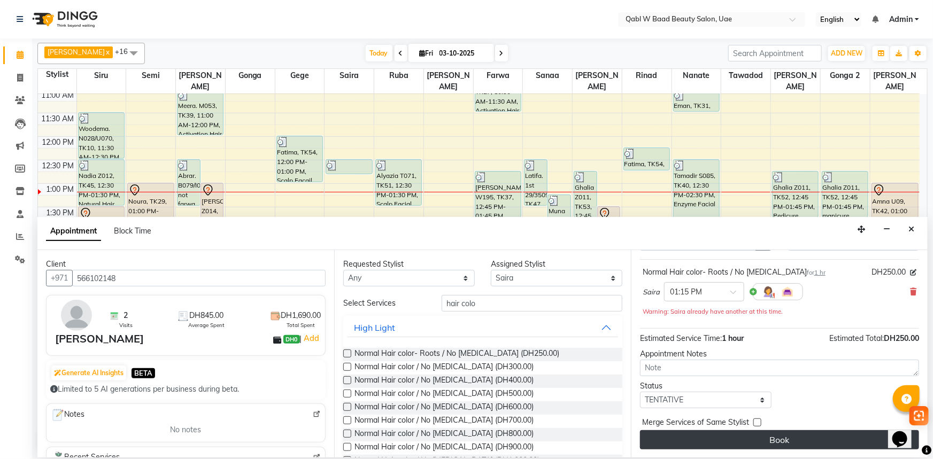
click at [700, 430] on button "Book" at bounding box center [779, 439] width 279 height 19
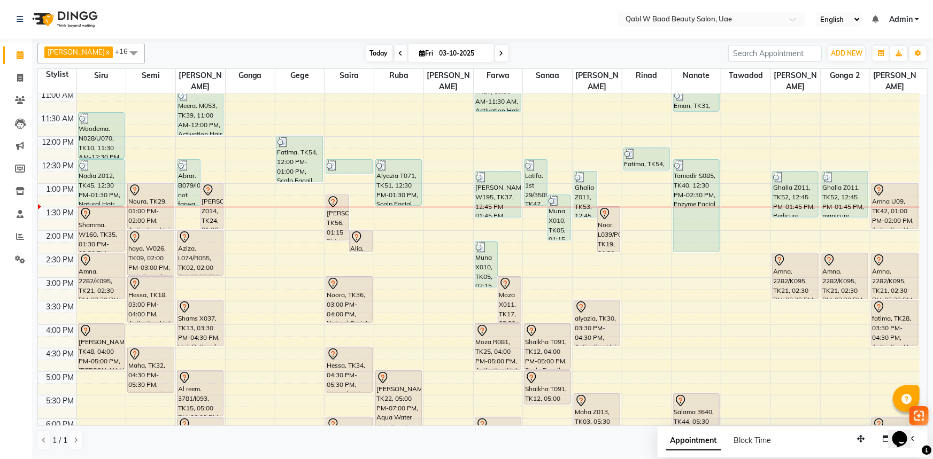
click at [367, 53] on span "Today" at bounding box center [379, 53] width 27 height 17
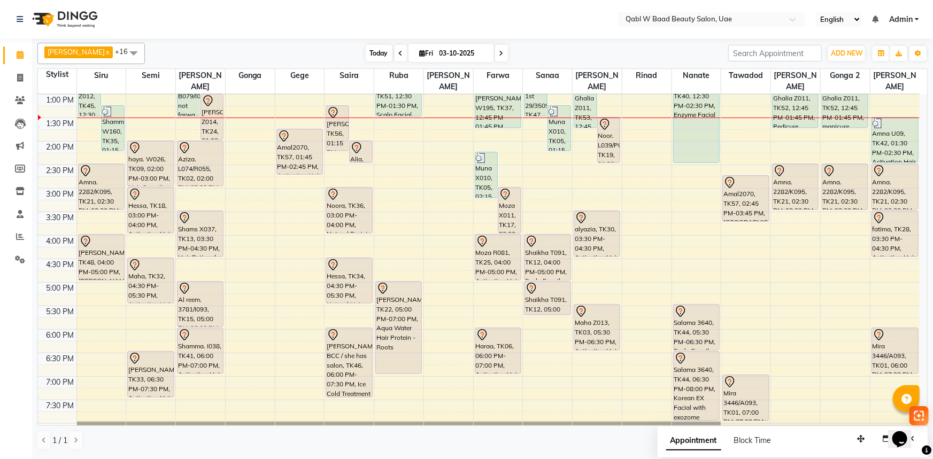
click at [366, 53] on span "Today" at bounding box center [379, 53] width 27 height 17
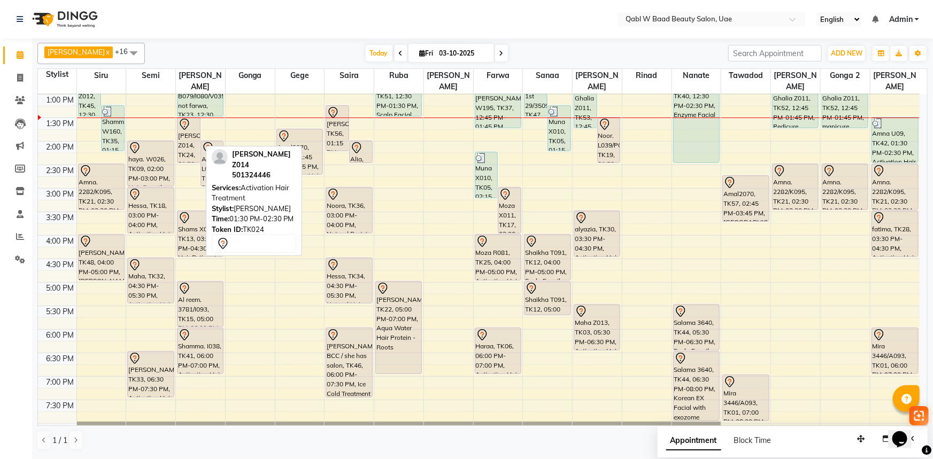
click at [186, 125] on div "Ayesha Z014, TK24, 01:30 PM-02:30 PM, Activation Hair Treatment" at bounding box center [189, 140] width 22 height 45
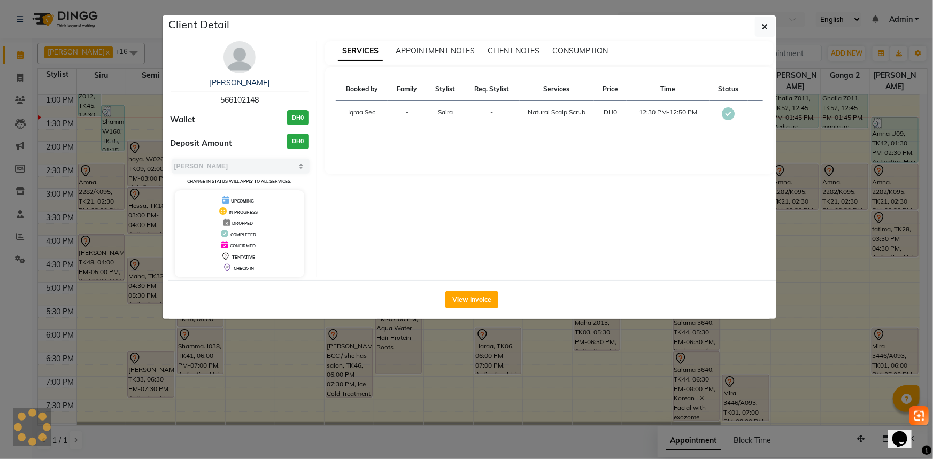
select select "7"
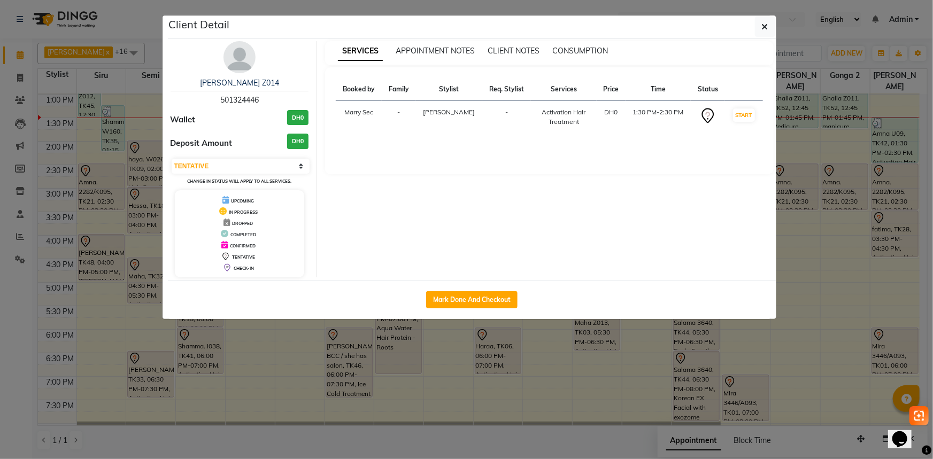
click at [244, 96] on span "501324446" at bounding box center [239, 100] width 38 height 10
copy span "501324446"
drag, startPoint x: 242, startPoint y: 84, endPoint x: 235, endPoint y: 83, distance: 6.6
click at [242, 84] on link "Ayesha Z014" at bounding box center [239, 83] width 79 height 10
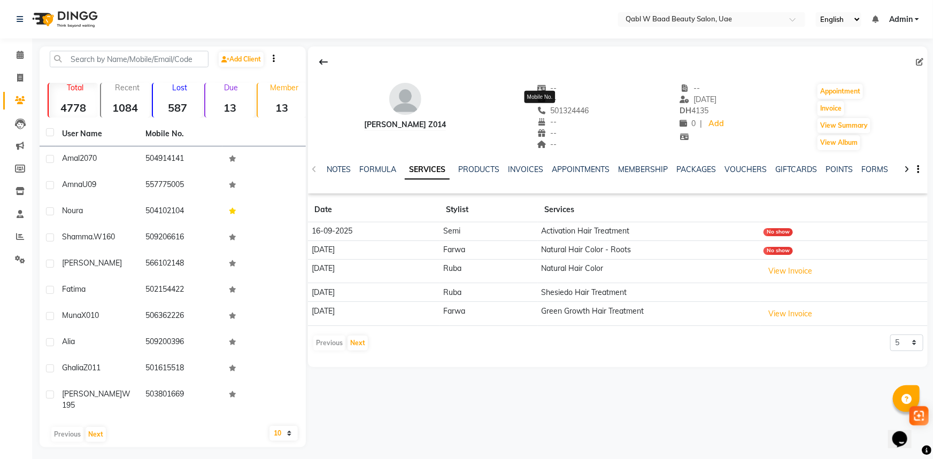
click at [554, 107] on span "501324446" at bounding box center [563, 111] width 52 height 10
click at [341, 173] on link "NOTES" at bounding box center [339, 170] width 24 height 10
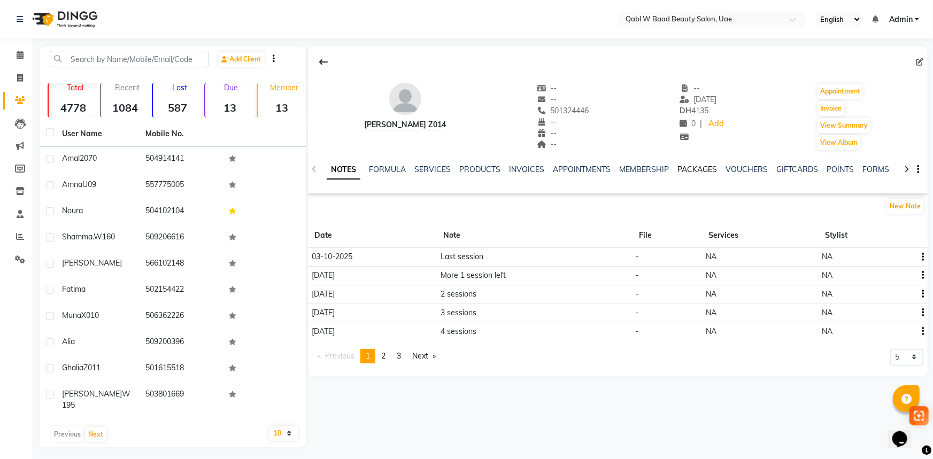
click at [700, 166] on link "PACKAGES" at bounding box center [697, 170] width 40 height 10
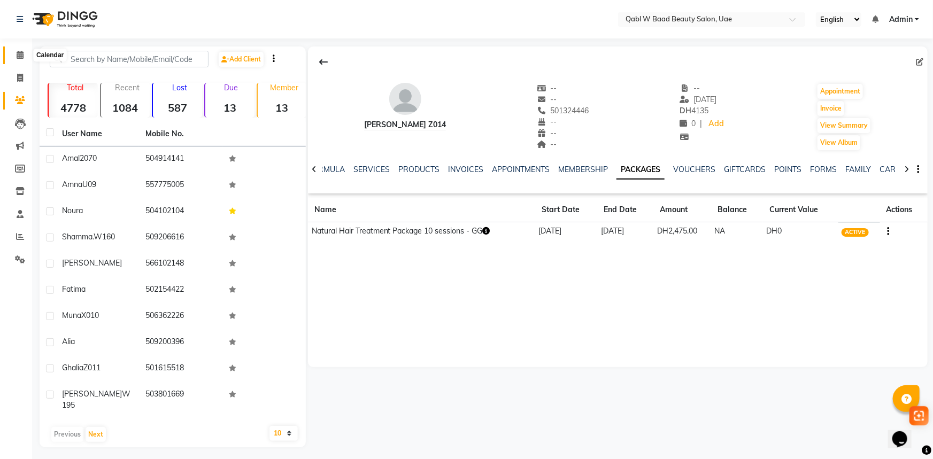
click at [19, 53] on icon at bounding box center [20, 55] width 7 height 8
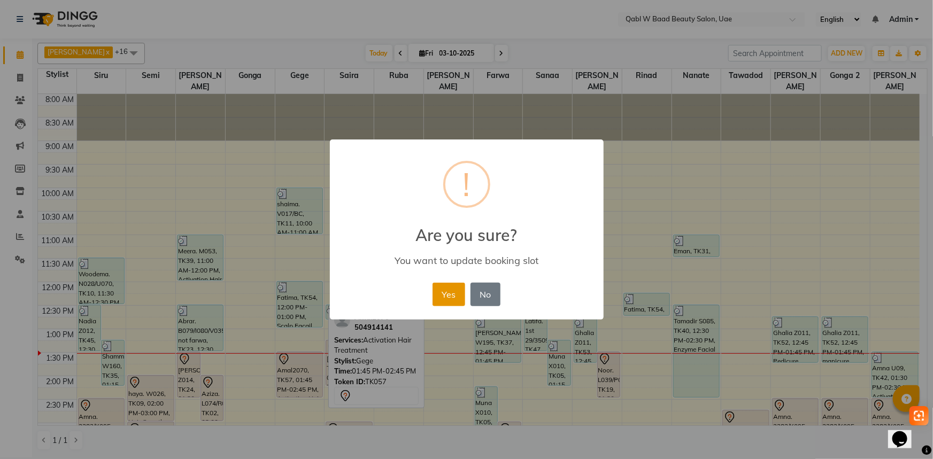
click at [438, 294] on button "Yes" at bounding box center [449, 295] width 33 height 24
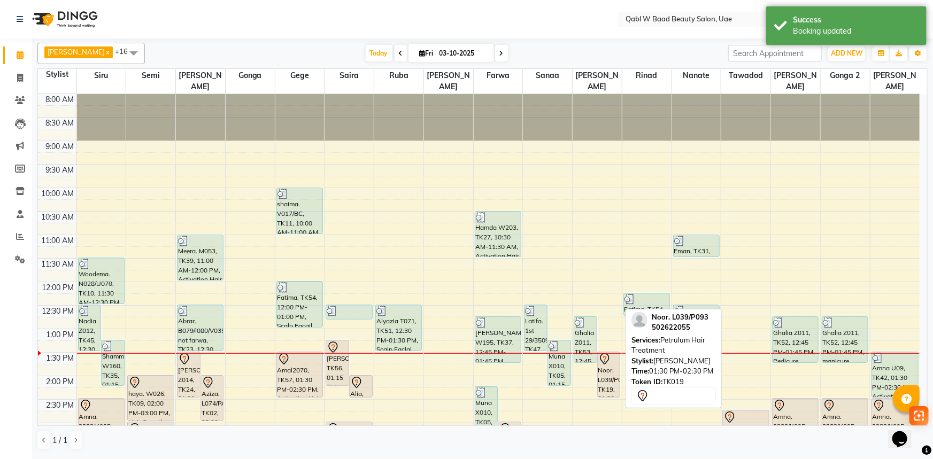
click at [599, 364] on div "Noor. L039/P093, TK19, 01:30 PM-02:30 PM, Petrulum Hair Treatment" at bounding box center [609, 374] width 22 height 45
select select "7"
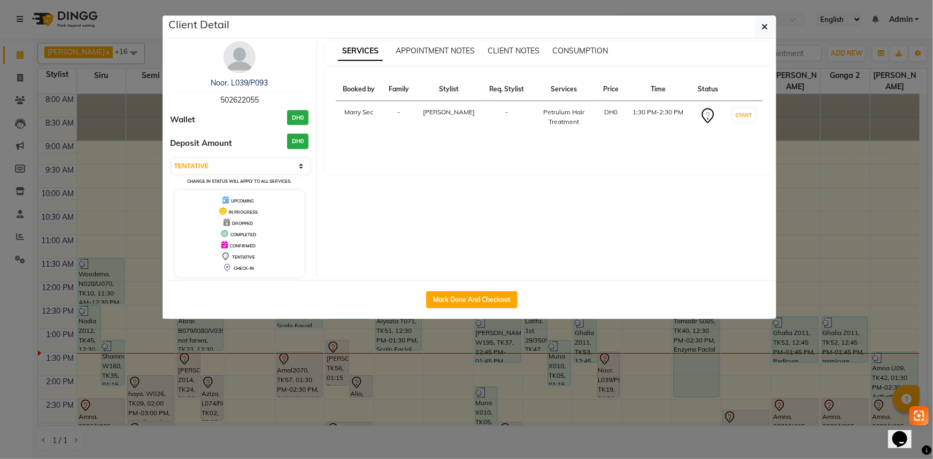
click at [227, 99] on span "502622055" at bounding box center [239, 100] width 38 height 10
click at [260, 79] on link "Noor. L039/P093" at bounding box center [239, 83] width 57 height 10
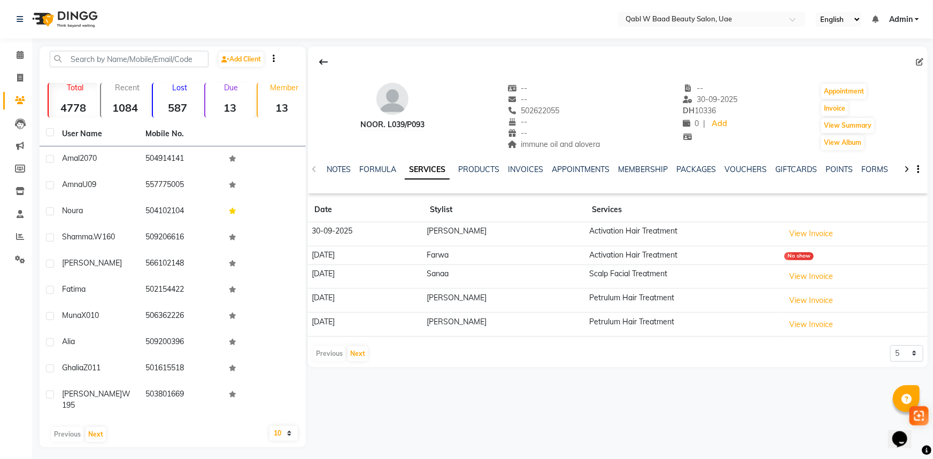
click at [158, 29] on nav "Select Location × Qabl W Baad Beauty Salon, Uae English ENGLISH Español العربية…" at bounding box center [466, 19] width 933 height 38
click at [18, 59] on span at bounding box center [20, 55] width 19 height 12
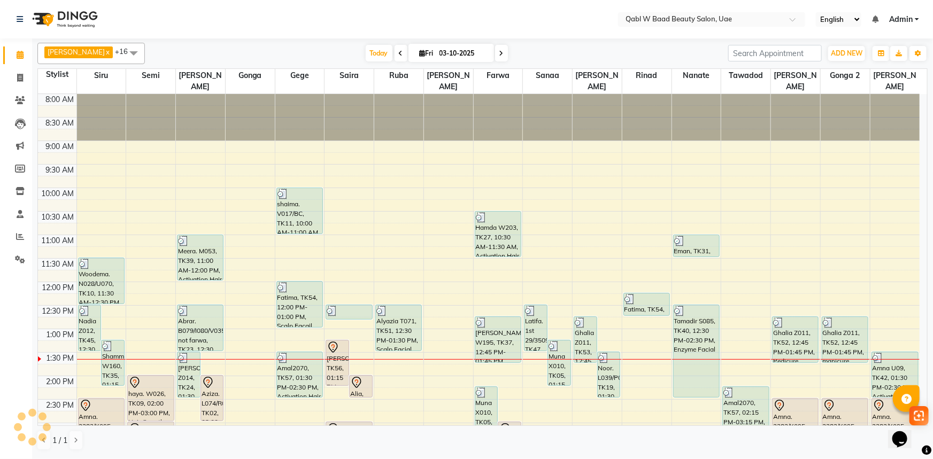
scroll to position [235, 0]
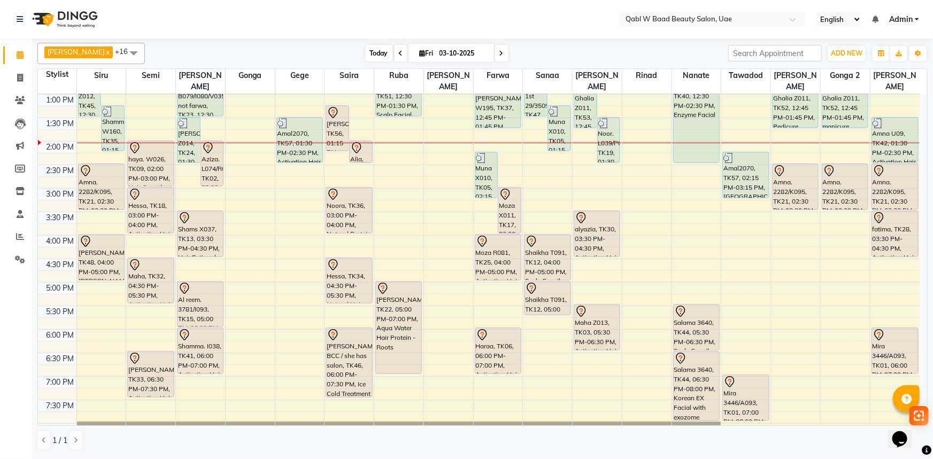
click at [369, 54] on span "Today" at bounding box center [379, 53] width 27 height 17
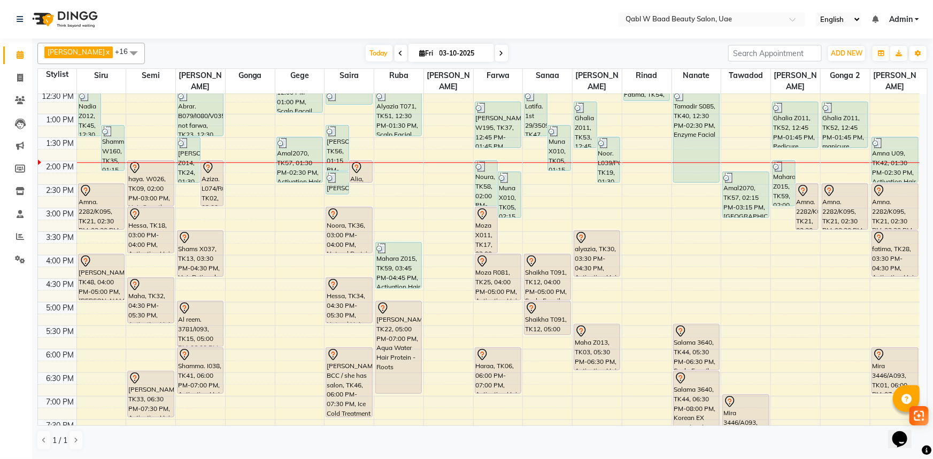
scroll to position [184, 0]
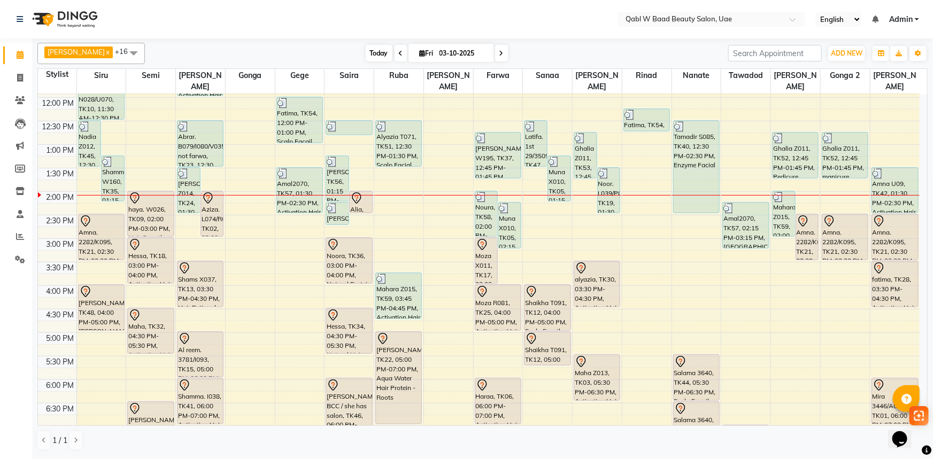
click at [366, 56] on span "Today" at bounding box center [379, 53] width 27 height 17
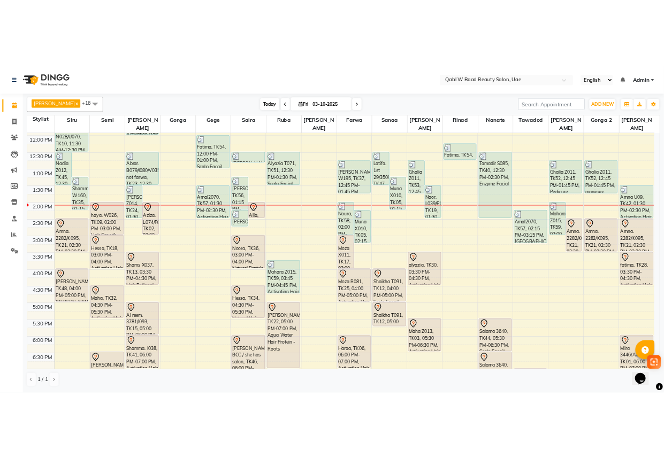
scroll to position [282, 0]
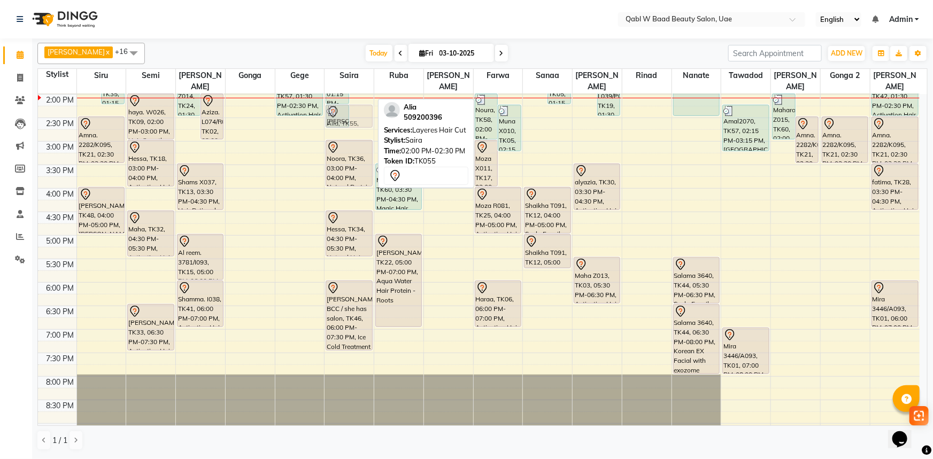
drag, startPoint x: 357, startPoint y: 98, endPoint x: 361, endPoint y: 104, distance: 7.7
click at [361, 104] on div "Nasreen, TK56, 01:15 PM-02:15 PM, Normal Hair color- Roots / No ammonia Alia, T…" at bounding box center [349, 188] width 49 height 752
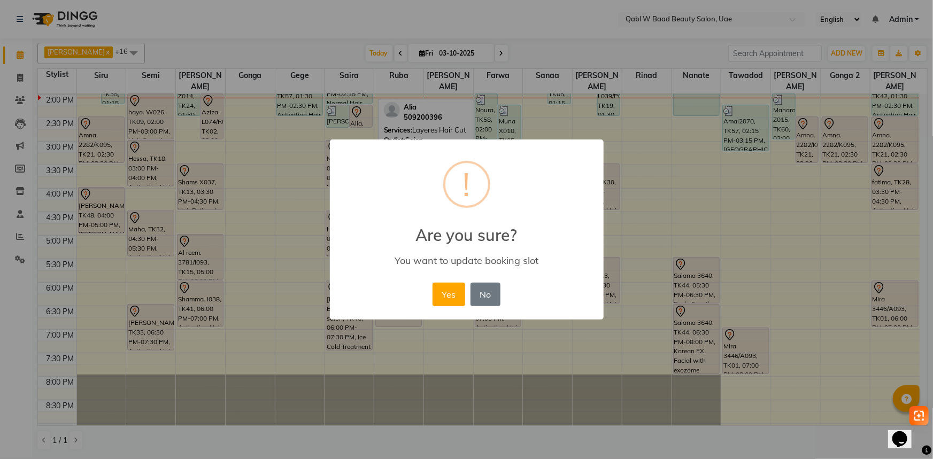
click at [432, 289] on div "Yes No No" at bounding box center [466, 294] width 73 height 29
click at [432, 290] on div "Yes No No" at bounding box center [466, 294] width 73 height 29
click at [436, 290] on button "Yes" at bounding box center [449, 295] width 33 height 24
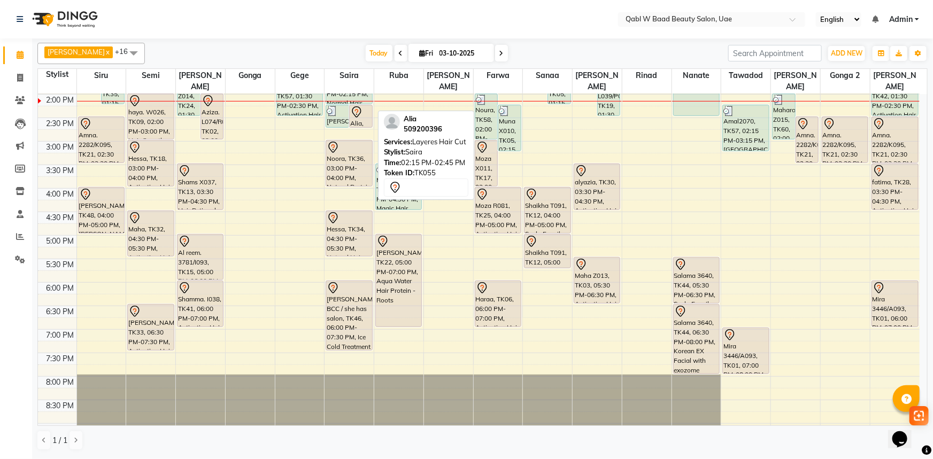
click at [358, 106] on icon at bounding box center [356, 111] width 9 height 11
click at [364, 109] on div "Alia, TK55, 02:15 PM-02:45 PM, Layeres Hair Cut" at bounding box center [361, 116] width 22 height 22
select select "7"
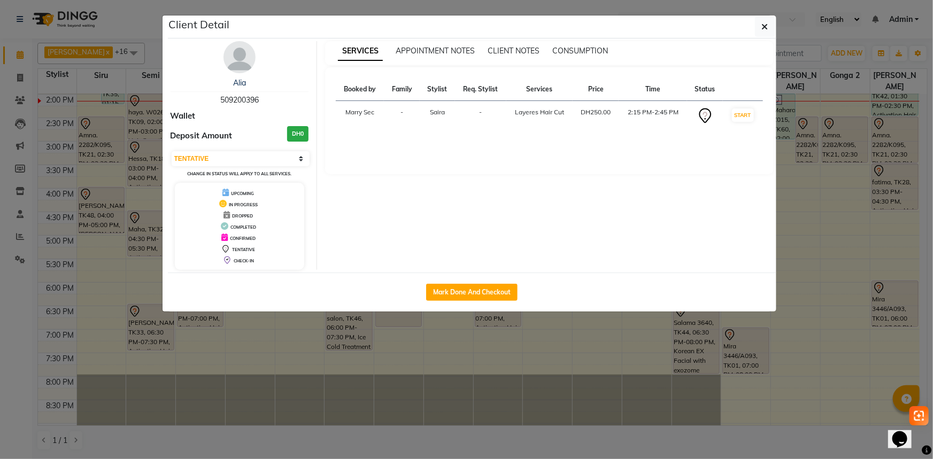
click at [246, 86] on div "Alia" at bounding box center [240, 83] width 138 height 11
click at [235, 86] on link "Alia" at bounding box center [239, 83] width 13 height 10
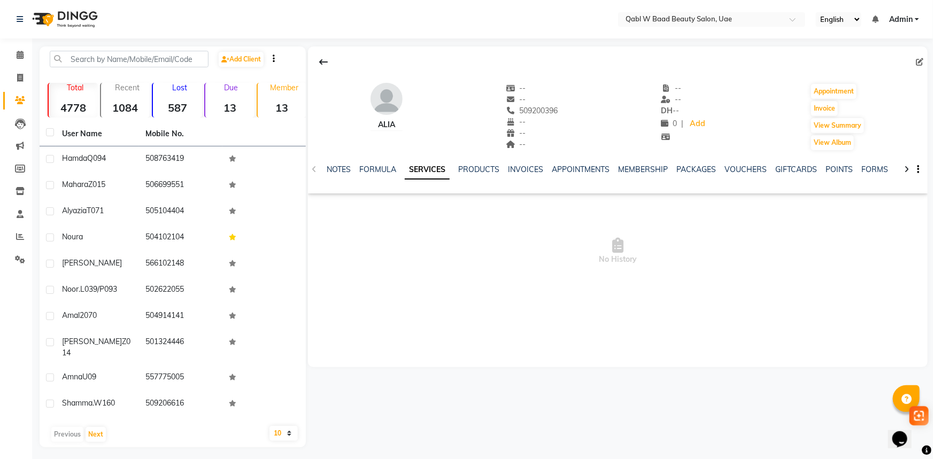
click at [378, 174] on div "FORMULA" at bounding box center [377, 169] width 37 height 11
click at [379, 169] on link "FORMULA" at bounding box center [377, 170] width 37 height 10
click at [432, 170] on link "SERVICES" at bounding box center [431, 170] width 36 height 10
click at [432, 170] on link "SERVICES" at bounding box center [418, 169] width 45 height 19
click at [534, 122] on div "--" at bounding box center [532, 122] width 52 height 11
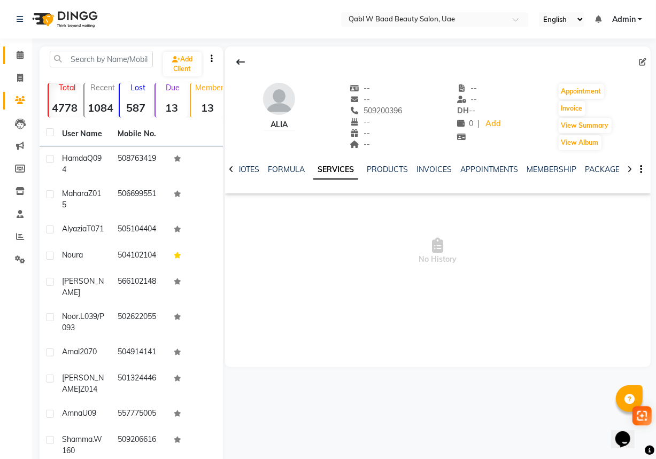
click at [27, 48] on link "Calendar" at bounding box center [16, 56] width 26 height 18
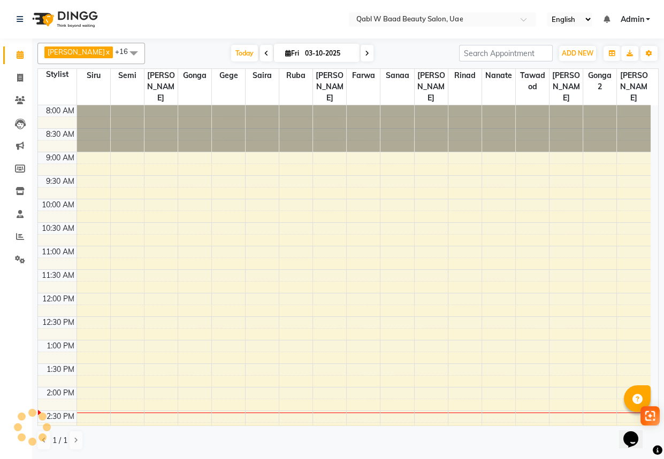
scroll to position [282, 0]
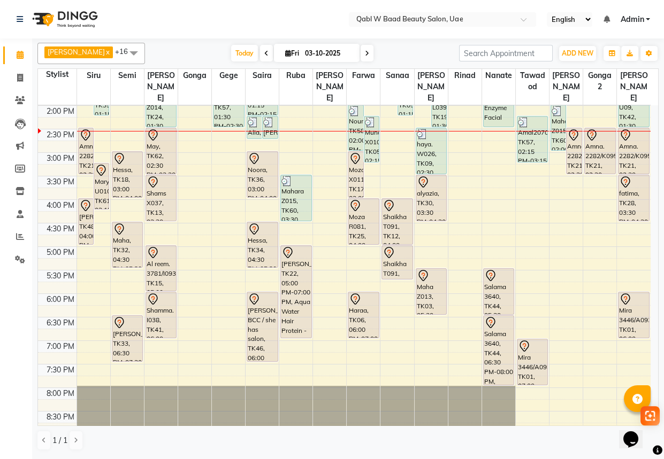
click at [316, 51] on input "03-10-2025" at bounding box center [328, 53] width 53 height 16
select select "10"
select select "2025"
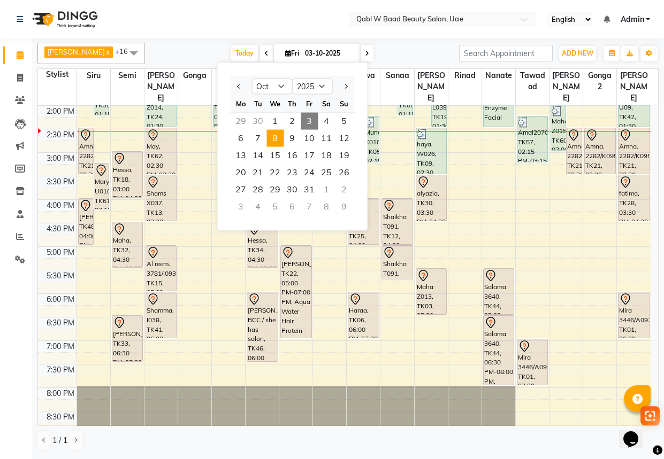
click at [278, 132] on span "8" at bounding box center [274, 138] width 17 height 17
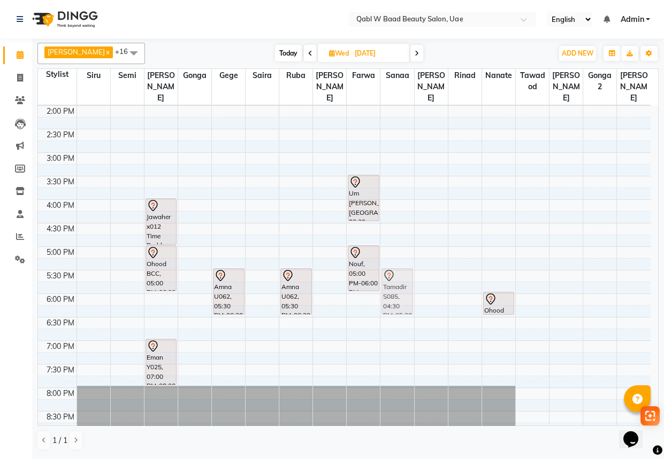
drag, startPoint x: 240, startPoint y: 226, endPoint x: 399, endPoint y: 278, distance: 167.4
click at [399, 278] on tr "Suhaila X015/ she has saloon, 10:00 AM-11:00 AM, Activation Hair Treatment Saru…" at bounding box center [344, 200] width 612 height 752
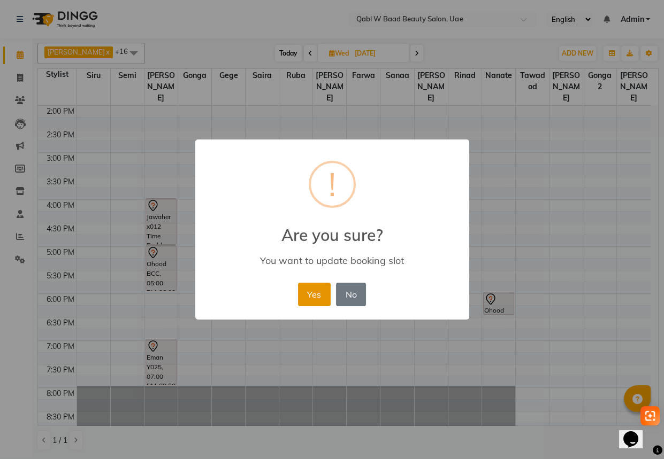
click at [325, 301] on button "Yes" at bounding box center [314, 295] width 33 height 24
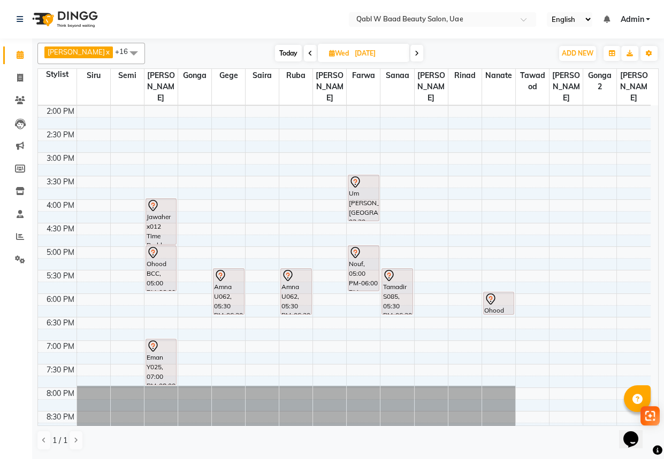
click at [275, 58] on span "Today" at bounding box center [288, 53] width 27 height 17
type input "03-10-2025"
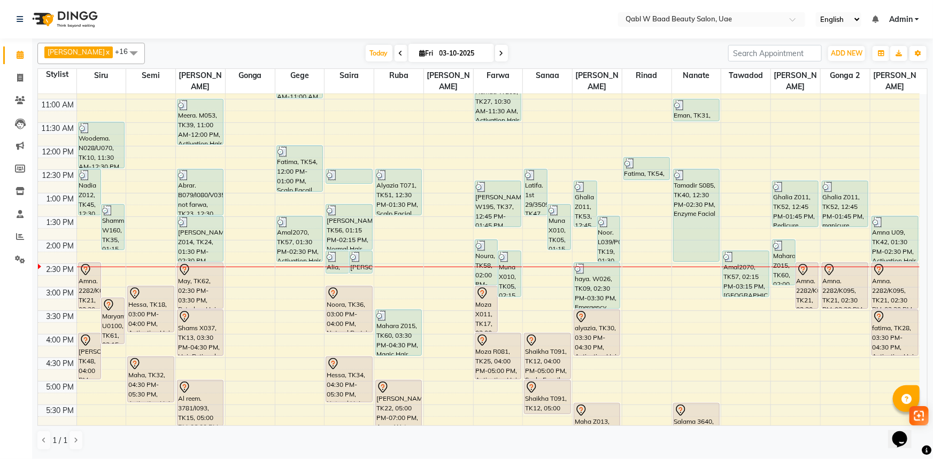
scroll to position [87, 0]
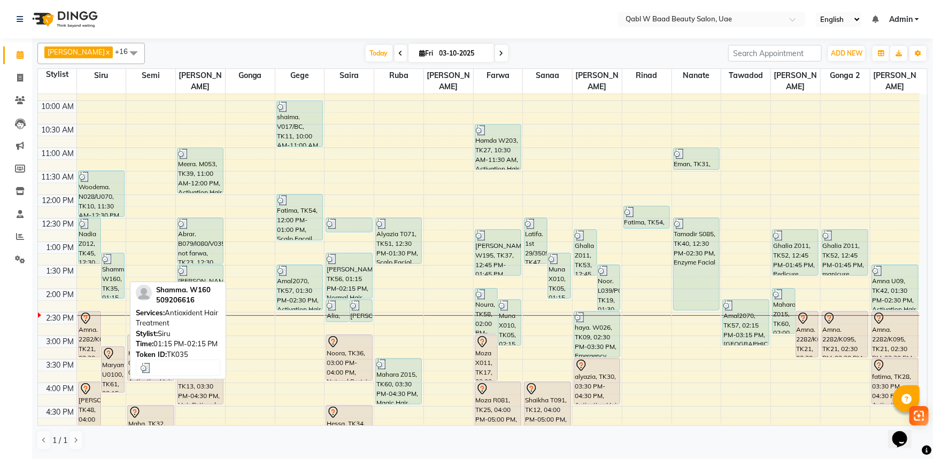
click at [110, 259] on div "Shamma. W160, TK35, 01:15 PM-02:15 PM, Antioxident Hair Treatment" at bounding box center [113, 275] width 22 height 45
select select "3"
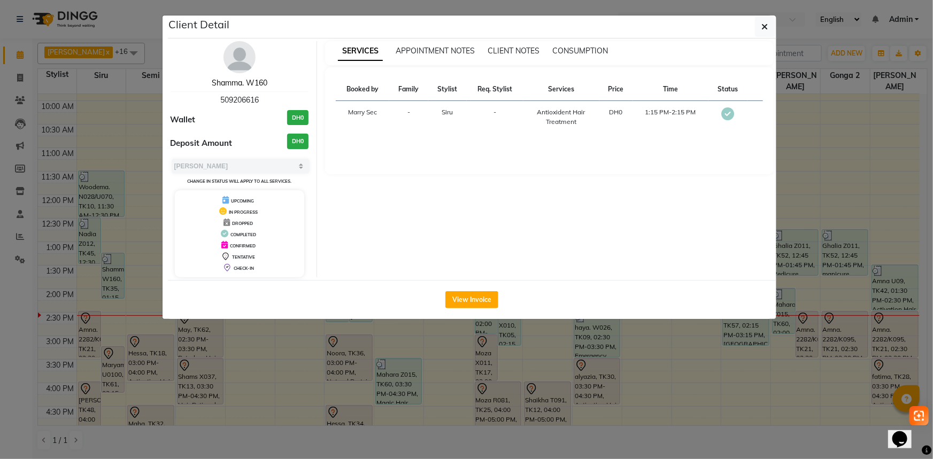
click at [225, 83] on link "Shamma. W160" at bounding box center [240, 83] width 56 height 10
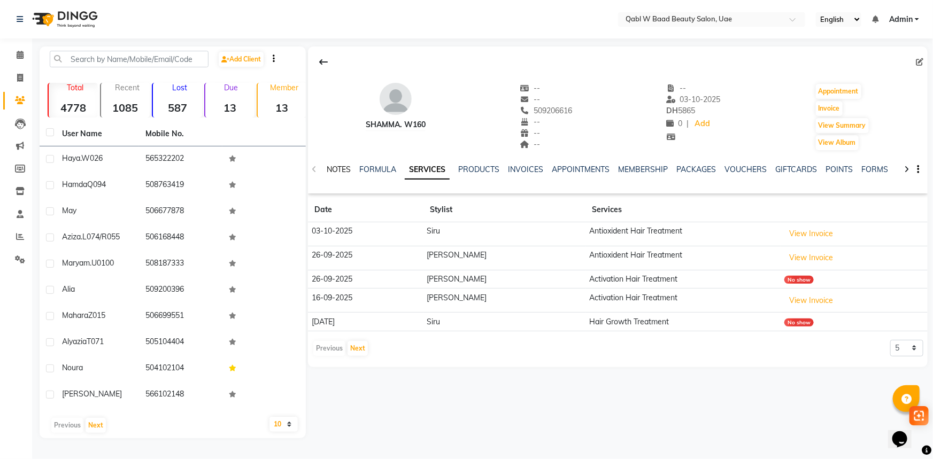
click at [341, 166] on link "NOTES" at bounding box center [339, 170] width 24 height 10
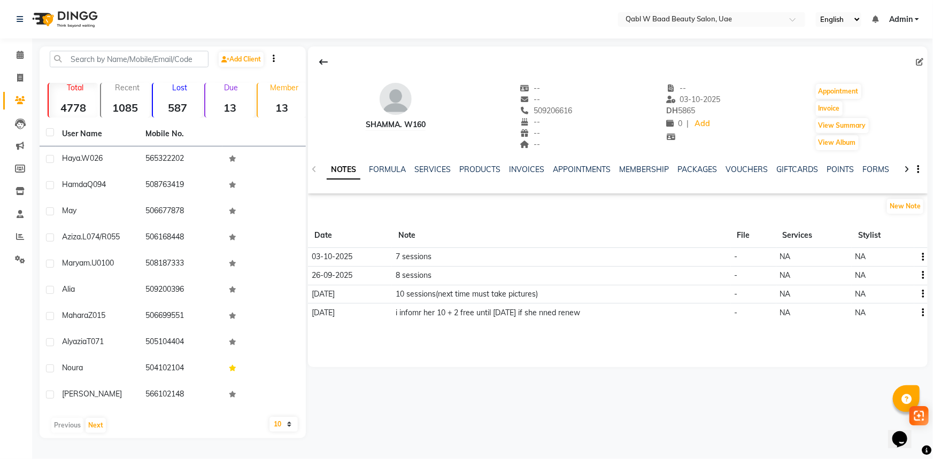
drag, startPoint x: 403, startPoint y: 259, endPoint x: 453, endPoint y: 243, distance: 52.9
click at [444, 254] on td "7 sessions" at bounding box center [561, 257] width 338 height 19
click at [471, 212] on div "New Note" at bounding box center [618, 208] width 620 height 21
click at [680, 171] on link "PACKAGES" at bounding box center [697, 170] width 40 height 10
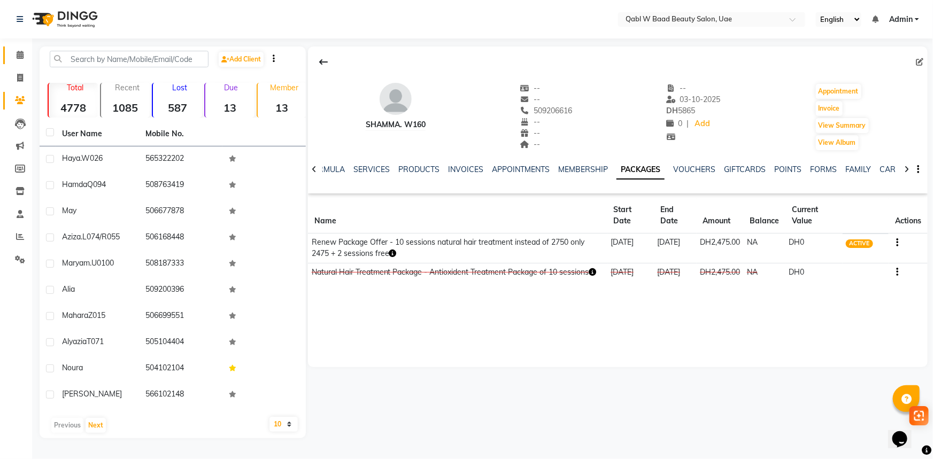
click at [5, 58] on link "Calendar" at bounding box center [16, 56] width 26 height 18
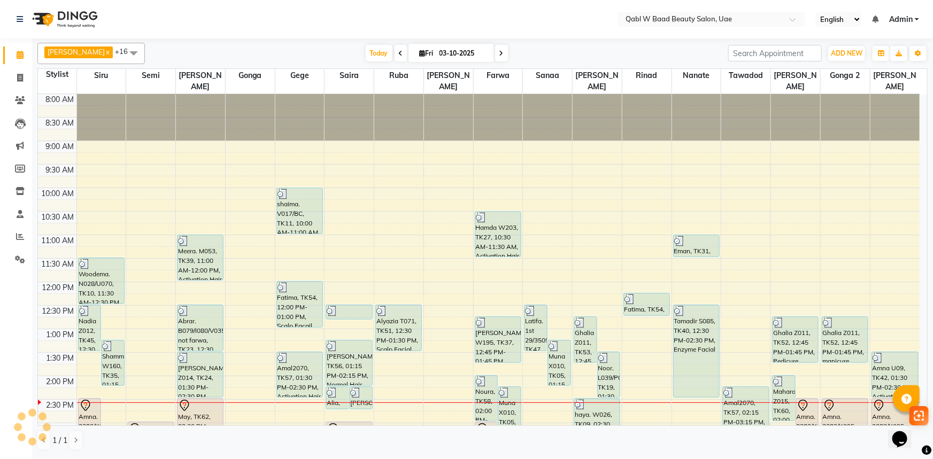
scroll to position [282, 0]
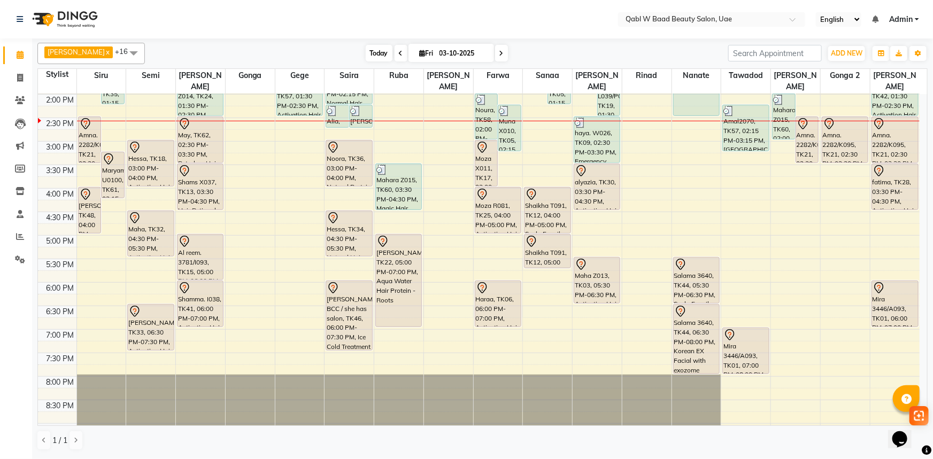
click at [370, 53] on span "Today" at bounding box center [379, 53] width 27 height 17
click at [436, 57] on input "03-10-2025" at bounding box center [462, 53] width 53 height 16
select select "10"
select select "2025"
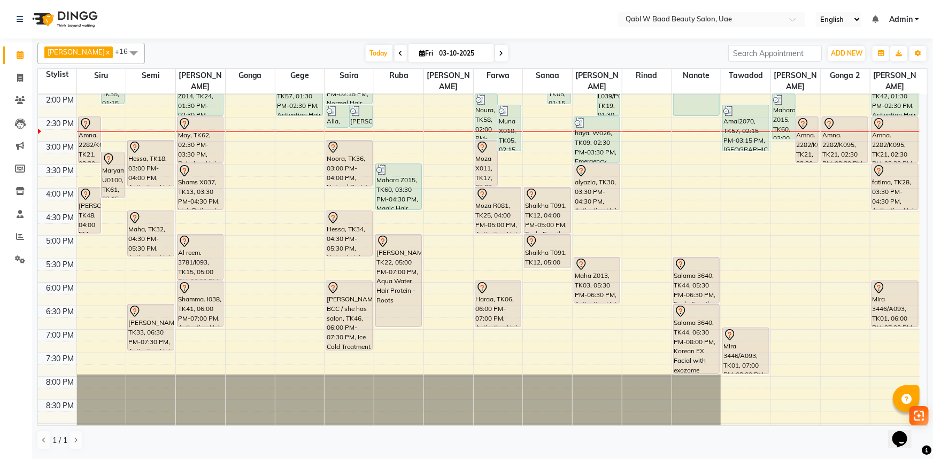
click at [367, 61] on div "[PERSON_NAME] x Siru x [PERSON_NAME] x Semi x Sanaa x Saira x [PERSON_NAME] x N…" at bounding box center [482, 53] width 890 height 21
click at [367, 55] on span "Today" at bounding box center [379, 53] width 27 height 17
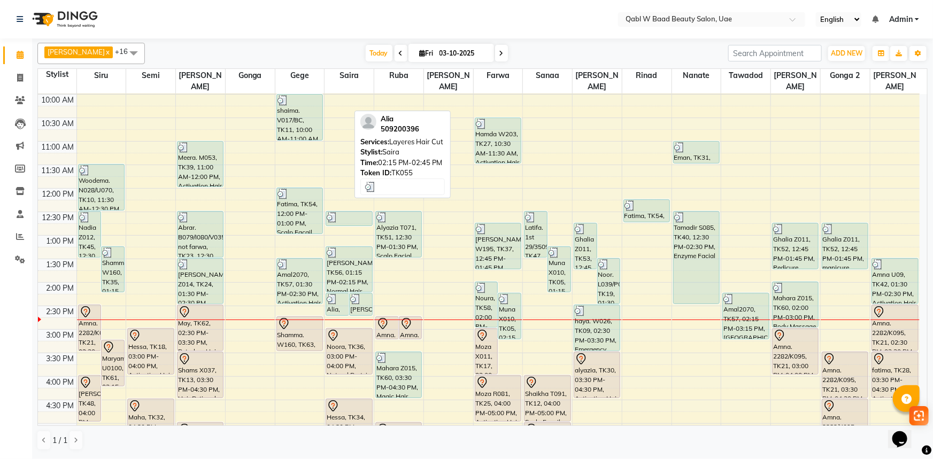
scroll to position [87, 0]
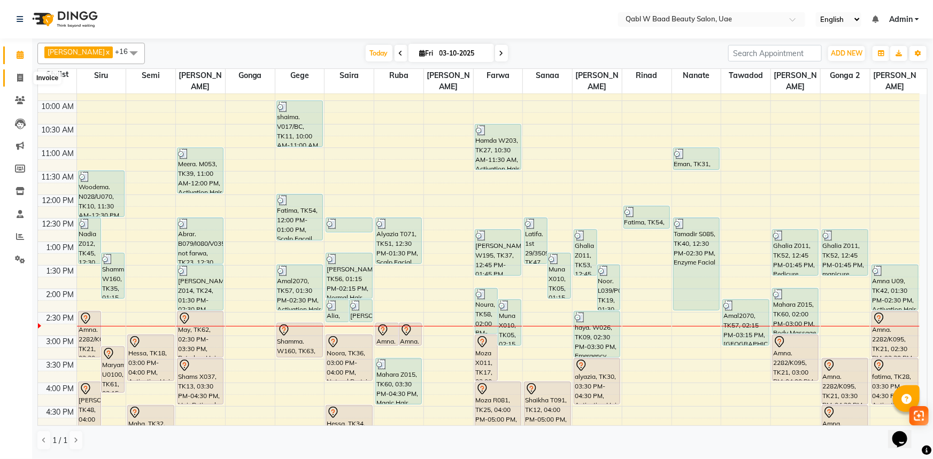
click at [16, 78] on span at bounding box center [20, 78] width 19 height 12
select select "6969"
select select "service"
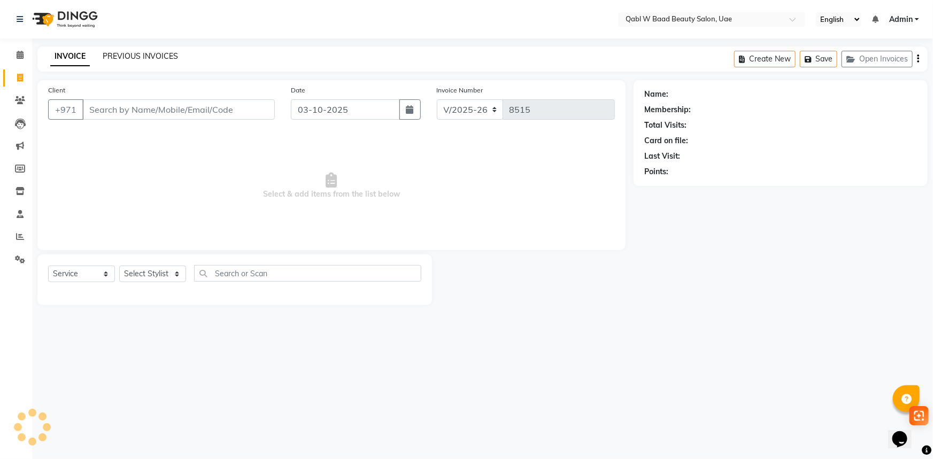
click at [156, 53] on link "PREVIOUS INVOICES" at bounding box center [140, 56] width 75 height 10
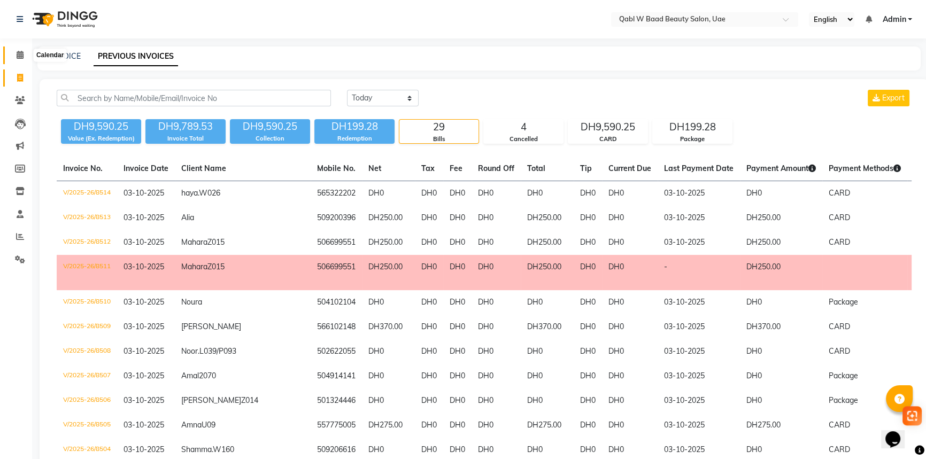
click at [25, 56] on span at bounding box center [20, 55] width 19 height 12
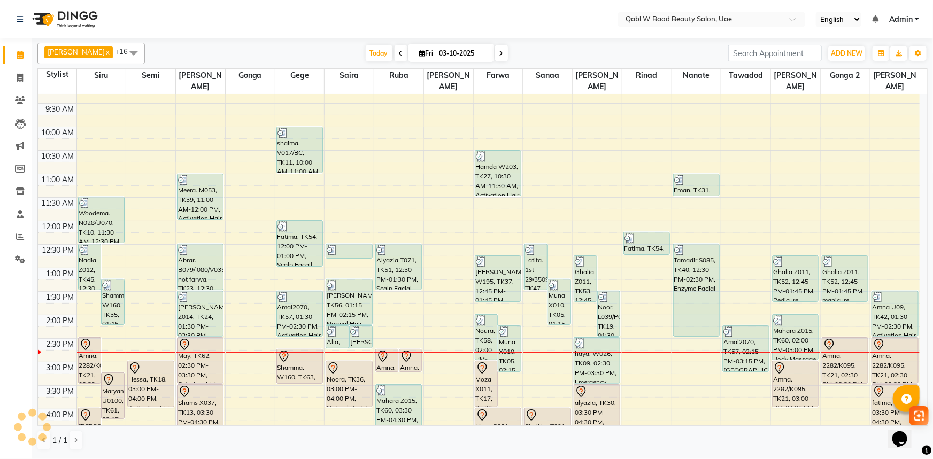
scroll to position [145, 0]
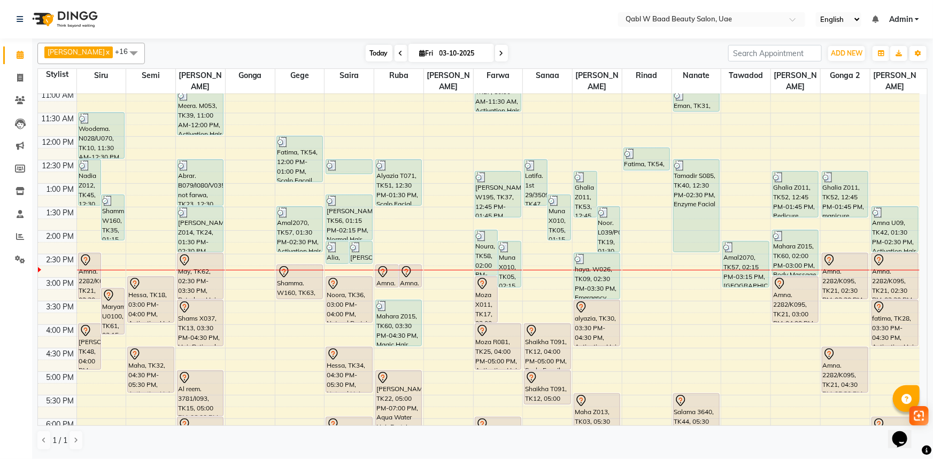
click at [366, 47] on span "Today" at bounding box center [379, 53] width 27 height 17
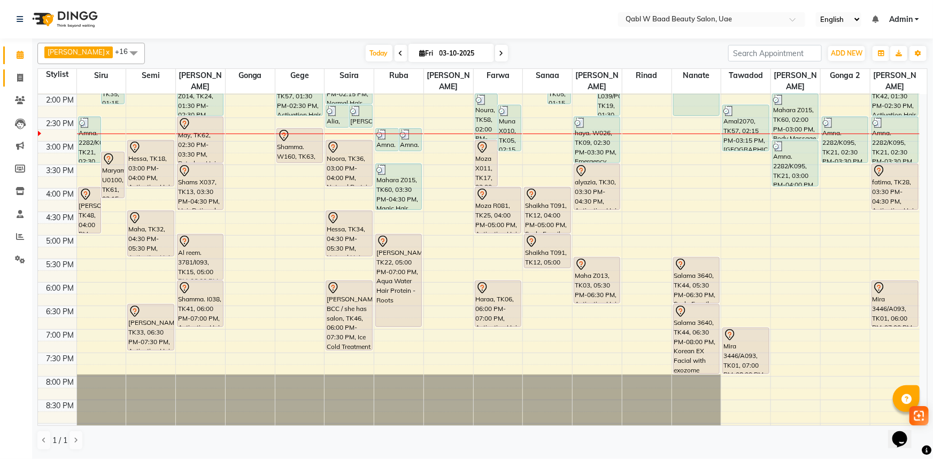
click at [25, 70] on link "Invoice" at bounding box center [16, 79] width 26 height 18
select select "6969"
select select "service"
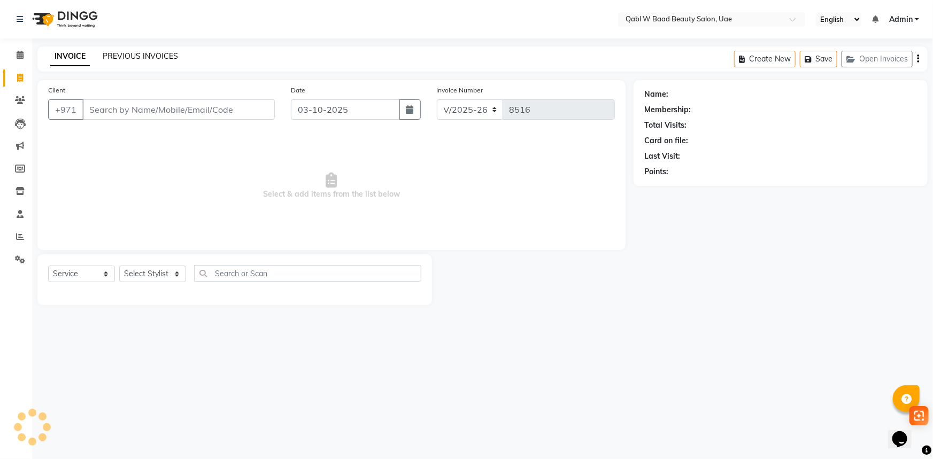
click at [120, 52] on link "PREVIOUS INVOICES" at bounding box center [140, 56] width 75 height 10
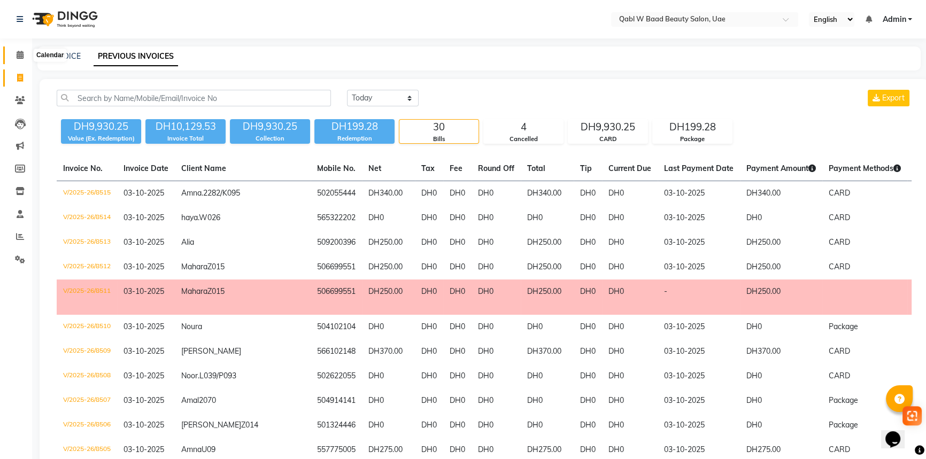
click at [23, 50] on span at bounding box center [20, 55] width 19 height 12
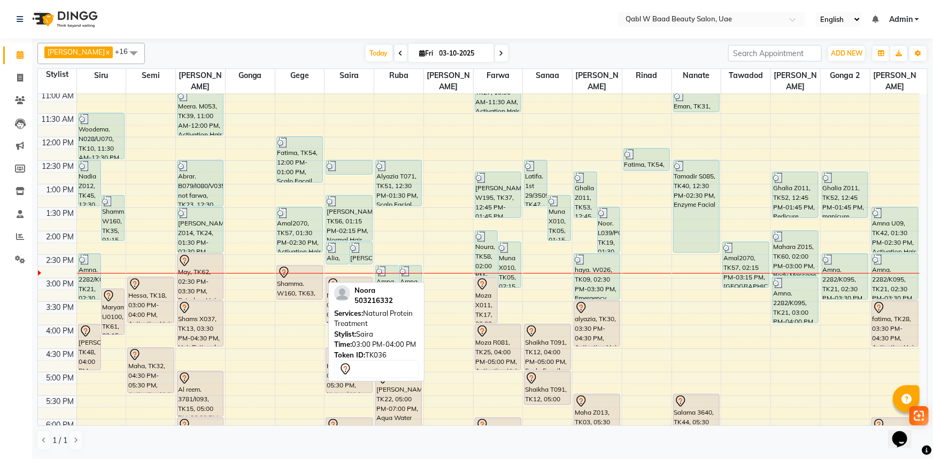
scroll to position [145, 0]
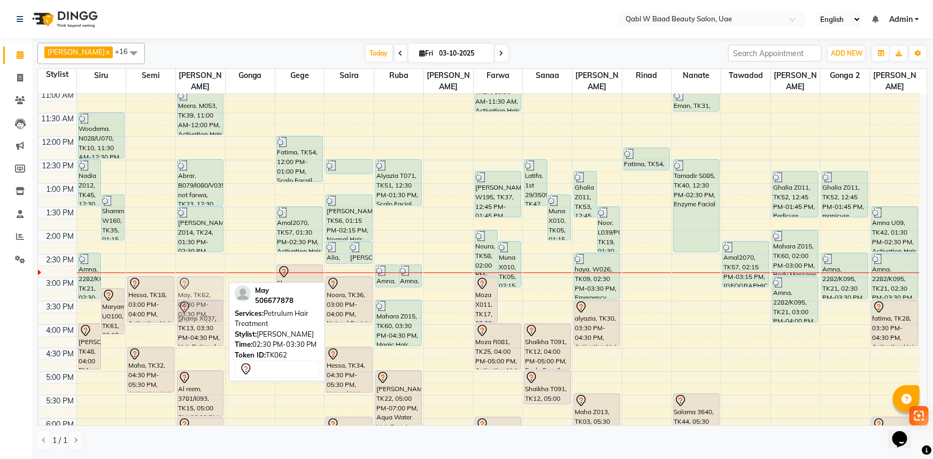
drag, startPoint x: 215, startPoint y: 270, endPoint x: 207, endPoint y: 296, distance: 27.1
click at [207, 296] on div "Meera. M053, TK39, 11:00 AM-12:00 PM, Activation Hair Treatment Abrar. B079/I08…" at bounding box center [200, 325] width 49 height 752
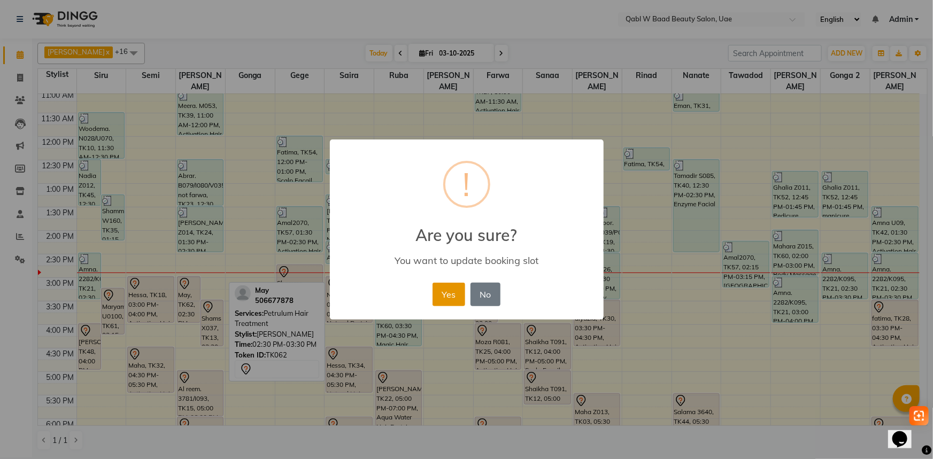
click at [437, 299] on button "Yes" at bounding box center [449, 295] width 33 height 24
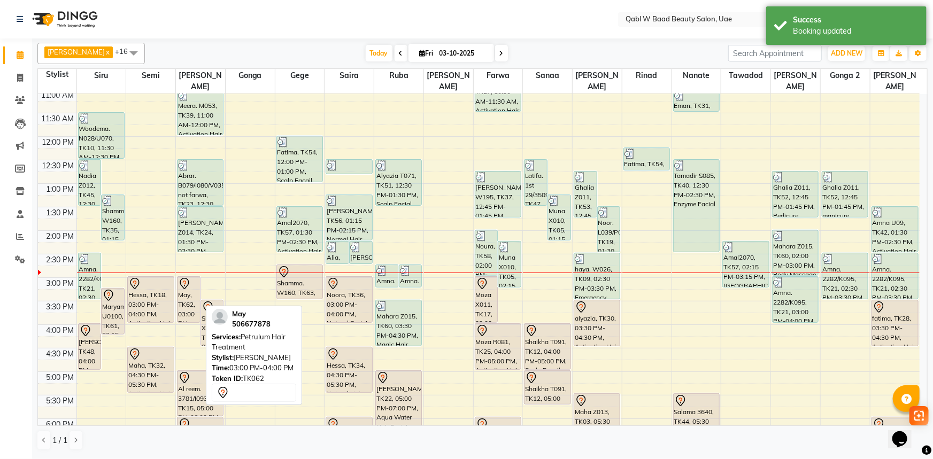
click at [182, 278] on icon at bounding box center [184, 284] width 13 height 13
select select "7"
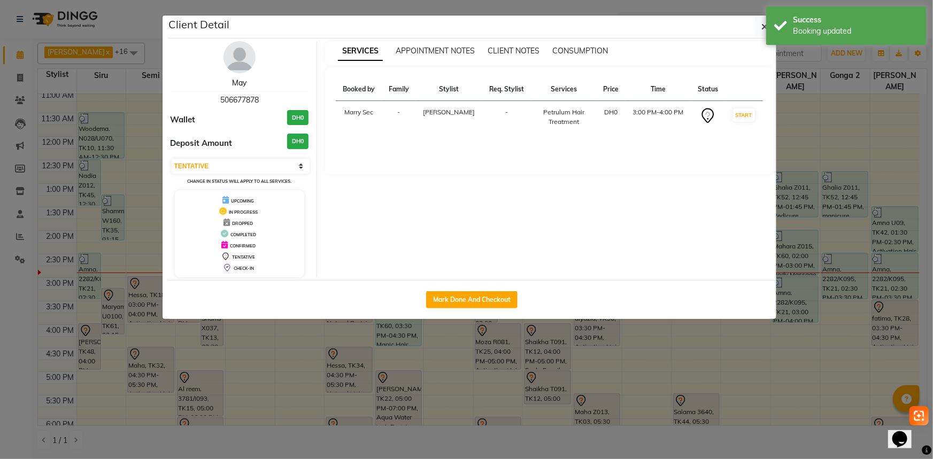
click at [238, 87] on link "May" at bounding box center [239, 83] width 14 height 10
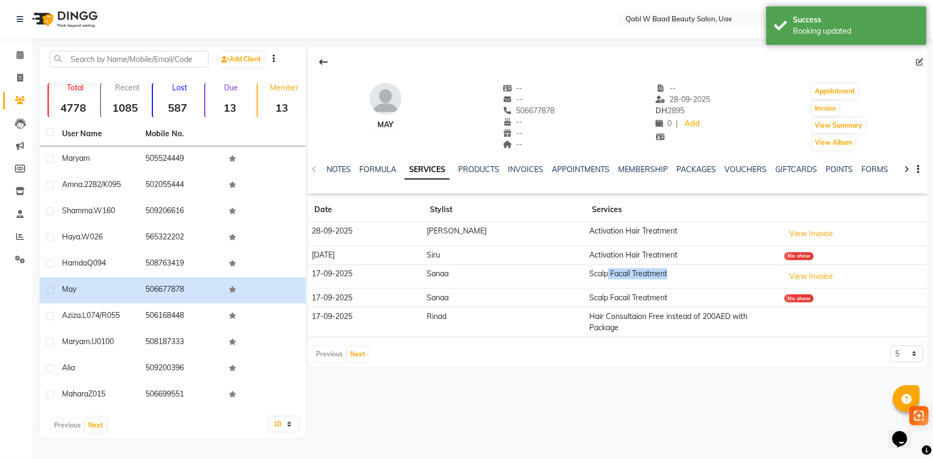
drag, startPoint x: 561, startPoint y: 278, endPoint x: 707, endPoint y: 279, distance: 145.4
click at [707, 279] on td "Scalp Facail Treatment" at bounding box center [683, 277] width 195 height 24
click at [586, 240] on td "Activation Hair Treatment" at bounding box center [683, 234] width 195 height 24
click at [21, 60] on span at bounding box center [20, 55] width 19 height 12
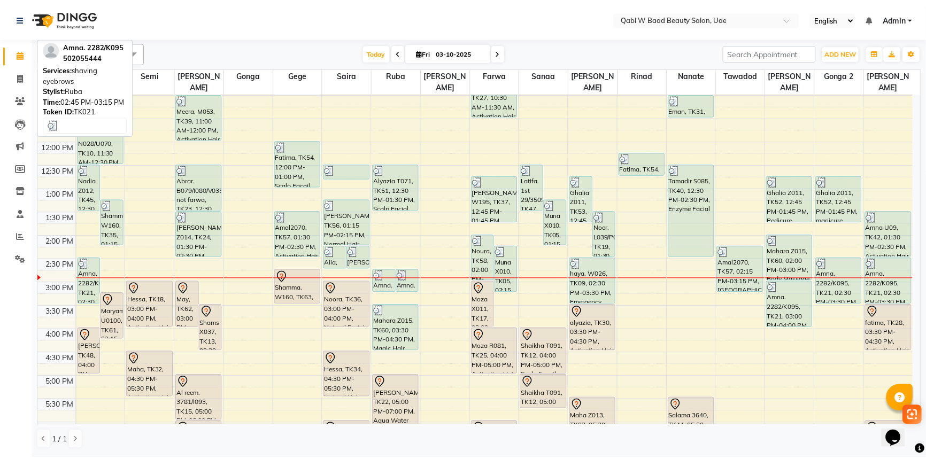
scroll to position [145, 0]
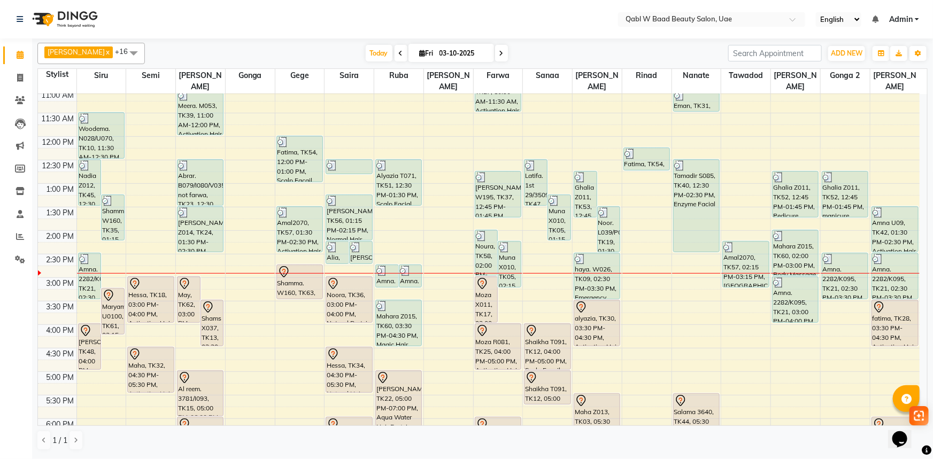
click at [125, 32] on nav "Select Location × Qabl W Baad Beauty Salon, Uae English ENGLISH Español العربية…" at bounding box center [466, 19] width 933 height 38
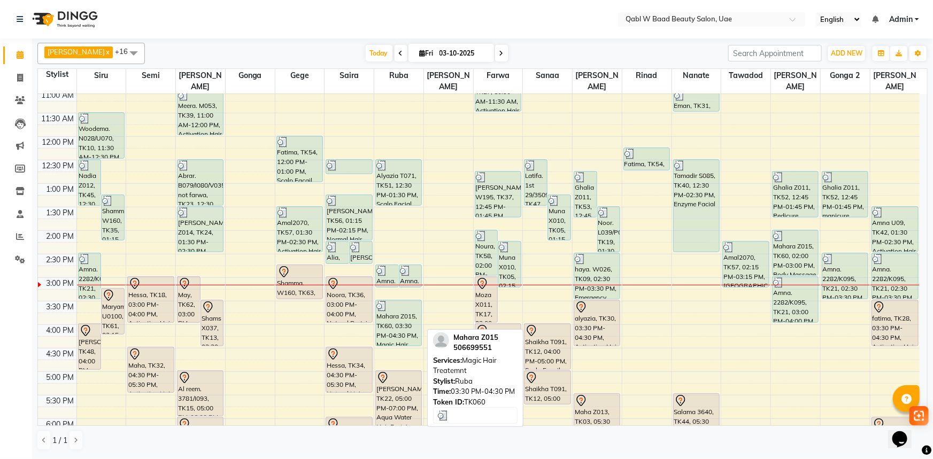
click at [406, 309] on div "Mahara Z015, TK60, 03:30 PM-04:30 PM, Magic Hair Treatemnt" at bounding box center [398, 323] width 45 height 45
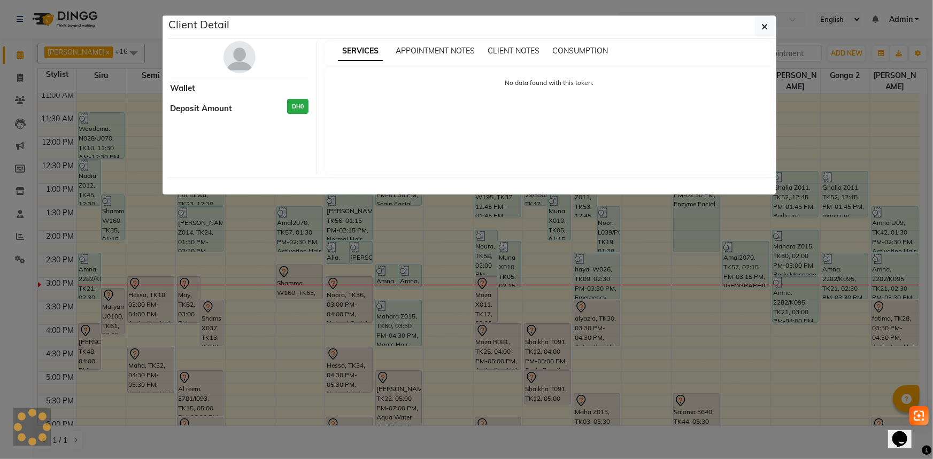
select select "3"
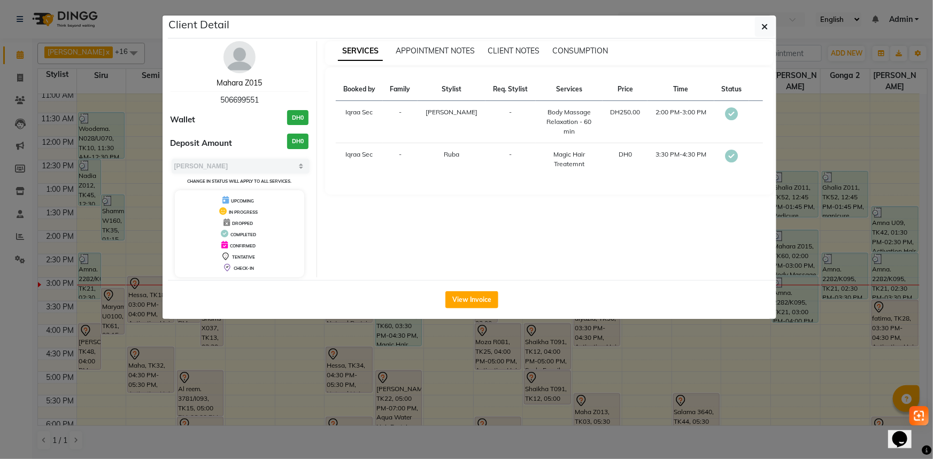
click at [250, 84] on link "Mahara Z015" at bounding box center [239, 83] width 45 height 10
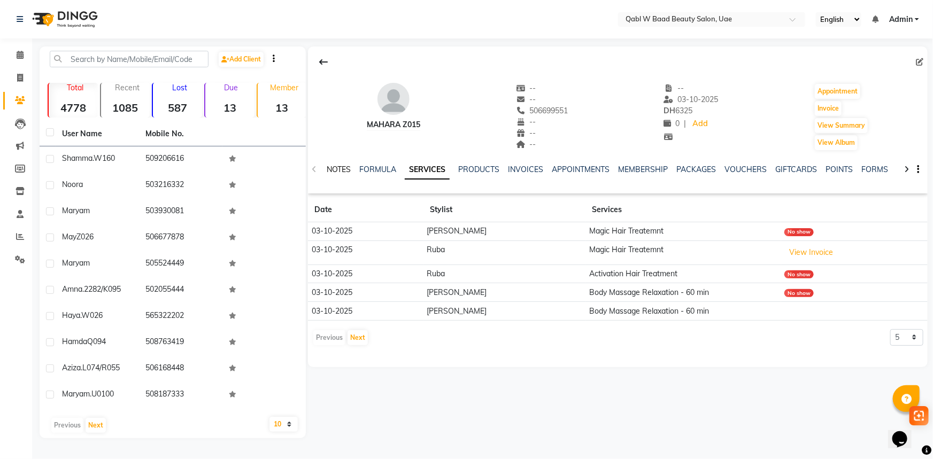
click at [348, 170] on link "NOTES" at bounding box center [339, 170] width 24 height 10
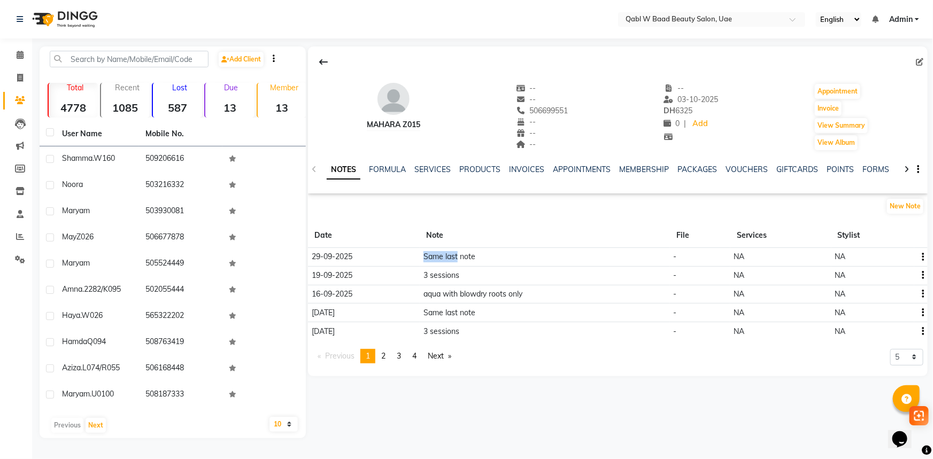
drag, startPoint x: 410, startPoint y: 251, endPoint x: 459, endPoint y: 259, distance: 49.8
click at [459, 259] on tr "29-09-2025 Same last note - NA NA" at bounding box center [618, 257] width 620 height 19
click at [424, 269] on td "3 sessions" at bounding box center [545, 275] width 250 height 19
click at [442, 166] on link "SERVICES" at bounding box center [432, 170] width 36 height 10
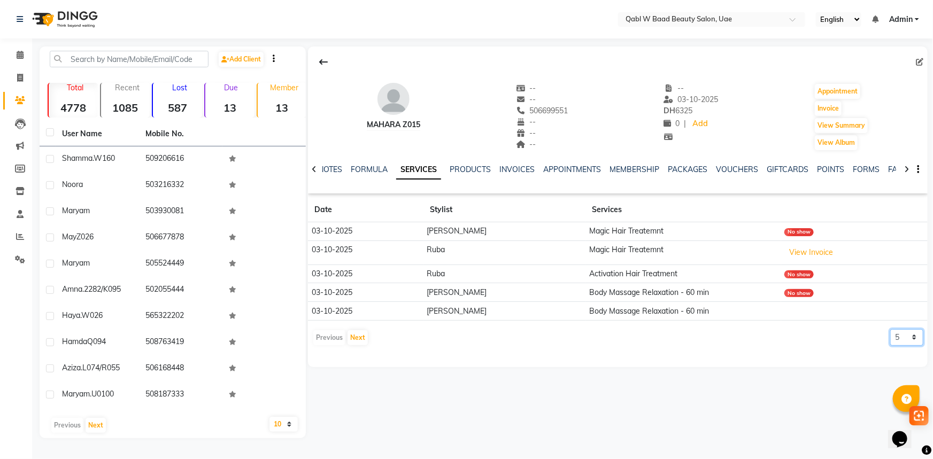
click at [906, 344] on select "5 10 50 100 500" at bounding box center [906, 337] width 33 height 17
select select "500"
click at [890, 329] on select "5 10 50 100 500" at bounding box center [906, 337] width 33 height 17
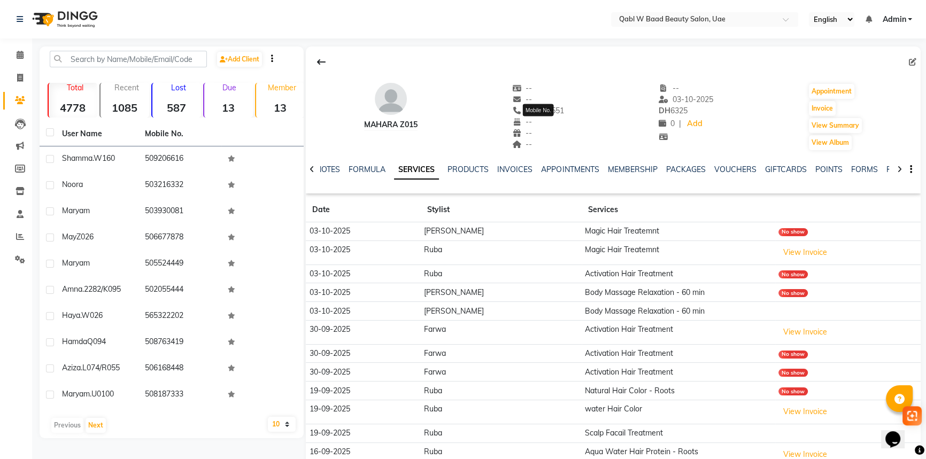
click at [541, 112] on span "506699551" at bounding box center [538, 111] width 52 height 10
click at [19, 56] on icon at bounding box center [20, 55] width 7 height 8
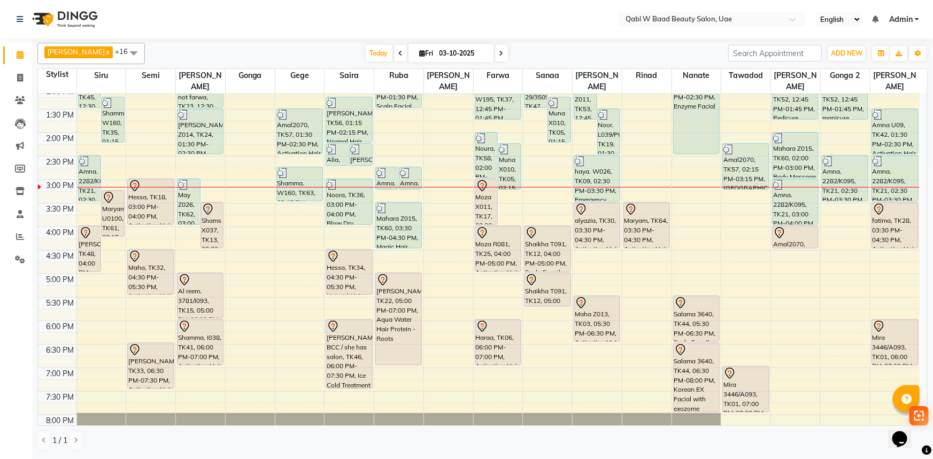
scroll to position [232, 0]
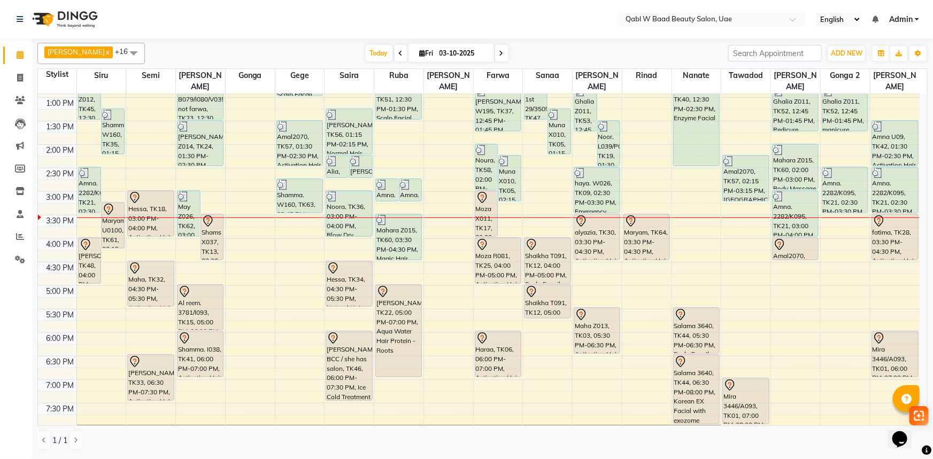
click at [144, 18] on nav "Select Location × Qabl W Baad Beauty Salon, Uae English ENGLISH Español العربية…" at bounding box center [466, 19] width 933 height 38
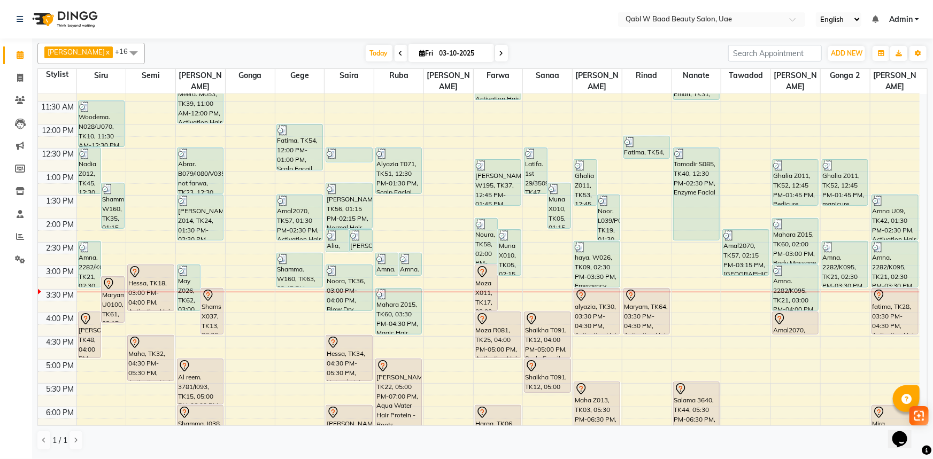
scroll to position [134, 0]
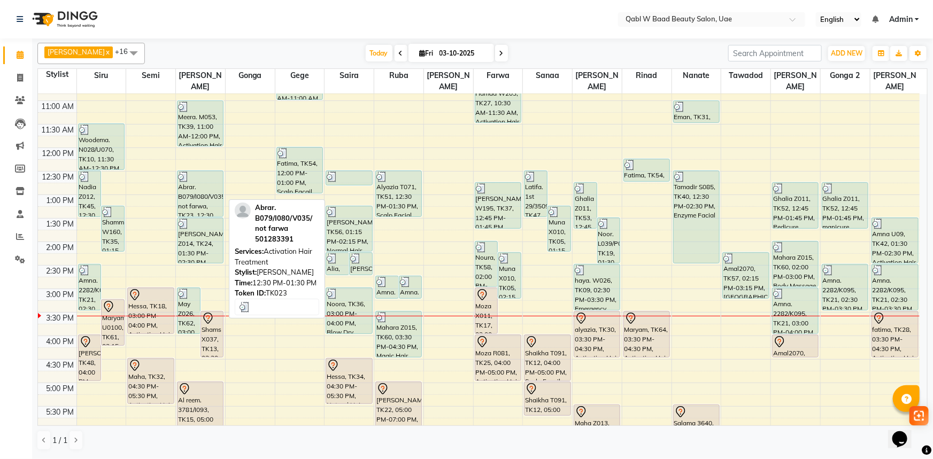
click at [178, 187] on div "Abrar. B079/I080/V035/ not farwa, TK23, 12:30 PM-01:30 PM, Activation Hair Trea…" at bounding box center [200, 193] width 45 height 45
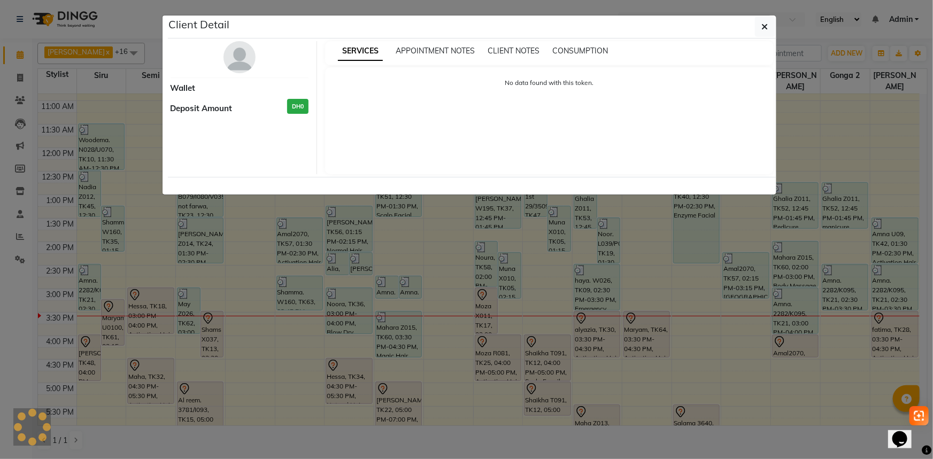
select select "3"
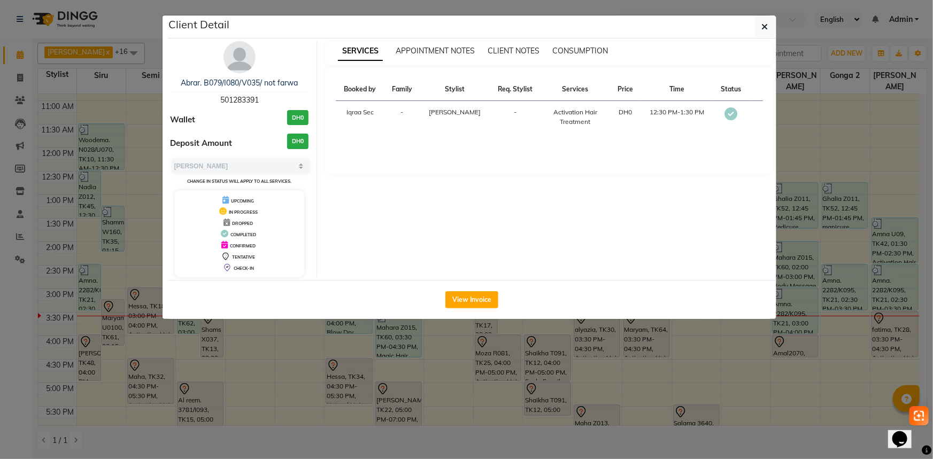
click at [256, 360] on ngb-modal-window "Client Detail Abrar. B079/I080/V035/ not farwa 501283391 Wallet DH0 Deposit Amo…" at bounding box center [466, 229] width 933 height 459
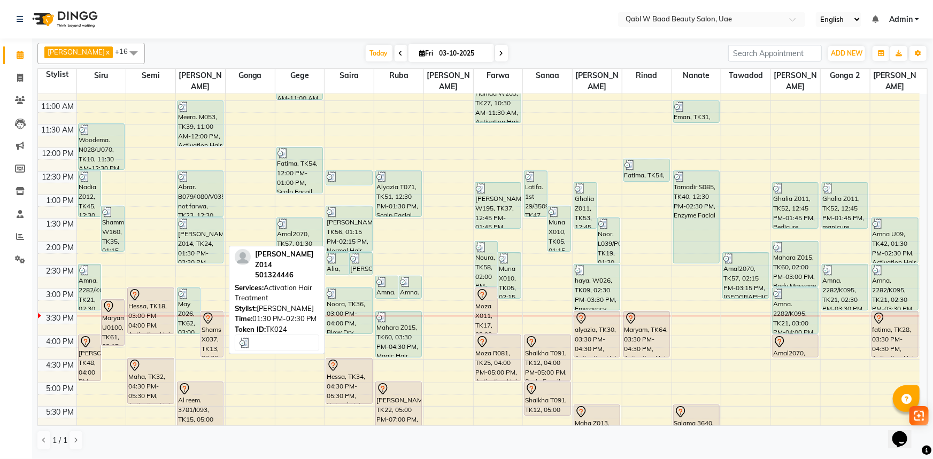
click at [206, 218] on div "Ayesha Z014, TK24, 01:30 PM-02:30 PM, Activation Hair Treatment" at bounding box center [200, 240] width 45 height 45
select select "3"
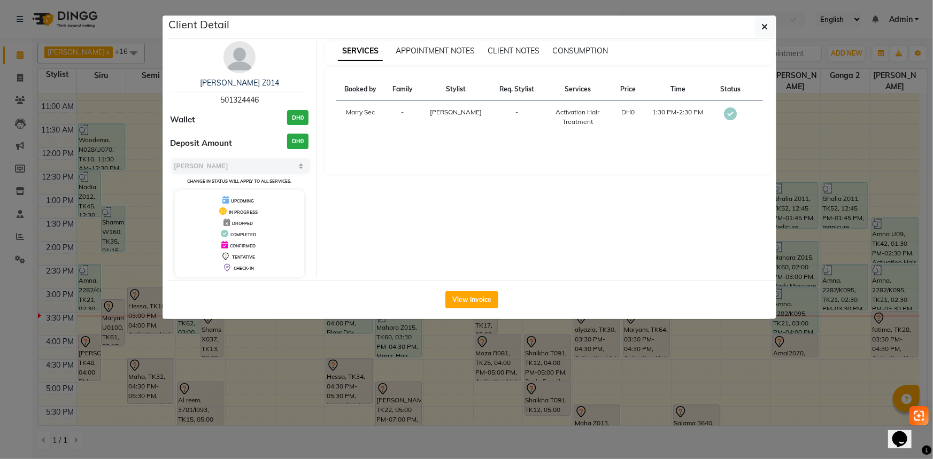
click at [241, 103] on span "501324446" at bounding box center [239, 100] width 38 height 10
click at [124, 19] on ngb-modal-window "Client Detail Ayesha Z014 501324446 Wallet DH0 Deposit Amount DH0 Select MARK D…" at bounding box center [466, 229] width 933 height 459
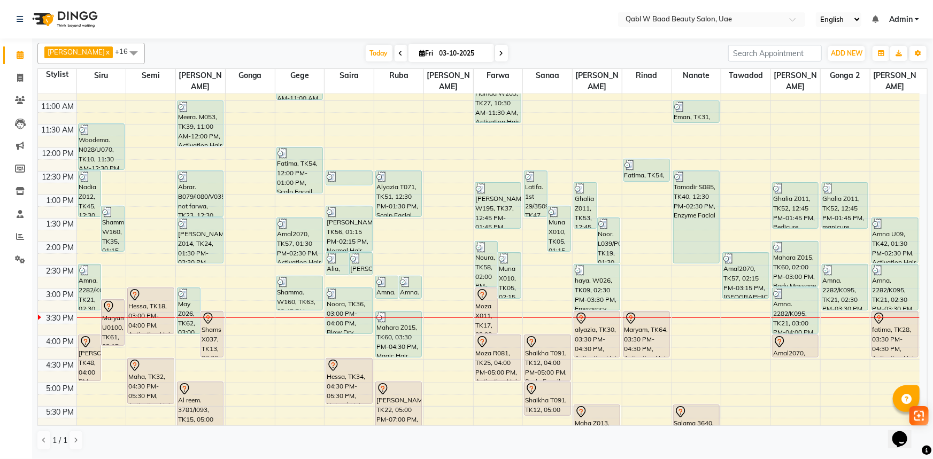
click at [132, 38] on nav "Select Location × Qabl W Baad Beauty Salon, Uae English ENGLISH Español العربية…" at bounding box center [466, 19] width 933 height 38
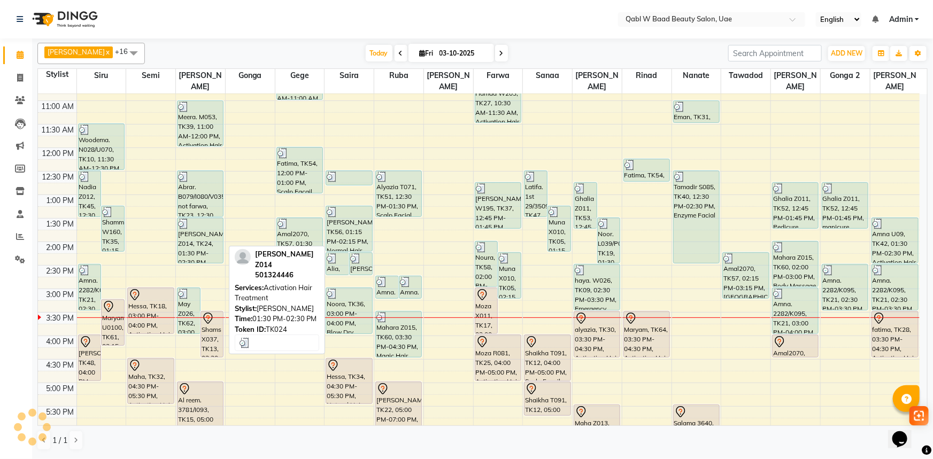
click at [194, 235] on div "Ayesha Z014, TK24, 01:30 PM-02:30 PM, Activation Hair Treatment" at bounding box center [200, 240] width 45 height 45
select select "3"
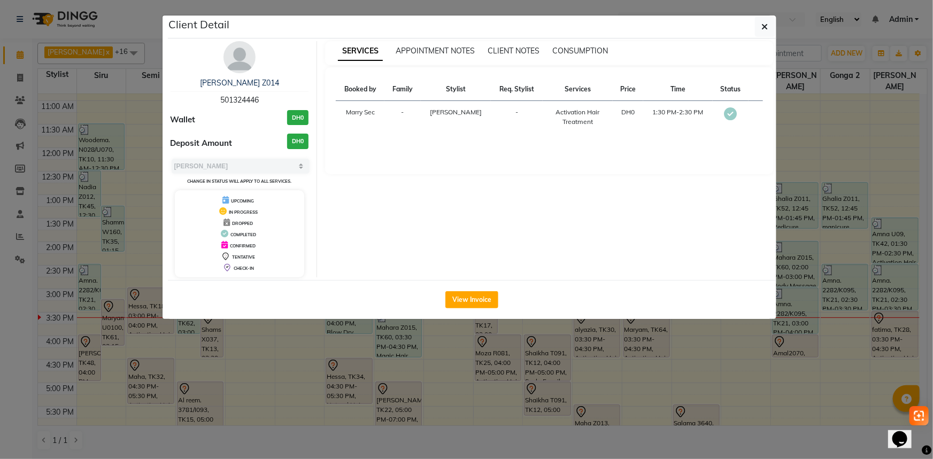
click at [241, 99] on span "501324446" at bounding box center [239, 100] width 38 height 10
click at [33, 118] on ngb-modal-window "Client Detail Ayesha Z014 501324446 Wallet DH0 Deposit Amount DH0 Select MARK D…" at bounding box center [466, 229] width 933 height 459
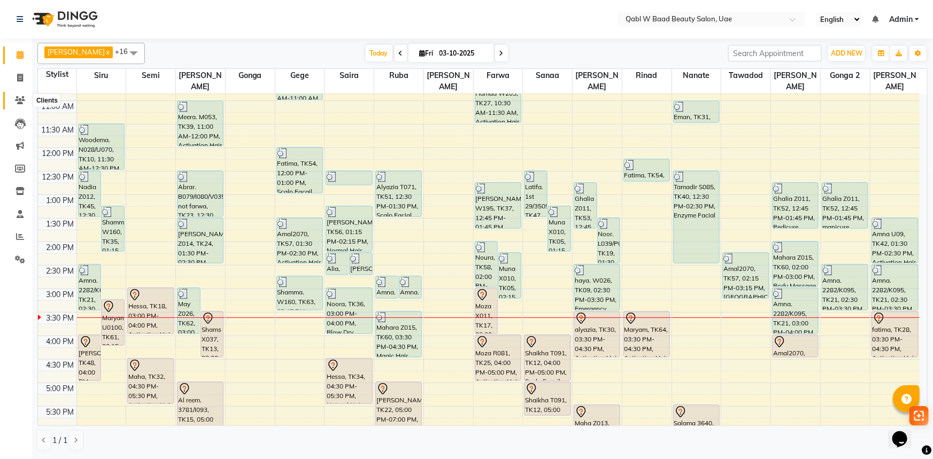
click at [26, 102] on span at bounding box center [20, 101] width 19 height 12
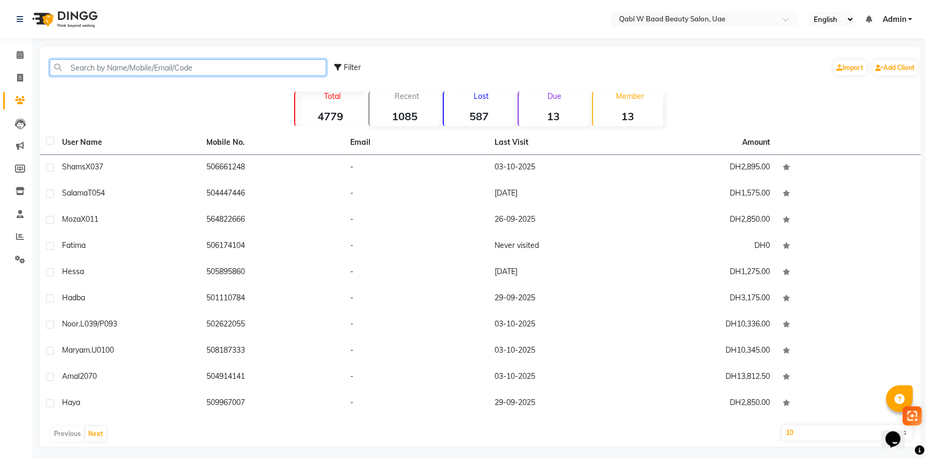
click at [201, 65] on input "text" at bounding box center [188, 67] width 276 height 17
paste input "501324446"
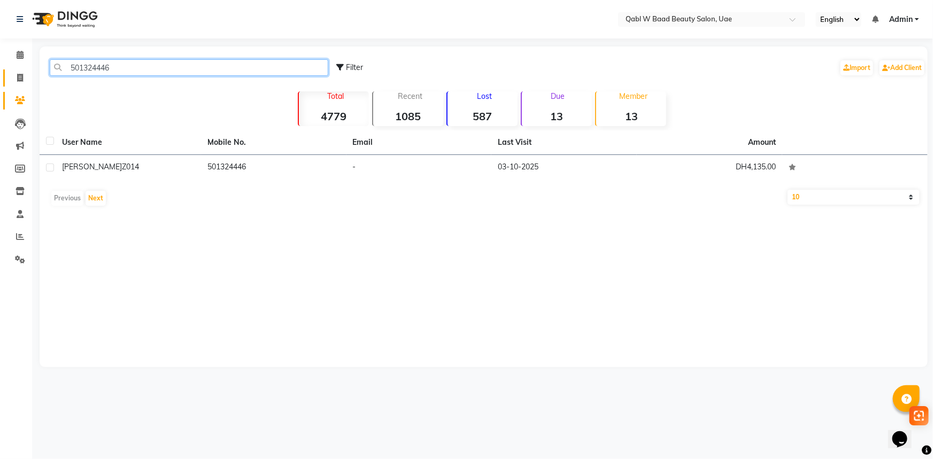
type input "501324446"
click at [25, 86] on link "Invoice" at bounding box center [16, 79] width 26 height 18
select select "service"
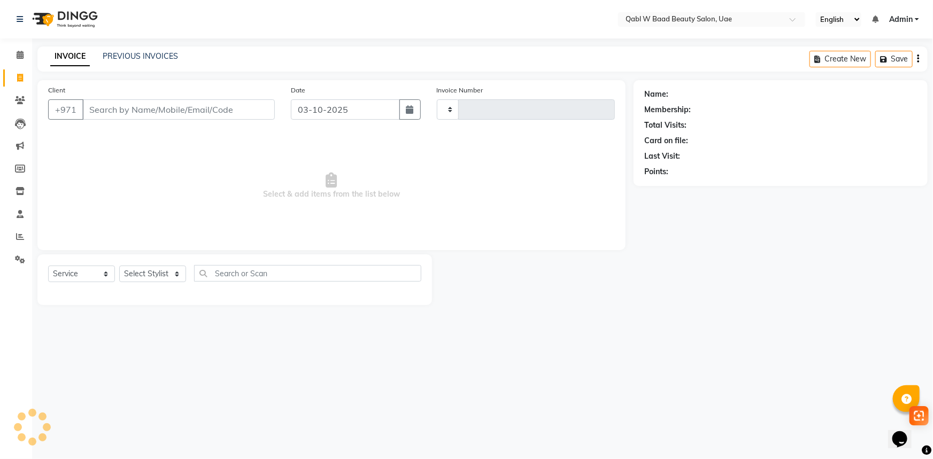
type input "8522"
select select "6969"
click at [160, 105] on input "Client" at bounding box center [178, 109] width 192 height 20
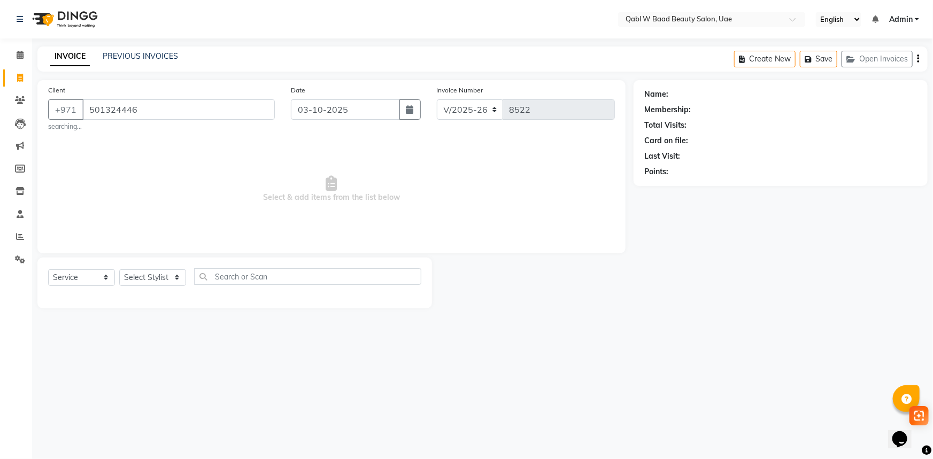
type input "501324446"
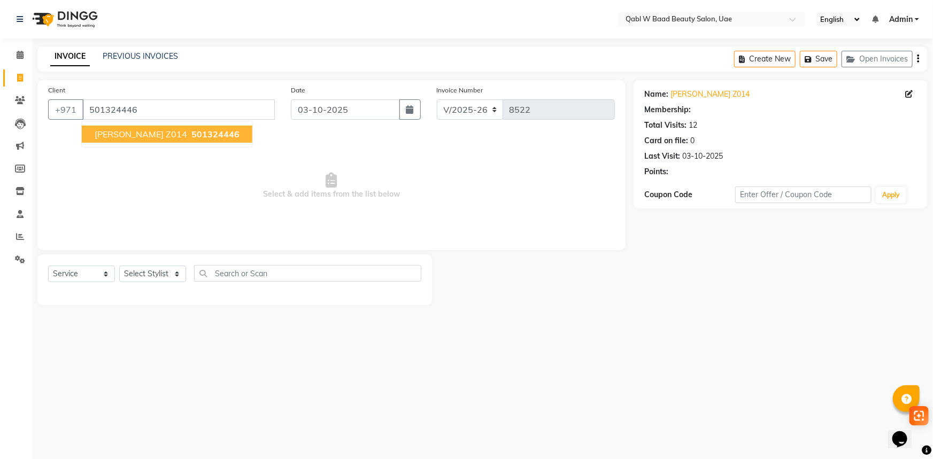
select select "1: Object"
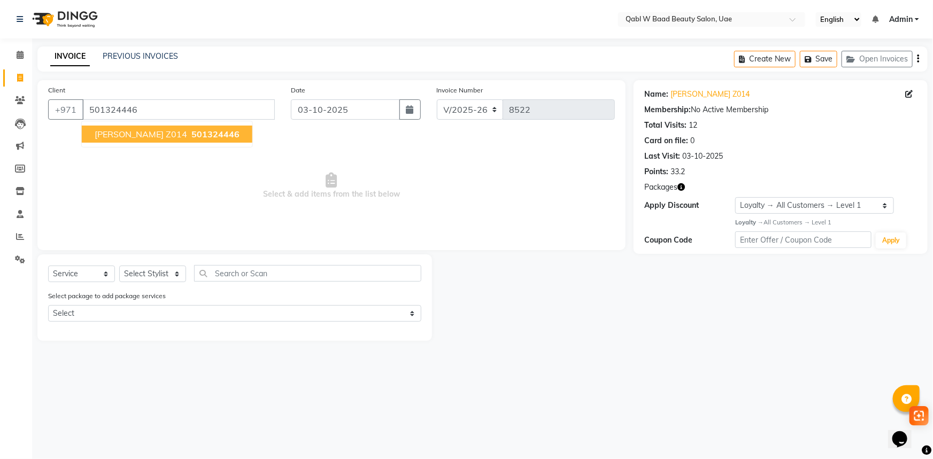
click at [107, 138] on span "Ayesha Z014" at bounding box center [141, 134] width 93 height 11
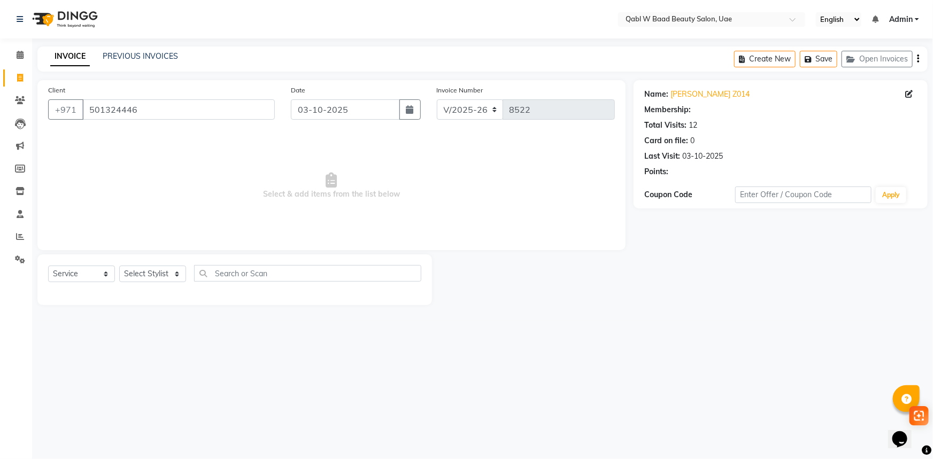
select select "1: Object"
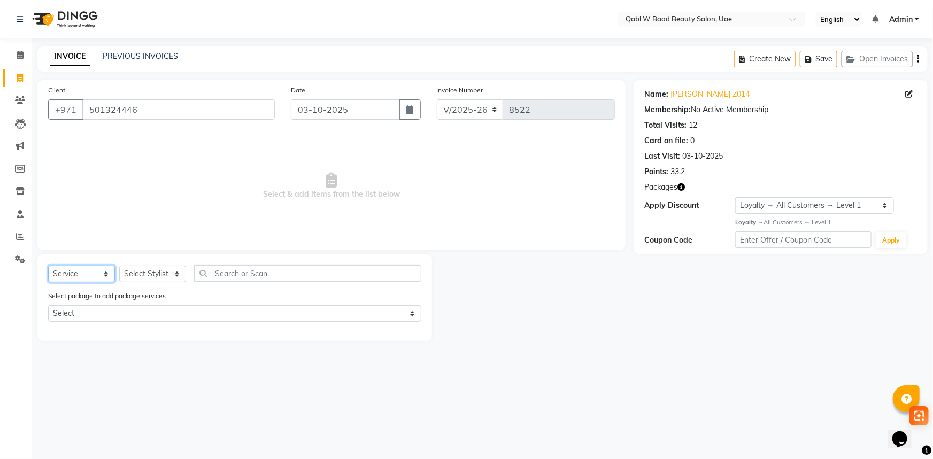
click at [67, 267] on select "Select Service Product Membership Package Voucher Prepaid Gift Card" at bounding box center [81, 274] width 67 height 17
select select "package"
click at [48, 266] on select "Select Service Product Membership Package Voucher Prepaid Gift Card" at bounding box center [81, 274] width 67 height 17
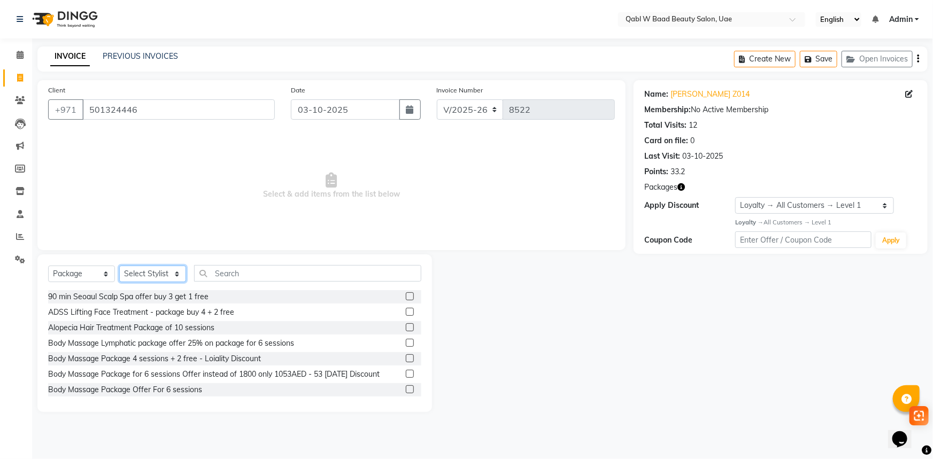
click at [148, 281] on select "Select Stylist Asia [PERSON_NAME] [PERSON_NAME] [PERSON_NAME] 2 Iqraa Sec [PERS…" at bounding box center [152, 274] width 67 height 17
select select "57630"
click at [119, 266] on select "Select Stylist Asia [PERSON_NAME] [PERSON_NAME] [PERSON_NAME] 2 Iqraa Sec [PERS…" at bounding box center [152, 274] width 67 height 17
click at [235, 283] on div "Select Service Product Membership Package Voucher Prepaid Gift Card Select Styl…" at bounding box center [234, 277] width 373 height 25
click at [235, 273] on input "text" at bounding box center [307, 273] width 227 height 17
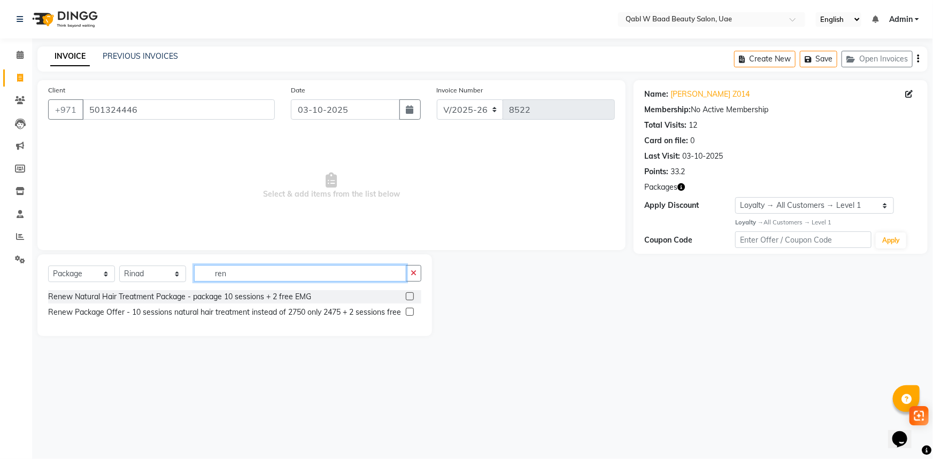
type input "ren"
click at [414, 312] on div at bounding box center [414, 312] width 16 height 13
click at [413, 312] on label at bounding box center [410, 312] width 8 height 8
click at [413, 312] on input "checkbox" at bounding box center [409, 312] width 7 height 7
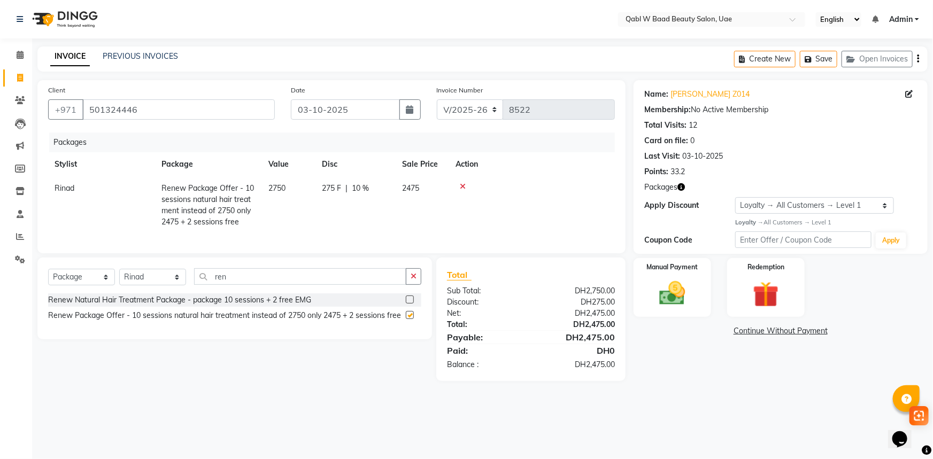
checkbox input "false"
click at [723, 305] on div "Manual Payment Redemption" at bounding box center [781, 287] width 310 height 59
click at [676, 306] on img at bounding box center [673, 293] width 44 height 31
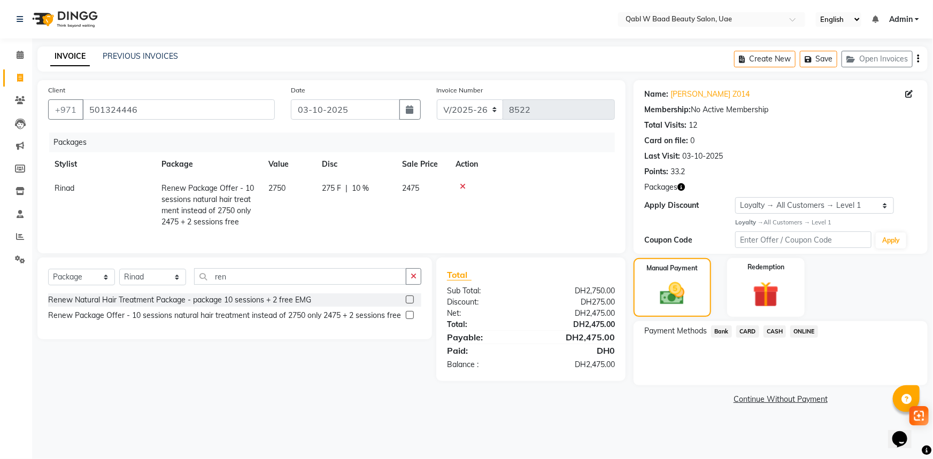
click at [742, 333] on span "CARD" at bounding box center [747, 332] width 23 height 12
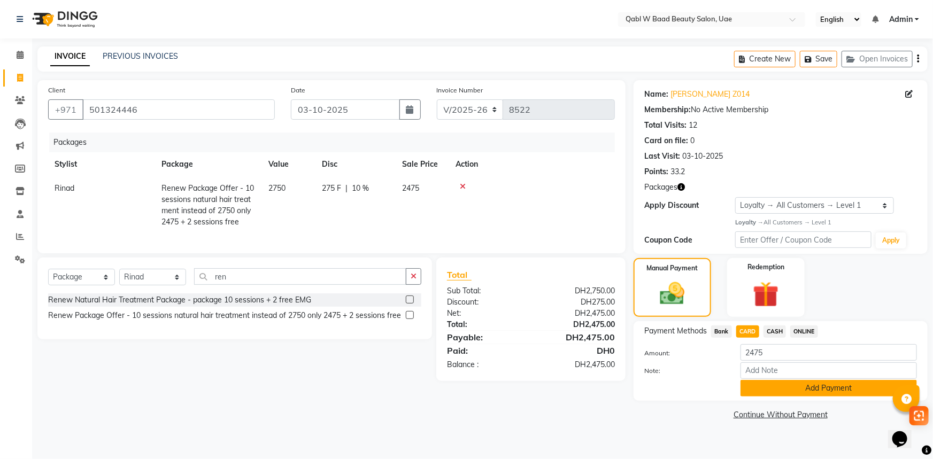
click at [786, 396] on button "Add Payment" at bounding box center [829, 388] width 176 height 17
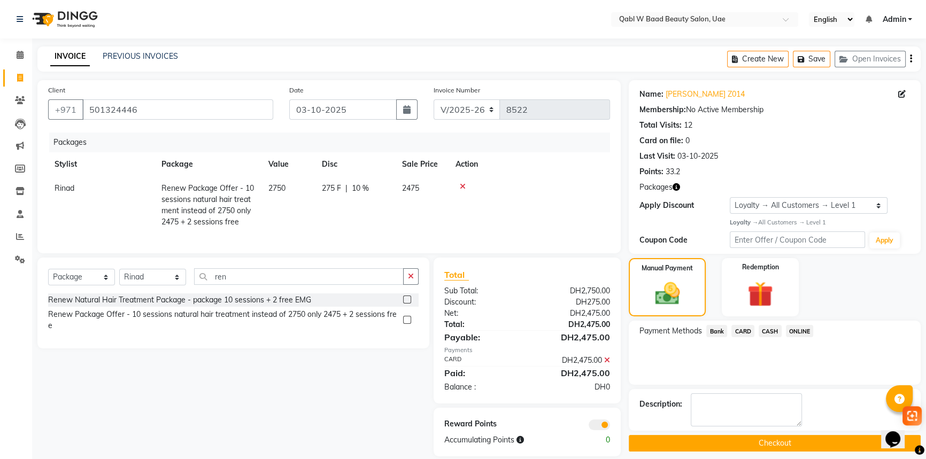
drag, startPoint x: 783, startPoint y: 438, endPoint x: 777, endPoint y: 443, distance: 7.3
click at [783, 438] on button "Checkout" at bounding box center [775, 443] width 292 height 17
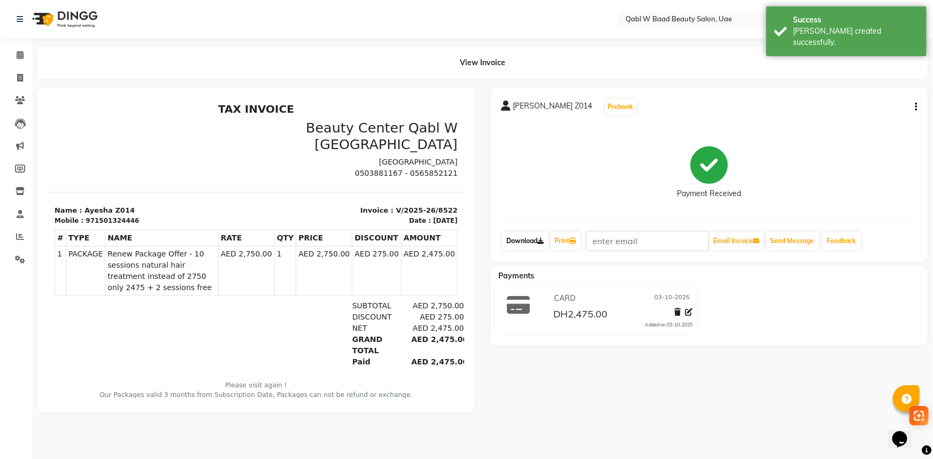
click at [543, 242] on icon at bounding box center [541, 241] width 6 height 6
click at [103, 218] on div "971501324446" at bounding box center [111, 220] width 53 height 10
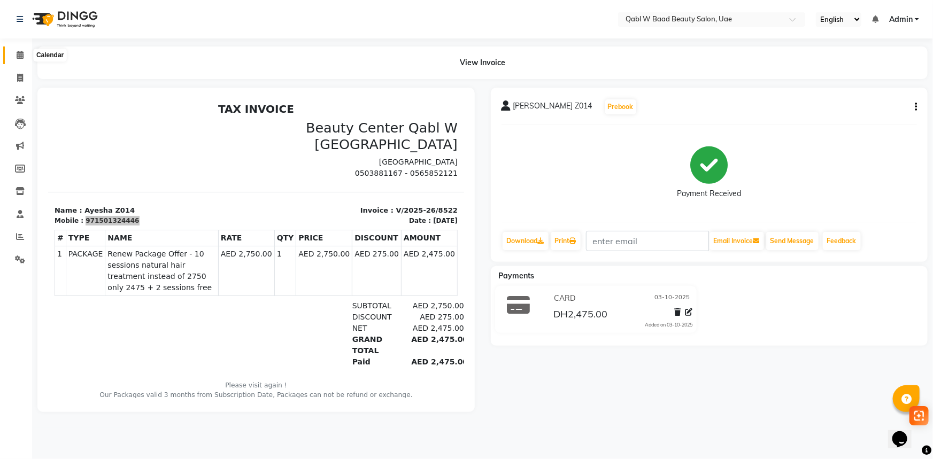
click at [24, 56] on span at bounding box center [20, 55] width 19 height 12
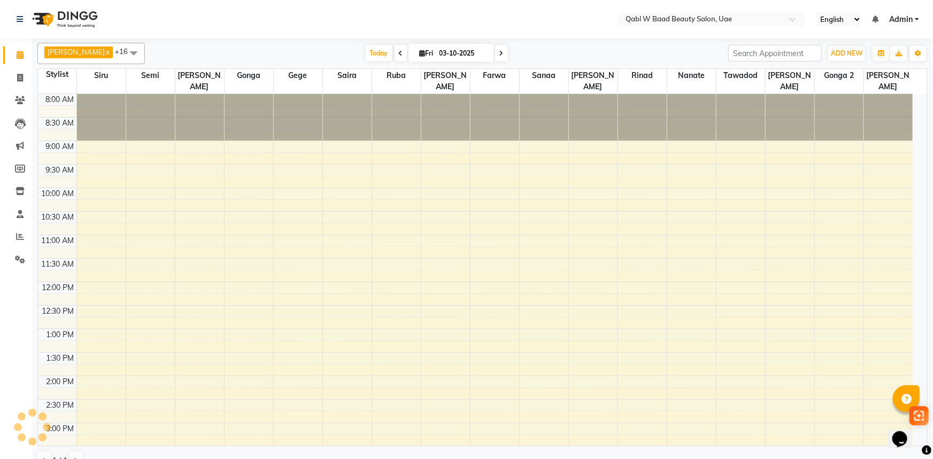
scroll to position [329, 0]
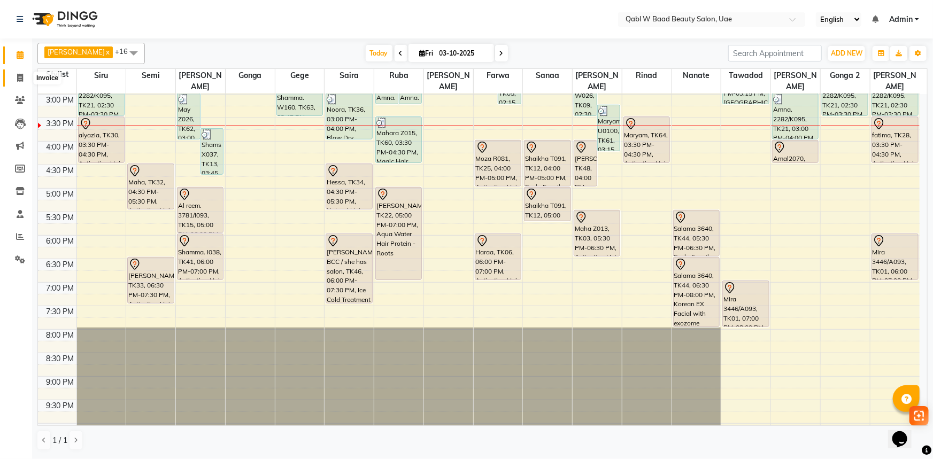
click at [21, 78] on icon at bounding box center [20, 78] width 6 height 8
select select "service"
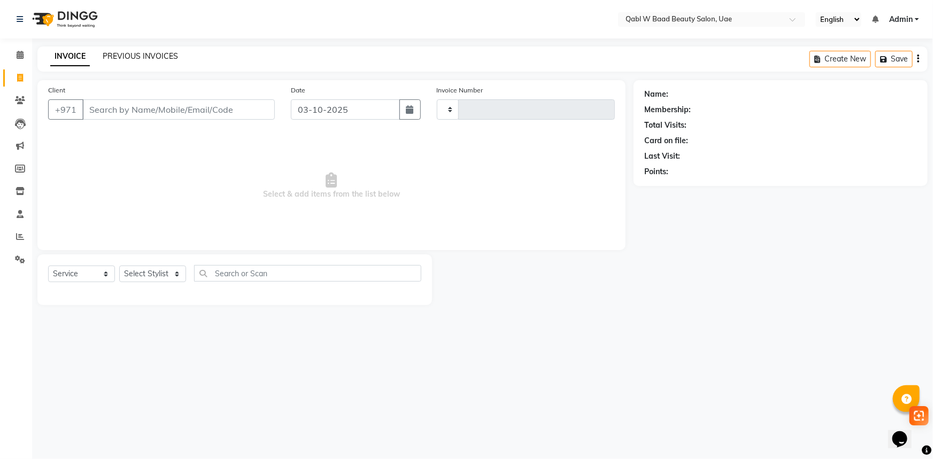
type input "8523"
select select "6969"
click at [123, 52] on link "PREVIOUS INVOICES" at bounding box center [140, 56] width 75 height 10
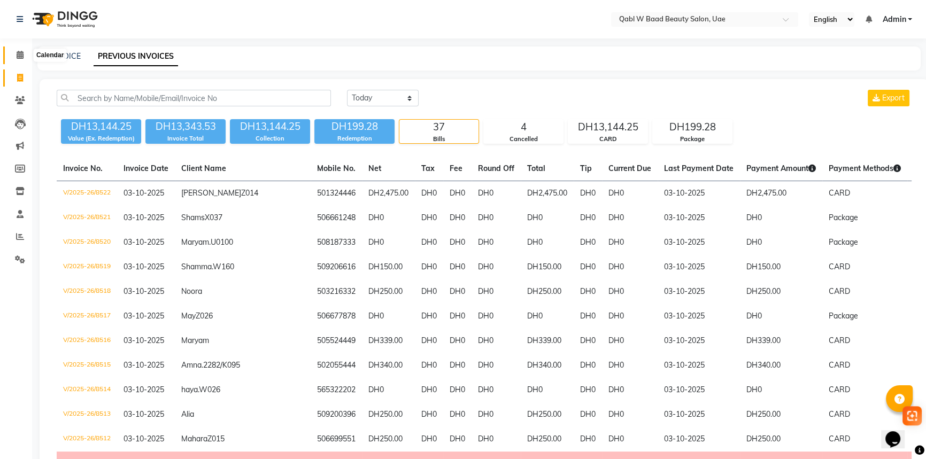
click at [20, 55] on icon at bounding box center [20, 55] width 7 height 8
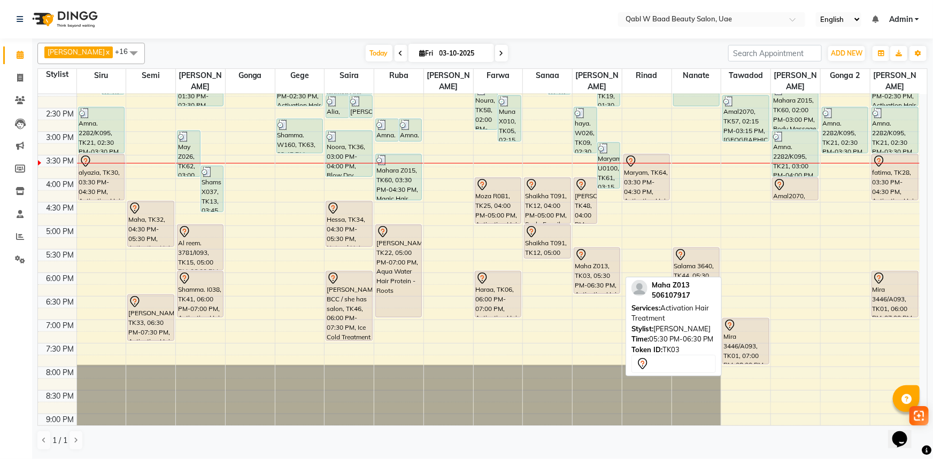
scroll to position [340, 0]
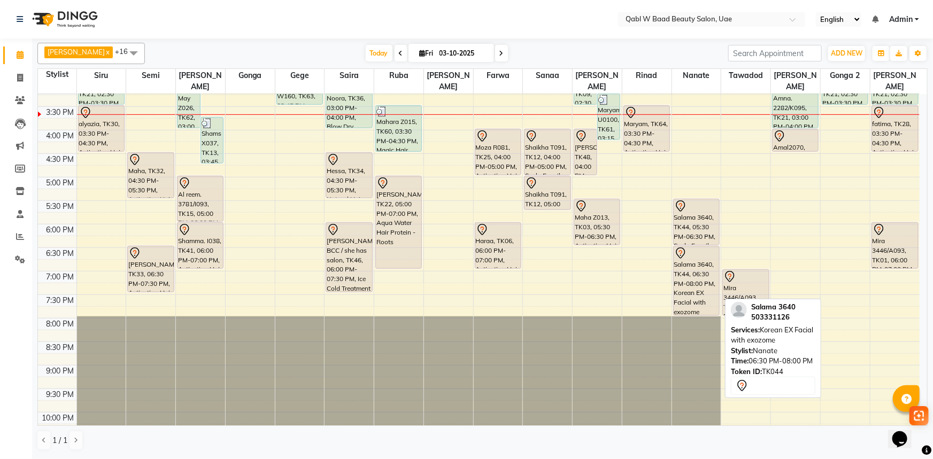
click at [694, 287] on div "Salama 3640, TK44, 06:30 PM-08:00 PM, Korean EX Facial with exozome" at bounding box center [696, 281] width 45 height 69
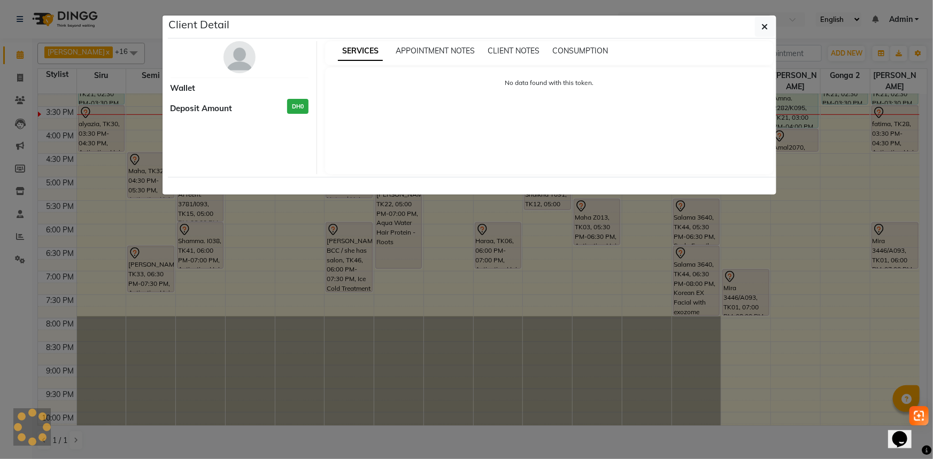
select select "7"
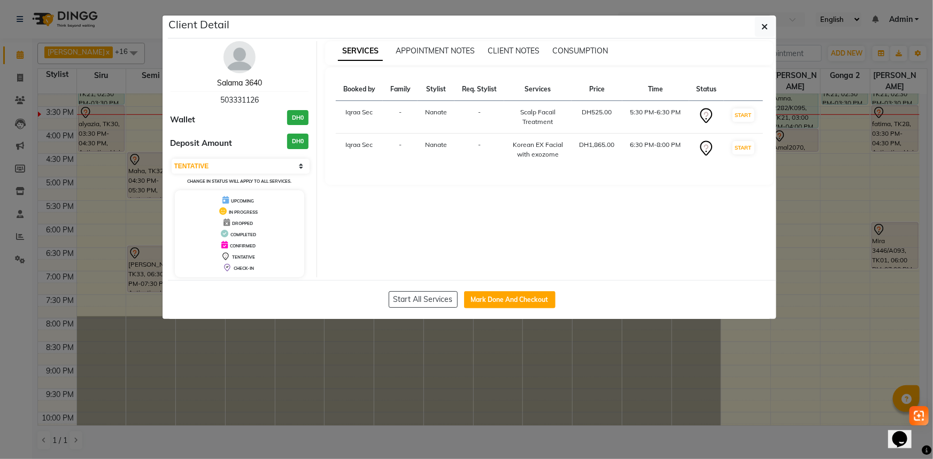
click at [251, 86] on link "Salama 3640" at bounding box center [239, 83] width 45 height 10
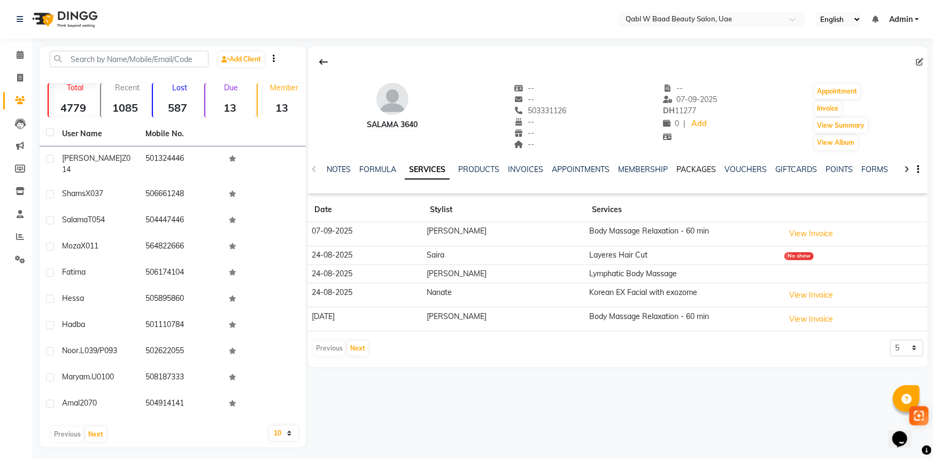
click at [697, 168] on link "PACKAGES" at bounding box center [696, 170] width 40 height 10
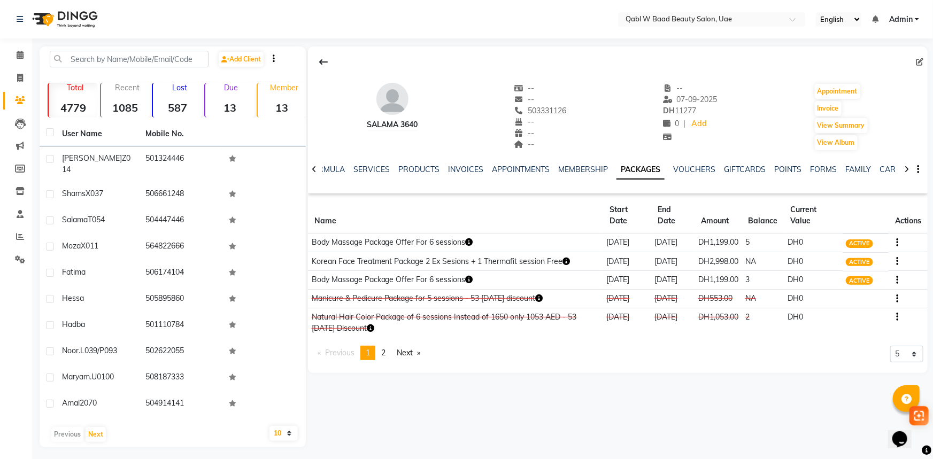
click at [570, 265] on icon "button" at bounding box center [566, 261] width 7 height 7
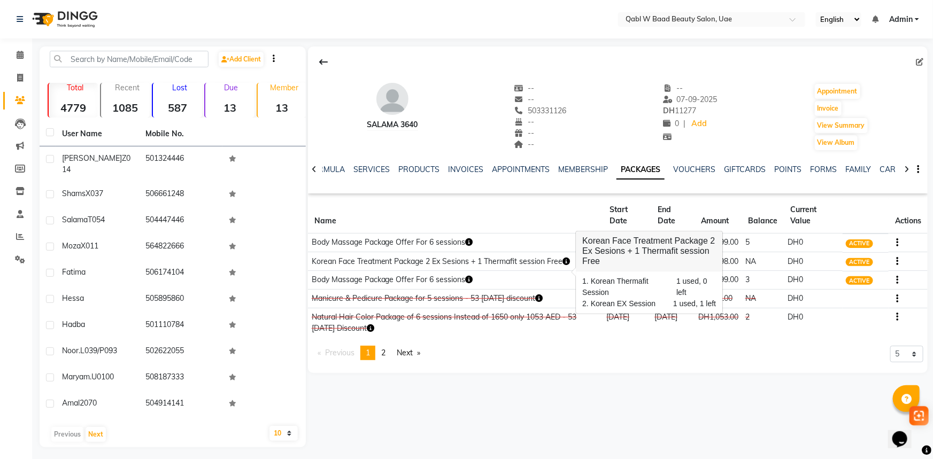
click at [558, 271] on td "Korean Face Treatment Package 2 Ex Sesions + 1 Thermafit session Free" at bounding box center [455, 261] width 295 height 19
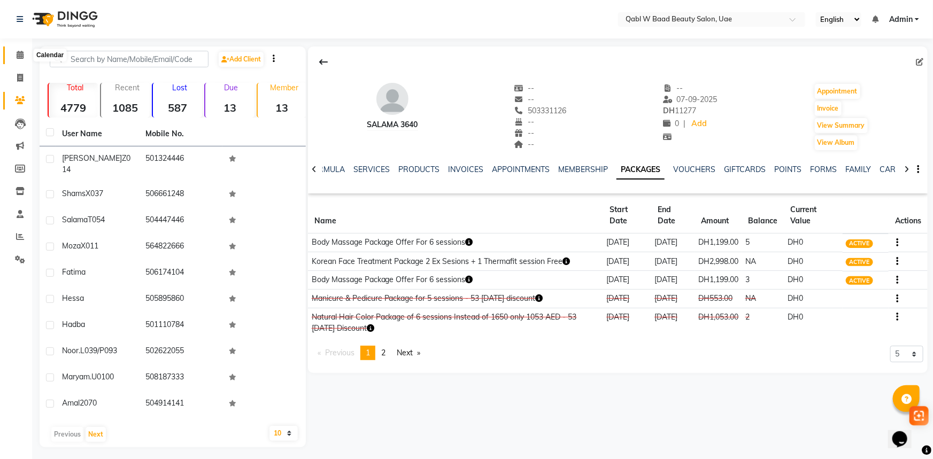
click at [19, 53] on icon at bounding box center [20, 55] width 7 height 8
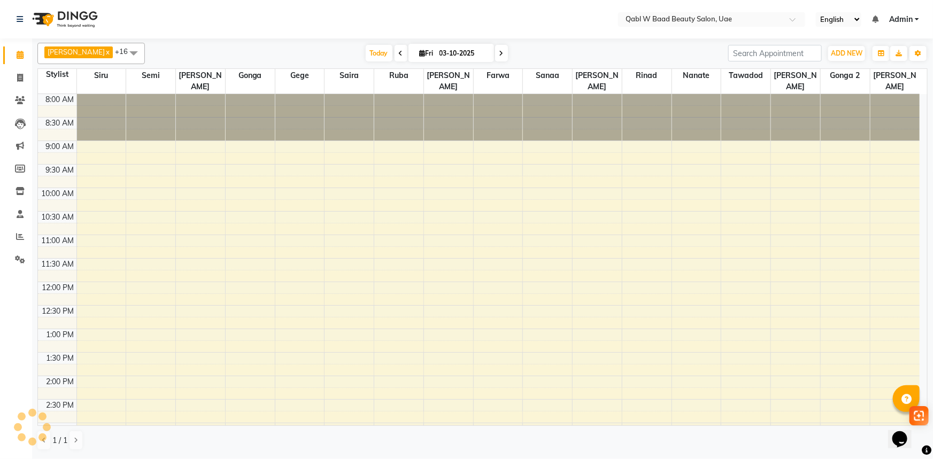
scroll to position [329, 0]
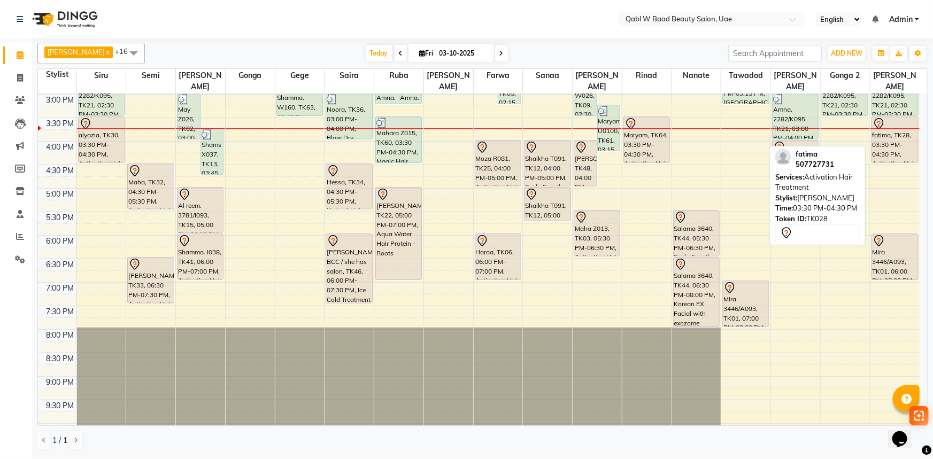
click at [897, 120] on div "fatima, TK28, 03:30 PM-04:30 PM, Activation Hair Treatment" at bounding box center [895, 139] width 46 height 45
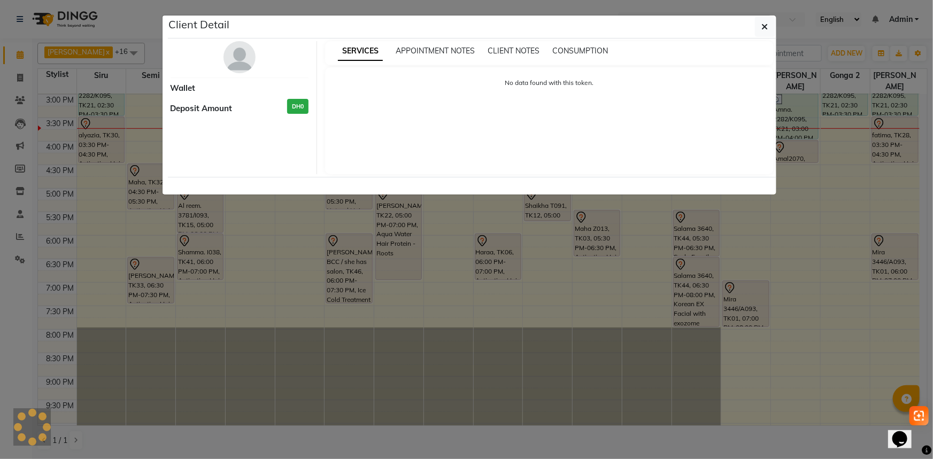
select select "3"
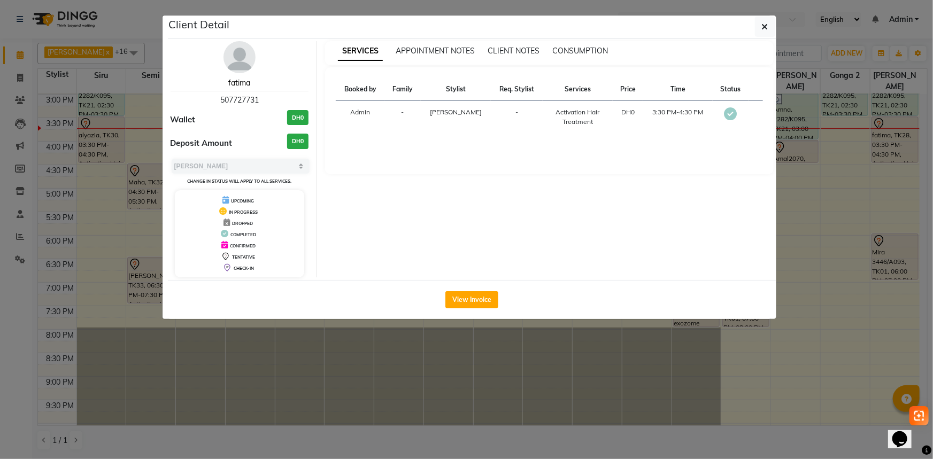
click at [229, 81] on link "fatima" at bounding box center [239, 83] width 22 height 10
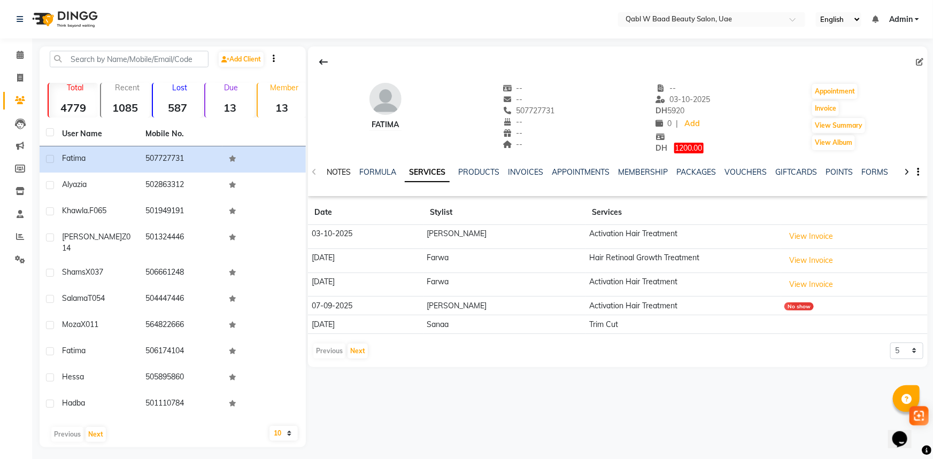
click at [336, 171] on link "NOTES" at bounding box center [339, 172] width 24 height 10
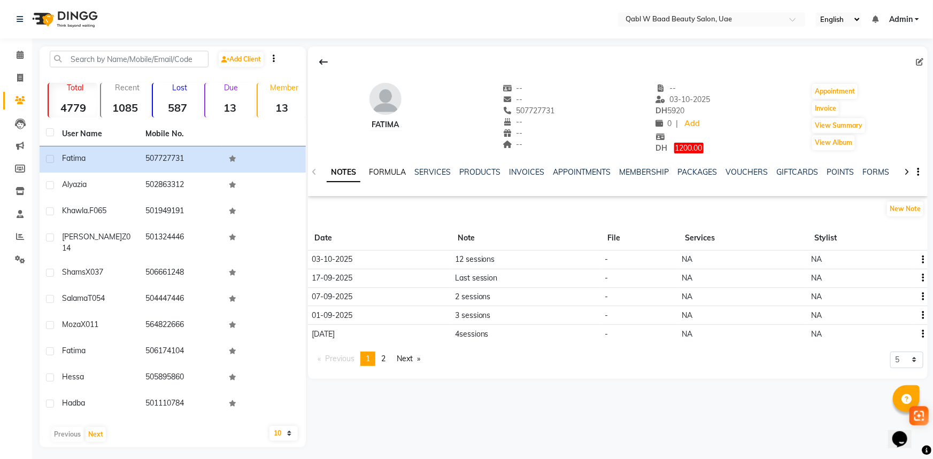
click at [401, 171] on link "FORMULA" at bounding box center [387, 172] width 37 height 10
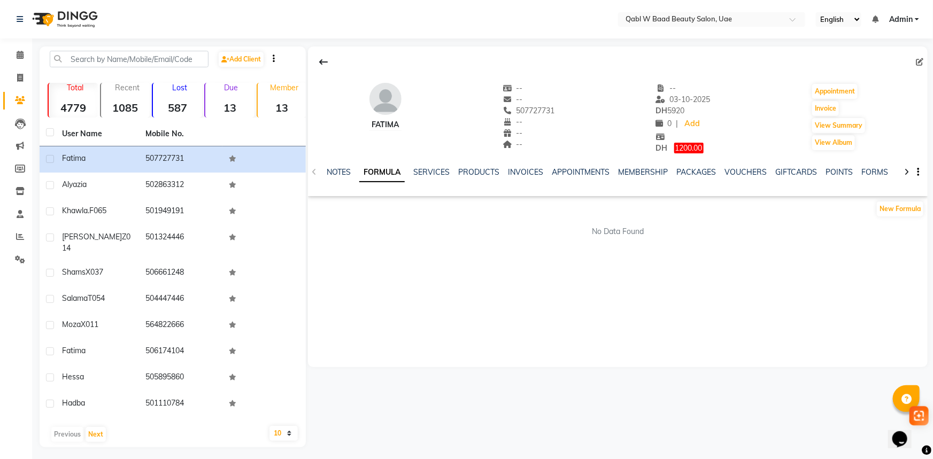
click at [413, 174] on ul "NOTES FORMULA SERVICES PRODUCTS INVOICES APPOINTMENTS MEMBERSHIP PACKAGES VOUCH…" at bounding box center [666, 172] width 678 height 11
click at [419, 171] on link "SERVICES" at bounding box center [431, 172] width 36 height 10
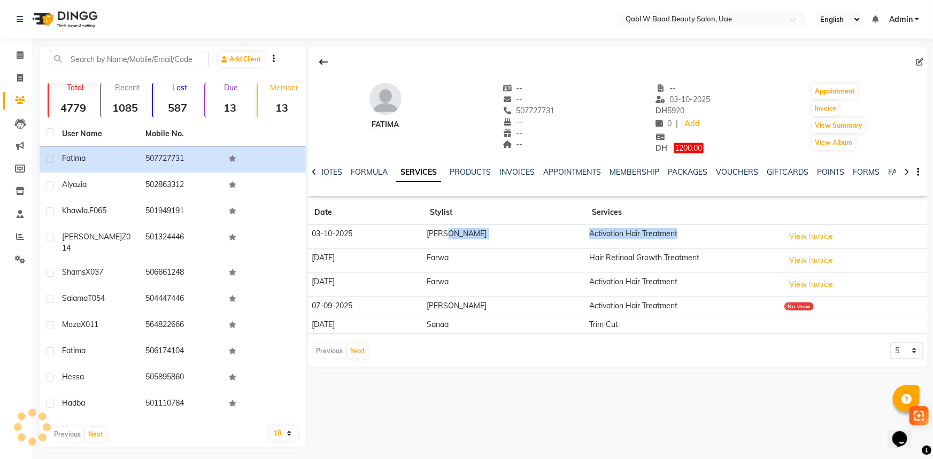
drag, startPoint x: 522, startPoint y: 234, endPoint x: 714, endPoint y: 234, distance: 192.0
click at [714, 234] on tr "03-10-2025 Luna Activation Hair Treatment View Invoice" at bounding box center [618, 237] width 620 height 24
click at [573, 148] on div "fatima -- -- 507727731 -- -- -- -- 03-10-2025 DH 5920 0 | Add DH 1200.00 Appoin…" at bounding box center [618, 113] width 620 height 82
click at [675, 167] on div "PACKAGES" at bounding box center [688, 172] width 40 height 11
click at [672, 172] on link "PACKAGES" at bounding box center [688, 172] width 40 height 10
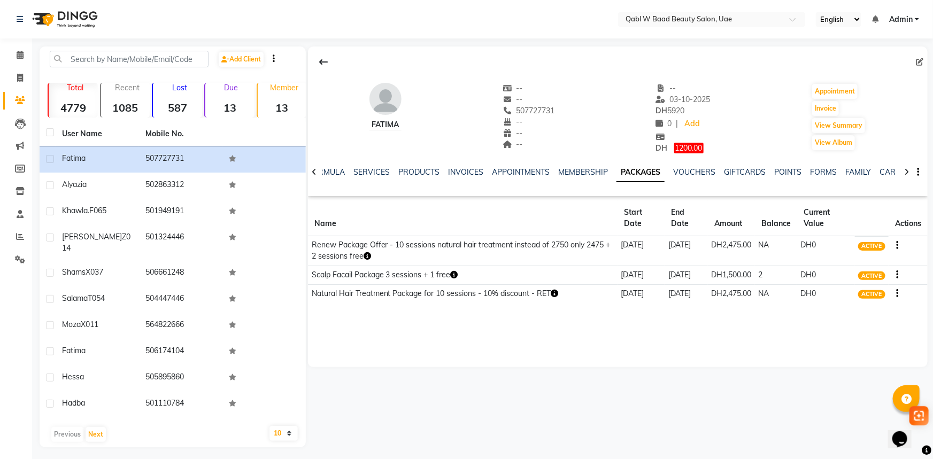
drag, startPoint x: 620, startPoint y: 243, endPoint x: 640, endPoint y: 254, distance: 22.7
click at [640, 254] on td "[DATE]" at bounding box center [641, 251] width 47 height 30
click at [638, 256] on td "[DATE]" at bounding box center [641, 251] width 47 height 30
drag, startPoint x: 616, startPoint y: 240, endPoint x: 650, endPoint y: 245, distance: 34.2
click at [650, 245] on td "[DATE]" at bounding box center [641, 251] width 47 height 30
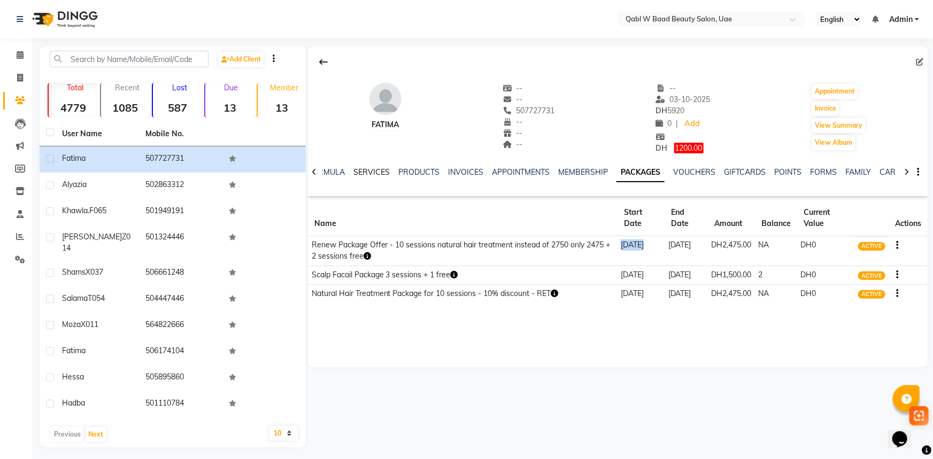
click at [368, 170] on link "SERVICES" at bounding box center [371, 172] width 36 height 10
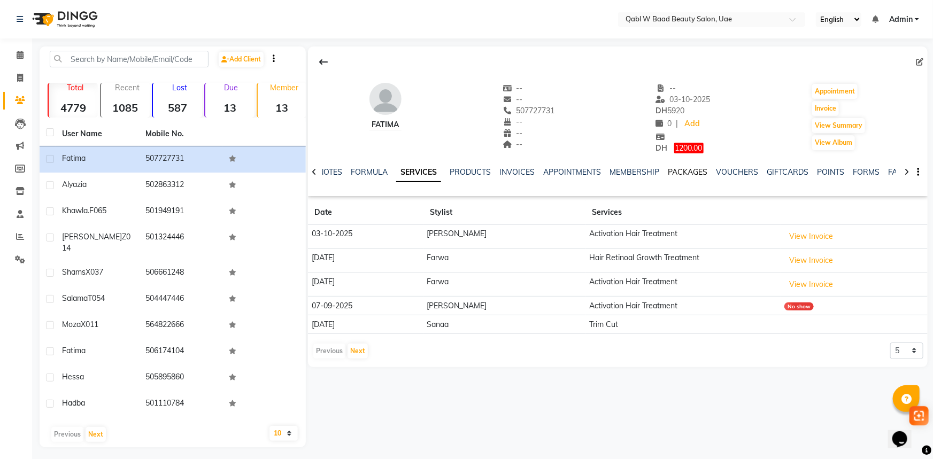
click at [684, 171] on link "PACKAGES" at bounding box center [688, 172] width 40 height 10
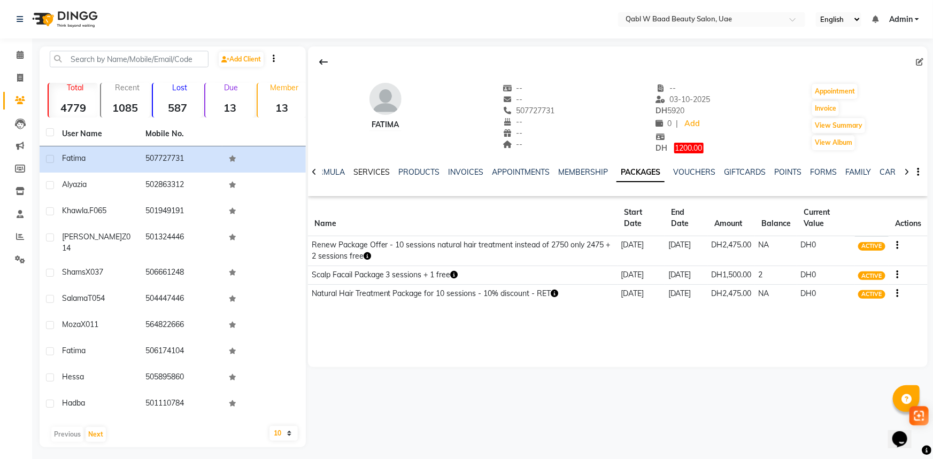
click at [353, 171] on link "SERVICES" at bounding box center [371, 172] width 36 height 10
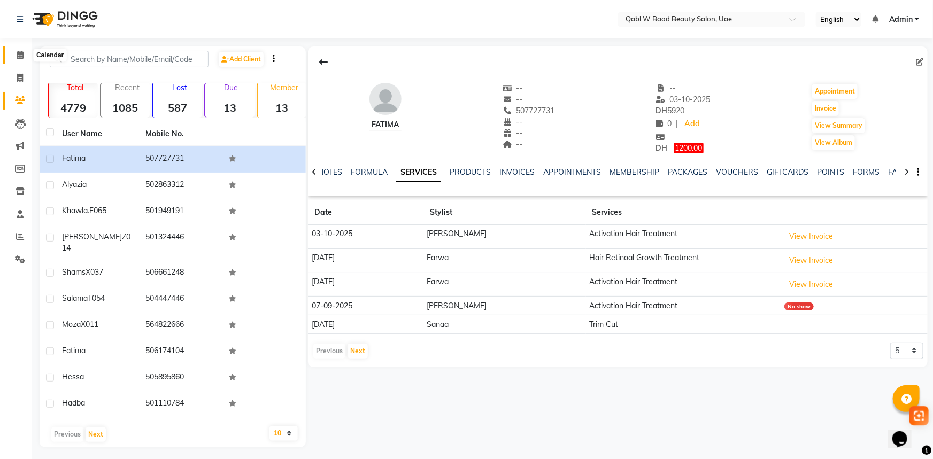
click at [25, 58] on span at bounding box center [20, 55] width 19 height 12
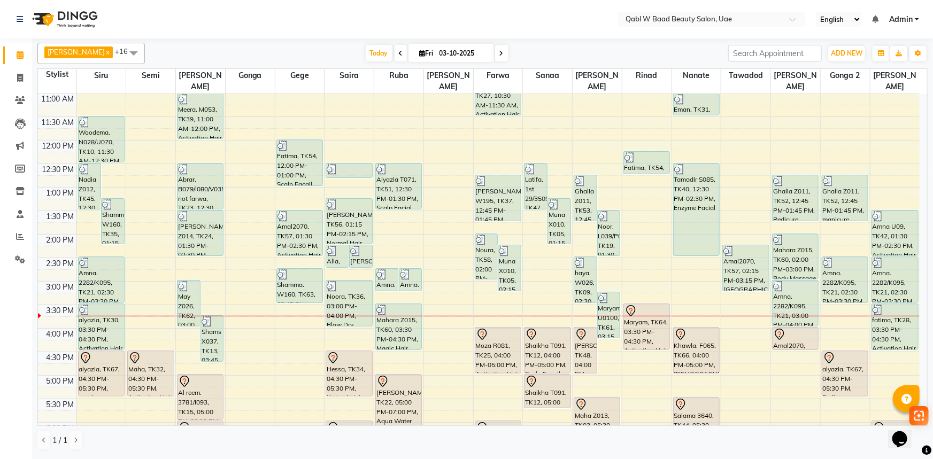
scroll to position [145, 0]
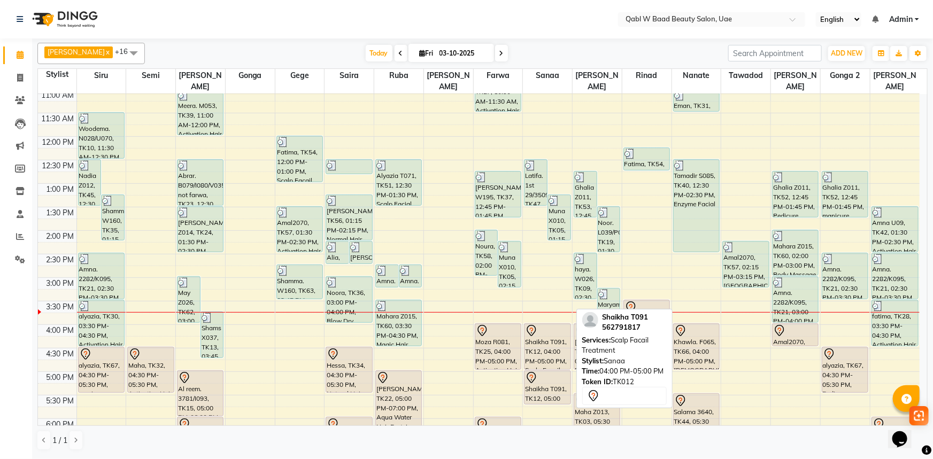
click at [540, 340] on div "Shaikha T091, TK12, 04:00 PM-05:00 PM, Scalp Facail Treatment" at bounding box center [547, 346] width 45 height 45
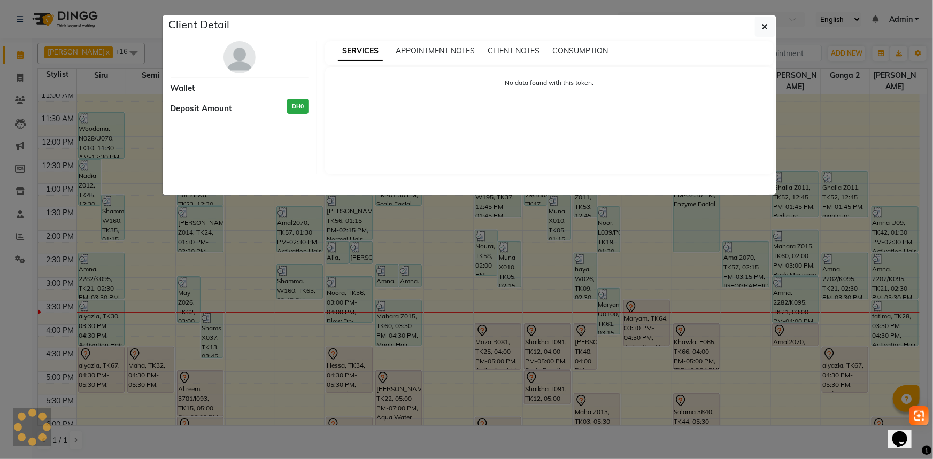
select select "7"
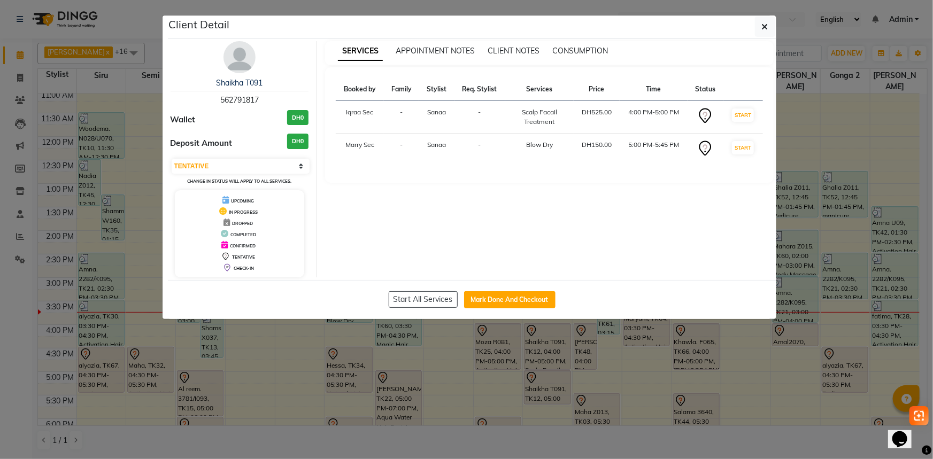
click at [241, 106] on div "Shaikha T091 562791817 Wallet DH0 Deposit Amount DH0 Select IN SERVICE CONFIRME…" at bounding box center [240, 159] width 155 height 236
click at [241, 105] on div "Shaikha T091 562791817" at bounding box center [240, 92] width 138 height 28
click at [238, 85] on link "Shaikha T091" at bounding box center [239, 83] width 47 height 10
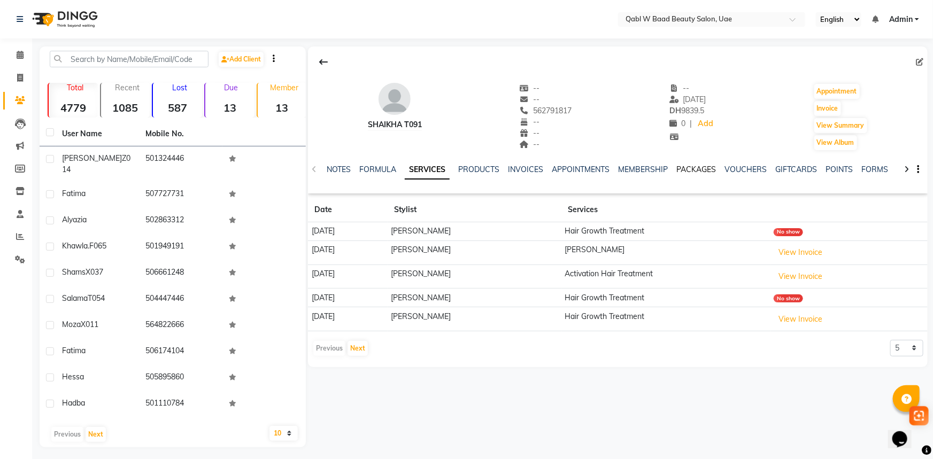
click at [688, 172] on link "PACKAGES" at bounding box center [696, 170] width 40 height 10
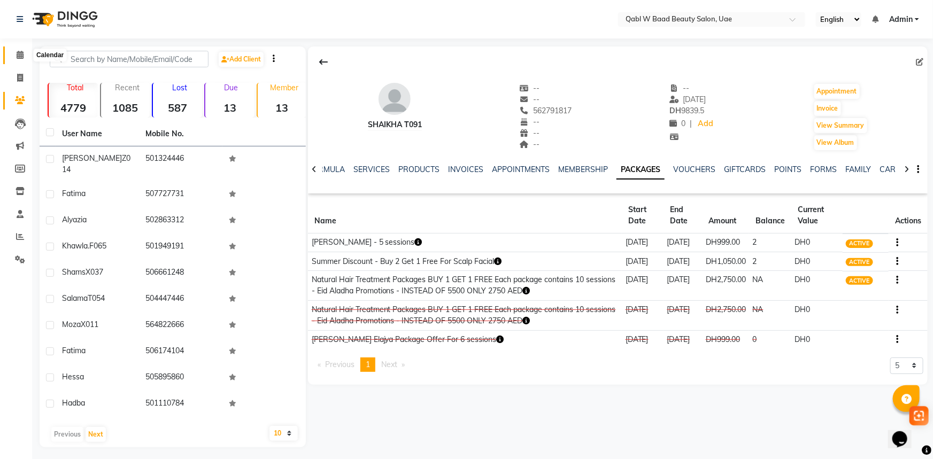
click at [26, 59] on span at bounding box center [20, 55] width 19 height 12
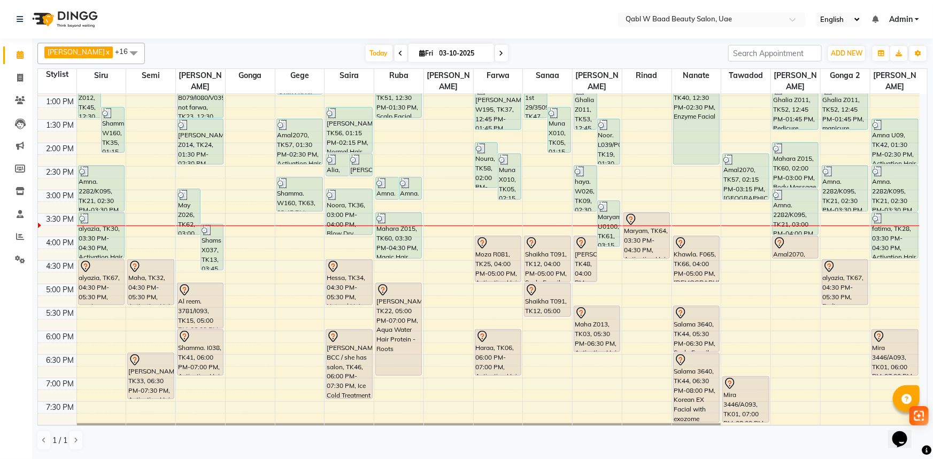
scroll to position [291, 0]
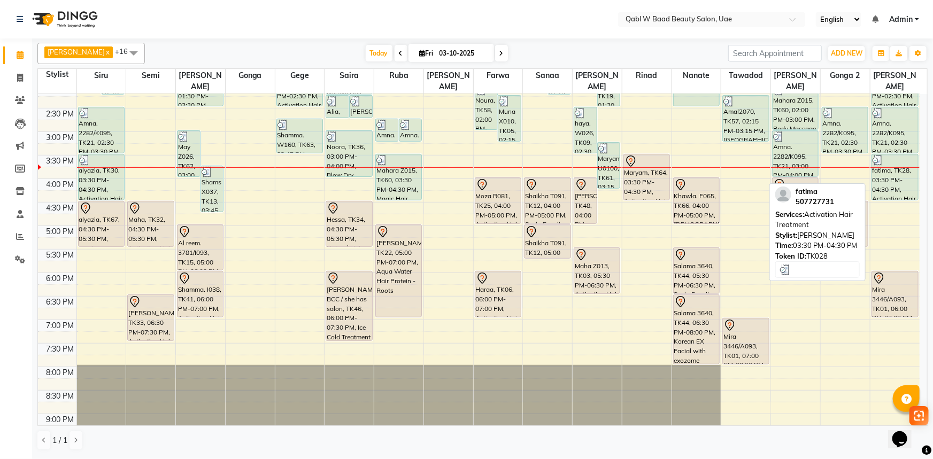
click at [896, 161] on div "fatima, TK28, 03:30 PM-04:30 PM, Activation Hair Treatment" at bounding box center [895, 177] width 46 height 45
select select "3"
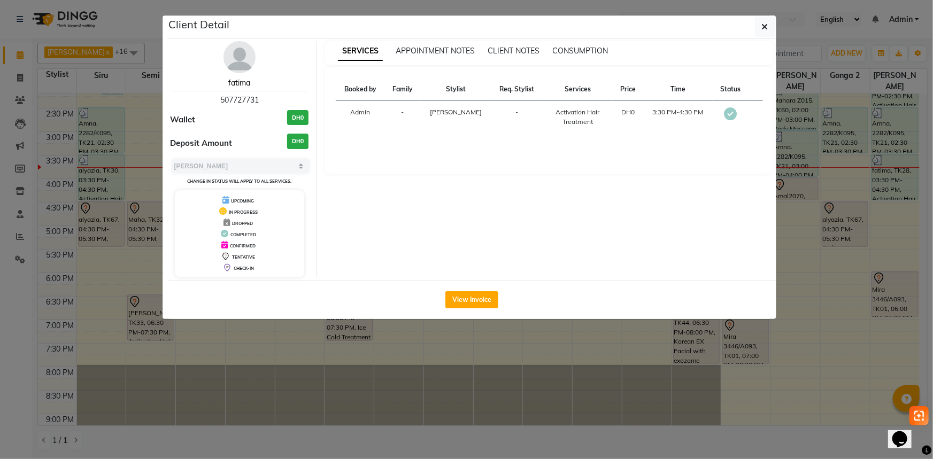
click at [244, 83] on link "fatima" at bounding box center [239, 83] width 22 height 10
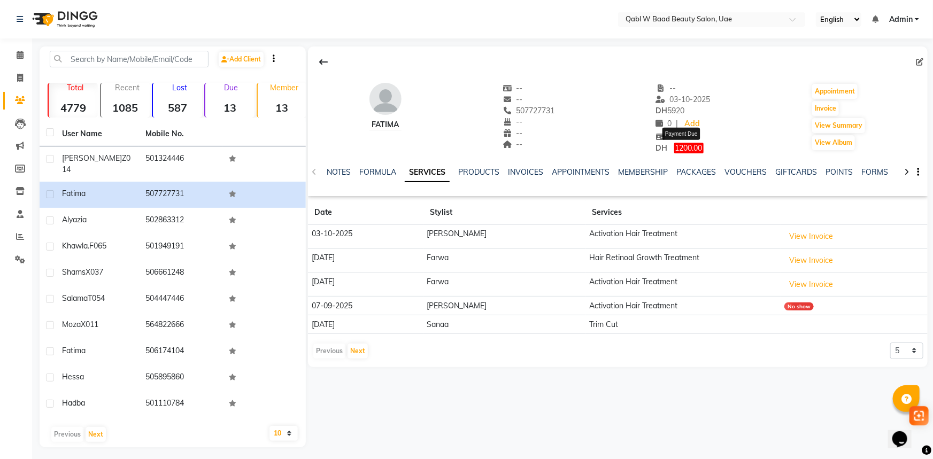
click at [700, 145] on span "1200.00" at bounding box center [688, 148] width 29 height 11
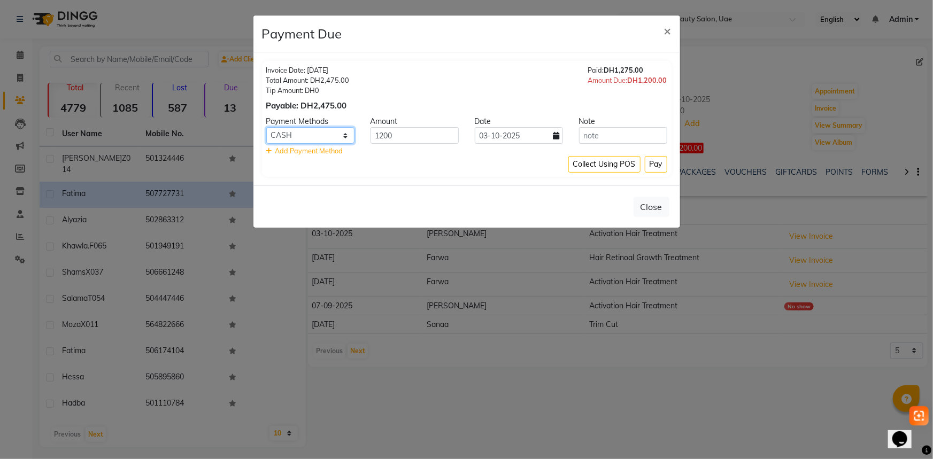
click at [296, 134] on select "Bank CARD CASH ONLINE" at bounding box center [310, 135] width 88 height 17
select select "2"
click at [266, 127] on select "Bank CARD CASH ONLINE" at bounding box center [310, 135] width 88 height 17
click at [658, 166] on button "Pay" at bounding box center [656, 164] width 22 height 17
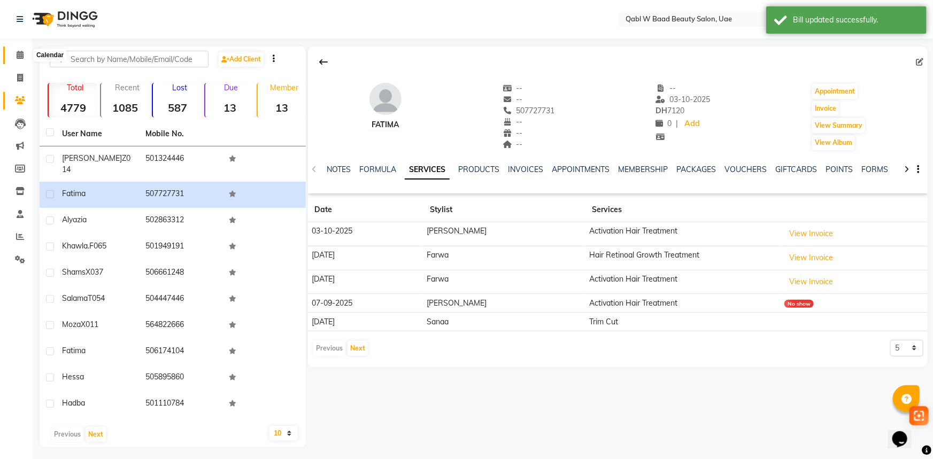
click at [20, 60] on span at bounding box center [20, 55] width 19 height 12
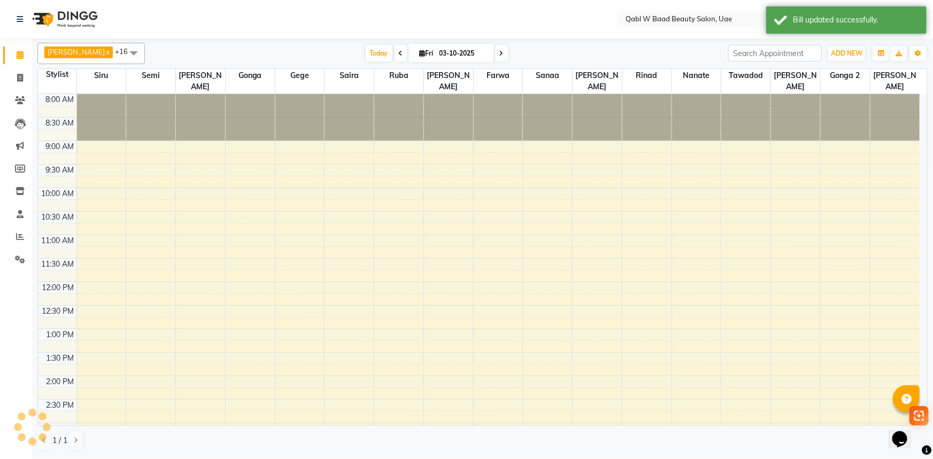
scroll to position [329, 0]
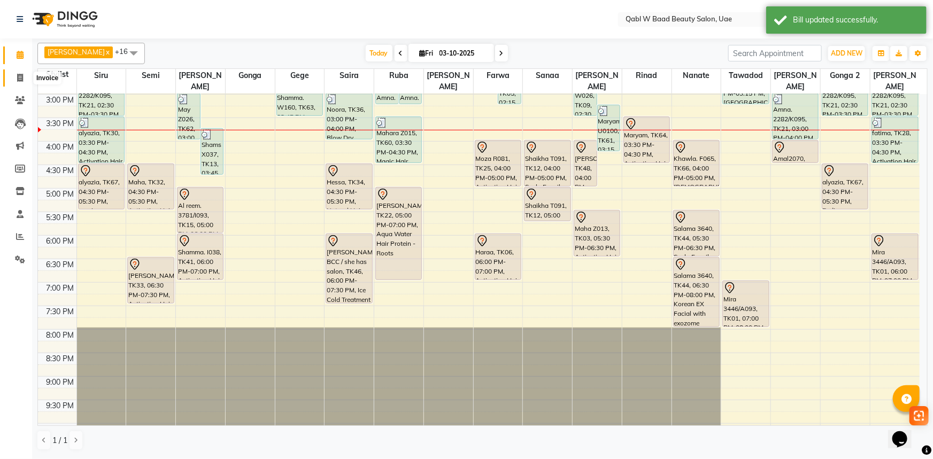
click at [17, 74] on icon at bounding box center [20, 78] width 6 height 8
select select "service"
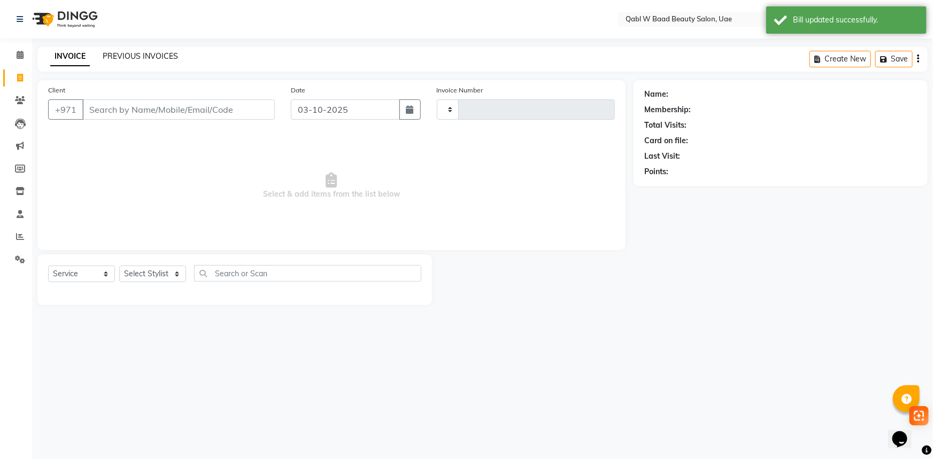
type input "8525"
select select "6969"
click at [143, 52] on link "PREVIOUS INVOICES" at bounding box center [140, 56] width 75 height 10
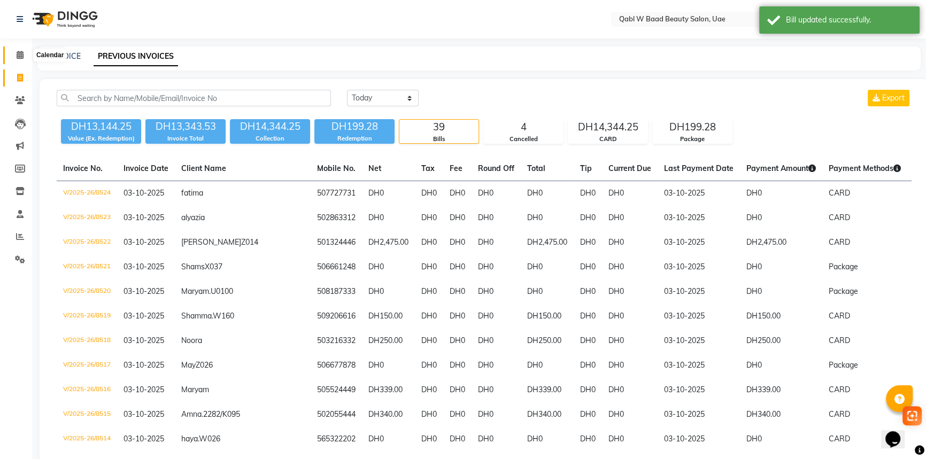
click at [21, 53] on icon at bounding box center [20, 55] width 7 height 8
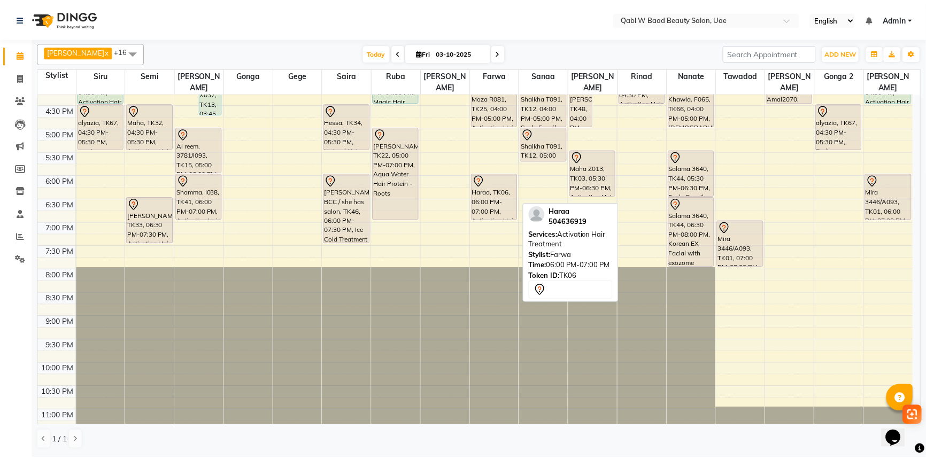
scroll to position [243, 0]
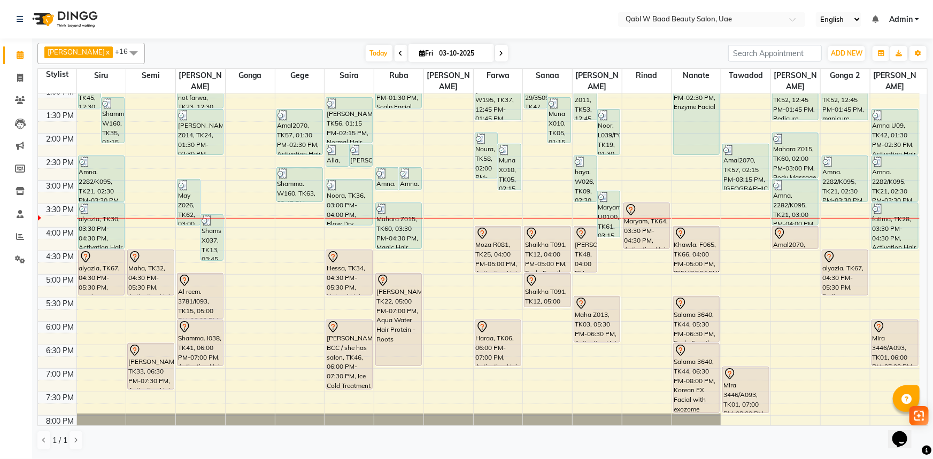
drag, startPoint x: 135, startPoint y: 24, endPoint x: 148, endPoint y: 28, distance: 13.2
click at [135, 24] on nav "Select Location × Qabl W Baad Beauty Salon, Uae English ENGLISH Español العربية…" at bounding box center [466, 19] width 933 height 38
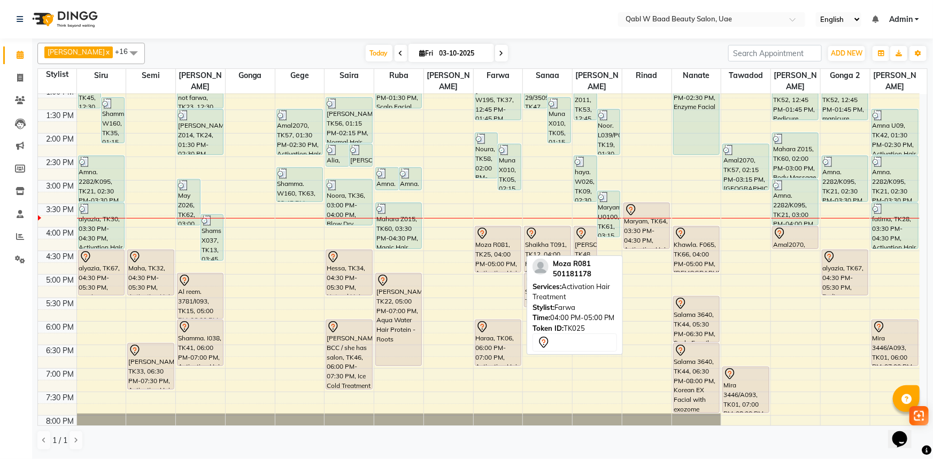
click at [500, 236] on div "Moza R081, TK25, 04:00 PM-05:00 PM, Activation Hair Treatment" at bounding box center [497, 249] width 45 height 45
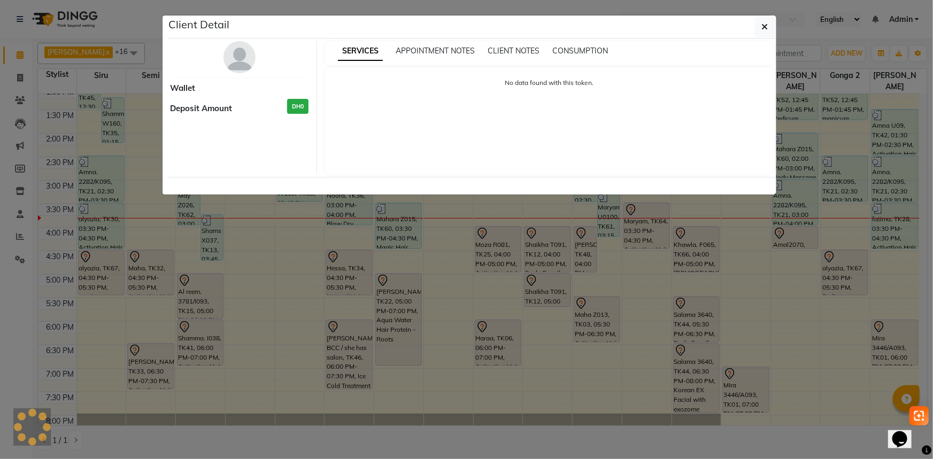
select select "7"
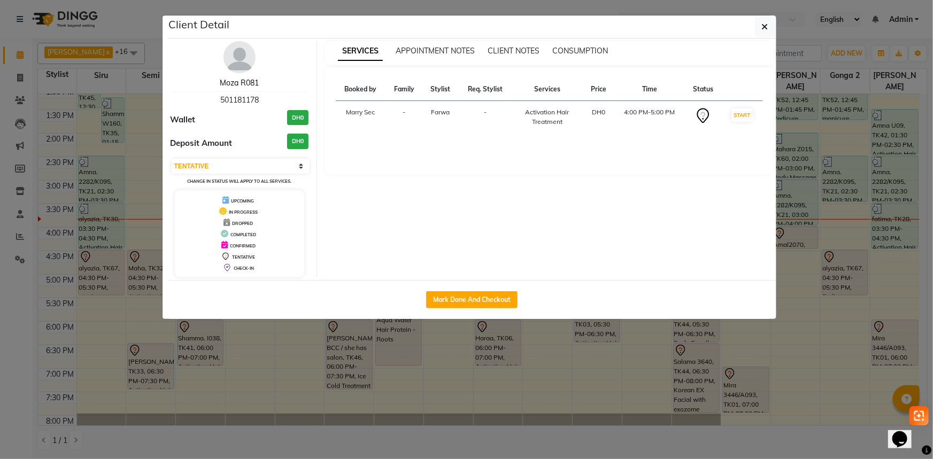
drag, startPoint x: 229, startPoint y: 81, endPoint x: 219, endPoint y: 88, distance: 11.6
click at [229, 81] on link "Moza R081" at bounding box center [239, 83] width 39 height 10
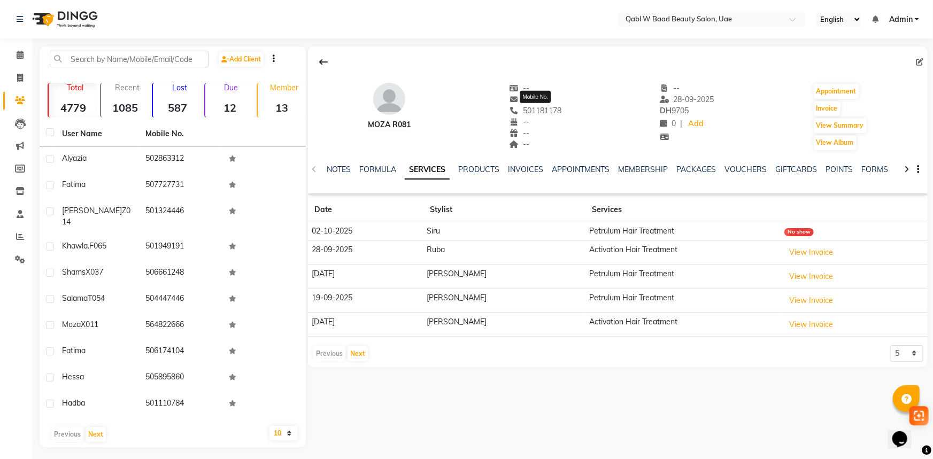
click at [555, 109] on span "501181178" at bounding box center [536, 111] width 52 height 10
click at [334, 167] on link "NOTES" at bounding box center [339, 170] width 24 height 10
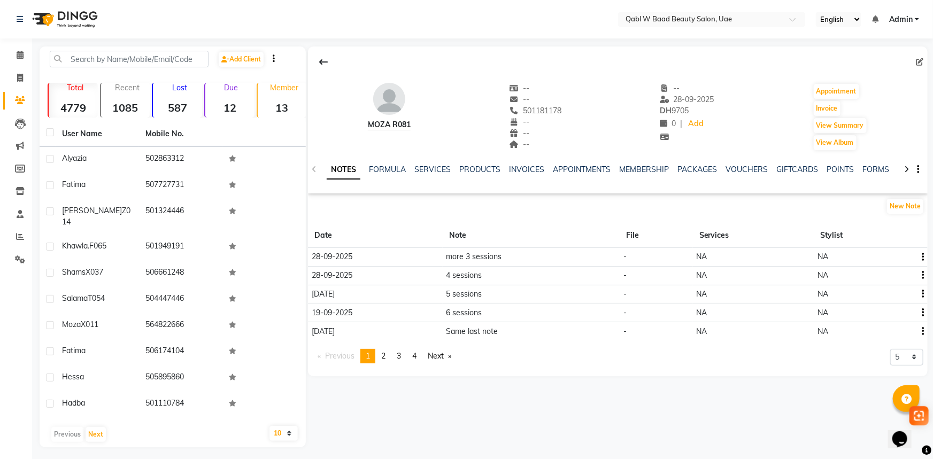
drag, startPoint x: 493, startPoint y: 257, endPoint x: 534, endPoint y: 257, distance: 41.2
click at [534, 257] on tr "28-09-2025 more 3 sessions - NA NA" at bounding box center [618, 257] width 620 height 19
click at [455, 215] on div "New Note" at bounding box center [618, 208] width 620 height 21
click at [478, 168] on link "PRODUCTS" at bounding box center [479, 170] width 41 height 10
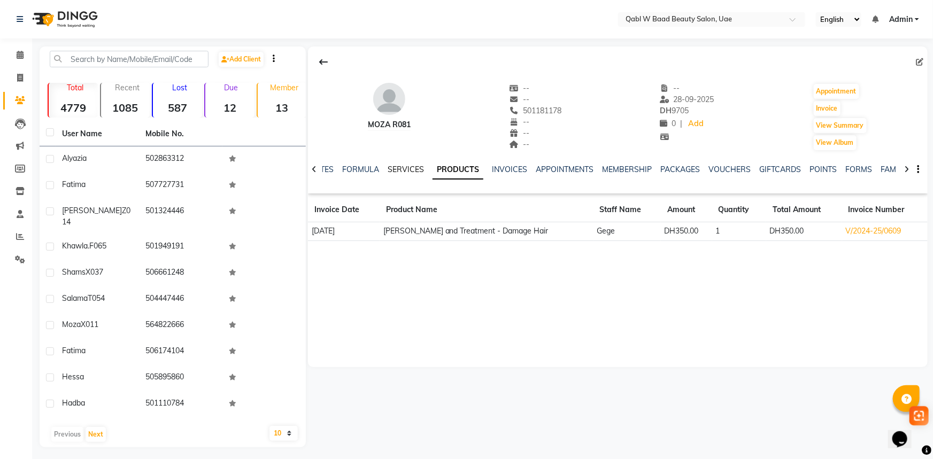
click at [404, 168] on link "SERVICES" at bounding box center [406, 170] width 36 height 10
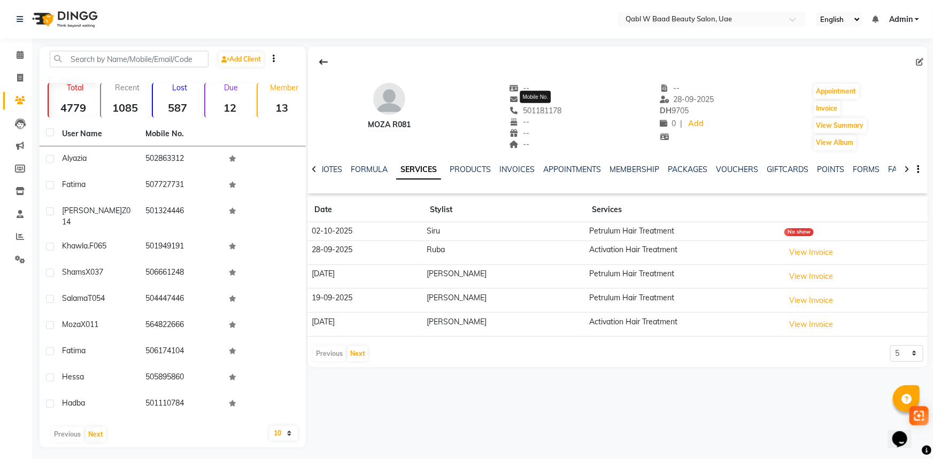
click at [561, 112] on span "501181178" at bounding box center [536, 111] width 52 height 10
click at [679, 173] on link "PACKAGES" at bounding box center [688, 170] width 40 height 10
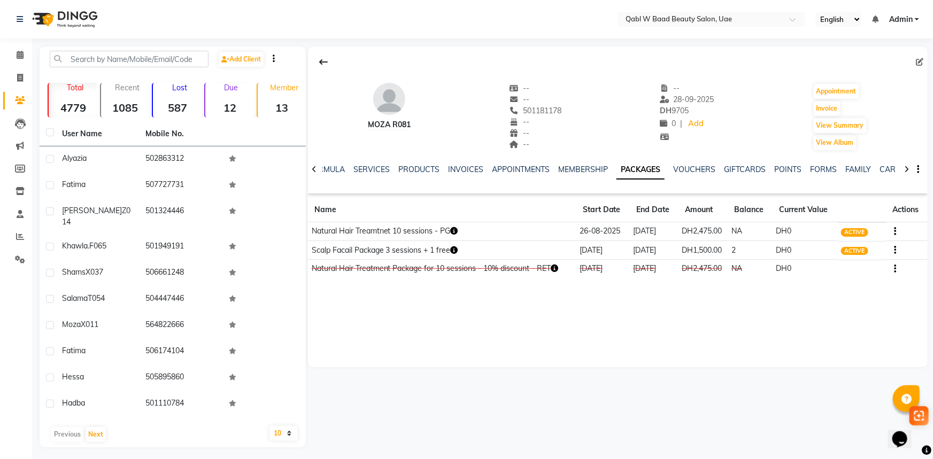
click at [608, 304] on div "Moza R081 -- -- 501181178 -- -- -- -- 28-09-2025 DH 9705 0 | Add Appointment In…" at bounding box center [618, 207] width 620 height 321
drag, startPoint x: 575, startPoint y: 245, endPoint x: 605, endPoint y: 245, distance: 29.4
click at [605, 245] on td "[DATE]" at bounding box center [602, 250] width 53 height 19
click at [374, 165] on link "SERVICES" at bounding box center [371, 170] width 36 height 10
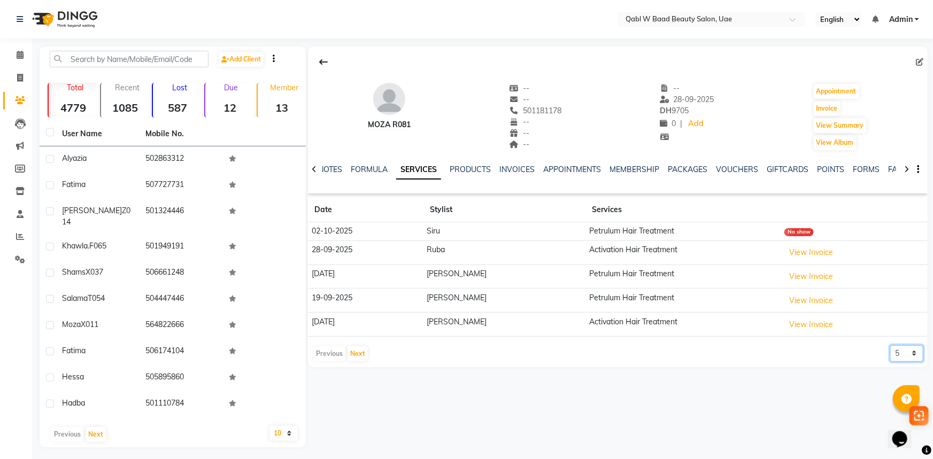
click at [895, 360] on select "5 10 50 100 500" at bounding box center [906, 353] width 33 height 17
select select "100"
click at [890, 345] on select "5 10 50 100 500" at bounding box center [906, 353] width 33 height 17
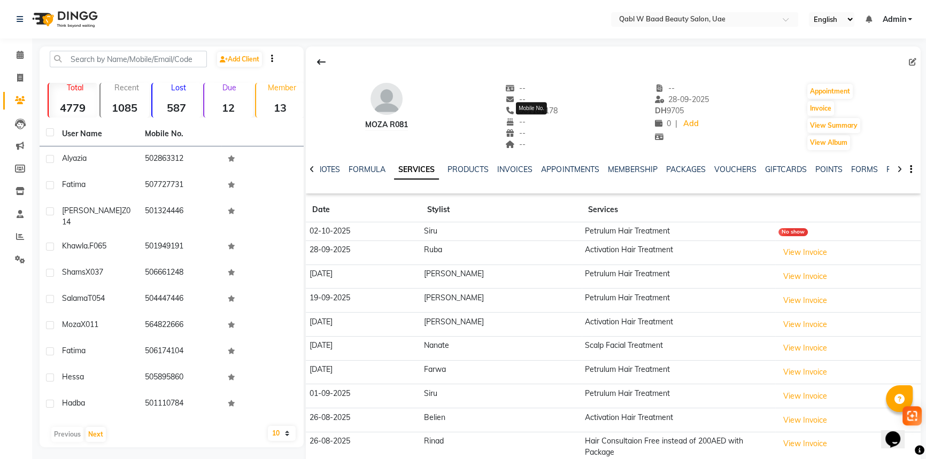
click at [546, 107] on span "501181178" at bounding box center [531, 111] width 52 height 10
drag, startPoint x: 546, startPoint y: 107, endPoint x: 540, endPoint y: 104, distance: 7.0
drag, startPoint x: 540, startPoint y: 104, endPoint x: 532, endPoint y: 114, distance: 13.3
click at [532, 114] on span "501181178" at bounding box center [531, 111] width 52 height 10
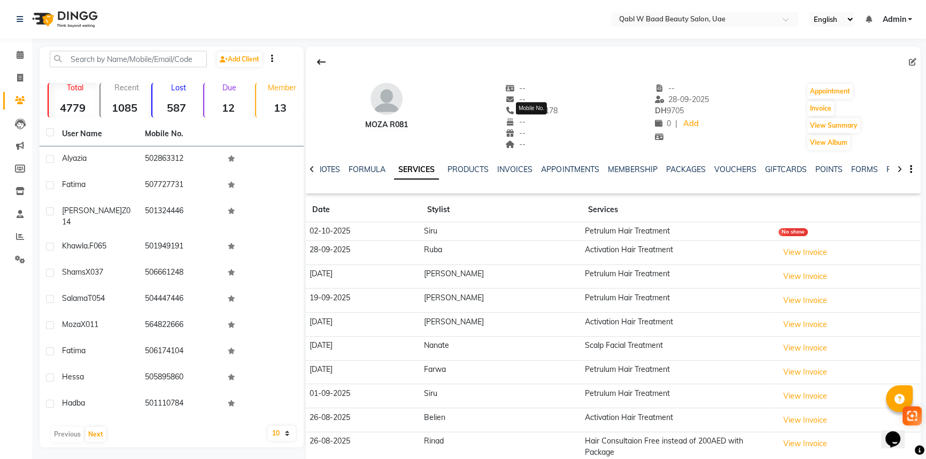
click at [532, 114] on span "501181178" at bounding box center [531, 111] width 52 height 10
drag, startPoint x: 532, startPoint y: 112, endPoint x: 573, endPoint y: 117, distance: 41.5
click at [572, 117] on div "Moza R081 -- -- 501181178 -- -- -- -- 28-09-2025 DH 9705 0 | Add Appointment In…" at bounding box center [613, 111] width 615 height 79
click at [538, 97] on div "--" at bounding box center [531, 99] width 52 height 11
click at [541, 116] on div "501181178" at bounding box center [531, 110] width 52 height 11
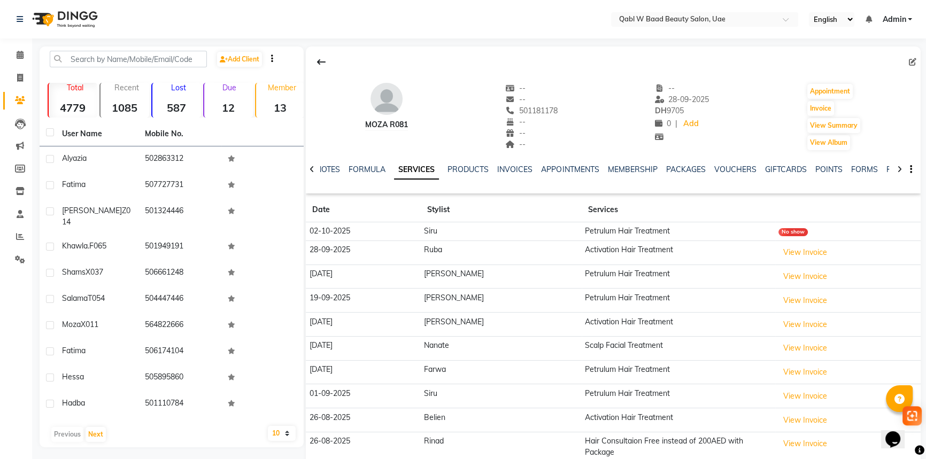
click at [541, 116] on div "501181178" at bounding box center [531, 110] width 52 height 11
click at [13, 50] on span at bounding box center [20, 55] width 19 height 12
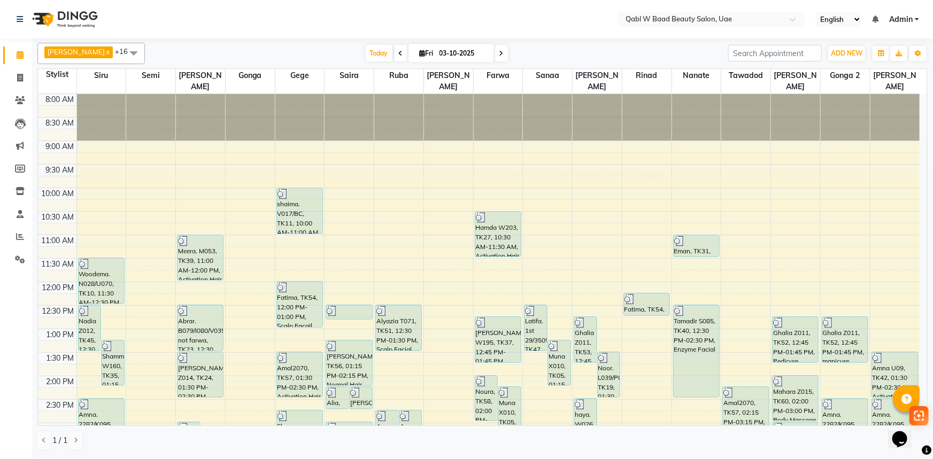
click at [933, 201] on div "[PERSON_NAME] x Siru x [PERSON_NAME] x Semi x Sanaa x Saira x [PERSON_NAME] x N…" at bounding box center [482, 247] width 901 height 419
click at [581, 53] on div "[DATE] [DATE]" at bounding box center [436, 53] width 573 height 16
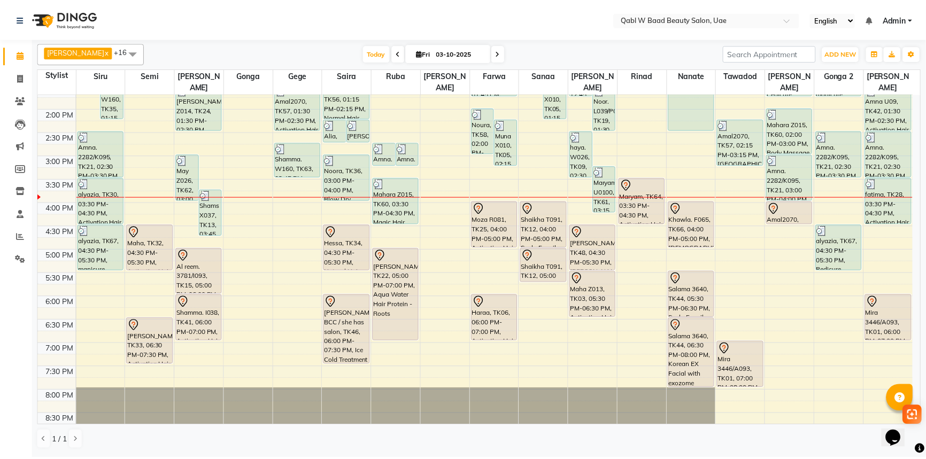
scroll to position [291, 0]
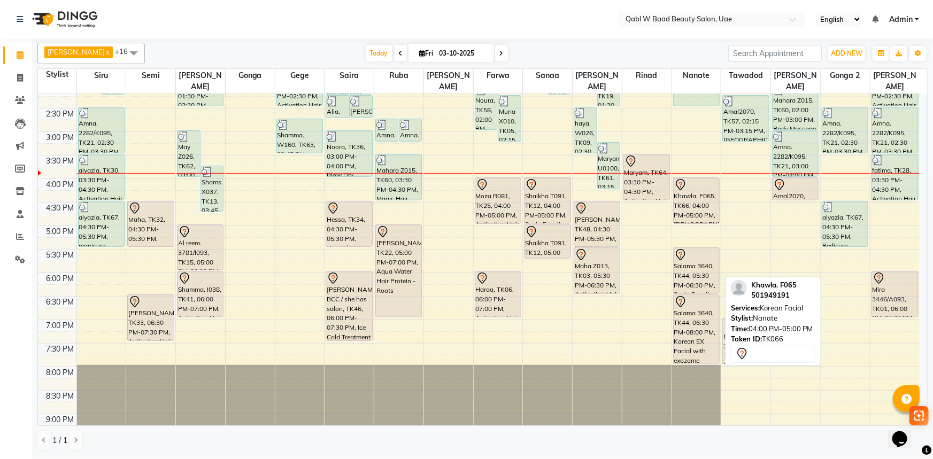
click at [704, 202] on div "Khawla. F065, TK66, 04:00 PM-05:00 PM, Korean Facial" at bounding box center [696, 200] width 45 height 45
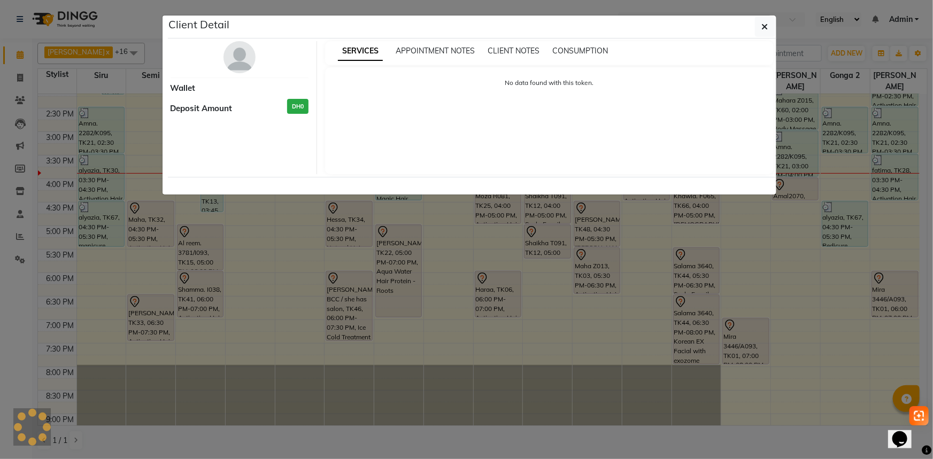
select select "7"
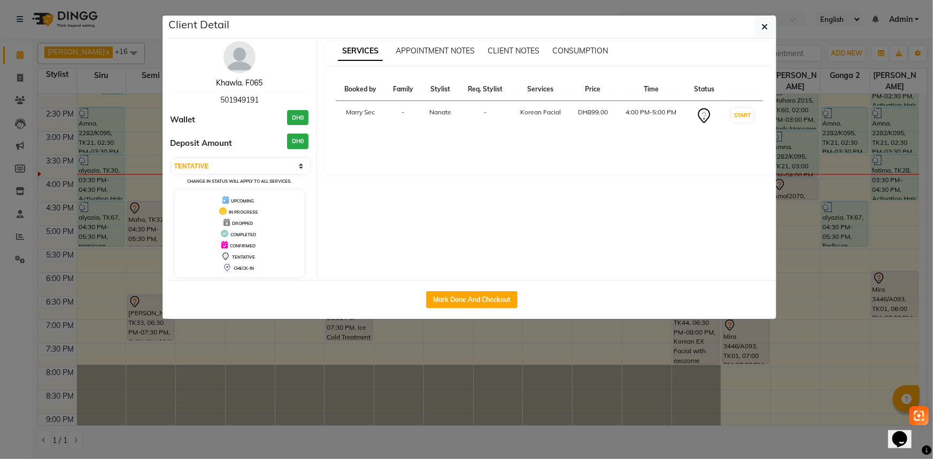
click at [258, 81] on link "Khawla. F065" at bounding box center [239, 83] width 47 height 10
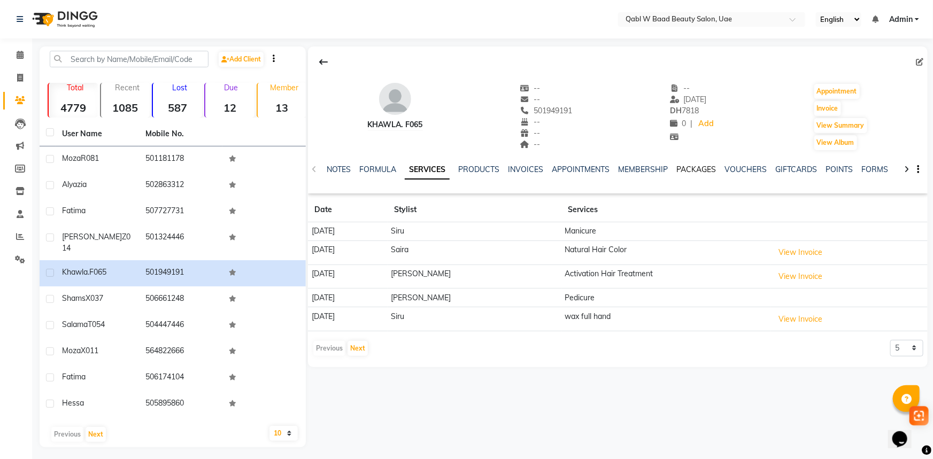
click at [680, 171] on link "PACKAGES" at bounding box center [696, 170] width 40 height 10
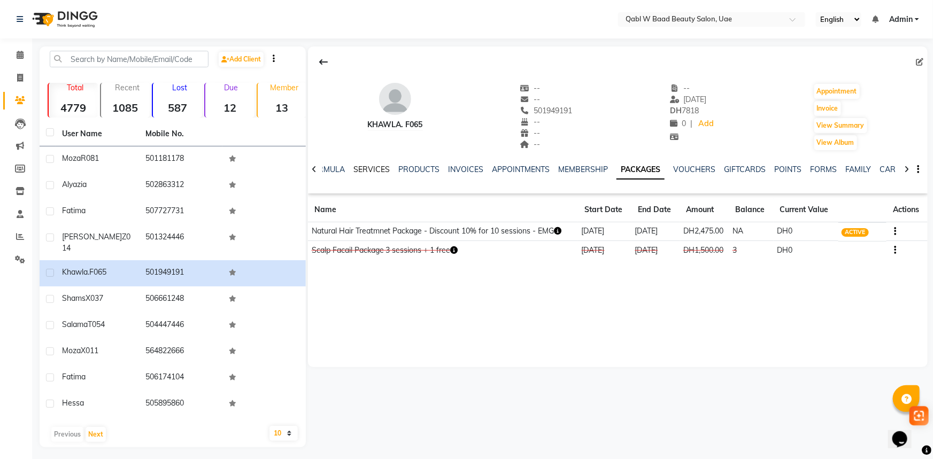
click at [375, 172] on link "SERVICES" at bounding box center [371, 170] width 36 height 10
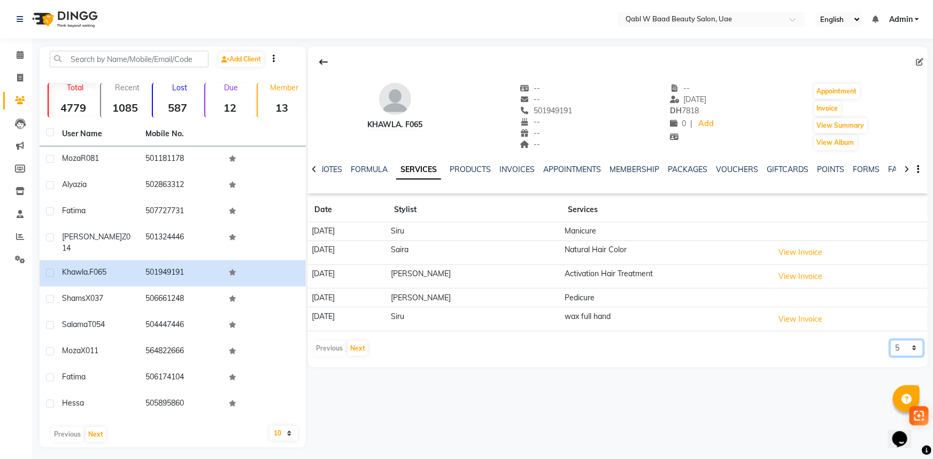
click at [908, 352] on select "5 10 50 100 500" at bounding box center [906, 348] width 33 height 17
click at [905, 430] on icon "Opens Chat This icon Opens the chat window." at bounding box center [899, 438] width 17 height 17
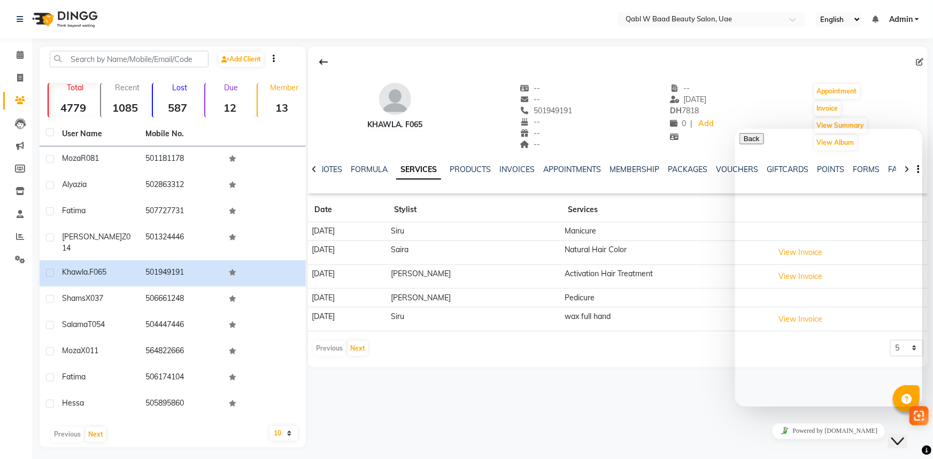
click at [895, 435] on div "Close Chat This icon closes the chat window." at bounding box center [897, 441] width 13 height 13
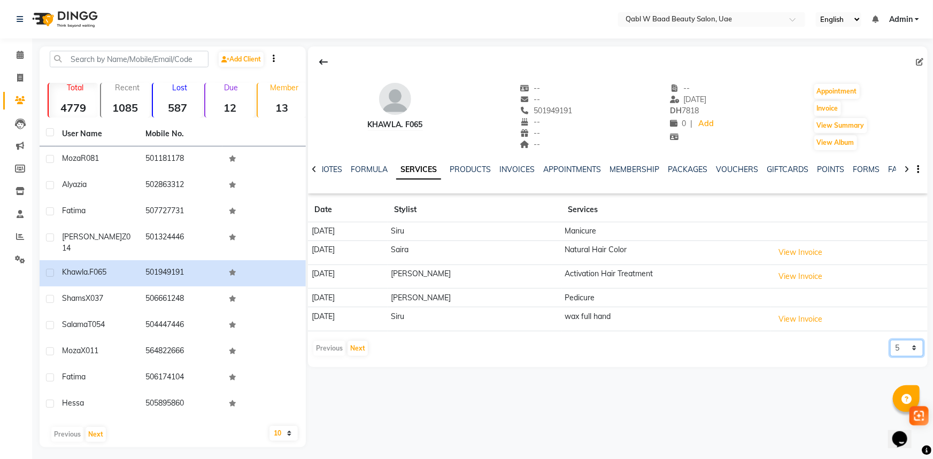
click at [903, 352] on select "5 10 50 100 500" at bounding box center [906, 348] width 33 height 17
select select "500"
click at [890, 340] on select "5 10 50 100 500" at bounding box center [906, 348] width 33 height 17
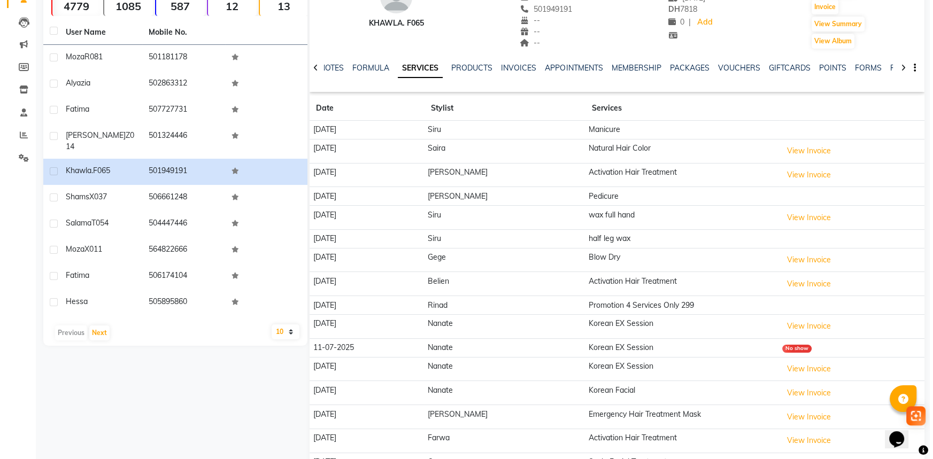
scroll to position [145, 0]
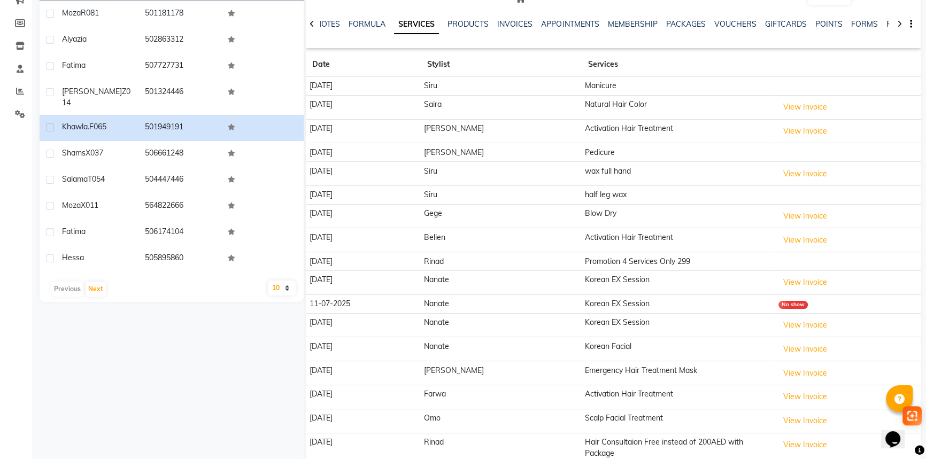
drag, startPoint x: 395, startPoint y: 320, endPoint x: 524, endPoint y: 318, distance: 128.9
click at [524, 318] on tr "04-07-2025 Nanate Korean EX Session View Invoice" at bounding box center [613, 325] width 615 height 24
click at [784, 355] on button "View Invoice" at bounding box center [805, 349] width 53 height 17
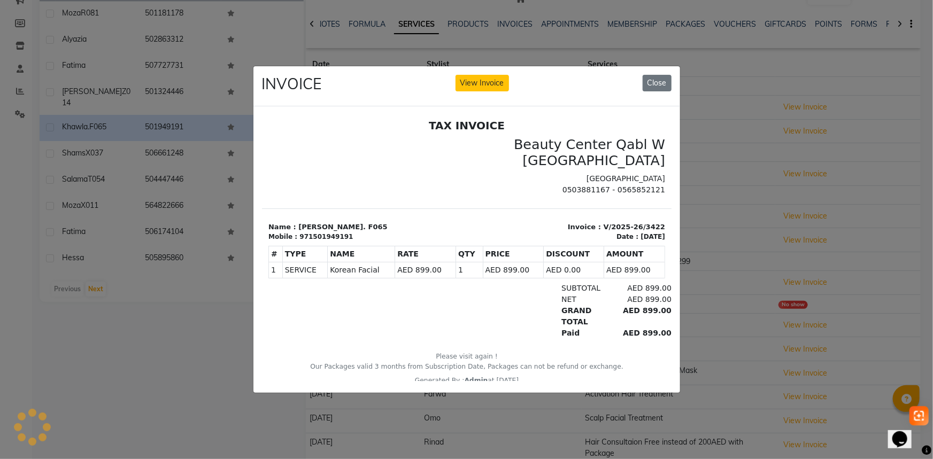
scroll to position [0, 0]
click at [697, 276] on ngb-modal-window "INVOICE View Invoice Close" at bounding box center [466, 229] width 933 height 459
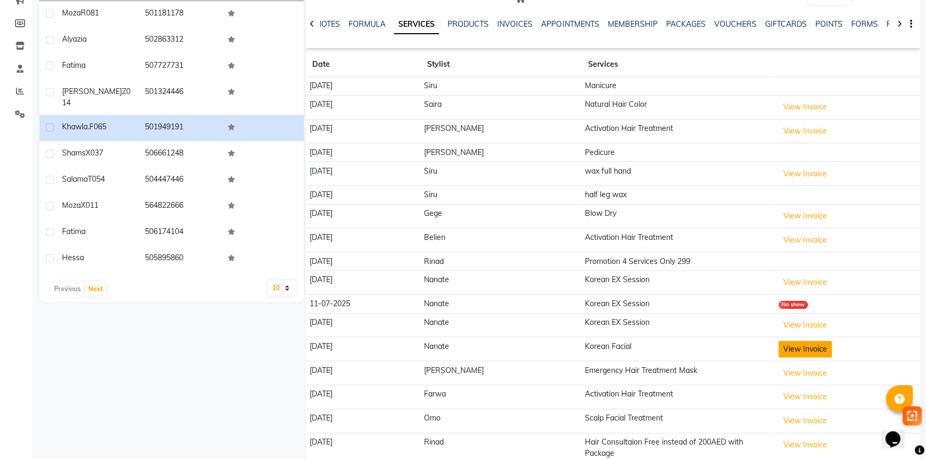
click at [781, 346] on button "View Invoice" at bounding box center [805, 349] width 53 height 17
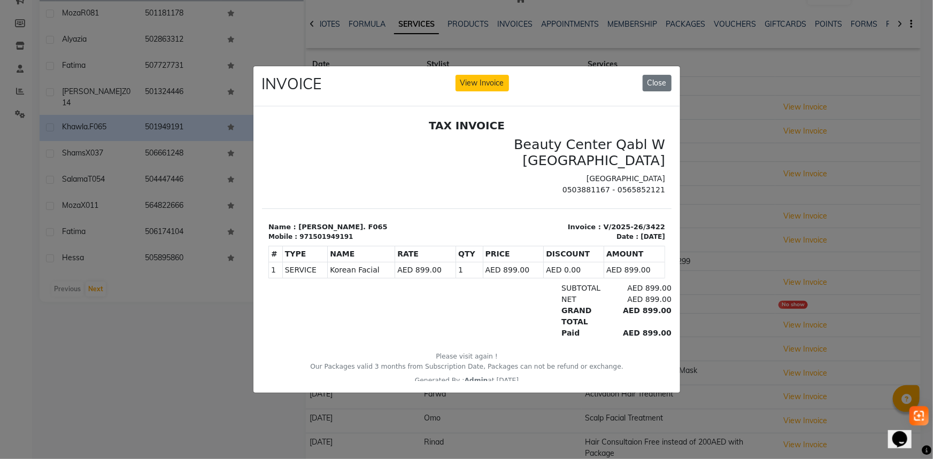
click at [735, 329] on ngb-modal-window "INVOICE View Invoice Close" at bounding box center [466, 229] width 933 height 459
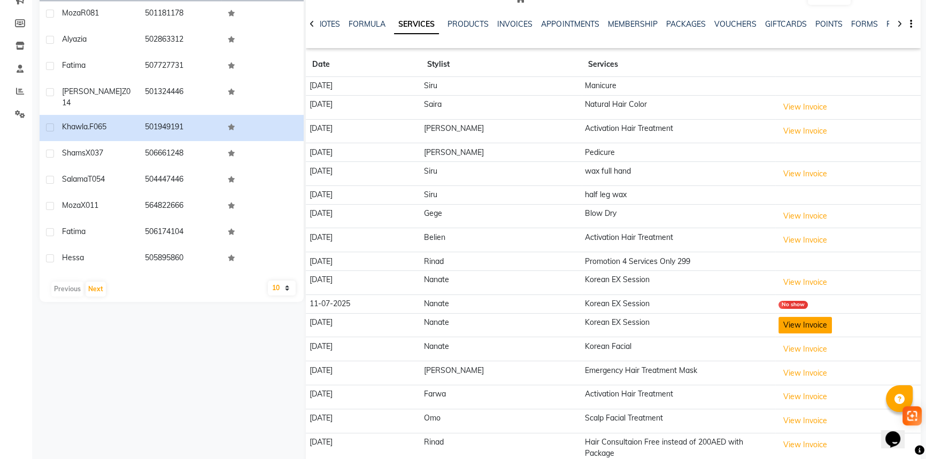
click at [779, 320] on button "View Invoice" at bounding box center [805, 325] width 53 height 17
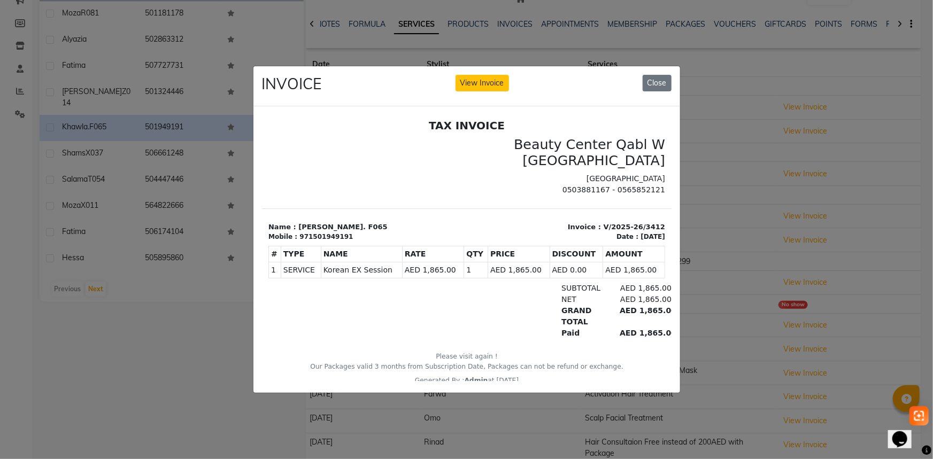
click at [712, 337] on ngb-modal-window "INVOICE View Invoice Close" at bounding box center [466, 229] width 933 height 459
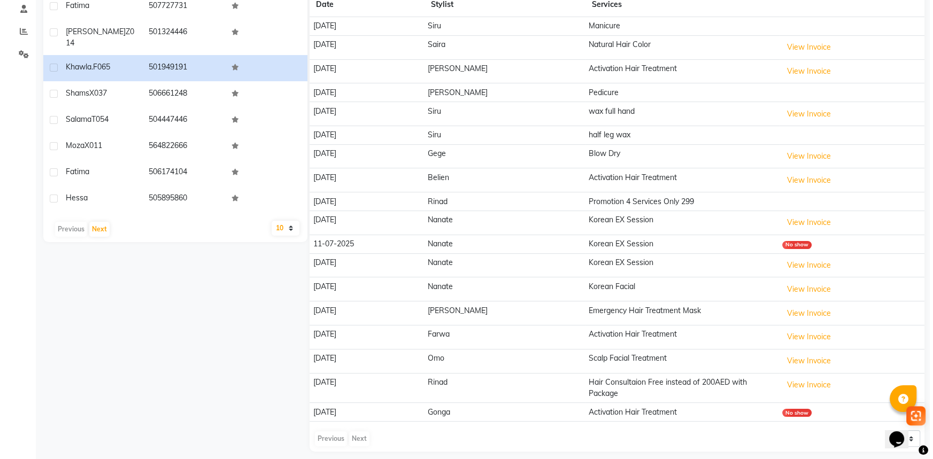
scroll to position [108, 0]
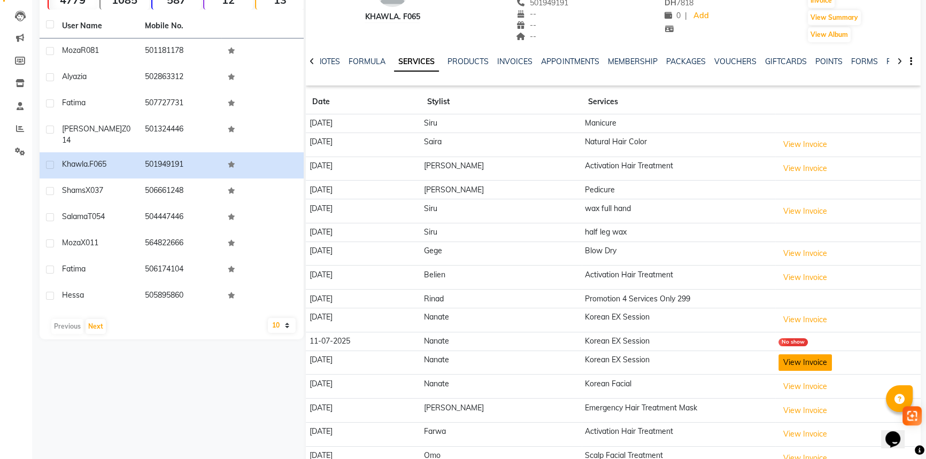
click at [796, 361] on button "View Invoice" at bounding box center [805, 363] width 53 height 17
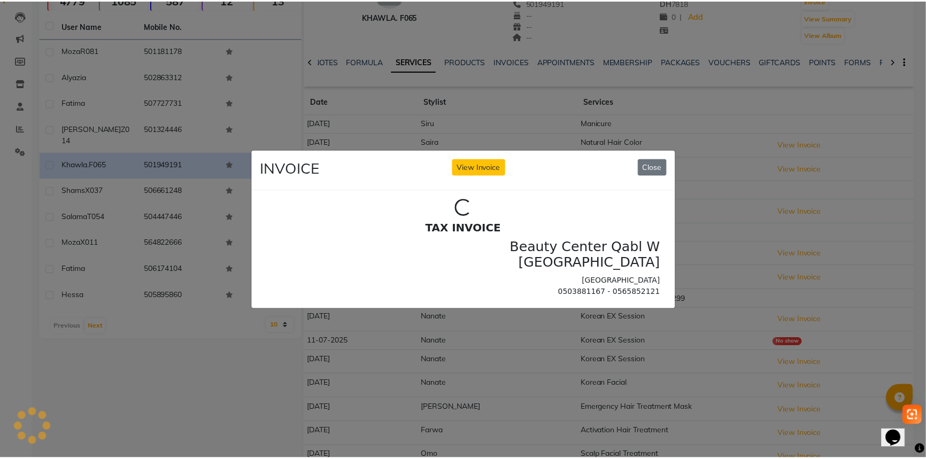
scroll to position [0, 0]
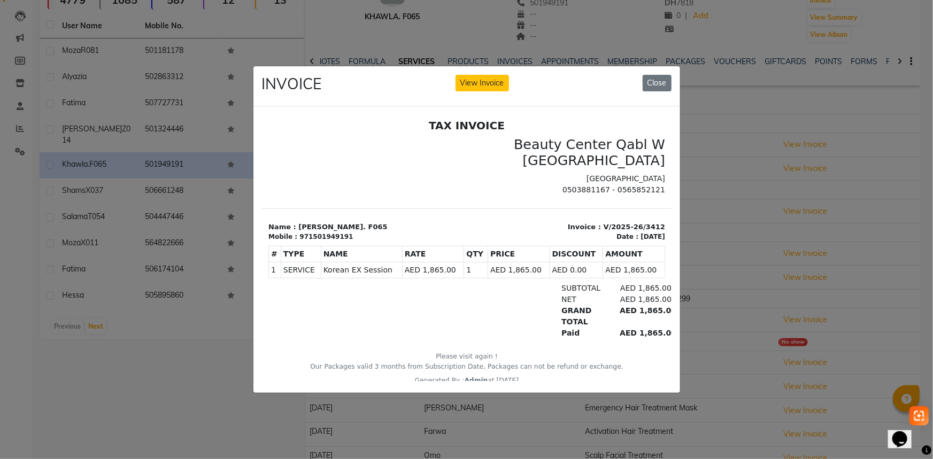
click at [770, 221] on ngb-modal-window "INVOICE View Invoice Close" at bounding box center [466, 229] width 933 height 459
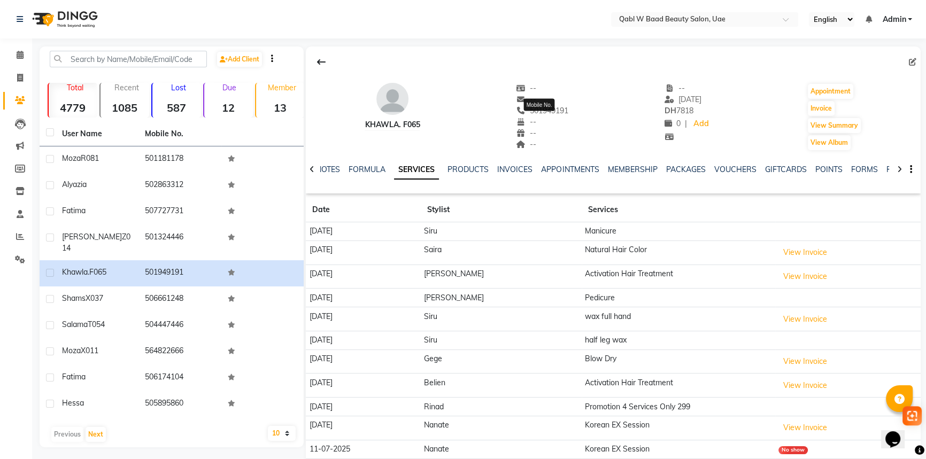
click at [551, 111] on span "501949191" at bounding box center [543, 111] width 52 height 10
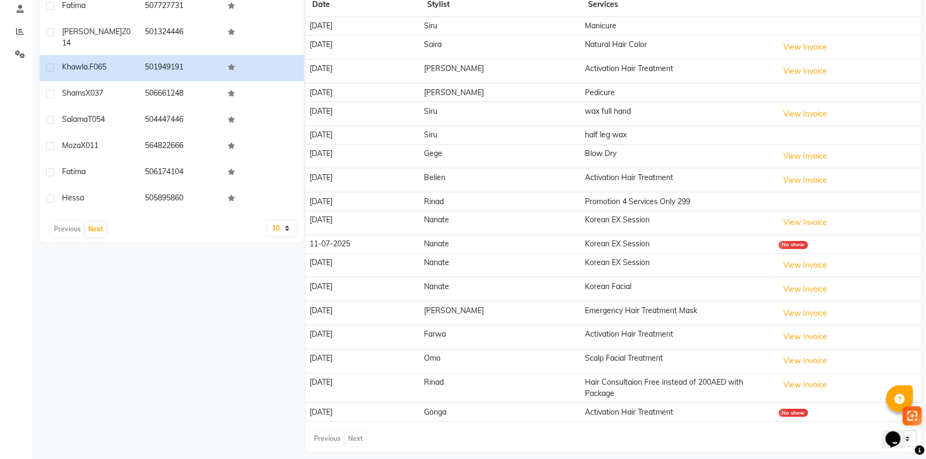
scroll to position [108, 0]
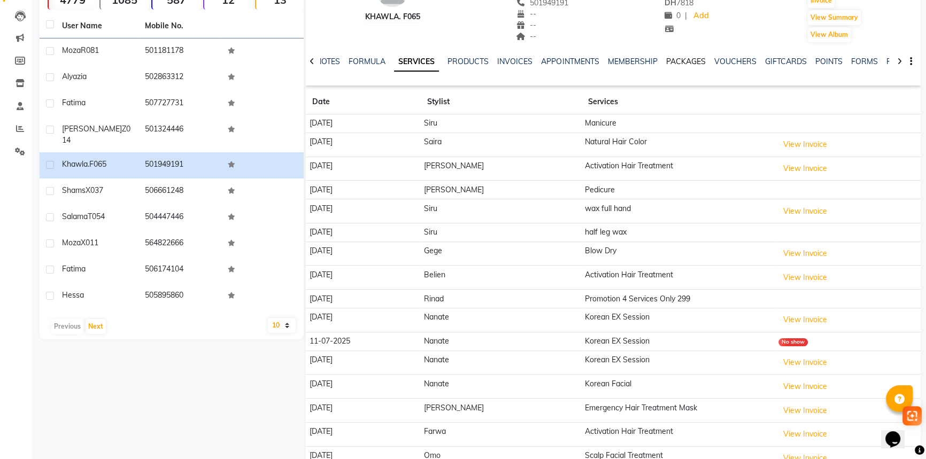
click at [690, 59] on link "PACKAGES" at bounding box center [686, 62] width 40 height 10
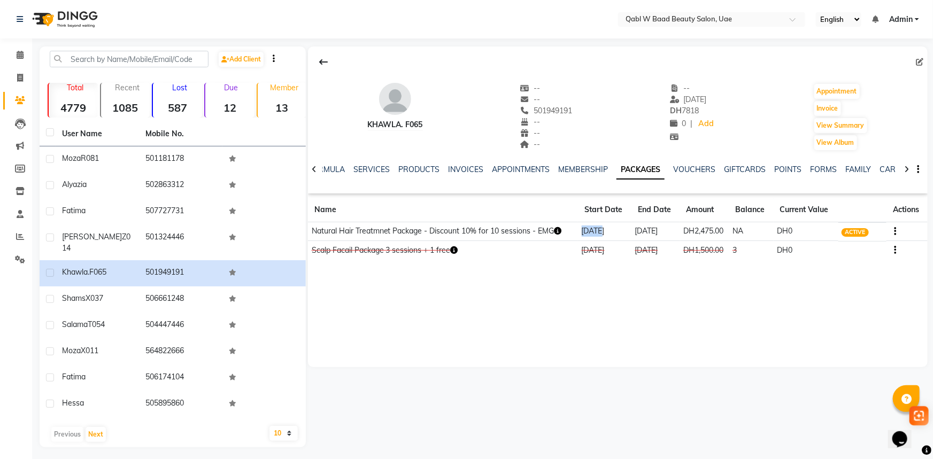
drag, startPoint x: 582, startPoint y: 229, endPoint x: 603, endPoint y: 229, distance: 20.9
click at [603, 229] on td "[DATE]" at bounding box center [604, 231] width 53 height 19
drag, startPoint x: 632, startPoint y: 230, endPoint x: 656, endPoint y: 229, distance: 24.6
click at [656, 229] on td "10-11-2025" at bounding box center [656, 231] width 48 height 19
click at [679, 368] on div "Khawla. F065 -- -- 501949191 -- -- -- -- 29-07-2025 DH 7818 0 | Add Appointment…" at bounding box center [617, 247] width 622 height 401
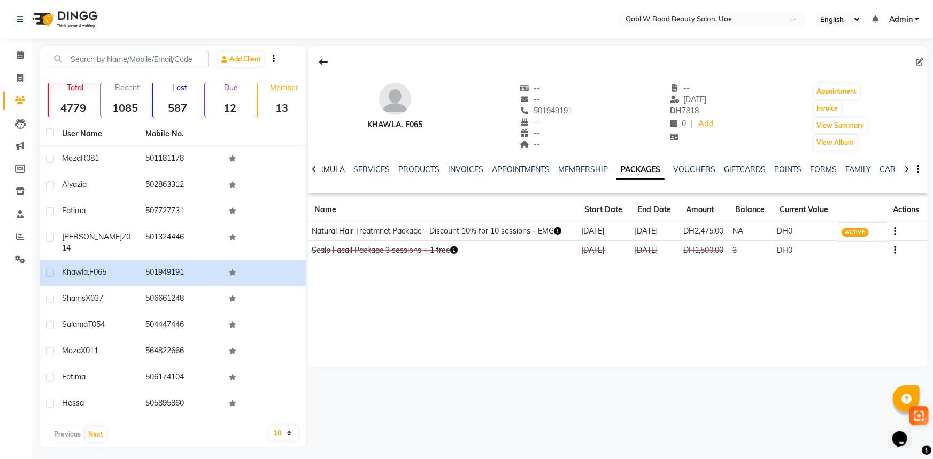
click at [342, 171] on link "FORMULA" at bounding box center [326, 170] width 37 height 10
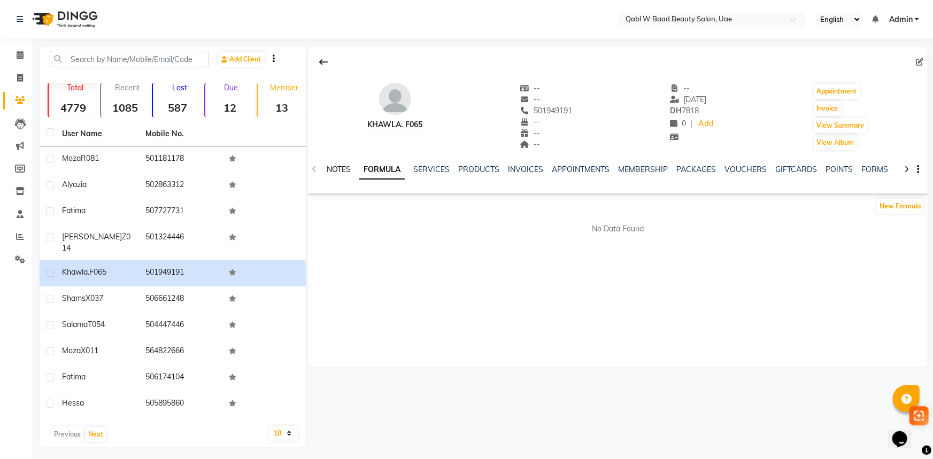
click at [347, 168] on link "NOTES" at bounding box center [339, 170] width 24 height 10
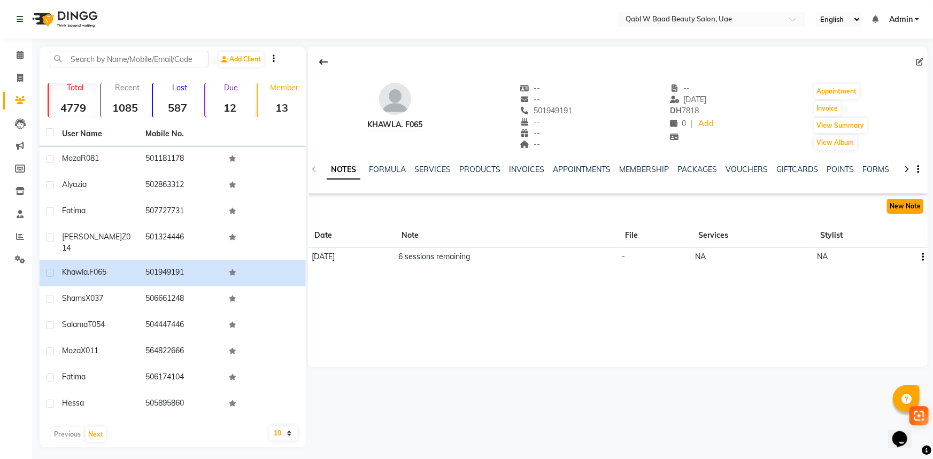
click at [902, 210] on button "New Note" at bounding box center [905, 206] width 36 height 15
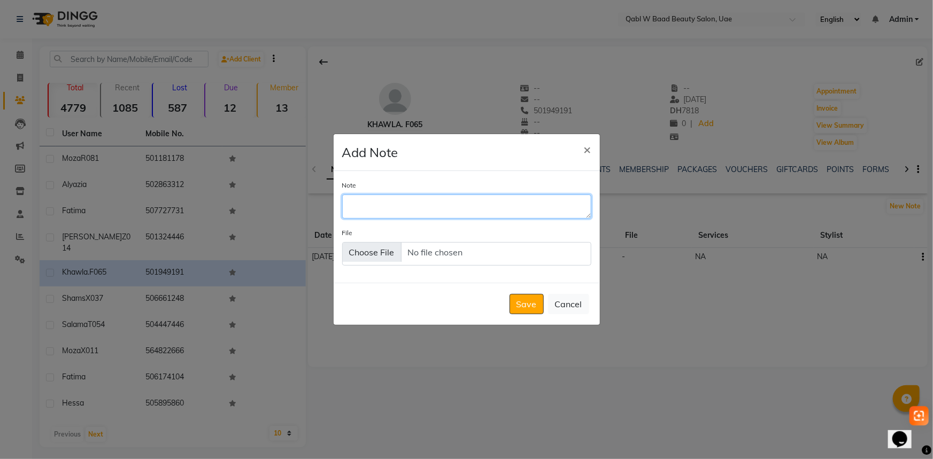
click at [439, 201] on textarea "Note" at bounding box center [466, 207] width 249 height 24
type textarea "h"
type textarea "she has 6 sessions valid until 10/11/2025"
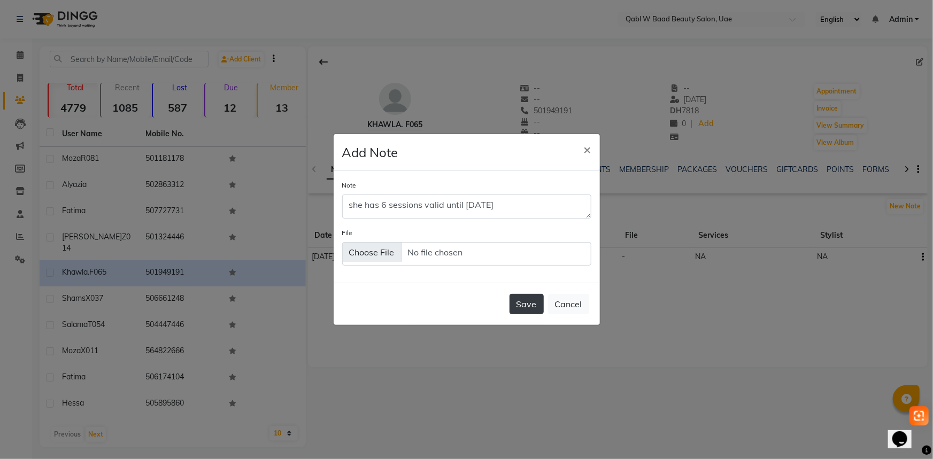
click at [527, 311] on button "Save" at bounding box center [527, 304] width 34 height 20
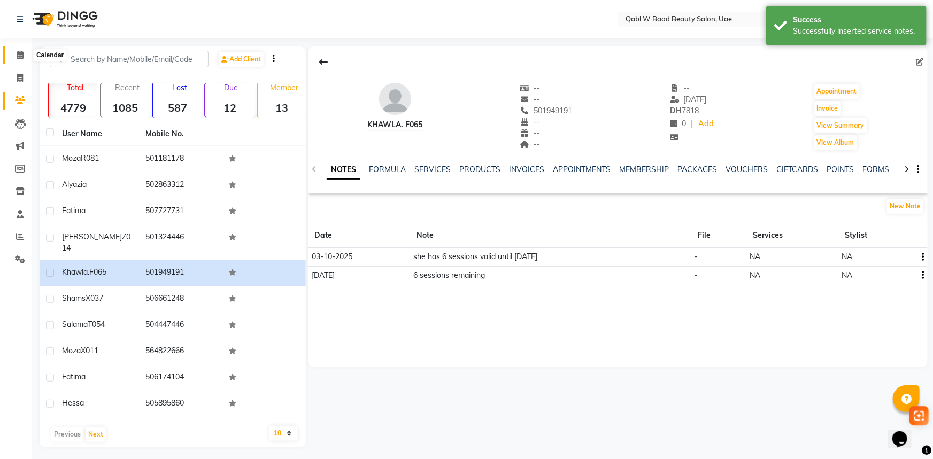
click at [24, 52] on span at bounding box center [20, 55] width 19 height 12
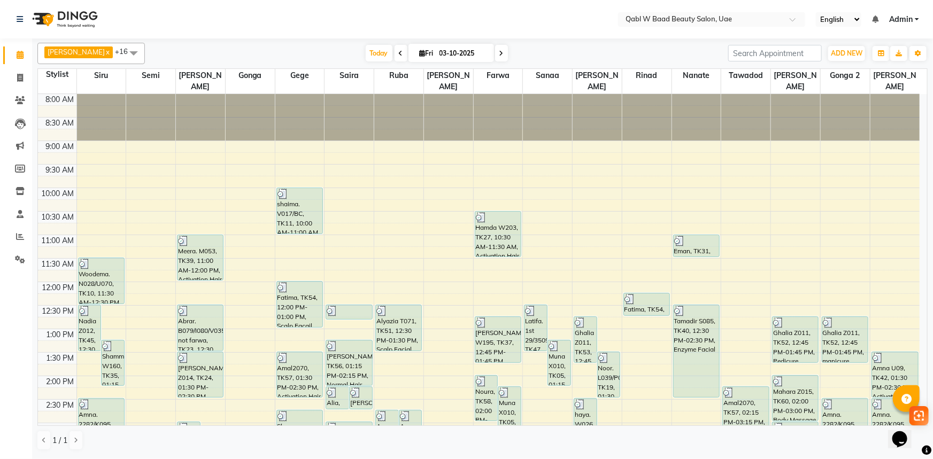
click at [119, 18] on nav "Select Location × Qabl W Baad Beauty Salon, Uae English ENGLISH Español العربية…" at bounding box center [466, 19] width 933 height 38
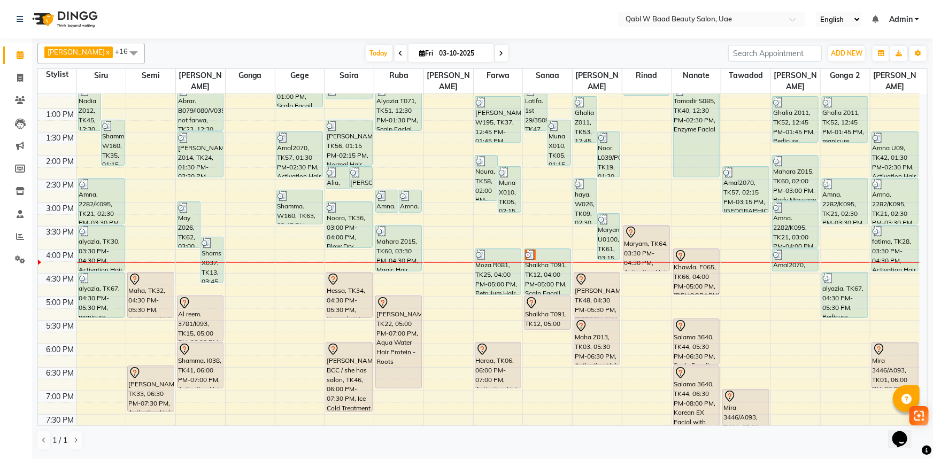
scroll to position [243, 0]
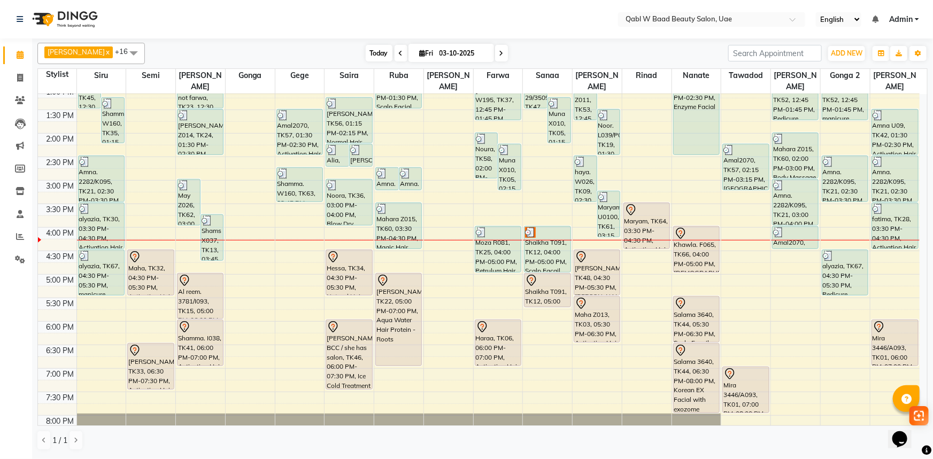
click at [366, 52] on span "Today" at bounding box center [379, 53] width 27 height 17
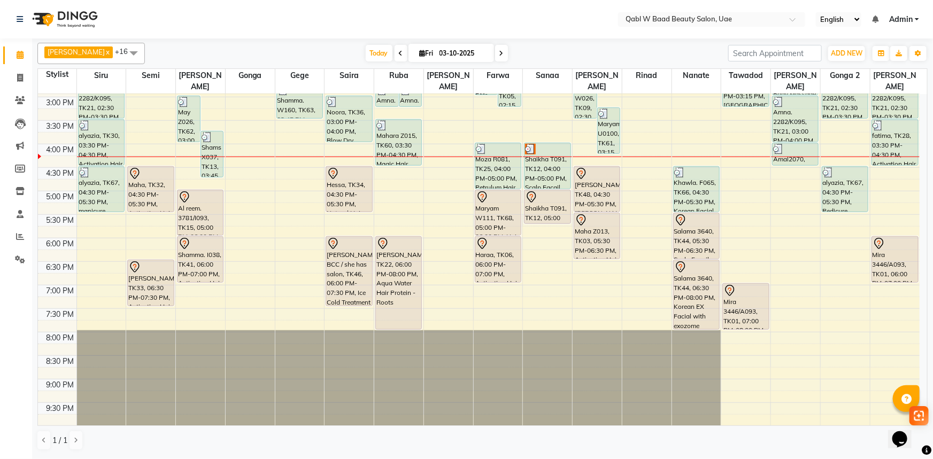
scroll to position [309, 0]
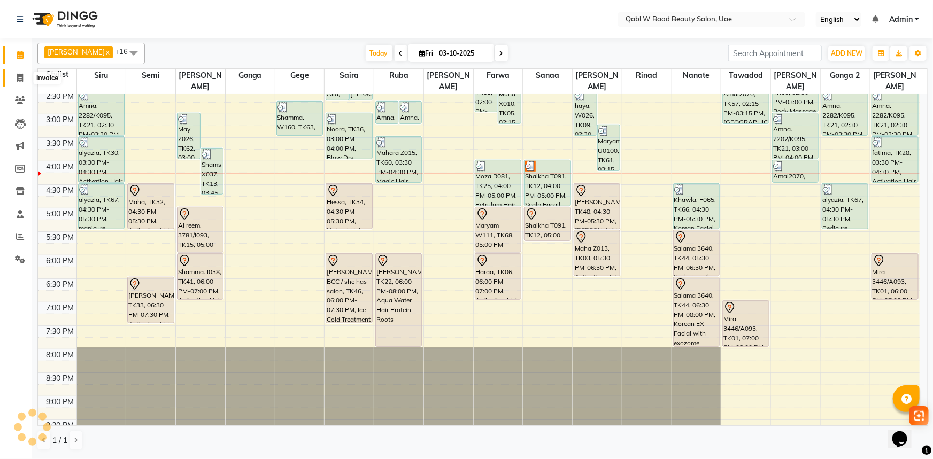
click at [22, 76] on icon at bounding box center [20, 78] width 6 height 8
select select "6969"
select select "service"
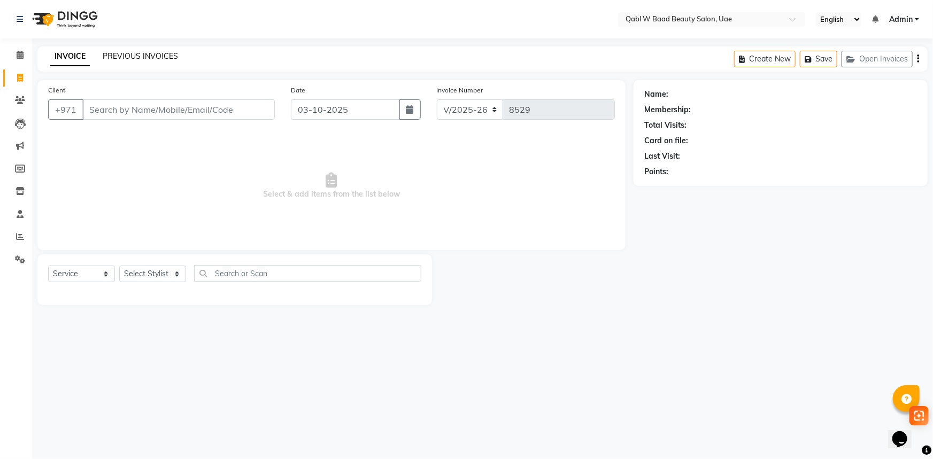
click at [147, 55] on link "PREVIOUS INVOICES" at bounding box center [140, 56] width 75 height 10
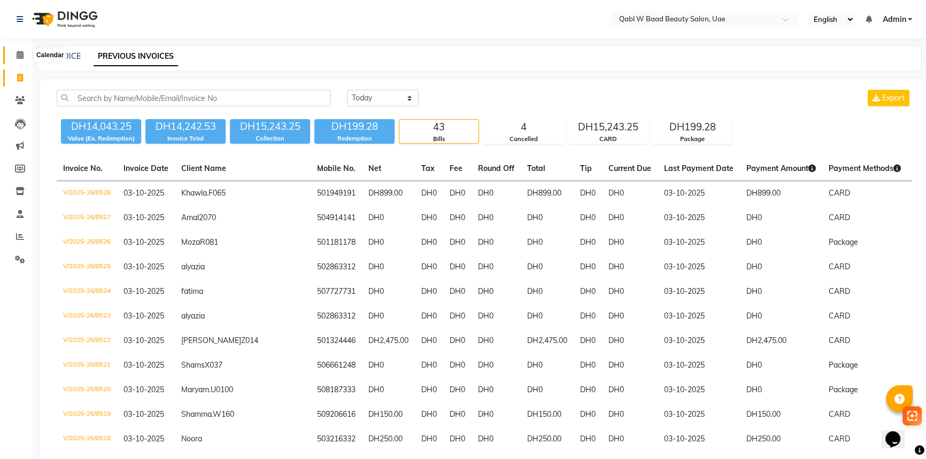
click at [17, 56] on icon at bounding box center [20, 55] width 7 height 8
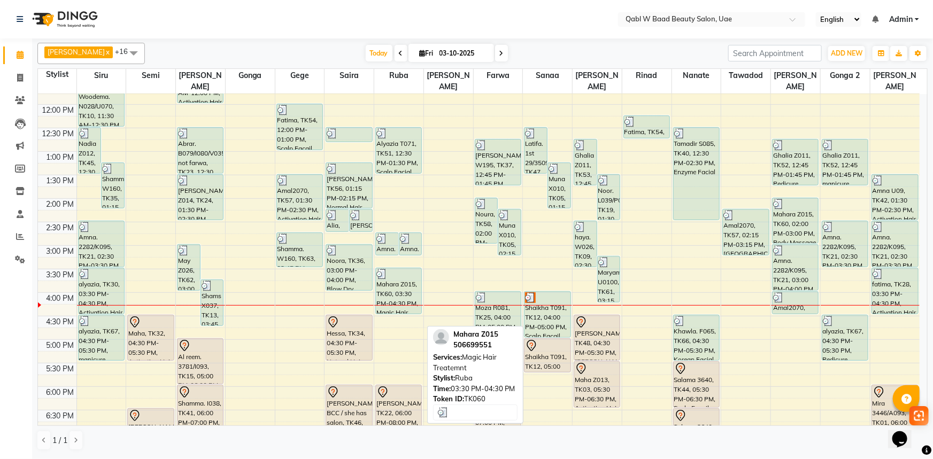
scroll to position [243, 0]
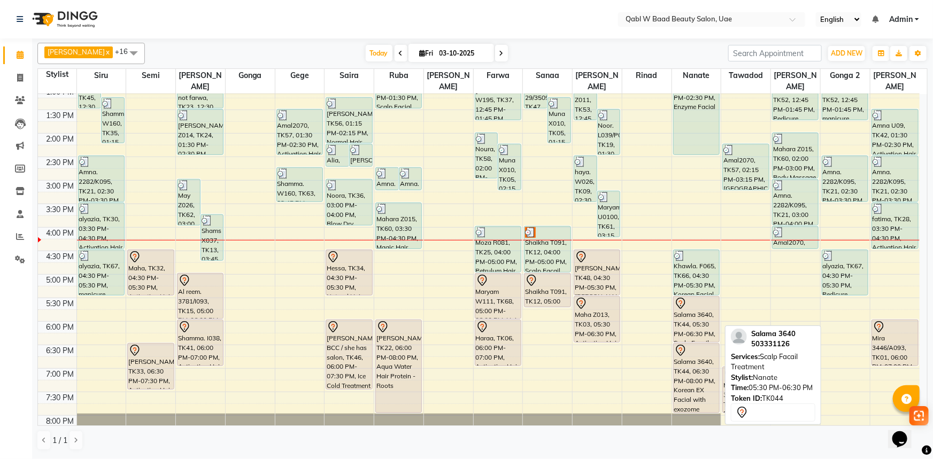
click at [692, 307] on div "Salama 3640, TK44, 05:30 PM-06:30 PM, Scalp Facail Treatment" at bounding box center [696, 319] width 45 height 45
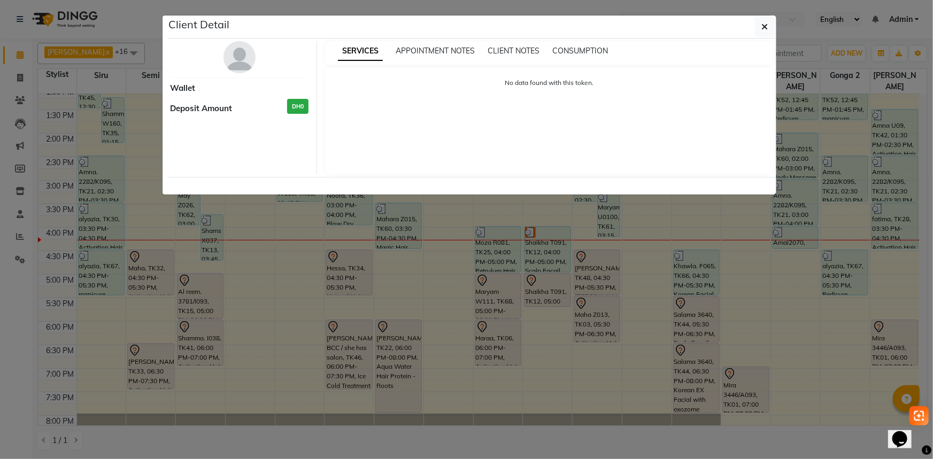
select select "7"
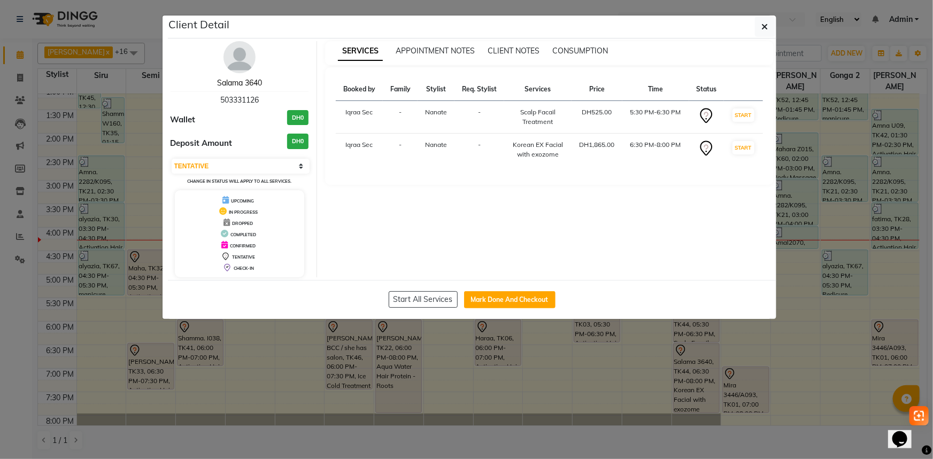
click at [221, 82] on link "Salama 3640" at bounding box center [239, 83] width 45 height 10
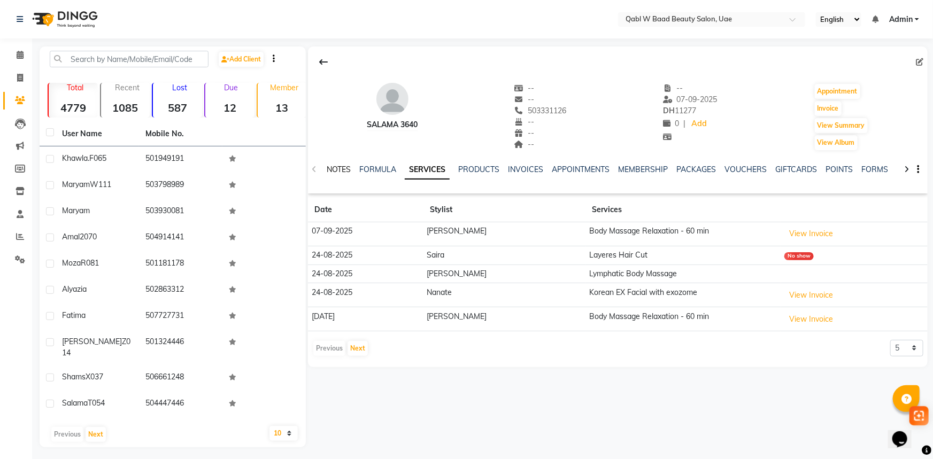
click at [333, 169] on link "NOTES" at bounding box center [339, 170] width 24 height 10
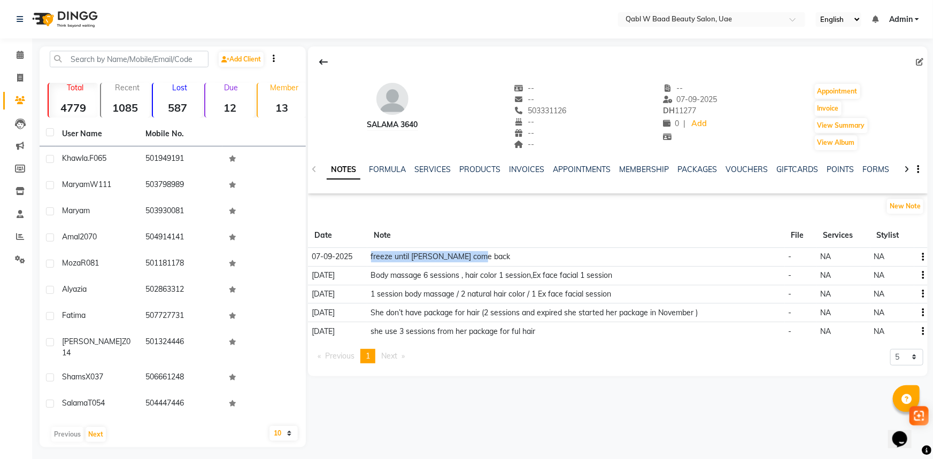
drag, startPoint x: 358, startPoint y: 255, endPoint x: 475, endPoint y: 257, distance: 117.7
click at [475, 257] on tr "07-09-2025 freeze until jameela come back - NA NA" at bounding box center [618, 257] width 620 height 19
click at [476, 260] on td "freeze until jameela come back" at bounding box center [576, 257] width 418 height 19
drag, startPoint x: 466, startPoint y: 273, endPoint x: 513, endPoint y: 268, distance: 47.3
click at [513, 268] on td "Body massage 6 sessions , hair color 1 session,Ex face facial 1 session" at bounding box center [576, 275] width 418 height 19
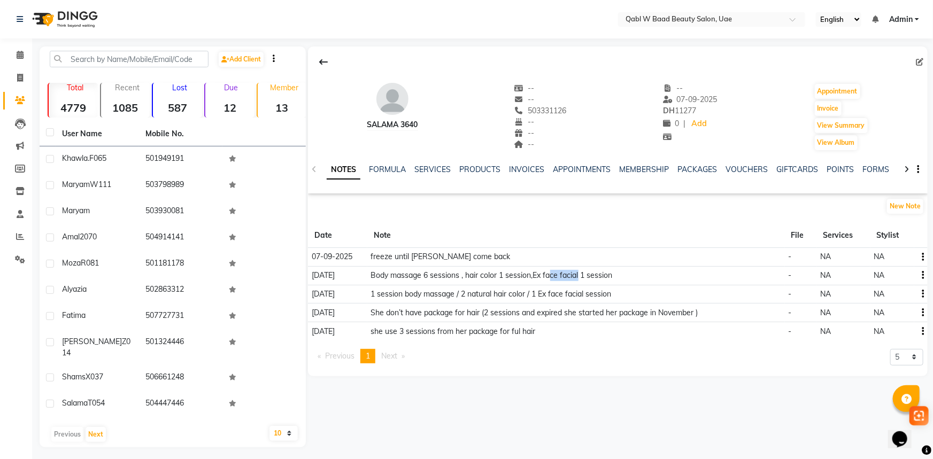
drag, startPoint x: 549, startPoint y: 278, endPoint x: 580, endPoint y: 273, distance: 32.0
click at [580, 273] on td "Body massage 6 sessions , hair color 1 session,Ex face facial 1 session" at bounding box center [576, 275] width 418 height 19
click at [599, 274] on td "Body massage 6 sessions , hair color 1 session,Ex face facial 1 session" at bounding box center [576, 275] width 418 height 19
click at [19, 55] on icon at bounding box center [20, 55] width 7 height 8
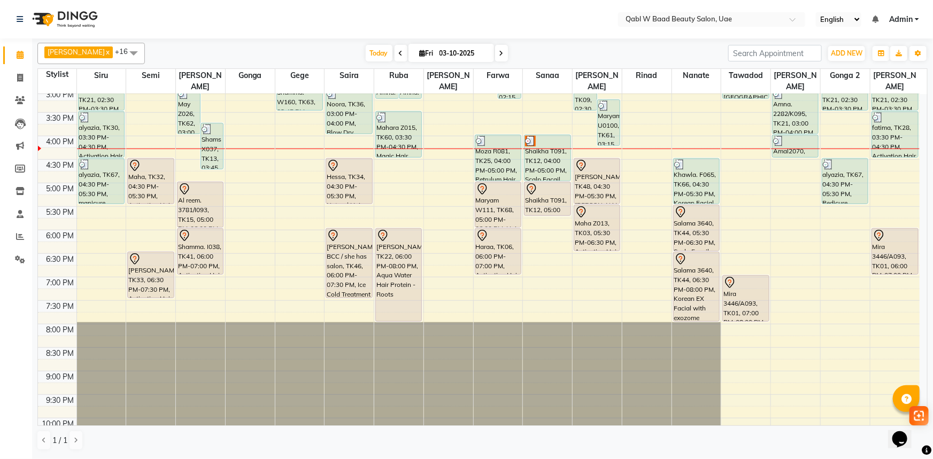
scroll to position [340, 0]
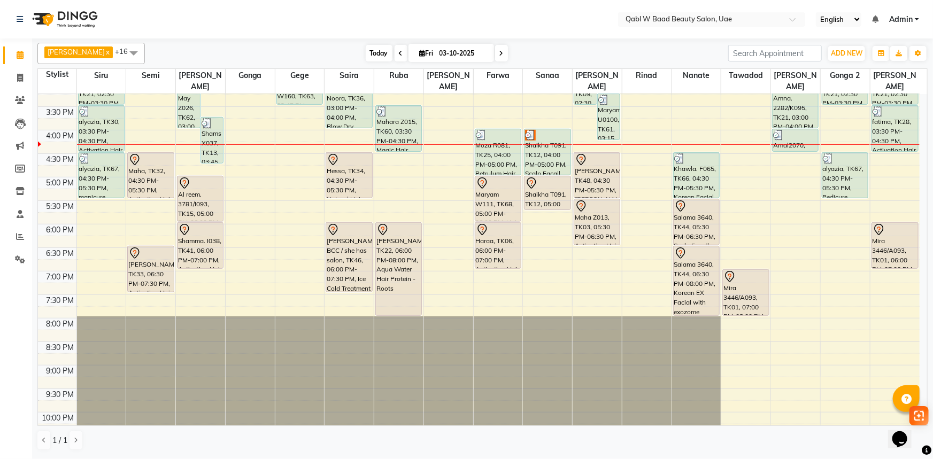
click at [369, 58] on span "Today" at bounding box center [379, 53] width 27 height 17
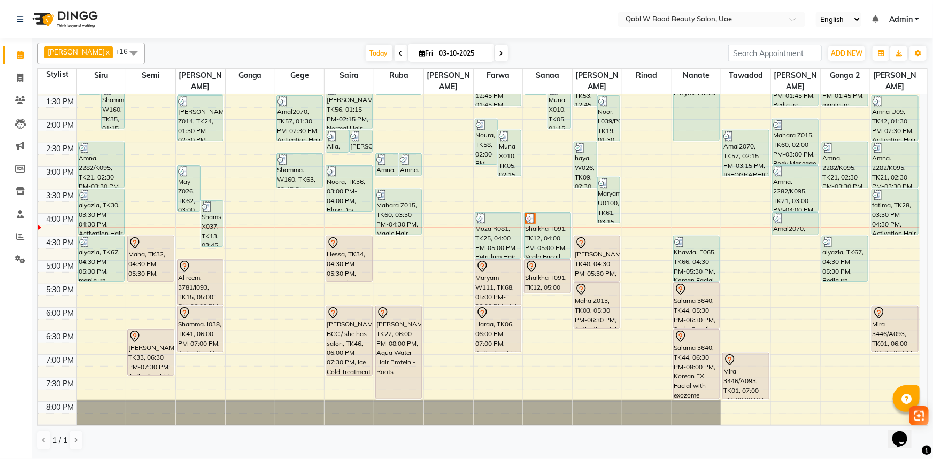
scroll to position [229, 0]
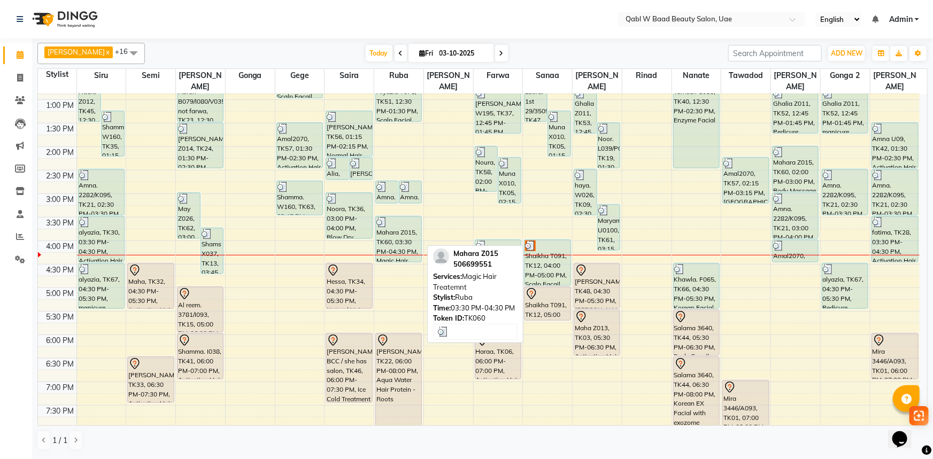
click at [405, 233] on div "Mahara Z015, TK60, 03:30 PM-04:30 PM, Magic Hair Treatemnt" at bounding box center [398, 239] width 45 height 45
select select "3"
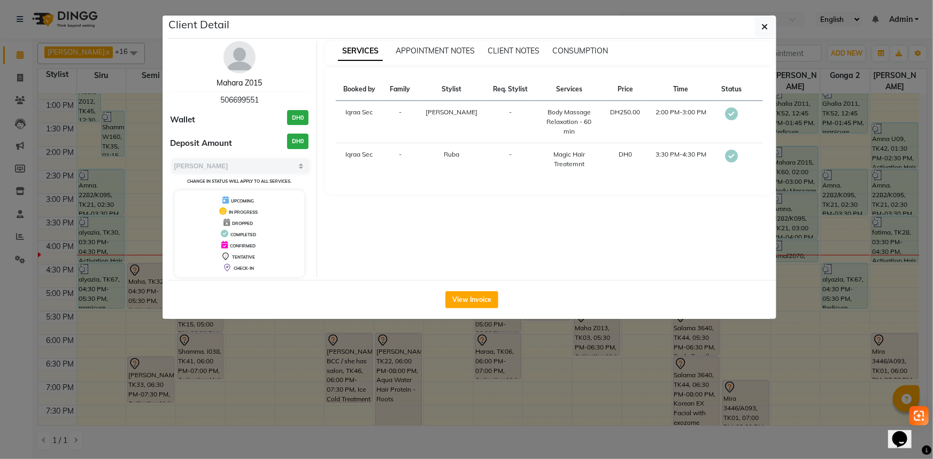
drag, startPoint x: 242, startPoint y: 81, endPoint x: 267, endPoint y: 85, distance: 25.5
click at [242, 81] on link "Mahara Z015" at bounding box center [239, 83] width 45 height 10
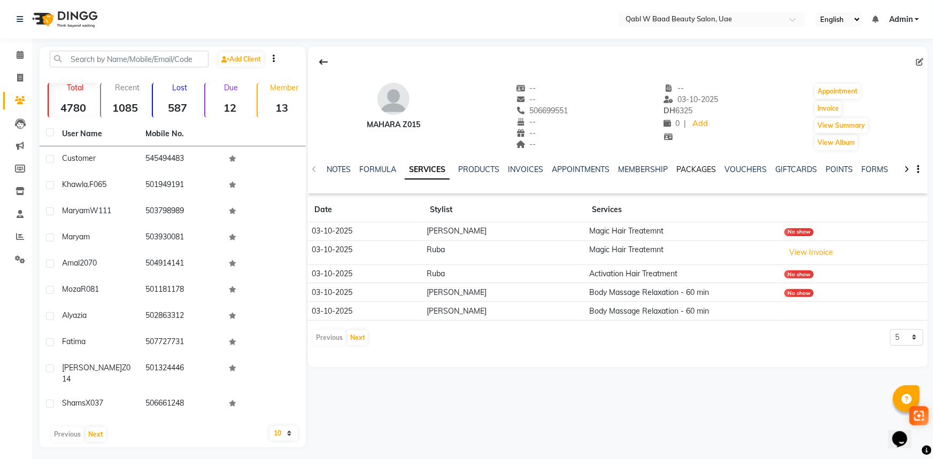
click at [706, 166] on link "PACKAGES" at bounding box center [696, 170] width 40 height 10
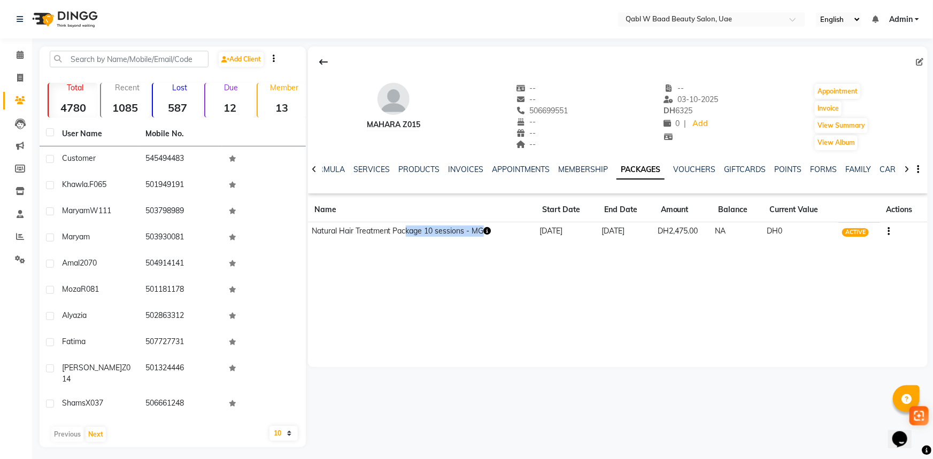
drag, startPoint x: 488, startPoint y: 233, endPoint x: 537, endPoint y: 232, distance: 49.7
click at [537, 232] on tr "Natural Hair Treatment Package 10 sessions - MG 15-08-2025 13-11-2025 DH2,475.0…" at bounding box center [618, 231] width 620 height 19
click at [542, 301] on div "Mahara Z015 -- -- 506699551 -- -- -- -- 03-10-2025 DH 6325 0 | Add Appointment …" at bounding box center [618, 207] width 620 height 321
click at [885, 229] on button "button" at bounding box center [886, 231] width 6 height 11
click at [825, 235] on div "Edit" at bounding box center [837, 231] width 70 height 13
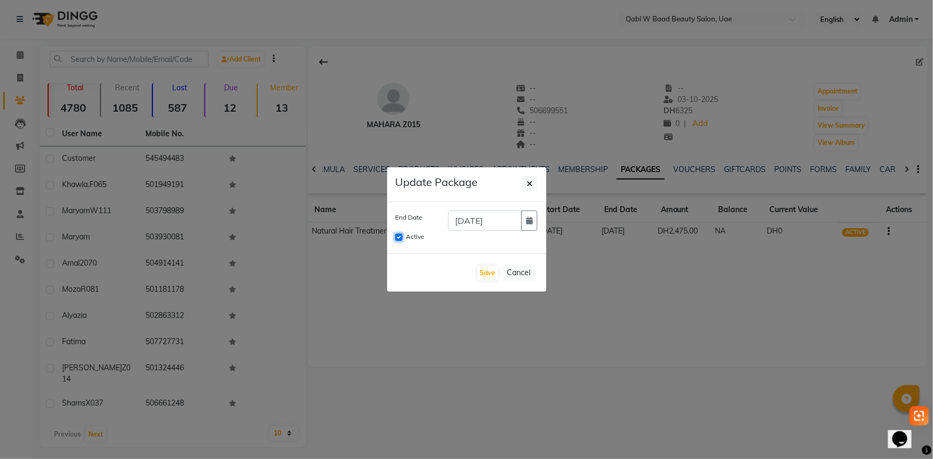
click at [399, 237] on input "Active" at bounding box center [398, 237] width 7 height 7
checkbox input "false"
click at [483, 273] on button "Save" at bounding box center [488, 273] width 21 height 15
checkbox input "false"
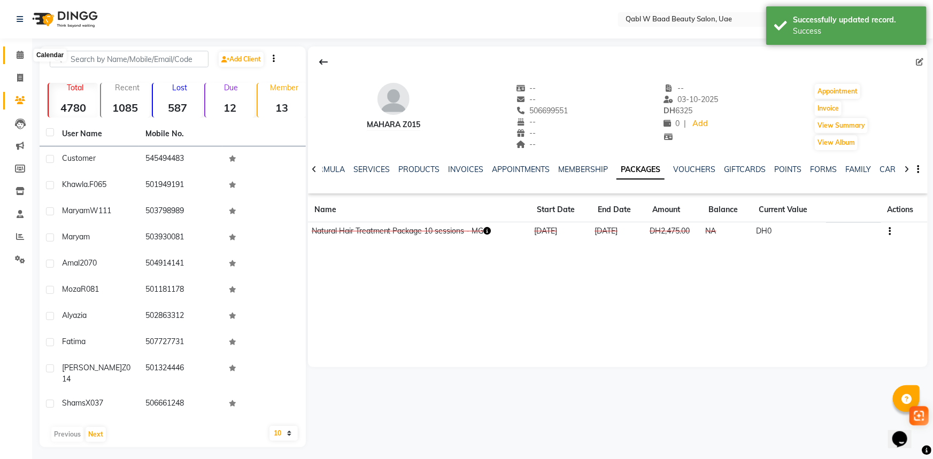
click at [21, 53] on icon at bounding box center [20, 55] width 7 height 8
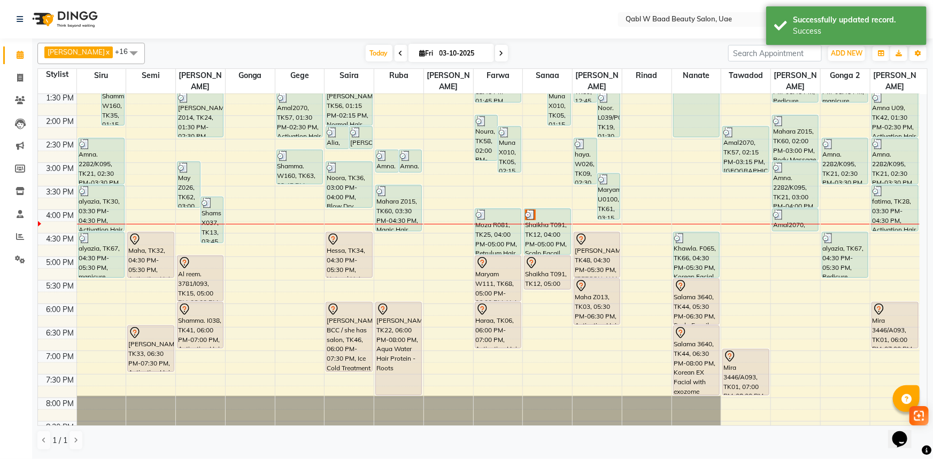
scroll to position [212, 0]
